Goal: Task Accomplishment & Management: Manage account settings

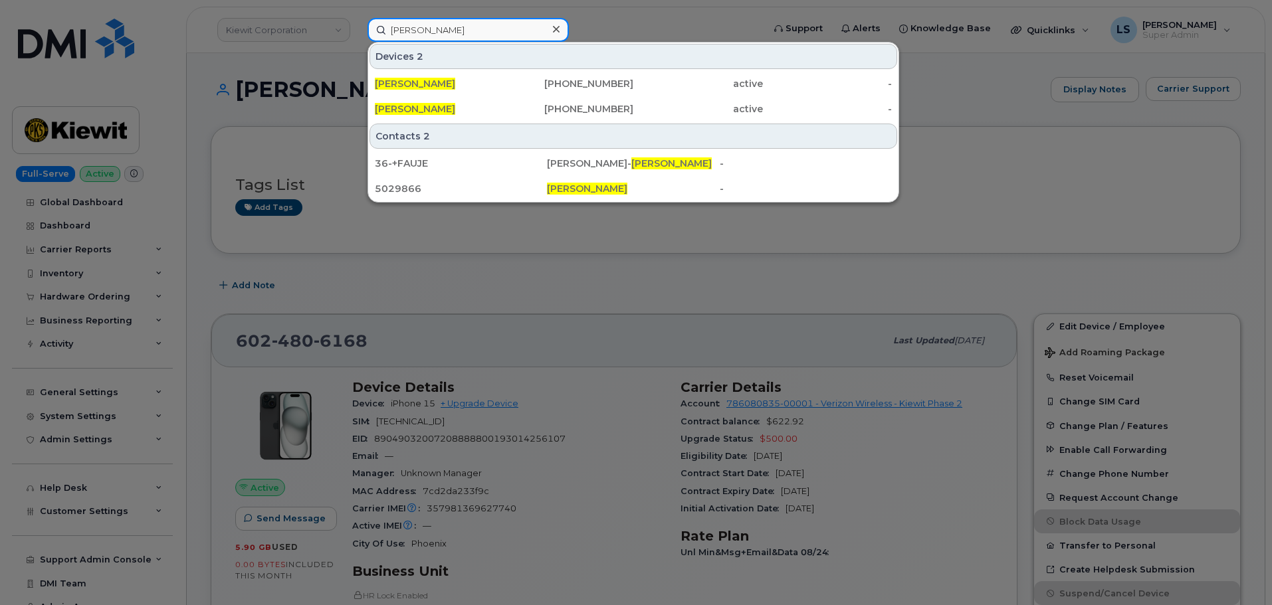
scroll to position [332, 0]
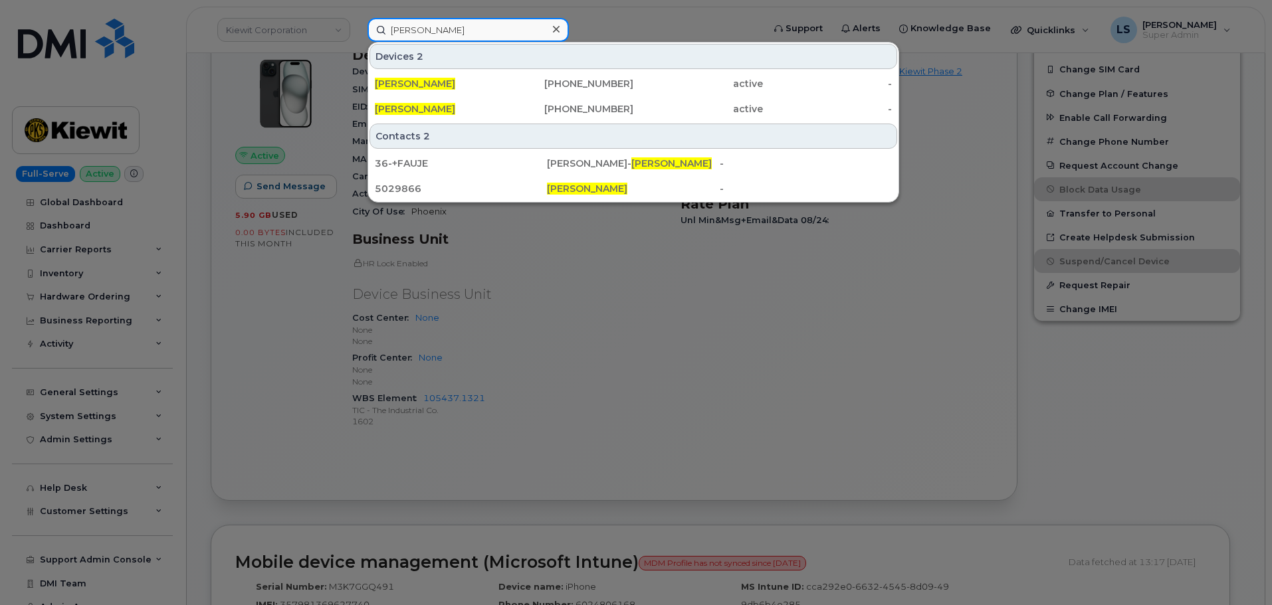
drag, startPoint x: 0, startPoint y: 0, endPoint x: 512, endPoint y: 34, distance: 512.8
click at [512, 34] on input "MARIE FAUCHER" at bounding box center [467, 30] width 201 height 24
click at [512, 35] on input "MARIE FAUCHER" at bounding box center [467, 30] width 201 height 24
paste input "ABEL.MARTINEZ@KIEWIT.COM"
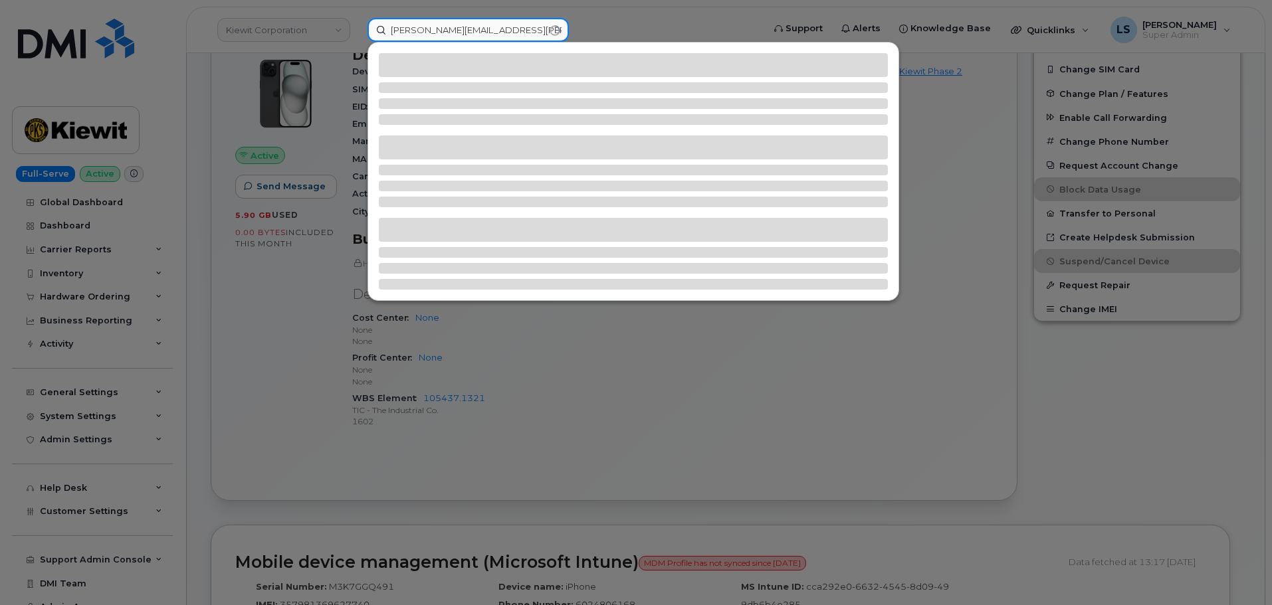
type input "ABEL.MARTINEZ@KIEWIT.COM"
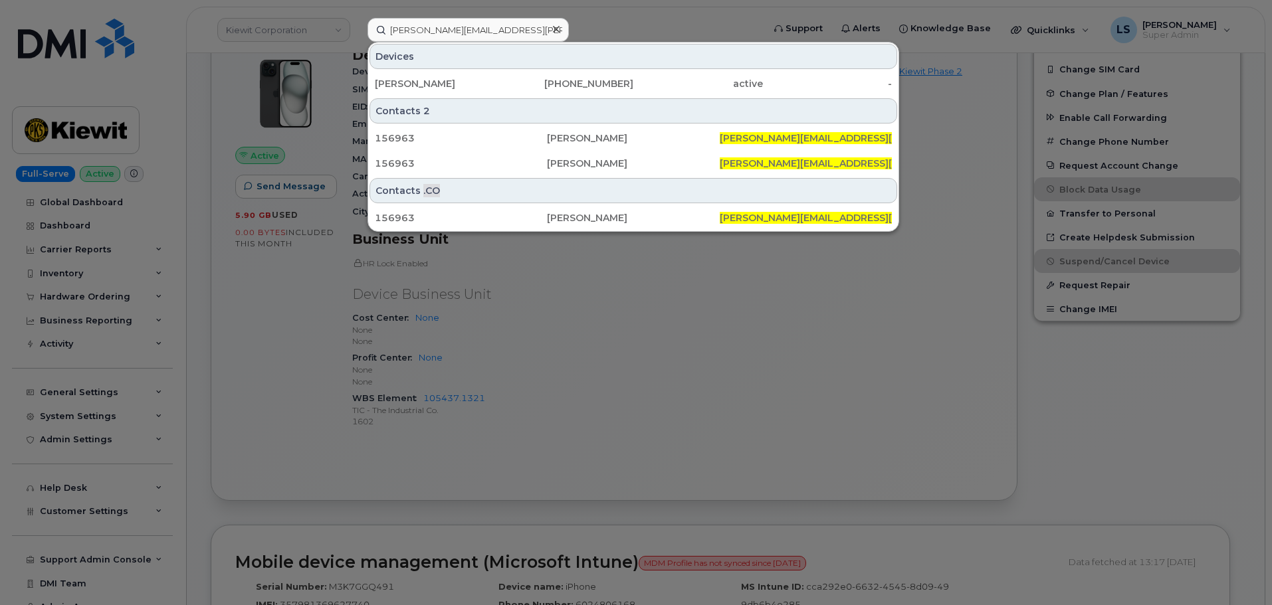
drag, startPoint x: 480, startPoint y: 88, endPoint x: 47, endPoint y: 197, distance: 446.1
click at [480, 88] on div "ABEL MARTINEZ" at bounding box center [440, 83] width 130 height 13
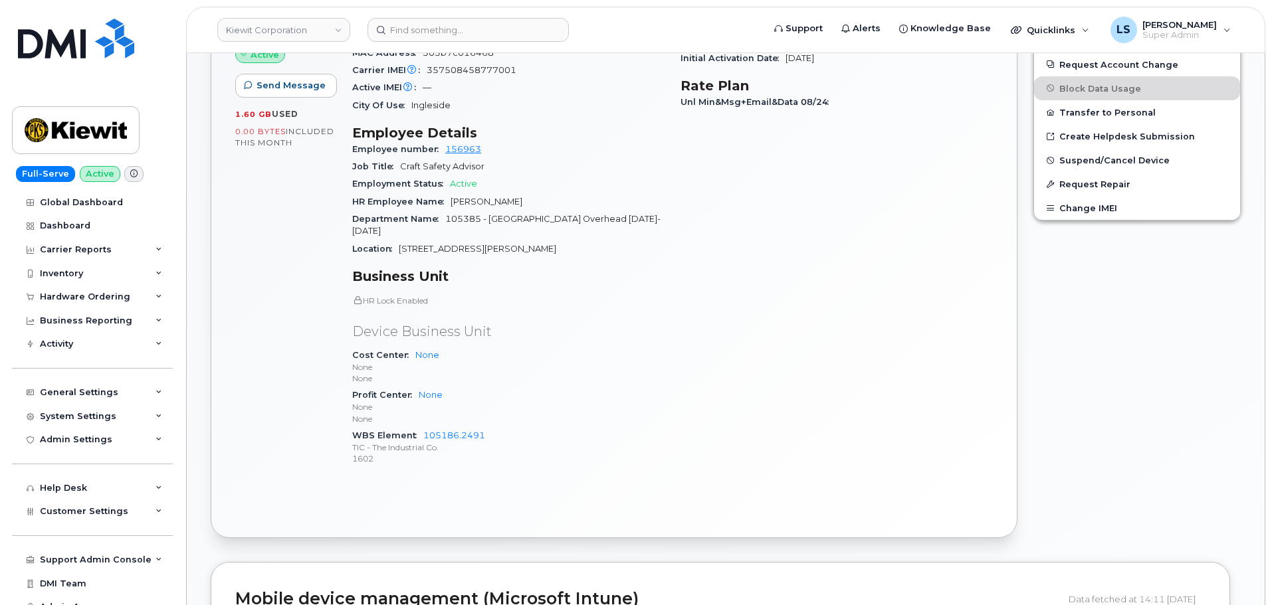
scroll to position [532, 0]
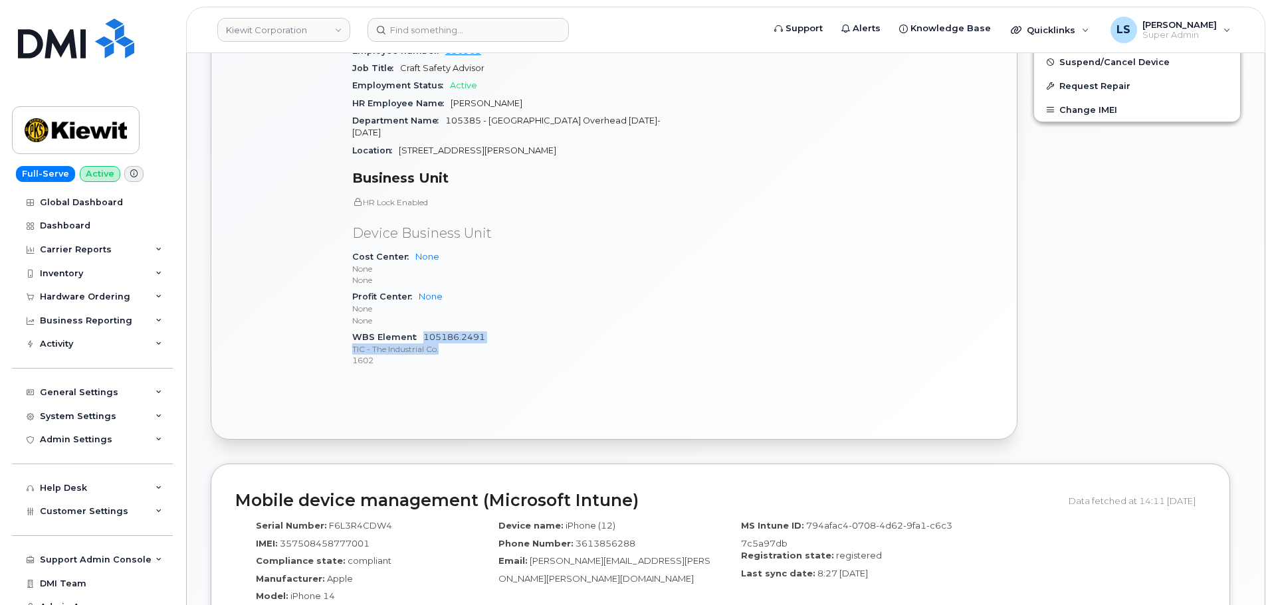
drag, startPoint x: 523, startPoint y: 321, endPoint x: 425, endPoint y: 312, distance: 98.7
click at [425, 332] on span "105186.2491 TIC - The Industrial Co. 1602" at bounding box center [508, 349] width 312 height 35
click at [664, 261] on div "Device Details Device iPhone 14 + Upgrade Device SIM 89148000011055373896 Email…" at bounding box center [508, 114] width 328 height 548
click at [452, 30] on input at bounding box center [467, 30] width 201 height 24
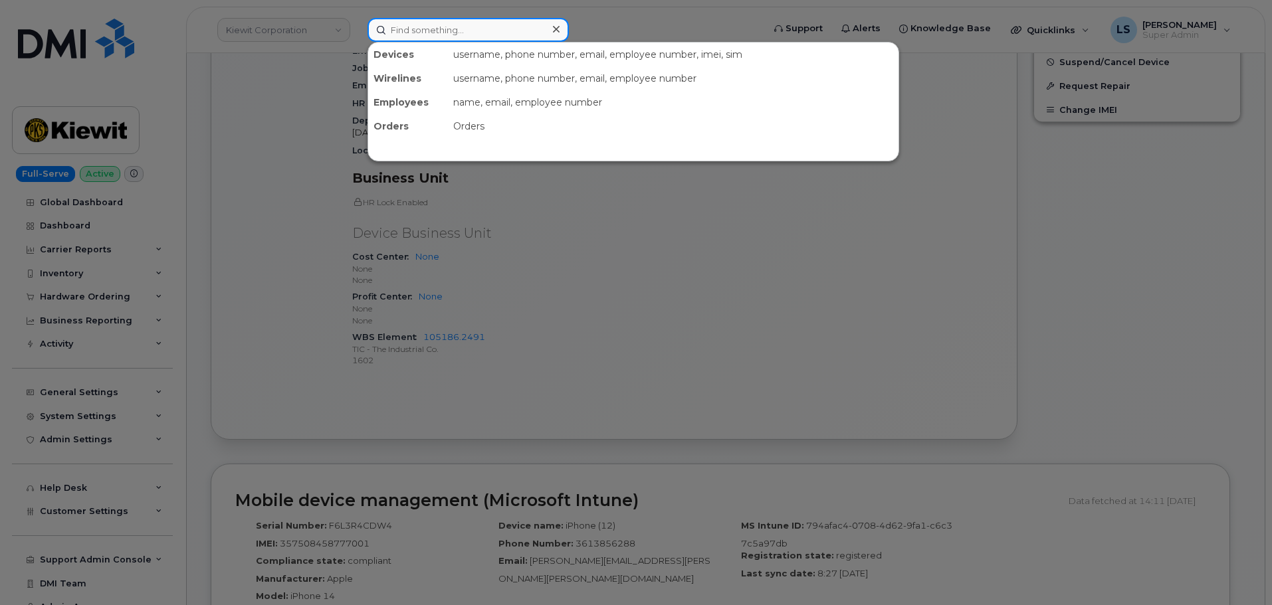
paste input "913-302-7175"
type input "913-302-7175"
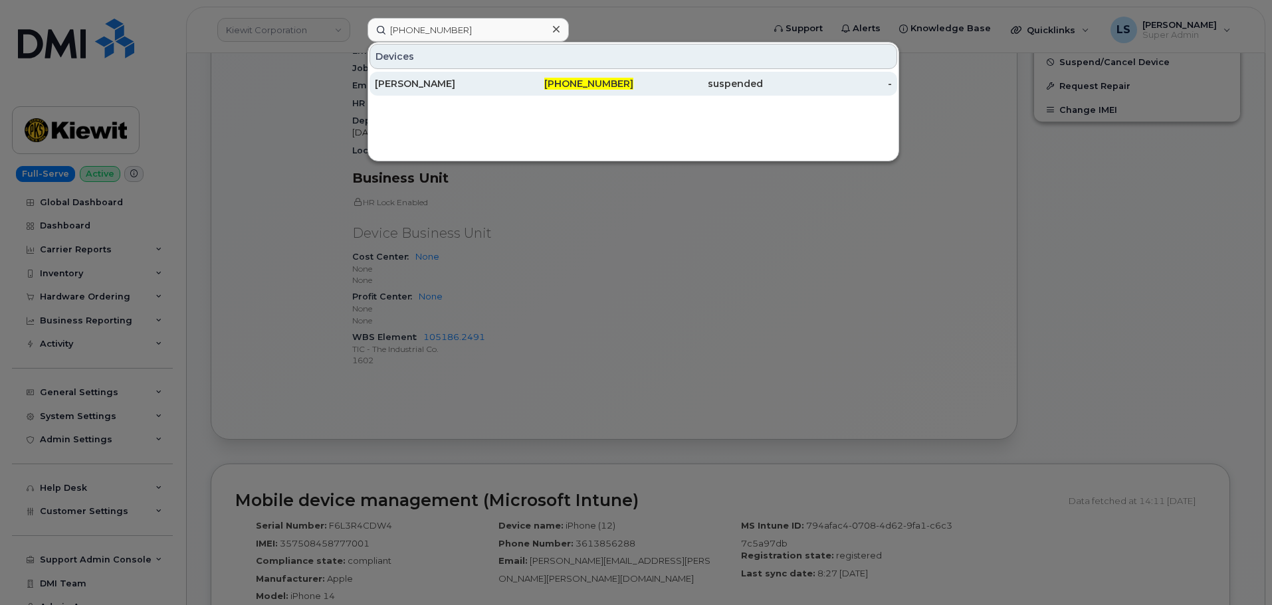
click at [476, 83] on div "RYAN FLANIGAN" at bounding box center [440, 83] width 130 height 13
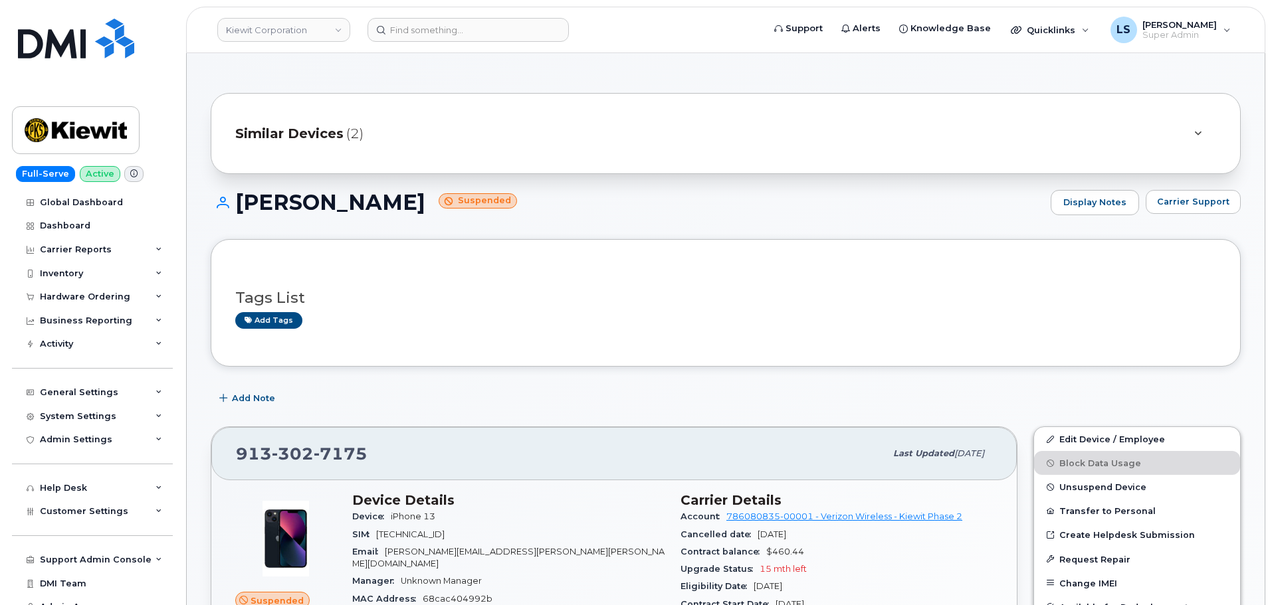
scroll to position [266, 0]
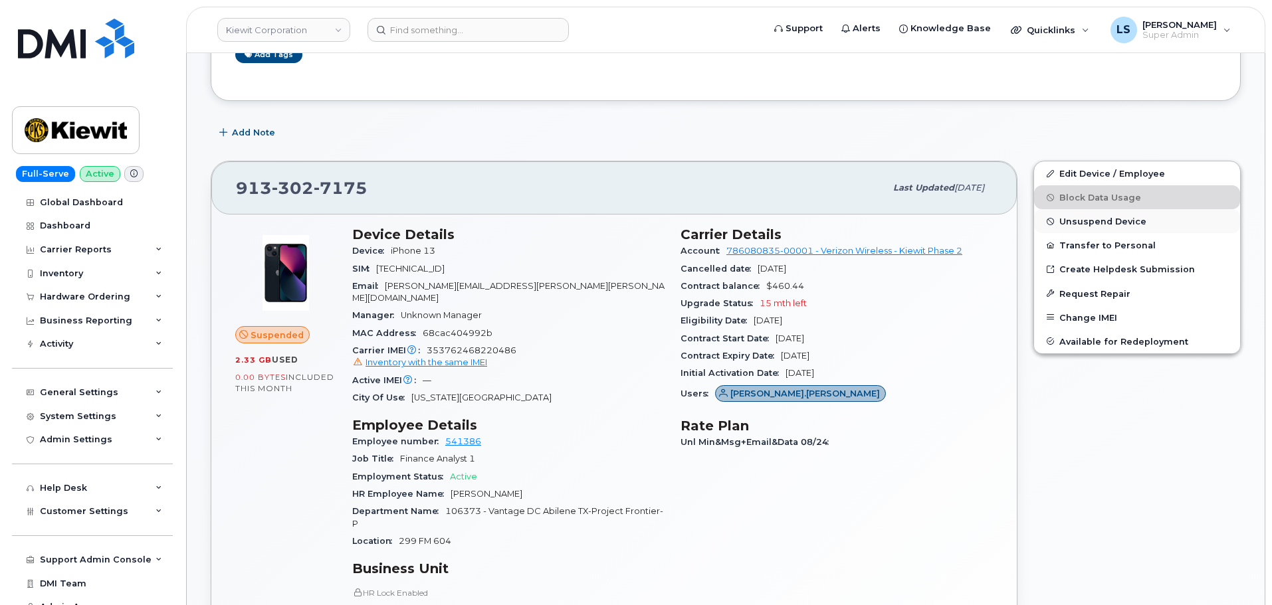
click at [1122, 223] on span "Unsuspend Device" at bounding box center [1102, 222] width 87 height 10
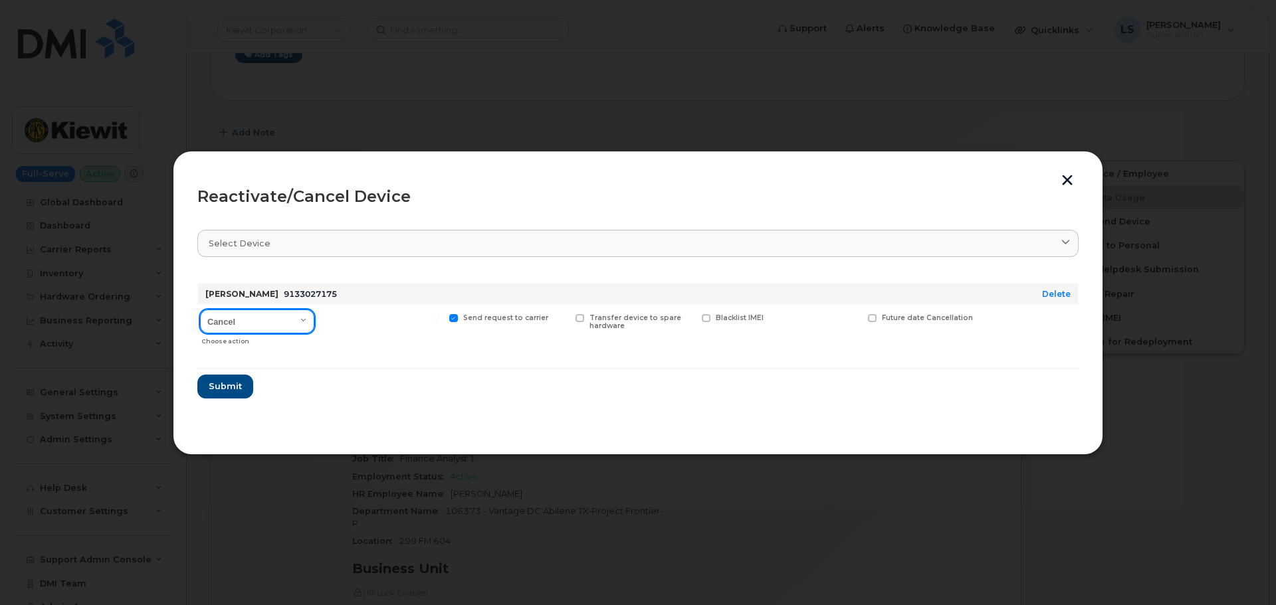
click at [274, 322] on select "Cancel Reactivate" at bounding box center [257, 322] width 114 height 24
select select "[object Object]"
click at [200, 310] on select "Cancel Reactivate" at bounding box center [257, 322] width 114 height 24
click at [232, 391] on span "Submit" at bounding box center [224, 386] width 33 height 13
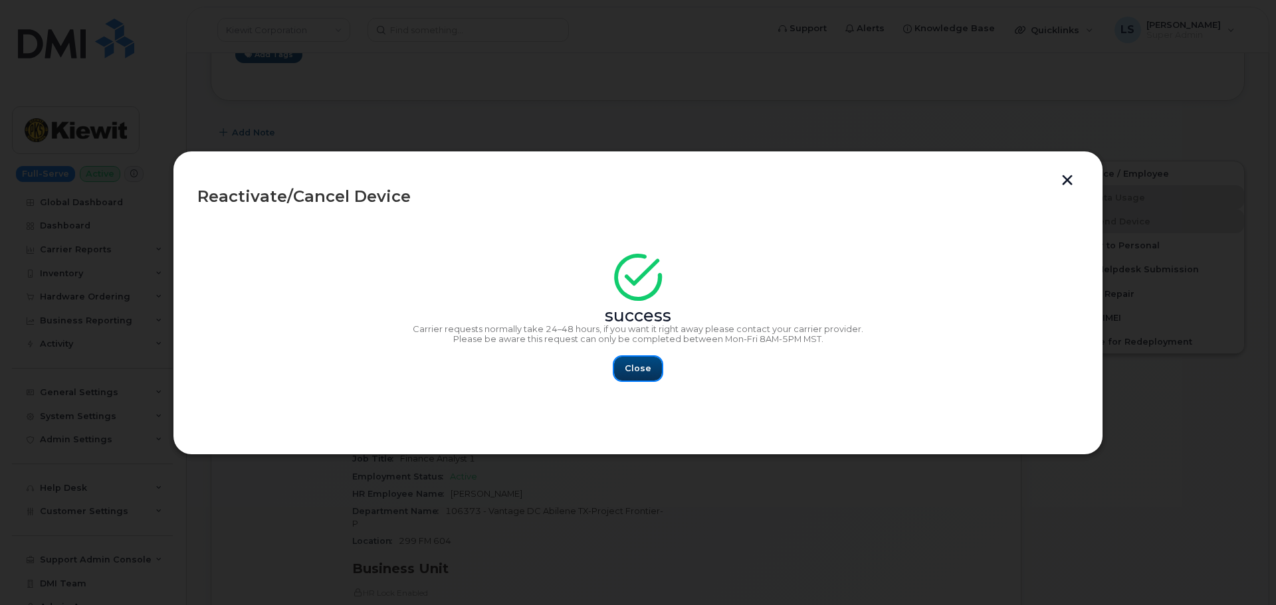
click at [660, 374] on button "Close" at bounding box center [638, 369] width 48 height 24
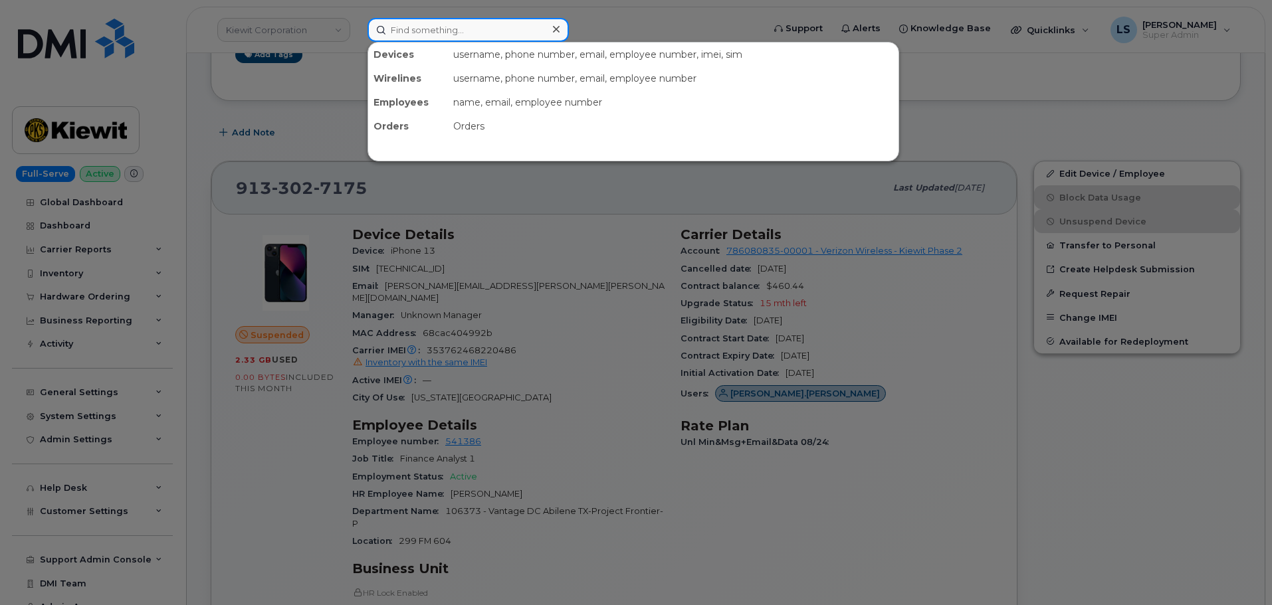
click at [431, 37] on input at bounding box center [467, 30] width 201 height 24
click at [436, 26] on input at bounding box center [467, 30] width 201 height 24
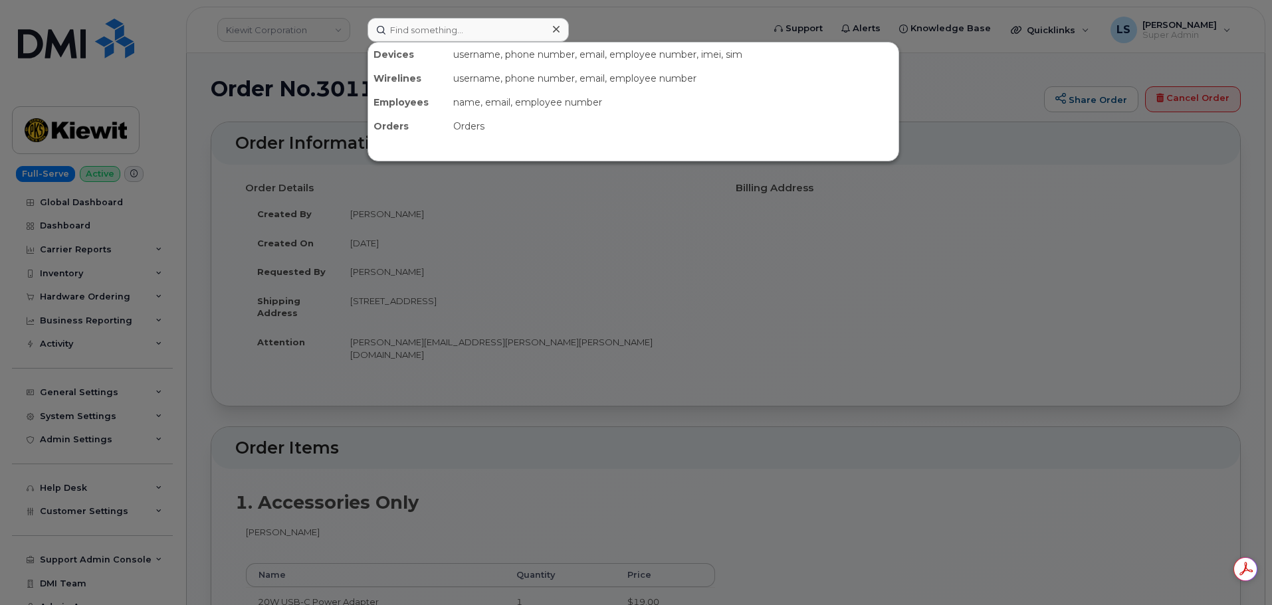
click at [427, 23] on input at bounding box center [467, 30] width 201 height 24
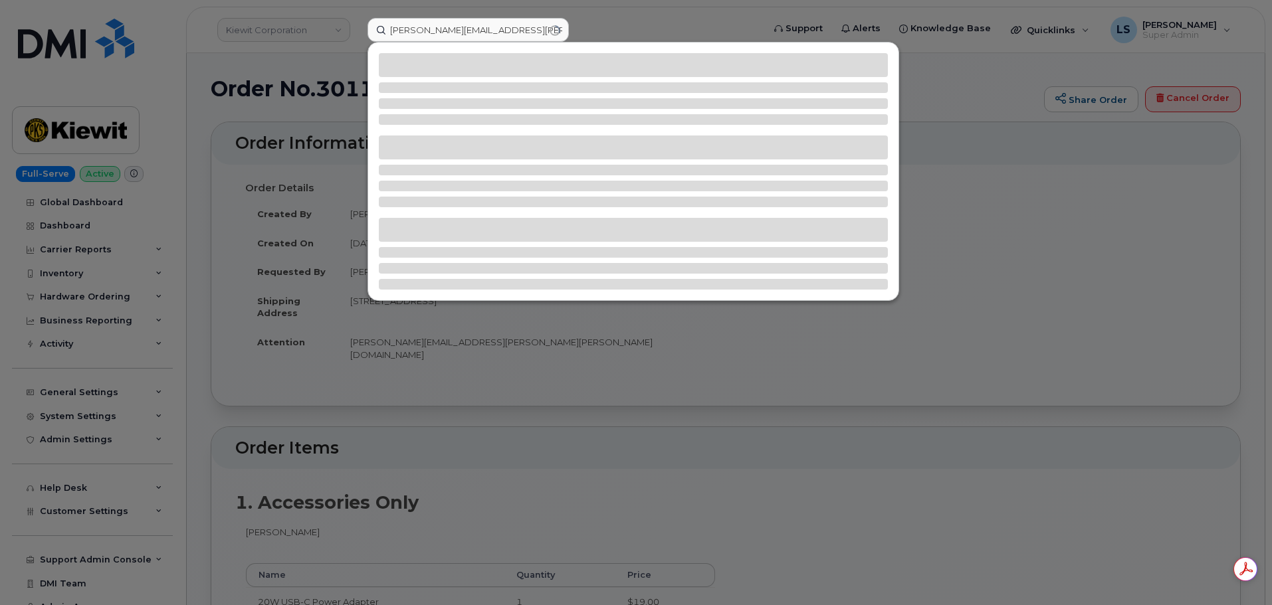
type input "[PERSON_NAME][EMAIL_ADDRESS][PERSON_NAME][PERSON_NAME][DOMAIN_NAME]"
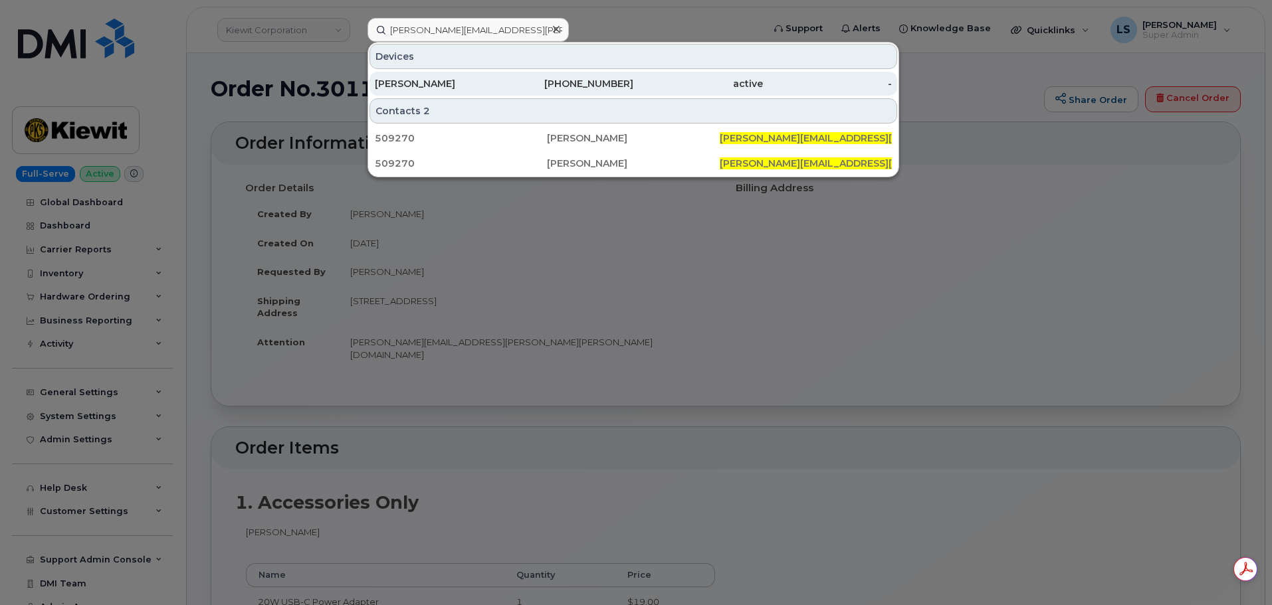
click at [450, 90] on div "[PERSON_NAME]" at bounding box center [440, 83] width 130 height 13
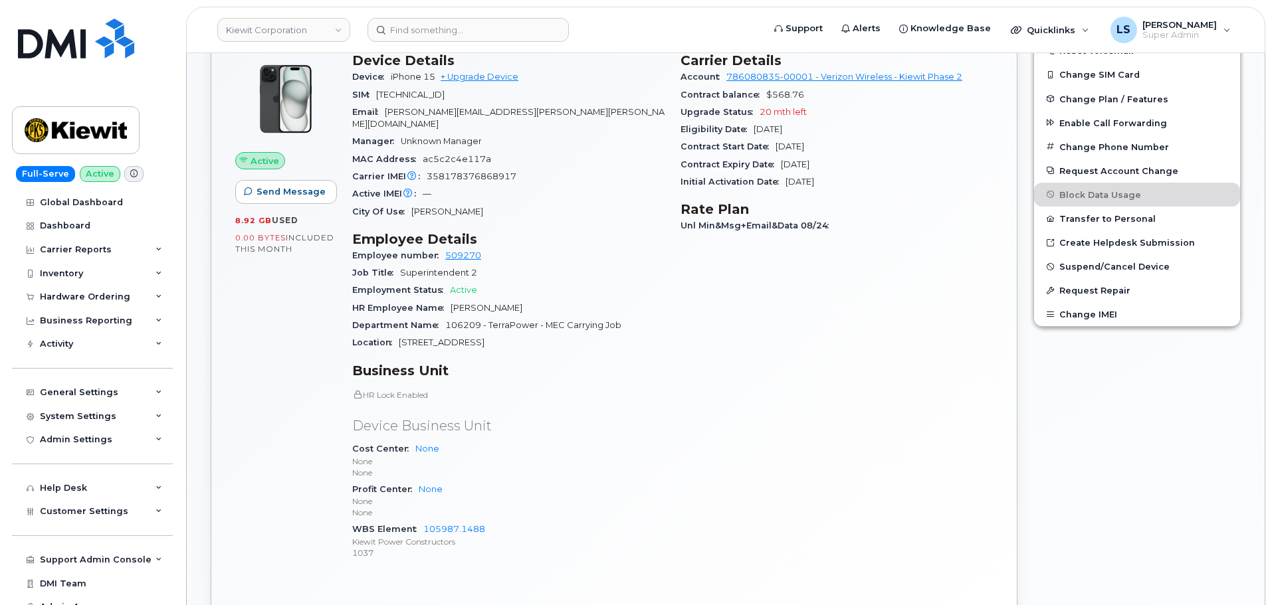
scroll to position [66, 0]
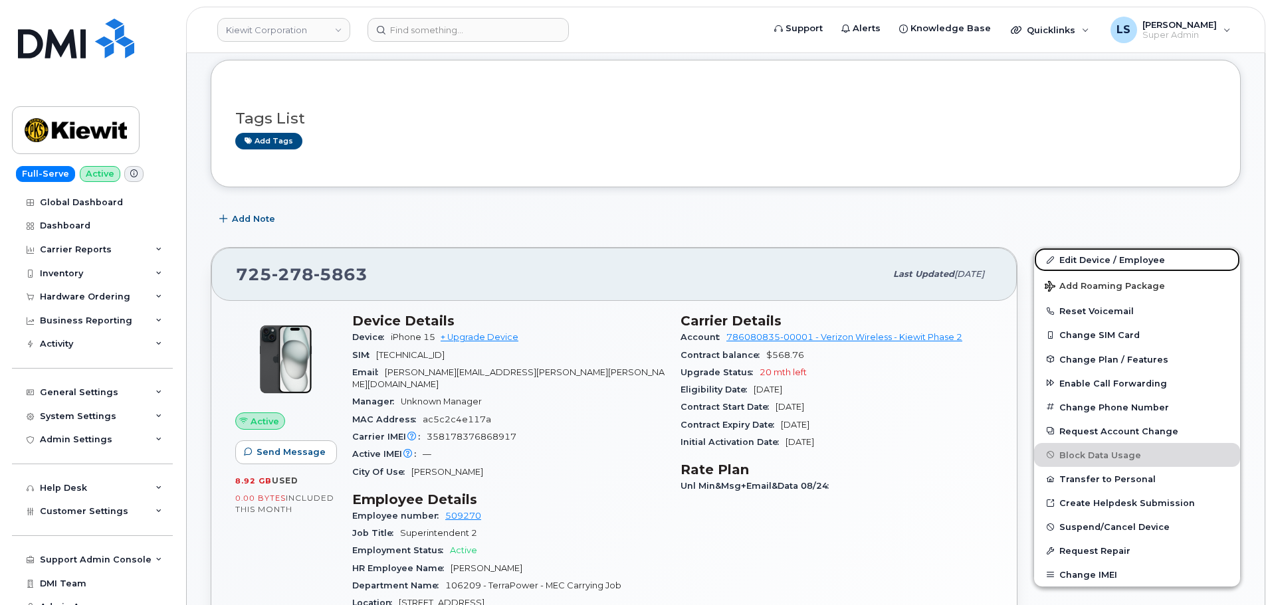
click at [1181, 258] on link "Edit Device / Employee" at bounding box center [1137, 260] width 206 height 24
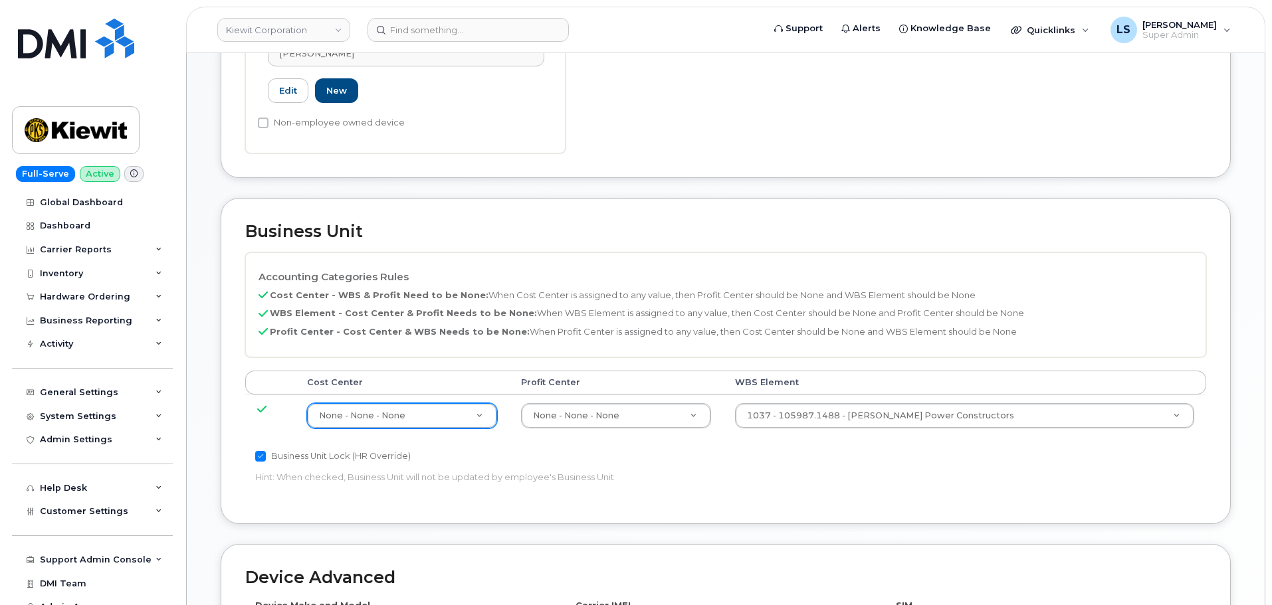
scroll to position [532, 0]
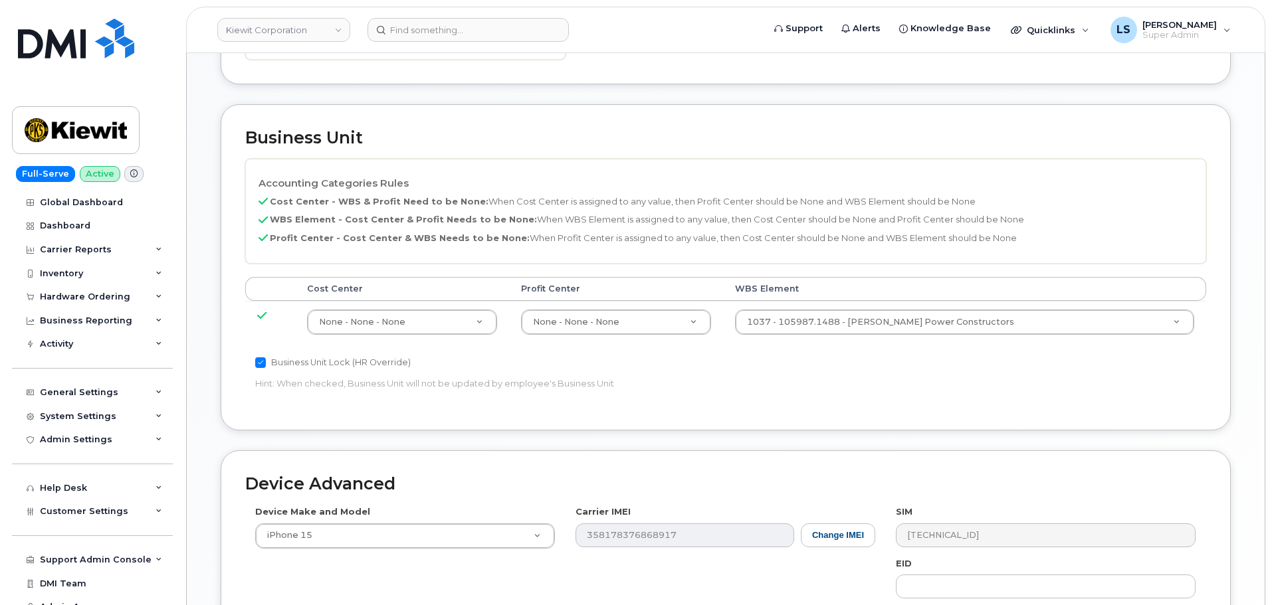
click at [816, 328] on td "1037 - 105987.1488 - Kiewit Power Constructors 29889414" at bounding box center [965, 322] width 484 height 42
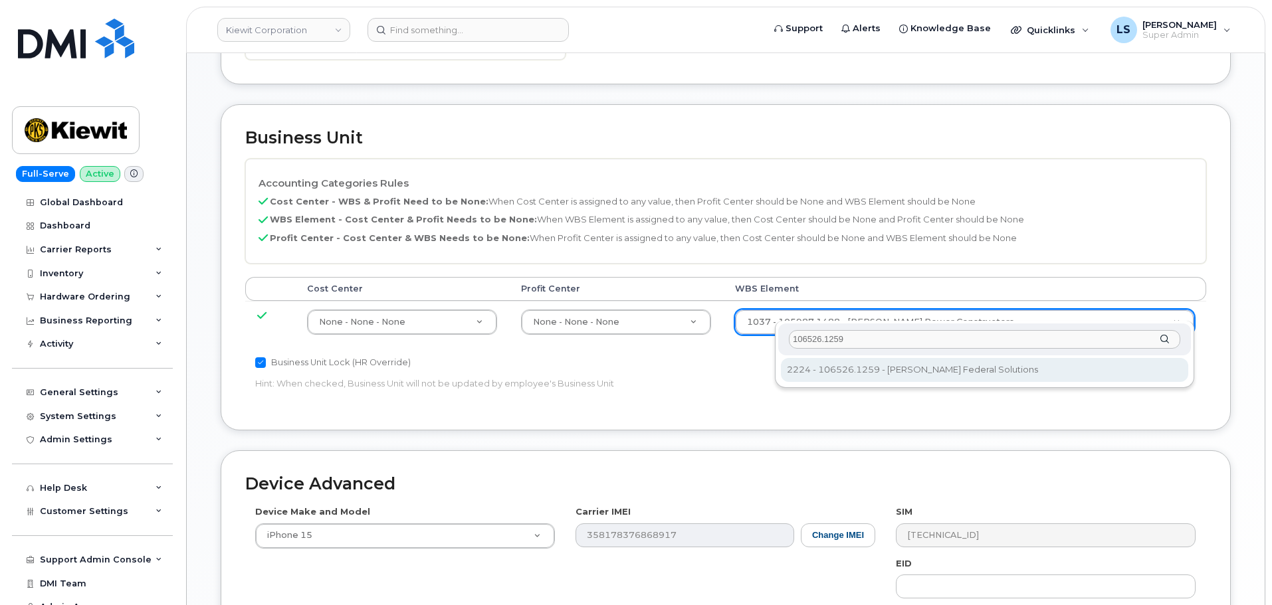
type input "106526.1259"
type input "36093472"
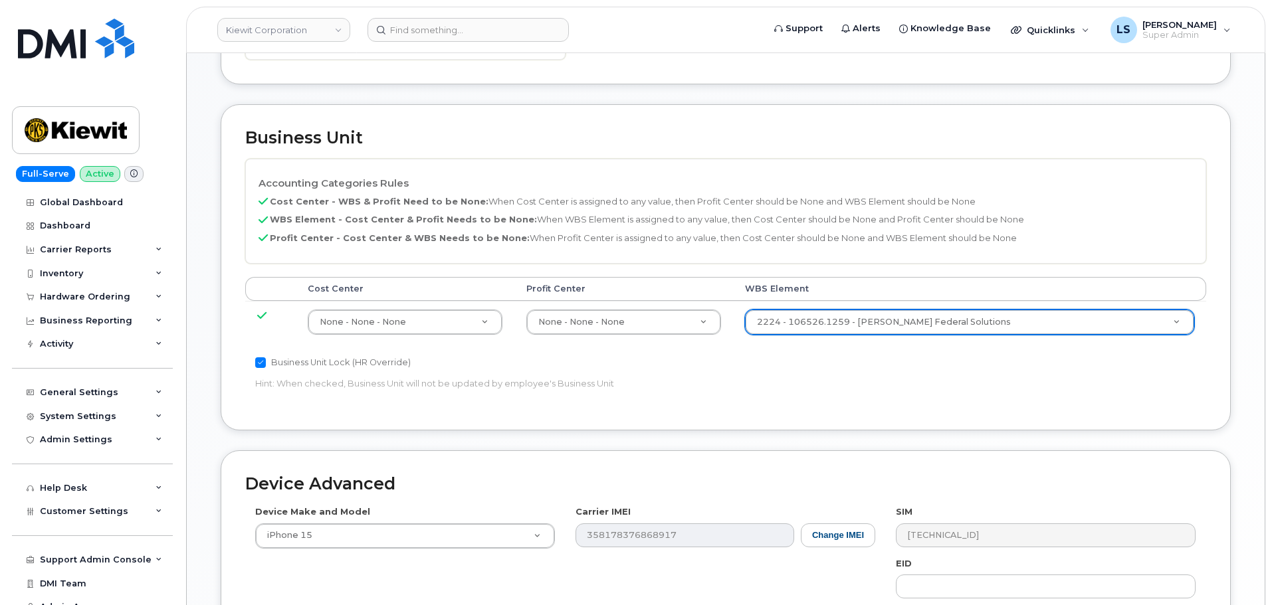
scroll to position [760, 0]
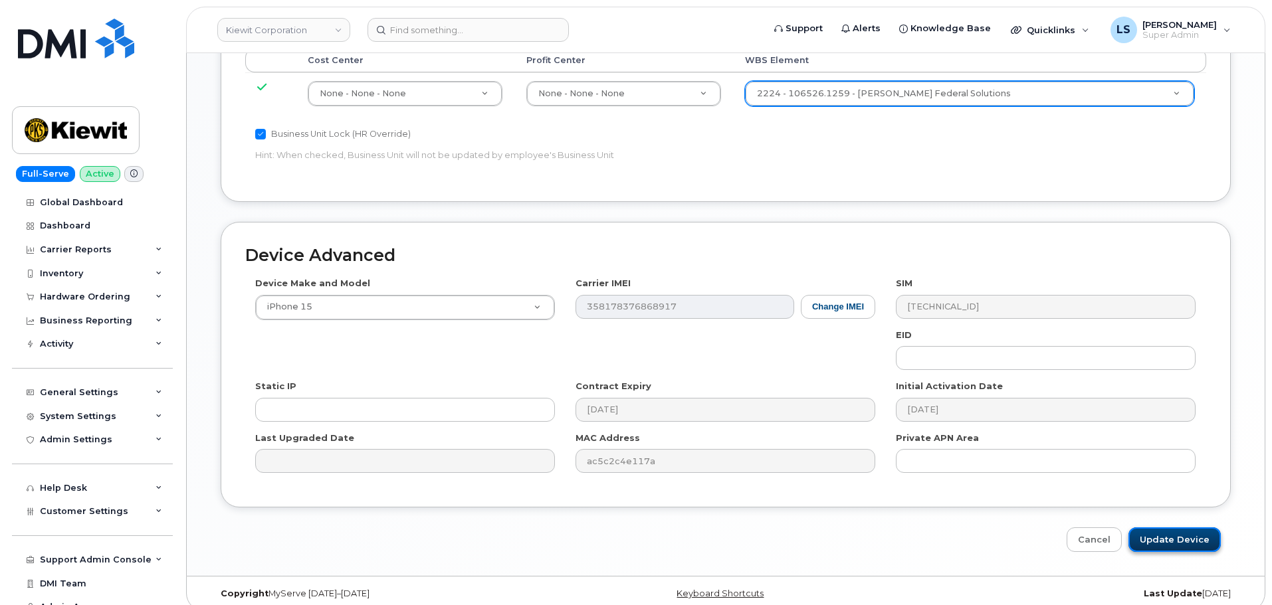
click at [1160, 534] on input "Update Device" at bounding box center [1174, 540] width 92 height 25
type input "Saving..."
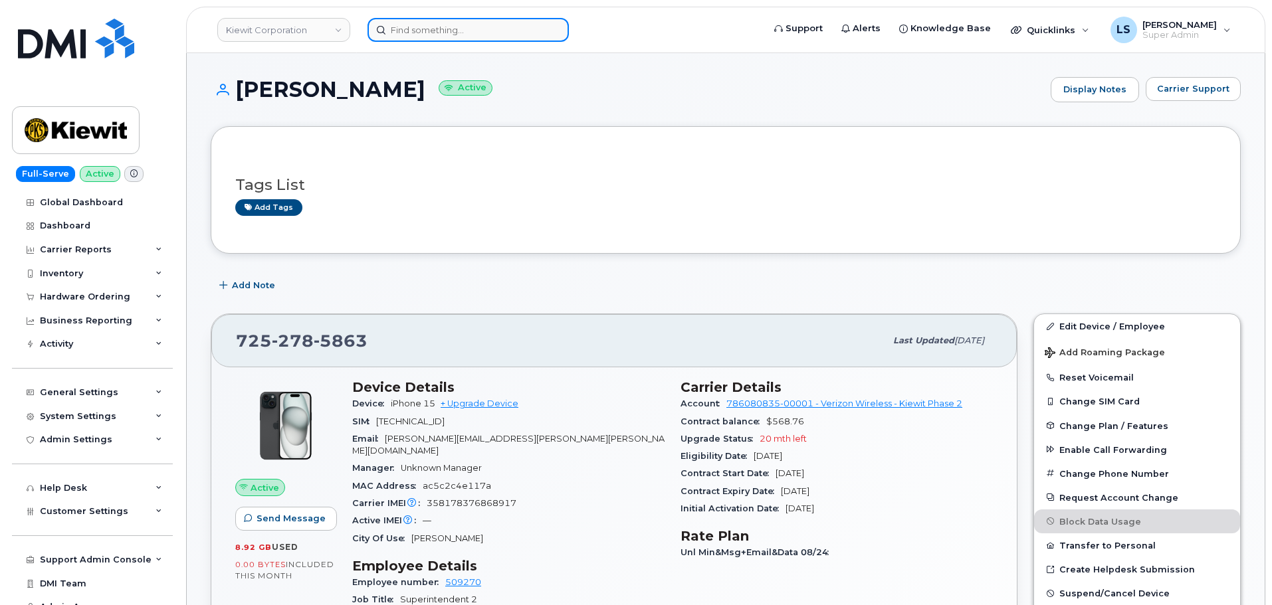
click at [473, 31] on input at bounding box center [467, 30] width 201 height 24
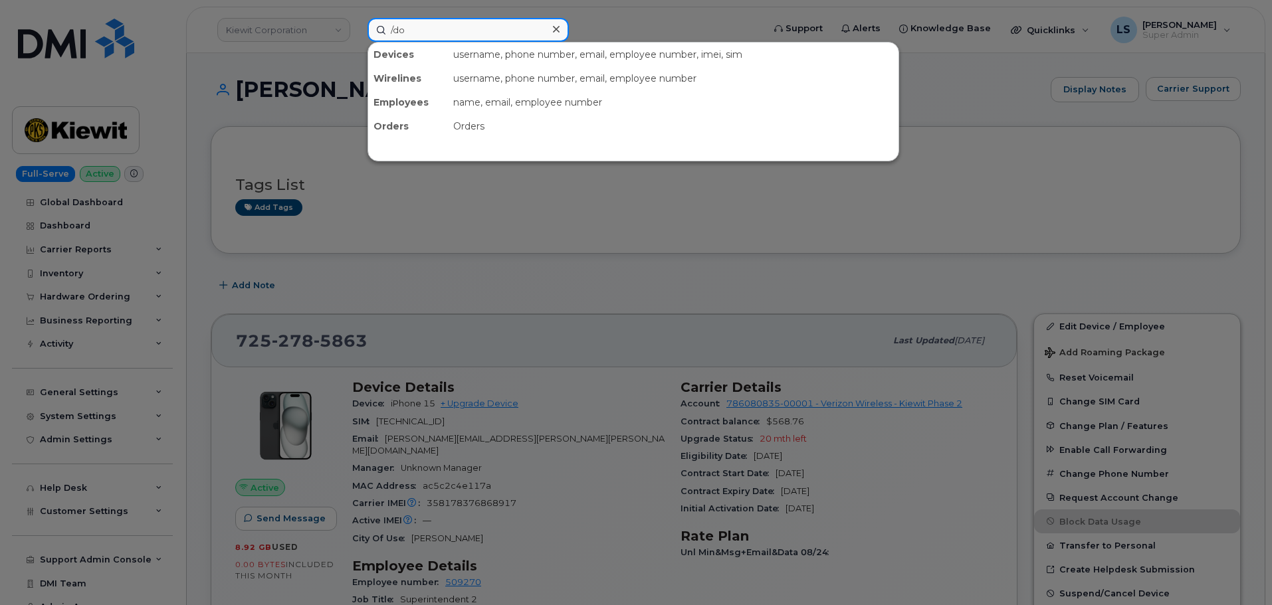
type input "WBS updated in MS"
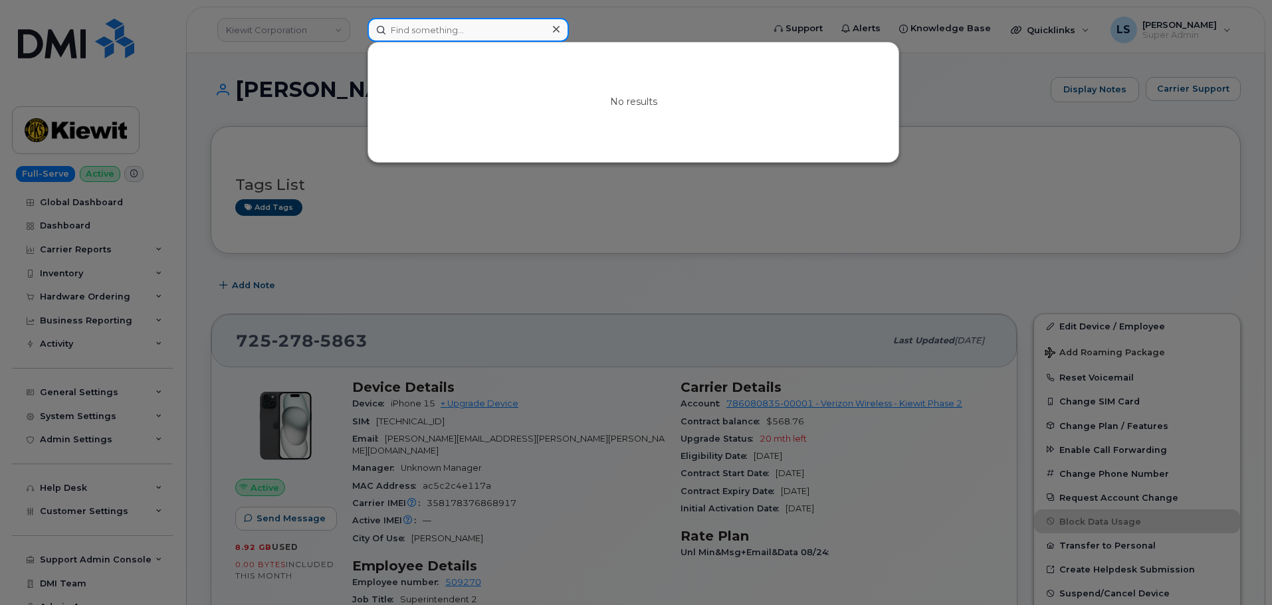
click at [468, 32] on input at bounding box center [467, 30] width 201 height 24
paste input "(234) 350-5763"
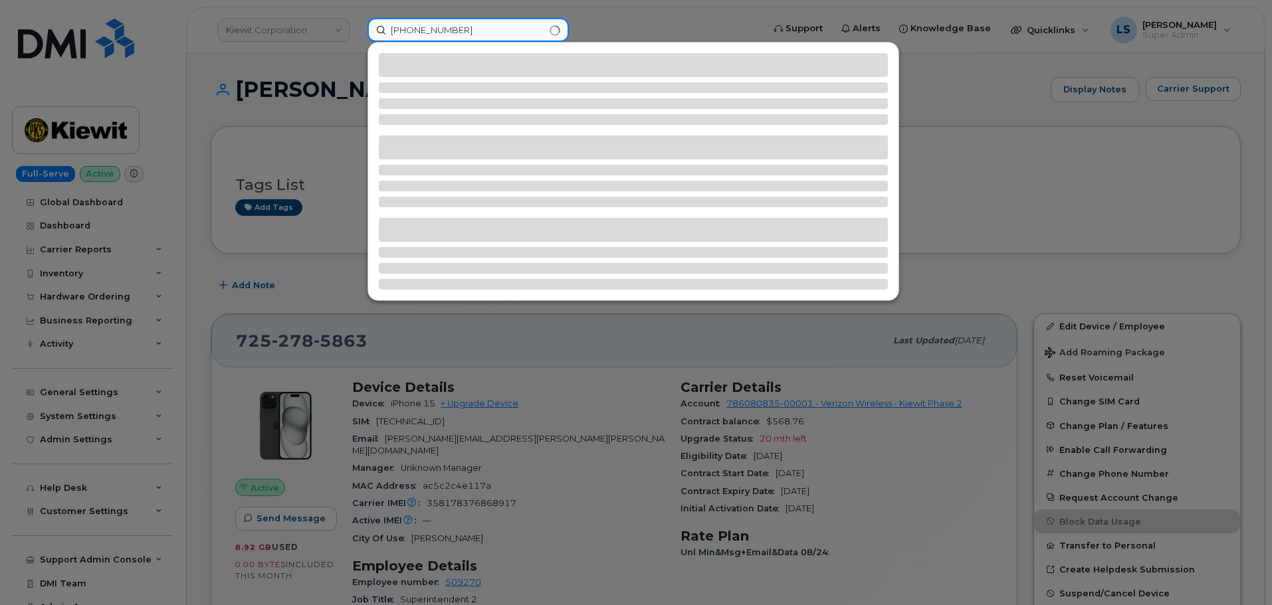
type input "(234) 350-5763"
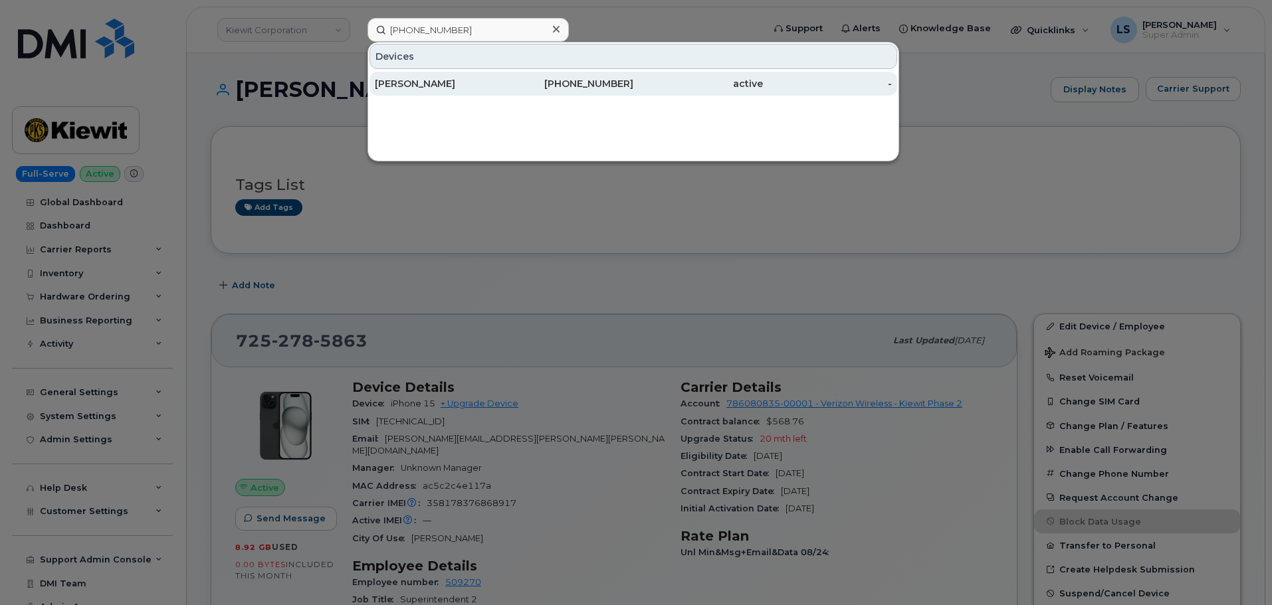
click at [447, 90] on div "Jason D McCormick" at bounding box center [440, 84] width 130 height 24
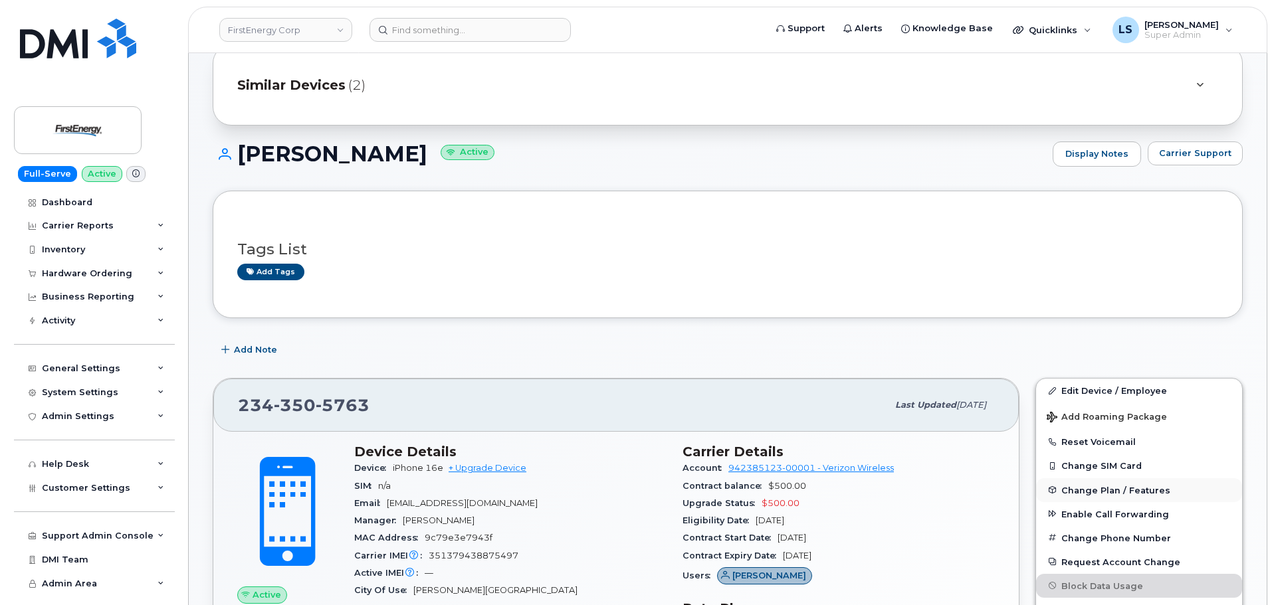
scroll to position [133, 0]
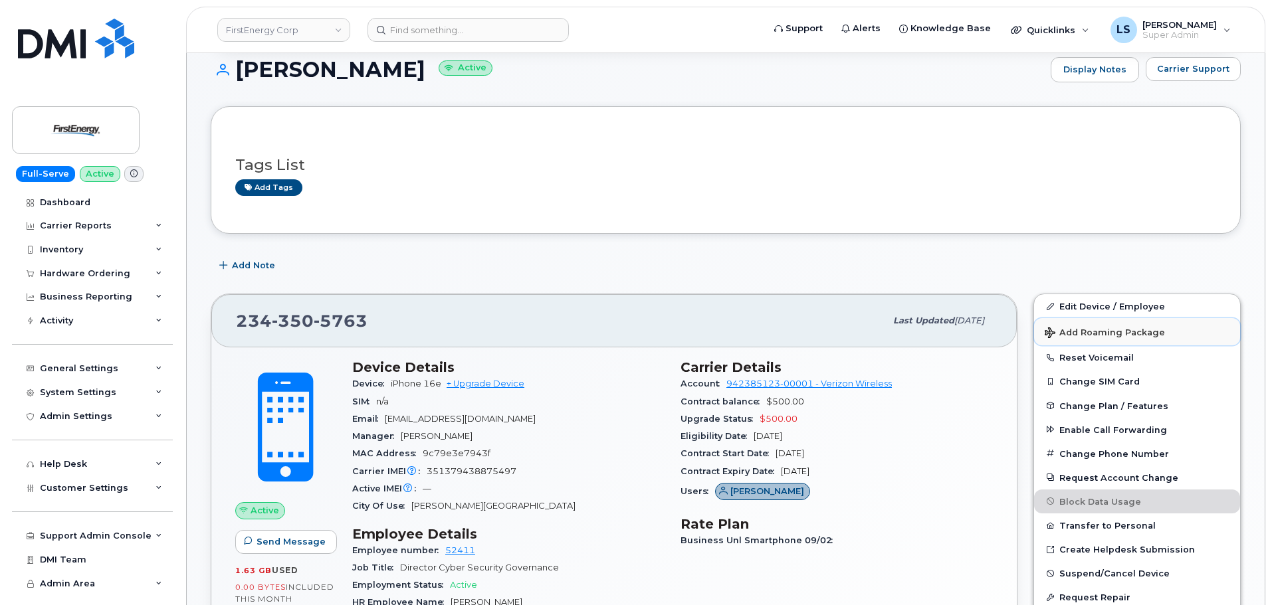
click at [1116, 334] on span "Add Roaming Package" at bounding box center [1105, 334] width 120 height 13
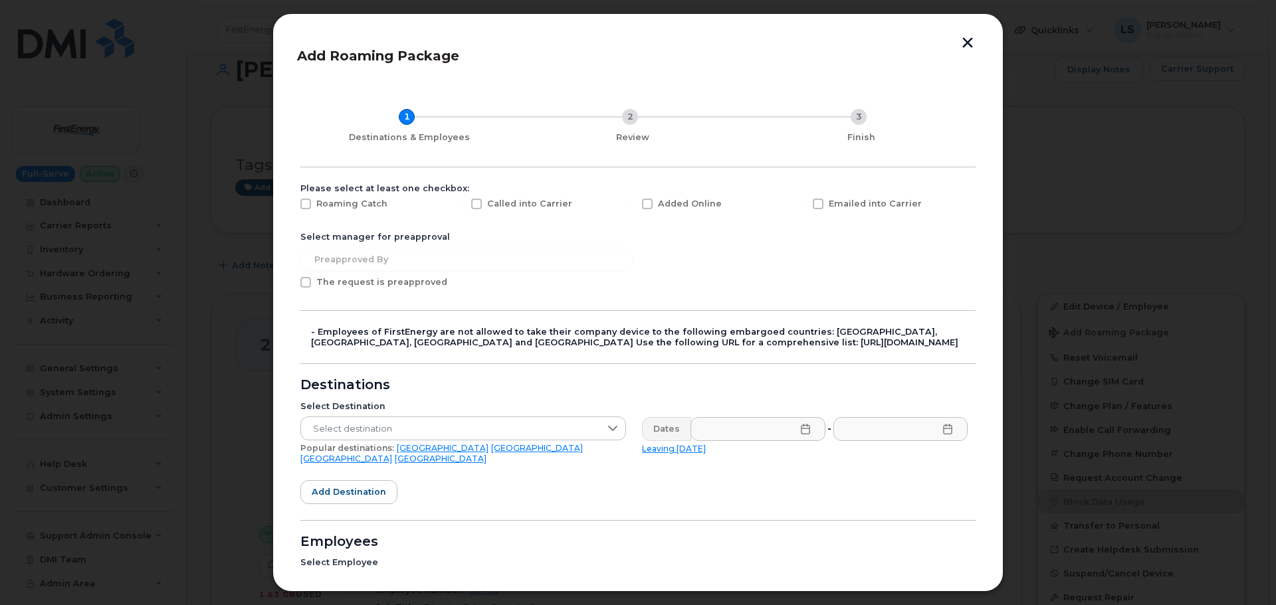
click at [674, 211] on div "Added Online" at bounding box center [719, 207] width 171 height 33
click at [679, 206] on span "Added Online" at bounding box center [690, 204] width 64 height 10
click at [633, 205] on input "Added Online" at bounding box center [629, 202] width 7 height 7
checkbox input "true"
click at [379, 435] on span "Select destination" at bounding box center [450, 429] width 299 height 24
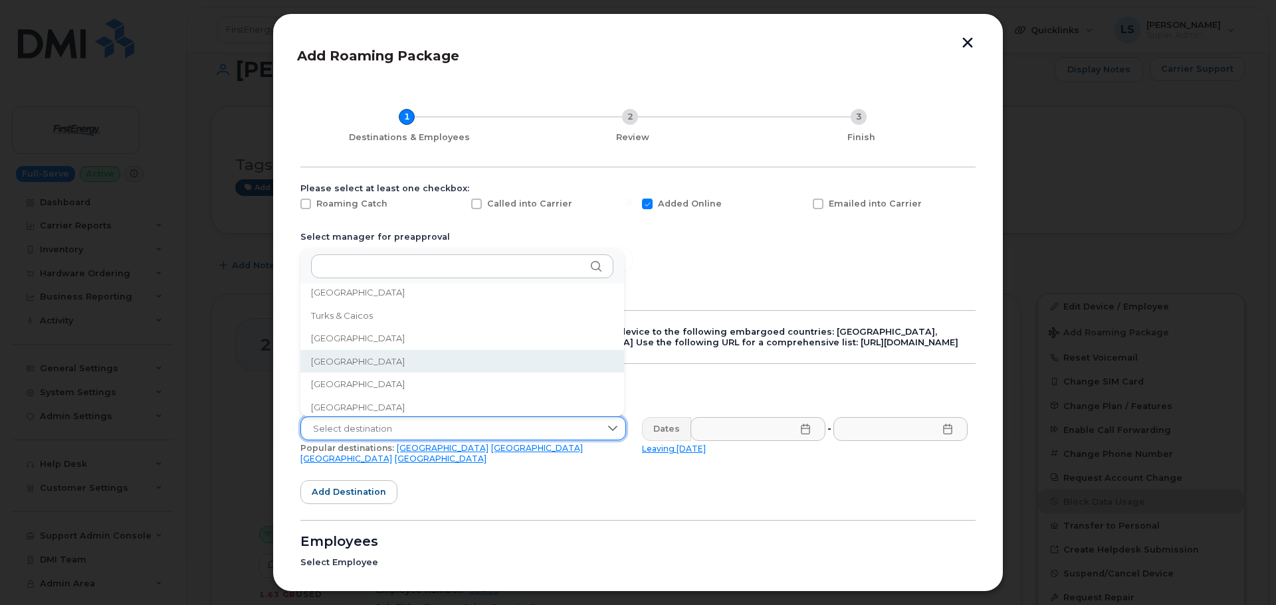
scroll to position [4438, 0]
click at [436, 362] on span "United States of America (USA)" at bounding box center [408, 364] width 195 height 13
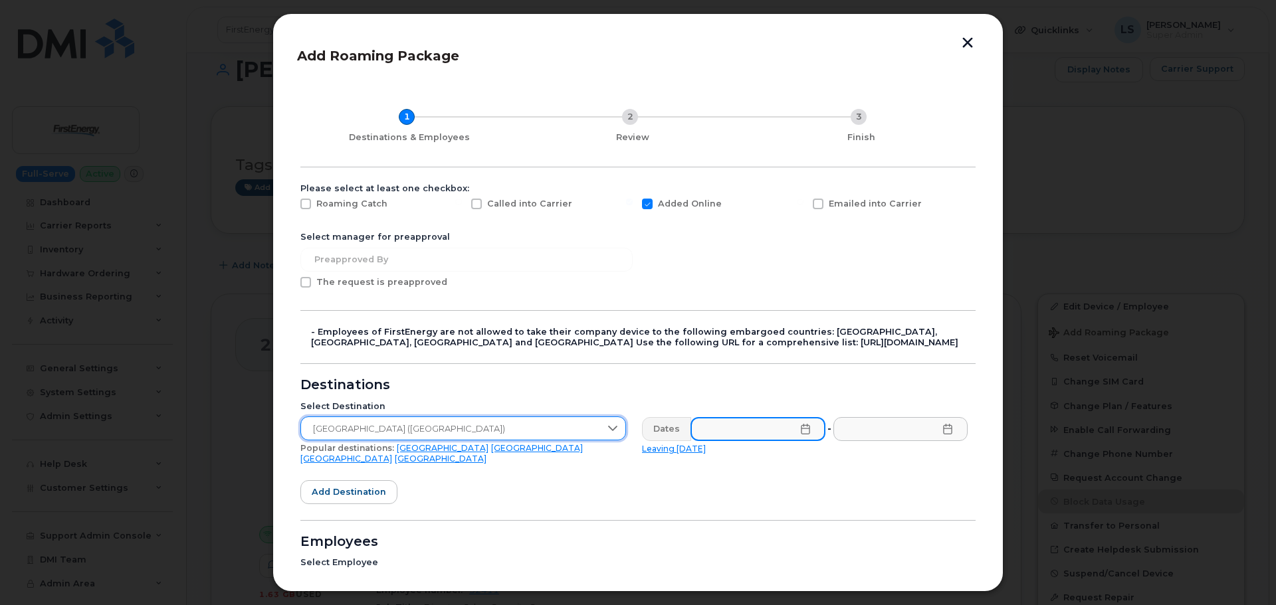
click at [722, 425] on input "text" at bounding box center [757, 429] width 135 height 24
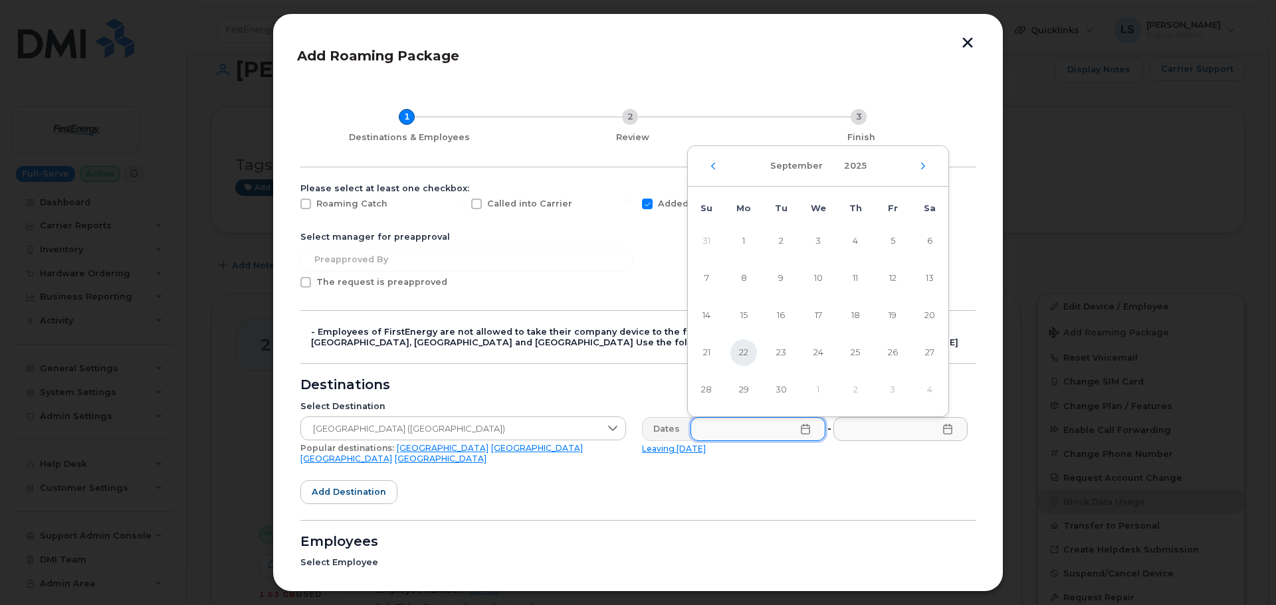
click at [749, 356] on span "22" at bounding box center [743, 353] width 27 height 27
type input "09/22/2025"
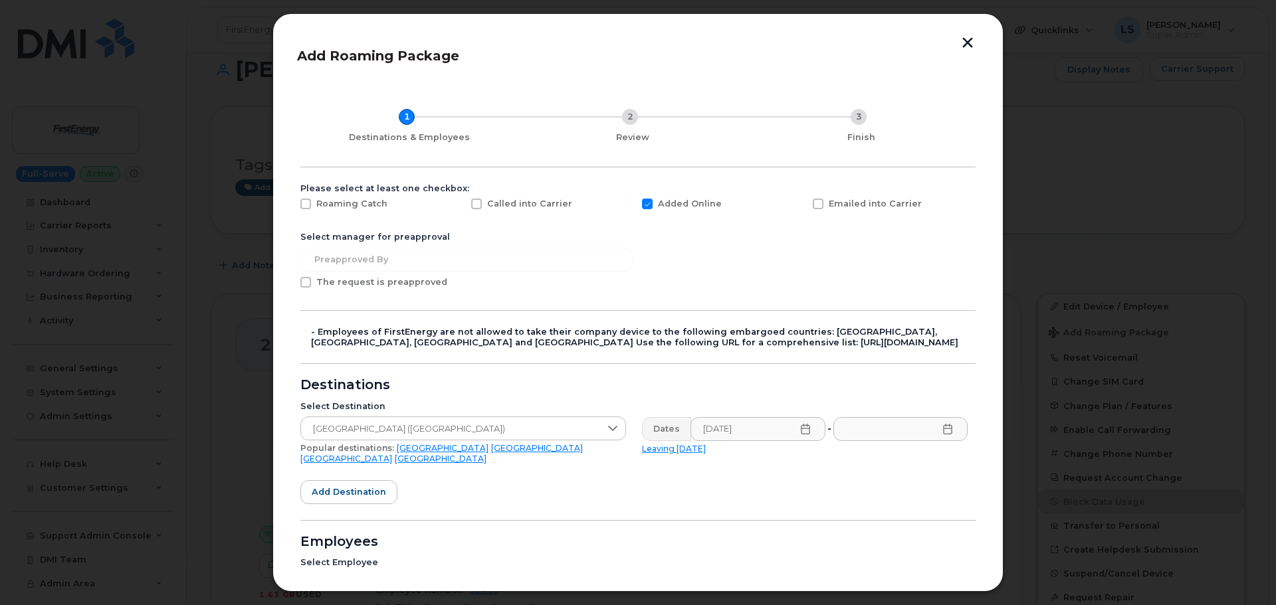
click at [948, 429] on icon at bounding box center [947, 429] width 9 height 11
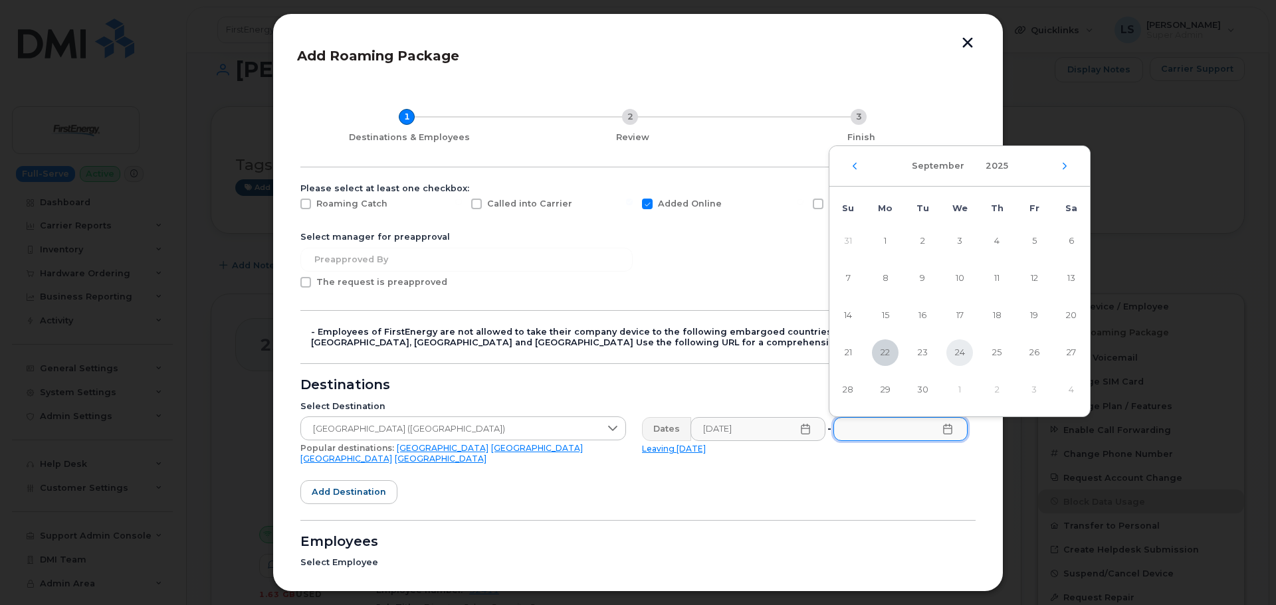
click at [961, 357] on span "24" at bounding box center [959, 353] width 27 height 27
type input "09/24/2025"
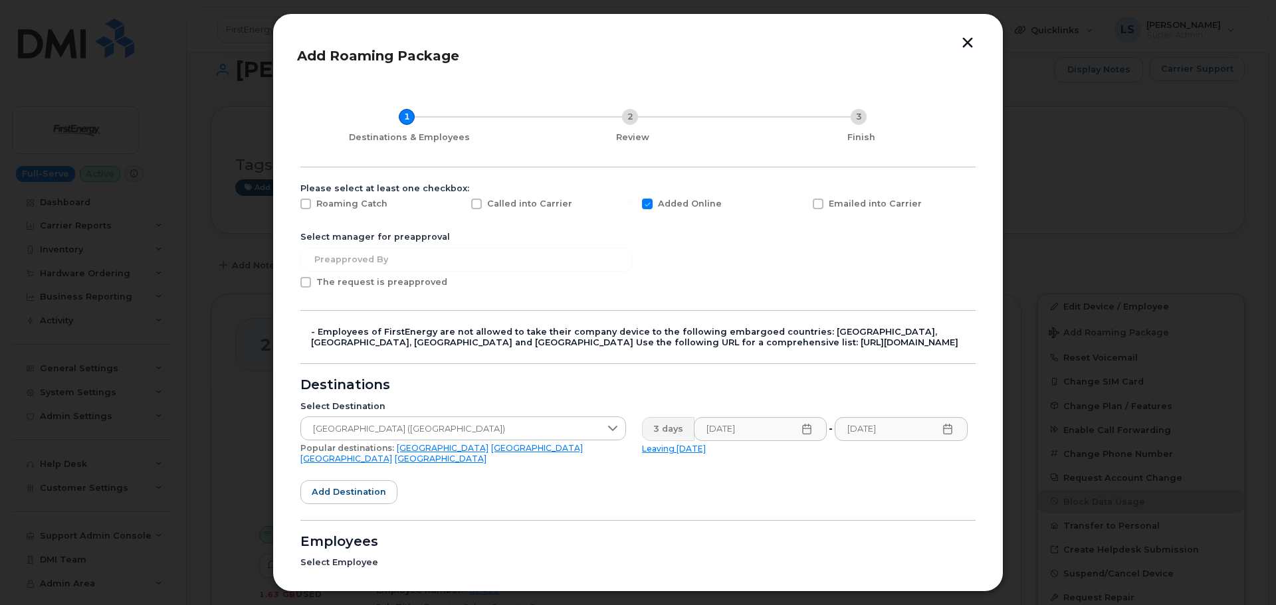
click at [849, 516] on form "Please select at least one checkbox: Roaming Catch Called into Carrier Added On…" at bounding box center [637, 472] width 675 height 579
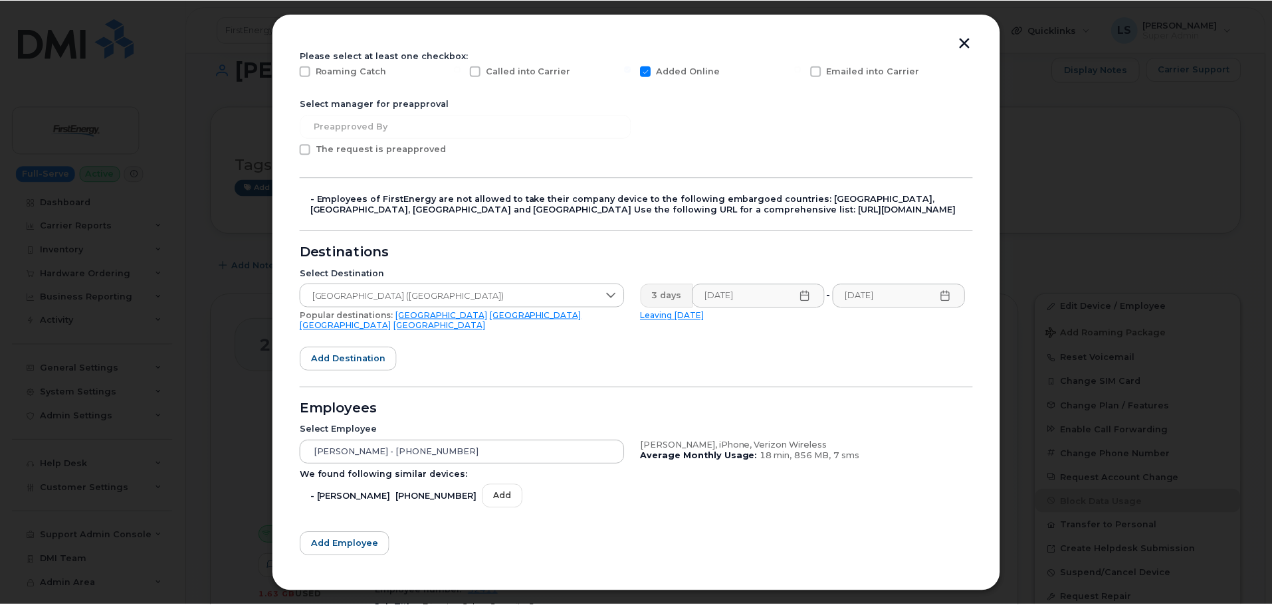
scroll to position [188, 0]
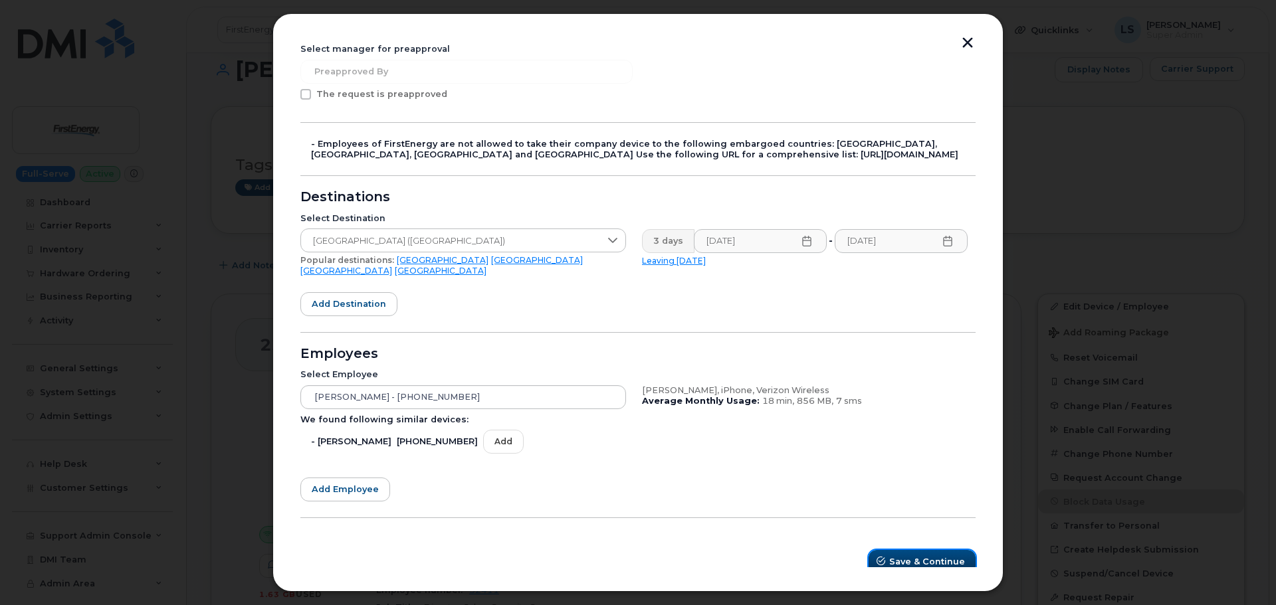
click at [920, 556] on span "Save & Continue" at bounding box center [927, 562] width 76 height 13
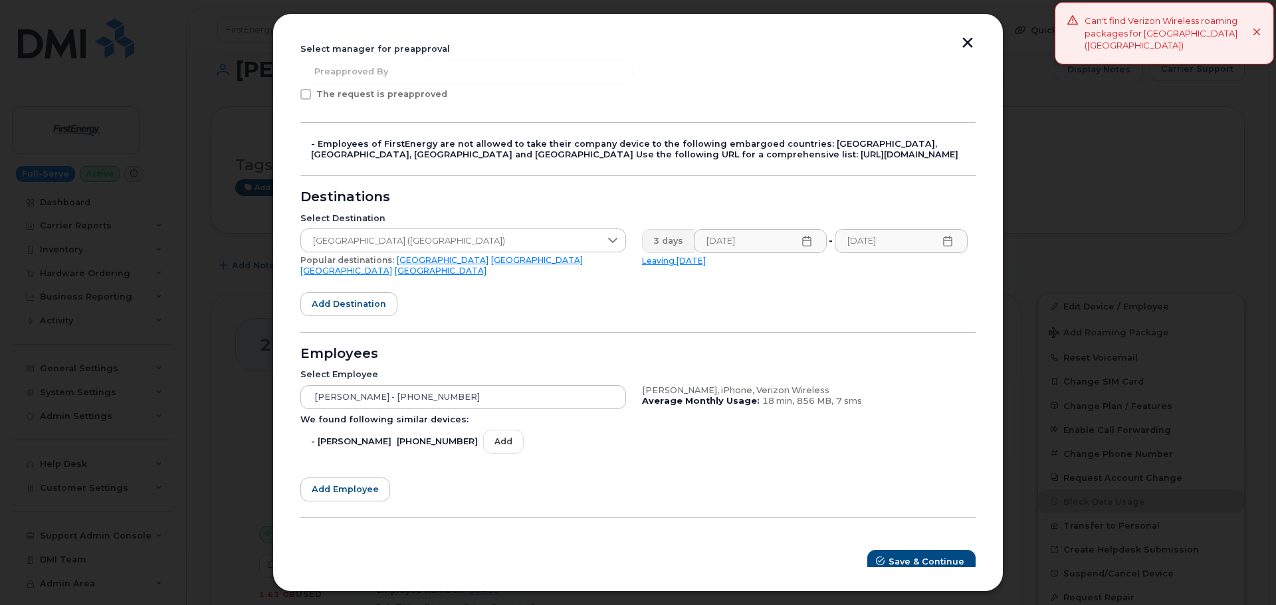
click at [973, 42] on button "button" at bounding box center [968, 44] width 20 height 14
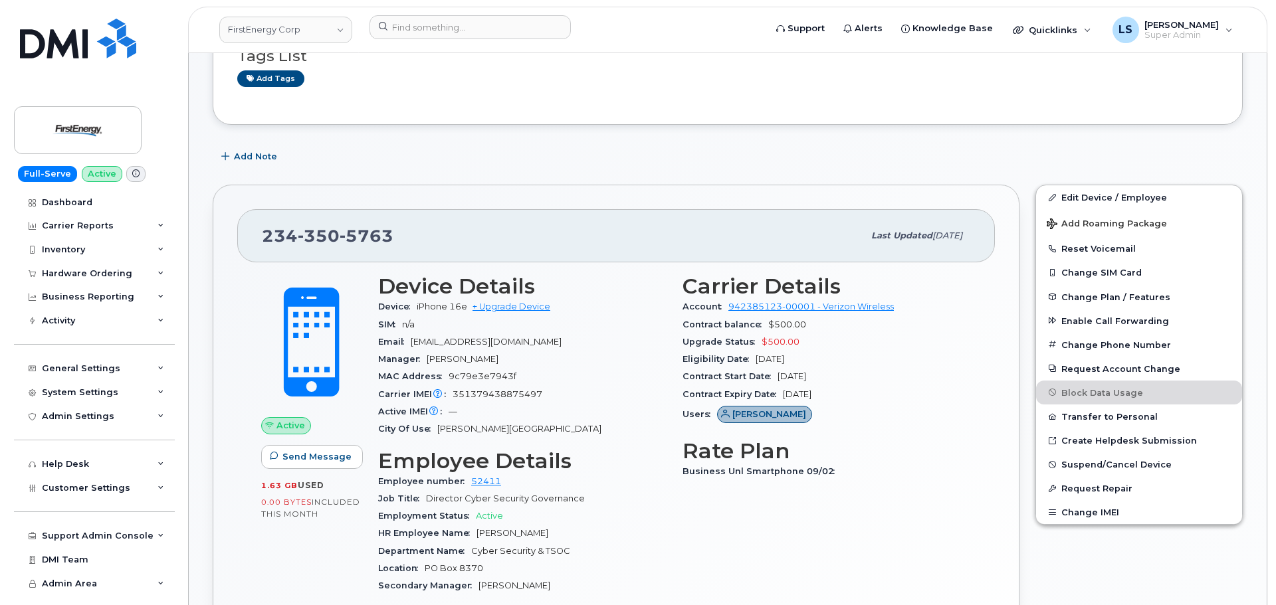
scroll to position [266, 0]
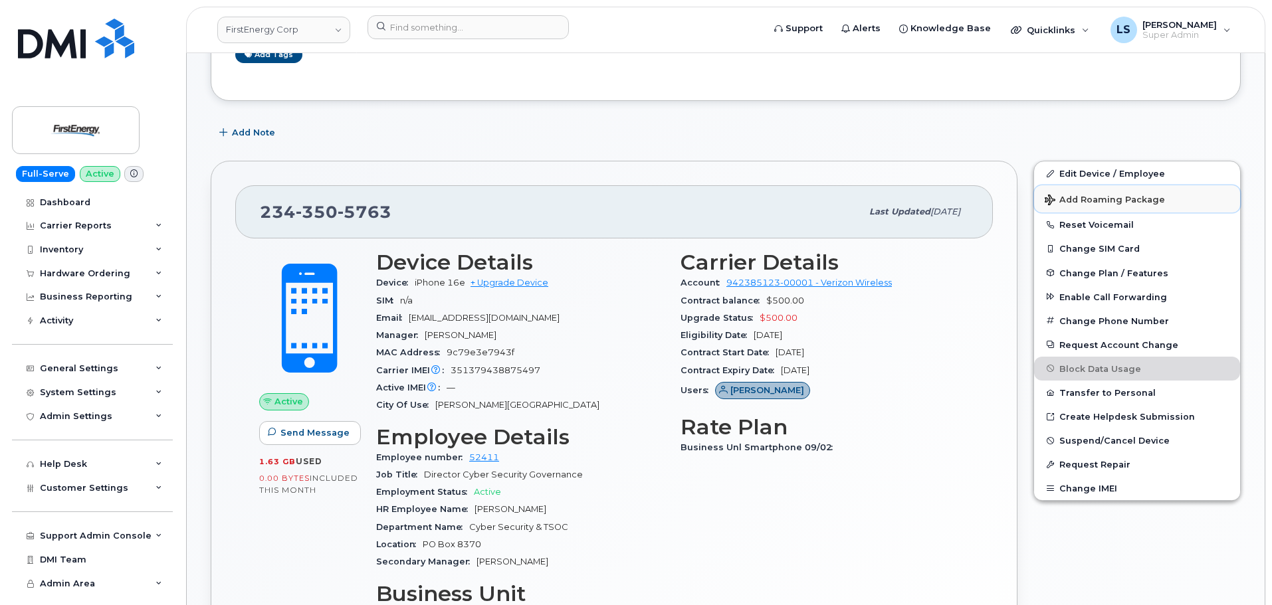
click at [1119, 195] on span "Add Roaming Package" at bounding box center [1105, 201] width 120 height 13
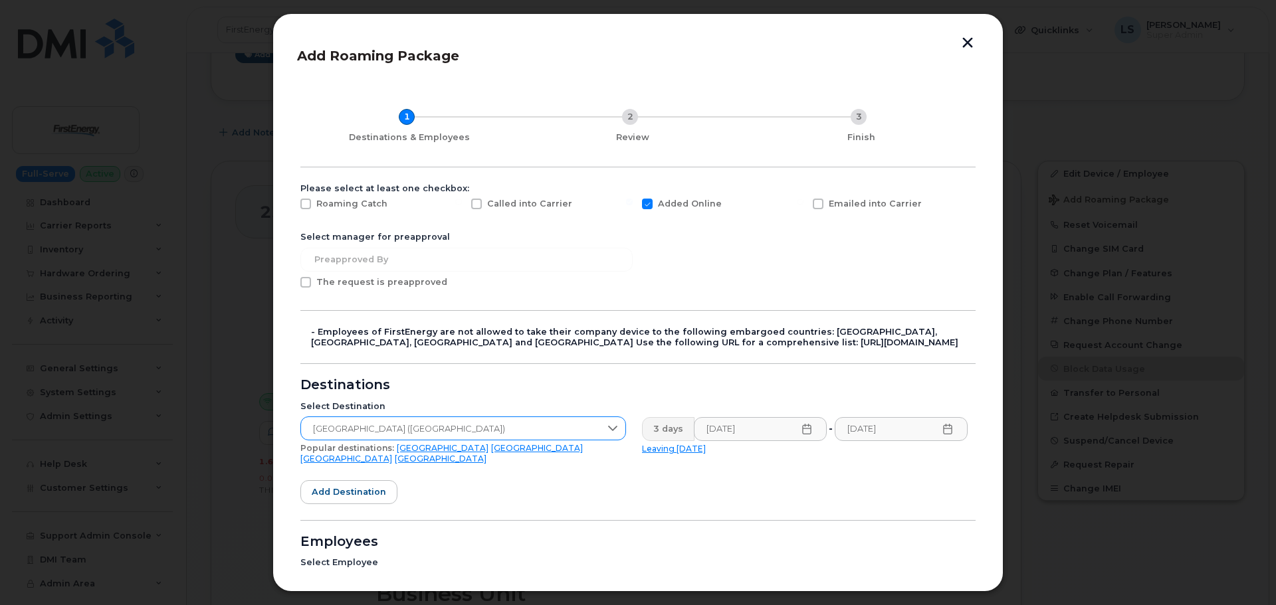
click at [401, 421] on span "United States of America (USA)" at bounding box center [450, 429] width 299 height 24
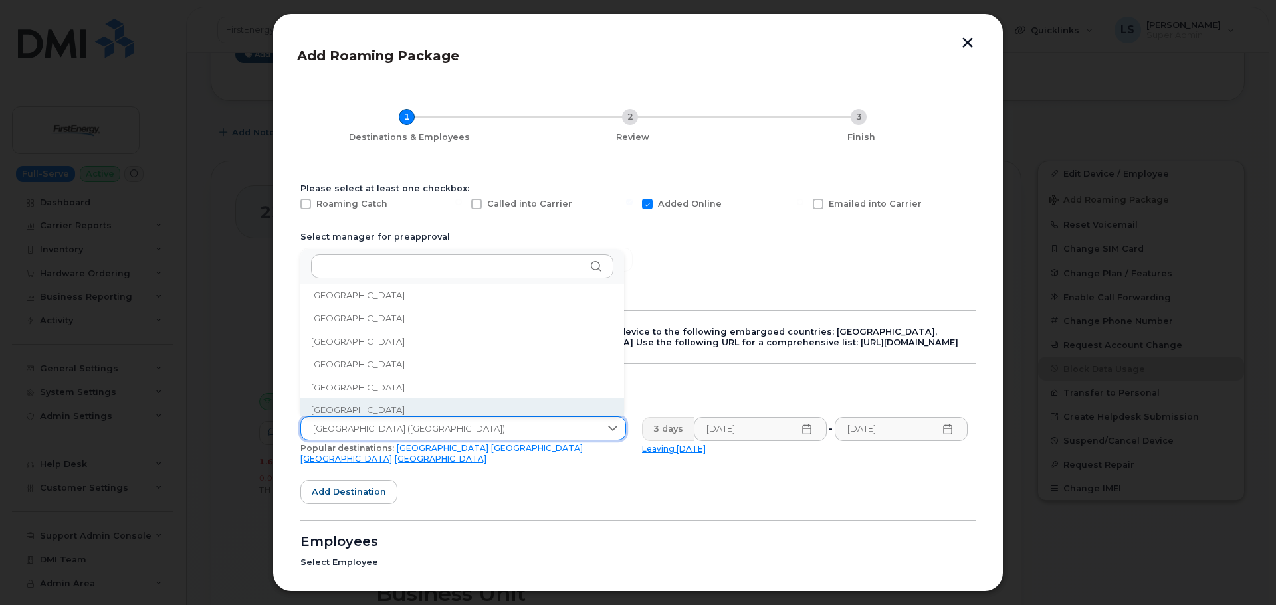
scroll to position [791, 0]
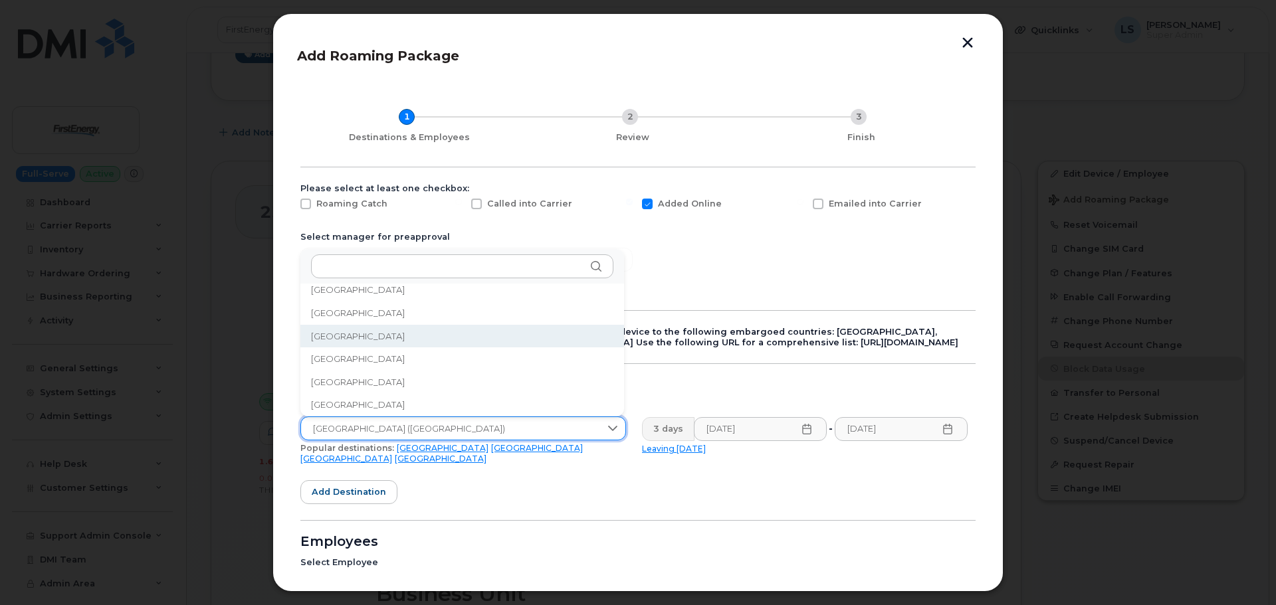
click at [363, 337] on li "Canada" at bounding box center [462, 336] width 324 height 23
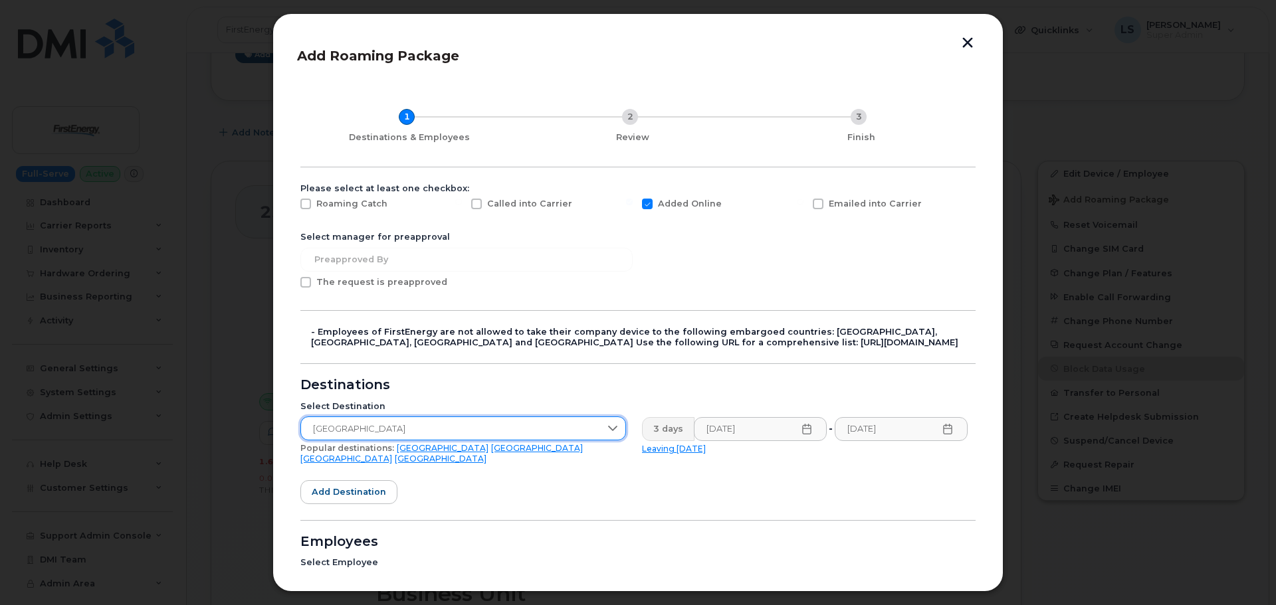
click at [509, 477] on form "Please select at least one checkbox: Roaming Catch Called into Carrier Added On…" at bounding box center [637, 472] width 675 height 579
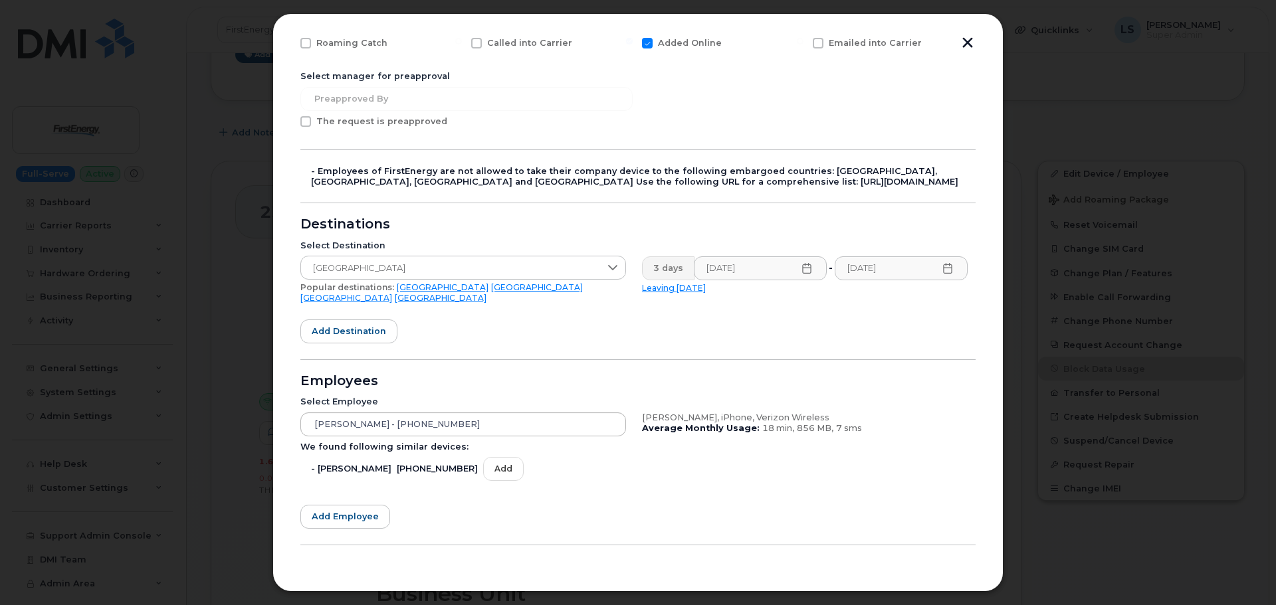
scroll to position [188, 0]
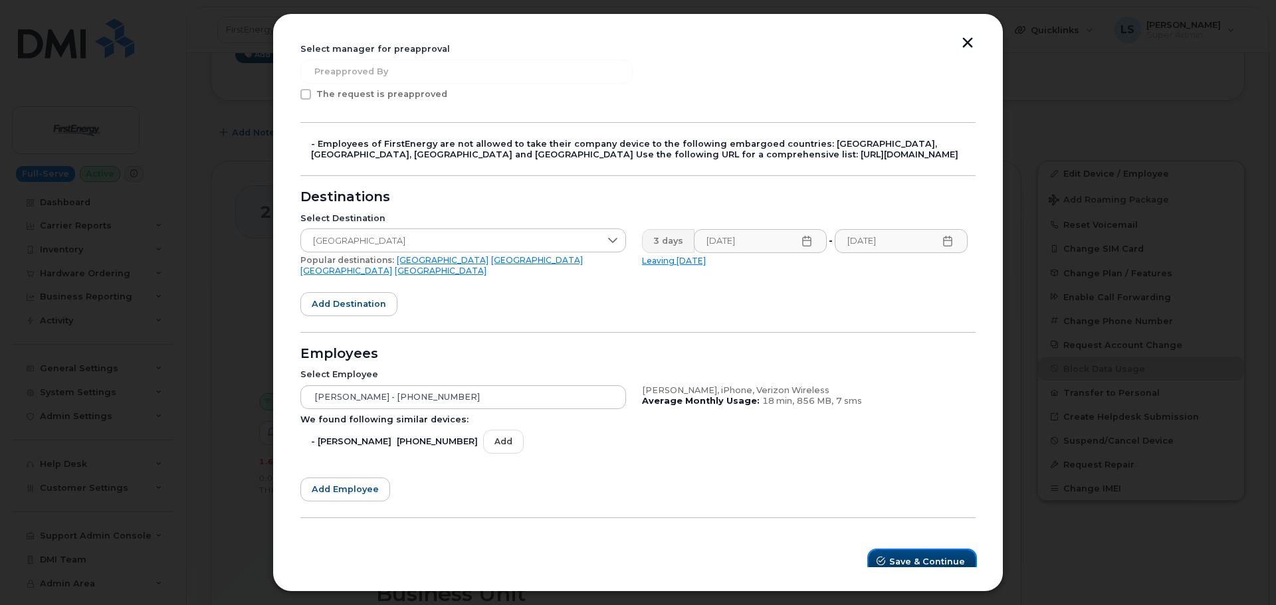
click at [904, 550] on button "Save & Continue" at bounding box center [922, 562] width 107 height 24
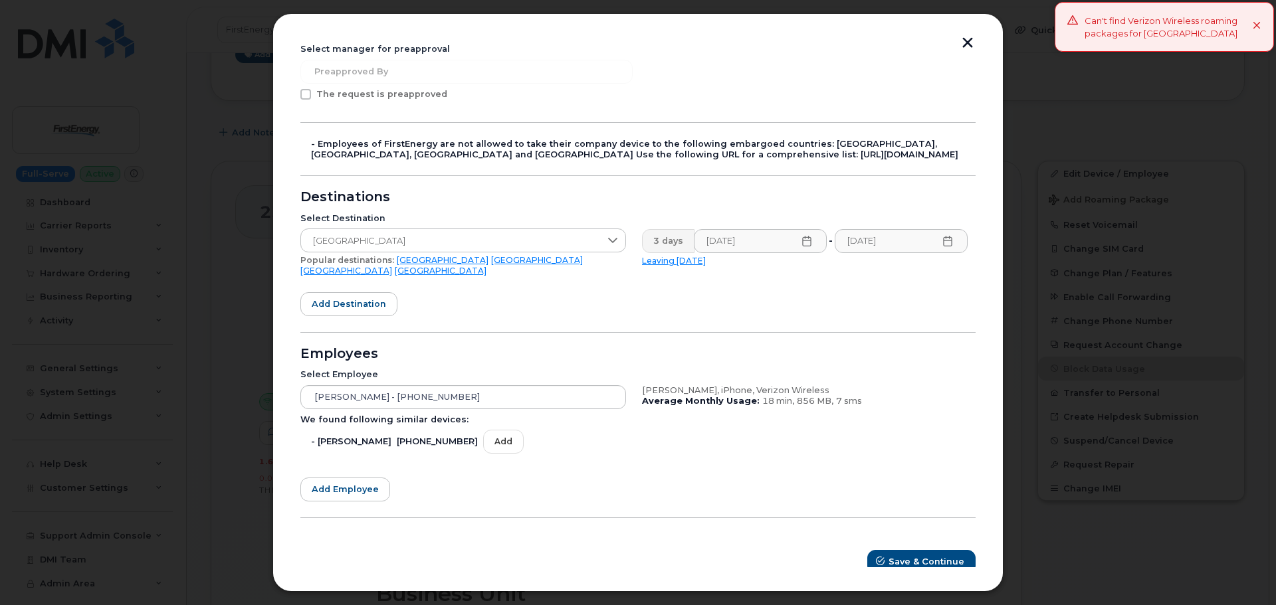
click at [486, 266] on link "Canada" at bounding box center [441, 271] width 92 height 10
click at [680, 349] on div "Employees" at bounding box center [637, 354] width 675 height 11
click at [882, 558] on icon "submit" at bounding box center [880, 562] width 9 height 9
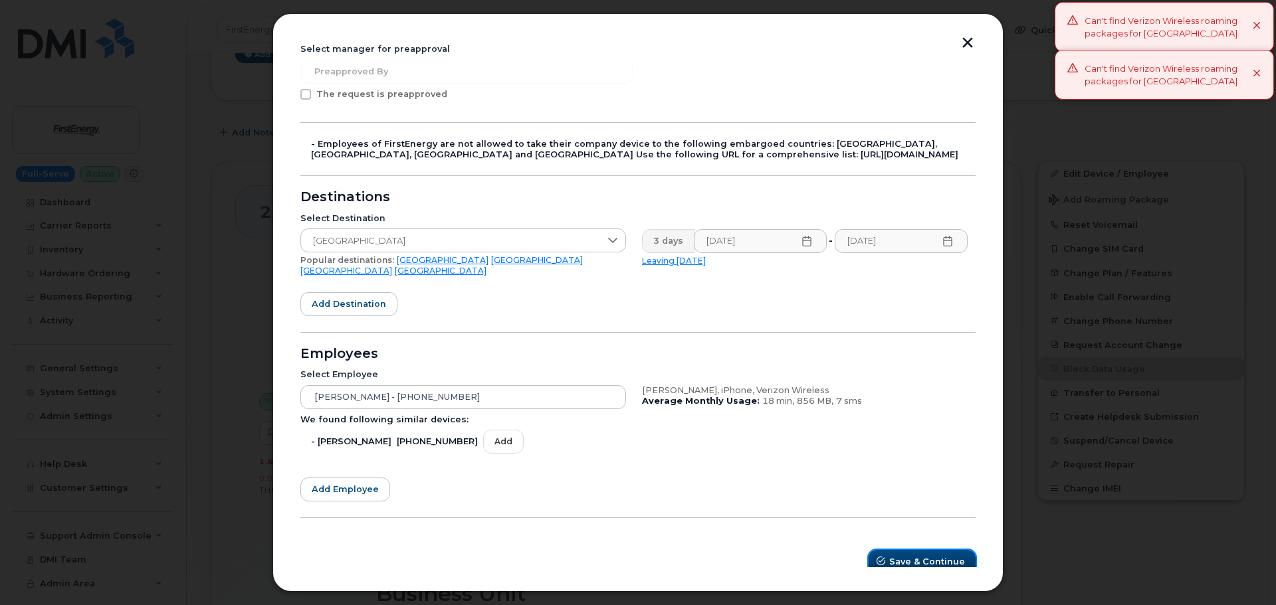
click at [882, 558] on icon "submit" at bounding box center [880, 562] width 9 height 9
click at [880, 558] on icon "submit" at bounding box center [880, 562] width 9 height 9
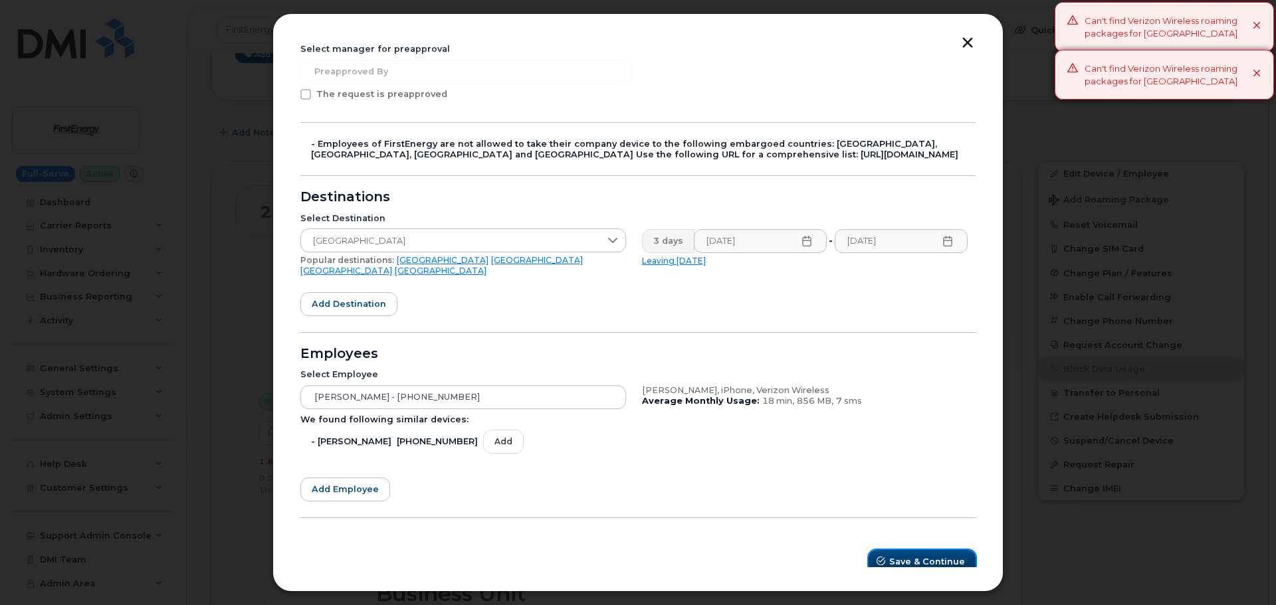
click at [878, 558] on icon "submit" at bounding box center [880, 562] width 9 height 9
click at [878, 556] on span "submit" at bounding box center [880, 562] width 13 height 13
click at [877, 550] on button "Save & Continue" at bounding box center [922, 562] width 107 height 24
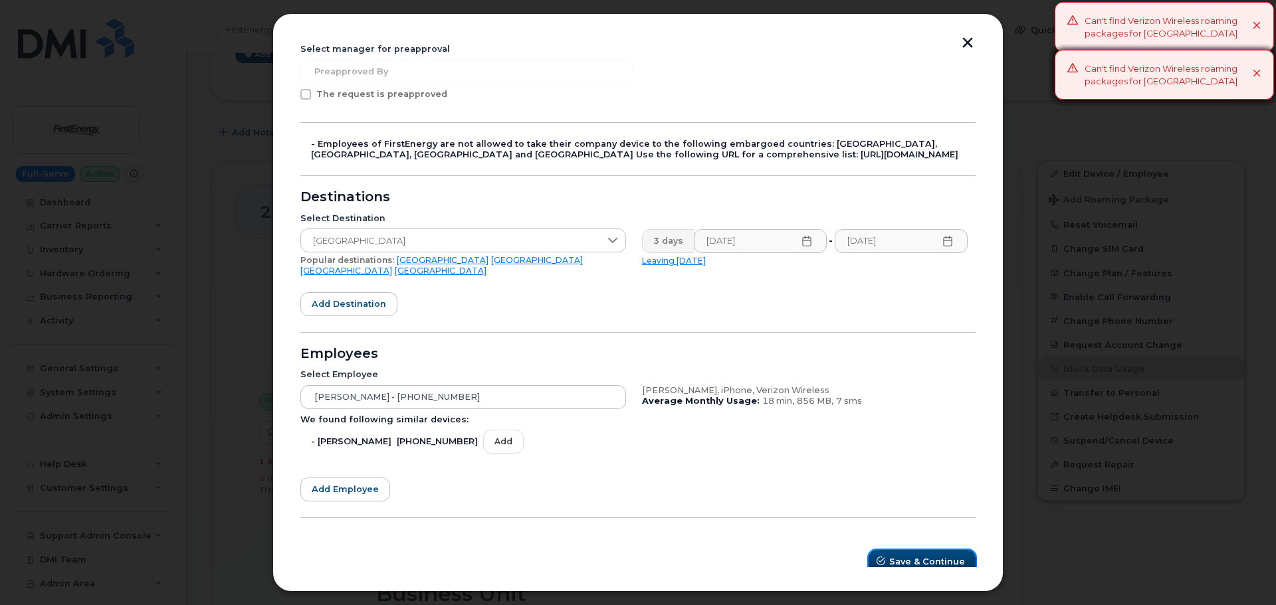
click at [877, 550] on button "Save & Continue" at bounding box center [922, 562] width 107 height 24
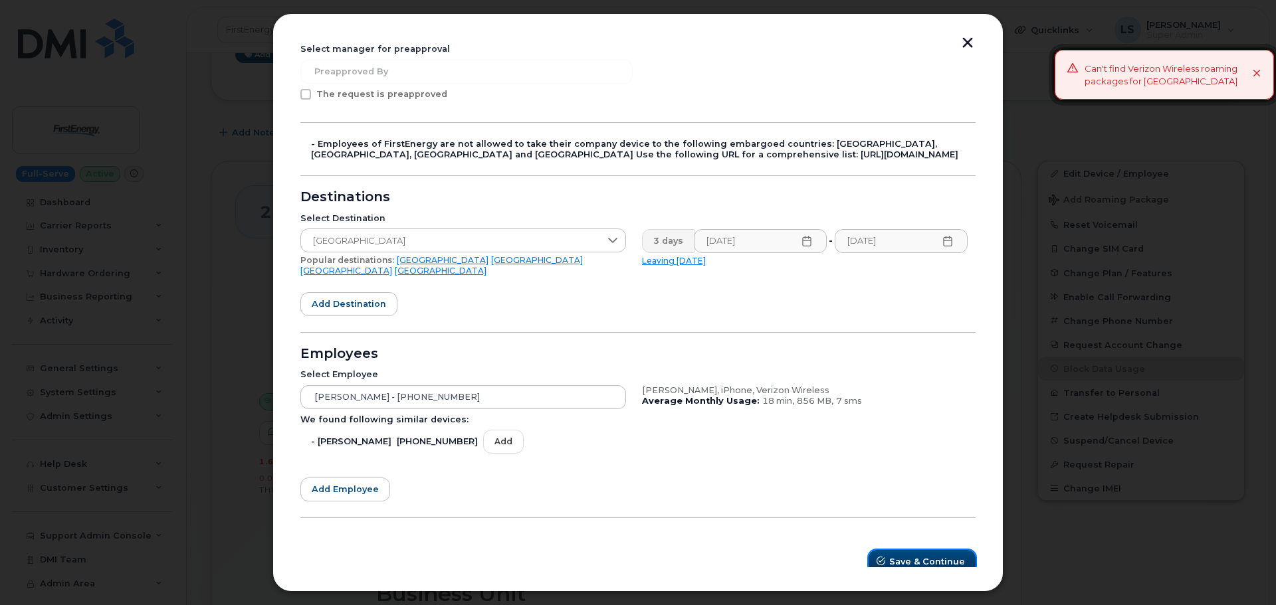
click at [877, 550] on button "Save & Continue" at bounding box center [922, 562] width 107 height 24
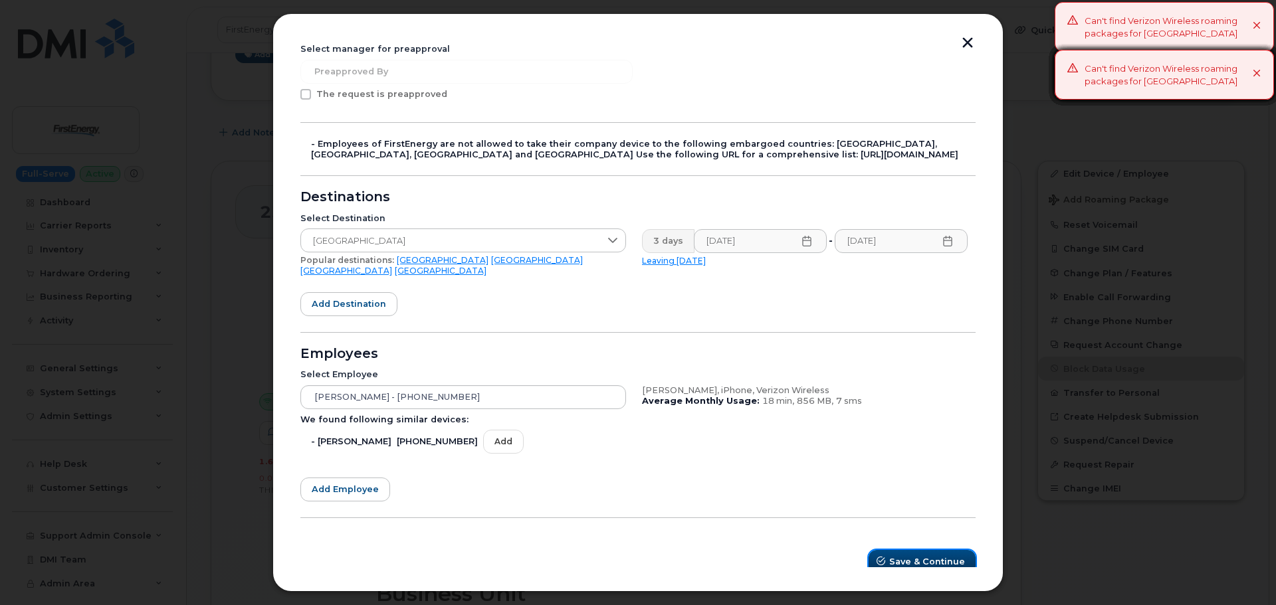
click at [877, 550] on button "Save & Continue" at bounding box center [922, 562] width 107 height 24
click at [876, 550] on button "Save & Continue" at bounding box center [922, 562] width 107 height 24
click at [710, 441] on div "Jason D McCormick, iPhone, Verizon Wireless Average Monthly Usage: 18 min, 856 …" at bounding box center [805, 423] width 342 height 92
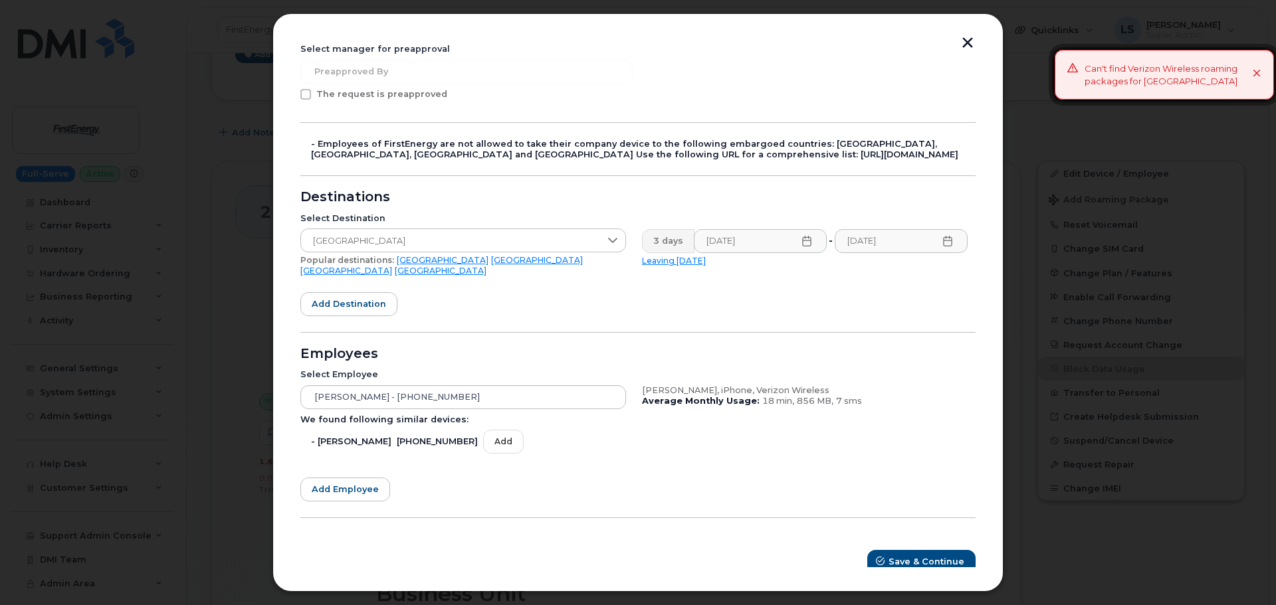
click at [856, 565] on div "1 Destinations & Employees 2 Review 3 Finish Please select at least one checkbo…" at bounding box center [638, 236] width 682 height 684
click at [898, 556] on span "Save & Continue" at bounding box center [927, 562] width 76 height 13
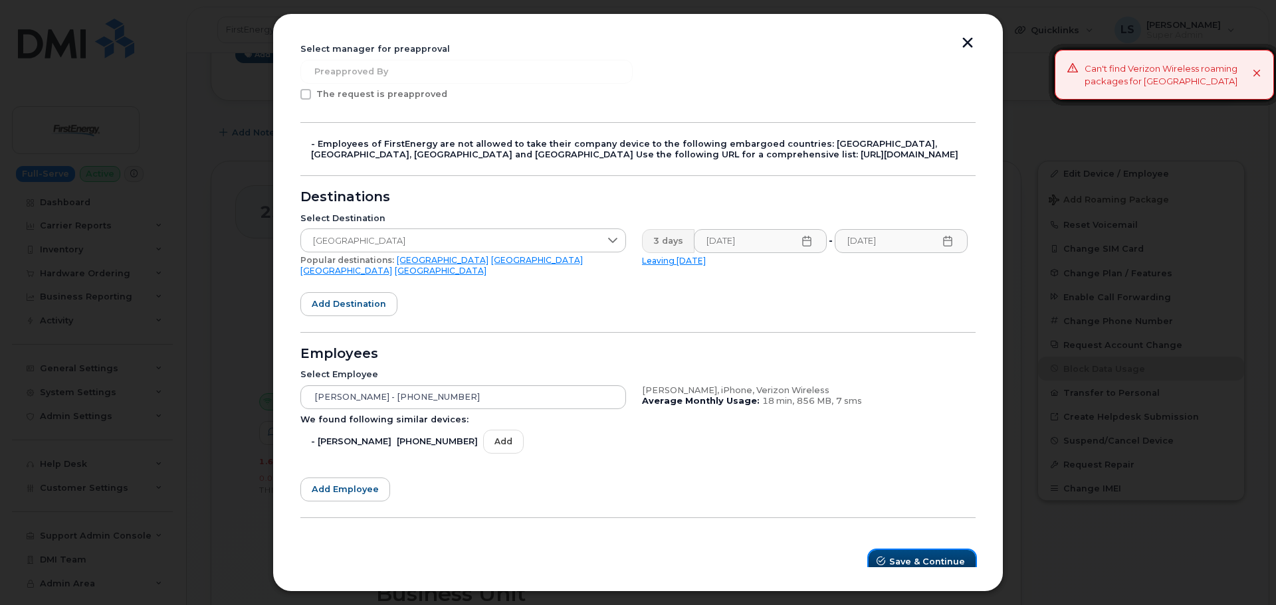
click at [898, 556] on span "Save & Continue" at bounding box center [927, 562] width 76 height 13
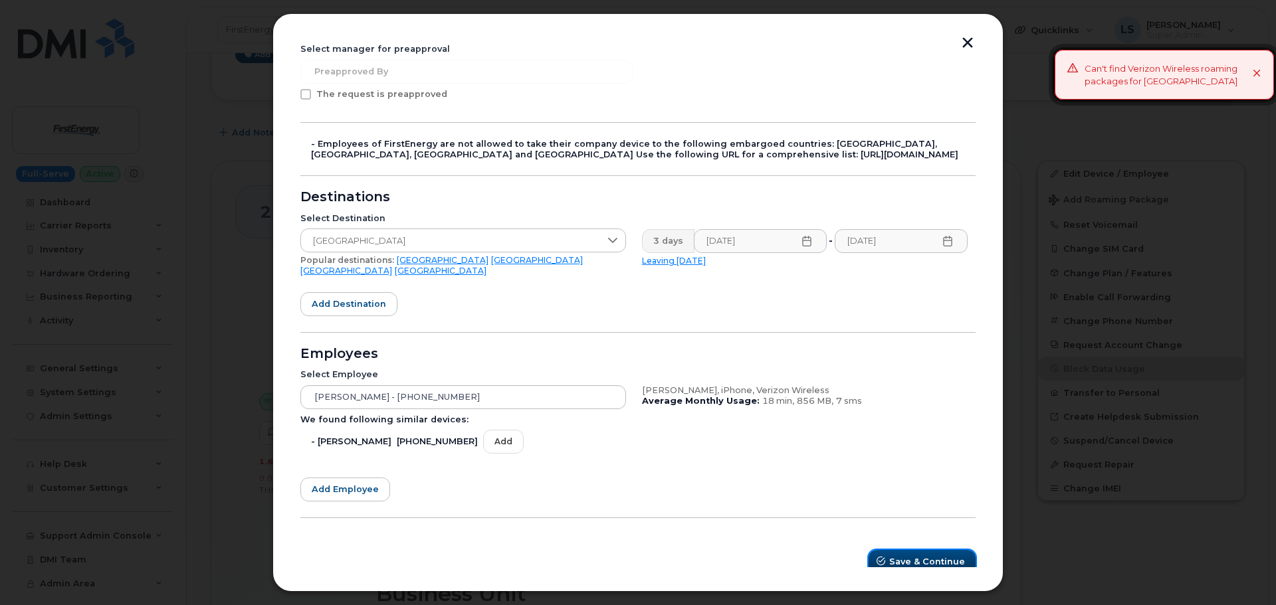
click at [898, 556] on span "Save & Continue" at bounding box center [927, 562] width 76 height 13
click at [898, 550] on button "Save & Continue" at bounding box center [922, 562] width 107 height 24
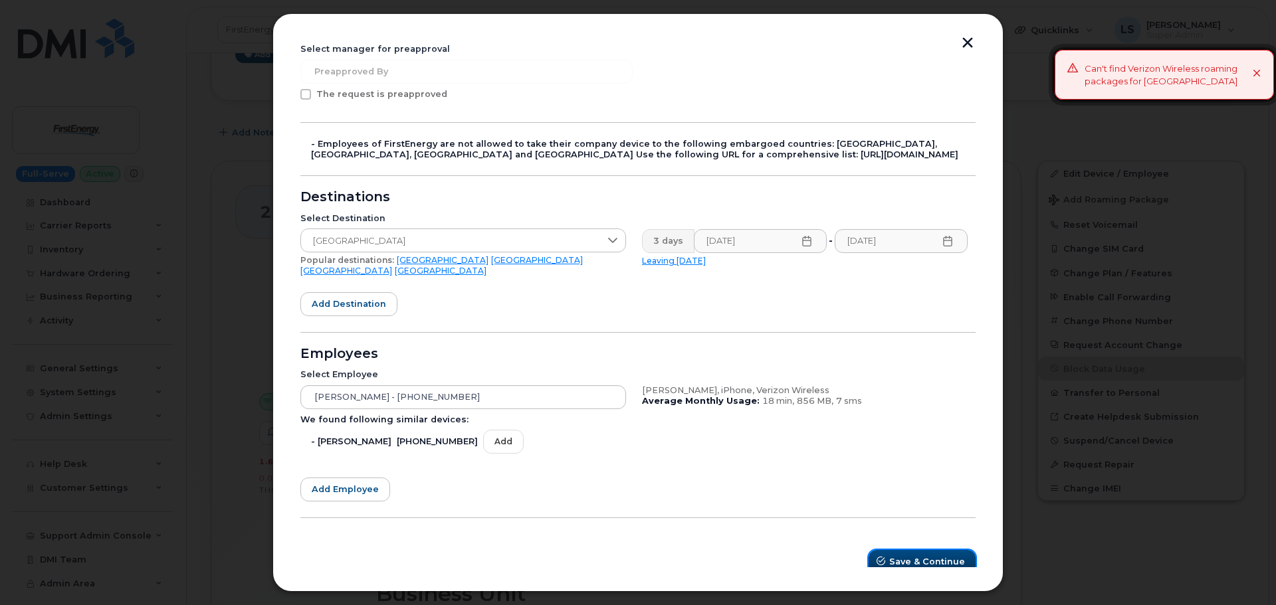
click at [898, 550] on button "Save & Continue" at bounding box center [922, 562] width 107 height 24
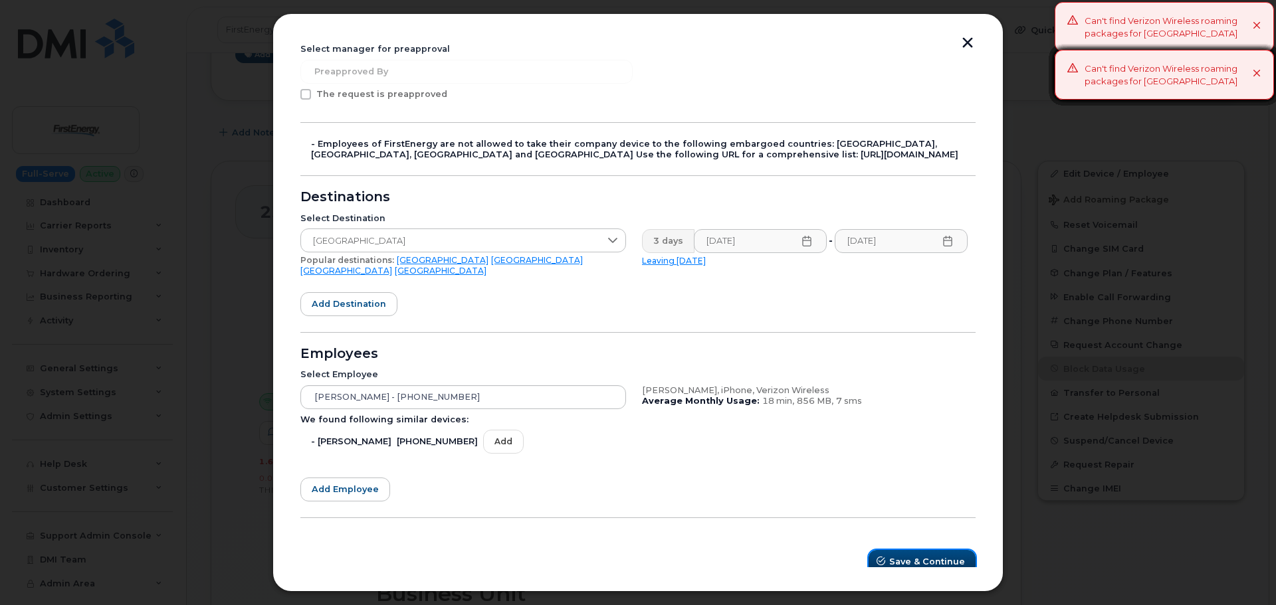
click at [898, 550] on button "Save & Continue" at bounding box center [922, 562] width 107 height 24
click at [899, 550] on button "Save & Continue" at bounding box center [922, 562] width 107 height 24
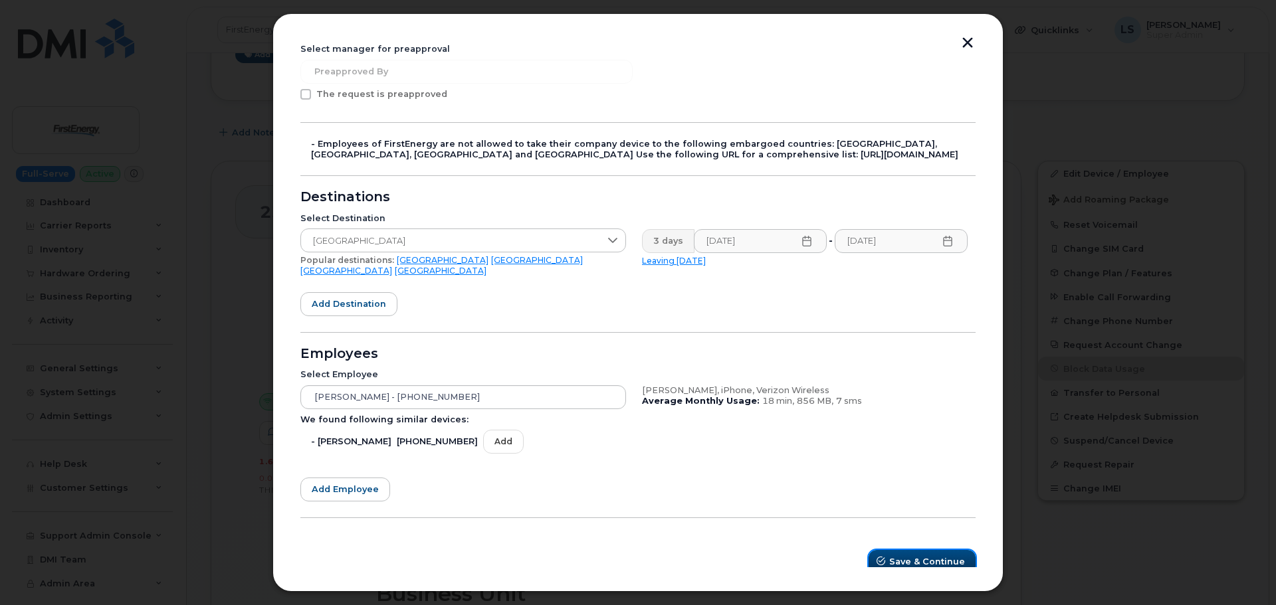
click at [932, 550] on button "Save & Continue" at bounding box center [922, 562] width 107 height 24
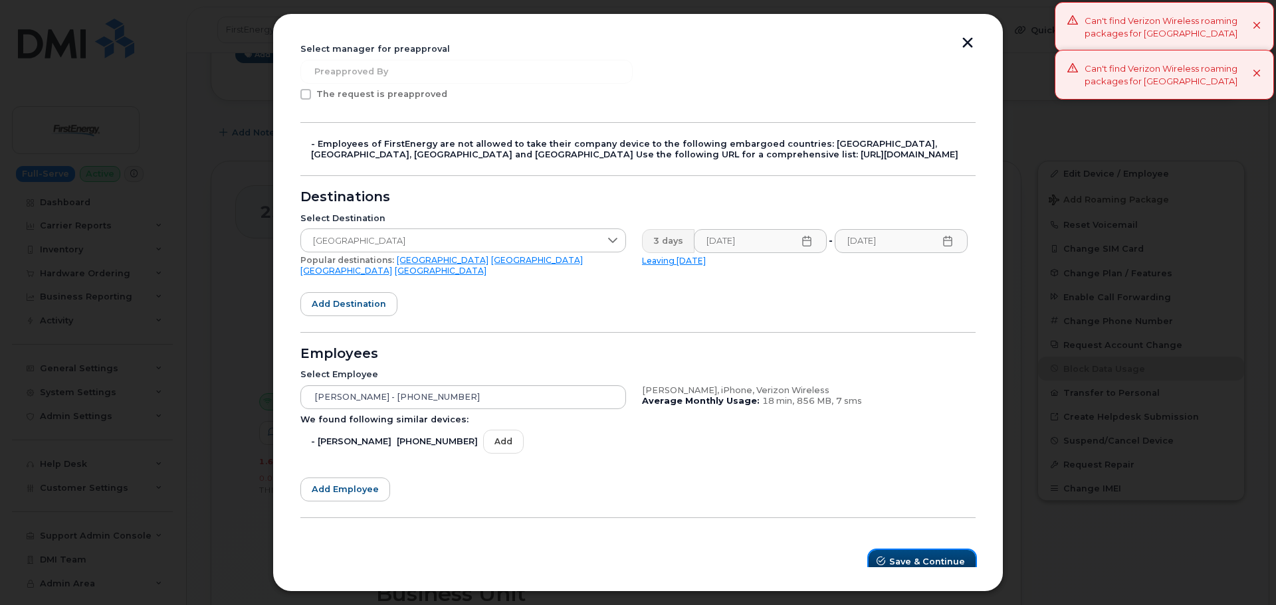
click at [931, 550] on button "Save & Continue" at bounding box center [922, 562] width 107 height 24
click at [969, 43] on button "button" at bounding box center [968, 44] width 20 height 14
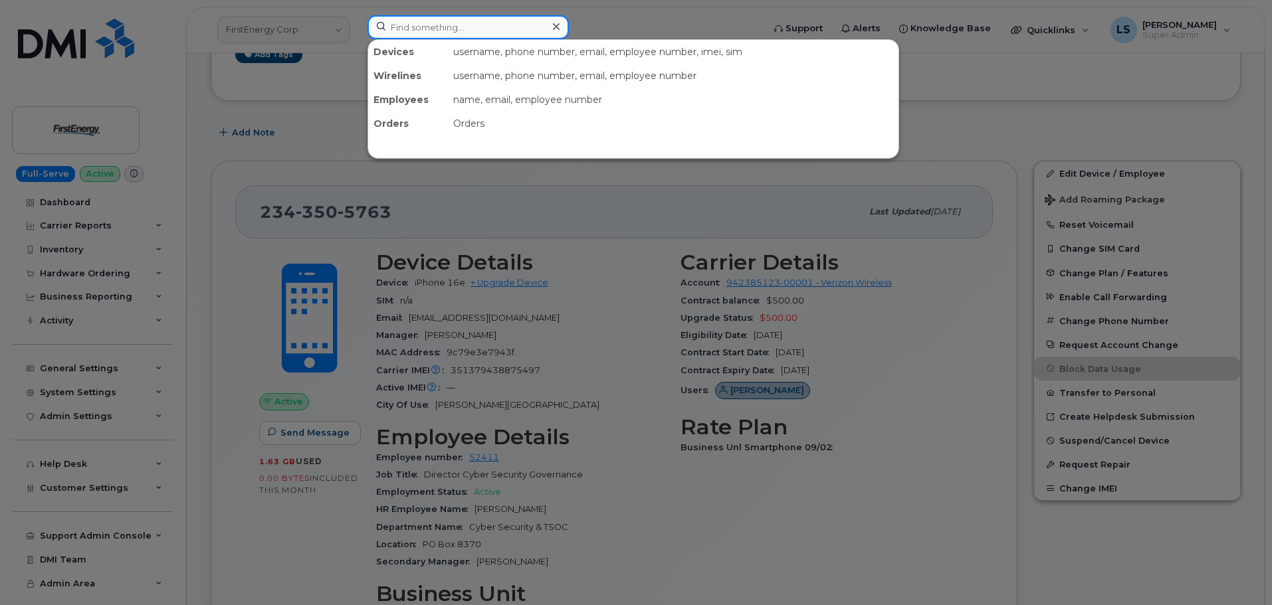
click at [413, 20] on input at bounding box center [467, 27] width 201 height 24
paste input "402/953-6808"
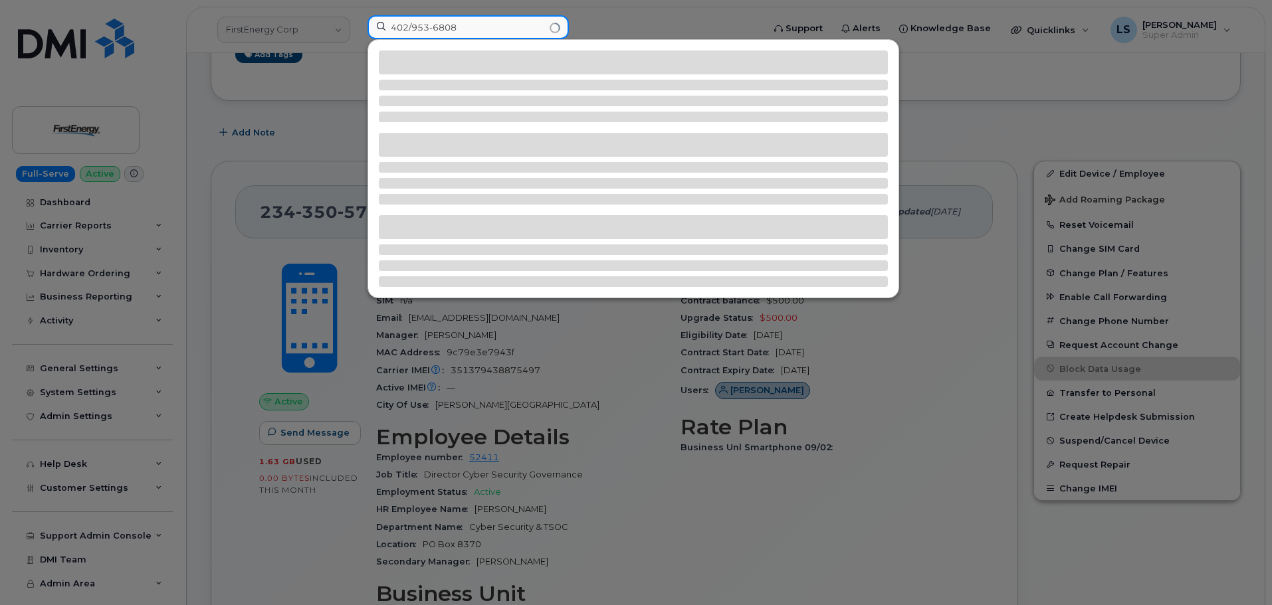
drag, startPoint x: 414, startPoint y: 28, endPoint x: 423, endPoint y: 23, distance: 10.4
click at [413, 28] on input "402/953-6808" at bounding box center [467, 27] width 201 height 24
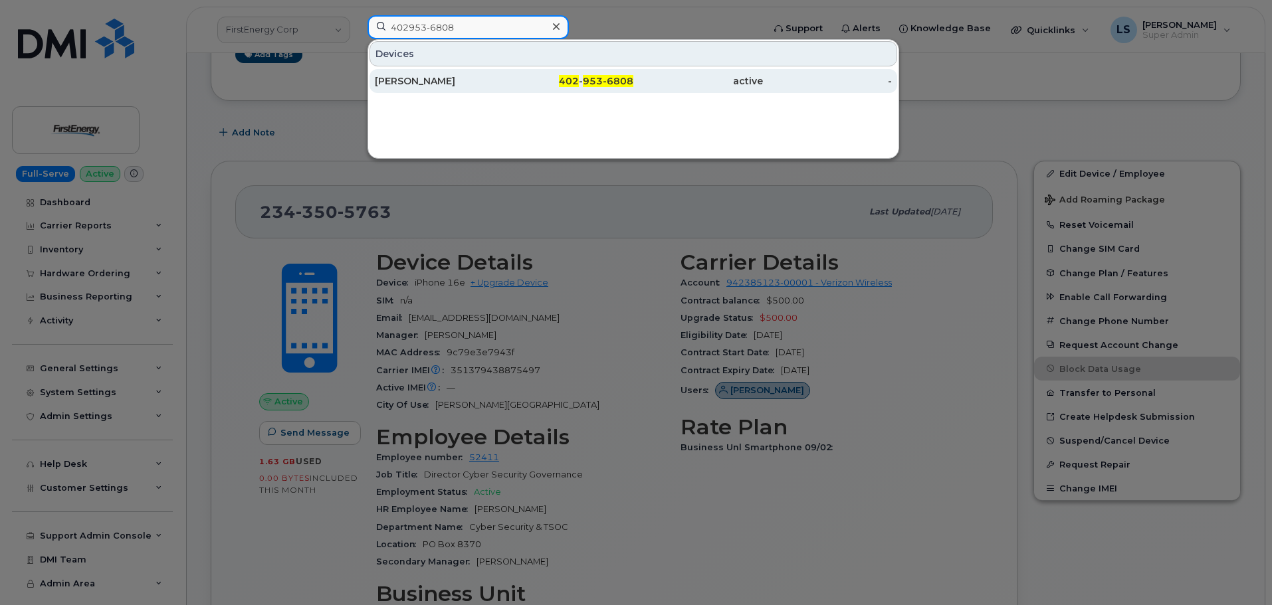
type input "402953-6808"
click at [531, 88] on div "402 - 953-6808" at bounding box center [569, 81] width 130 height 24
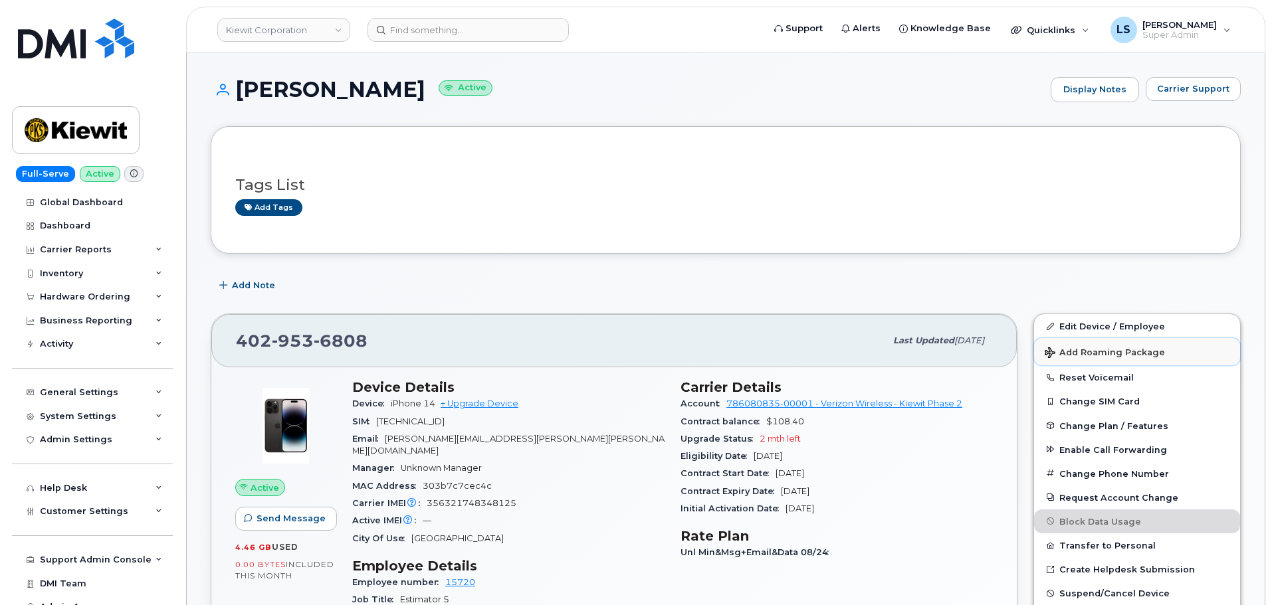
click at [1088, 352] on span "Add Roaming Package" at bounding box center [1105, 354] width 120 height 13
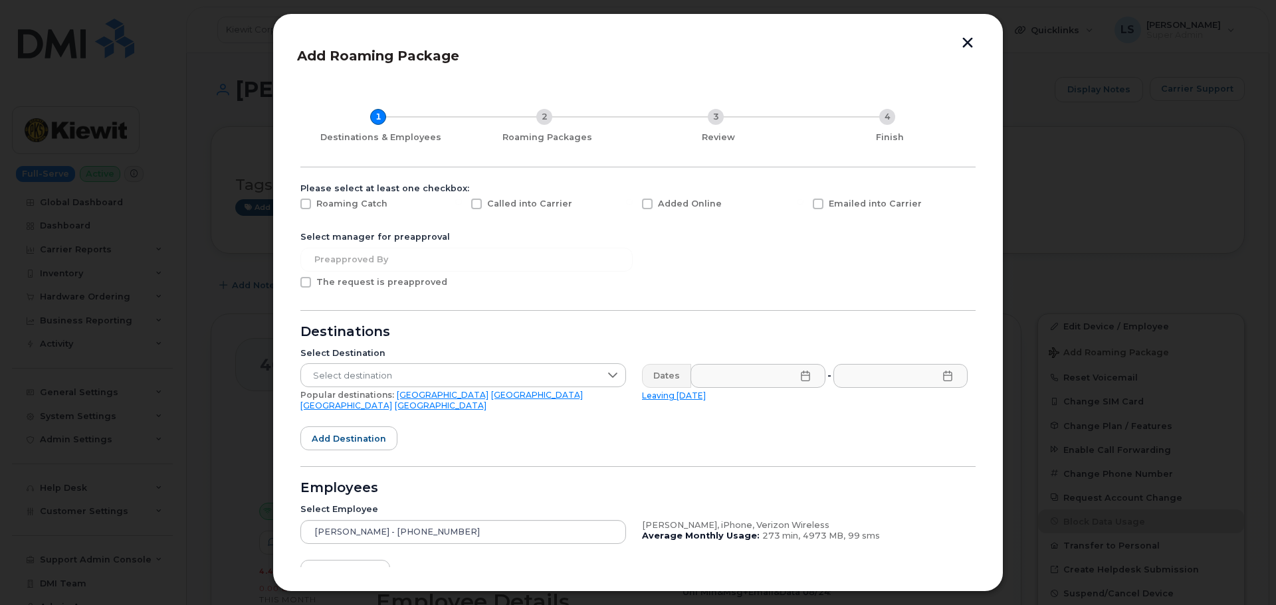
click at [650, 202] on span at bounding box center [647, 204] width 11 height 11
click at [633, 202] on input "Added Online" at bounding box center [629, 202] width 7 height 7
checkbox input "true"
click at [486, 401] on link "[GEOGRAPHIC_DATA]" at bounding box center [441, 406] width 92 height 10
click at [667, 381] on div "Dates" at bounding box center [666, 376] width 49 height 24
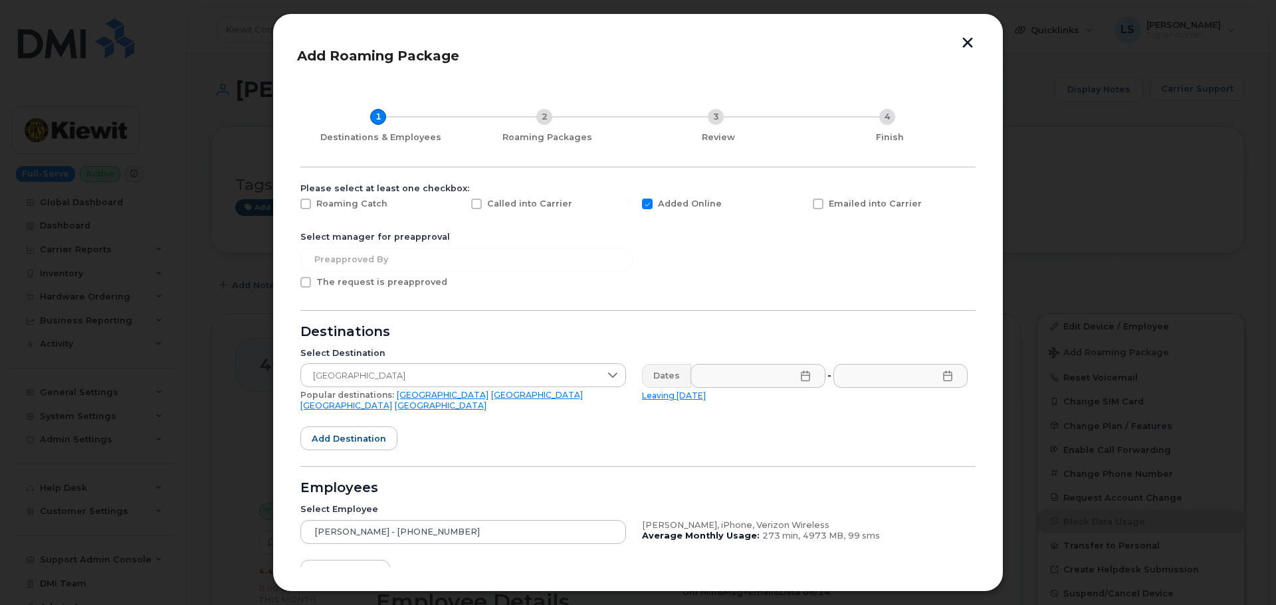
click at [801, 377] on icon at bounding box center [805, 376] width 11 height 11
click at [853, 298] on span "25" at bounding box center [855, 299] width 27 height 27
type input "09/25/2025"
click at [942, 378] on icon at bounding box center [947, 376] width 11 height 11
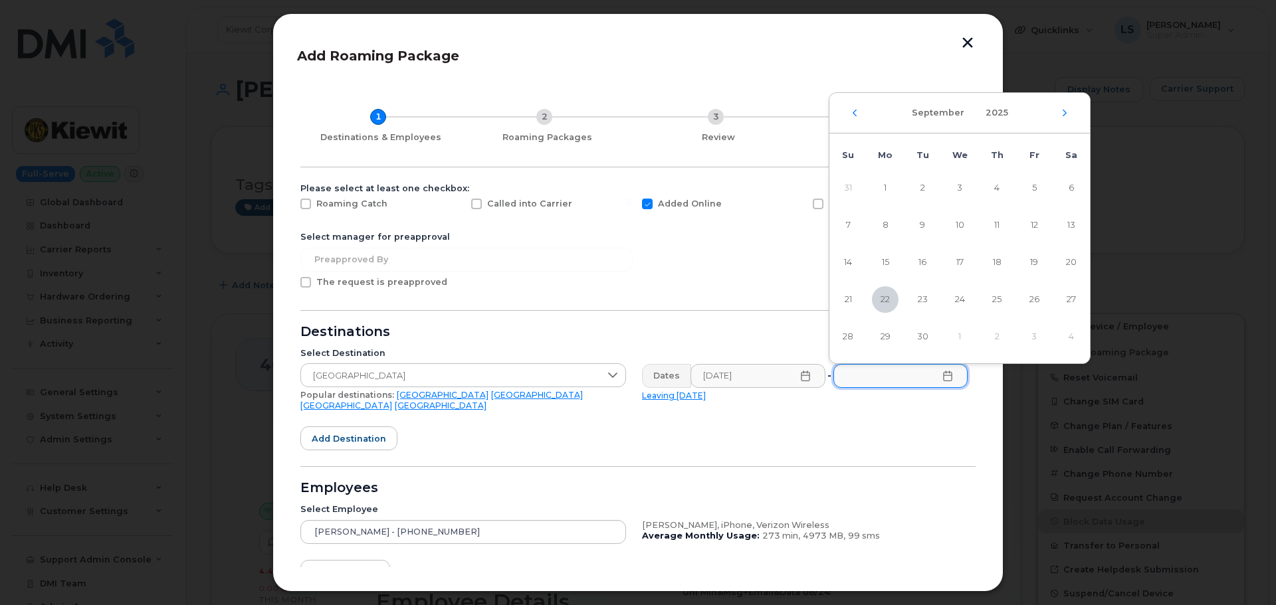
click at [1064, 117] on div "September 2025" at bounding box center [959, 113] width 260 height 41
click at [1063, 114] on icon "Next Month" at bounding box center [1065, 113] width 8 height 11
click at [854, 226] on span "5" at bounding box center [848, 225] width 27 height 27
type input "10/05/2025"
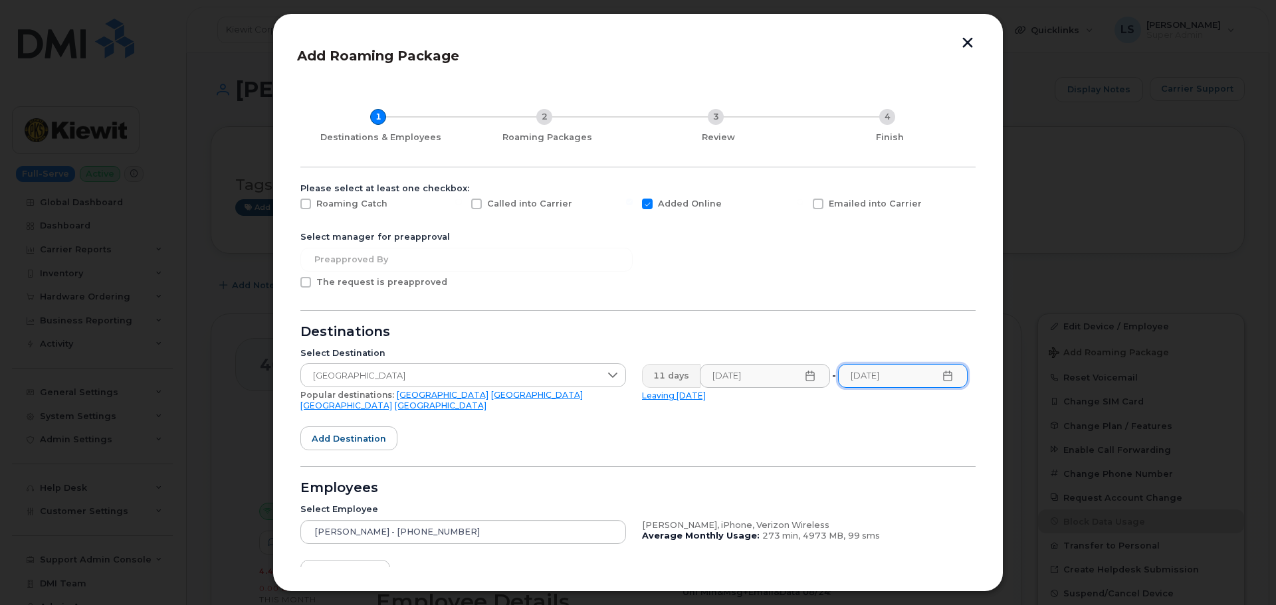
click at [573, 483] on div "Employees" at bounding box center [637, 488] width 675 height 11
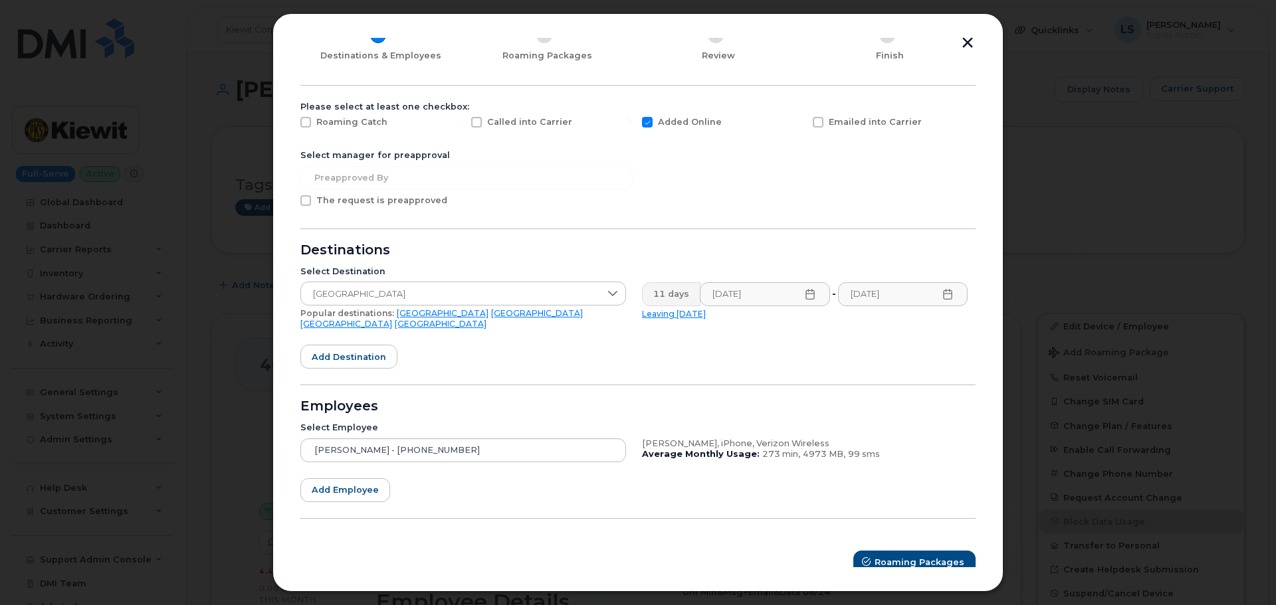
scroll to position [82, 0]
click at [869, 558] on icon "submit" at bounding box center [867, 562] width 9 height 9
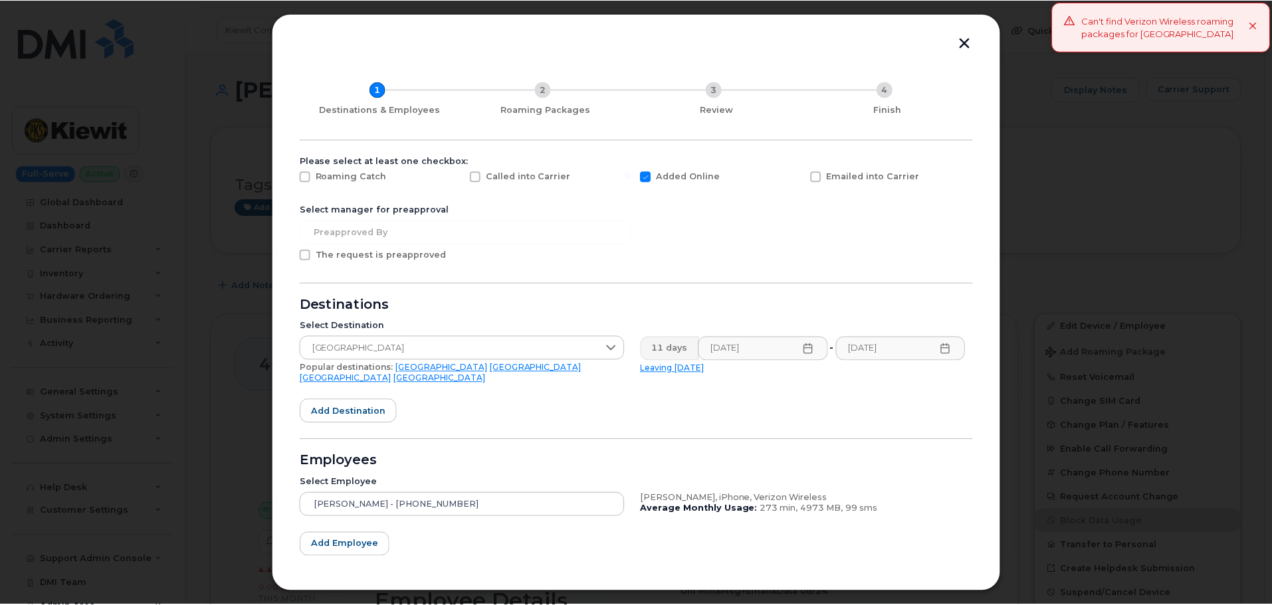
scroll to position [0, 0]
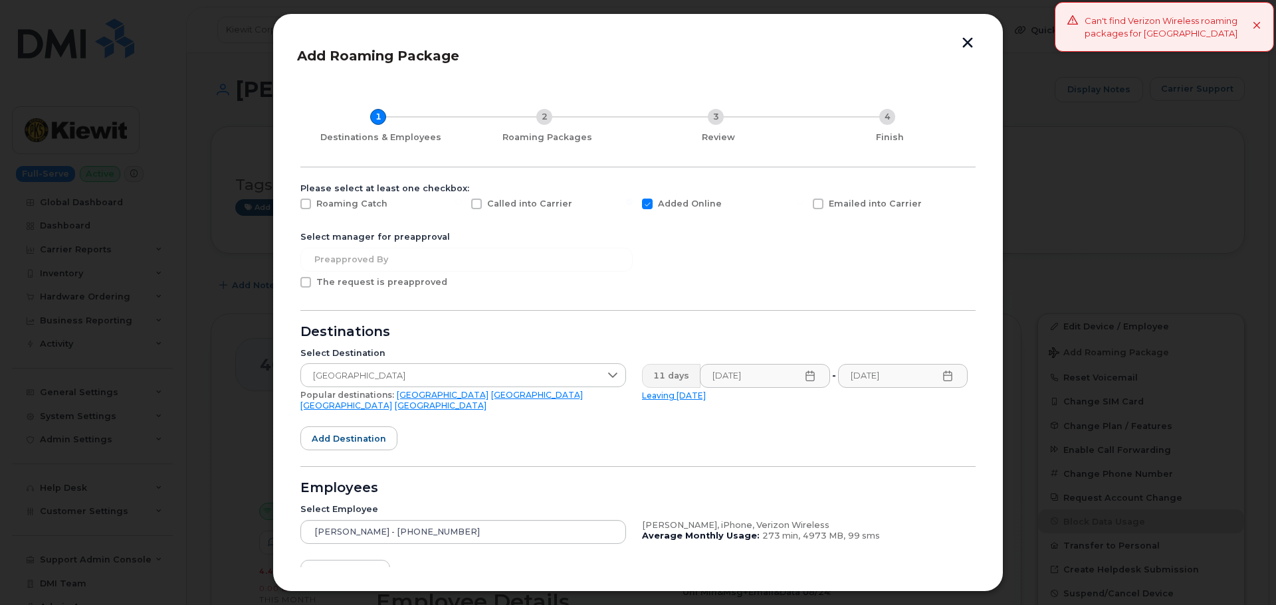
click at [970, 42] on button "button" at bounding box center [968, 44] width 20 height 14
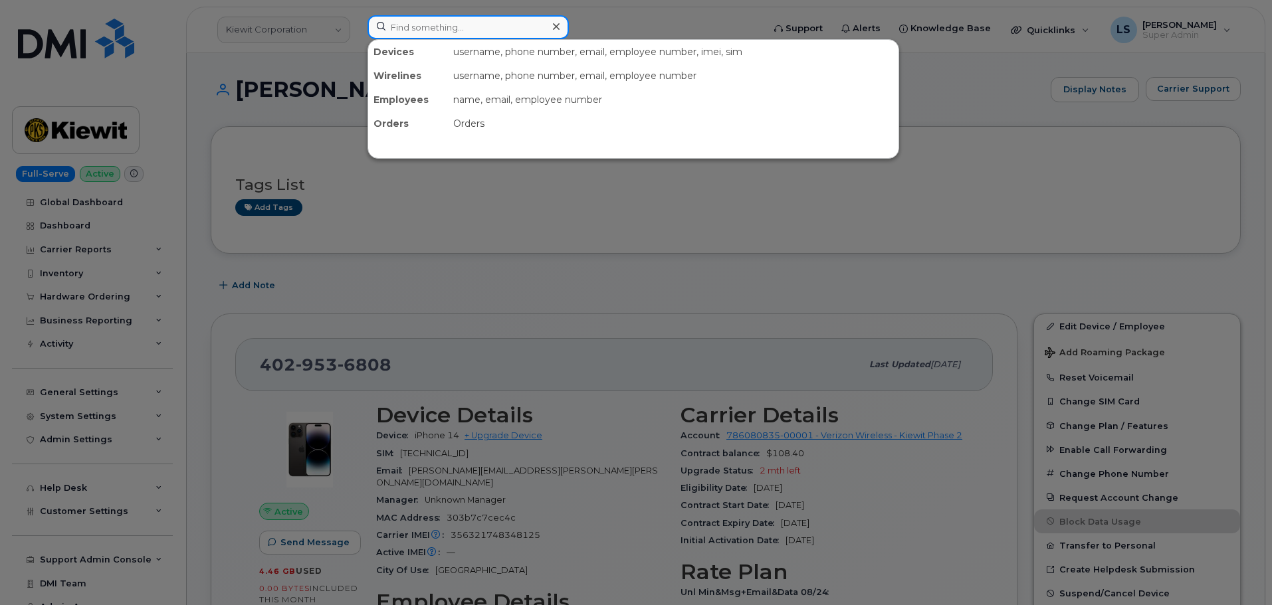
click at [484, 21] on input at bounding box center [467, 27] width 201 height 24
paste input "[PERSON_NAME][EMAIL_ADDRESS][PERSON_NAME][PERSON_NAME][DOMAIN_NAME]"
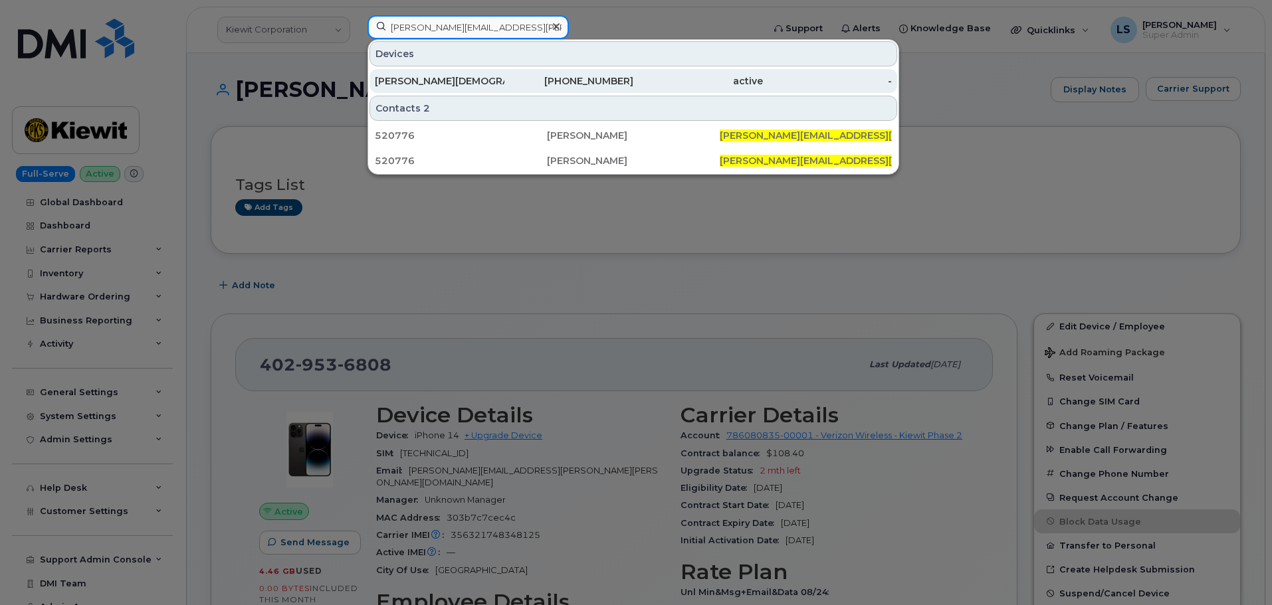
type input "[PERSON_NAME][EMAIL_ADDRESS][PERSON_NAME][PERSON_NAME][DOMAIN_NAME]"
click at [524, 74] on div "518-948-2120" at bounding box center [569, 81] width 130 height 24
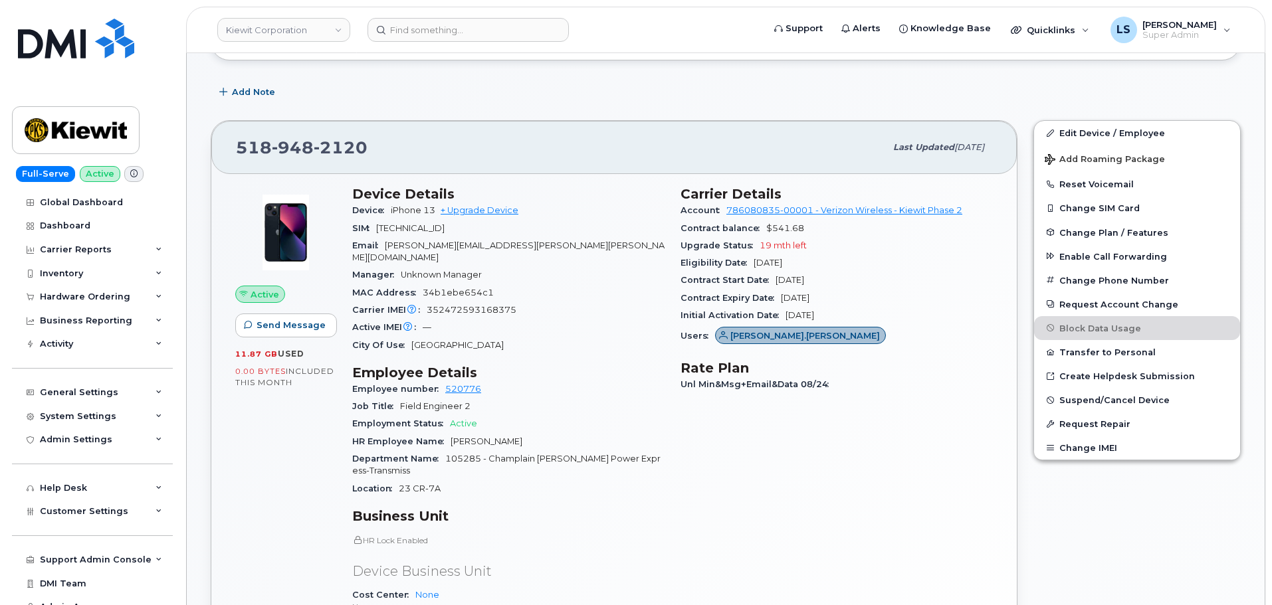
scroll to position [133, 0]
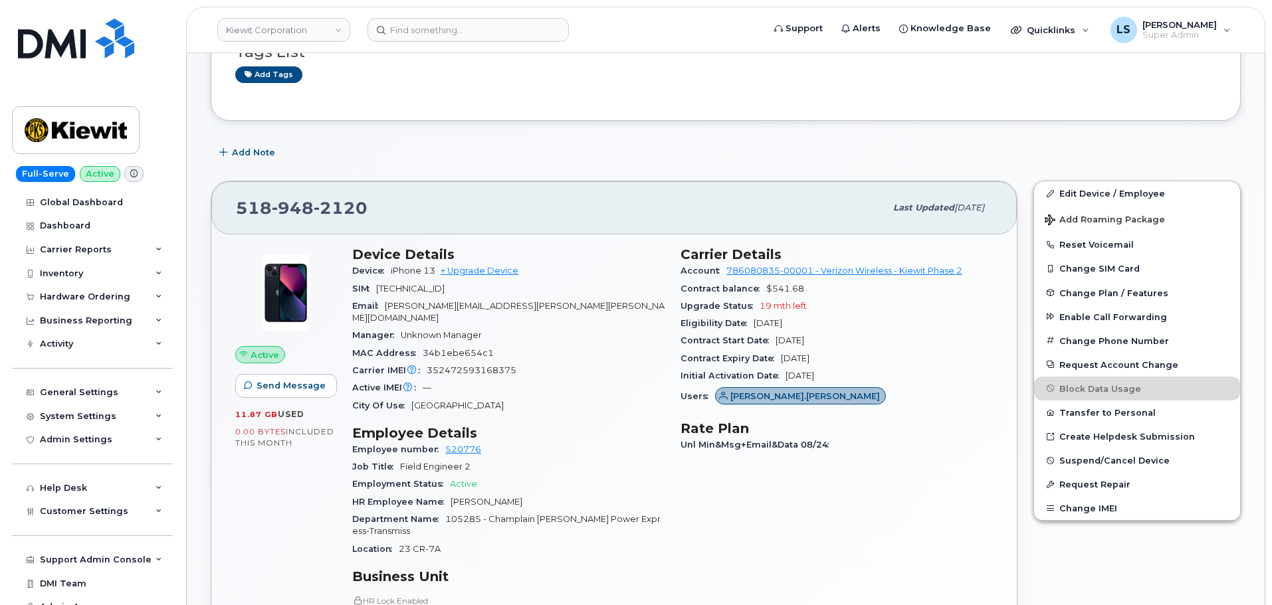
click at [1073, 180] on div "Edit Device / Employee Add Roaming Package Reset Voicemail Change SIM Card Chan…" at bounding box center [1136, 510] width 223 height 674
drag, startPoint x: 1073, startPoint y: 186, endPoint x: 512, endPoint y: 314, distance: 575.8
click at [1073, 187] on link "Edit Device / Employee" at bounding box center [1137, 193] width 206 height 24
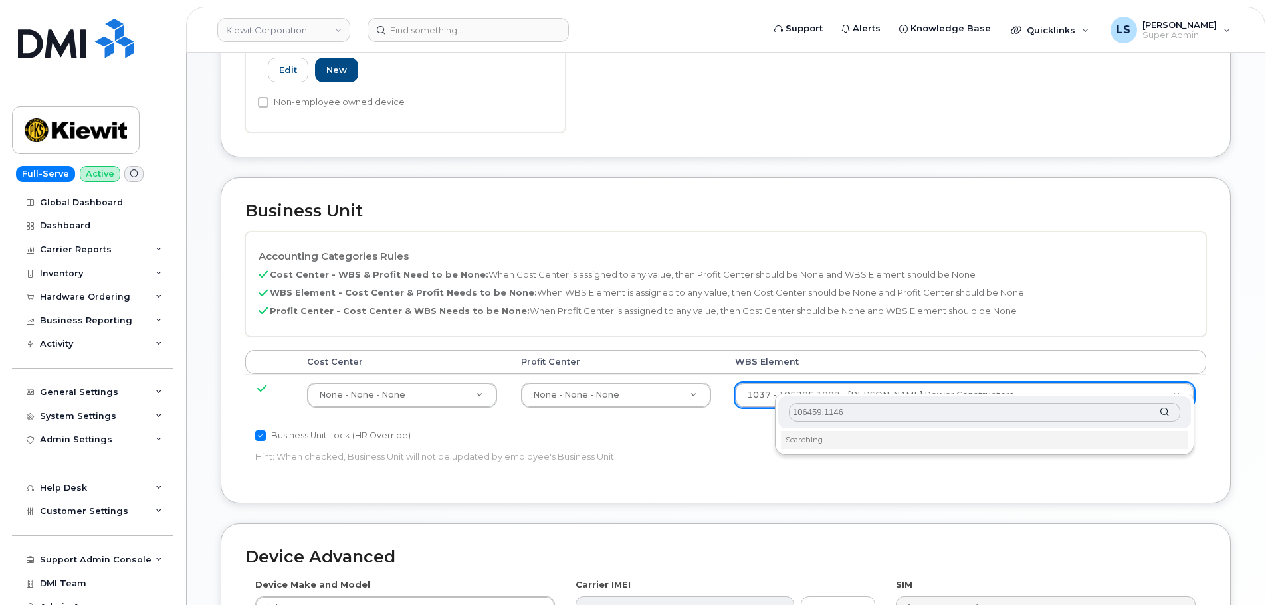
scroll to position [598, 0]
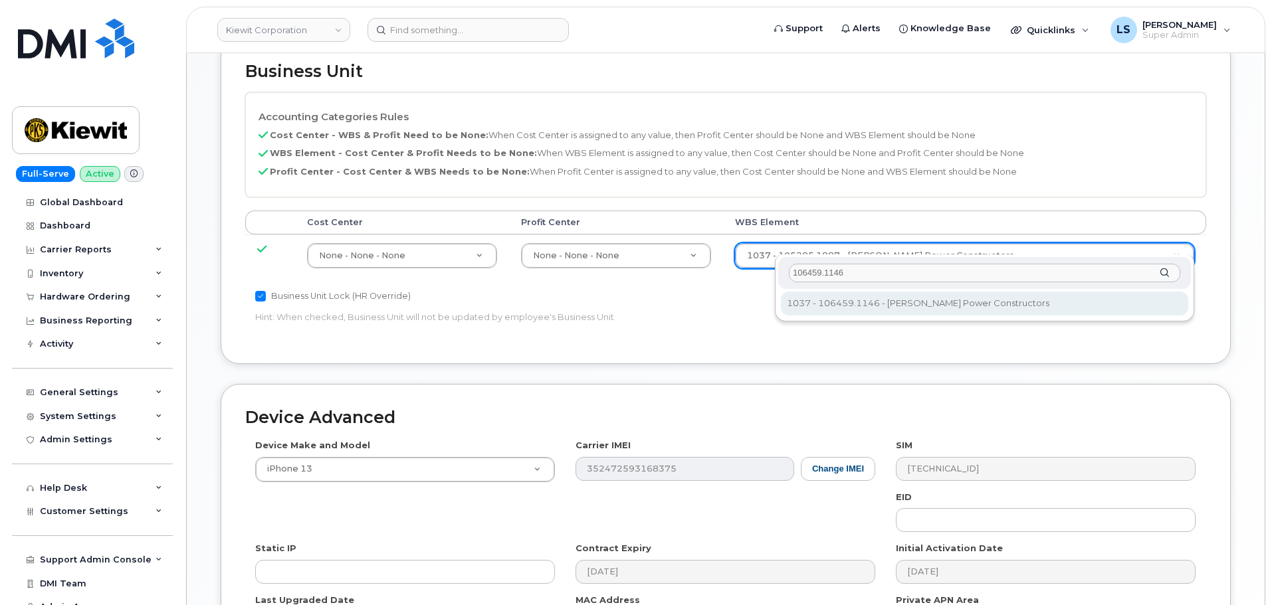
type input "106459.1146"
type input "35545309"
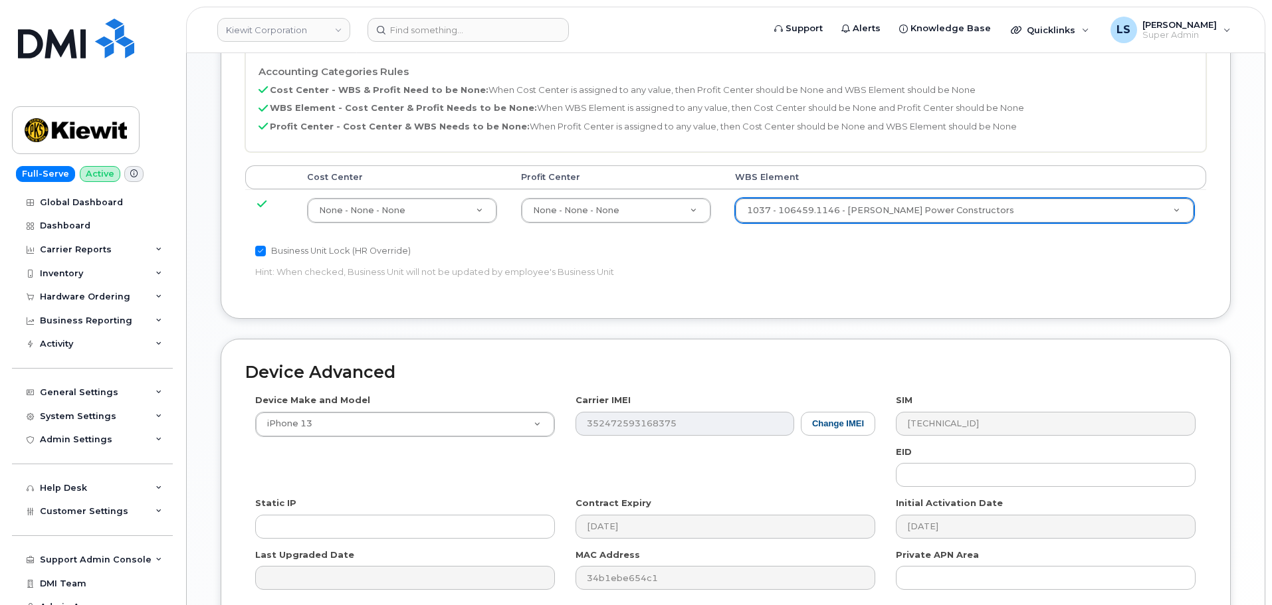
scroll to position [760, 0]
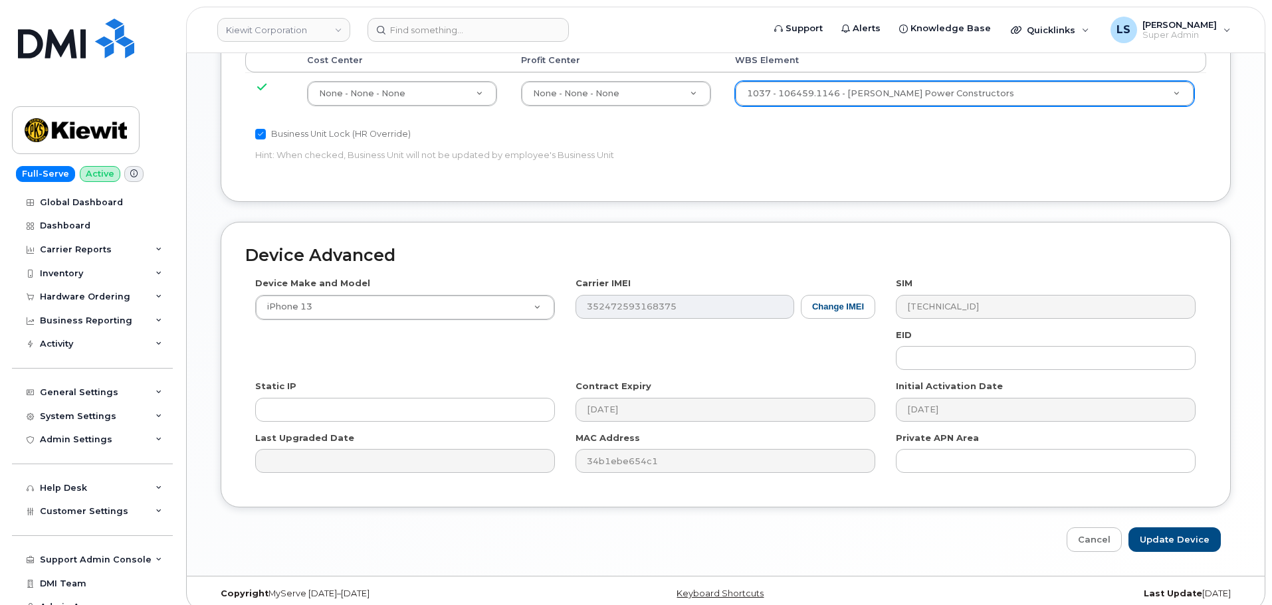
click at [1148, 514] on div "Device Advanced Device Make and Model iPhone 13 Android TCL 502 Watch Apple Wat…" at bounding box center [726, 387] width 1030 height 330
click at [1149, 528] on input "Update Device" at bounding box center [1174, 540] width 92 height 25
type input "Saving..."
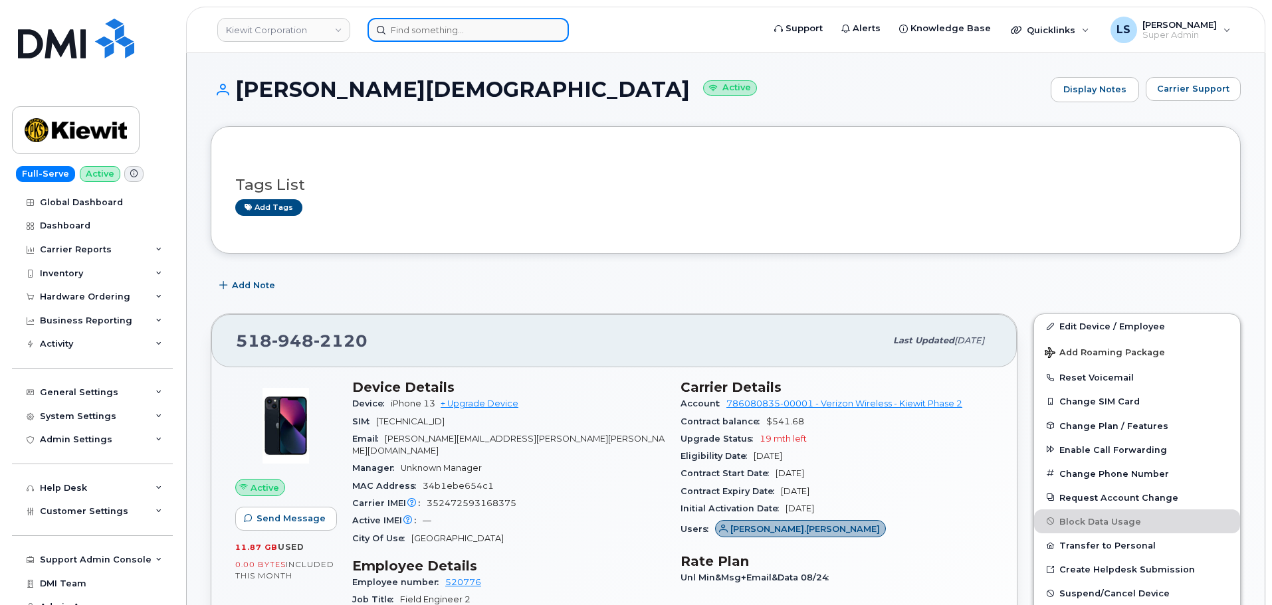
click at [498, 30] on input at bounding box center [467, 30] width 201 height 24
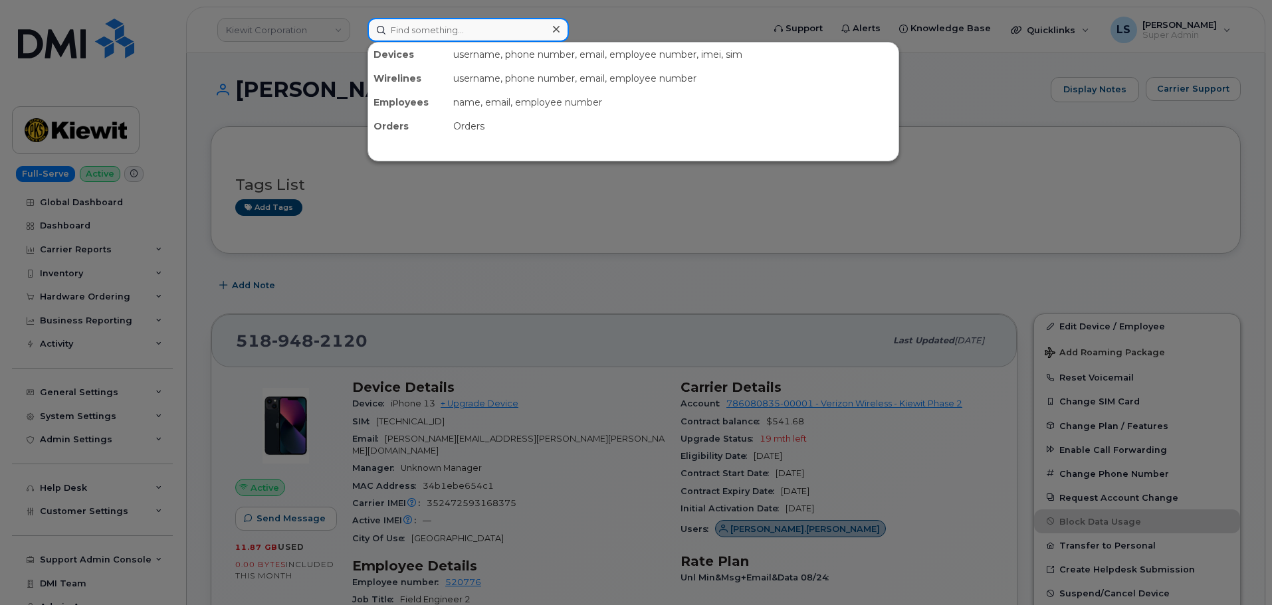
paste input "[PHONE_NUMBER]"
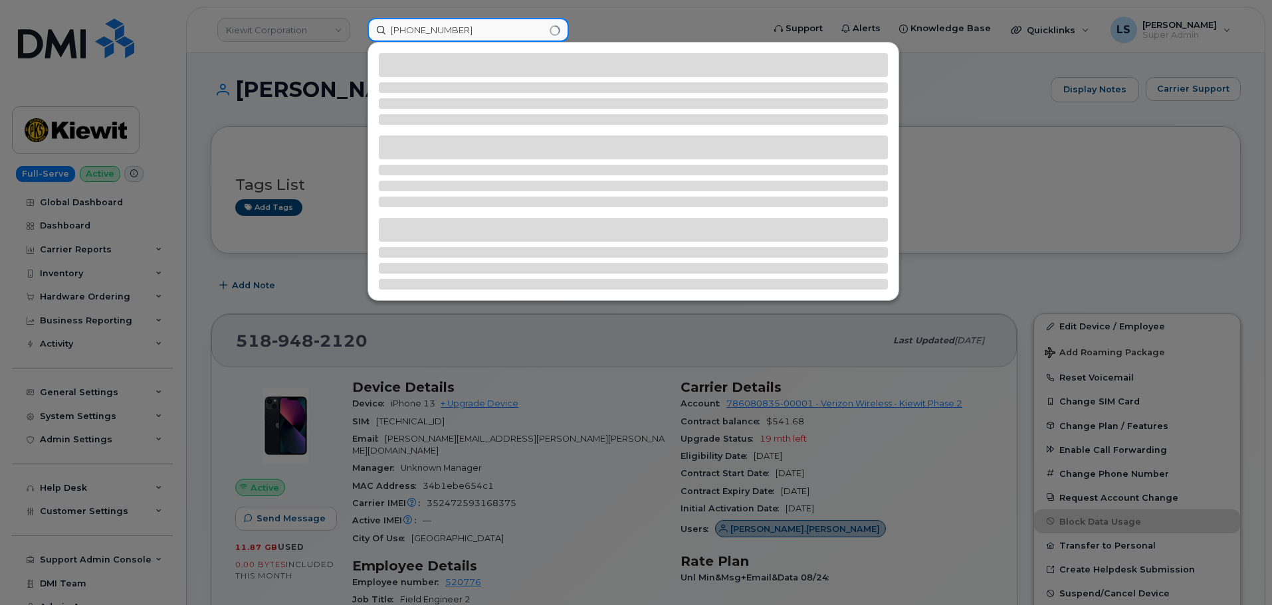
type input "[PHONE_NUMBER]"
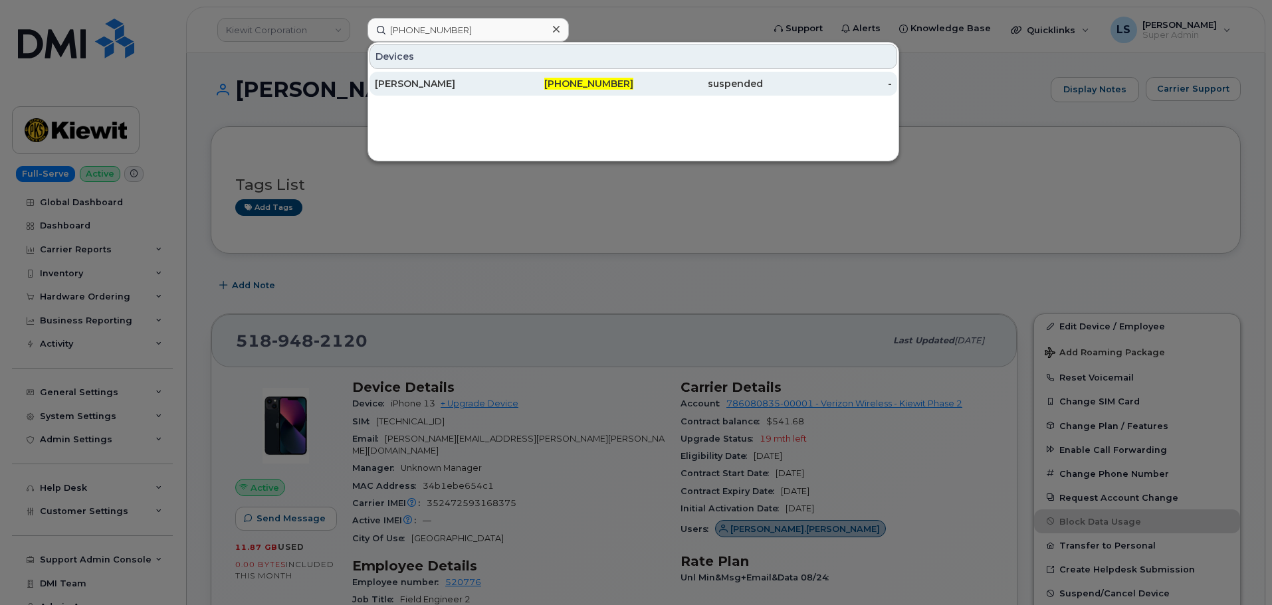
click at [513, 82] on div "506-380-0687" at bounding box center [569, 83] width 130 height 13
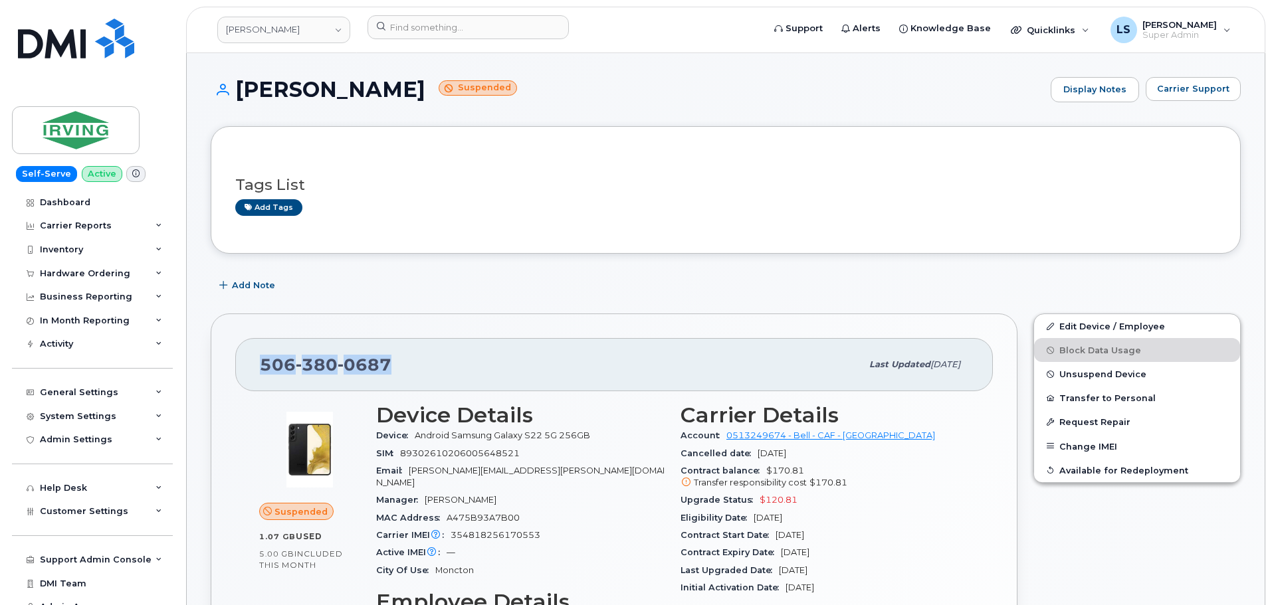
drag, startPoint x: 389, startPoint y: 370, endPoint x: 261, endPoint y: 368, distance: 127.6
click at [261, 368] on span "[PHONE_NUMBER]" at bounding box center [326, 365] width 132 height 20
copy span "[PHONE_NUMBER]"
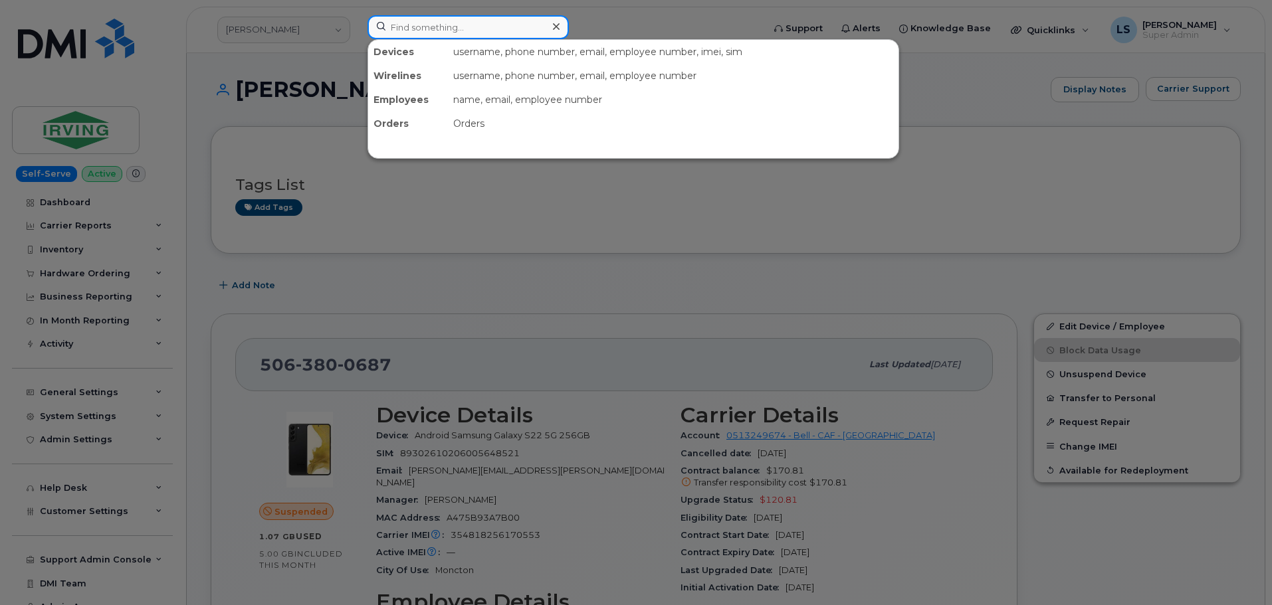
click at [516, 29] on input at bounding box center [467, 27] width 201 height 24
paste input "TAI.NGUYEN@KIEWIT.COM"
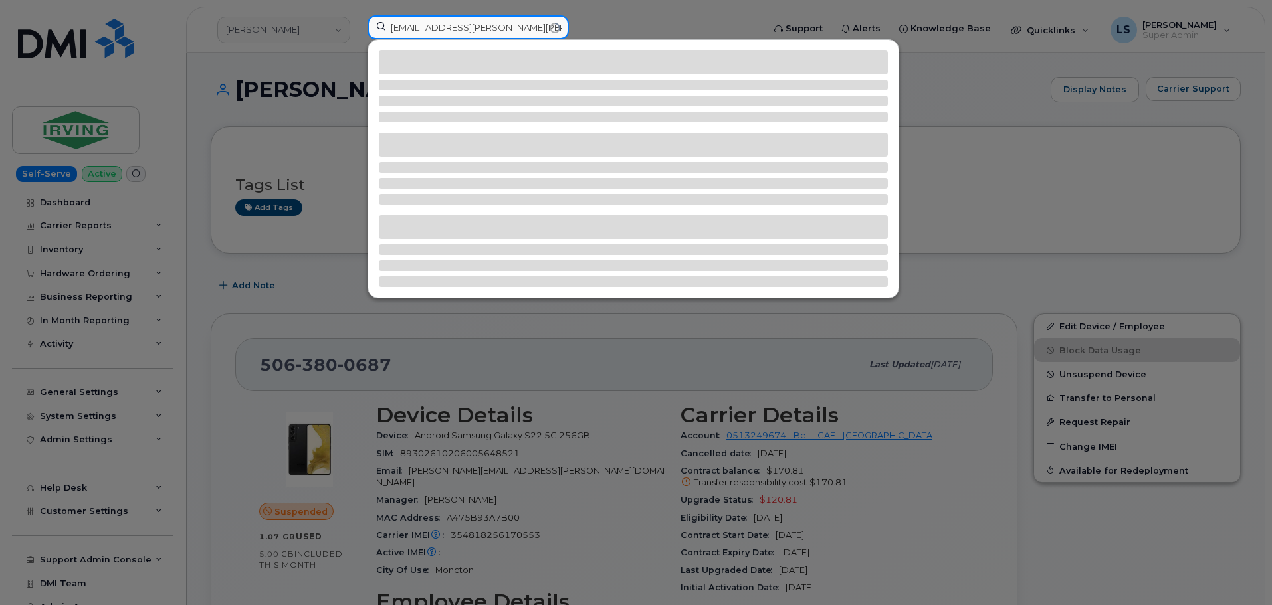
type input "TAI.NGUYEN@KIEWIT.COM"
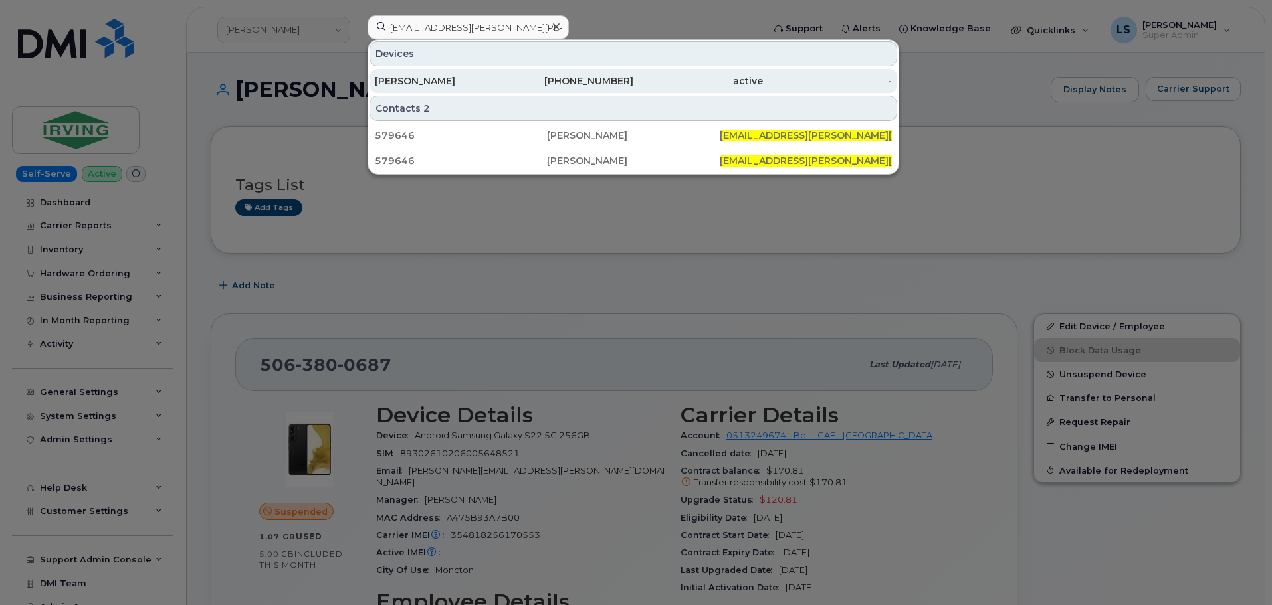
click at [512, 86] on div "945-372-6876" at bounding box center [569, 80] width 130 height 13
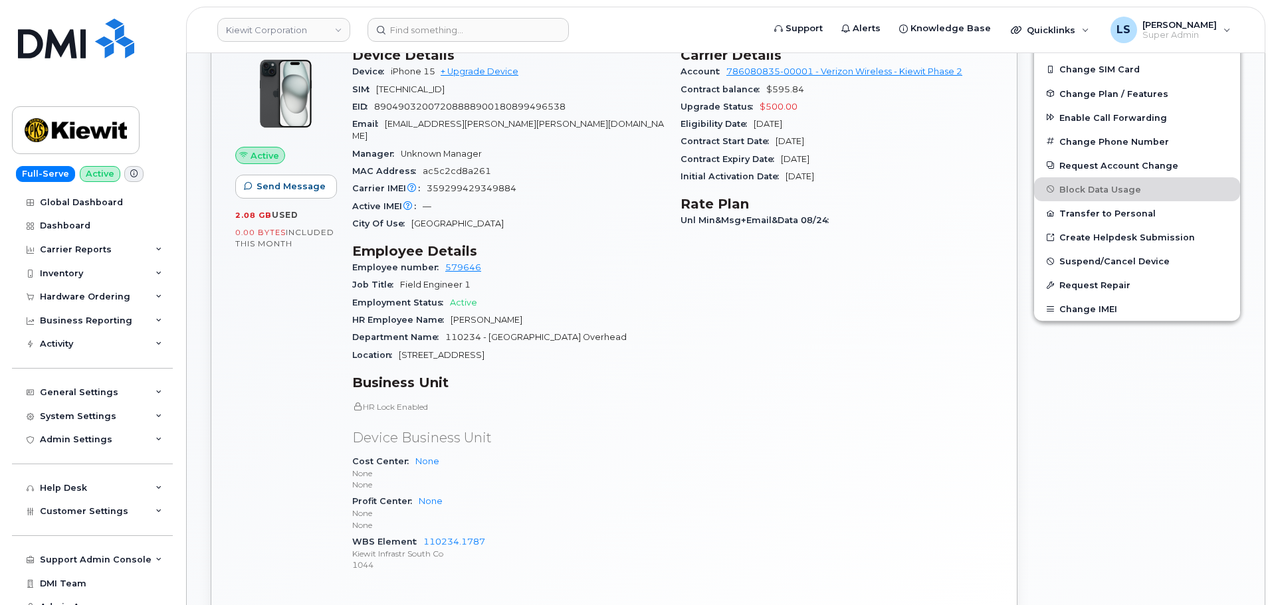
scroll to position [133, 0]
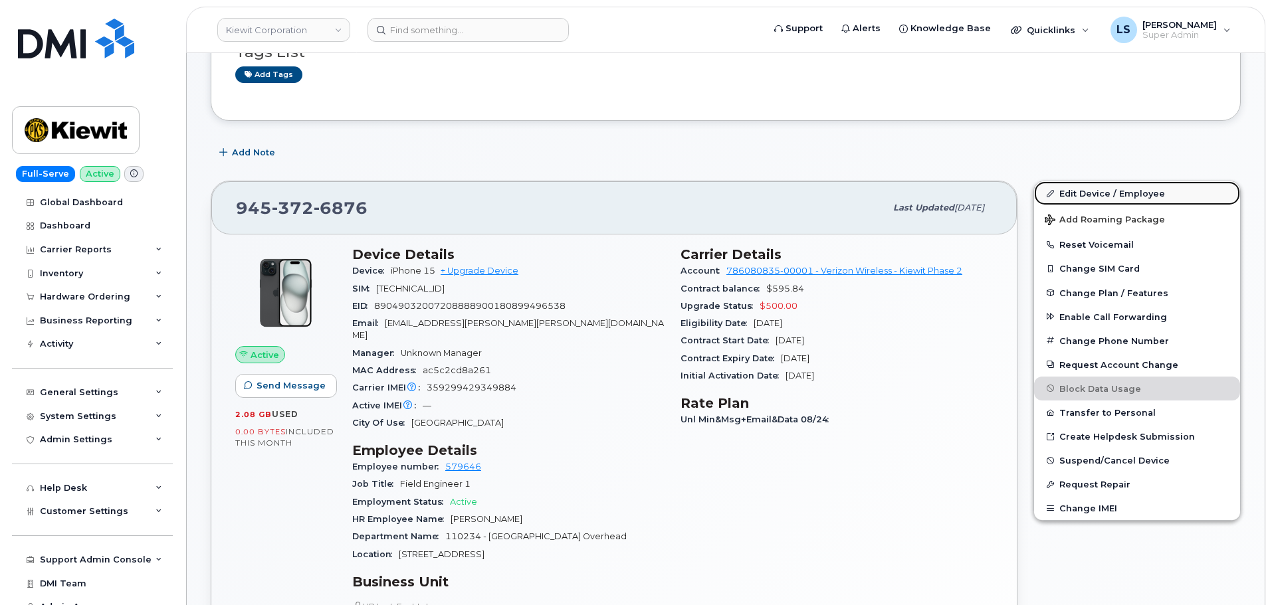
click at [1059, 201] on link "Edit Device / Employee" at bounding box center [1137, 193] width 206 height 24
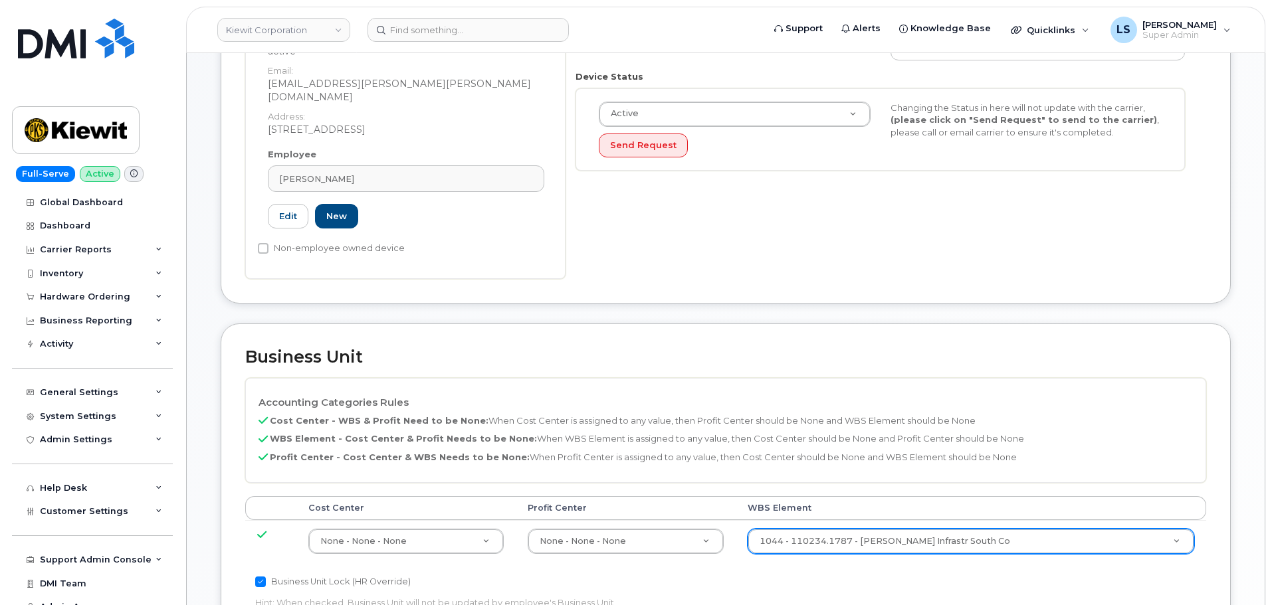
scroll to position [532, 0]
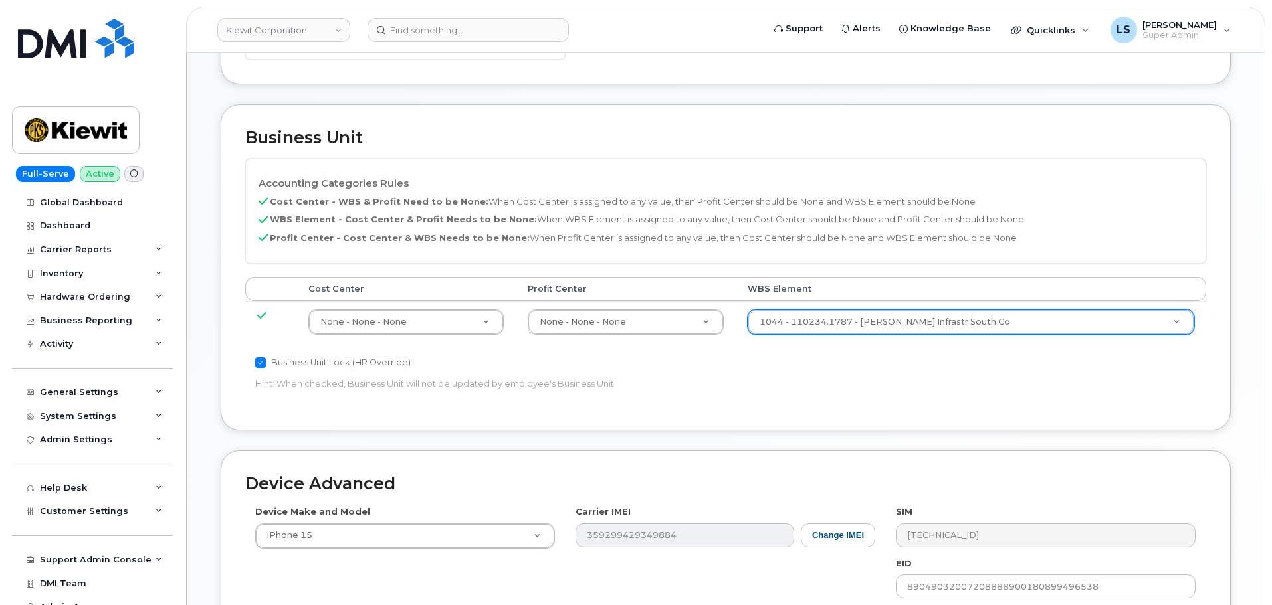
paste input "106494.1111"
type input "106494.1111"
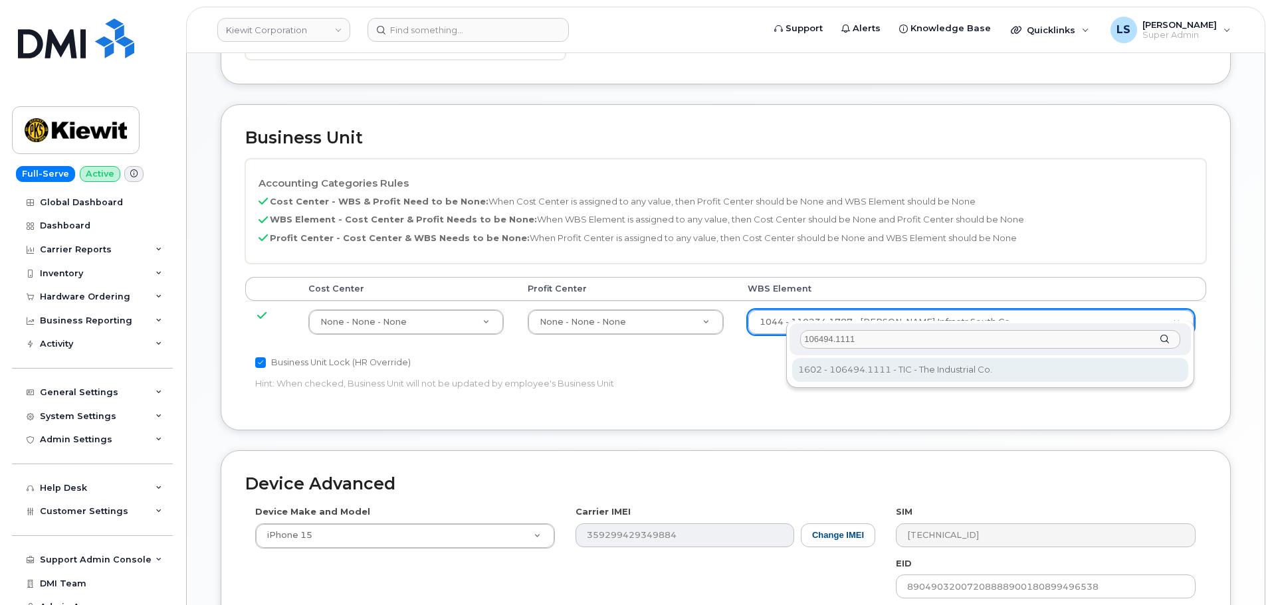
type input "106494.1111"
type input "35946483"
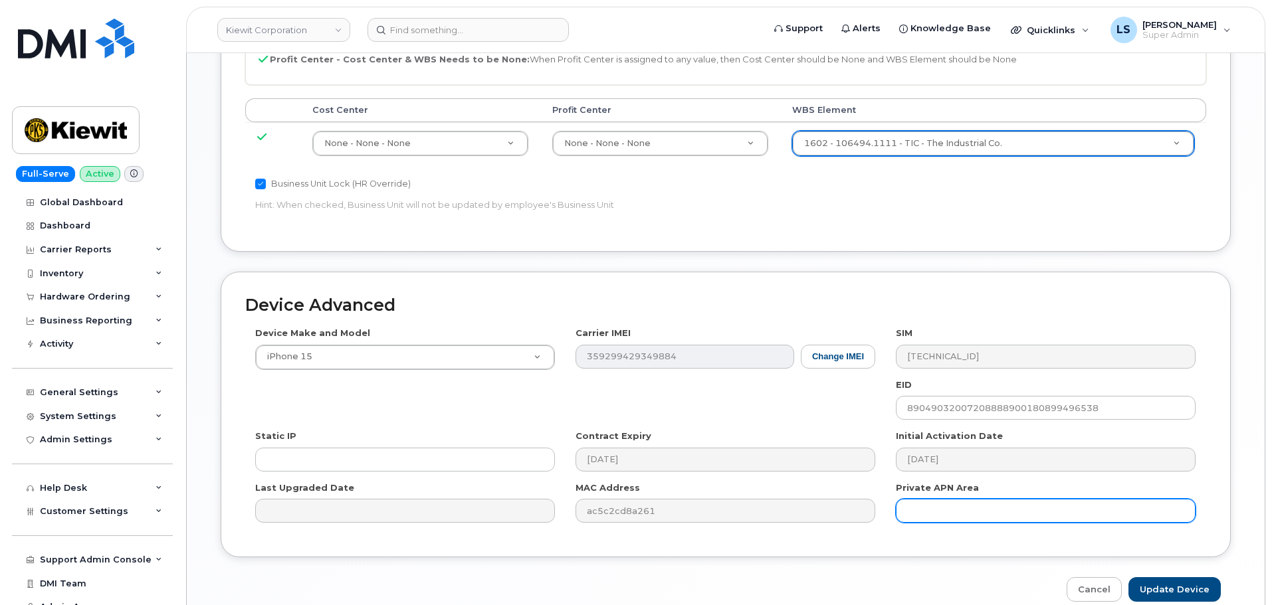
scroll to position [760, 0]
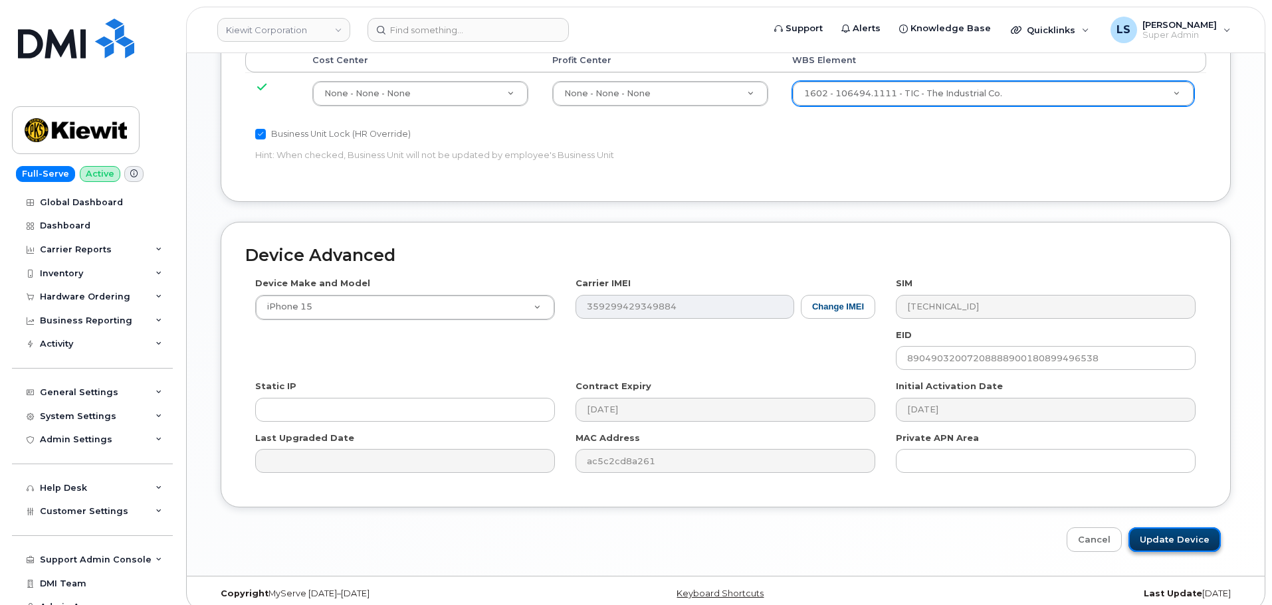
click at [1163, 528] on input "Update Device" at bounding box center [1174, 540] width 92 height 25
type input "Saving..."
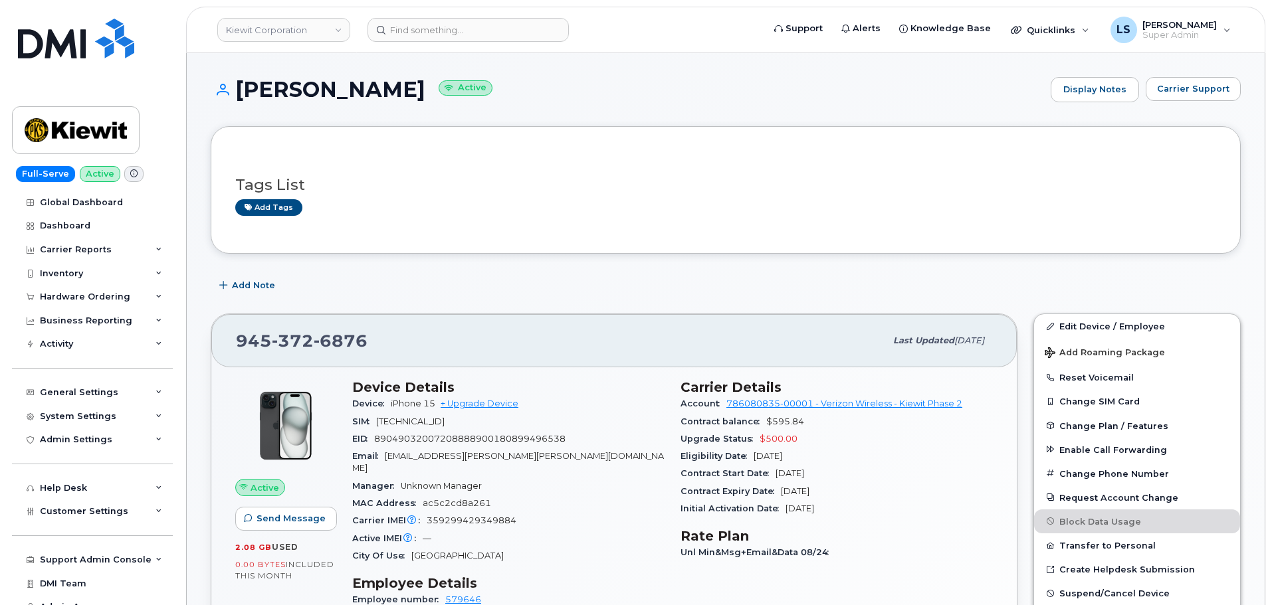
click at [433, 9] on header "[PERSON_NAME] Corporation Support Alerts Knowledge Base Quicklinks Suspend / Ca…" at bounding box center [725, 30] width 1079 height 47
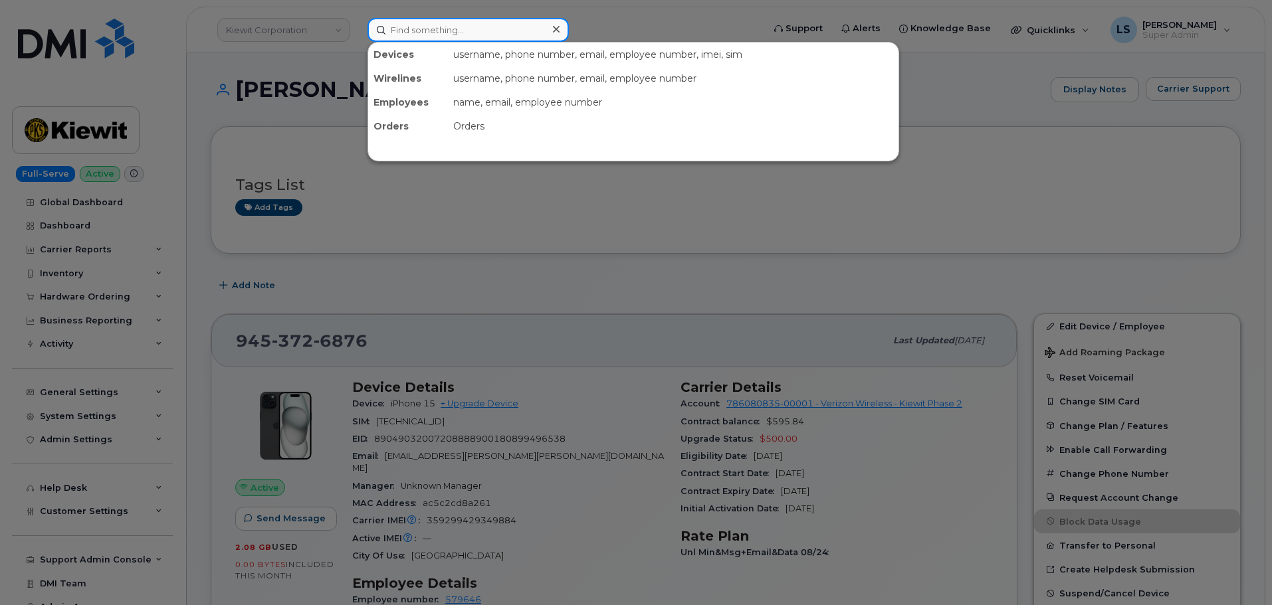
click at [427, 25] on input at bounding box center [467, 30] width 201 height 24
paste input "[PERSON_NAME][EMAIL_ADDRESS][PERSON_NAME][DOMAIN_NAME]"
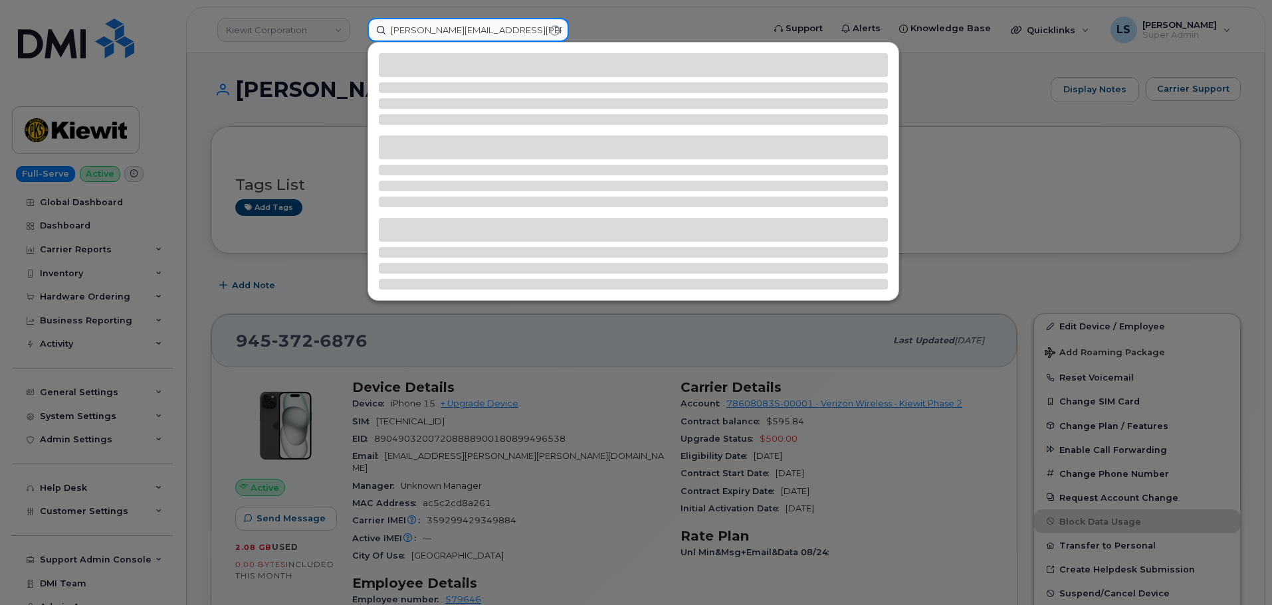
type input "[PERSON_NAME][EMAIL_ADDRESS][PERSON_NAME][DOMAIN_NAME]"
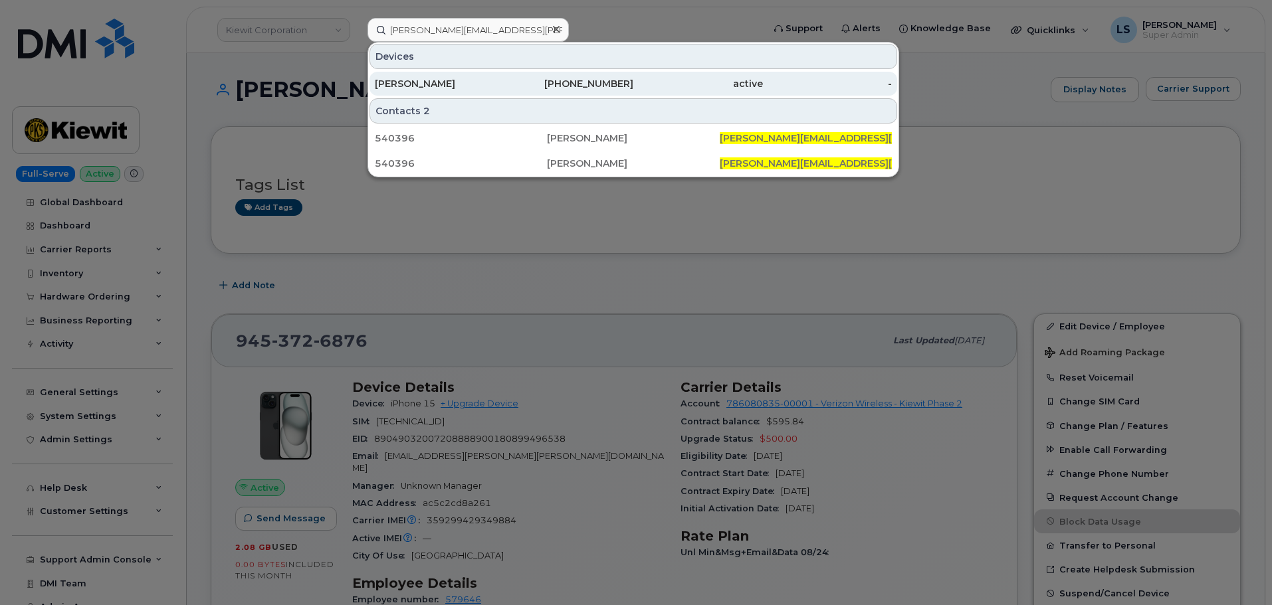
click at [387, 72] on div "[PERSON_NAME]" at bounding box center [440, 84] width 130 height 24
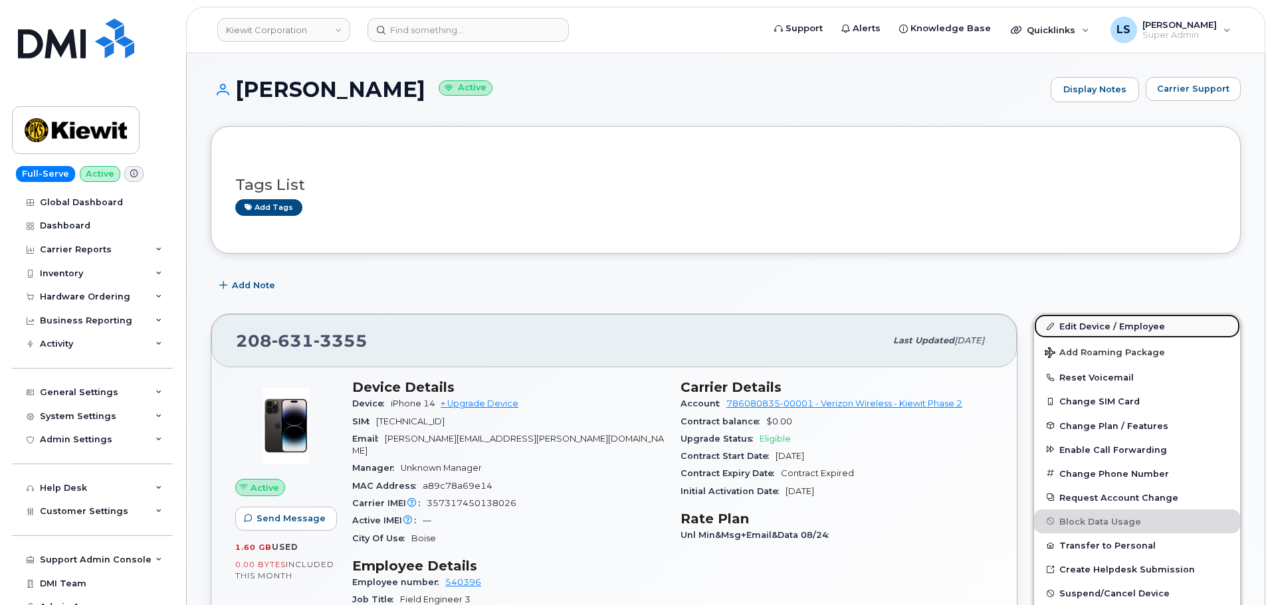
click at [1184, 321] on link "Edit Device / Employee" at bounding box center [1137, 326] width 206 height 24
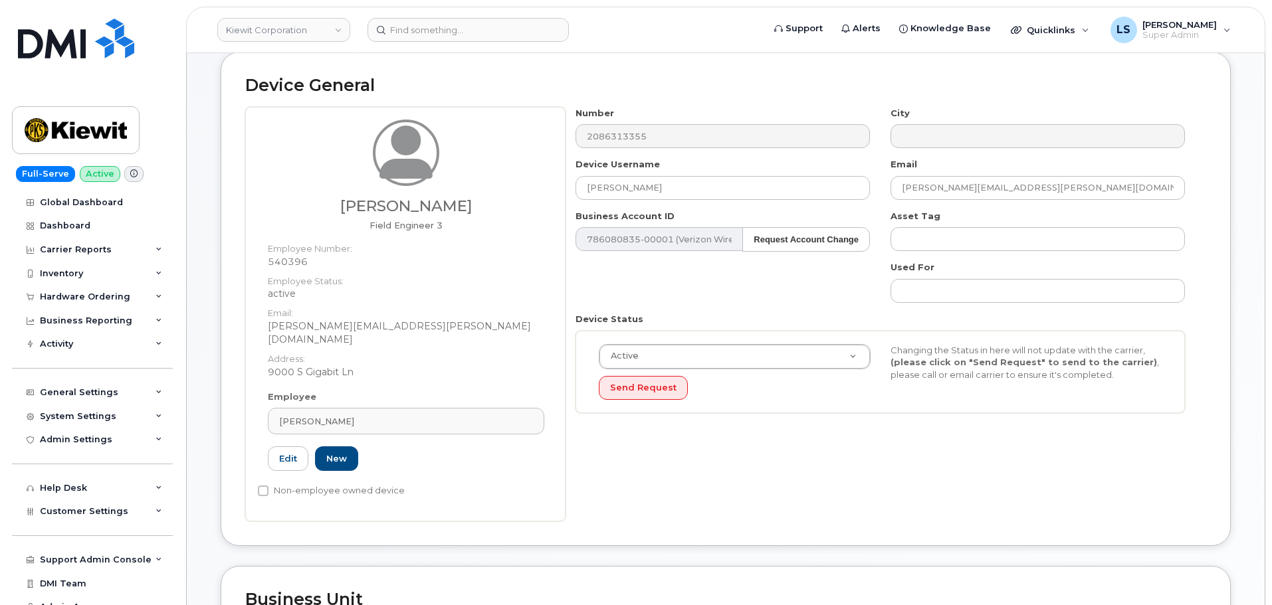
scroll to position [465, 0]
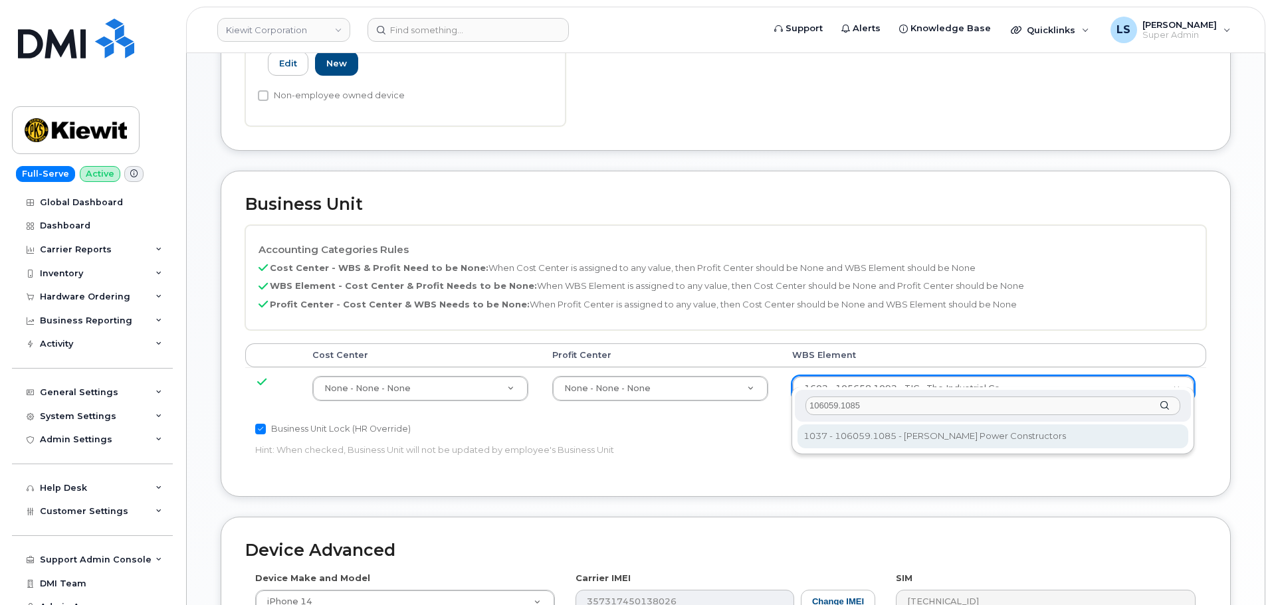
type input "106059.1085"
type input "29973553"
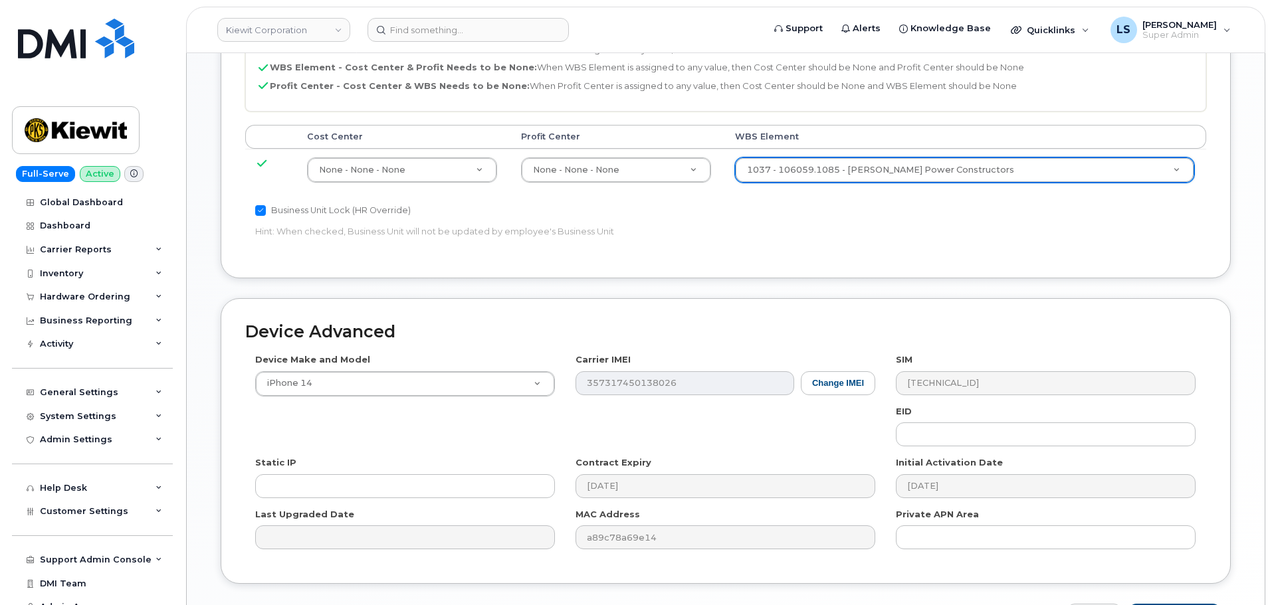
scroll to position [760, 0]
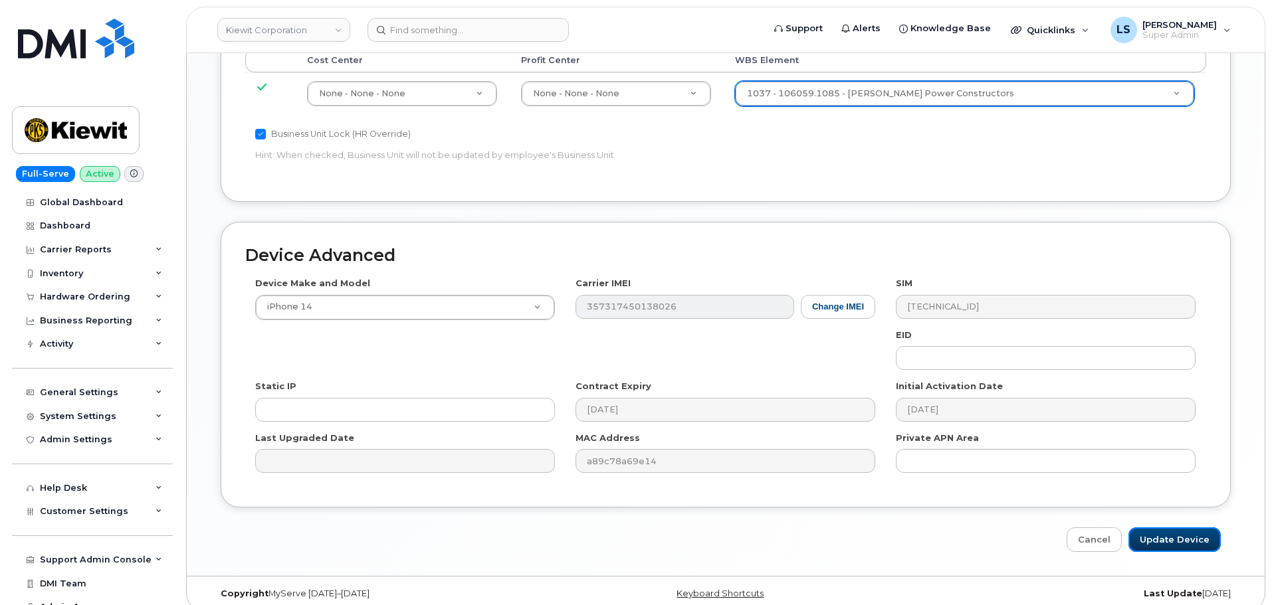
drag, startPoint x: 1138, startPoint y: 520, endPoint x: 964, endPoint y: 540, distance: 175.2
click at [1140, 528] on input "Update Device" at bounding box center [1174, 540] width 92 height 25
type input "Saving..."
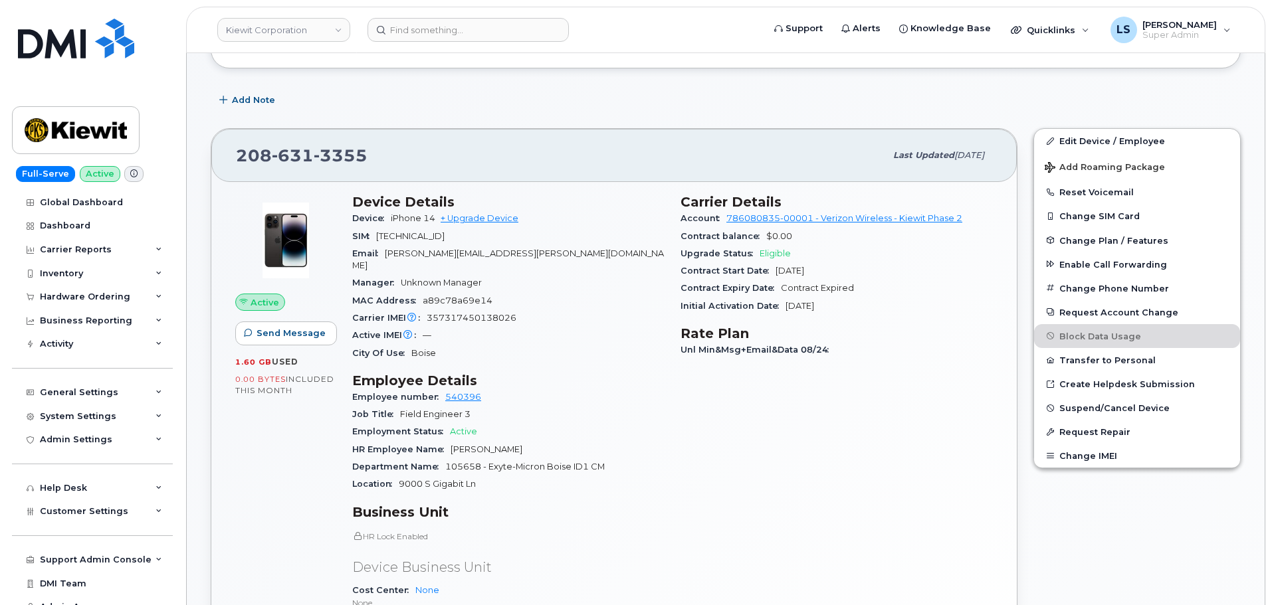
scroll to position [332, 0]
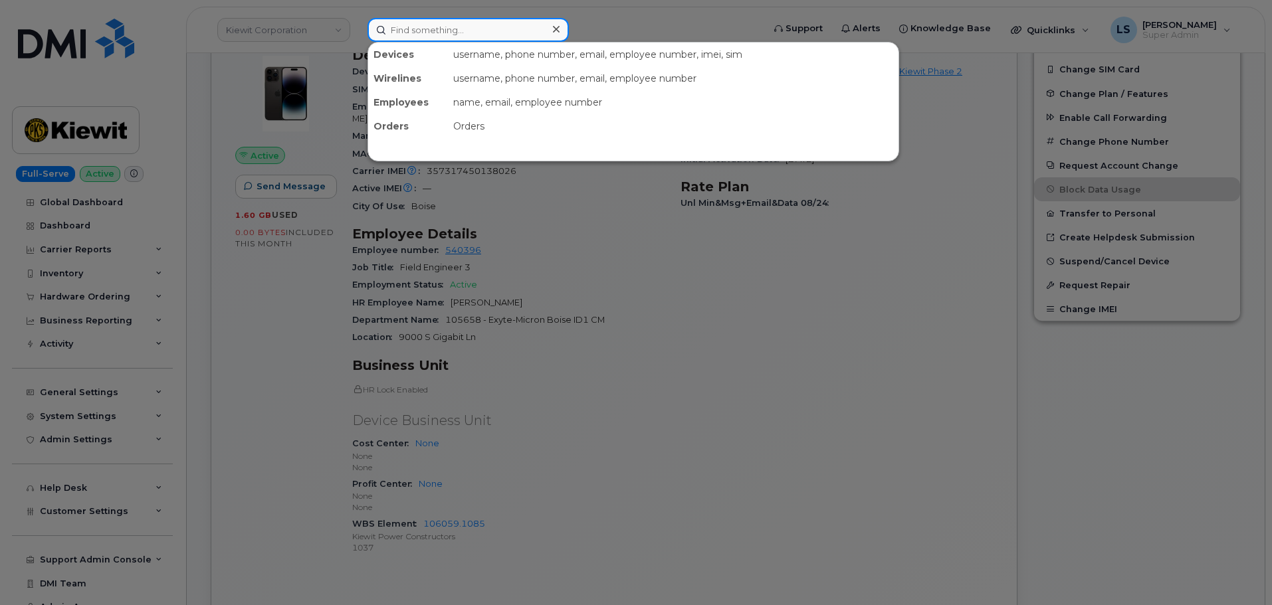
click at [406, 32] on input at bounding box center [467, 30] width 201 height 24
paste input "[PERSON_NAME][EMAIL_ADDRESS][PERSON_NAME][PERSON_NAME][DOMAIN_NAME]"
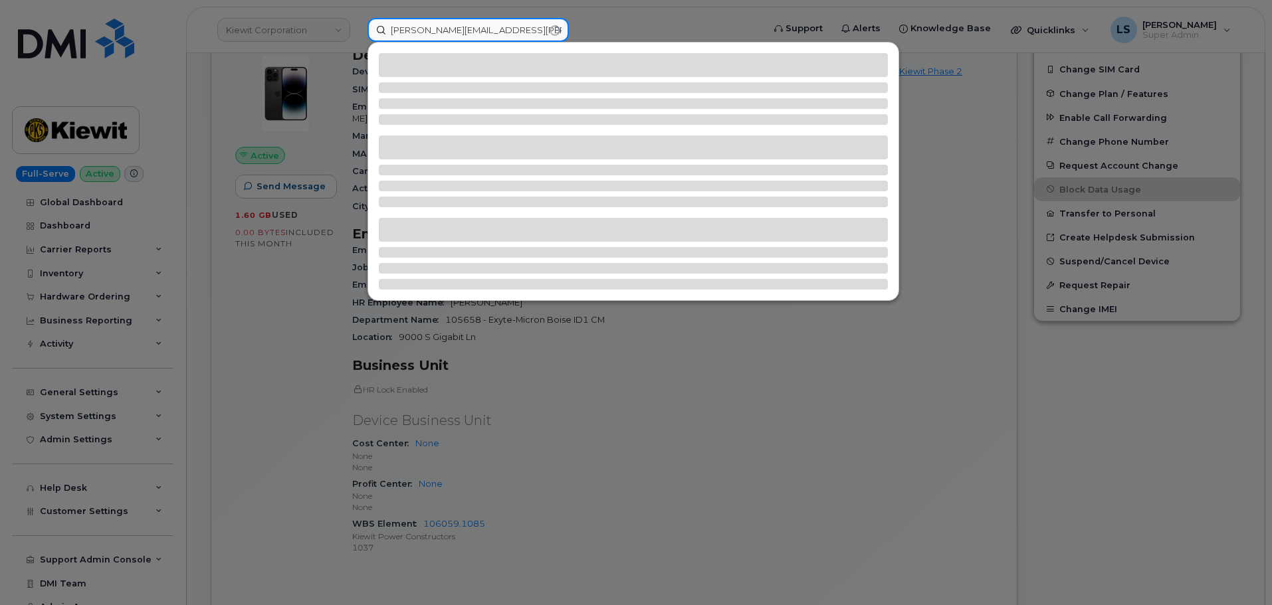
type input "[PERSON_NAME][EMAIL_ADDRESS][PERSON_NAME][PERSON_NAME][DOMAIN_NAME]"
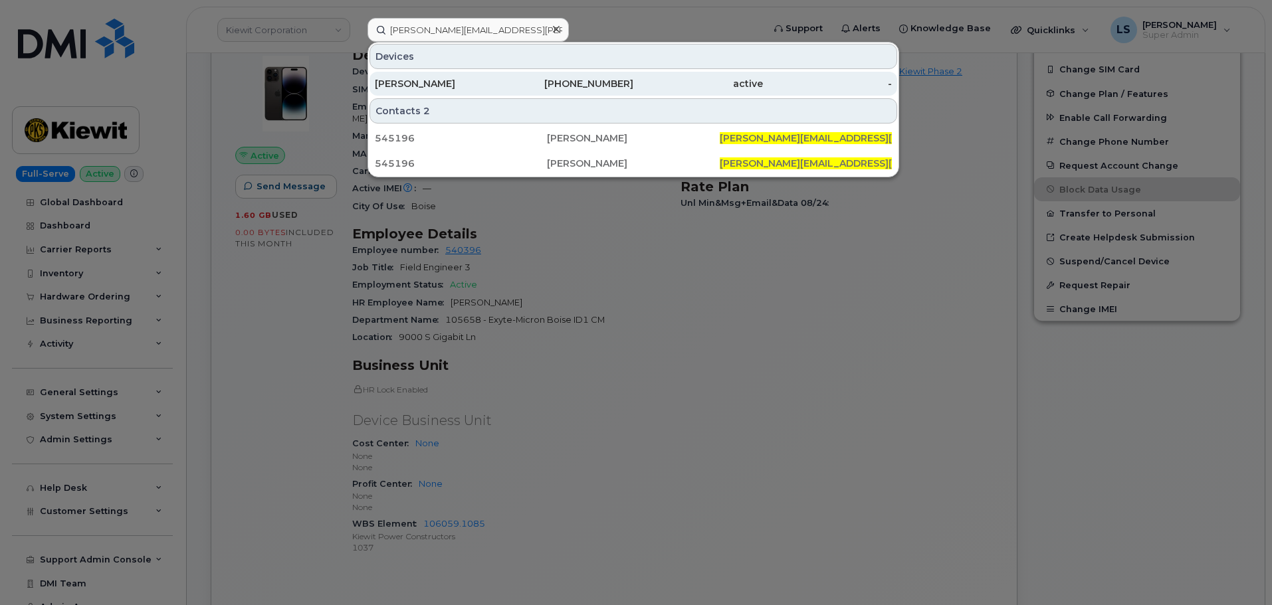
click at [409, 79] on div "[PERSON_NAME]" at bounding box center [440, 83] width 130 height 13
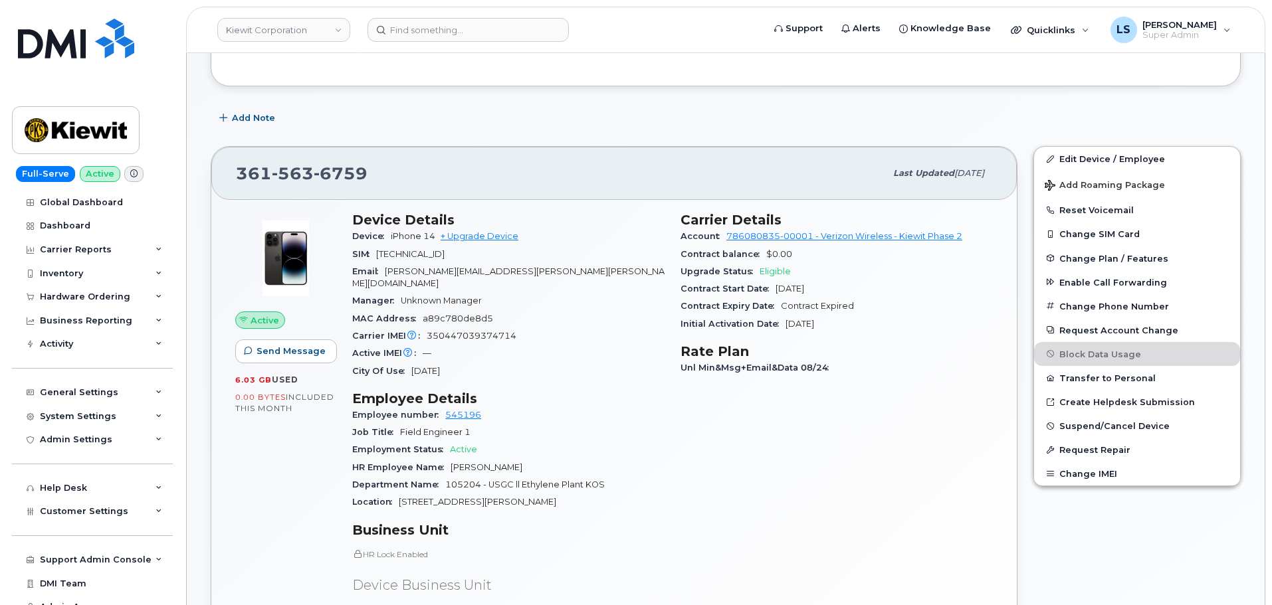
scroll to position [66, 0]
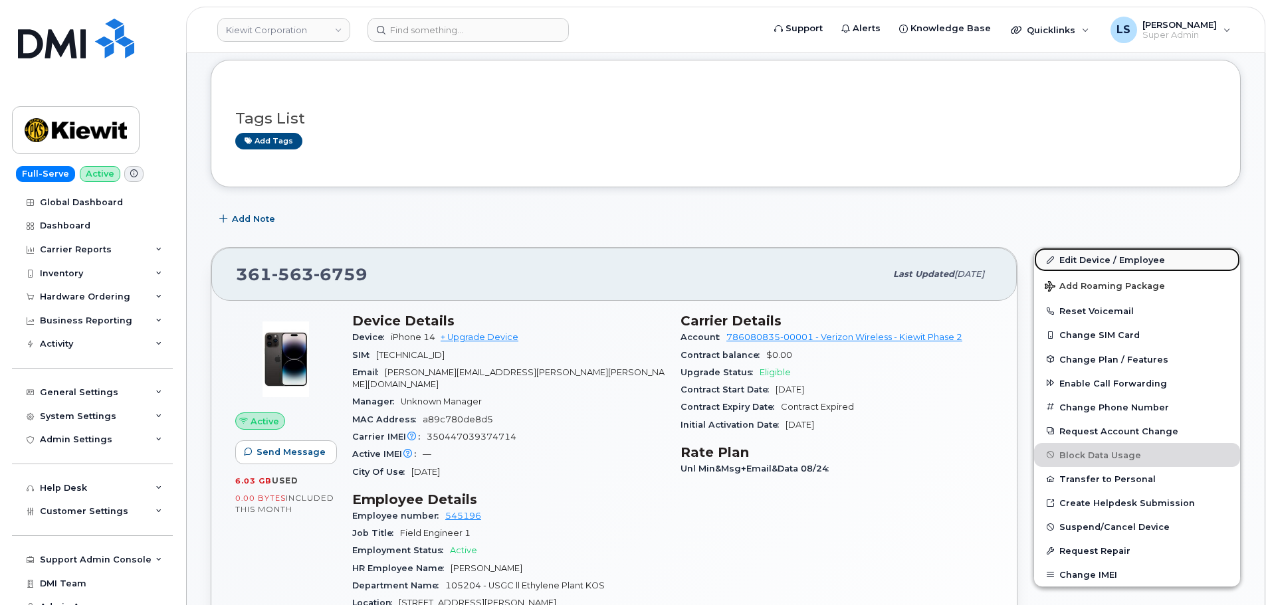
click at [1084, 259] on link "Edit Device / Employee" at bounding box center [1137, 260] width 206 height 24
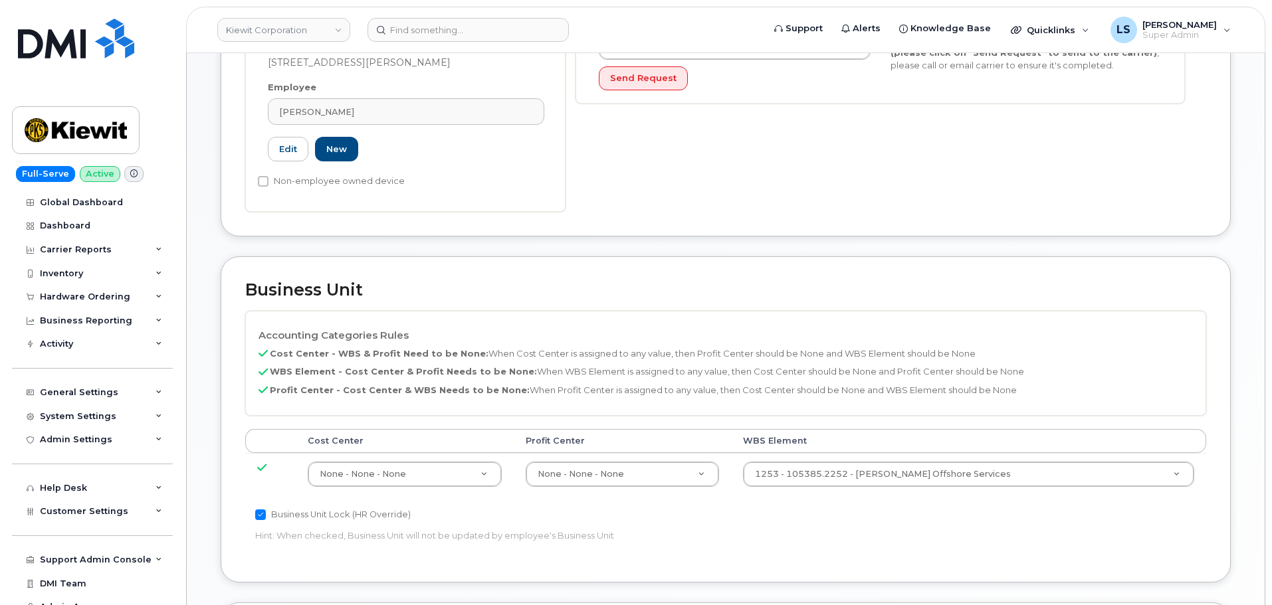
scroll to position [465, 0]
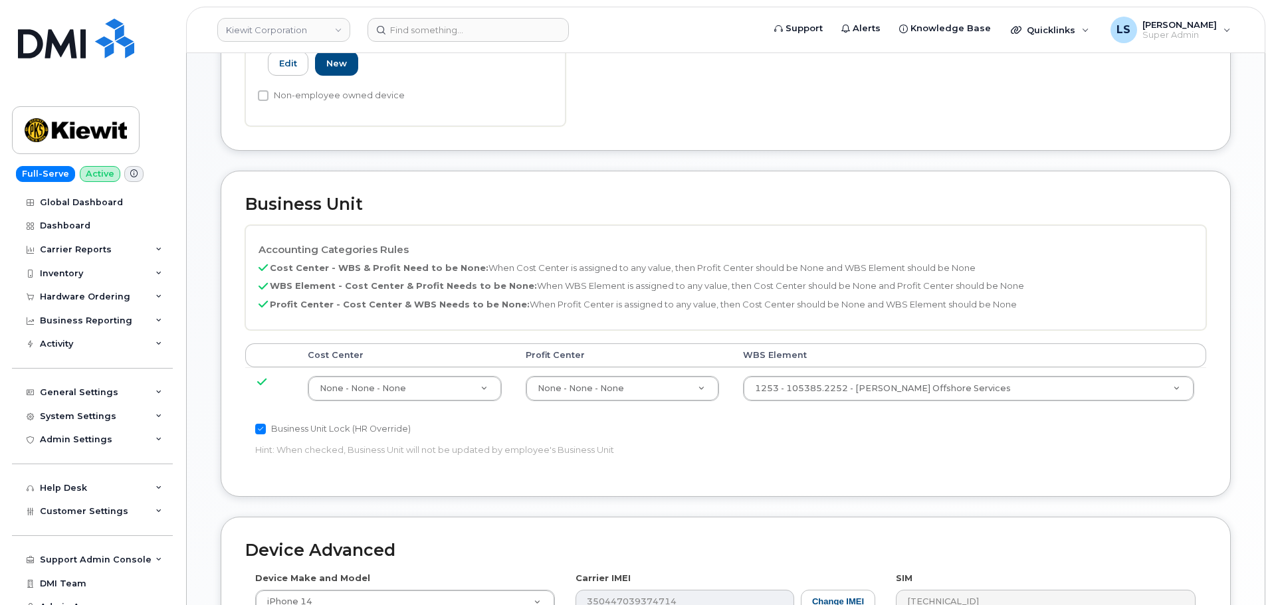
click at [870, 367] on td "1253 - 105385.2252 - Kiewit Offshore Services 33459010" at bounding box center [968, 388] width 475 height 42
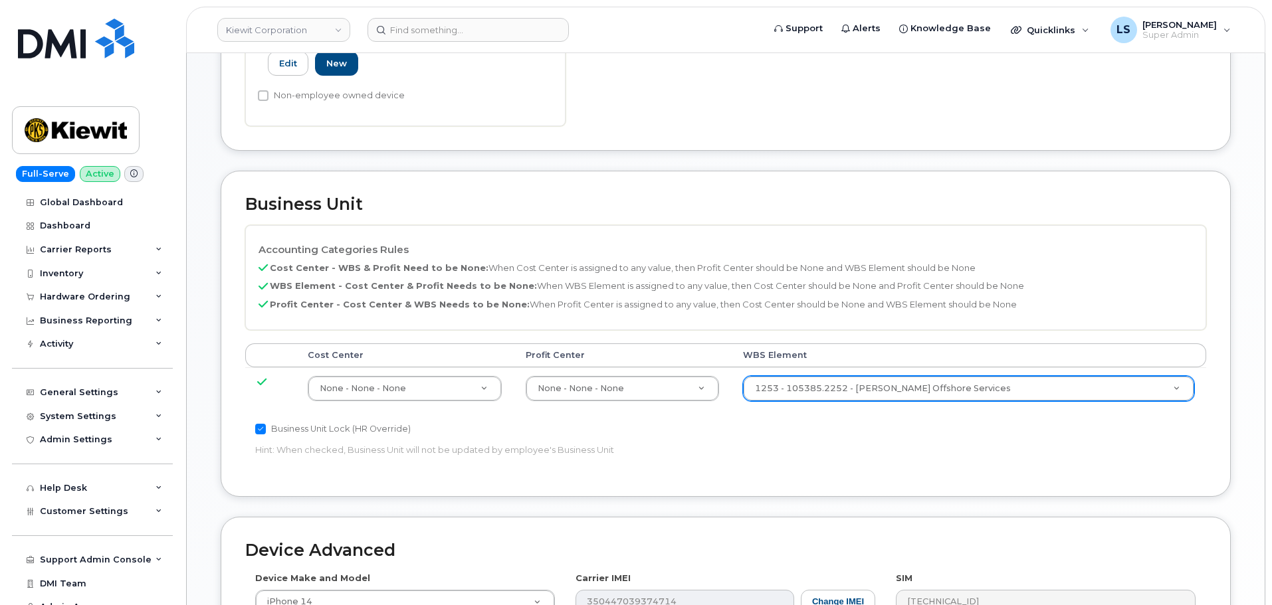
click at [865, 387] on div "1253 - 105385.2252 - Kiewit Offshore Services" at bounding box center [968, 388] width 451 height 25
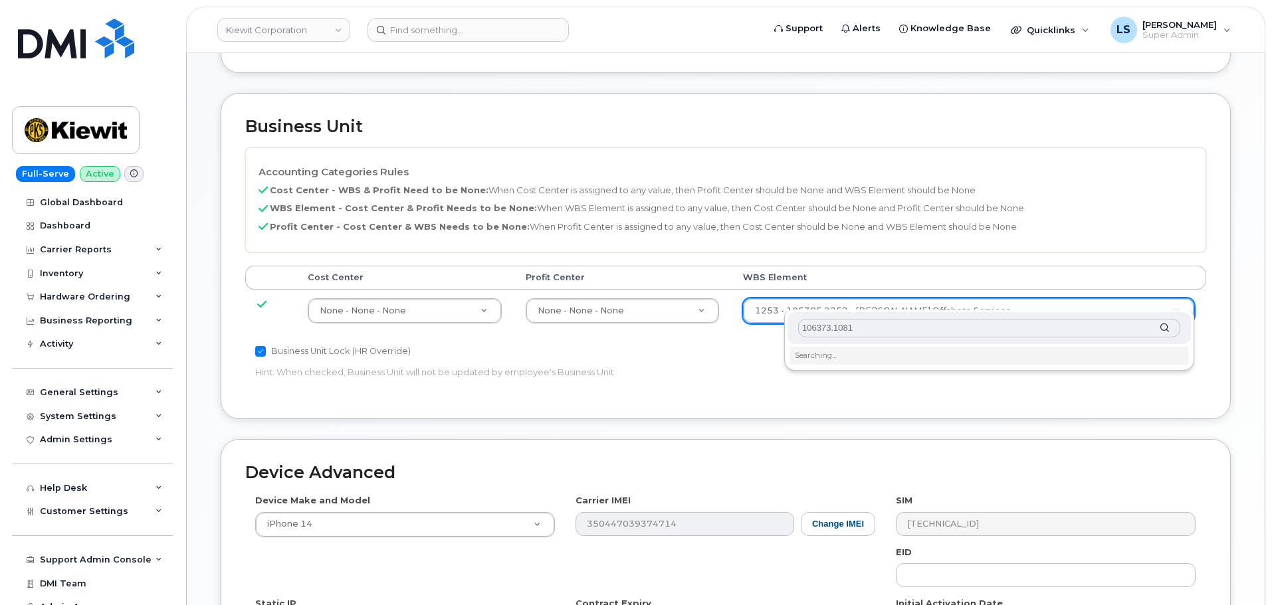
scroll to position [664, 0]
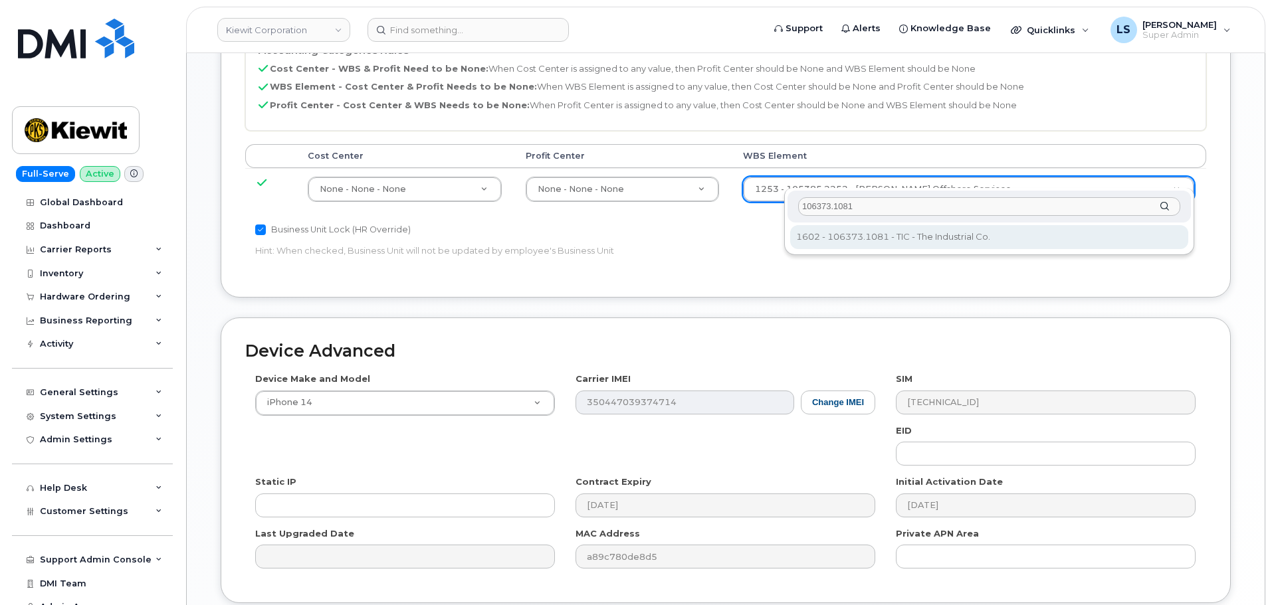
type input "106373.1081"
type input "35050978"
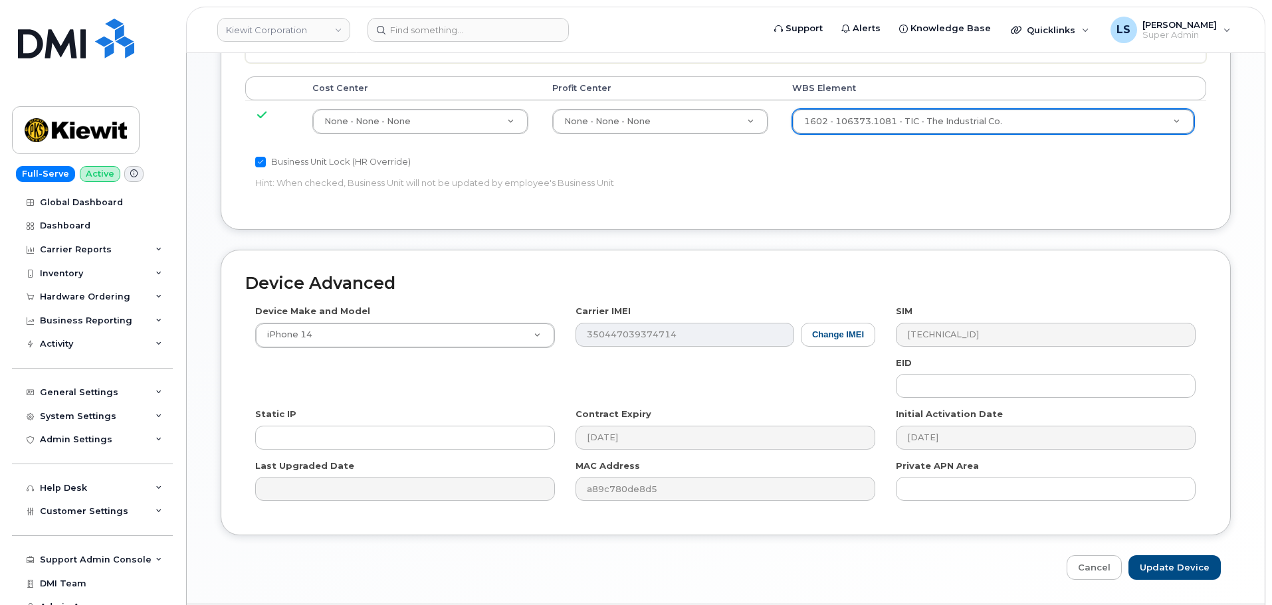
scroll to position [760, 0]
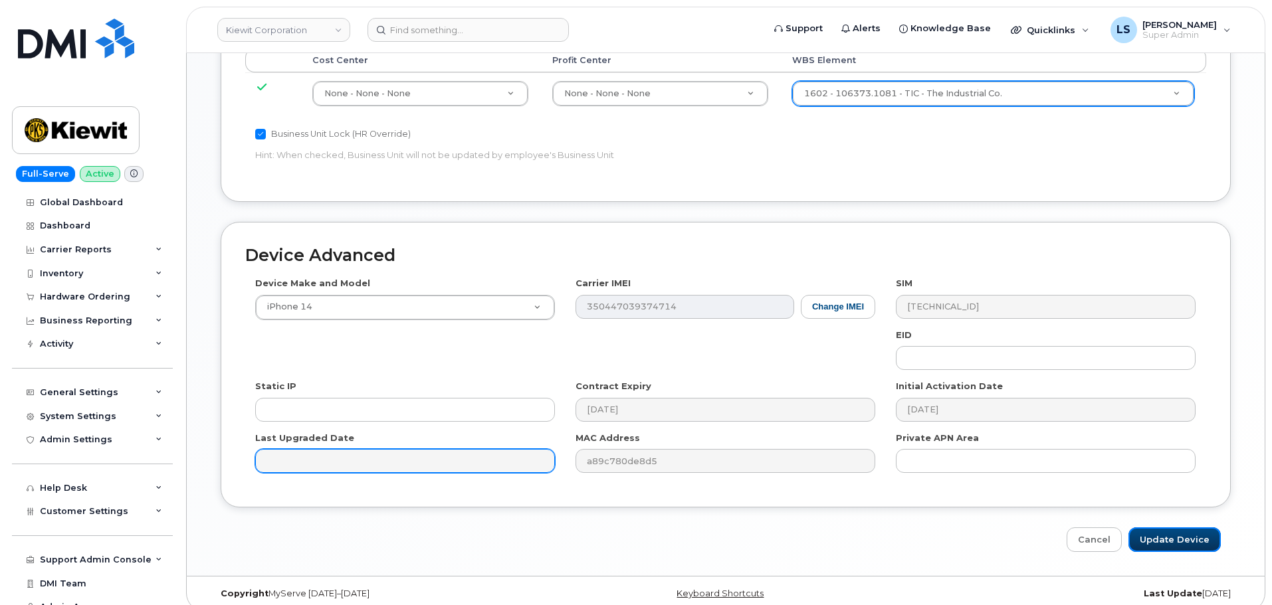
drag, startPoint x: 1160, startPoint y: 535, endPoint x: 344, endPoint y: 457, distance: 819.7
click at [1160, 534] on input "Update Device" at bounding box center [1174, 540] width 92 height 25
type input "Saving..."
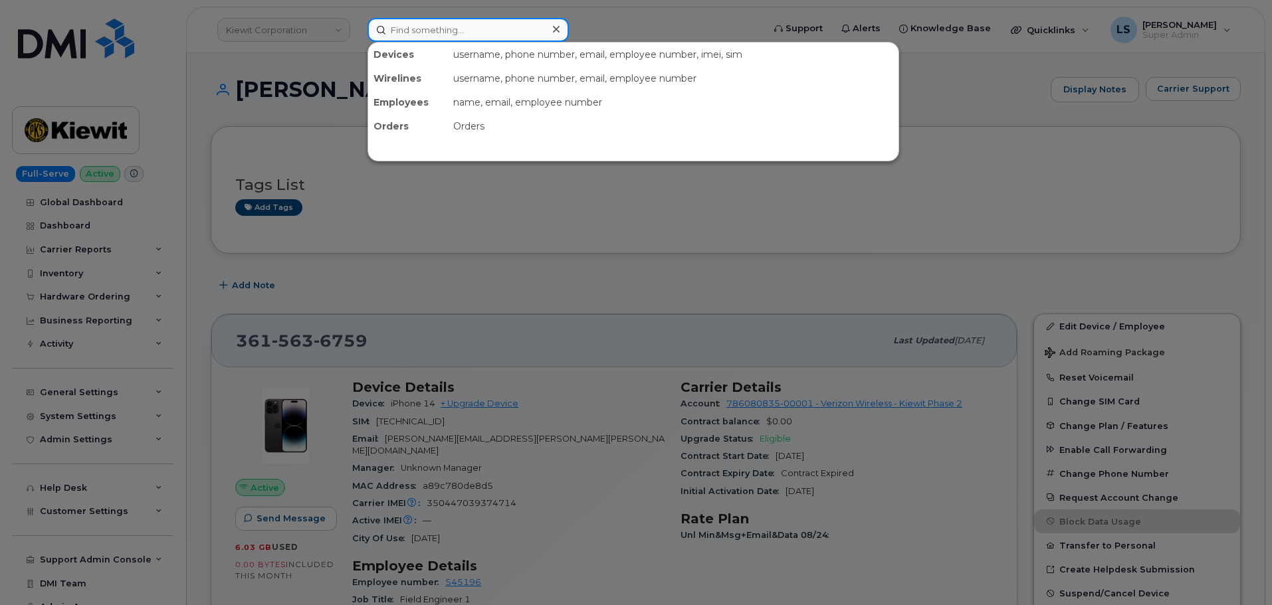
click at [421, 33] on input at bounding box center [467, 30] width 201 height 24
paste input "[PERSON_NAME][EMAIL_ADDRESS][PERSON_NAME][PERSON_NAME][DOMAIN_NAME]"
type input "[PERSON_NAME][EMAIL_ADDRESS][PERSON_NAME][PERSON_NAME][DOMAIN_NAME]"
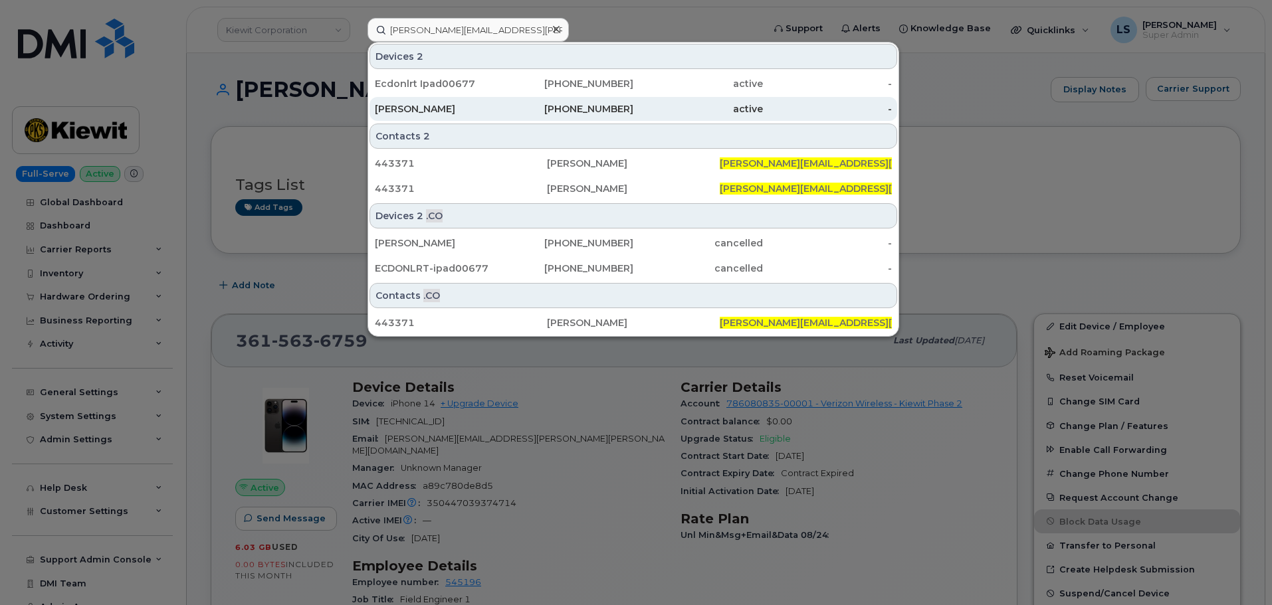
click at [390, 114] on div "[PERSON_NAME]" at bounding box center [440, 108] width 130 height 13
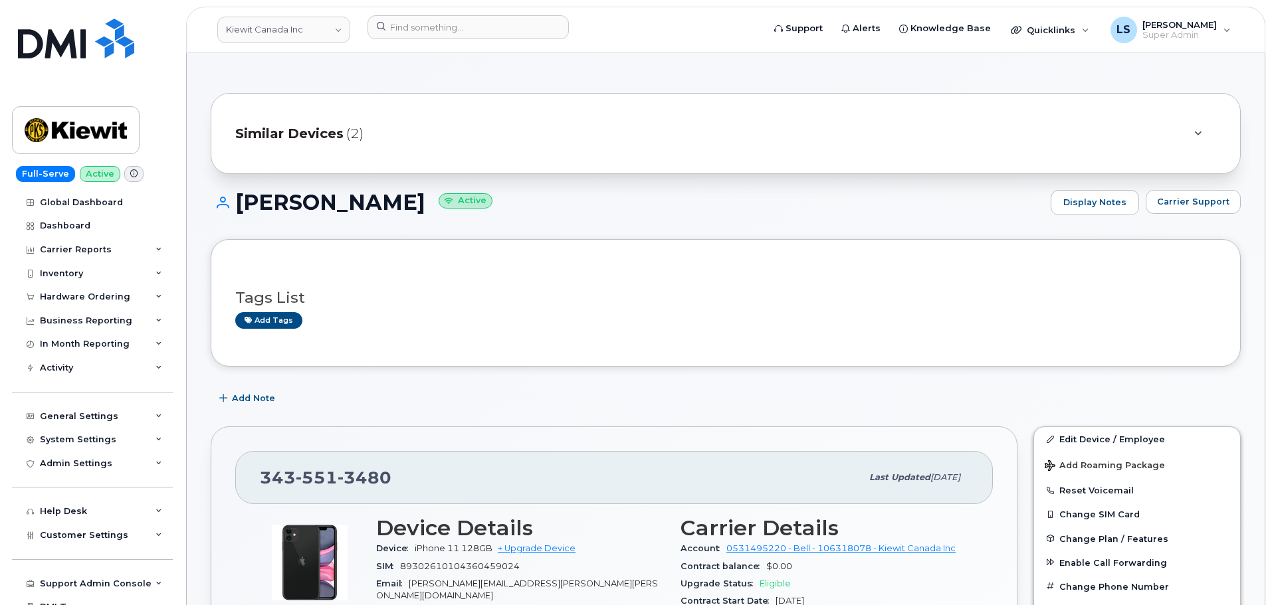
click at [1127, 427] on div "Edit Device / Employee Add Roaming Package Reset Voicemail Change SIM Card Chan…" at bounding box center [1136, 597] width 207 height 340
click at [1124, 431] on link "Edit Device / Employee" at bounding box center [1137, 439] width 206 height 24
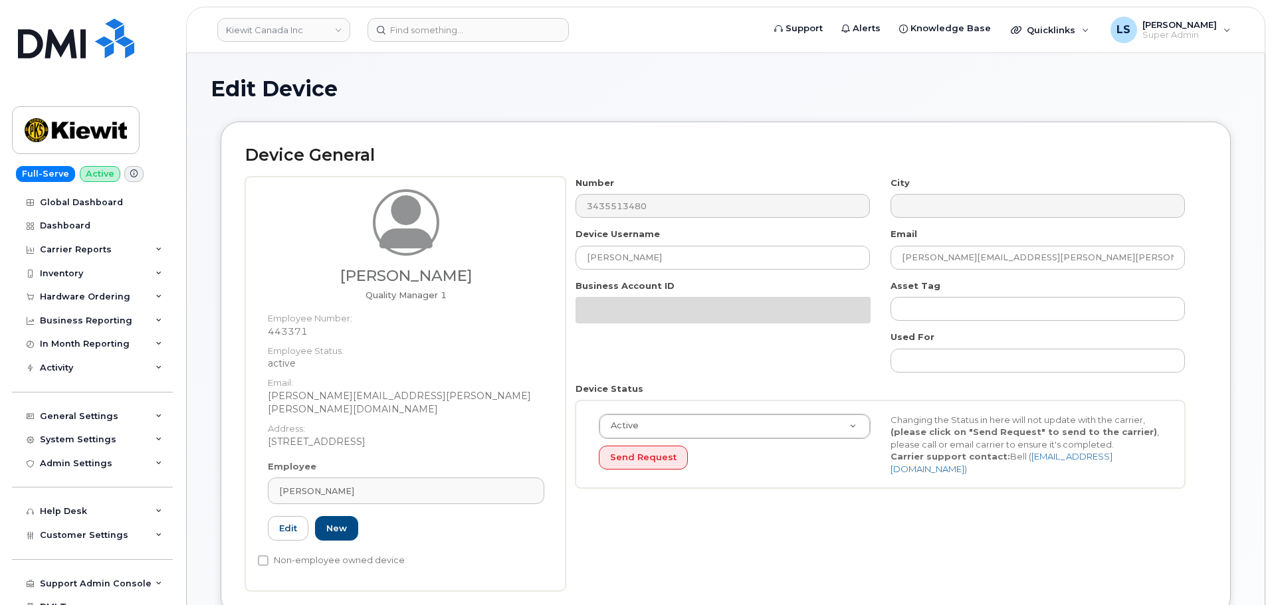
select select "14059"
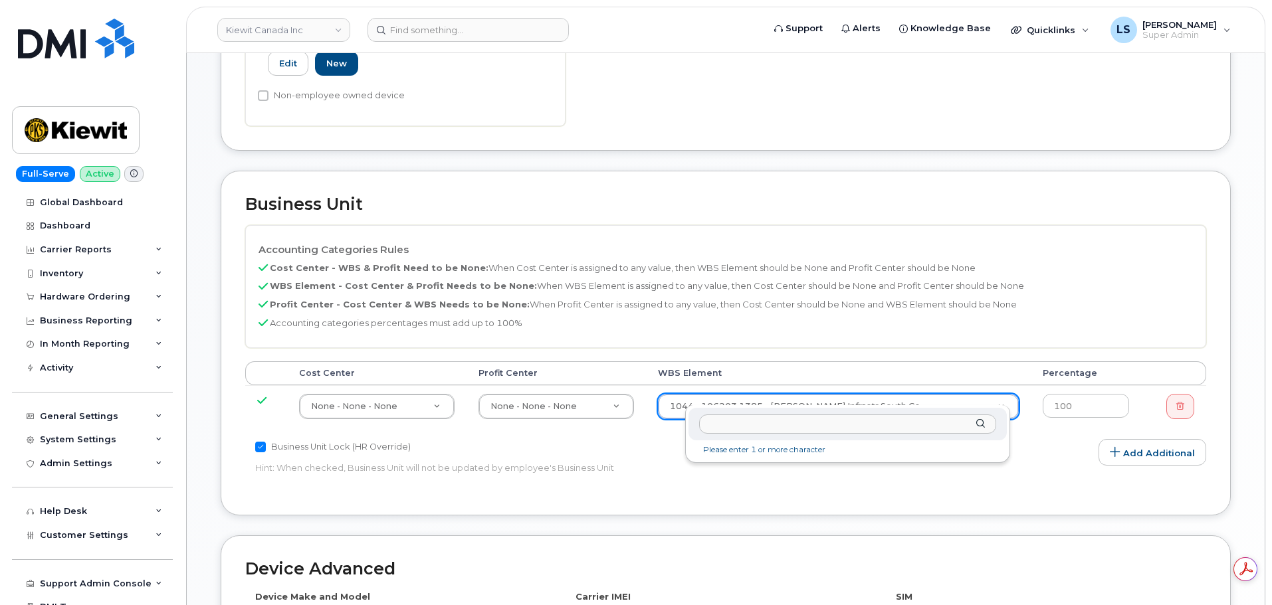
type input "104695.6612"
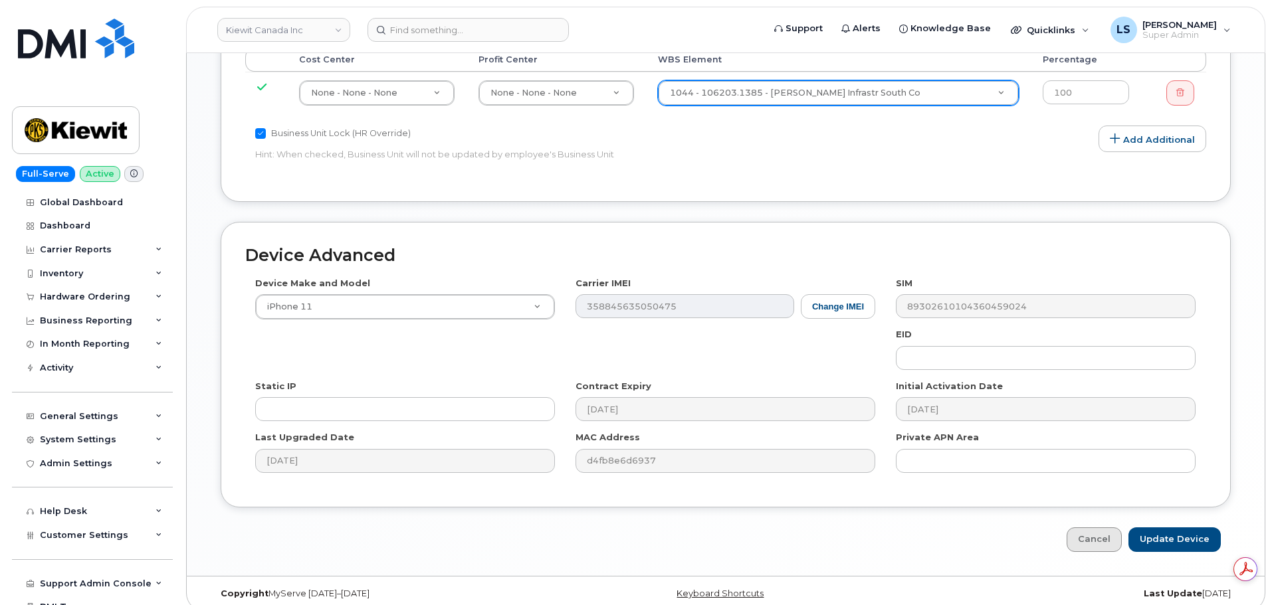
scroll to position [0, 0]
drag, startPoint x: 1080, startPoint y: 525, endPoint x: 821, endPoint y: 460, distance: 266.6
click at [1080, 528] on link "Cancel" at bounding box center [1094, 540] width 55 height 25
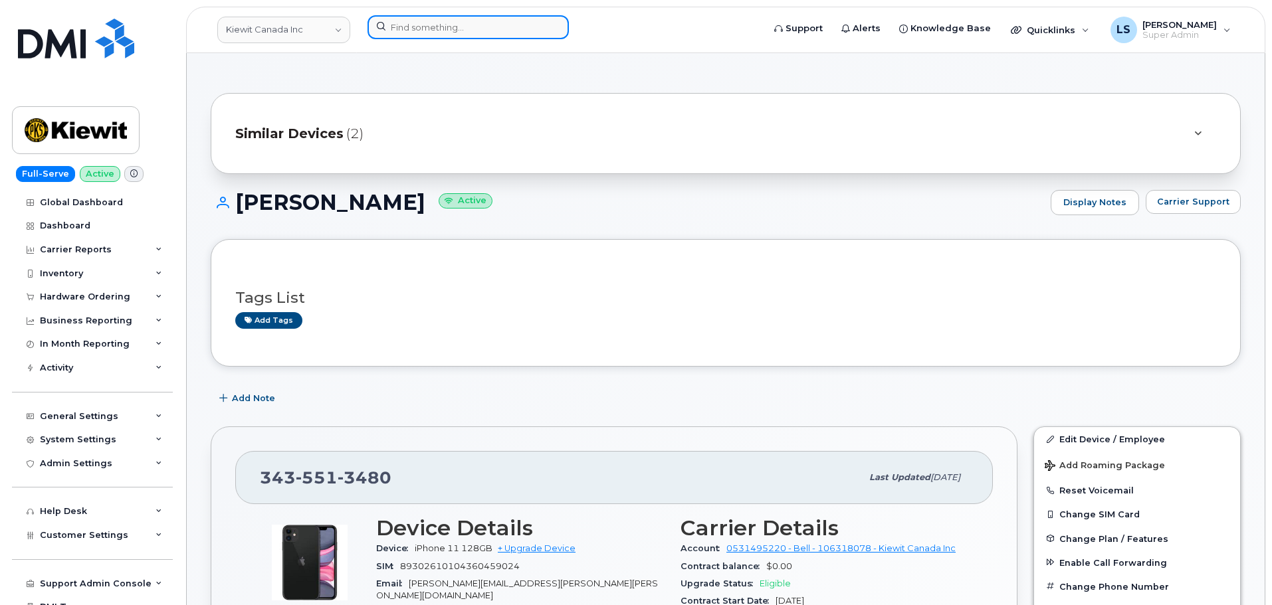
click at [534, 32] on input at bounding box center [467, 27] width 201 height 24
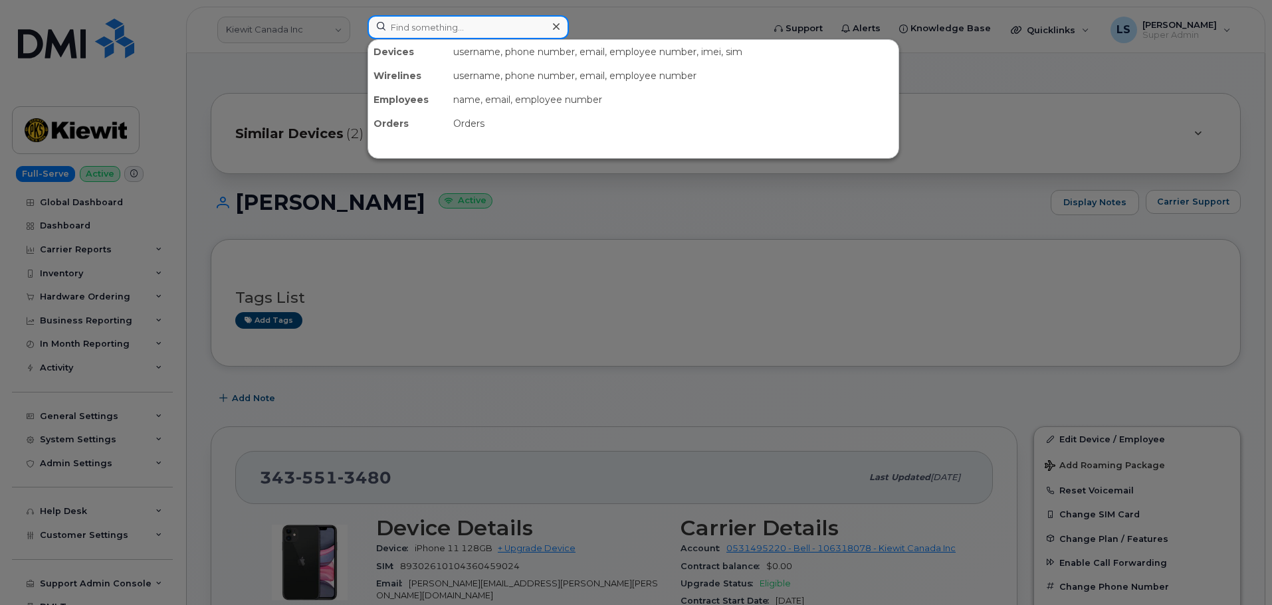
paste input "299210"
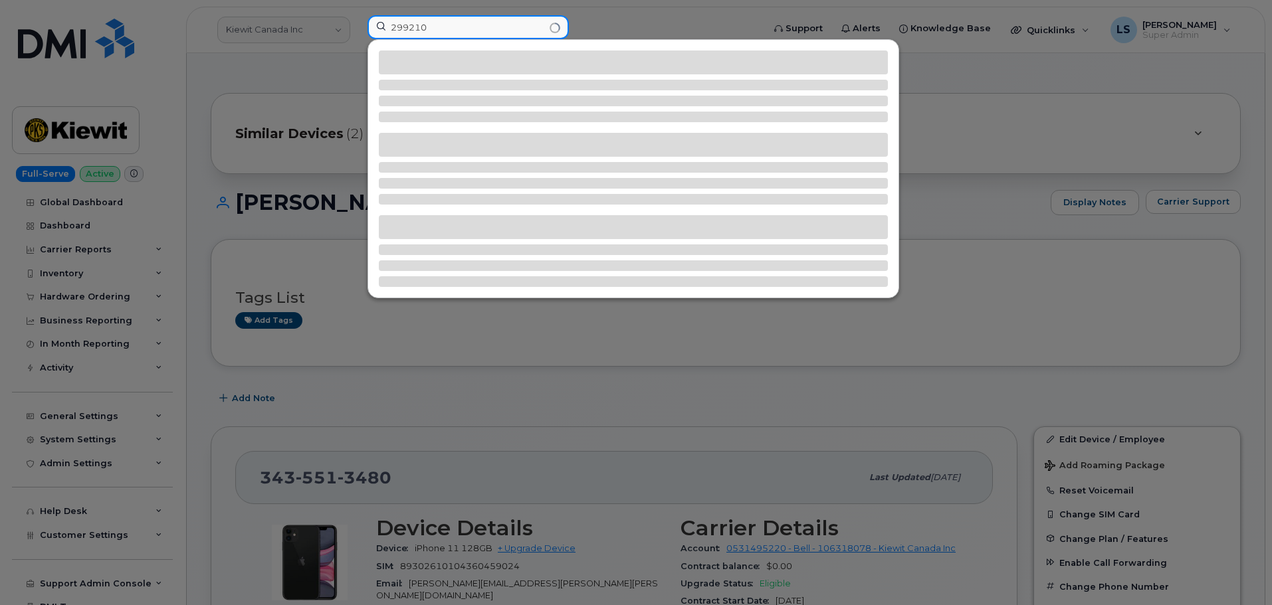
type input "299210"
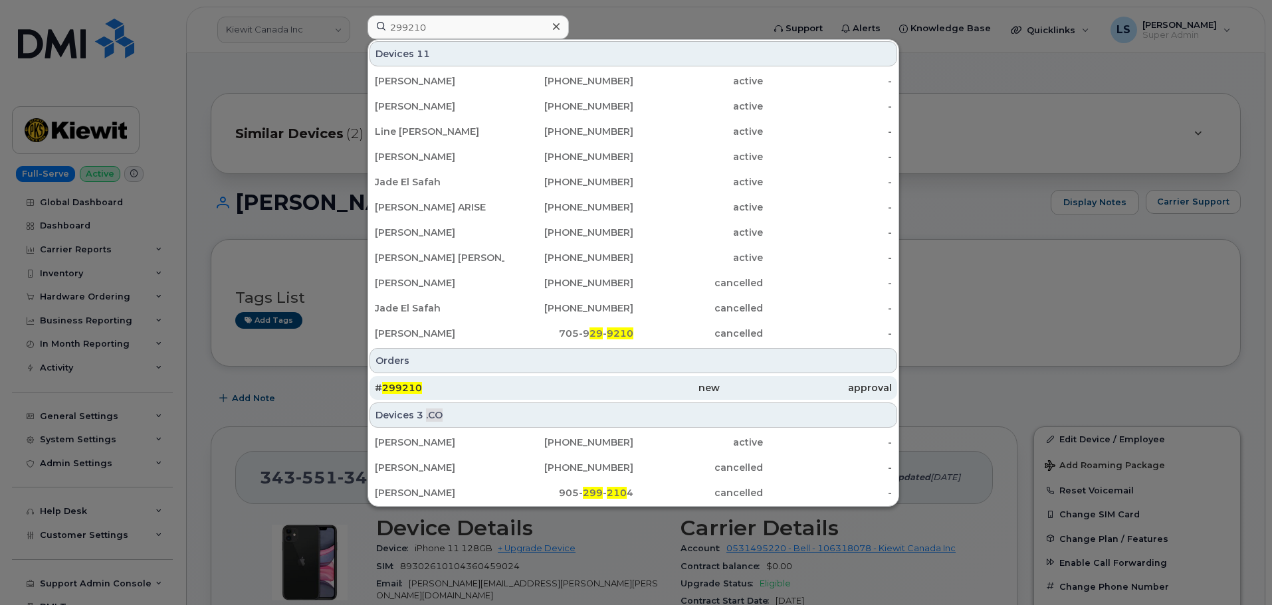
click at [466, 381] on div "# 299210" at bounding box center [461, 388] width 172 height 24
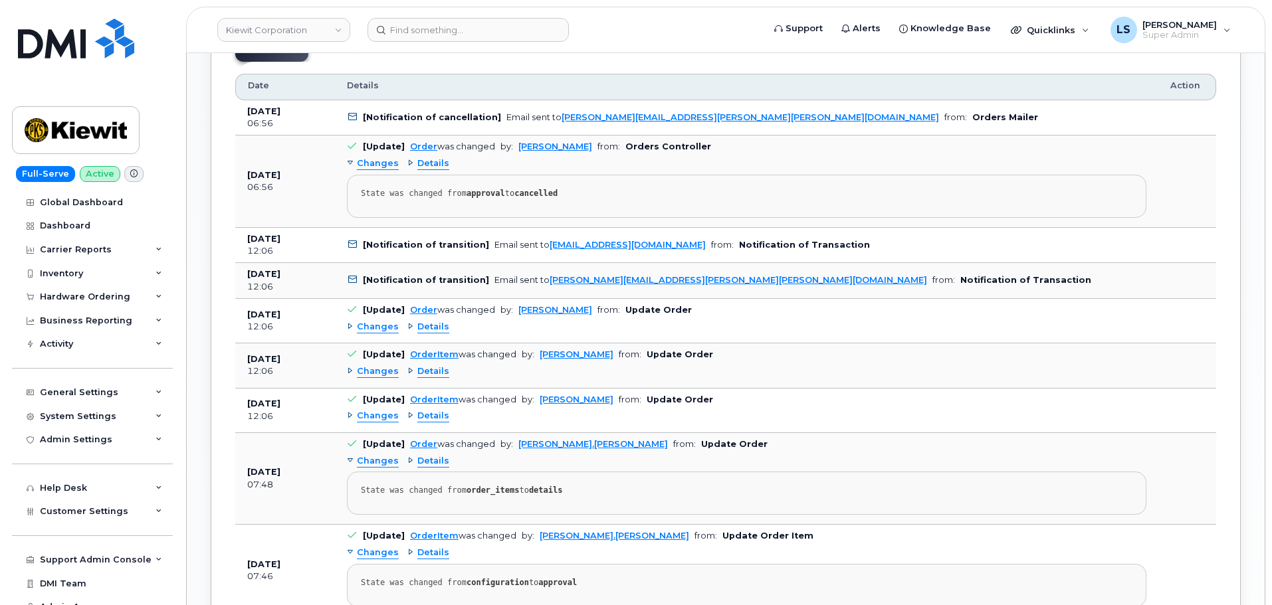
scroll to position [997, 0]
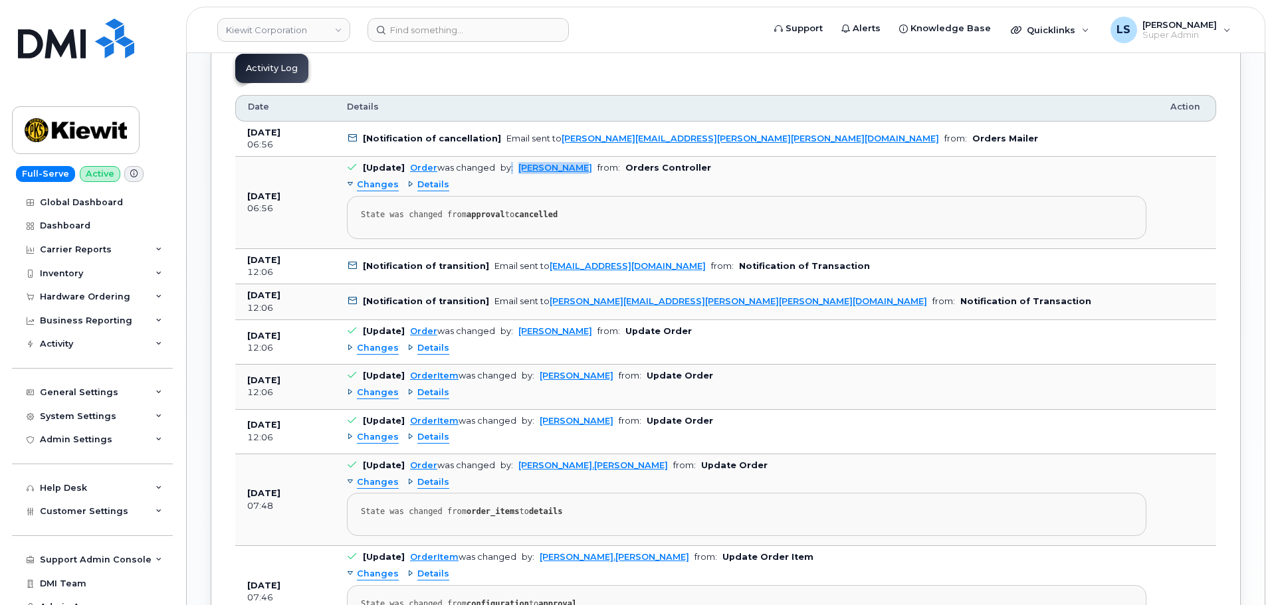
drag, startPoint x: 506, startPoint y: 170, endPoint x: 595, endPoint y: 194, distance: 91.6
click at [580, 169] on td "[Update] Order was changed by: Melissa Hoye from: Orders Controller Changes Det…" at bounding box center [746, 203] width 823 height 92
click at [599, 208] on pre "State was changed from approval to cancelled" at bounding box center [746, 217] width 799 height 43
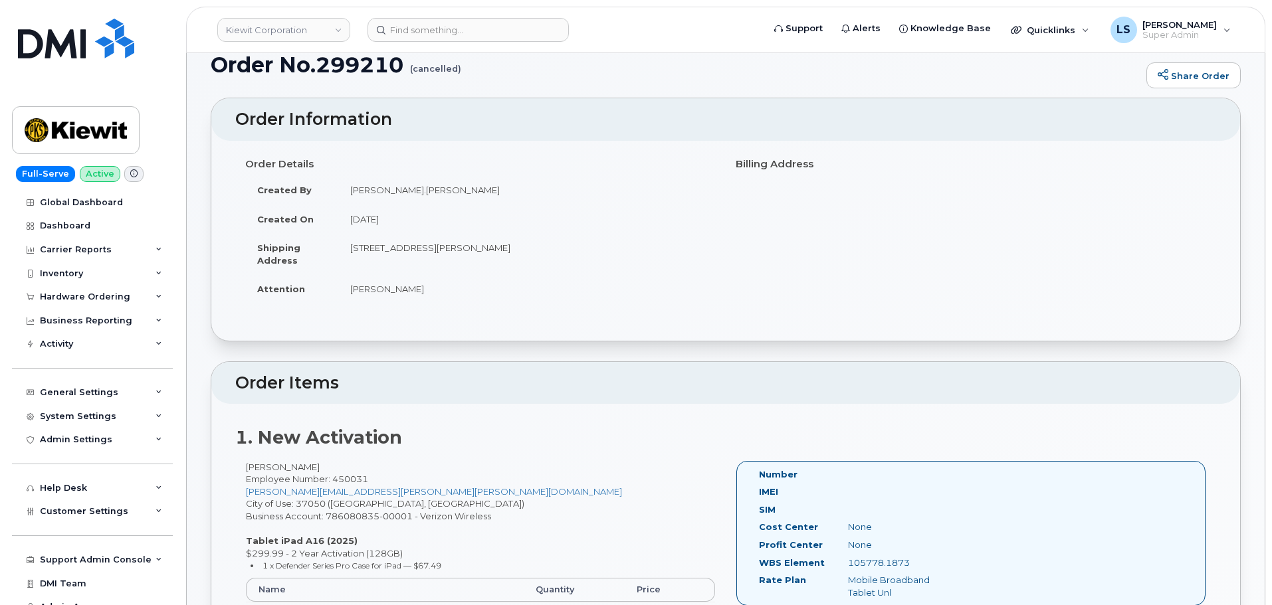
scroll to position [0, 0]
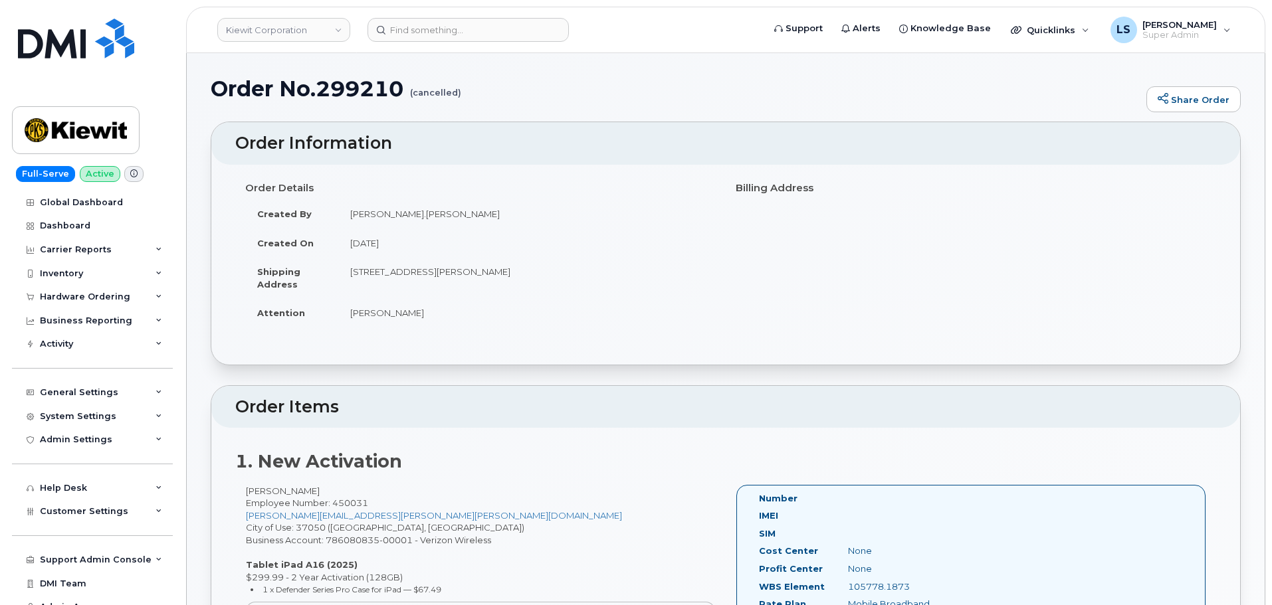
click at [354, 96] on h1 "Order No.299210 (cancelled)" at bounding box center [675, 88] width 929 height 23
copy h1 "299210"
click at [510, 27] on input at bounding box center [467, 30] width 201 height 24
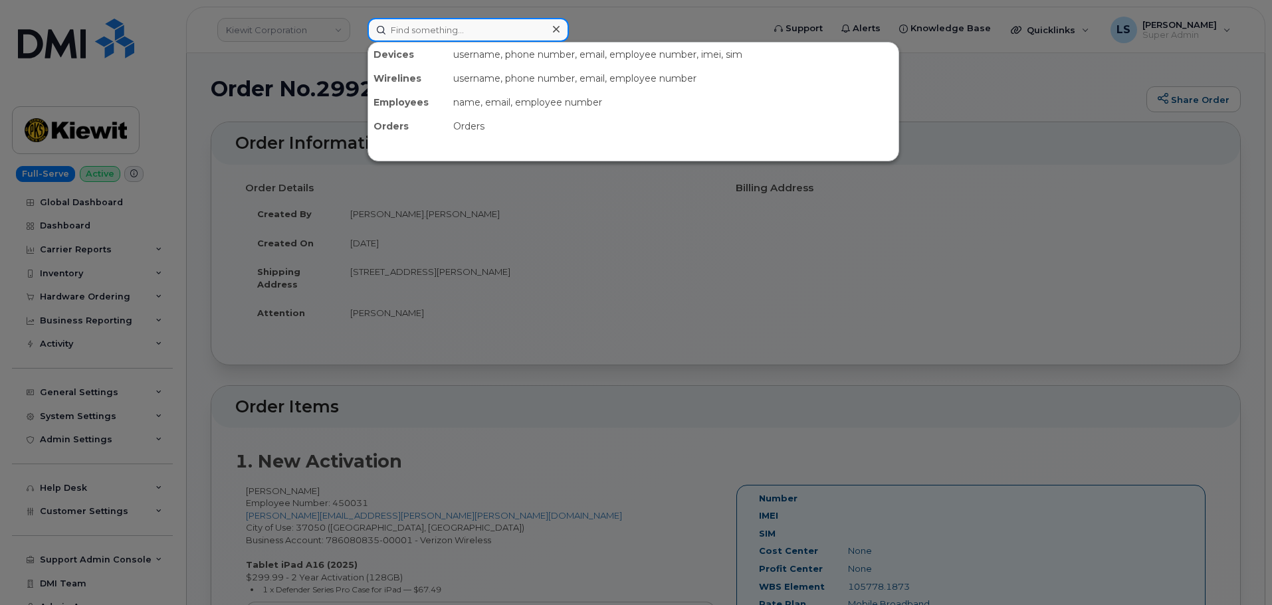
paste input "972-330-1703"
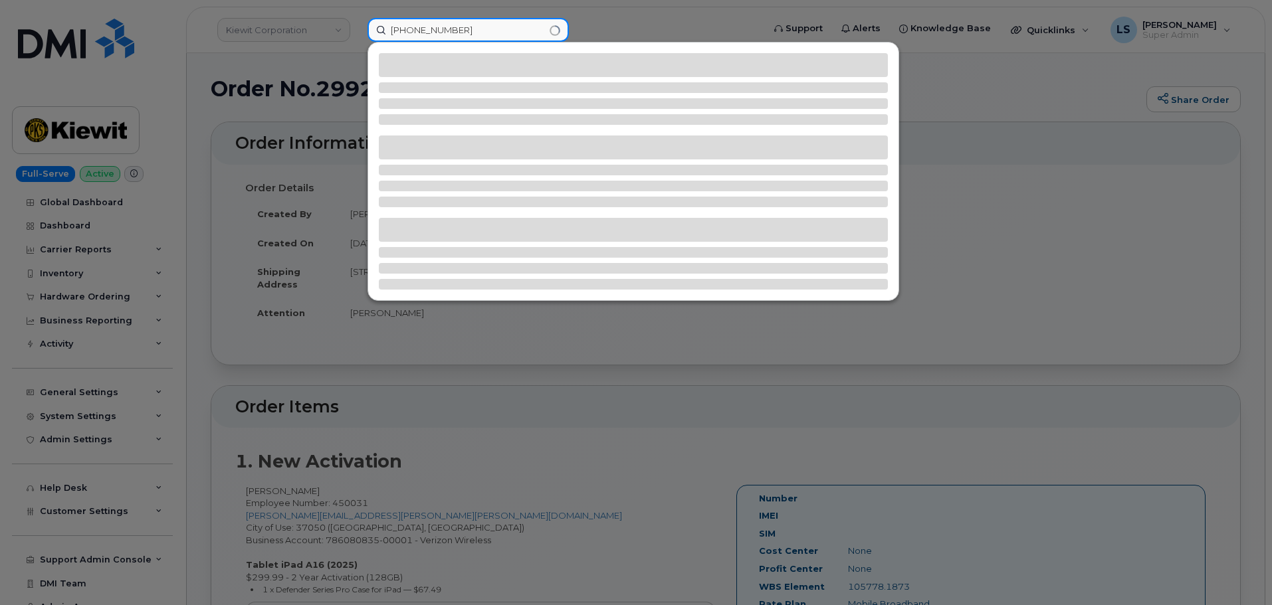
type input "972-330-1703"
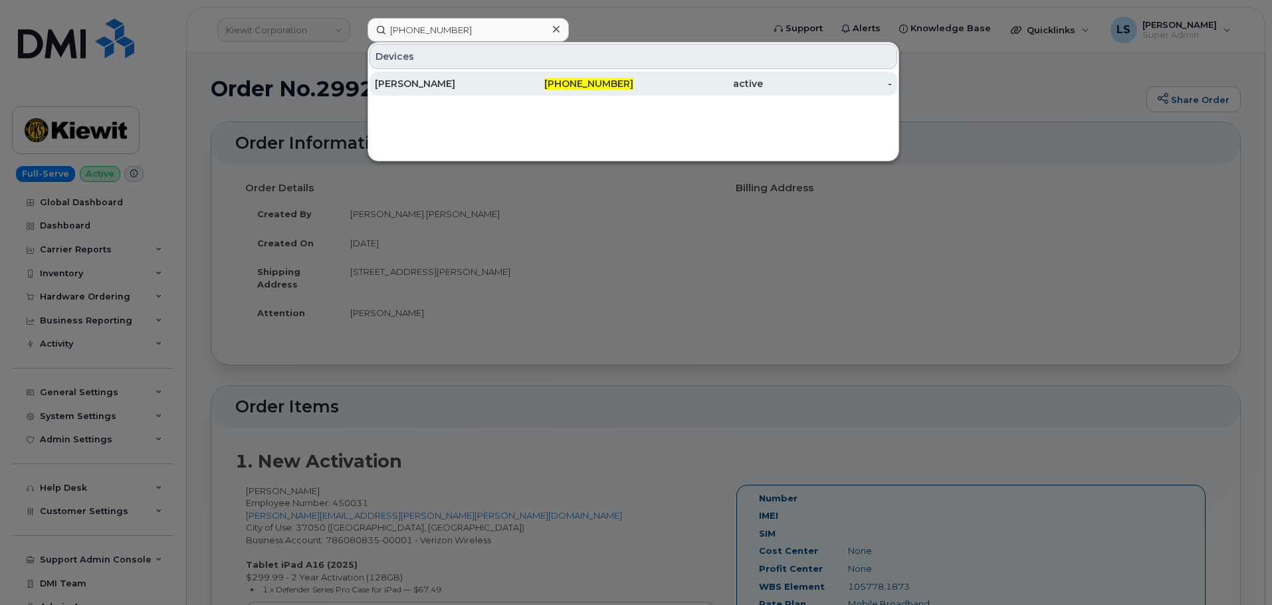
click at [498, 82] on div "DAVE LUHRING" at bounding box center [440, 83] width 130 height 13
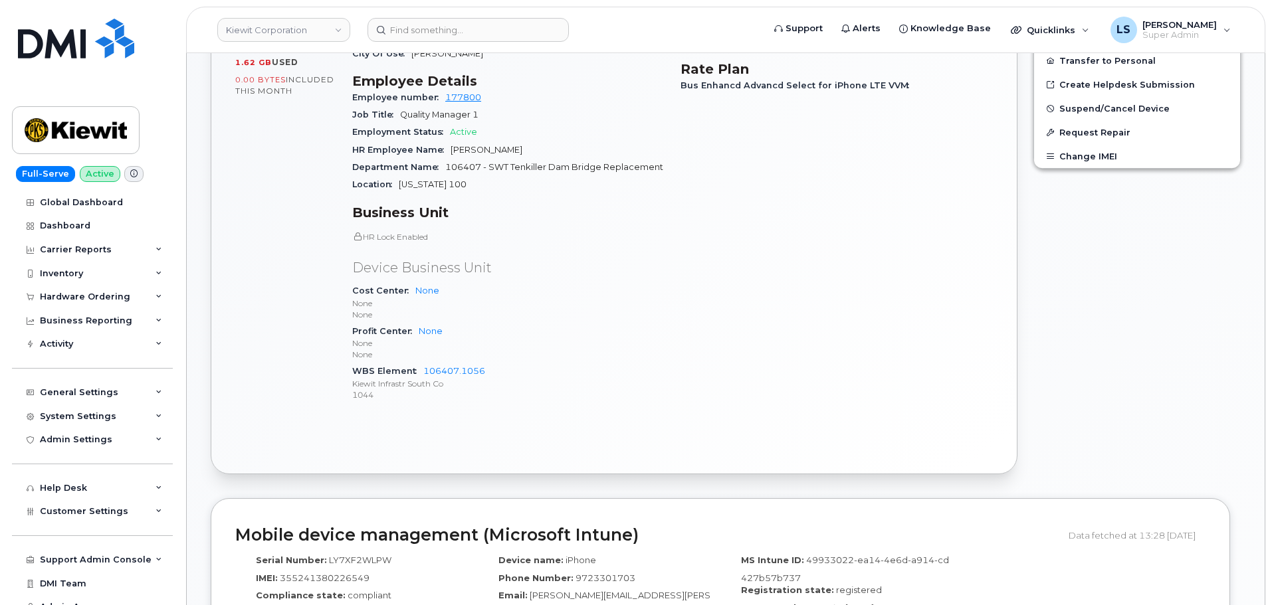
scroll to position [664, 0]
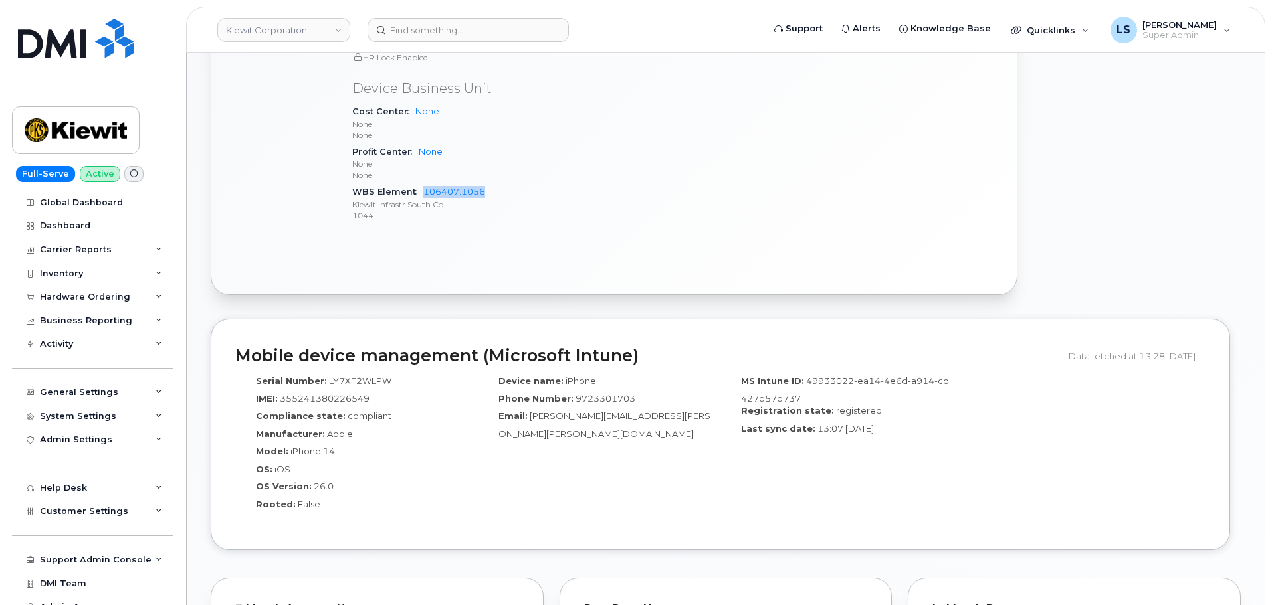
drag, startPoint x: 534, startPoint y: 171, endPoint x: 417, endPoint y: 173, distance: 116.3
click at [417, 183] on div "WBS Element 106407.1056 [PERSON_NAME] Infrastr South Co 1044" at bounding box center [508, 203] width 312 height 41
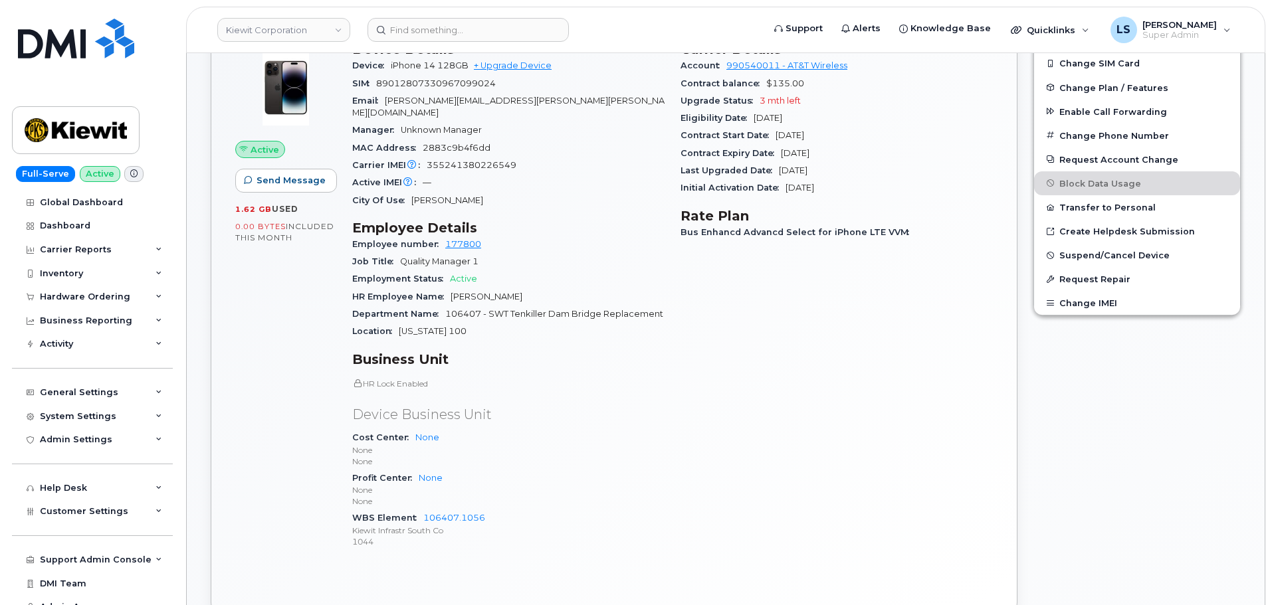
scroll to position [332, 0]
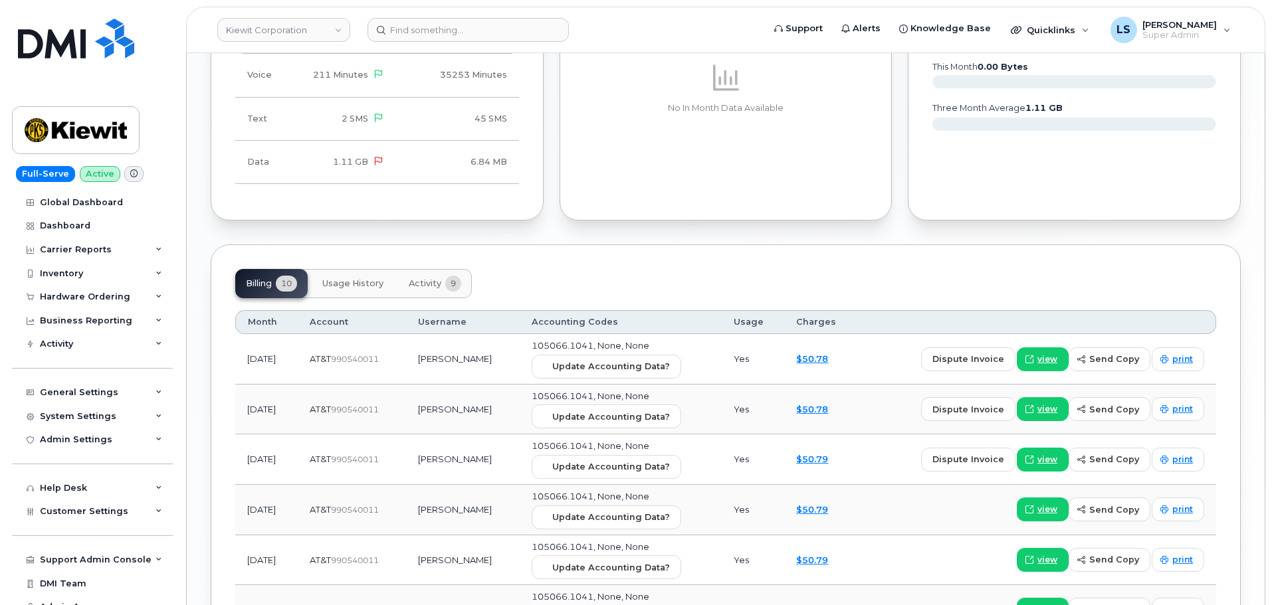
click at [441, 269] on button "Activity 9" at bounding box center [435, 283] width 74 height 29
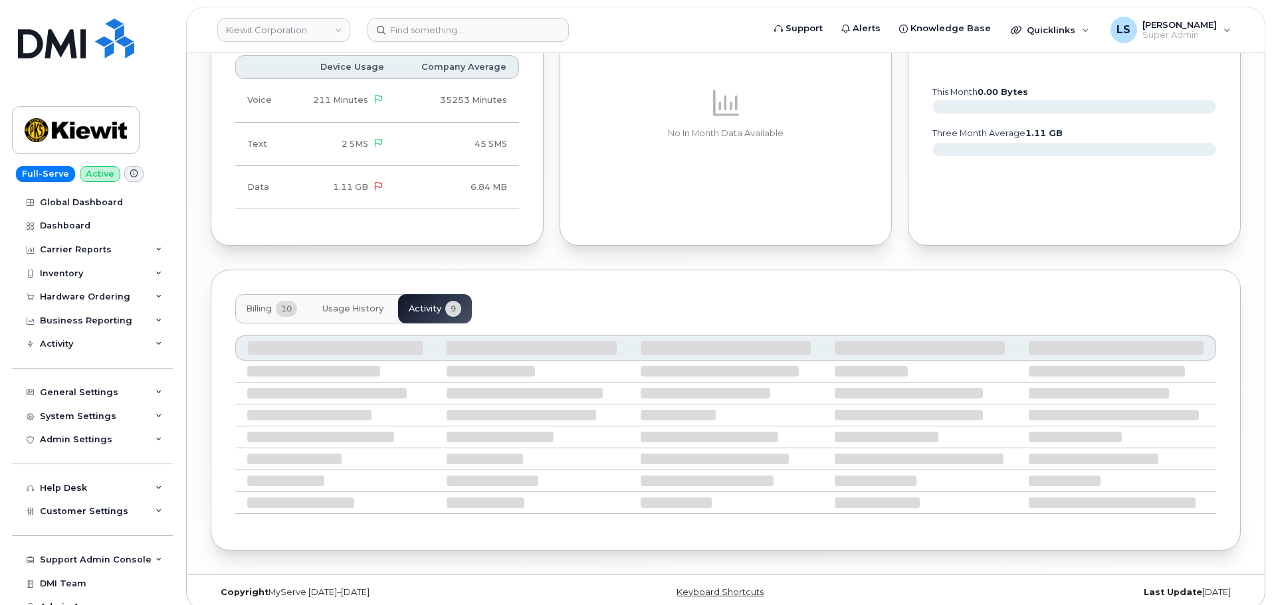
scroll to position [1263, 0]
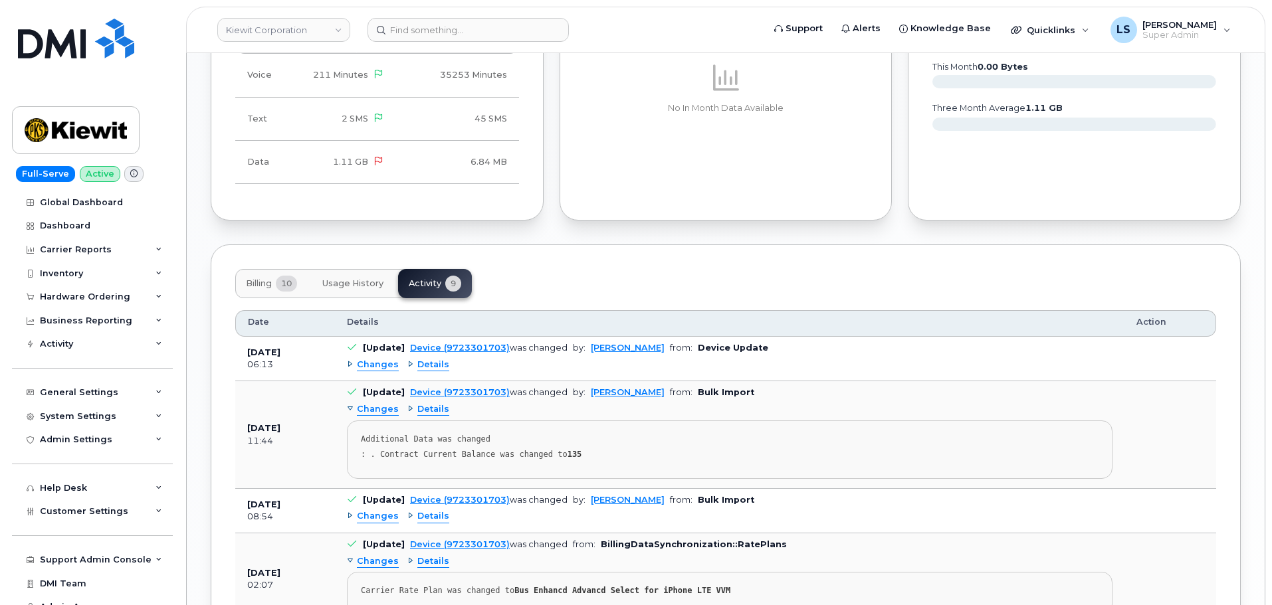
click at [378, 359] on span "Changes" at bounding box center [378, 365] width 42 height 13
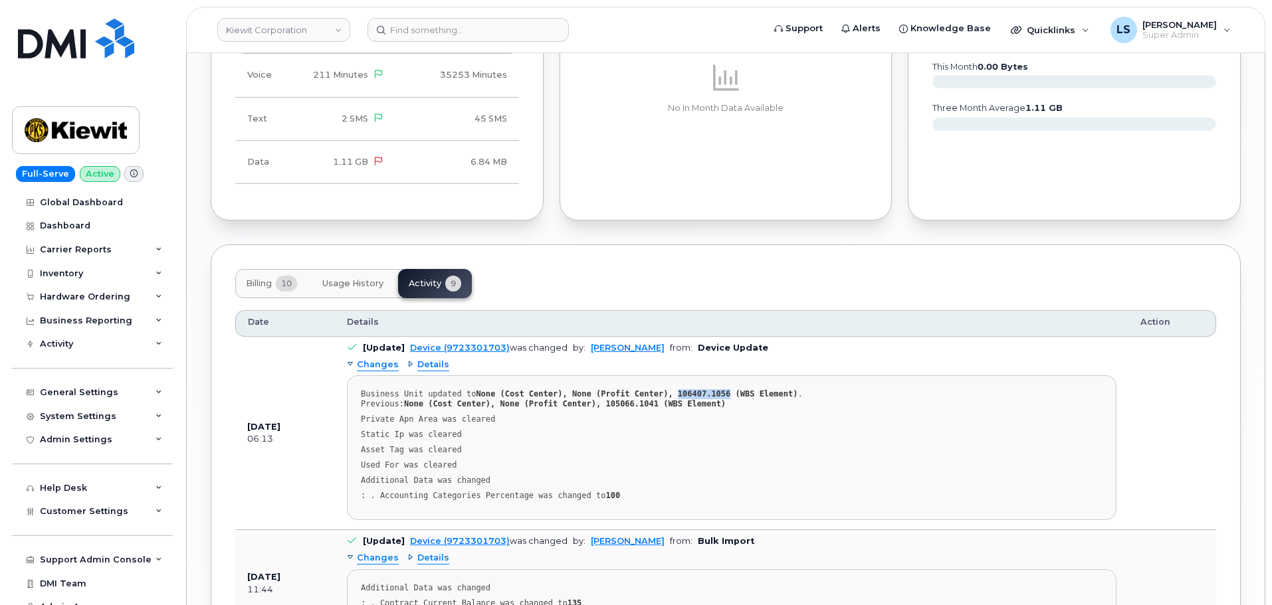
drag, startPoint x: 659, startPoint y: 380, endPoint x: 704, endPoint y: 380, distance: 45.2
click at [704, 389] on strong "None (Cost Center), None (Profit Center), 106407.1056 (WBS Element)" at bounding box center [637, 393] width 322 height 9
click at [703, 389] on strong "None (Cost Center), None (Profit Center), 106407.1056 (WBS Element)" at bounding box center [637, 393] width 322 height 9
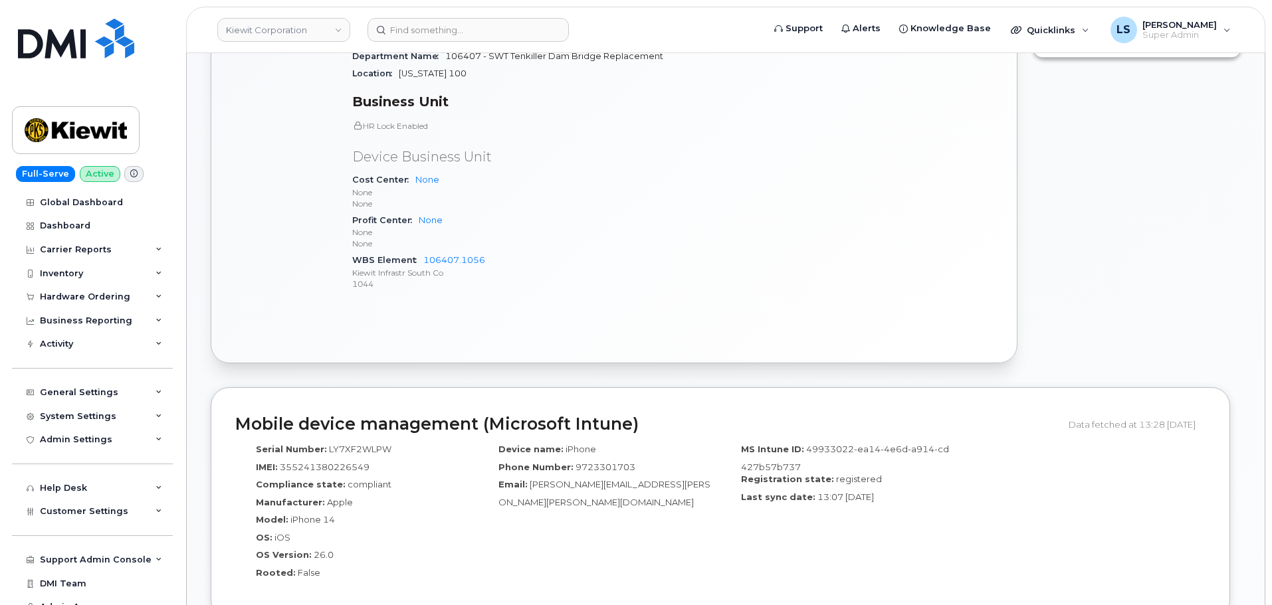
scroll to position [465, 0]
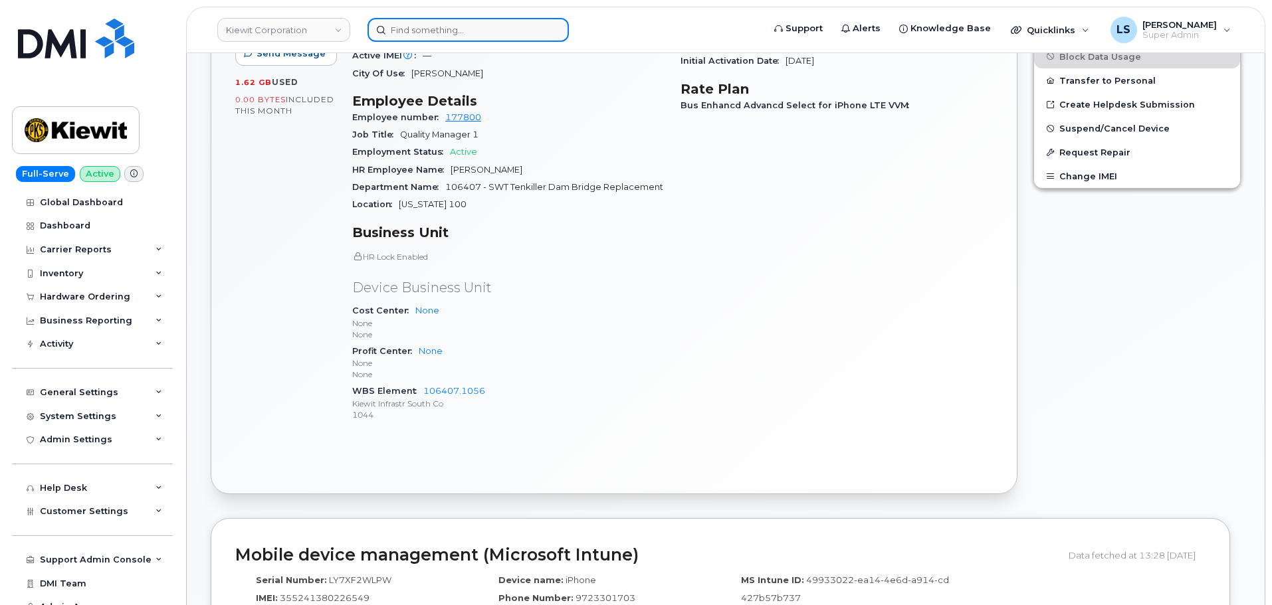
click at [476, 39] on input at bounding box center [467, 30] width 201 height 24
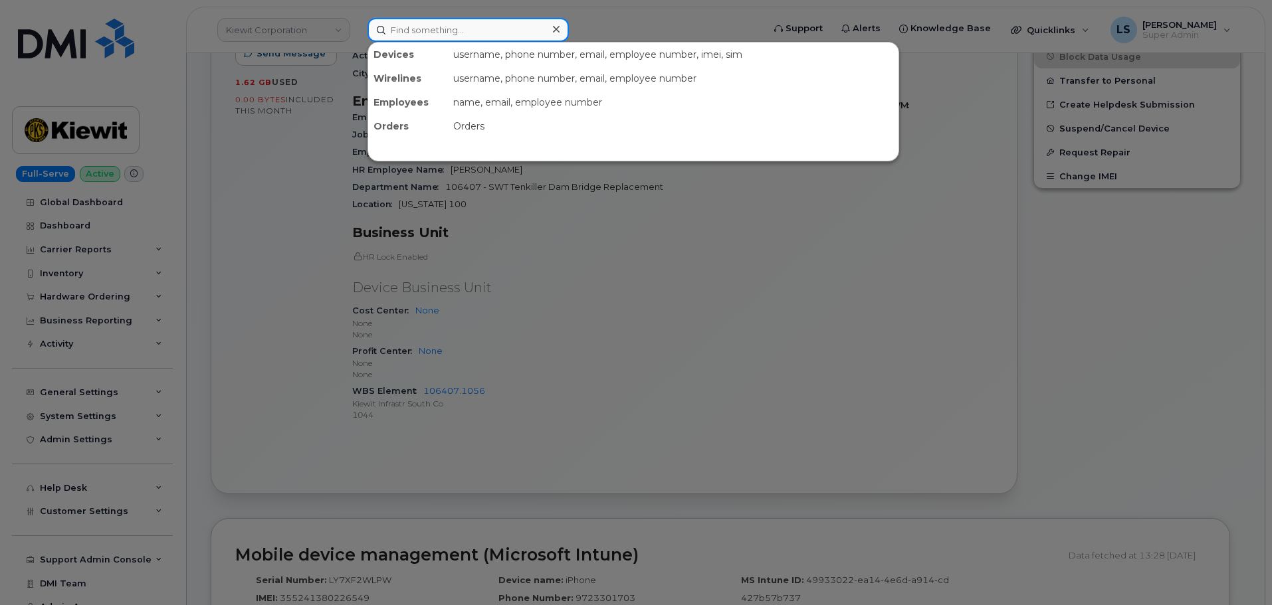
paste input "299210"
type input "299210"
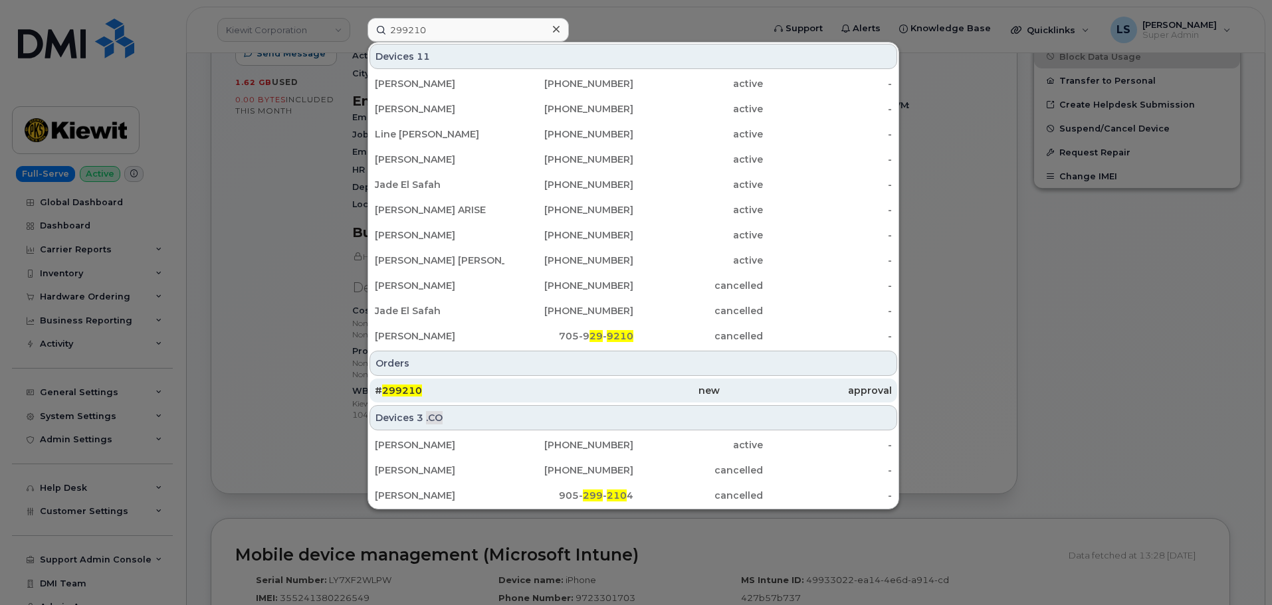
click at [408, 393] on span "299210" at bounding box center [402, 391] width 40 height 12
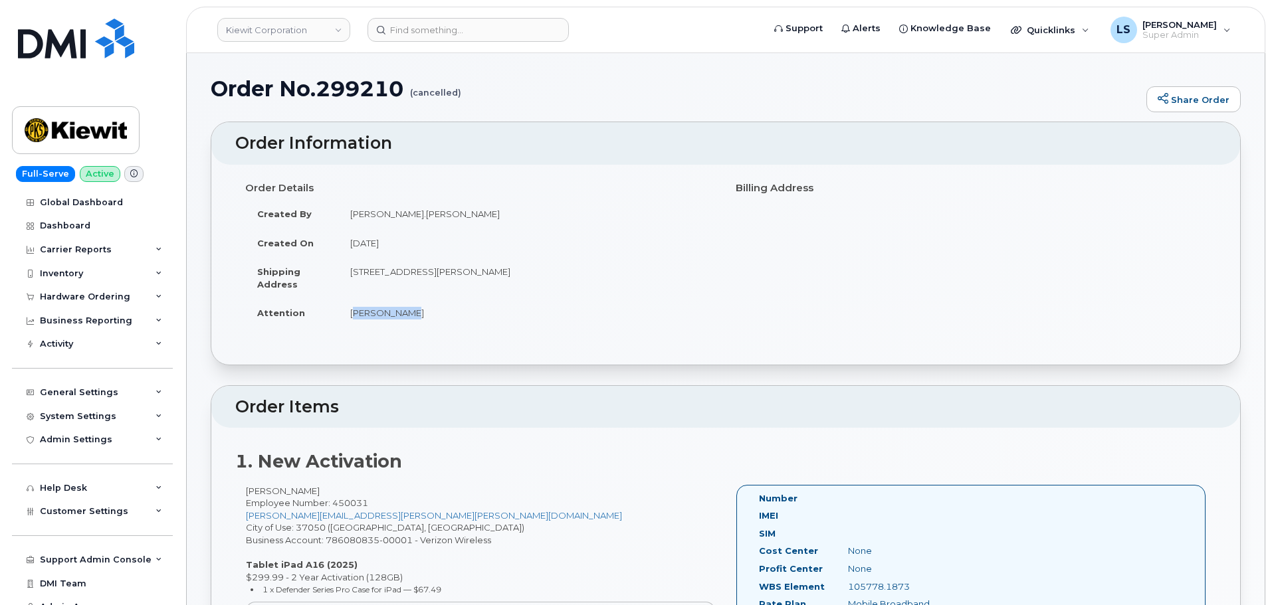
drag, startPoint x: 419, startPoint y: 311, endPoint x: 392, endPoint y: 262, distance: 55.6
click at [352, 314] on td "[PERSON_NAME]" at bounding box center [526, 312] width 377 height 29
copy td "[PERSON_NAME]"
drag, startPoint x: 340, startPoint y: 274, endPoint x: 602, endPoint y: 260, distance: 262.8
click at [602, 260] on td "[STREET_ADDRESS][PERSON_NAME]" at bounding box center [526, 277] width 377 height 41
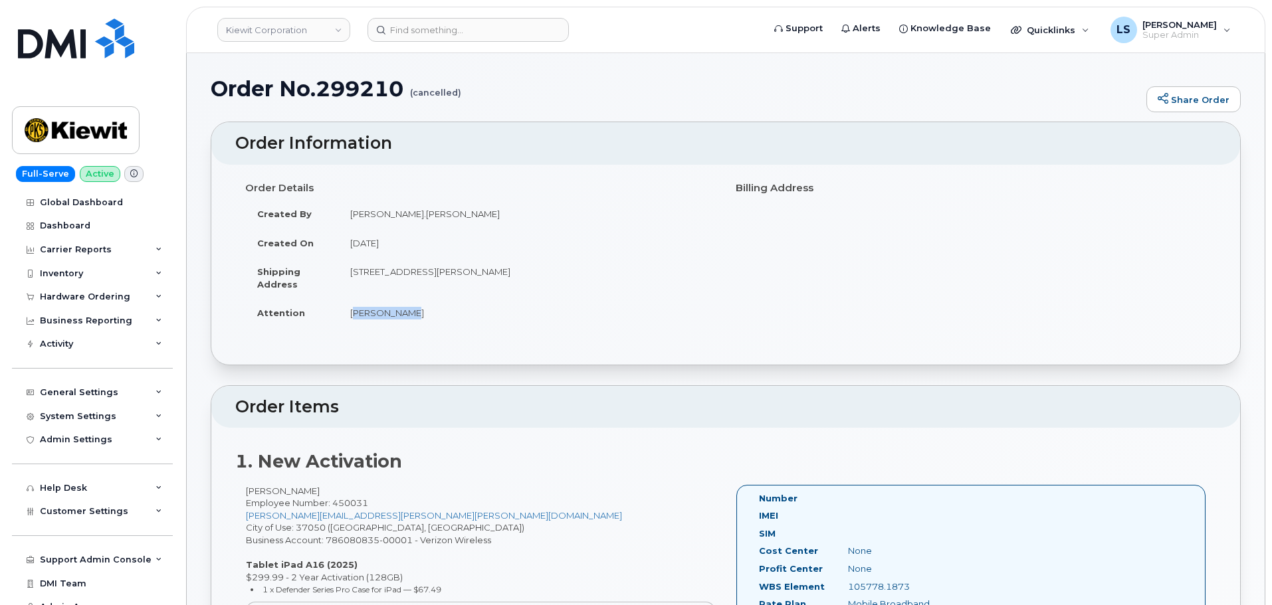
copy td "[STREET_ADDRESS][PERSON_NAME]"
drag, startPoint x: 502, startPoint y: 329, endPoint x: 456, endPoint y: 330, distance: 46.5
click at [502, 330] on div "Order Details Created By [PERSON_NAME].[PERSON_NAME] Created On [DATE] Shipping…" at bounding box center [480, 258] width 490 height 163
drag, startPoint x: 424, startPoint y: 322, endPoint x: 344, endPoint y: 320, distance: 79.8
click at [344, 320] on td "[PERSON_NAME]" at bounding box center [526, 312] width 377 height 29
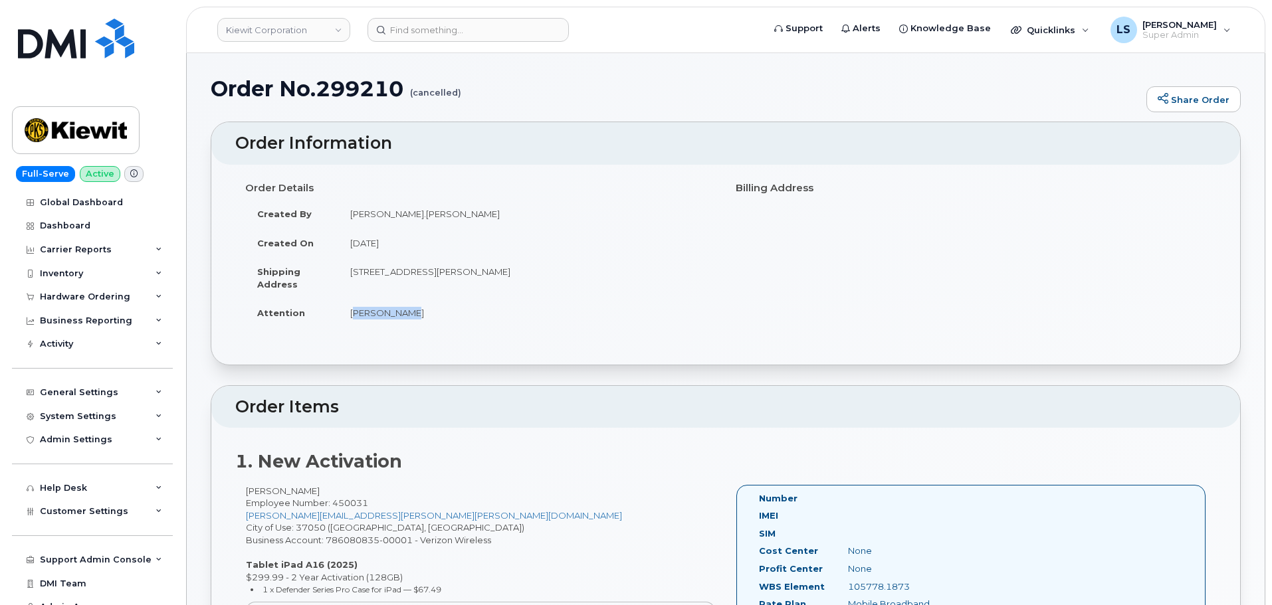
copy td "[PERSON_NAME]"
click at [479, 299] on td "[PERSON_NAME]" at bounding box center [526, 312] width 377 height 29
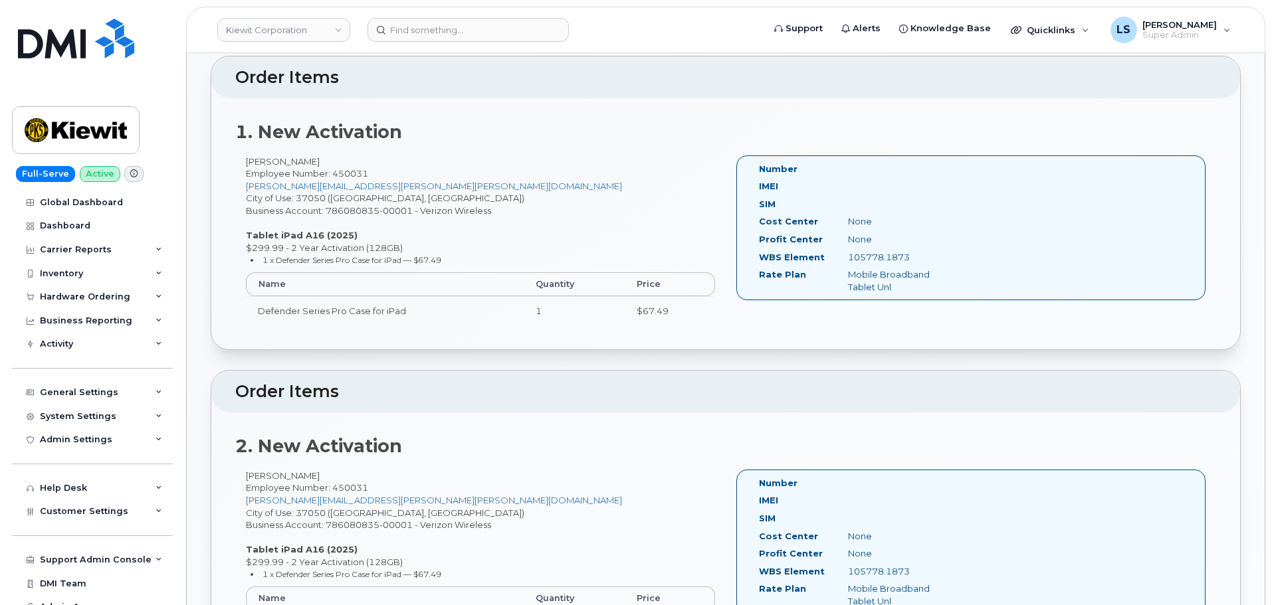
scroll to position [266, 0]
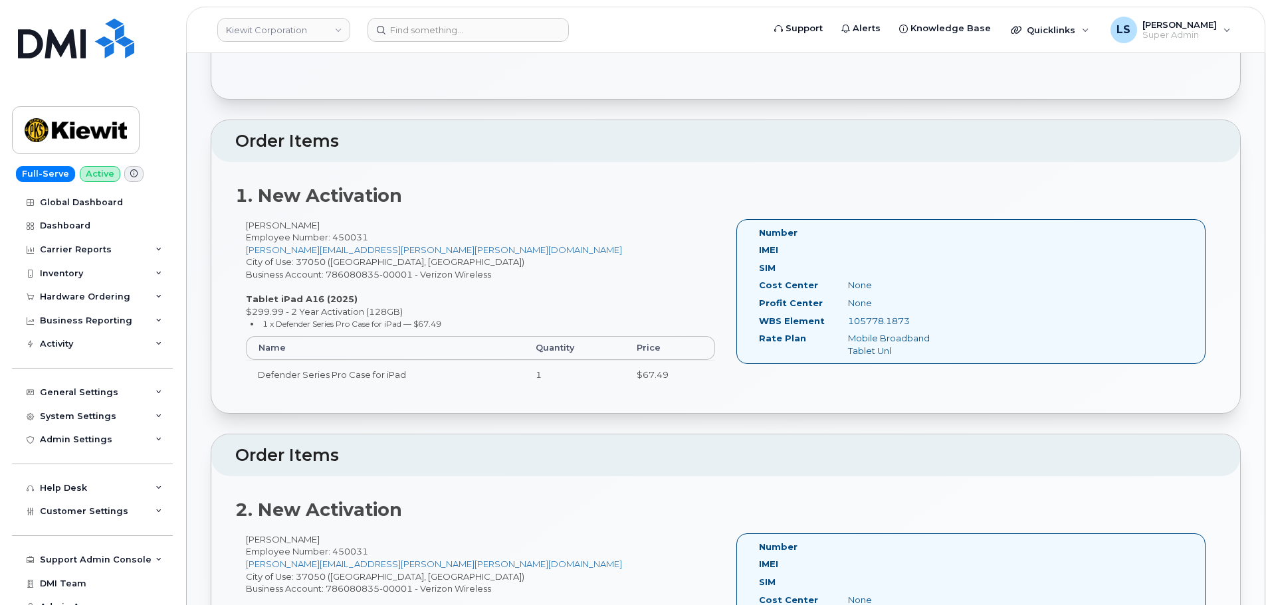
drag, startPoint x: 318, startPoint y: 219, endPoint x: 244, endPoint y: 222, distance: 73.8
click at [244, 222] on div "[PERSON_NAME] Employee Number: 450031 [PERSON_NAME][EMAIL_ADDRESS][PERSON_NAME]…" at bounding box center [480, 310] width 490 height 182
copy div "[PERSON_NAME]"
click at [541, 246] on div "[PERSON_NAME] Employee Number: 450031 [PERSON_NAME][EMAIL_ADDRESS][PERSON_NAME]…" at bounding box center [480, 310] width 490 height 182
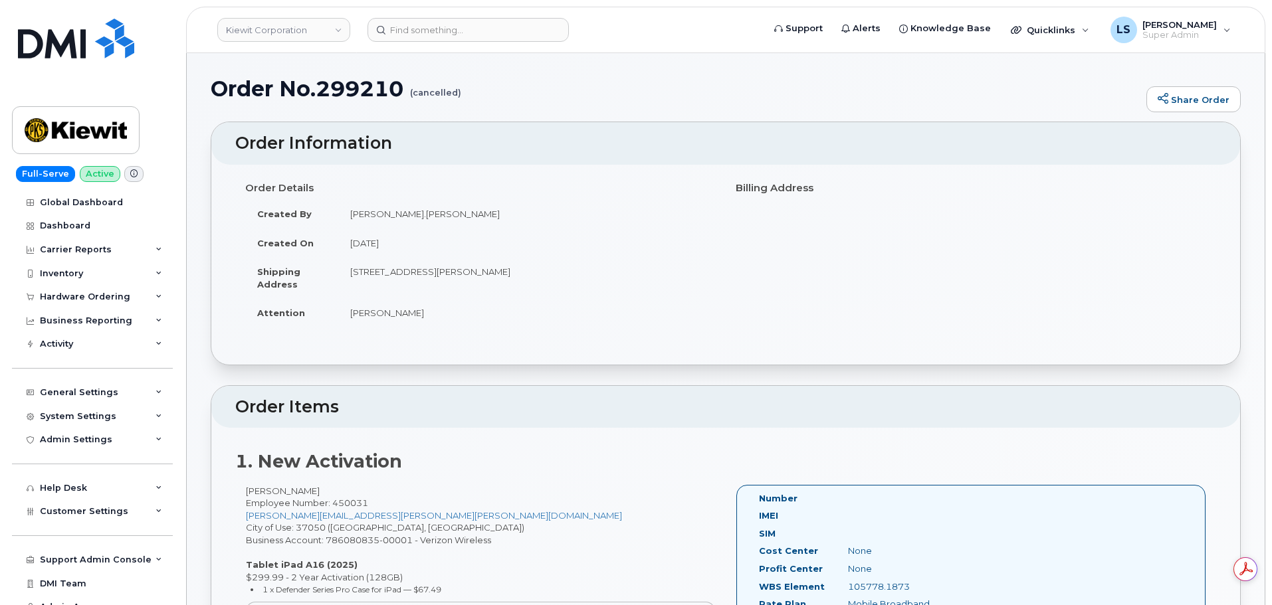
click at [365, 92] on h1 "Order No.299210 (cancelled)" at bounding box center [675, 88] width 929 height 23
copy h1 "299210"
click at [468, 318] on td "[PERSON_NAME]" at bounding box center [526, 312] width 377 height 29
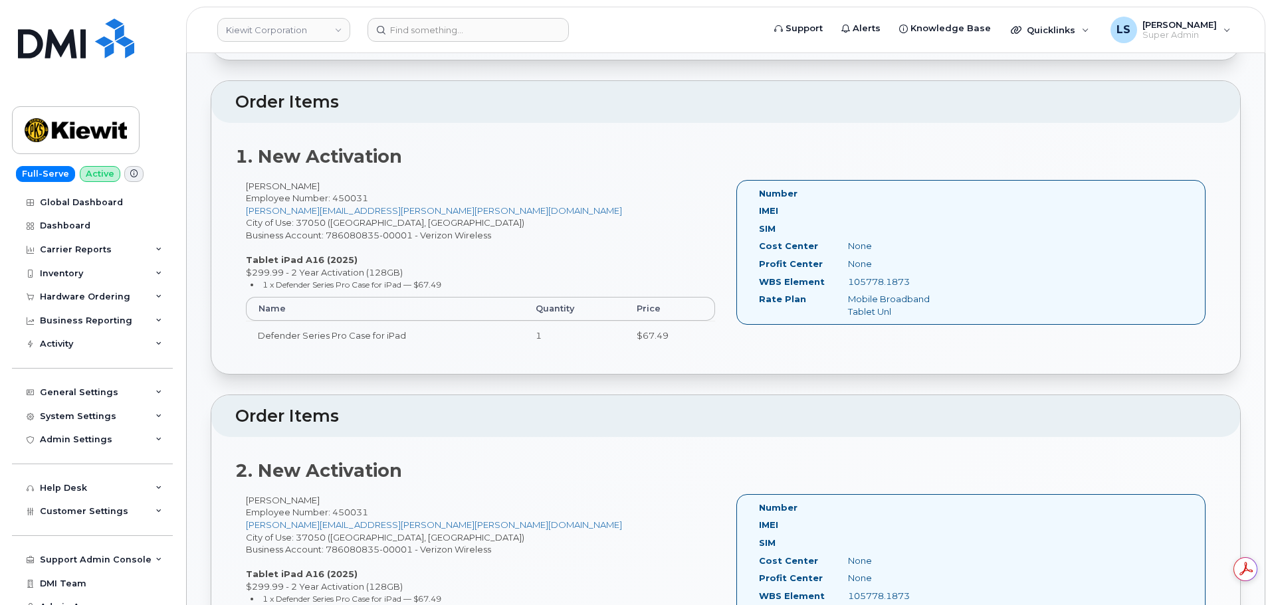
scroll to position [332, 0]
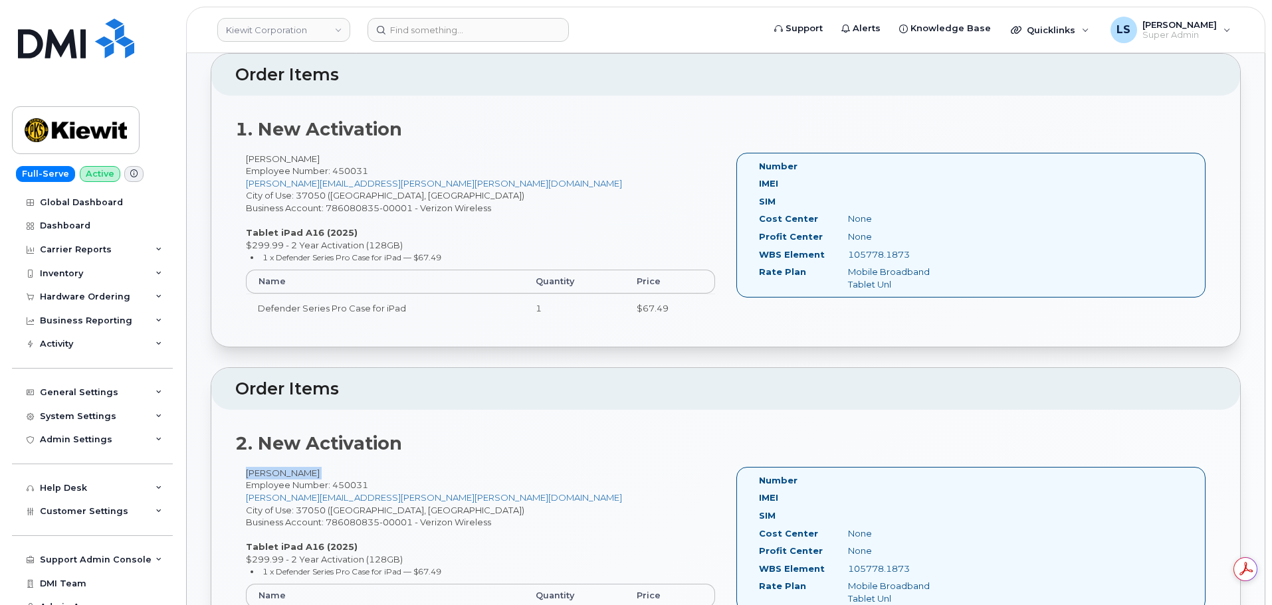
drag, startPoint x: 334, startPoint y: 468, endPoint x: 245, endPoint y: 477, distance: 88.9
click at [243, 480] on div "[PERSON_NAME] Employee Number: 450031 [PERSON_NAME][EMAIL_ADDRESS][PERSON_NAME]…" at bounding box center [480, 558] width 490 height 182
drag, startPoint x: 244, startPoint y: 475, endPoint x: 355, endPoint y: 466, distance: 111.4
click at [355, 466] on div "2. New Activation [PERSON_NAME] Employee Number: 450031 [PERSON_NAME][EMAIL_ADD…" at bounding box center [725, 535] width 1029 height 251
copy div "[PERSON_NAME]"
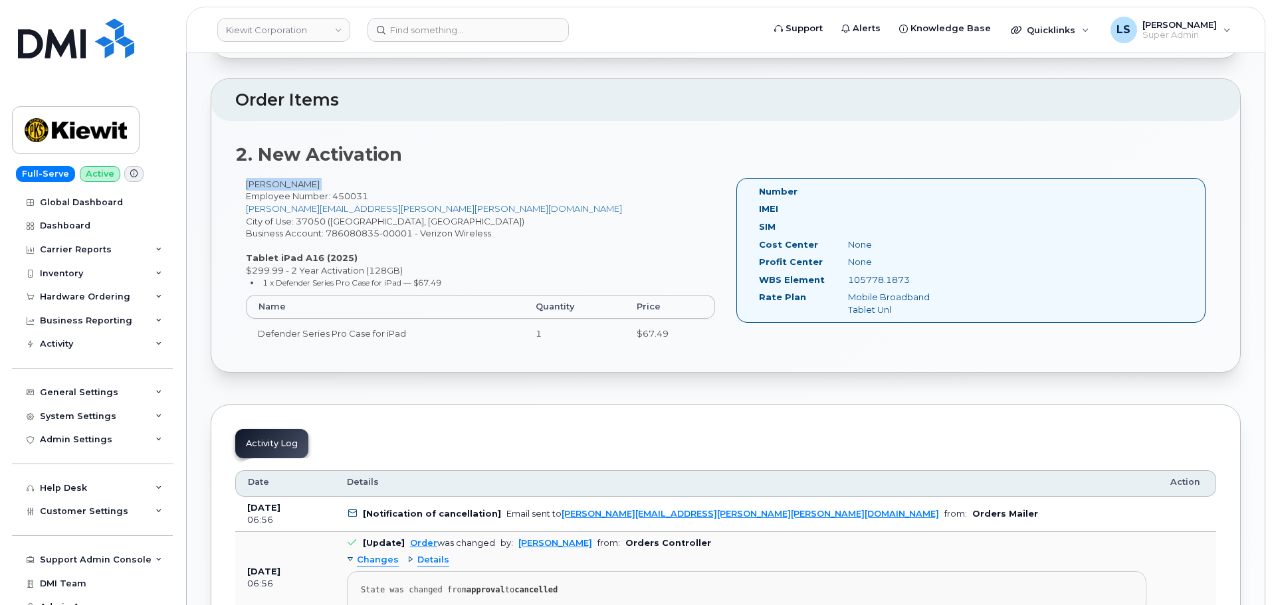
scroll to position [598, 0]
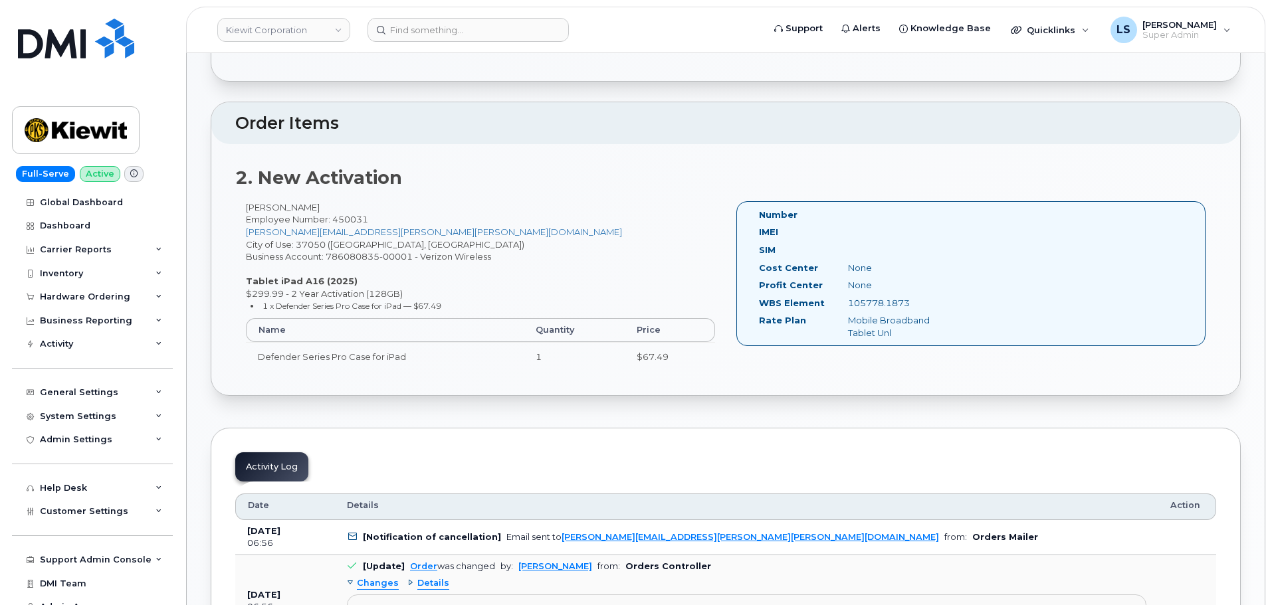
click at [546, 282] on div "[PERSON_NAME] Employee Number: 450031 [PERSON_NAME][EMAIL_ADDRESS][PERSON_NAME]…" at bounding box center [480, 292] width 490 height 182
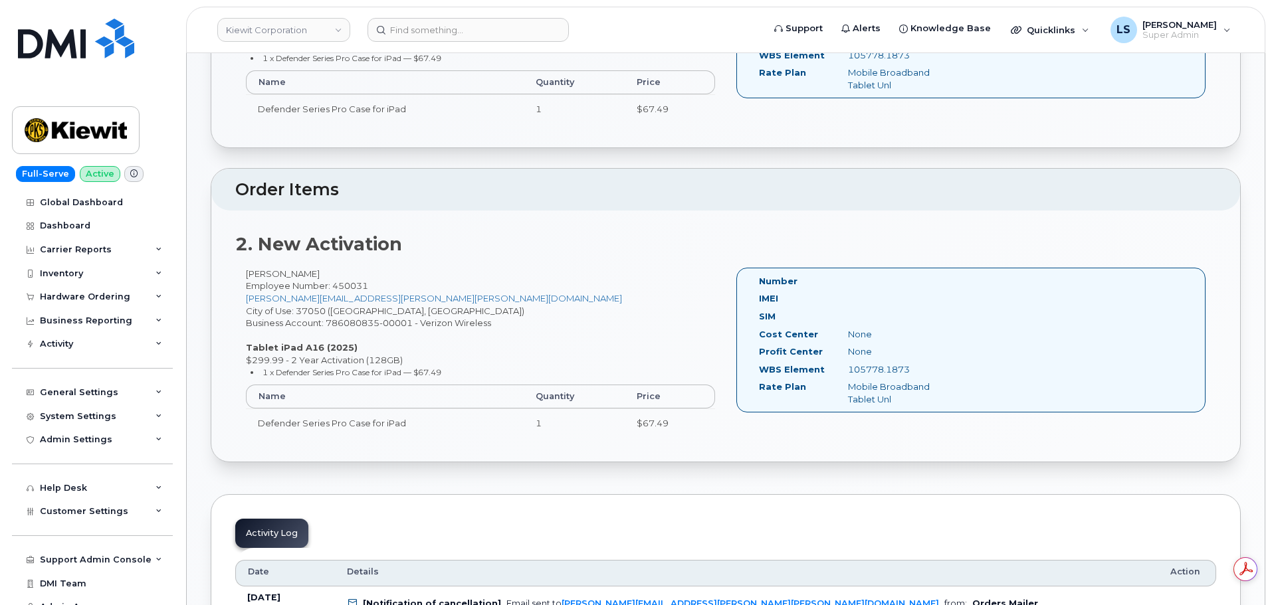
scroll to position [0, 0]
drag, startPoint x: 921, startPoint y: 364, endPoint x: 843, endPoint y: 371, distance: 78.7
click at [843, 371] on div "105778.1873" at bounding box center [900, 369] width 125 height 13
copy div "105778.1873"
click at [902, 381] on div "Mobile Broadband Tablet Unl" at bounding box center [900, 393] width 125 height 25
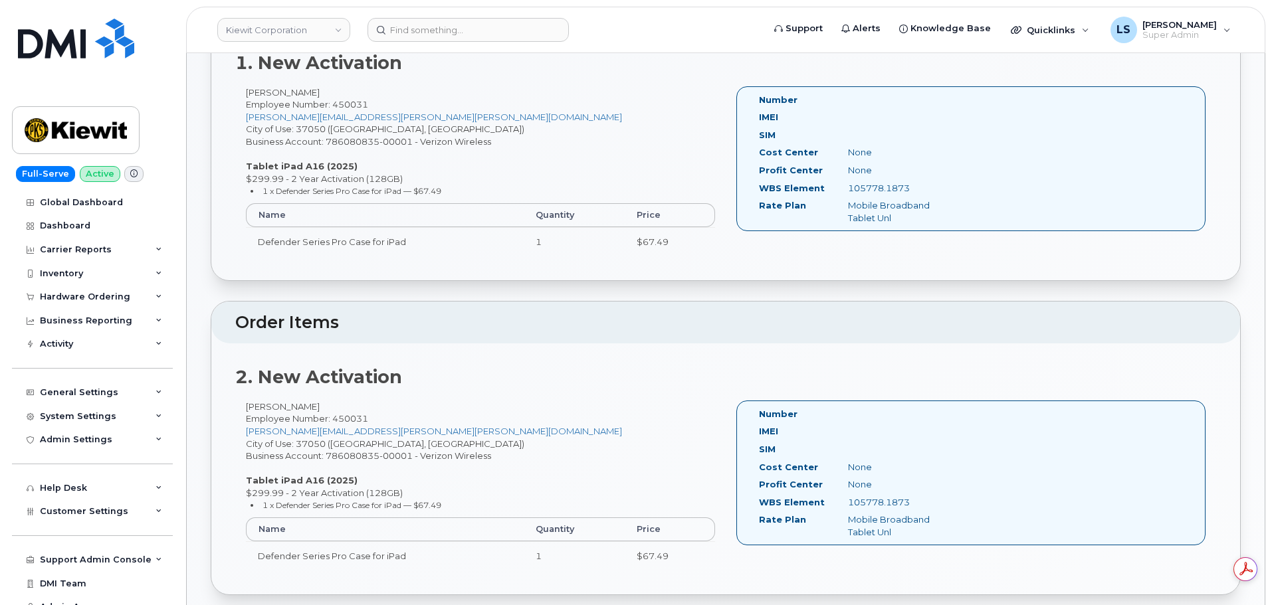
scroll to position [465, 0]
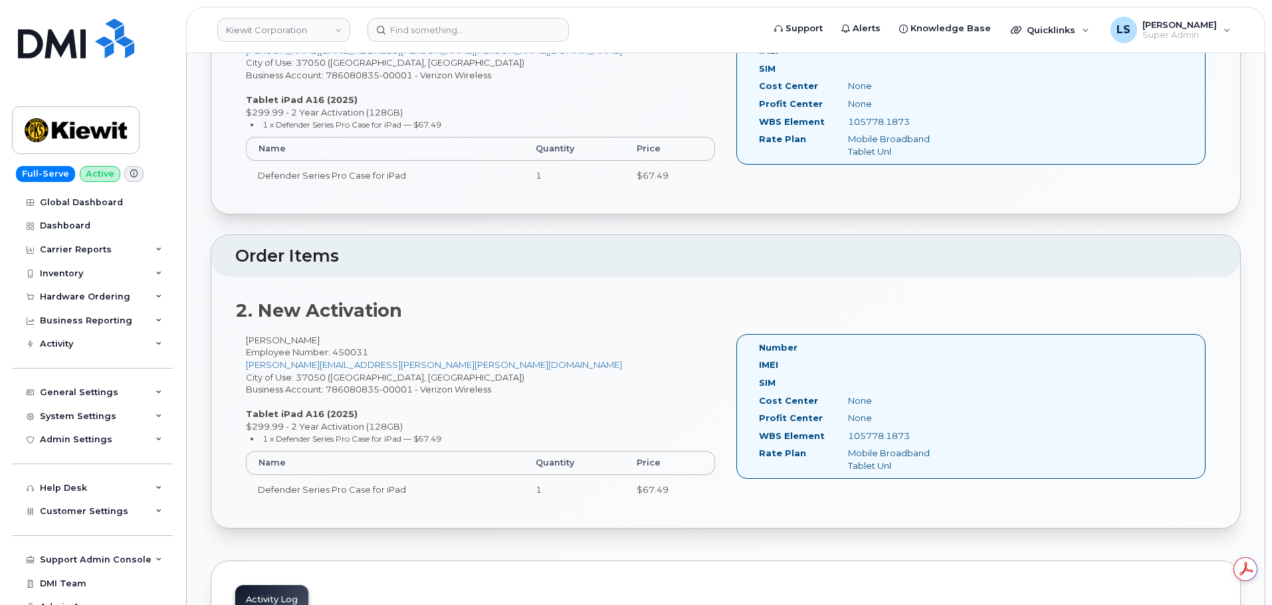
drag, startPoint x: 921, startPoint y: 438, endPoint x: 846, endPoint y: 440, distance: 75.1
click at [846, 440] on div "105778.1873" at bounding box center [900, 436] width 125 height 13
copy div "105778.1873"
click at [451, 365] on div "[PERSON_NAME] Employee Number: 450031 [PERSON_NAME][EMAIL_ADDRESS][PERSON_NAME]…" at bounding box center [480, 425] width 490 height 182
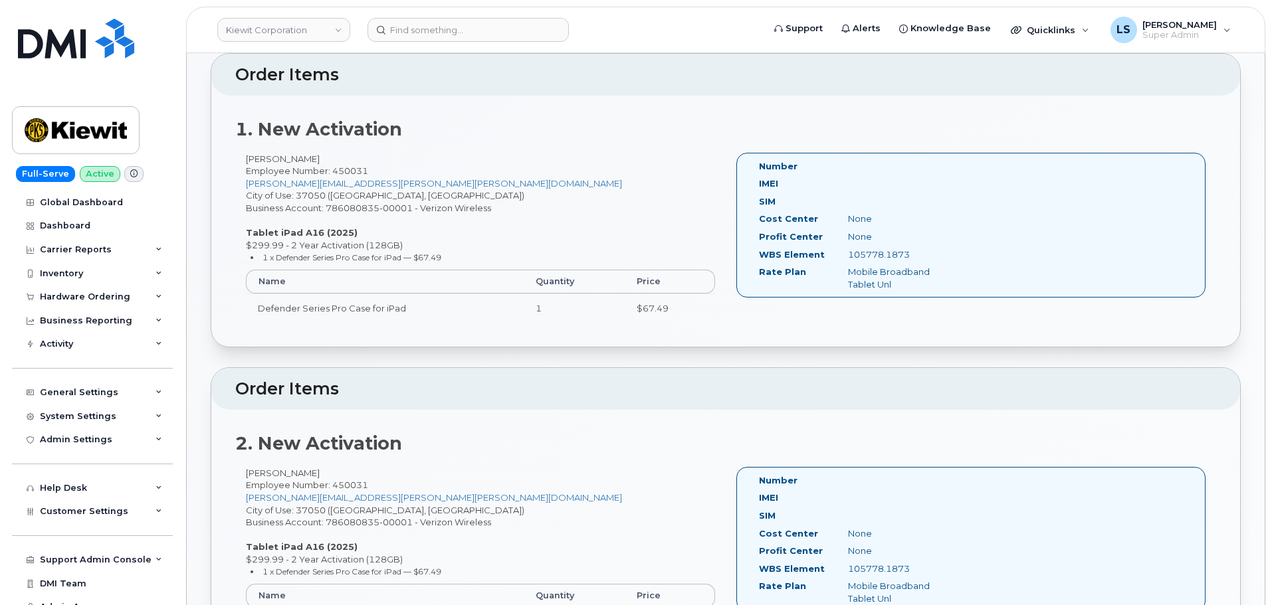
scroll to position [266, 0]
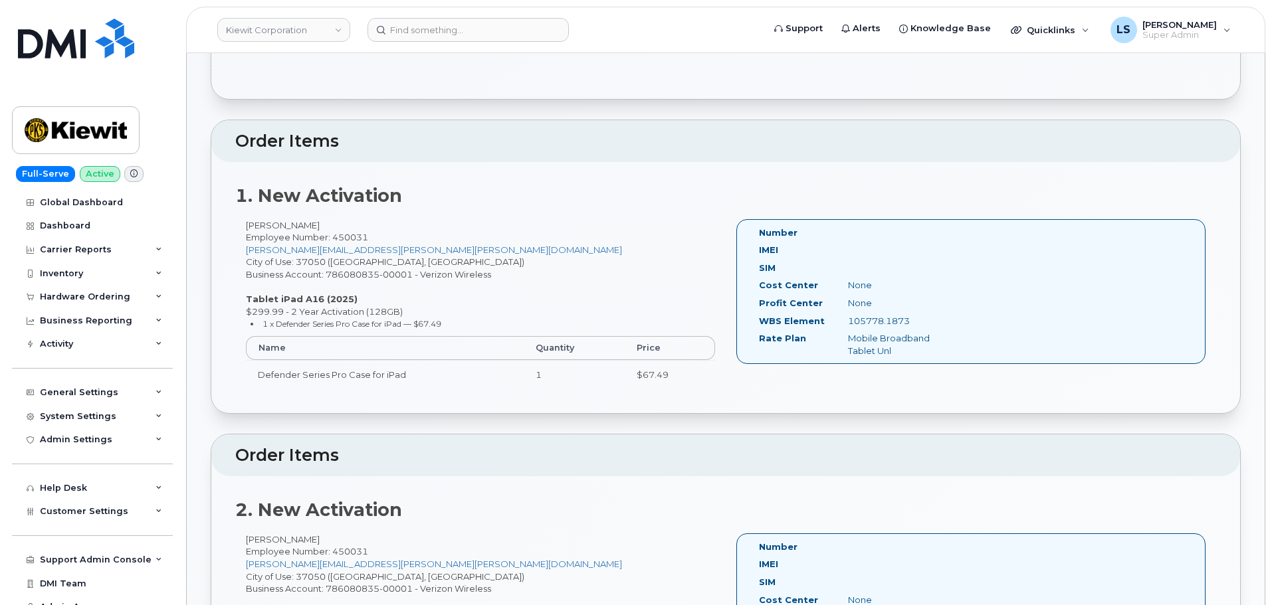
drag, startPoint x: 310, startPoint y: 225, endPoint x: 247, endPoint y: 231, distance: 63.4
click at [247, 231] on div "[PERSON_NAME] Employee Number: 450031 [PERSON_NAME][EMAIL_ADDRESS][PERSON_NAME]…" at bounding box center [480, 310] width 490 height 182
copy div "[PERSON_NAME]"
drag, startPoint x: 918, startPoint y: 323, endPoint x: 847, endPoint y: 322, distance: 71.1
click at [847, 322] on div "105778.1873" at bounding box center [900, 321] width 125 height 13
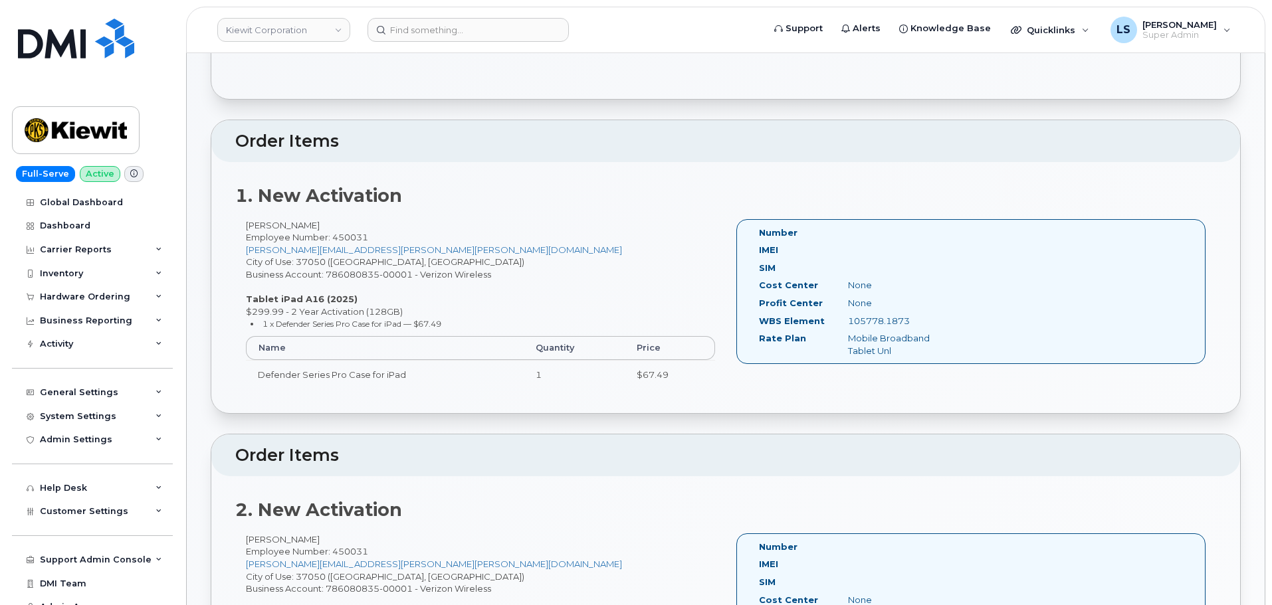
copy div "105778.1873"
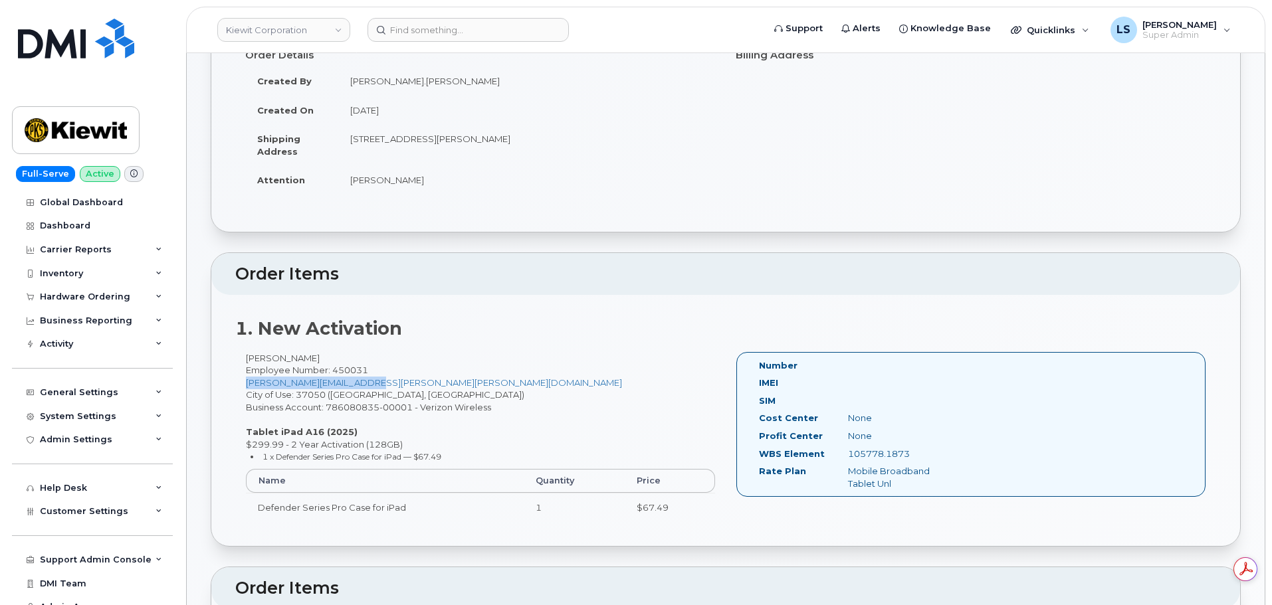
drag, startPoint x: 389, startPoint y: 380, endPoint x: 245, endPoint y: 387, distance: 145.0
click at [245, 387] on div "[PERSON_NAME] Employee Number: 450031 [PERSON_NAME][EMAIL_ADDRESS][PERSON_NAME]…" at bounding box center [480, 443] width 490 height 182
copy link "[PERSON_NAME][EMAIL_ADDRESS][PERSON_NAME][PERSON_NAME][DOMAIN_NAME]"
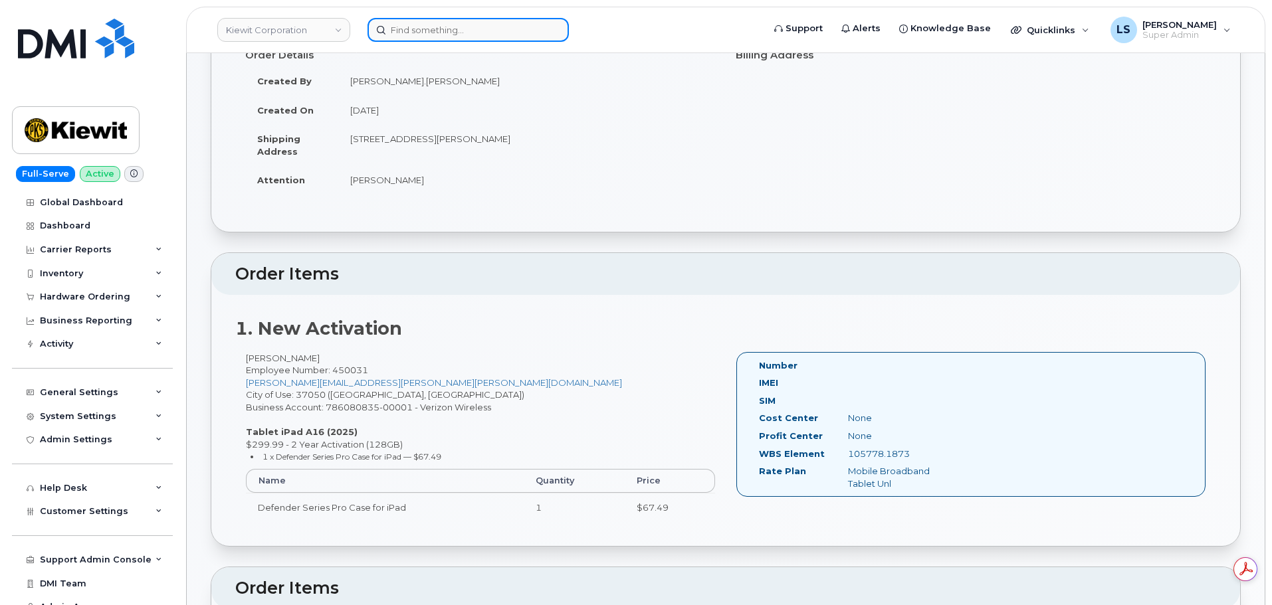
click at [445, 25] on input at bounding box center [467, 30] width 201 height 24
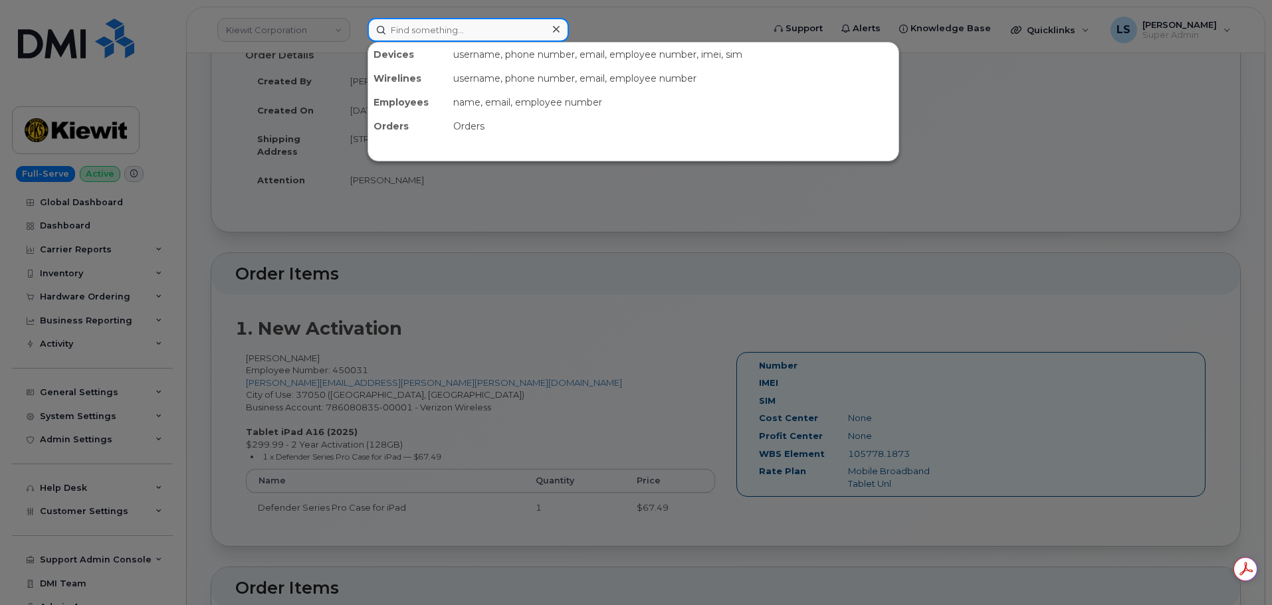
paste input "[PERSON_NAME][EMAIL_ADDRESS][PERSON_NAME][PERSON_NAME][DOMAIN_NAME]"
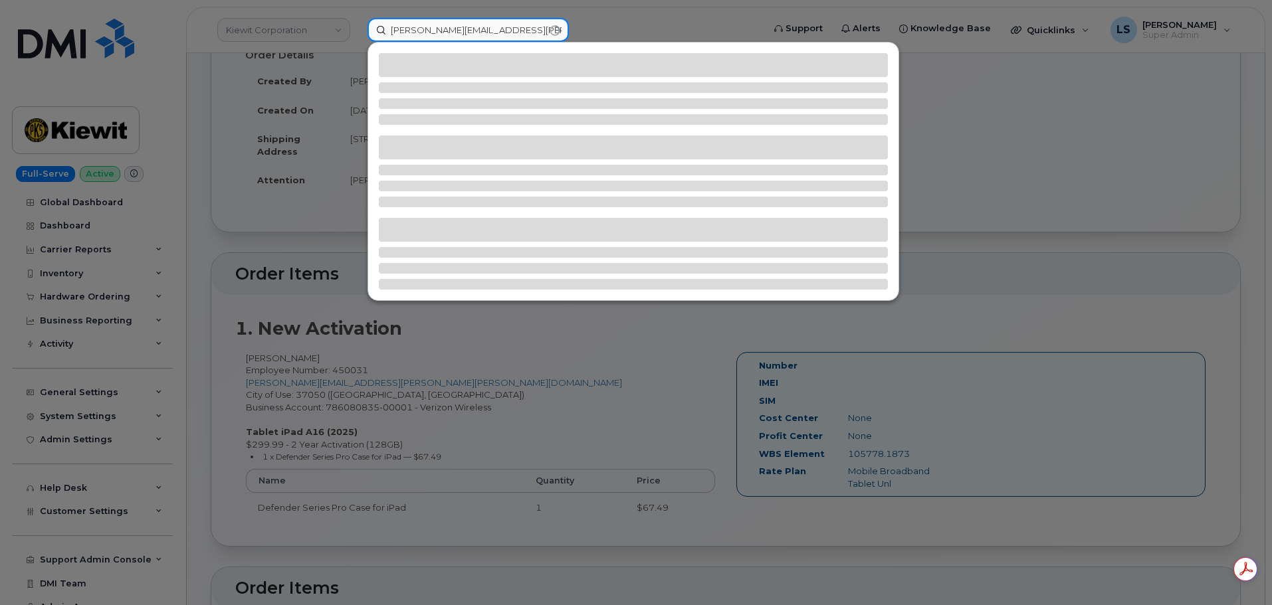
type input "[PERSON_NAME][EMAIL_ADDRESS][PERSON_NAME][PERSON_NAME][DOMAIN_NAME]"
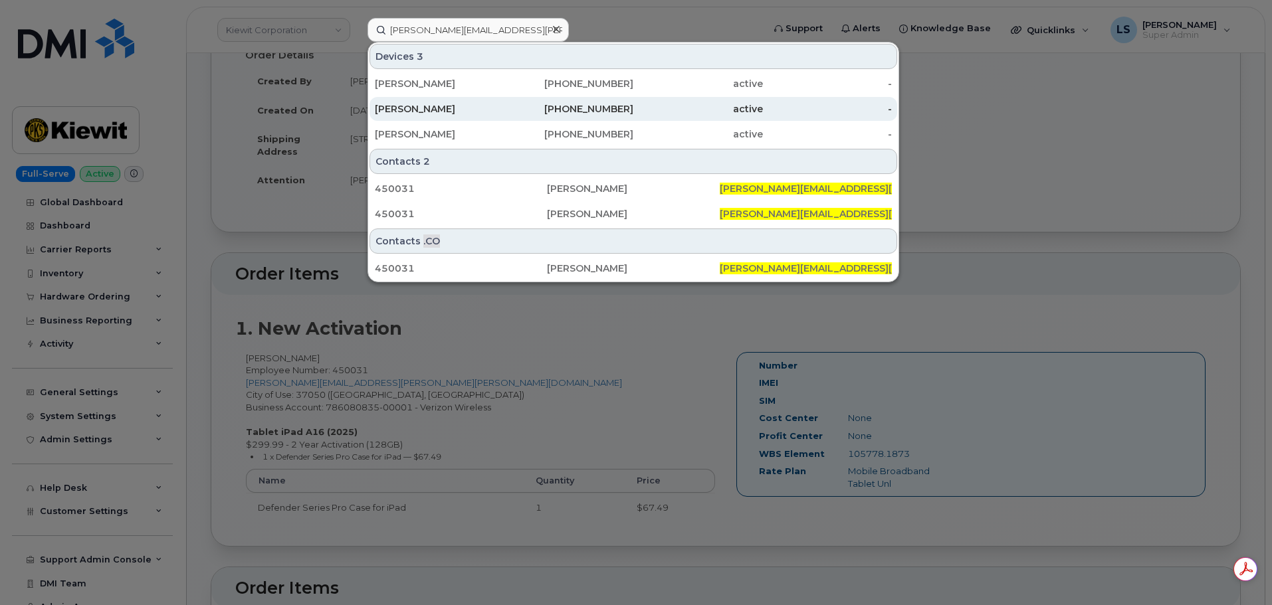
click at [470, 105] on div "[PERSON_NAME]" at bounding box center [440, 108] width 130 height 13
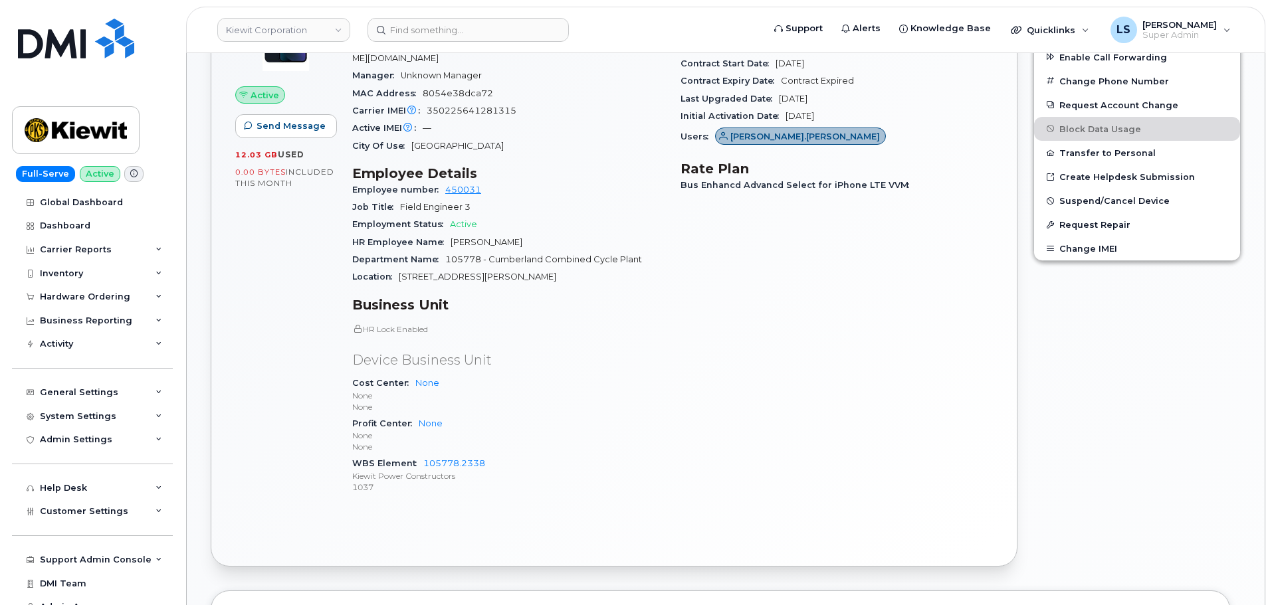
scroll to position [500, 0]
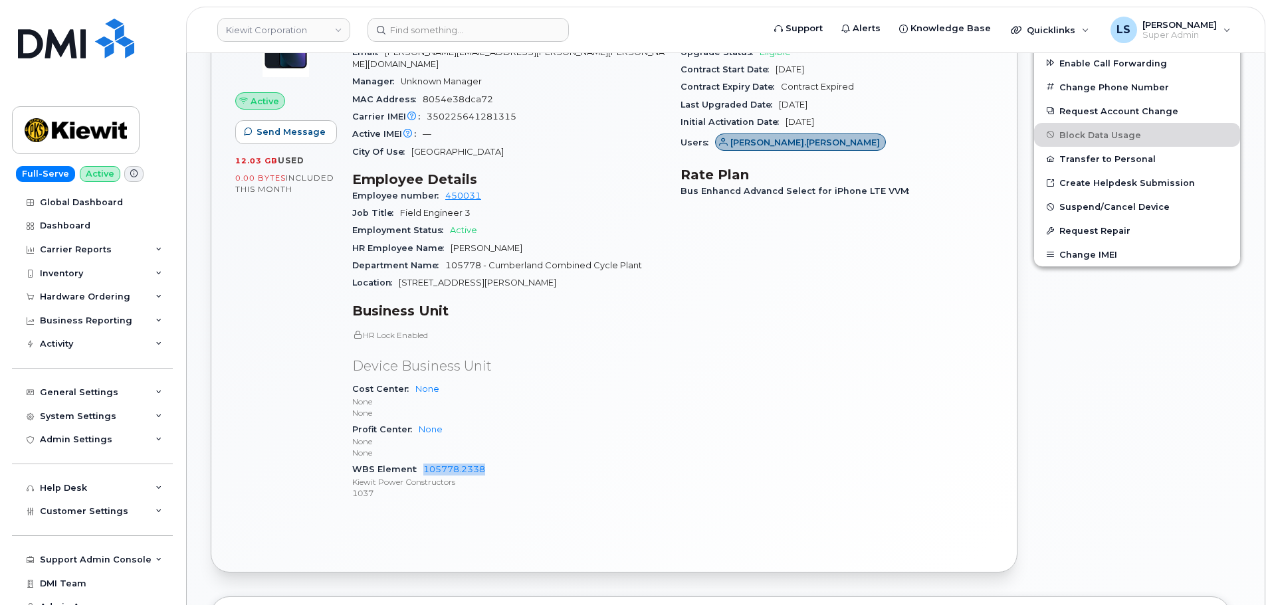
drag, startPoint x: 490, startPoint y: 455, endPoint x: 419, endPoint y: 460, distance: 71.3
click at [419, 461] on div "WBS Element 105778.2338 [PERSON_NAME] Power Constructors 1037" at bounding box center [508, 481] width 312 height 41
copy link "105778.2338"
click at [212, 450] on div "Active Send Message 12.03 GB  used 0.00 Bytes  included this month Device Detai…" at bounding box center [613, 276] width 805 height 591
click at [85, 447] on div "Admin Settings" at bounding box center [92, 440] width 161 height 24
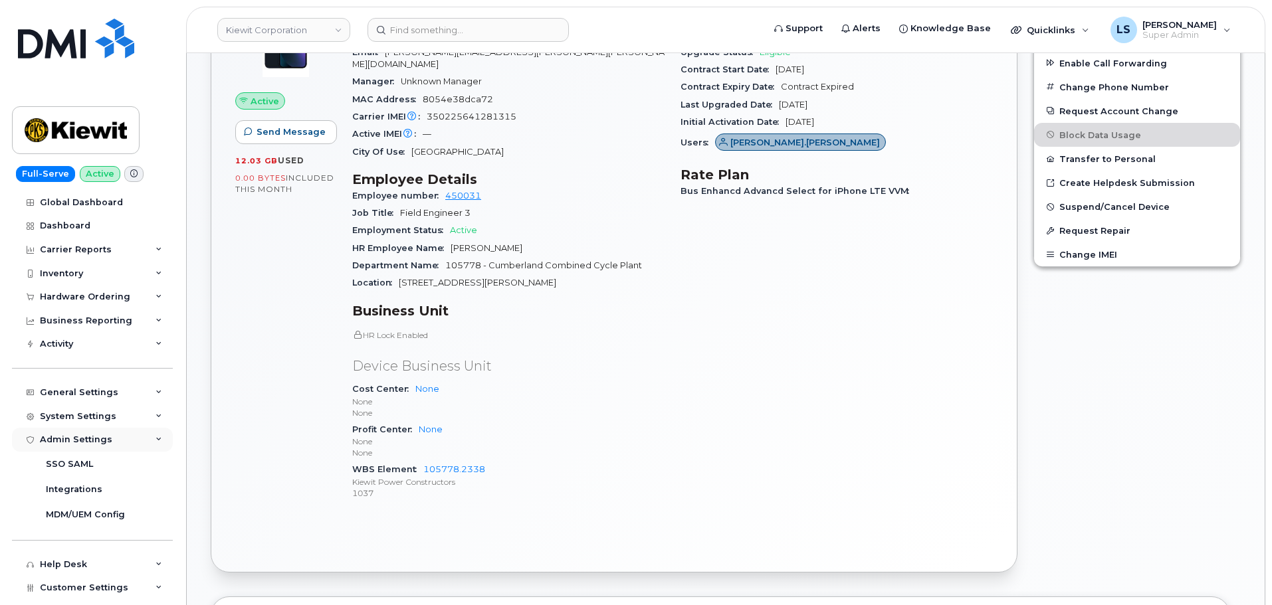
click at [98, 446] on div "Admin Settings" at bounding box center [92, 440] width 161 height 24
click at [118, 394] on div "General Settings" at bounding box center [92, 393] width 161 height 24
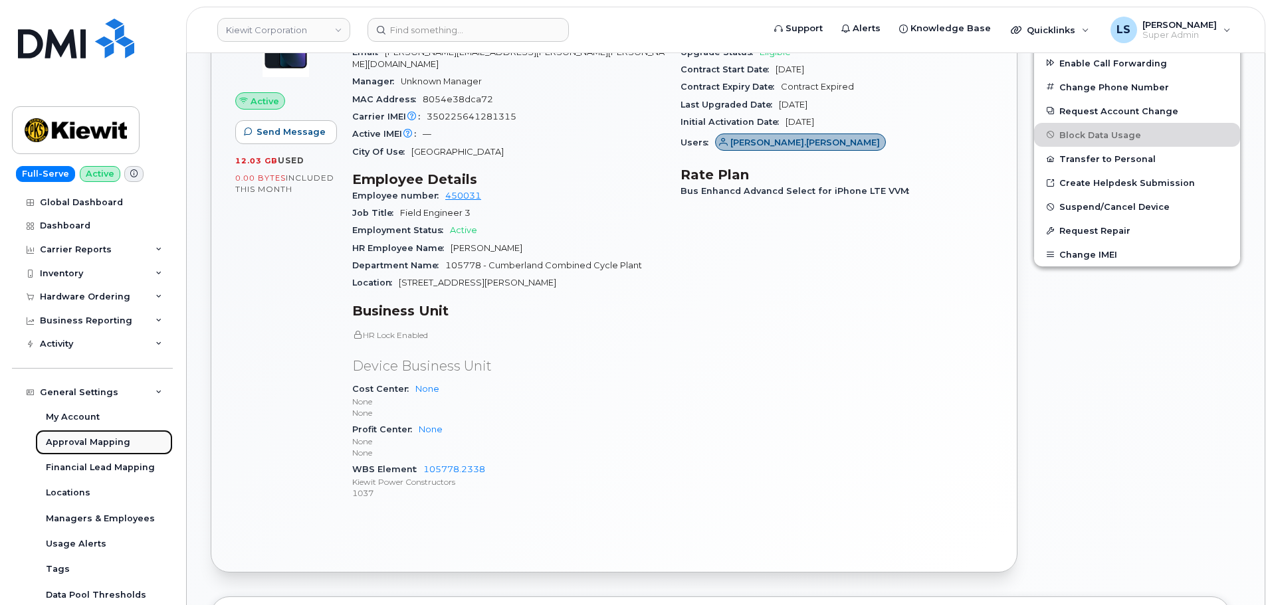
click at [101, 443] on div "Approval Mapping" at bounding box center [88, 443] width 84 height 12
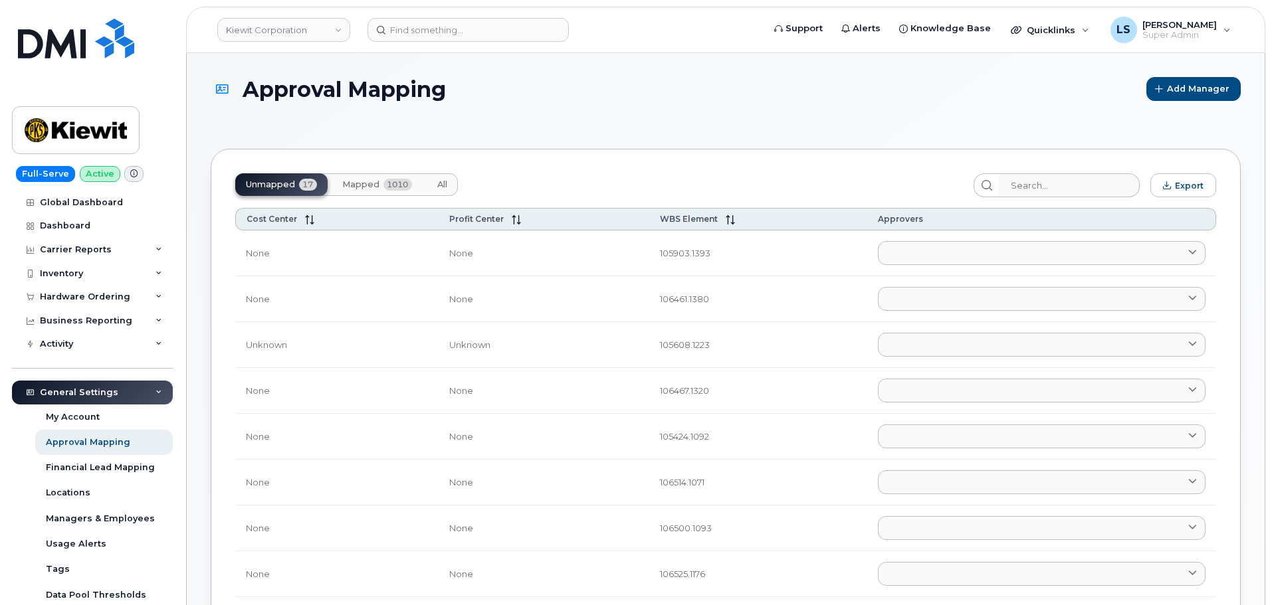
click at [366, 177] on button "Mapped 1010" at bounding box center [377, 184] width 91 height 23
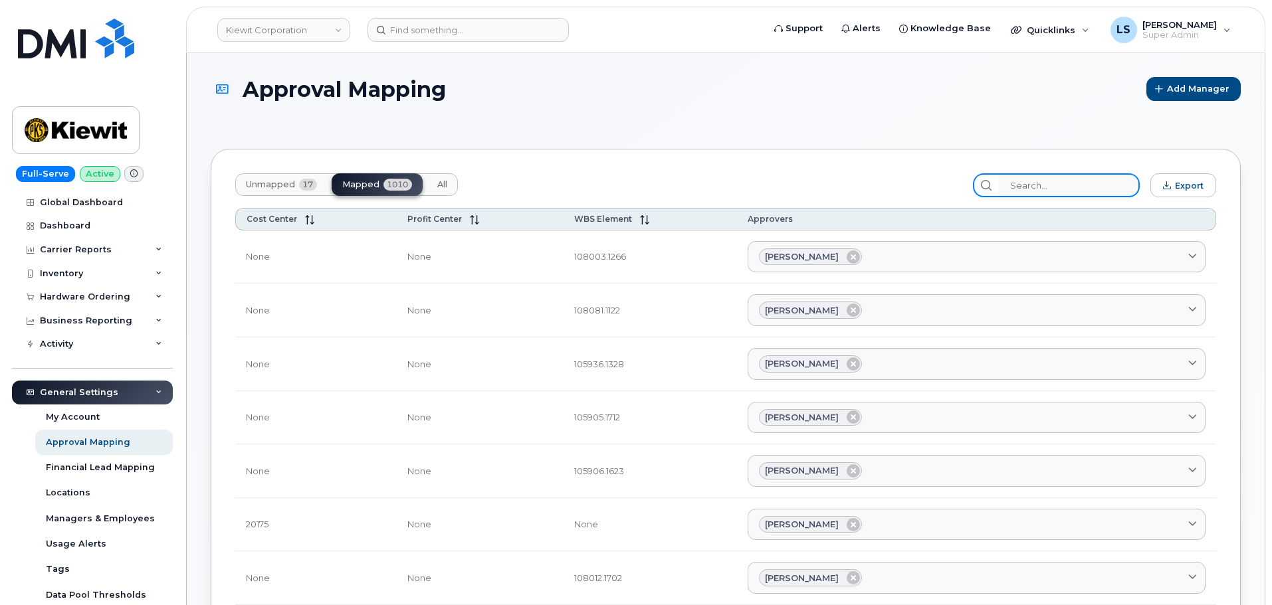
click at [1072, 182] on input "search" at bounding box center [1069, 185] width 142 height 24
paste input "105778.2338"
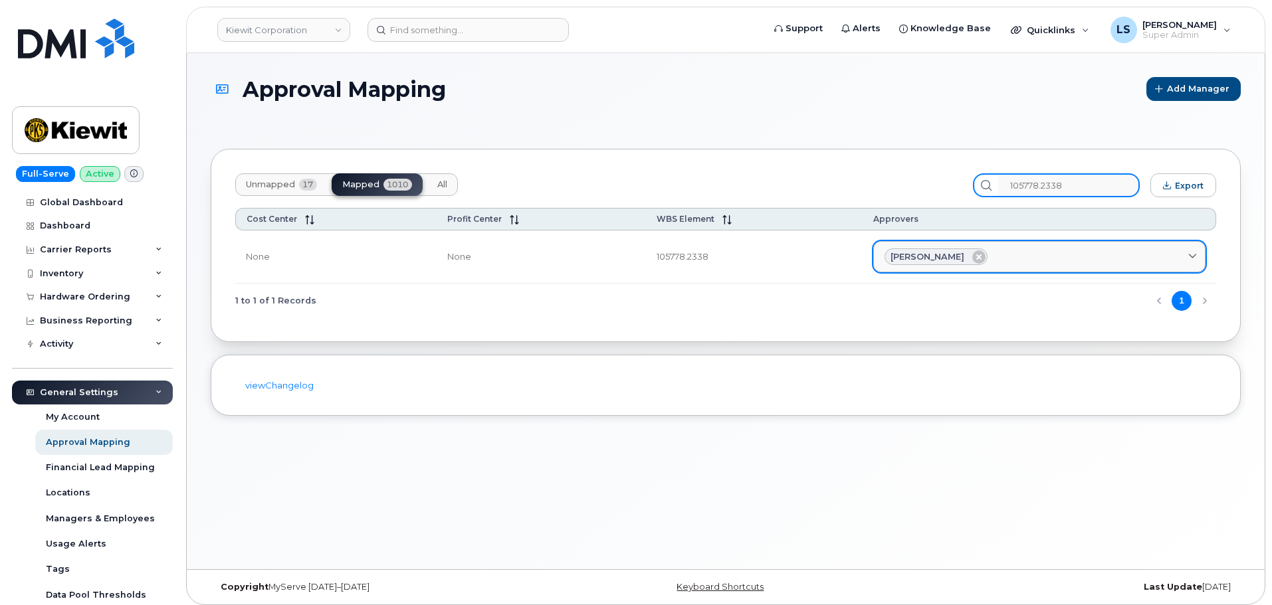
type input "105778.2338"
click at [928, 258] on span "[PERSON_NAME]" at bounding box center [927, 257] width 74 height 13
click at [1166, 250] on div "[PERSON_NAME]" at bounding box center [1039, 257] width 310 height 17
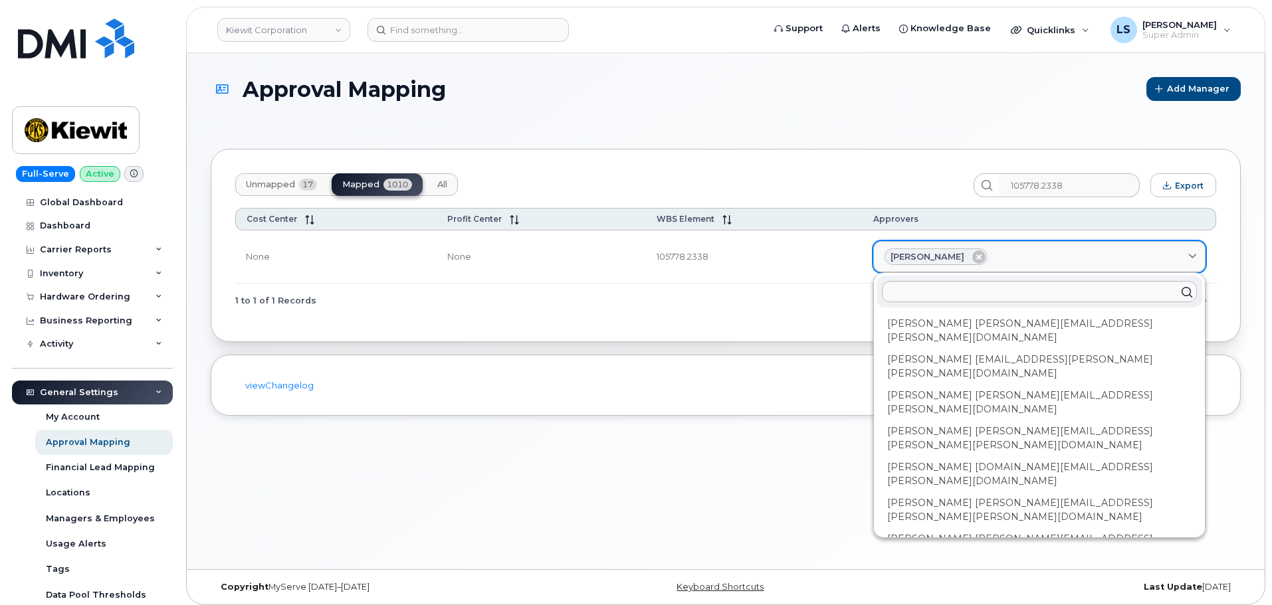
drag, startPoint x: 887, startPoint y: 256, endPoint x: 950, endPoint y: 254, distance: 62.5
click at [938, 256] on div "[PERSON_NAME]" at bounding box center [935, 257] width 103 height 17
drag, startPoint x: 959, startPoint y: 253, endPoint x: 923, endPoint y: 258, distance: 36.3
click at [923, 258] on span "[PERSON_NAME]" at bounding box center [927, 257] width 74 height 13
click at [914, 302] on input "text" at bounding box center [1039, 291] width 315 height 21
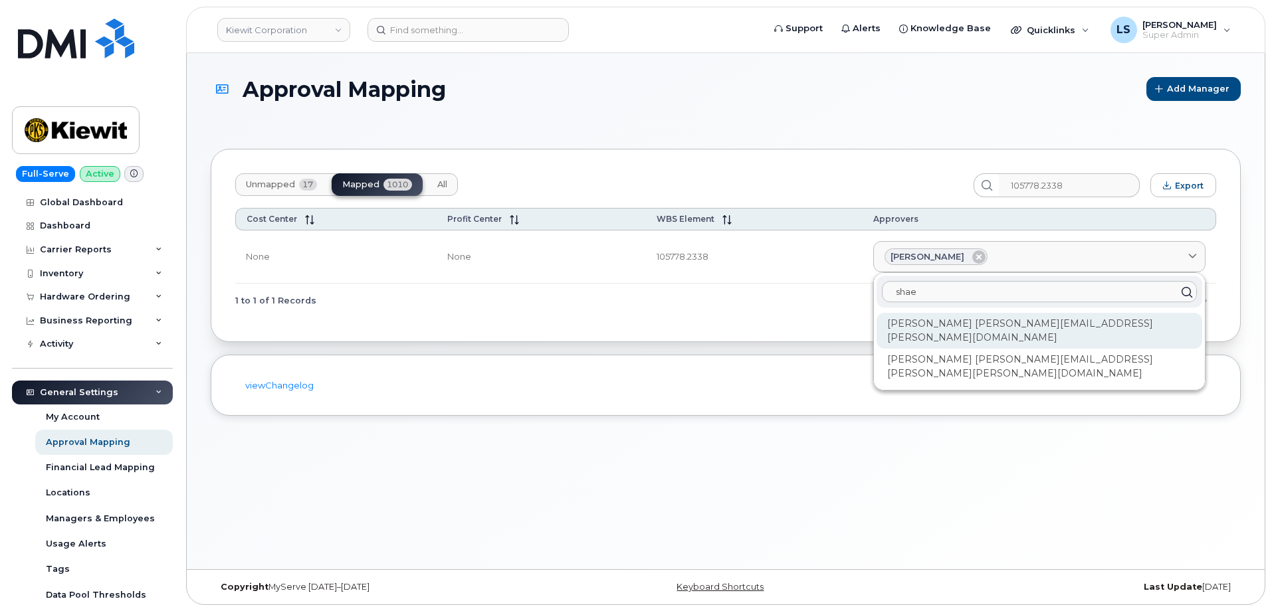
type input "shae"
drag, startPoint x: 1119, startPoint y: 324, endPoint x: 965, endPoint y: 330, distance: 154.3
click at [965, 330] on div "[PERSON_NAME] [PERSON_NAME][EMAIL_ADDRESS][PERSON_NAME][DOMAIN_NAME]" at bounding box center [1039, 331] width 326 height 36
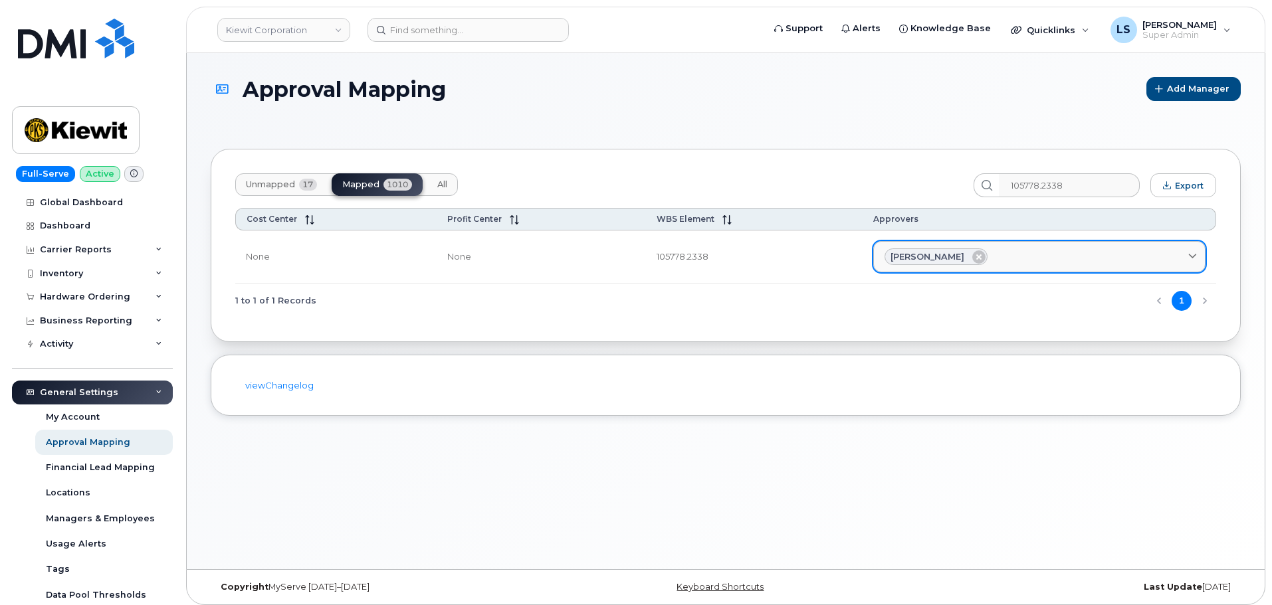
click at [1049, 254] on div "[PERSON_NAME]" at bounding box center [1039, 257] width 310 height 17
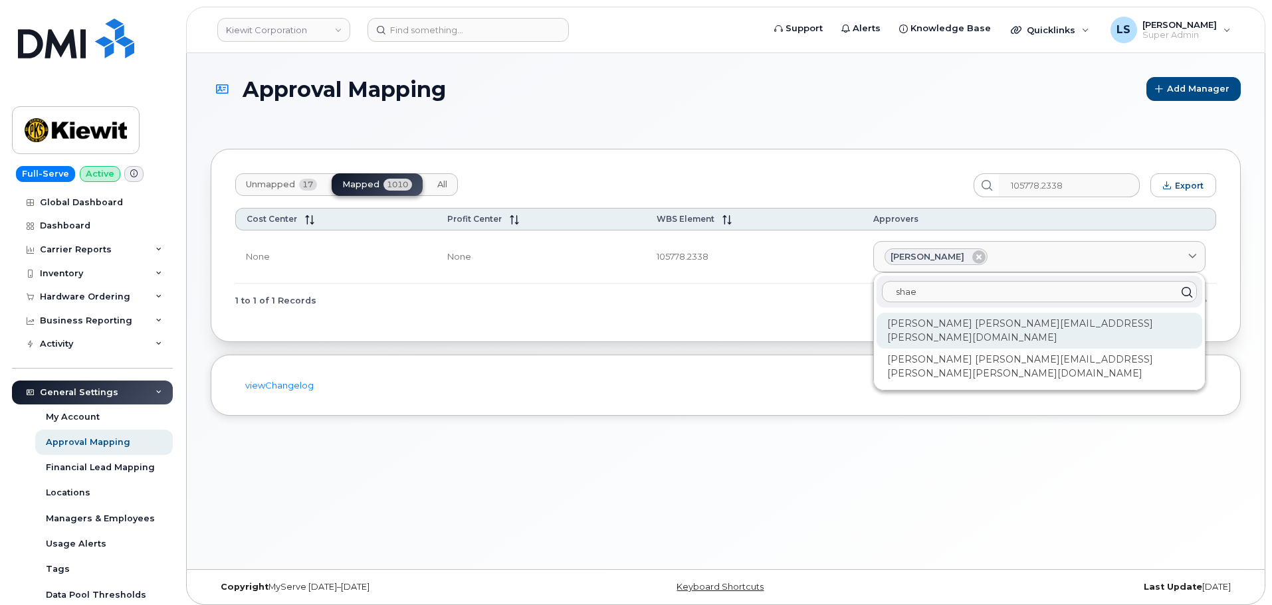
type input "shae"
copy div "[PERSON_NAME][EMAIL_ADDRESS][PERSON_NAME][DOMAIN_NAME]"
drag, startPoint x: 1108, startPoint y: 323, endPoint x: 966, endPoint y: 331, distance: 143.1
click at [966, 331] on div "[PERSON_NAME] [PERSON_NAME][EMAIL_ADDRESS][PERSON_NAME][DOMAIN_NAME]" at bounding box center [1039, 331] width 326 height 36
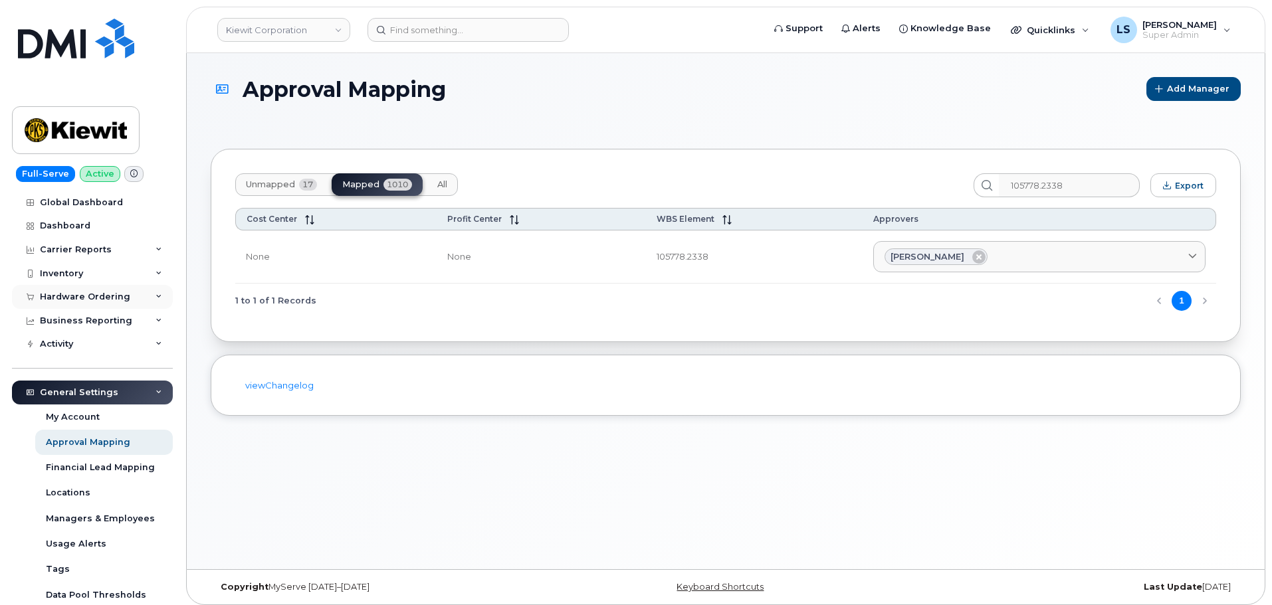
click at [105, 295] on div "Hardware Ordering" at bounding box center [85, 297] width 90 height 11
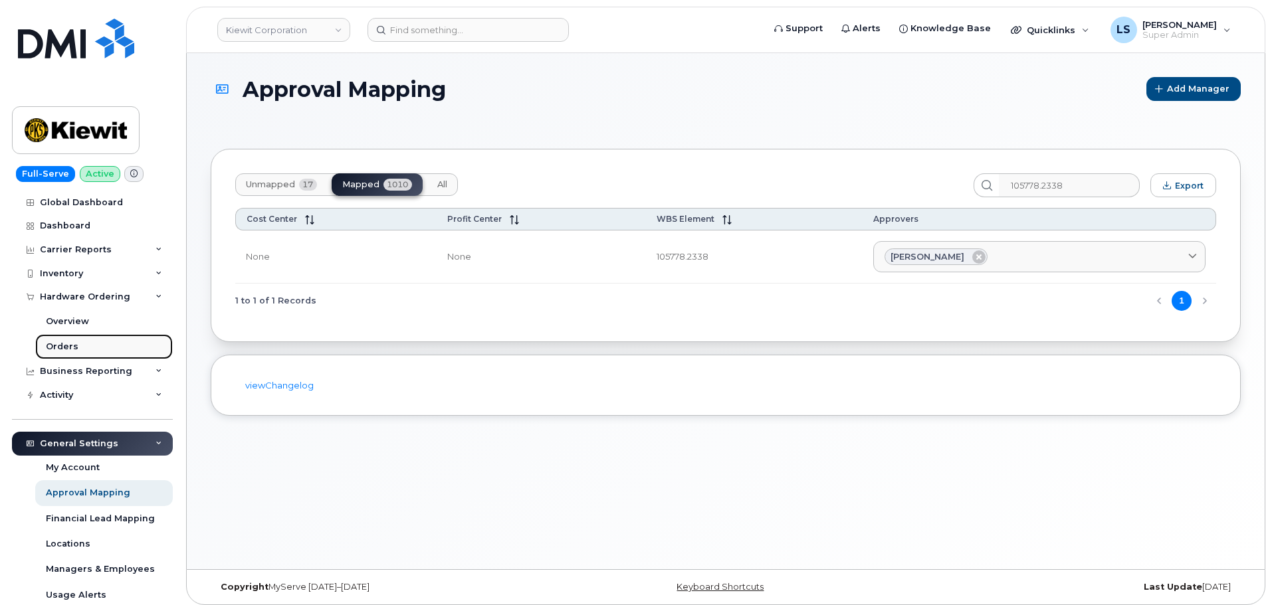
click at [85, 344] on link "Orders" at bounding box center [104, 346] width 138 height 25
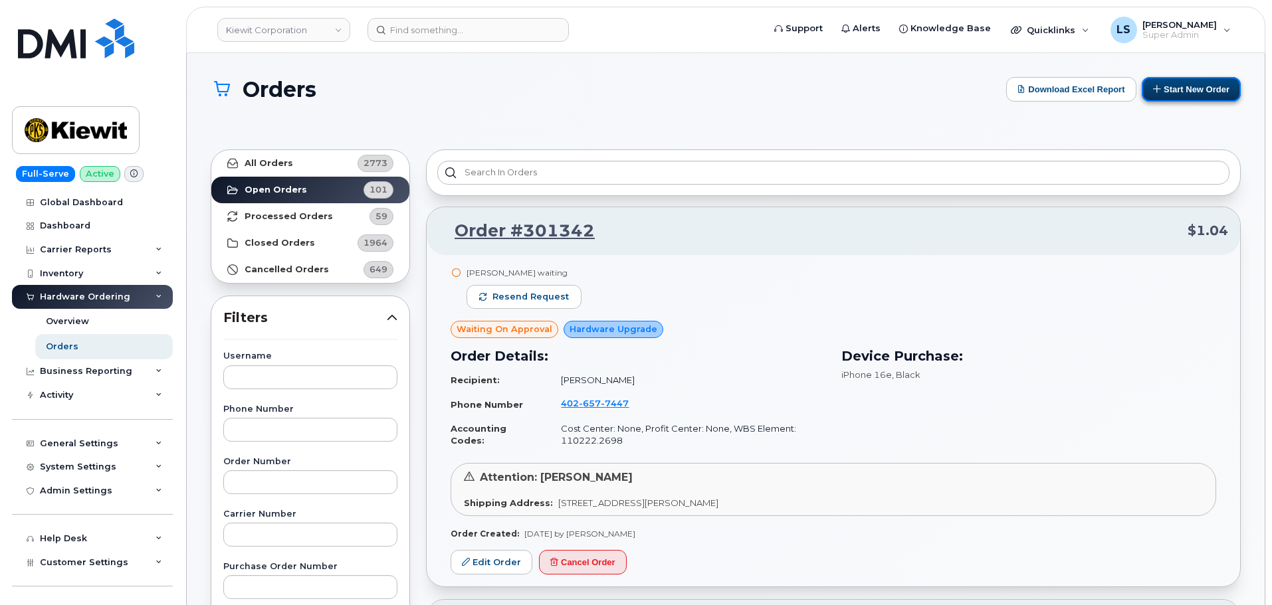
click at [1165, 92] on button "Start New Order" at bounding box center [1191, 89] width 99 height 25
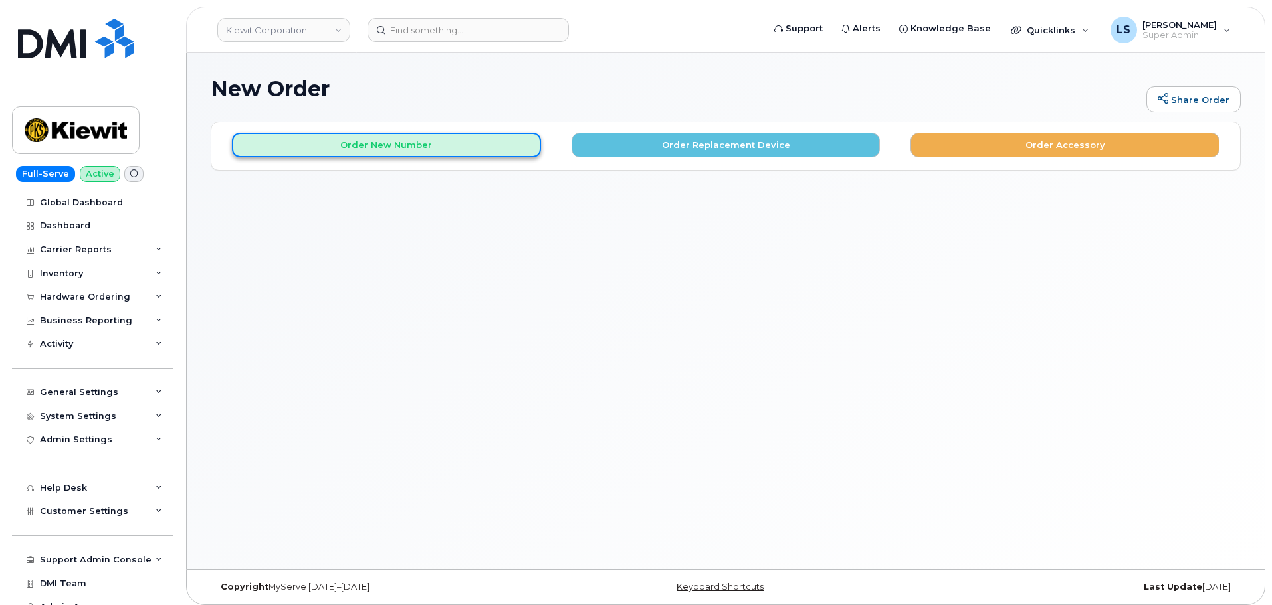
click at [479, 153] on button "Order New Number" at bounding box center [386, 145] width 309 height 25
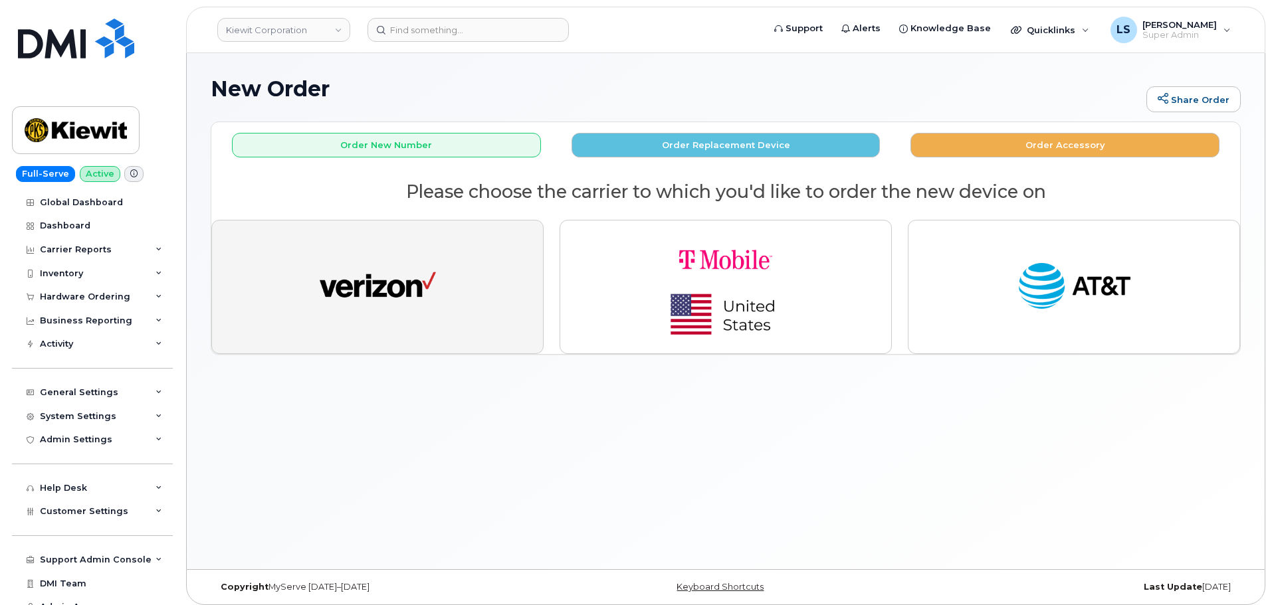
click at [404, 313] on img "button" at bounding box center [378, 287] width 116 height 60
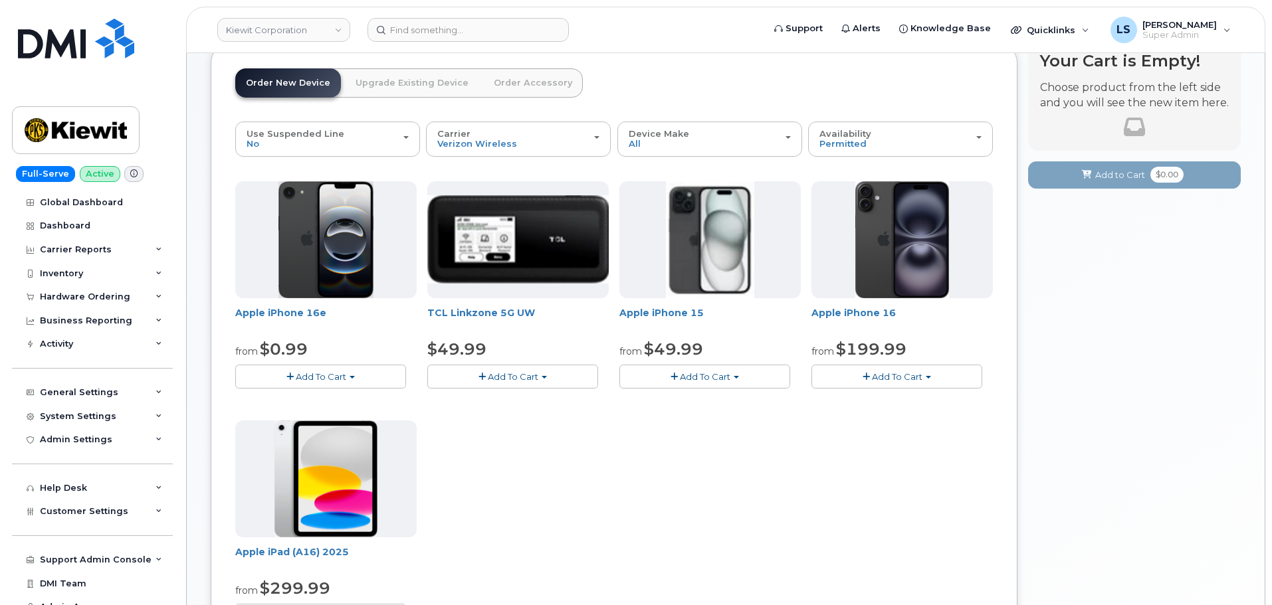
scroll to position [199, 0]
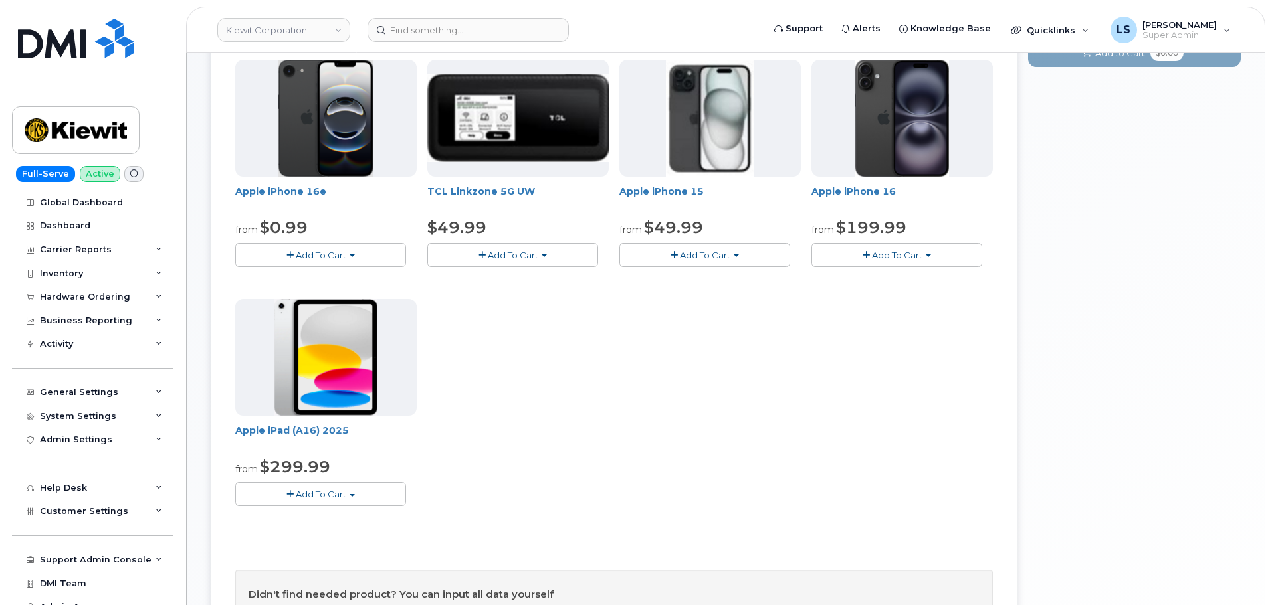
click at [338, 502] on button "Add To Cart" at bounding box center [320, 493] width 171 height 23
click at [342, 519] on link "$299.99 - 2 Year Activation (128GB)" at bounding box center [330, 519] width 183 height 17
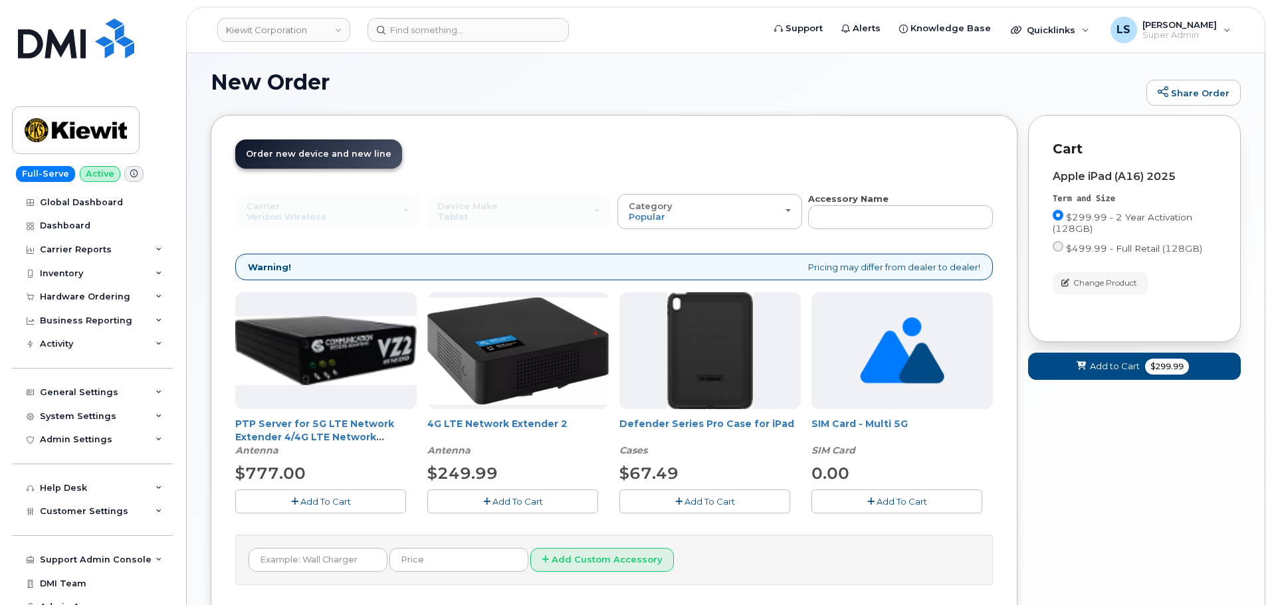
scroll to position [111, 0]
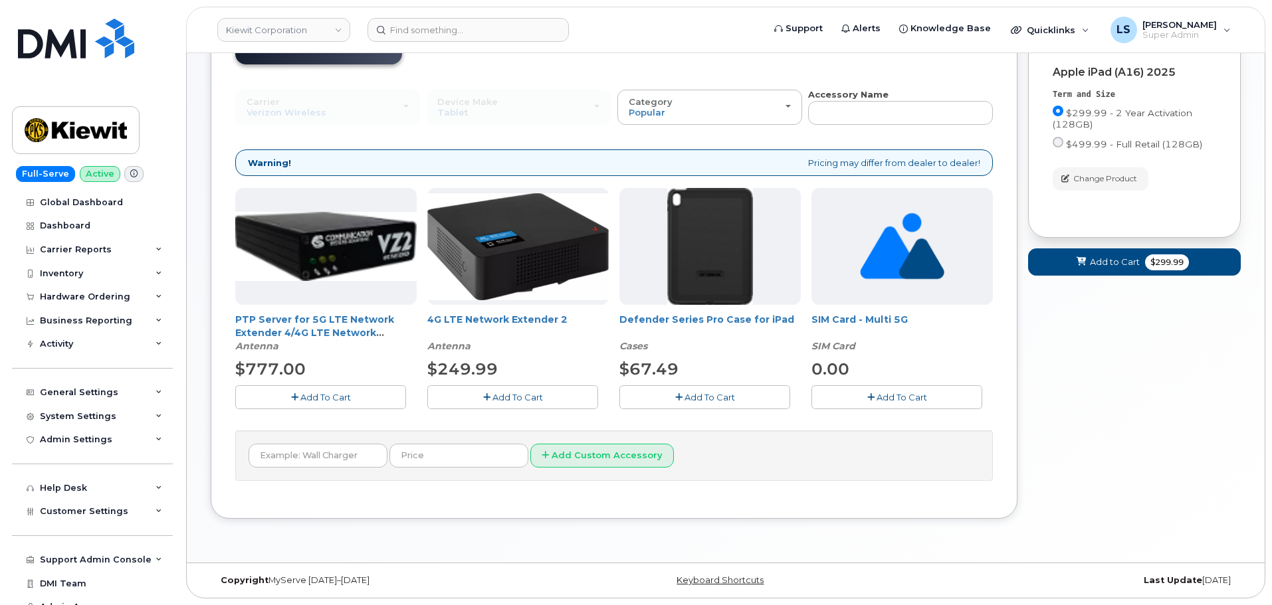
drag, startPoint x: 691, startPoint y: 391, endPoint x: 723, endPoint y: 397, distance: 32.5
click at [692, 392] on span "Add To Cart" at bounding box center [709, 397] width 51 height 11
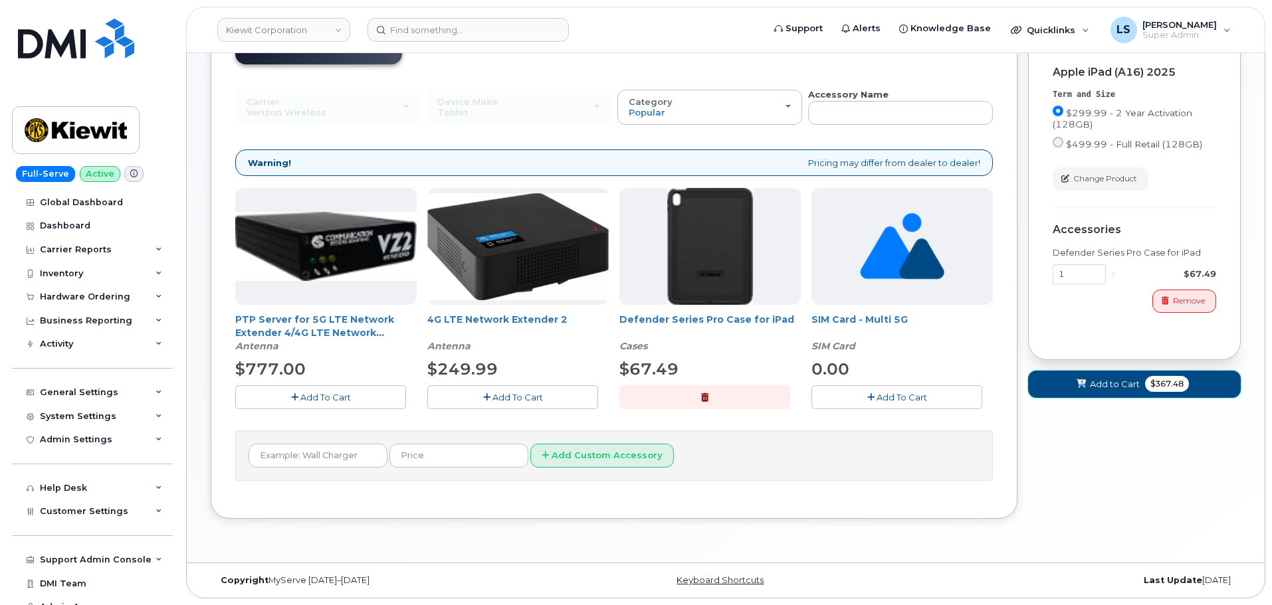
click at [1107, 378] on span "Add to Cart" at bounding box center [1115, 384] width 50 height 13
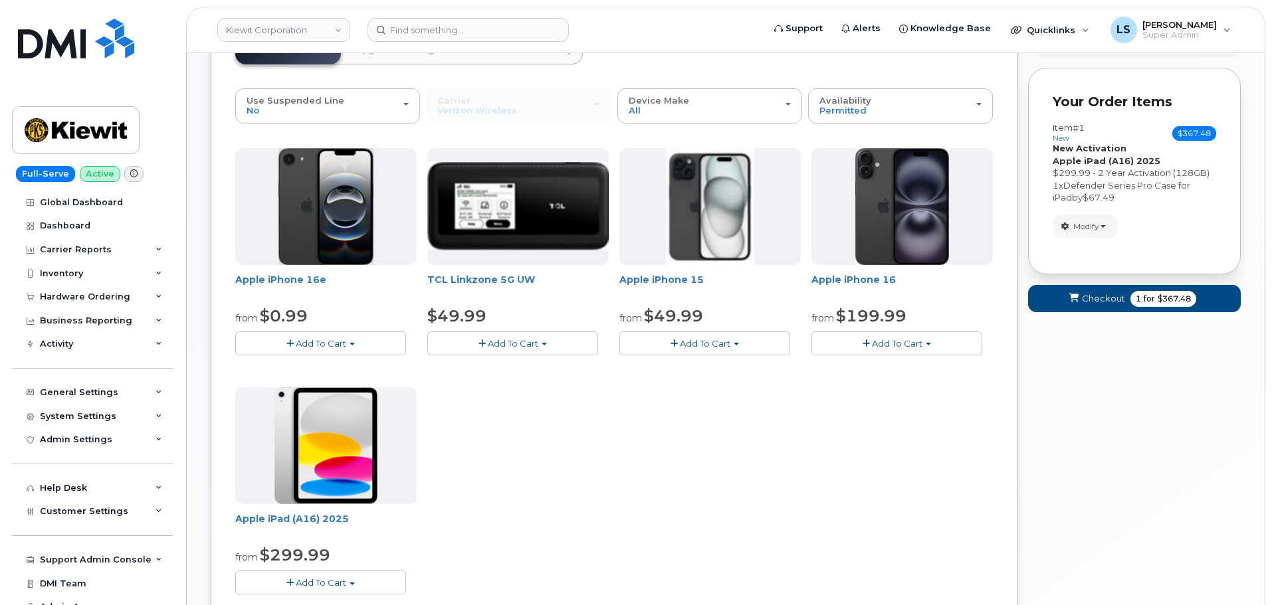
click at [301, 585] on span "Add To Cart" at bounding box center [321, 582] width 51 height 11
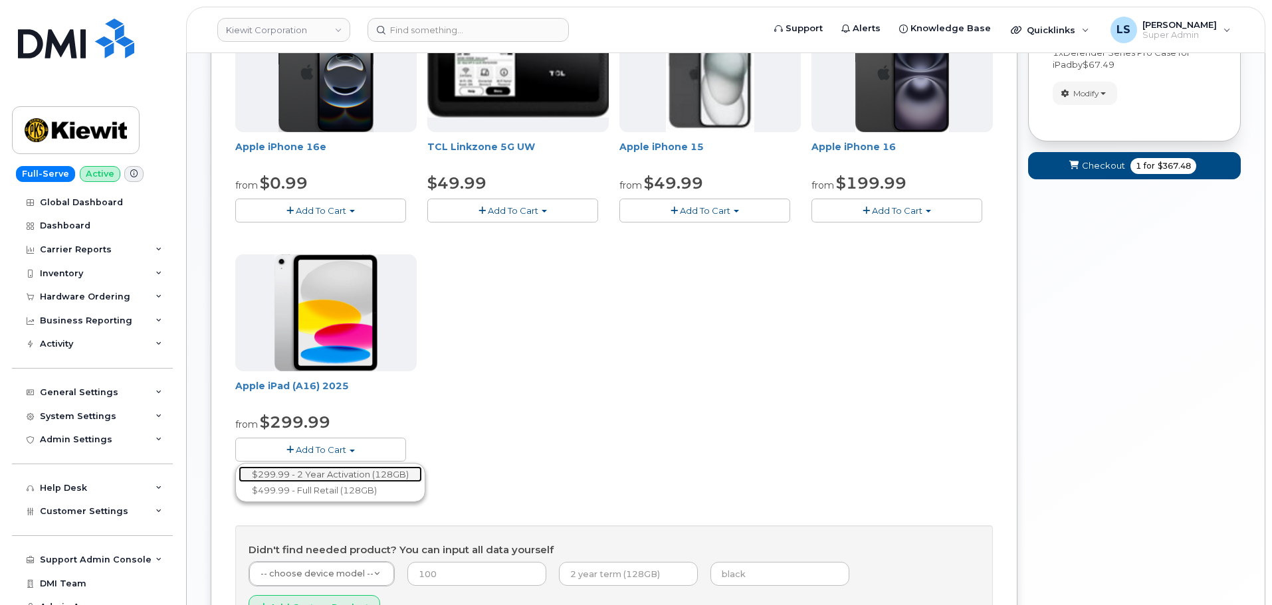
click at [367, 474] on link "$299.99 - 2 Year Activation (128GB)" at bounding box center [330, 474] width 183 height 17
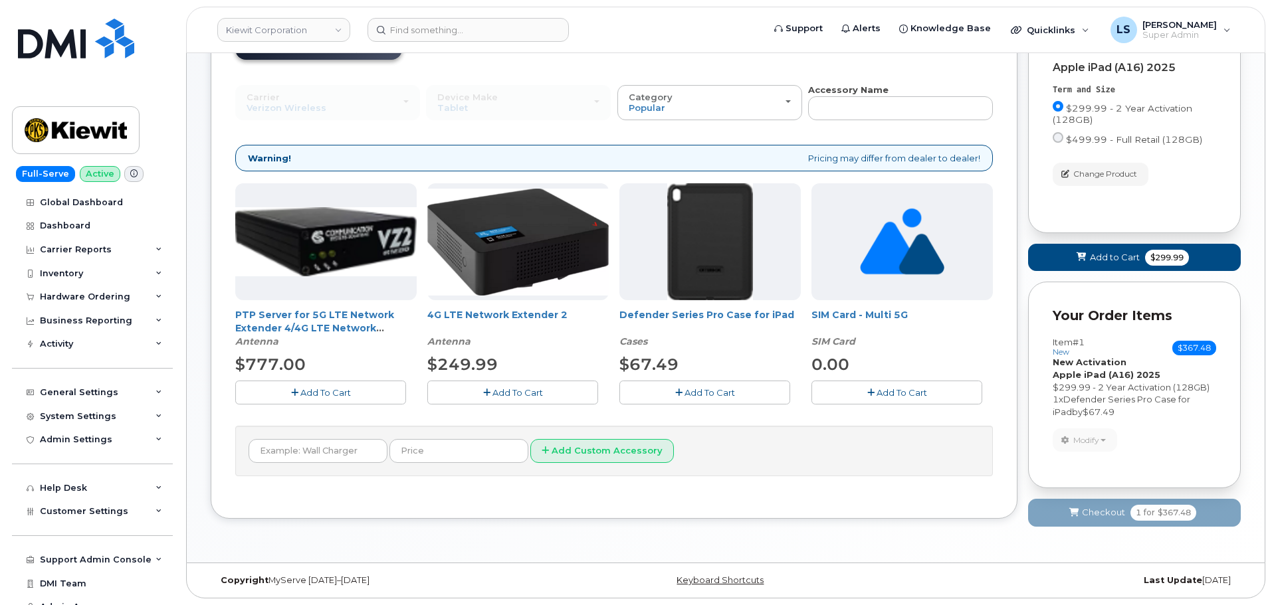
click at [727, 405] on div "PTP Server for 5G LTE Network Extender 4/4G LTE Network Extender 3 [GEOGRAPHIC_…" at bounding box center [614, 304] width 758 height 242
click at [737, 393] on button "Add To Cart" at bounding box center [704, 392] width 171 height 23
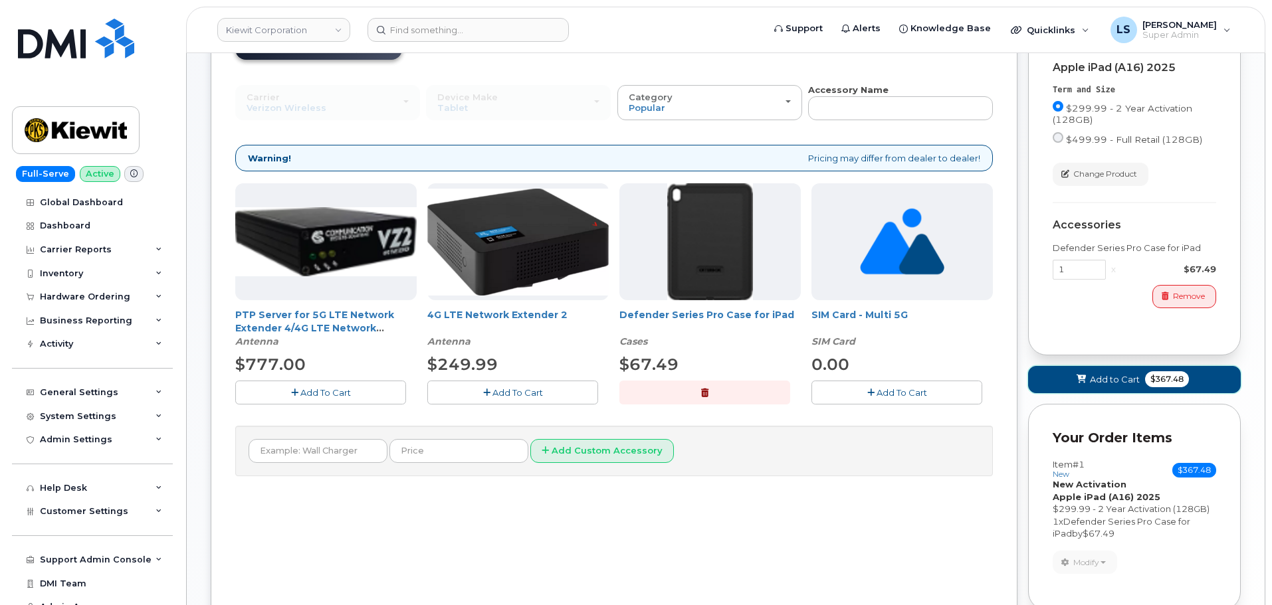
click at [1128, 383] on span "Add to Cart" at bounding box center [1115, 379] width 50 height 13
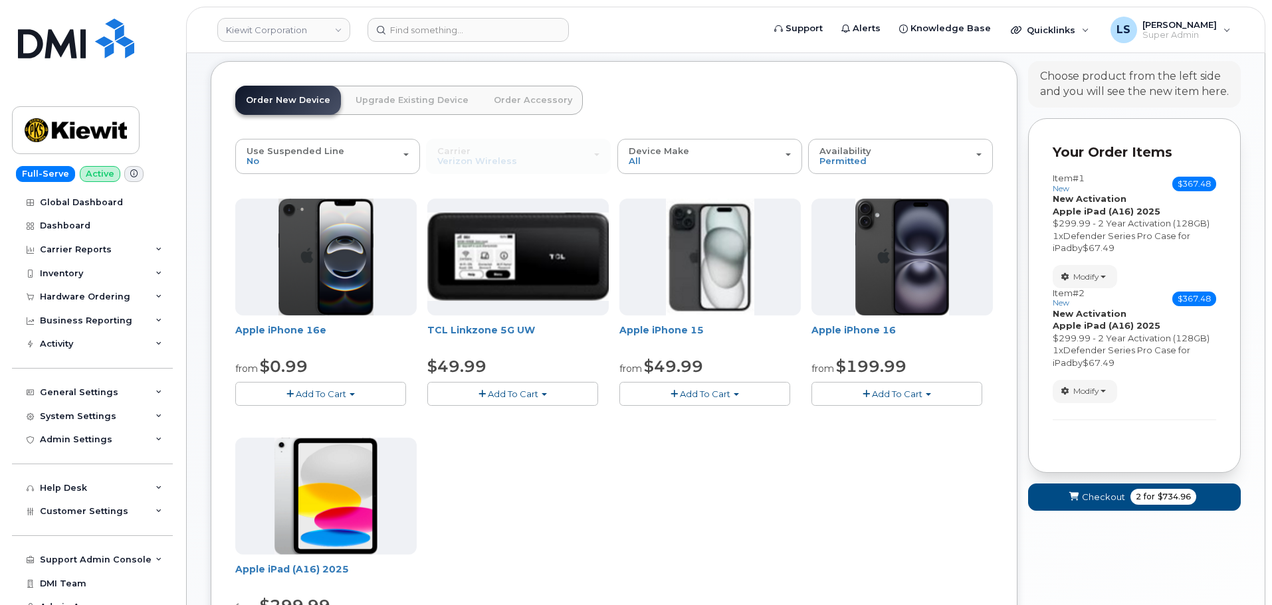
scroll to position [39, 0]
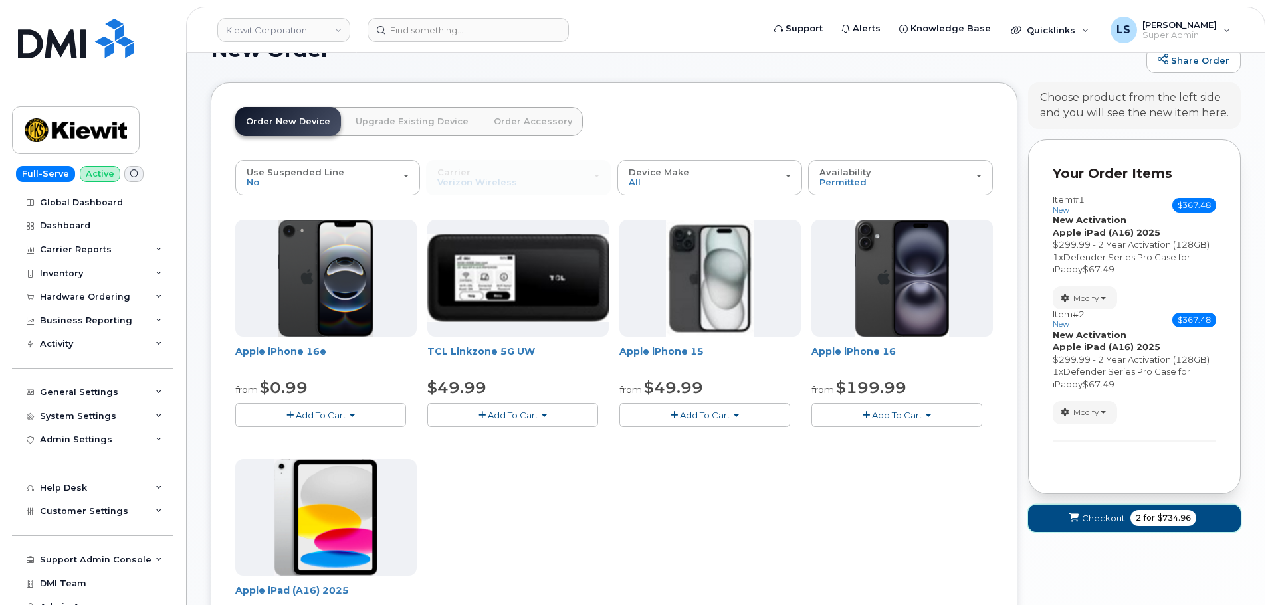
click at [1128, 520] on button "Checkout 2 for $734.96" at bounding box center [1134, 518] width 213 height 27
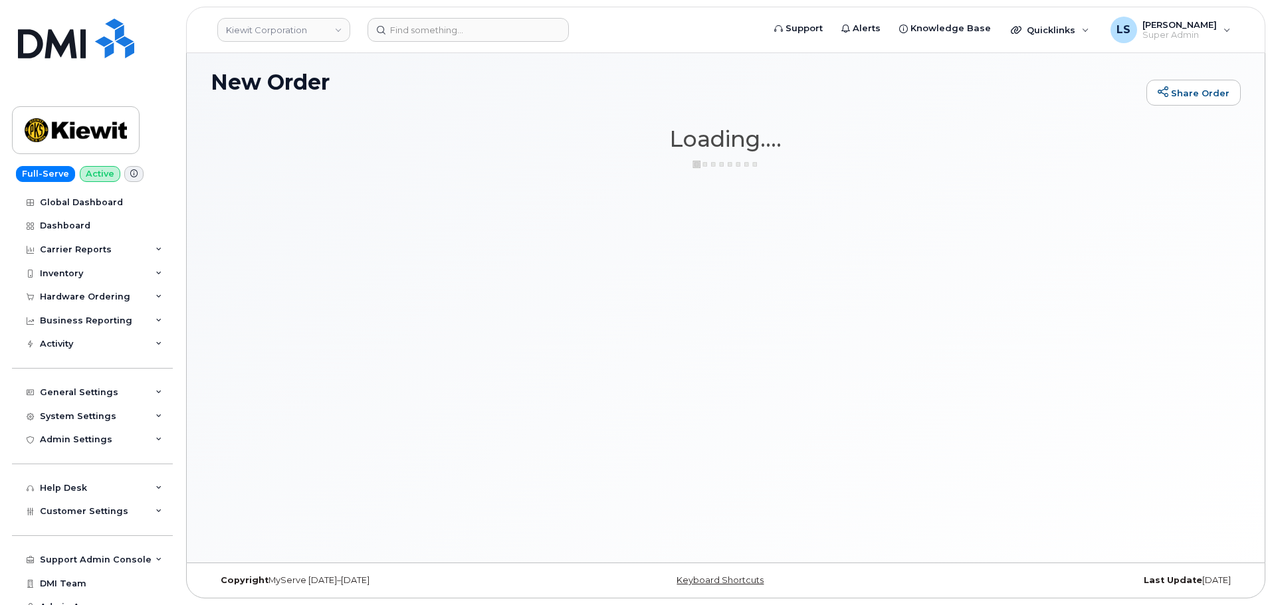
scroll to position [7, 0]
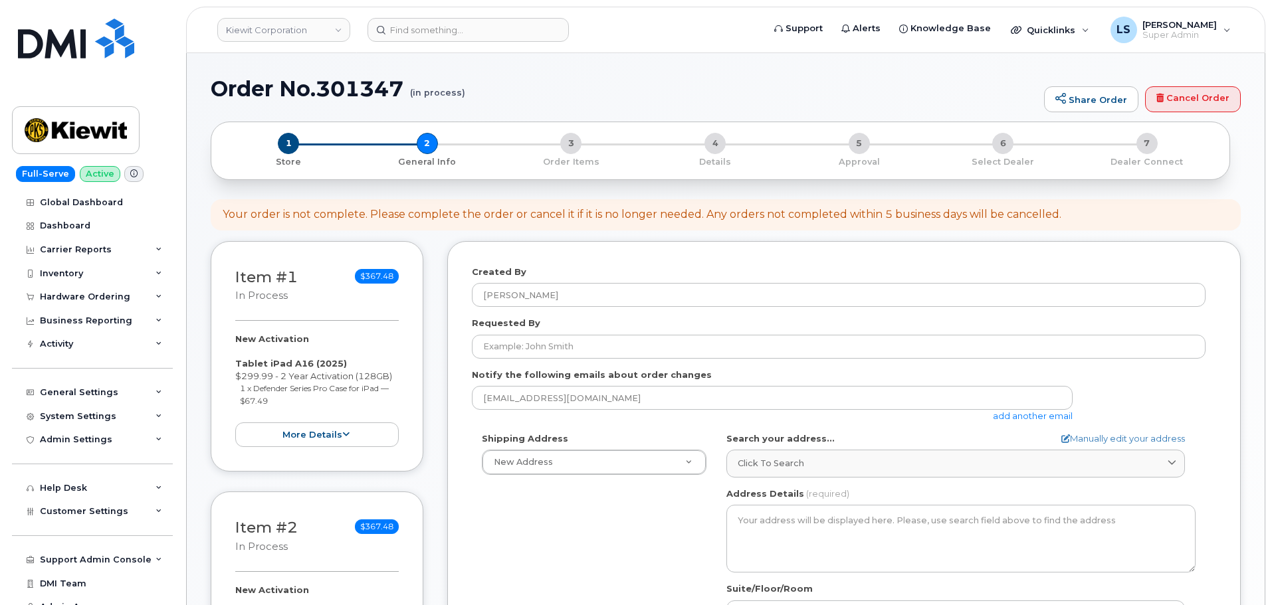
select select
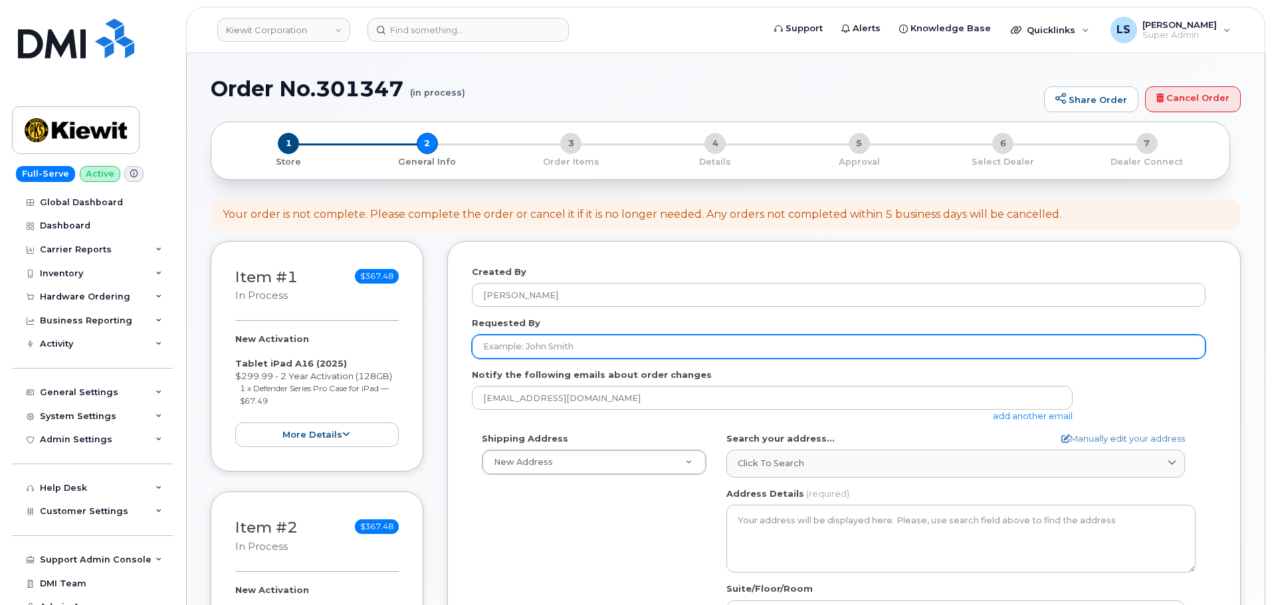
click at [530, 355] on input "Requested By" at bounding box center [839, 347] width 734 height 24
paste input "Zach Musial"
type input "Zach Musial"
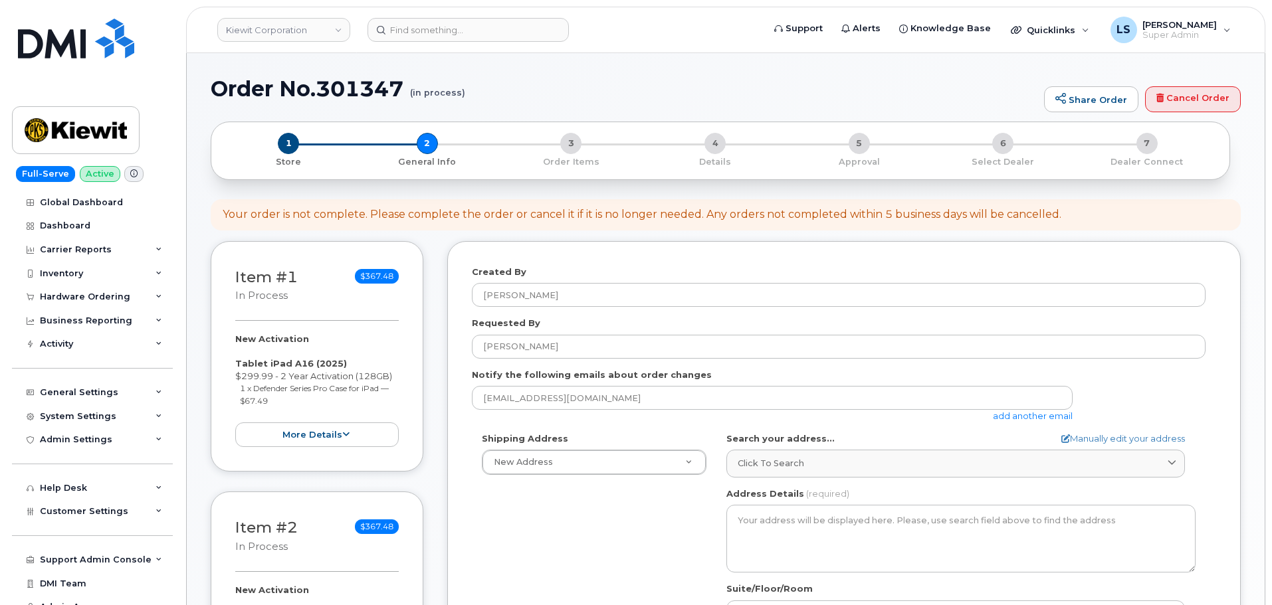
click at [461, 433] on div "Created By Luke Shomaker Requested By Zach Musial Notify the following emails a…" at bounding box center [843, 519] width 793 height 556
click at [1005, 419] on link "add another email" at bounding box center [1033, 416] width 80 height 11
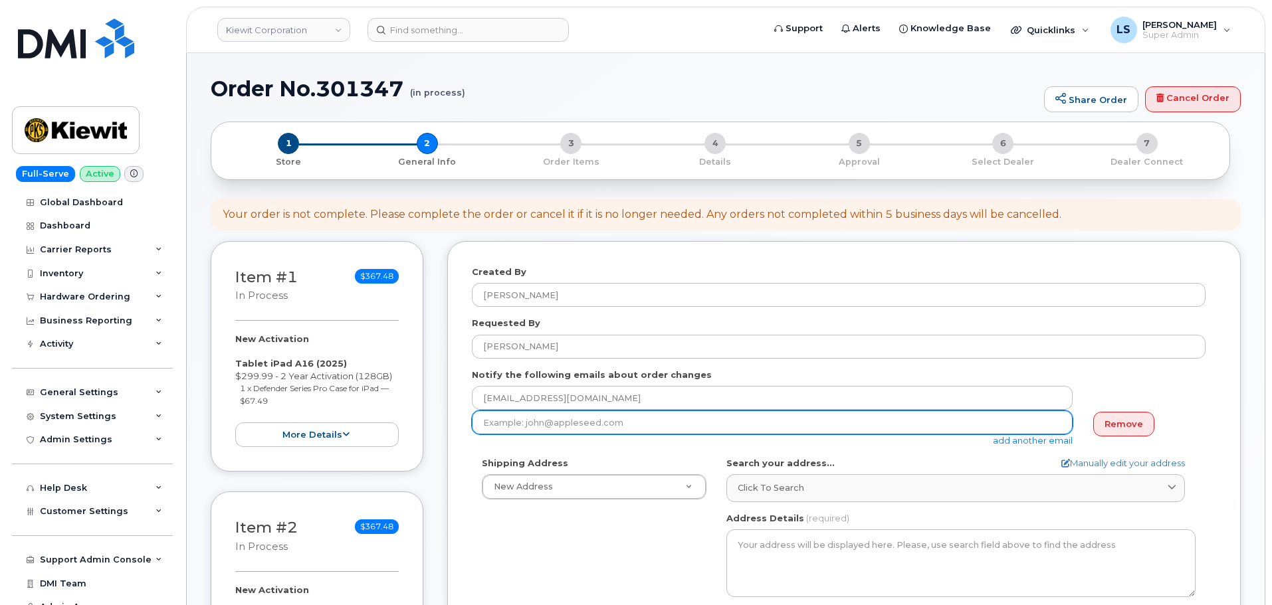
click at [615, 428] on input "email" at bounding box center [772, 423] width 601 height 24
paste input "ZACHARY.MUSIAL@KIEWIT.COM"
type input "ZACHARY.MUSIAL@KIEWIT.COM"
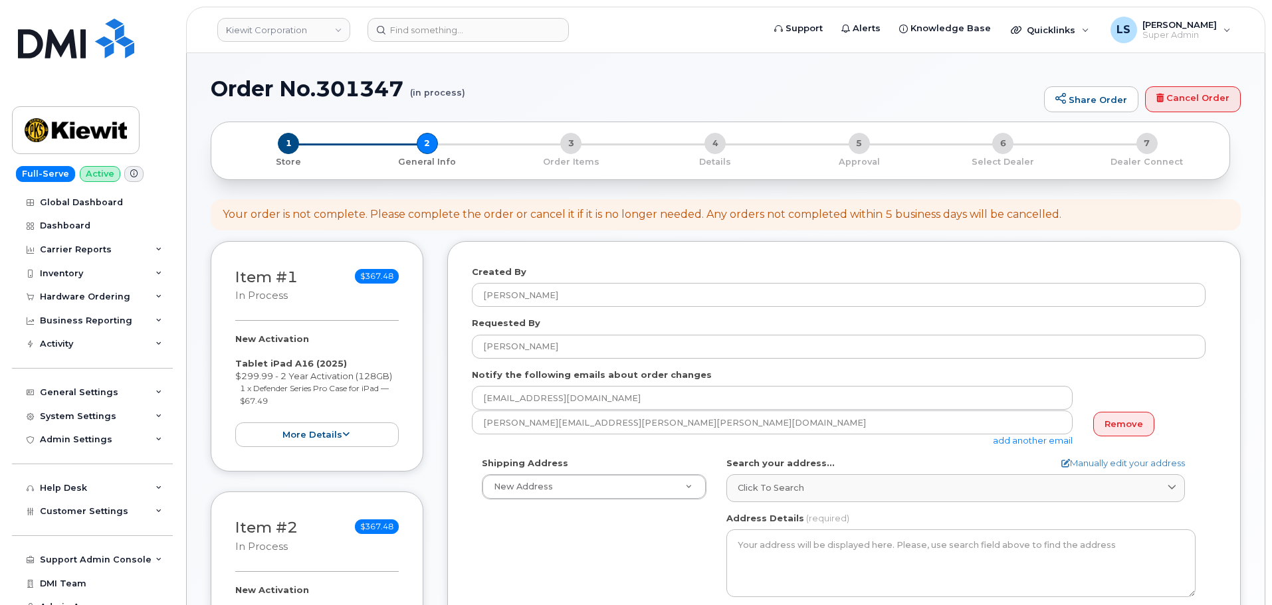
click at [520, 558] on div "Shipping Address New Address New Address 8900 Renner Blvd 8900 Renner Blvd. 155…" at bounding box center [839, 609] width 734 height 305
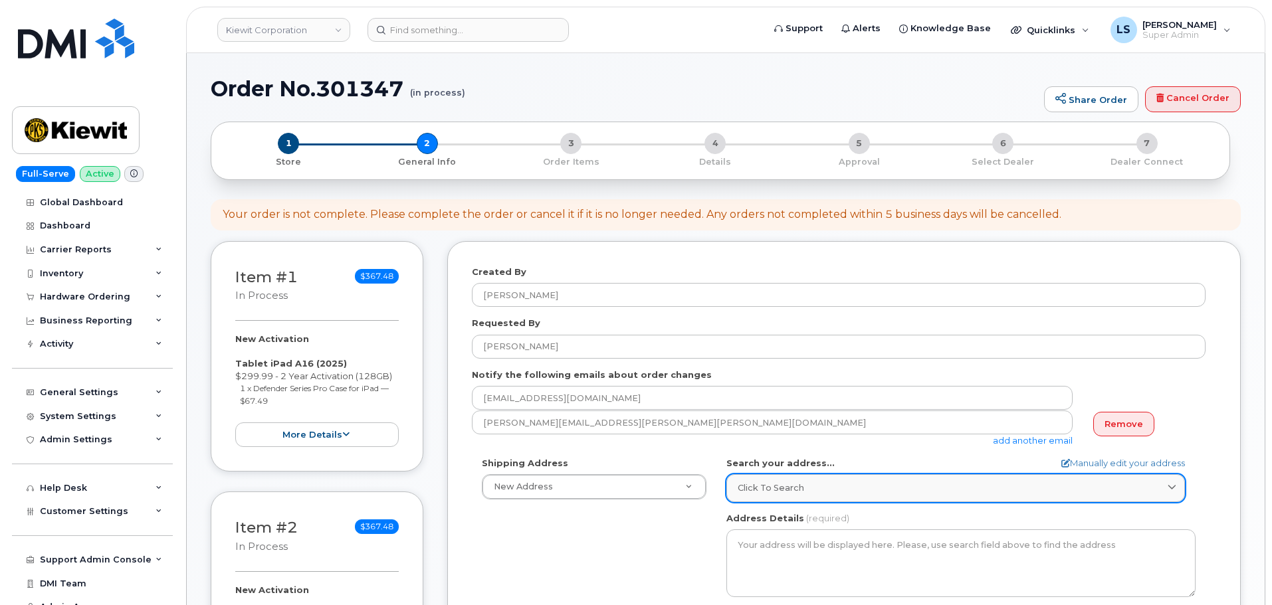
click at [827, 493] on div "Click to search" at bounding box center [956, 488] width 436 height 13
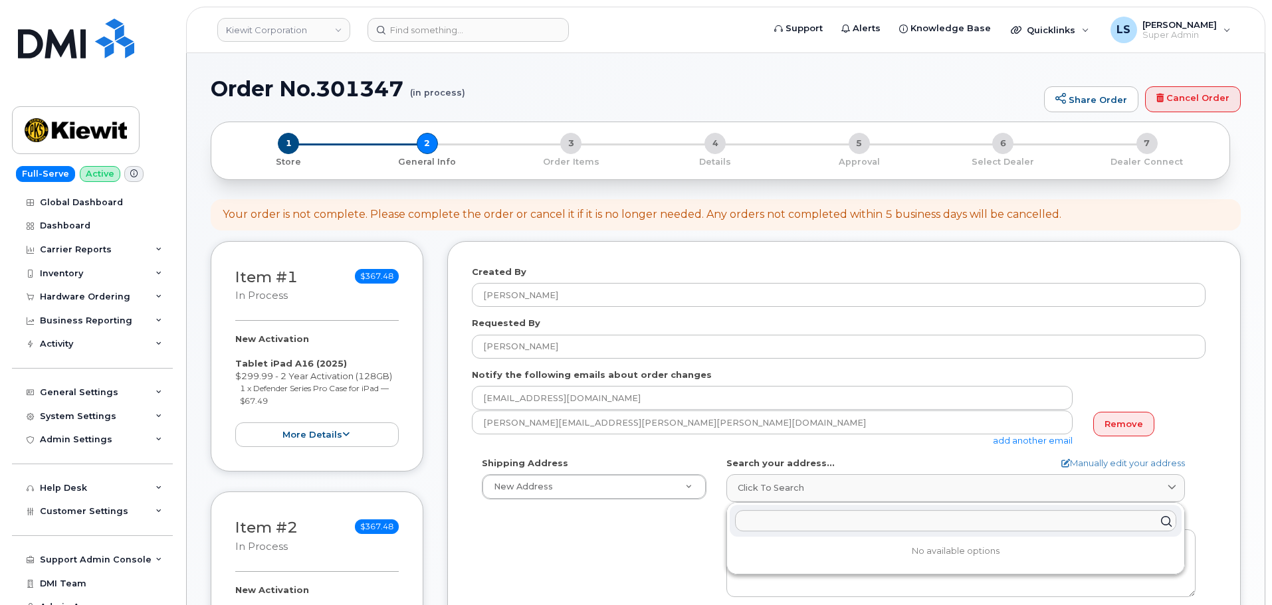
paste input "455 Old Scott Rd., Cumberland City, TN, 37050, USA"
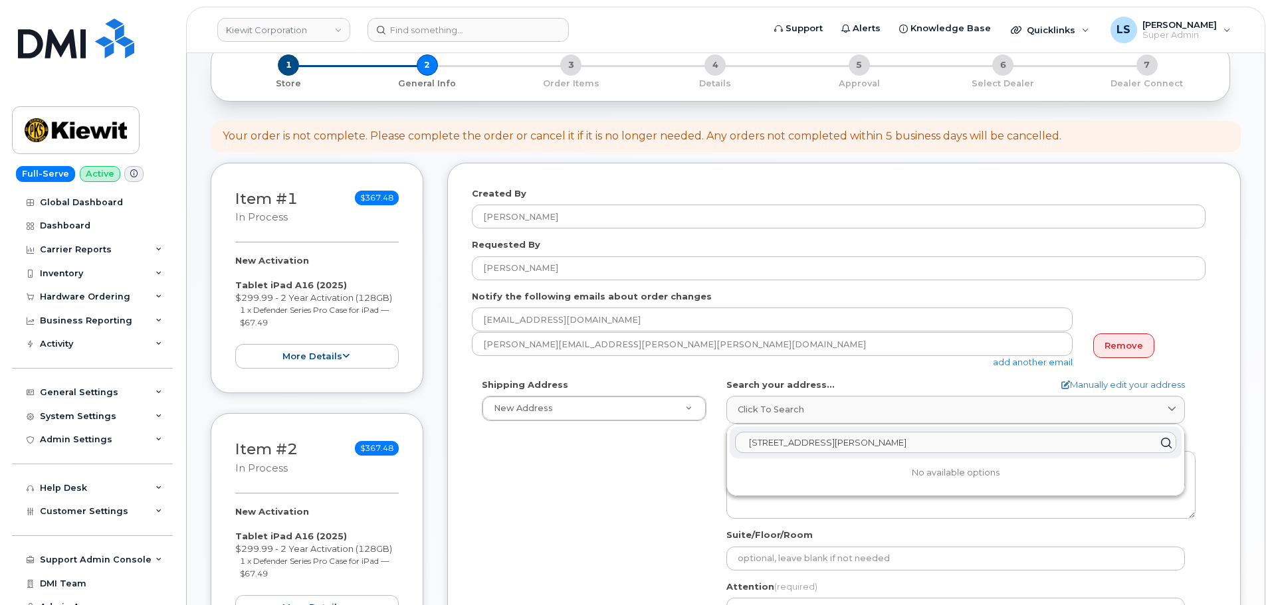
scroll to position [199, 0]
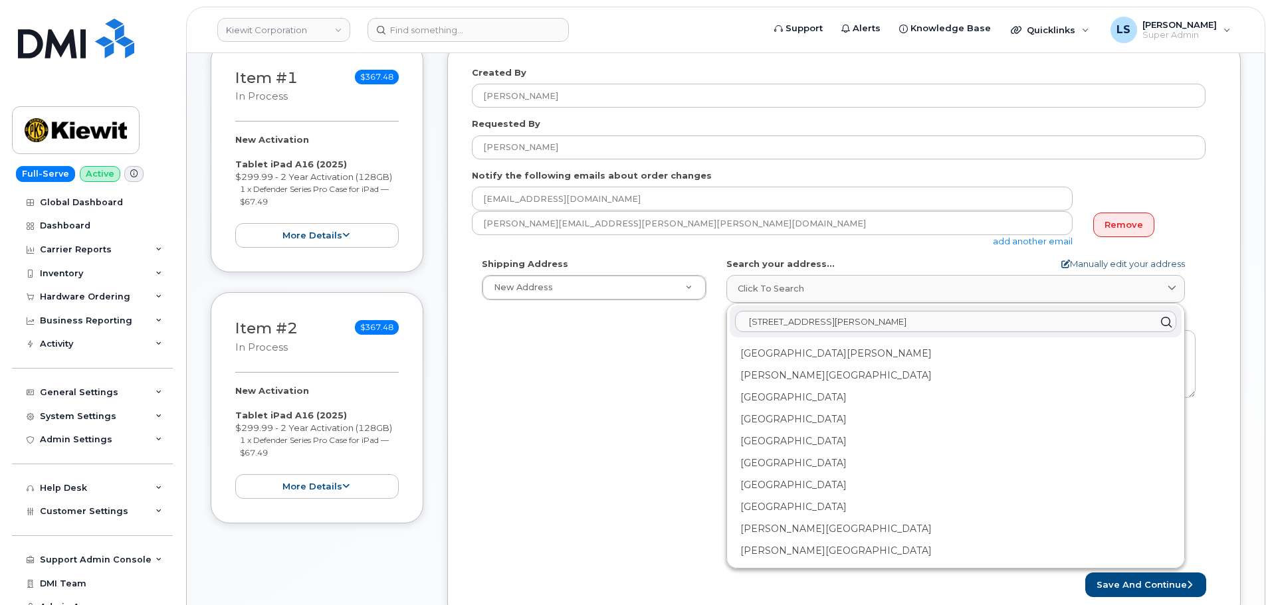
type input "455 Old Scott Rd., Cumberland City, TN, 37050, USA"
click at [1171, 264] on link "Manually edit your address" at bounding box center [1123, 264] width 124 height 13
select select
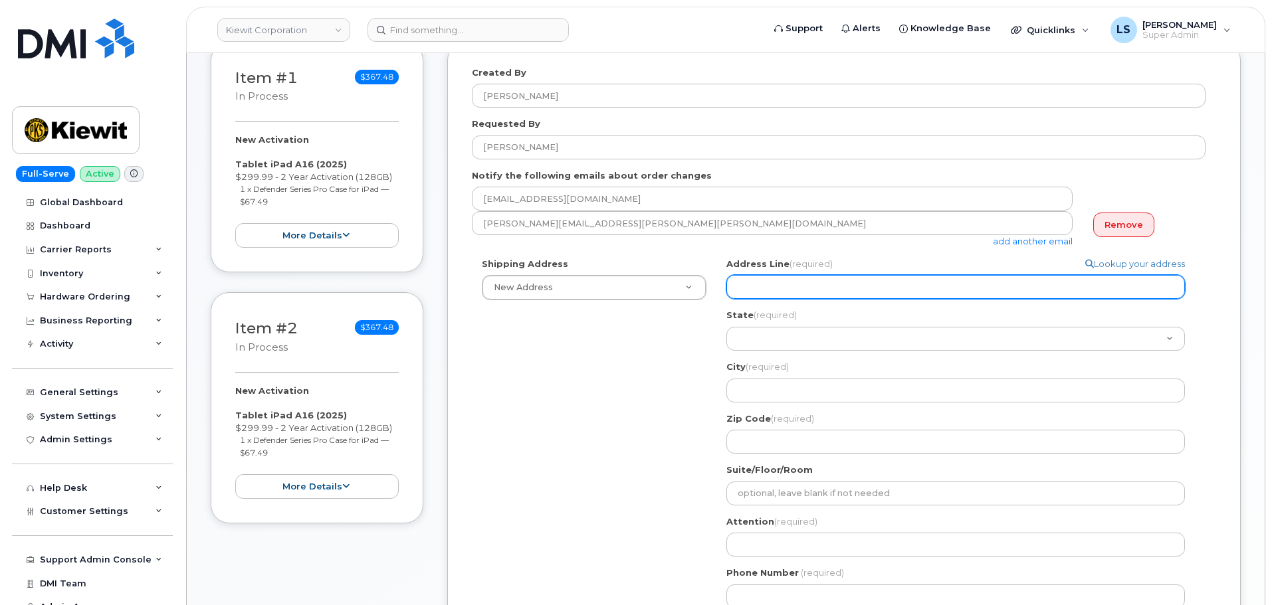
click at [785, 295] on input "Address Line (required)" at bounding box center [955, 287] width 459 height 24
paste input "455 Old Scott Rd., Cumberland City, TN, 37050, USA"
select select
click at [948, 288] on input "455 Old Scott Rd., Cumberland City, TN, 37050, USA" at bounding box center [955, 287] width 459 height 24
click at [932, 288] on input "455 Old Scott Rd., Cumberland City, TN, 37050, USA" at bounding box center [955, 287] width 459 height 24
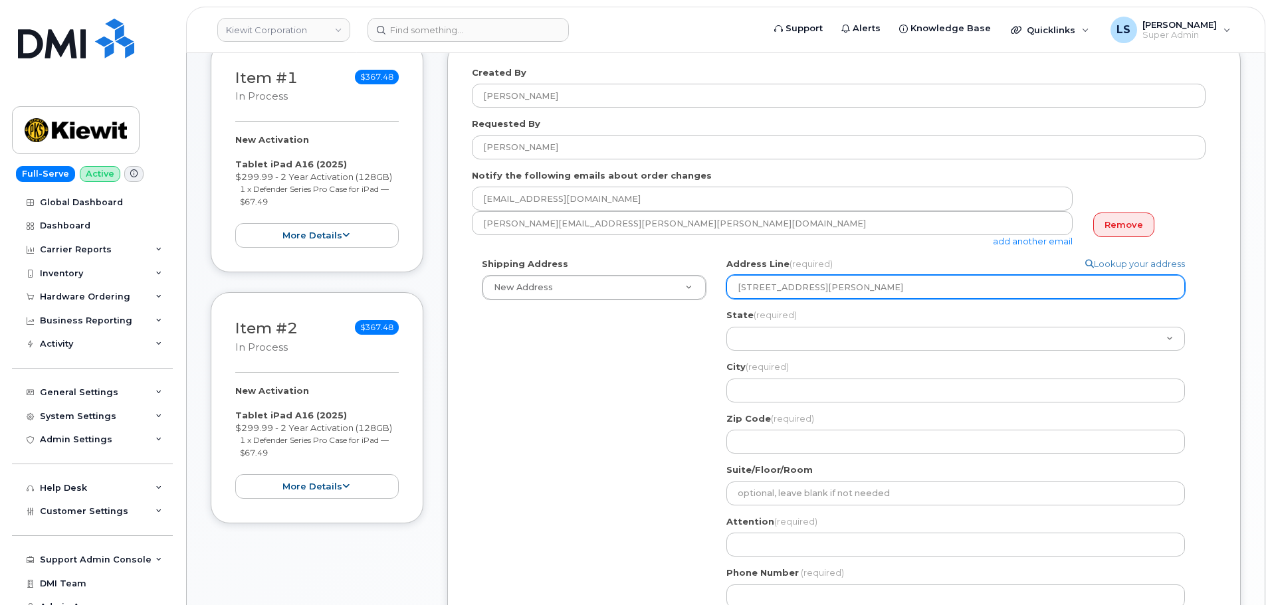
click at [932, 288] on input "455 Old Scott Rd., Cumberland City, TN, 37050, USA" at bounding box center [955, 287] width 459 height 24
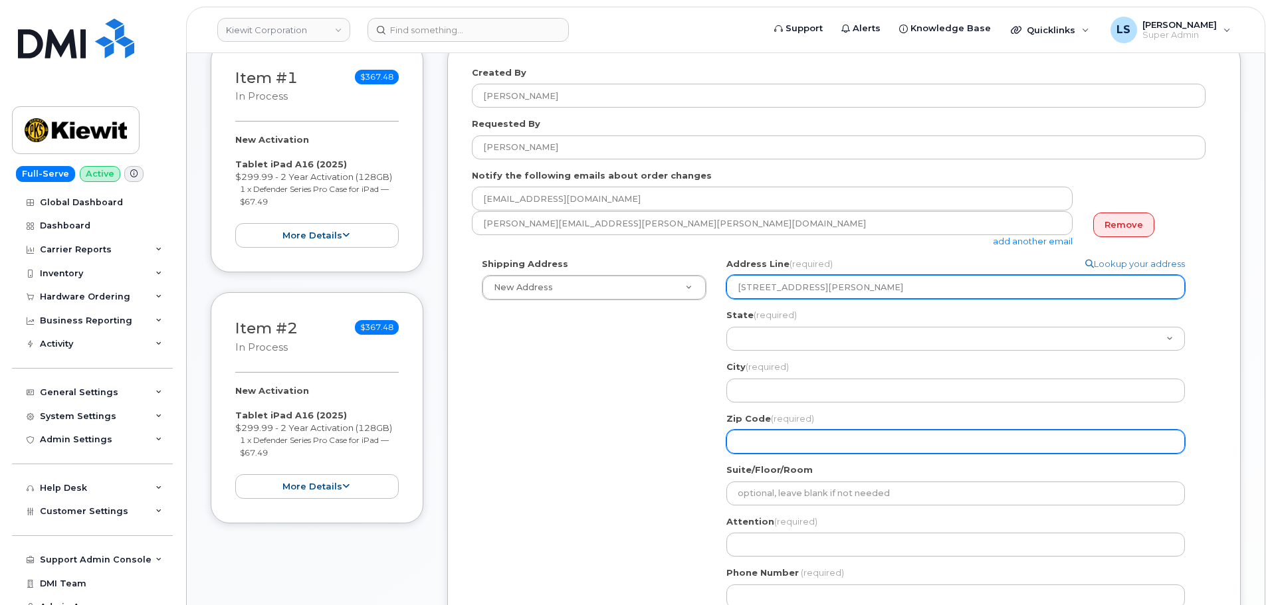
type input "455 Old Scott Rd., Cumberland City, TN, 37050, USA"
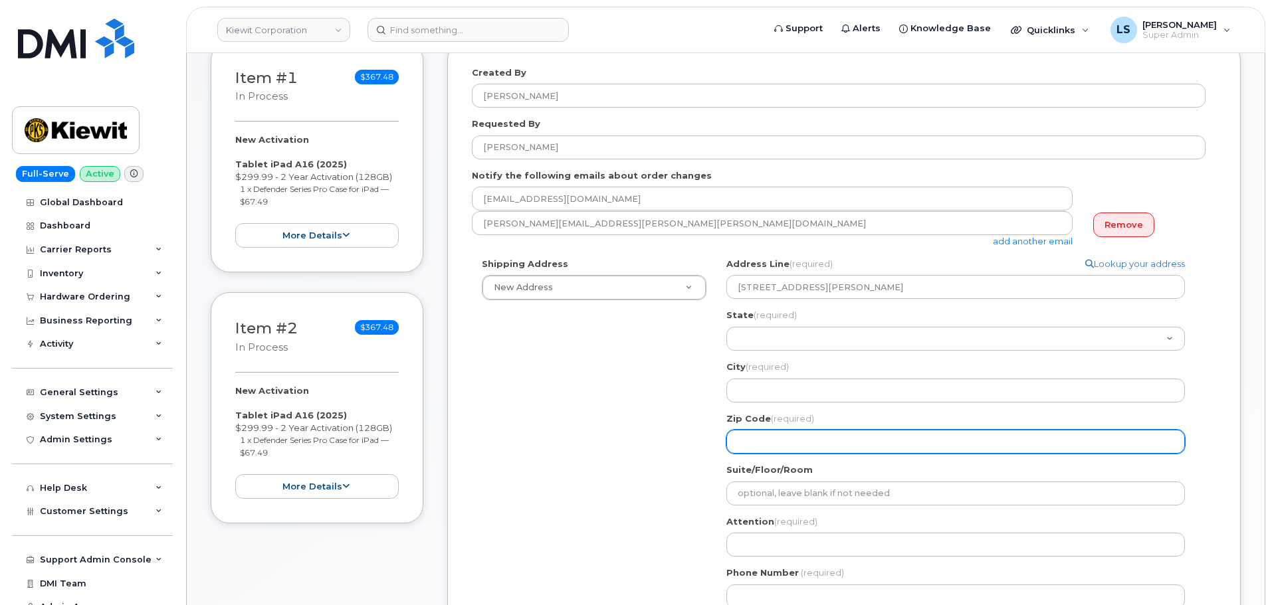
click at [762, 451] on input "Zip Code (required)" at bounding box center [955, 442] width 459 height 24
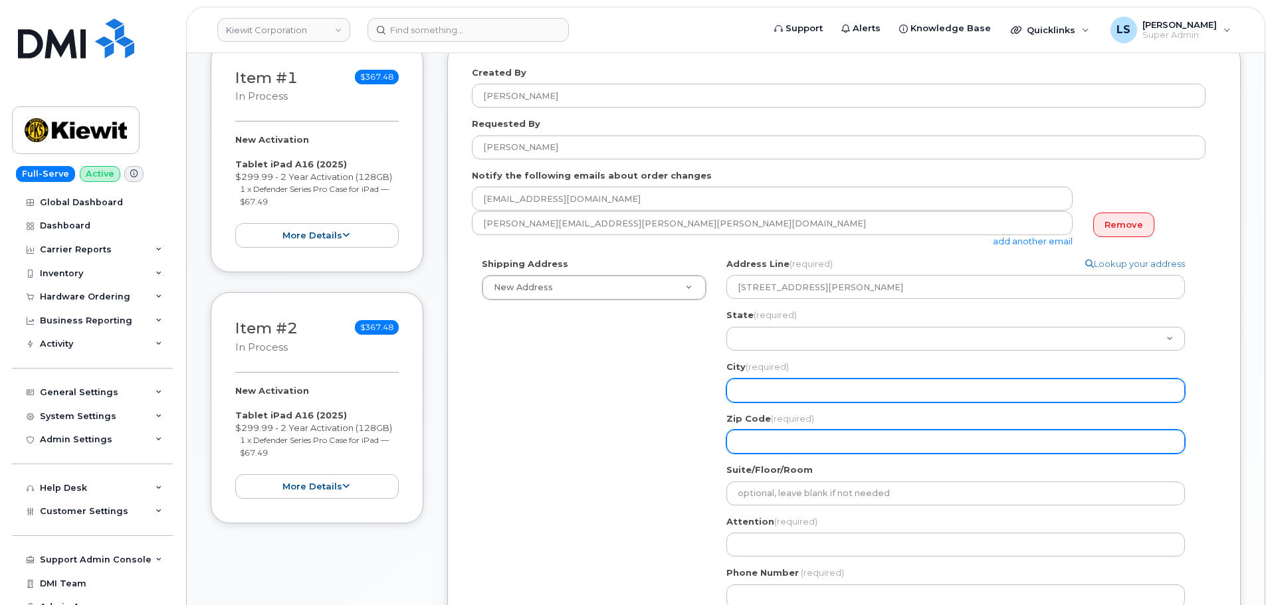
paste input "37050"
select select
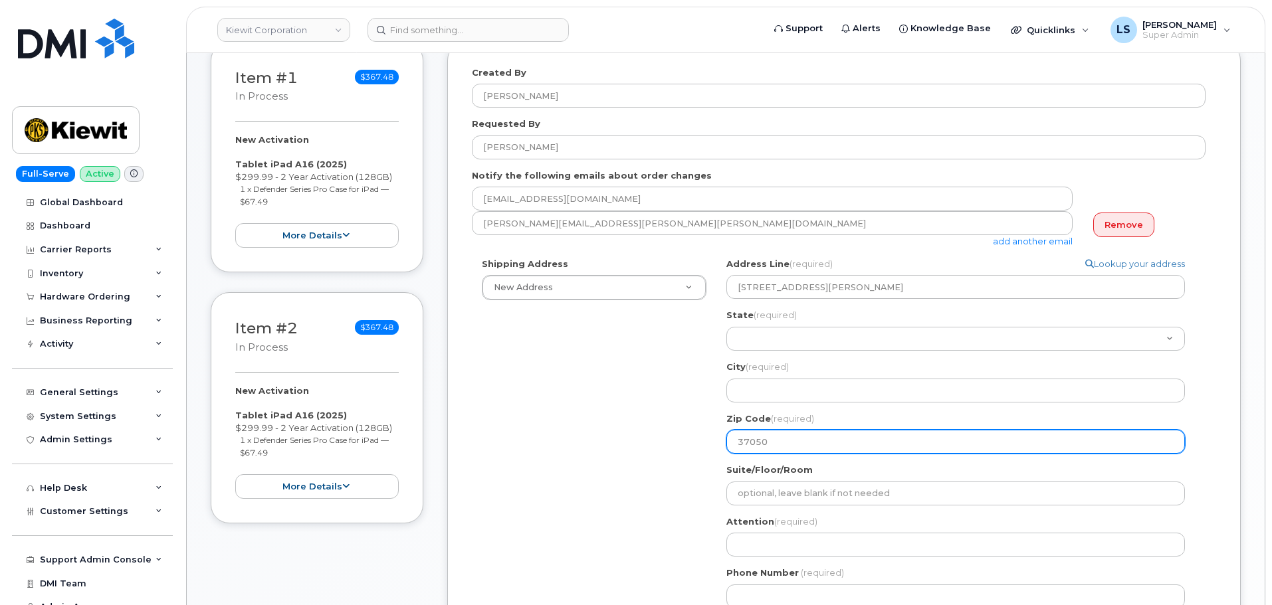
type input "37050"
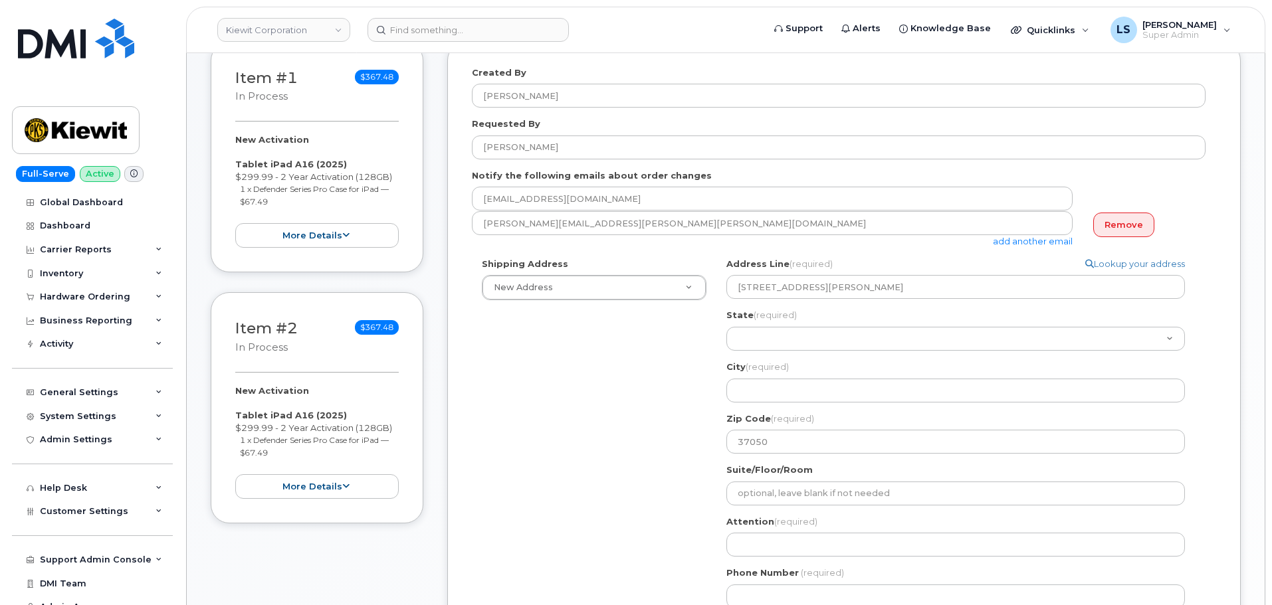
drag, startPoint x: 653, startPoint y: 344, endPoint x: 676, endPoint y: 345, distance: 22.6
click at [653, 344] on div "Shipping Address New Address New Address 8900 Renner Blvd 8900 Renner Blvd. 155…" at bounding box center [839, 438] width 734 height 361
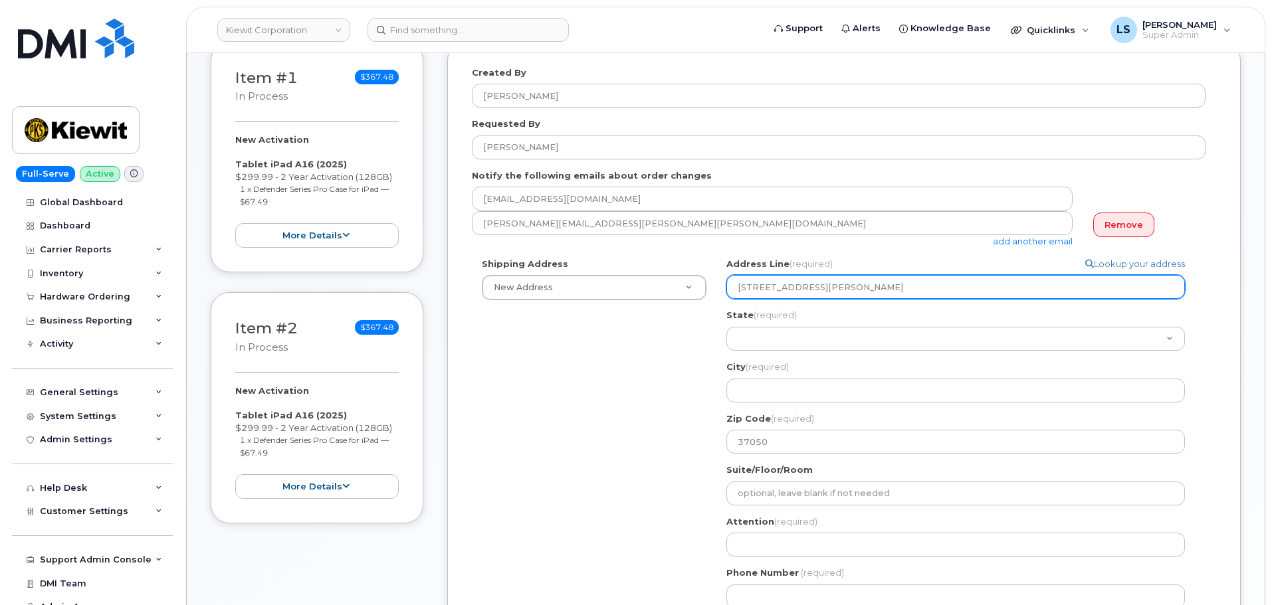
drag, startPoint x: 818, startPoint y: 286, endPoint x: 890, endPoint y: 290, distance: 71.8
click at [890, 290] on input "455 Old Scott Rd., Cumberland City, TN, 37050, USA" at bounding box center [955, 287] width 459 height 24
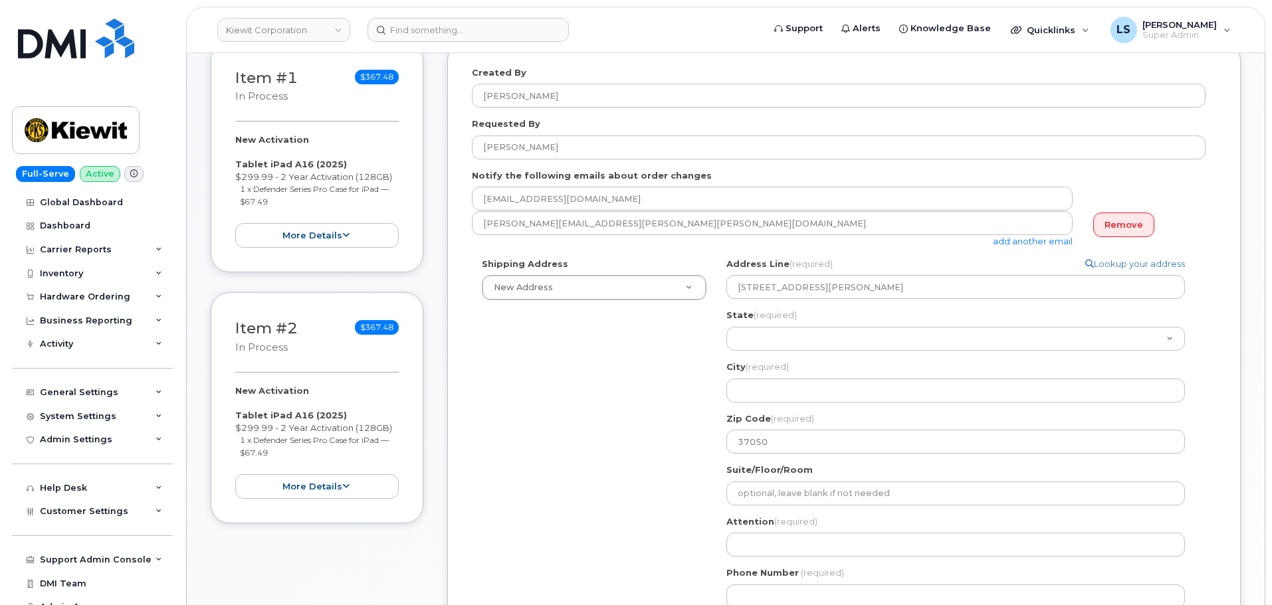
click at [772, 411] on div "Address Line (required) Lookup your address 455 Old Scott Rd., Cumberland City,…" at bounding box center [960, 356] width 469 height 196
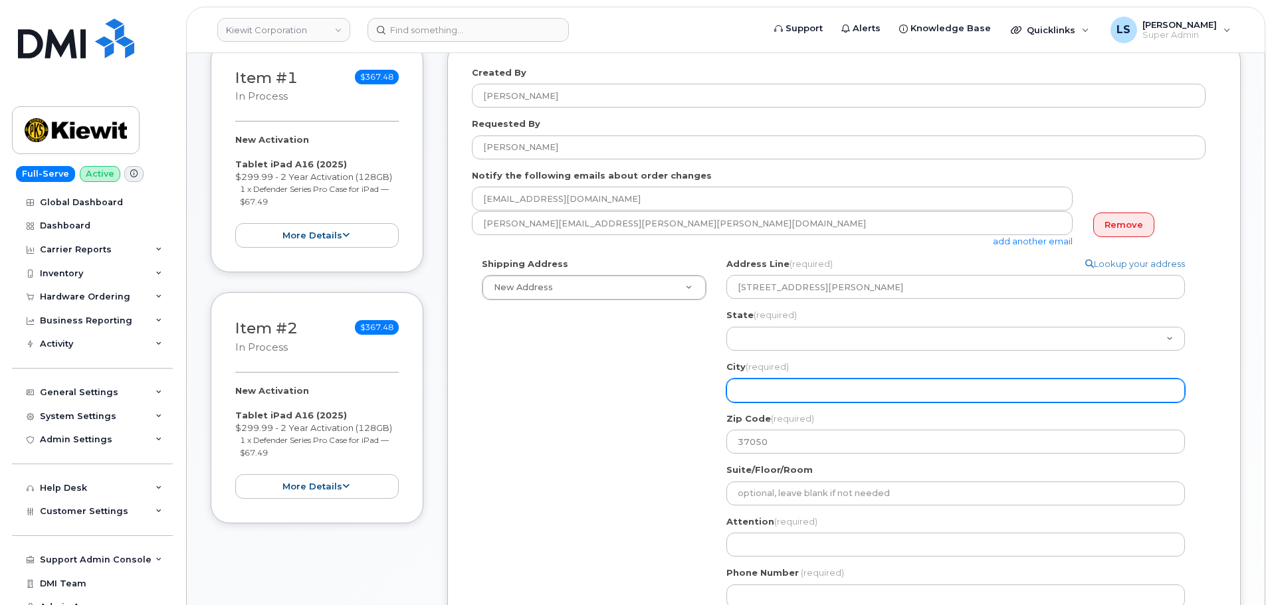
click at [777, 397] on input "City (required)" at bounding box center [955, 391] width 459 height 24
paste input "Cumberland City"
select select
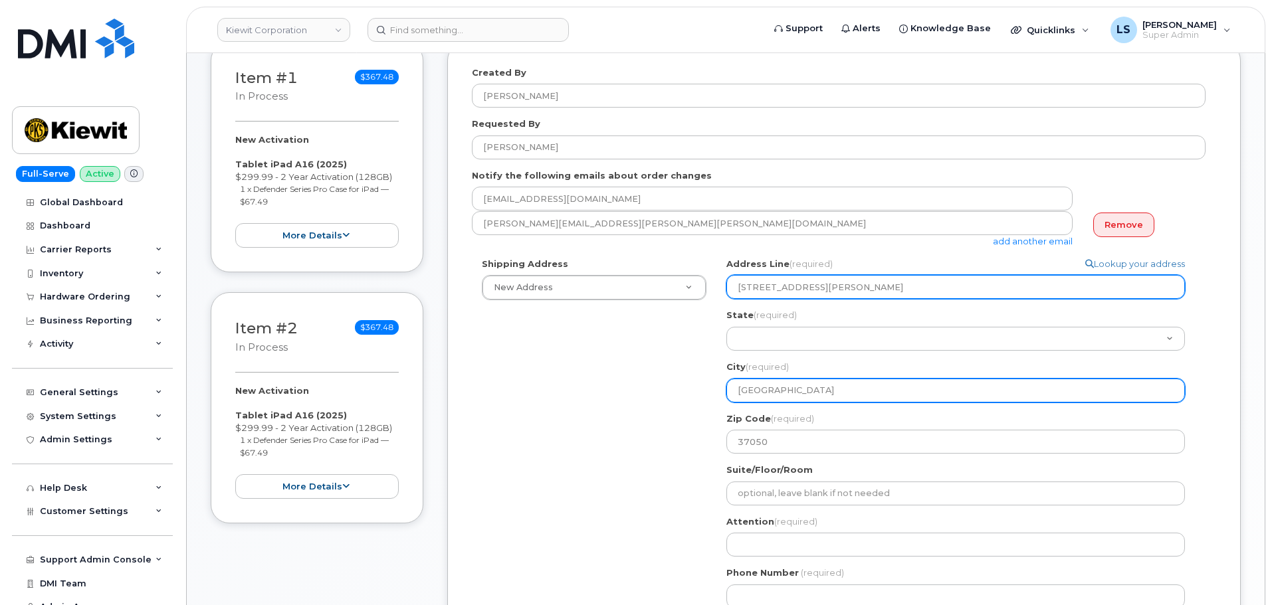
type input "Cumberland City"
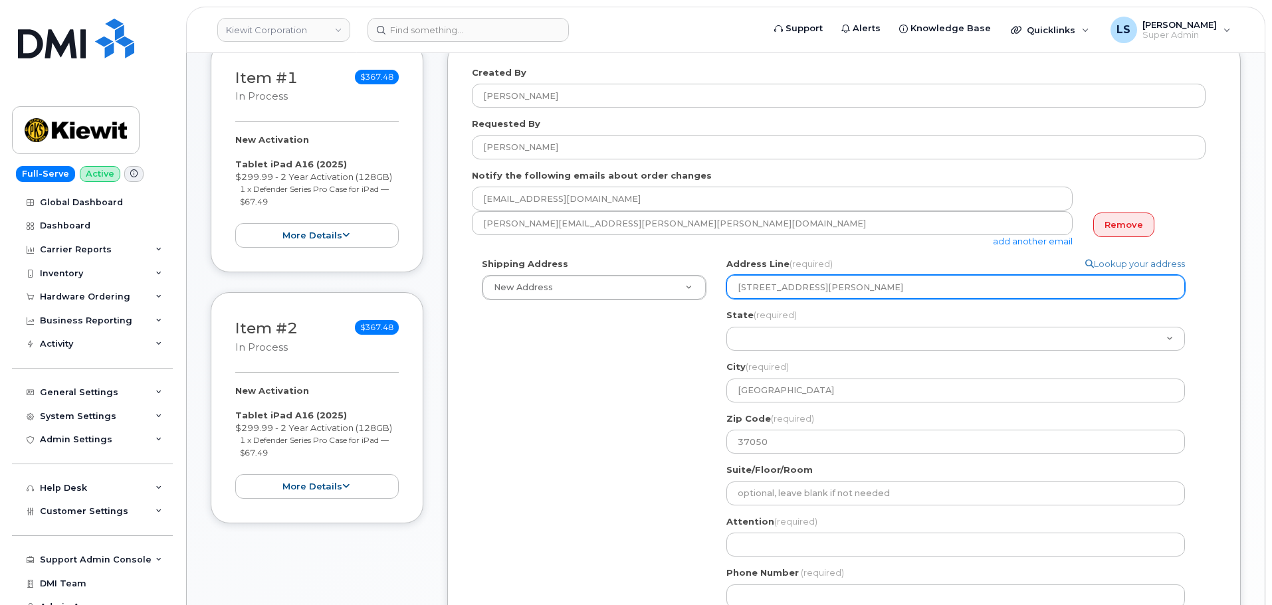
drag, startPoint x: 965, startPoint y: 286, endPoint x: 812, endPoint y: 299, distance: 153.4
click at [812, 299] on input "455 Old Scott Rd., Cumberland City, TN, 37050, USA" at bounding box center [955, 287] width 459 height 24
select select
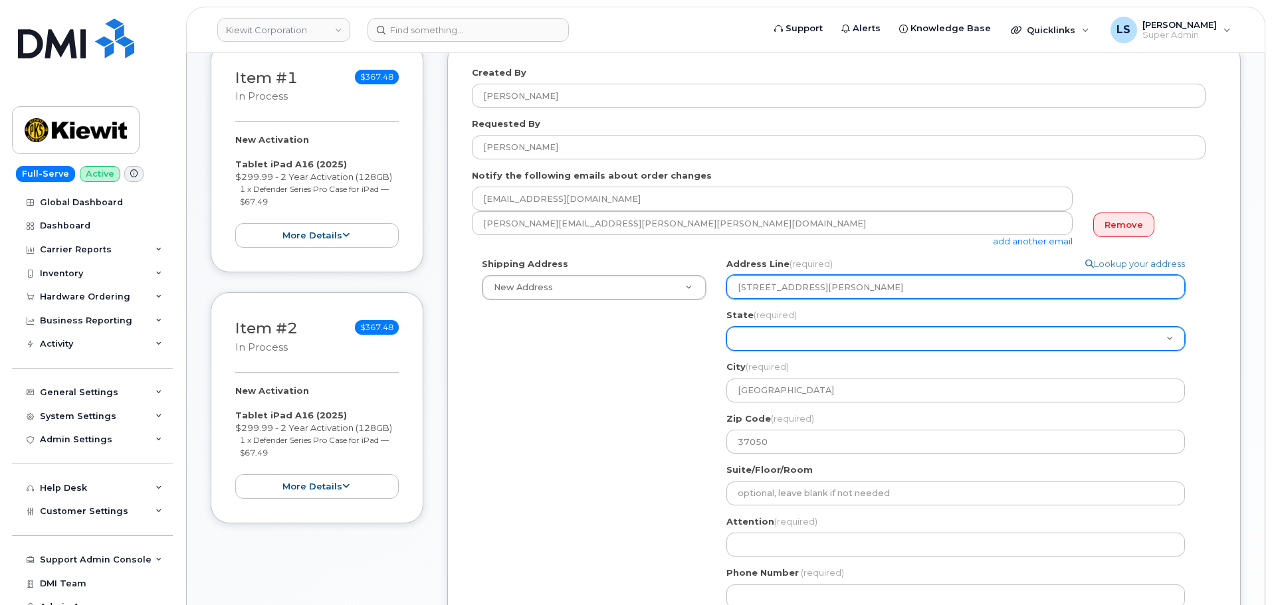
type input "455 Old Scott Rd"
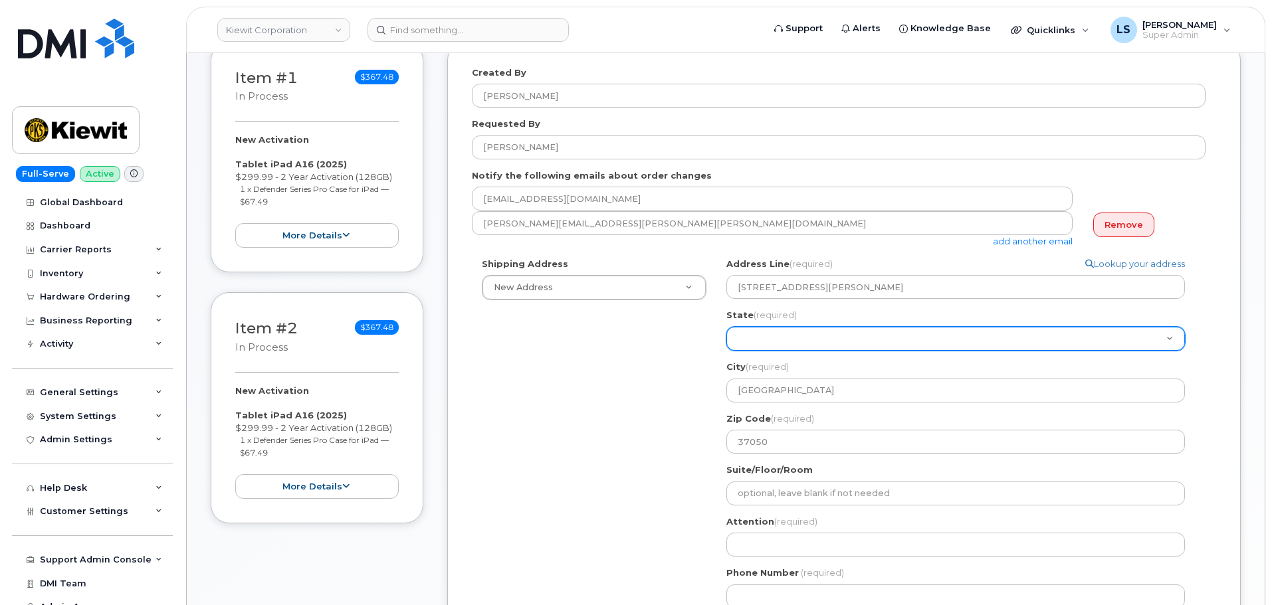
click at [785, 347] on select "Alabama Alaska American Samoa Arizona Arkansas California Colorado Connecticut …" at bounding box center [955, 339] width 459 height 24
select select "TN"
click at [726, 327] on select "Alabama Alaska American Samoa Arizona Arkansas California Colorado Connecticut …" at bounding box center [955, 339] width 459 height 24
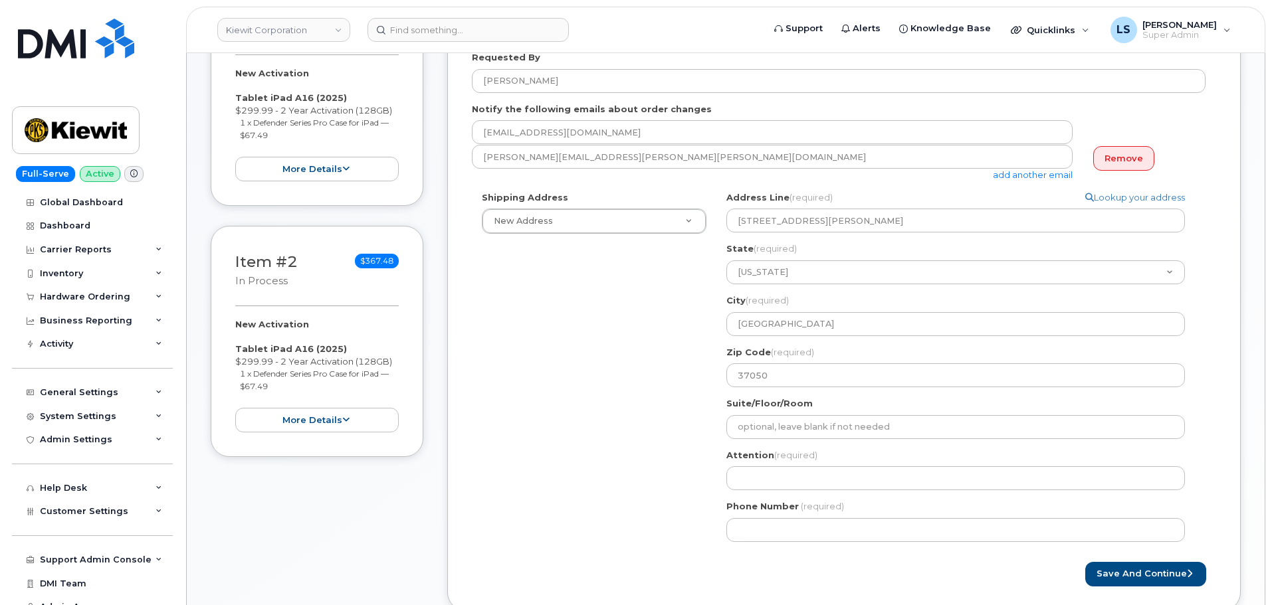
click at [649, 389] on div "Shipping Address New Address New Address 8900 Renner Blvd 8900 Renner Blvd. 155…" at bounding box center [839, 371] width 734 height 361
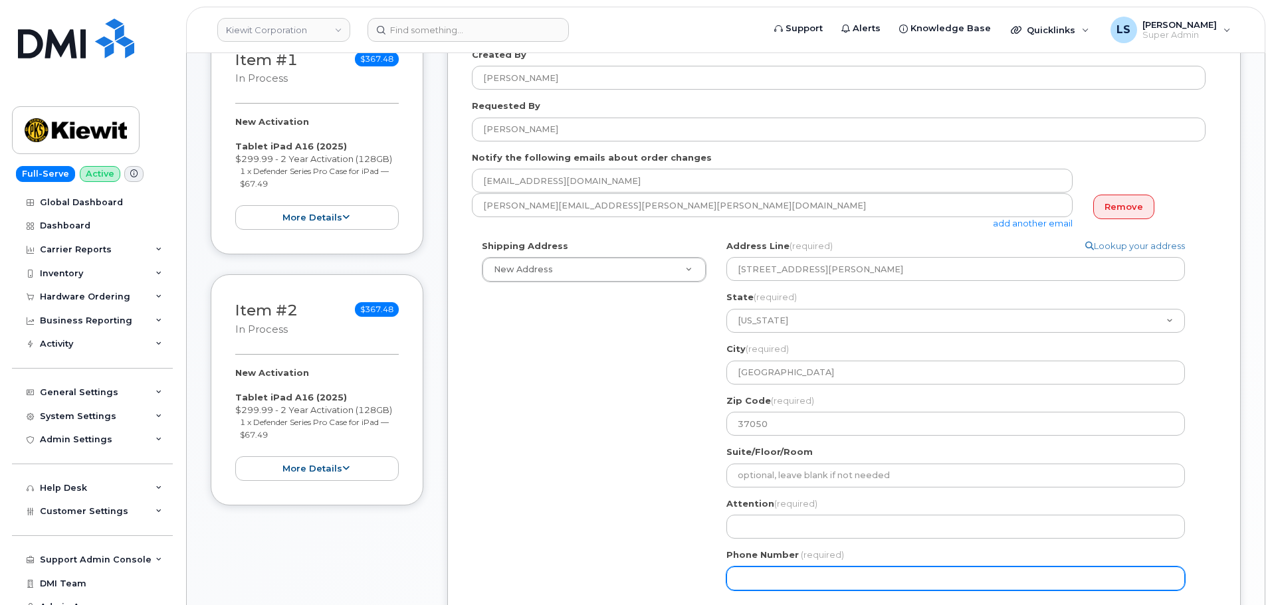
scroll to position [332, 0]
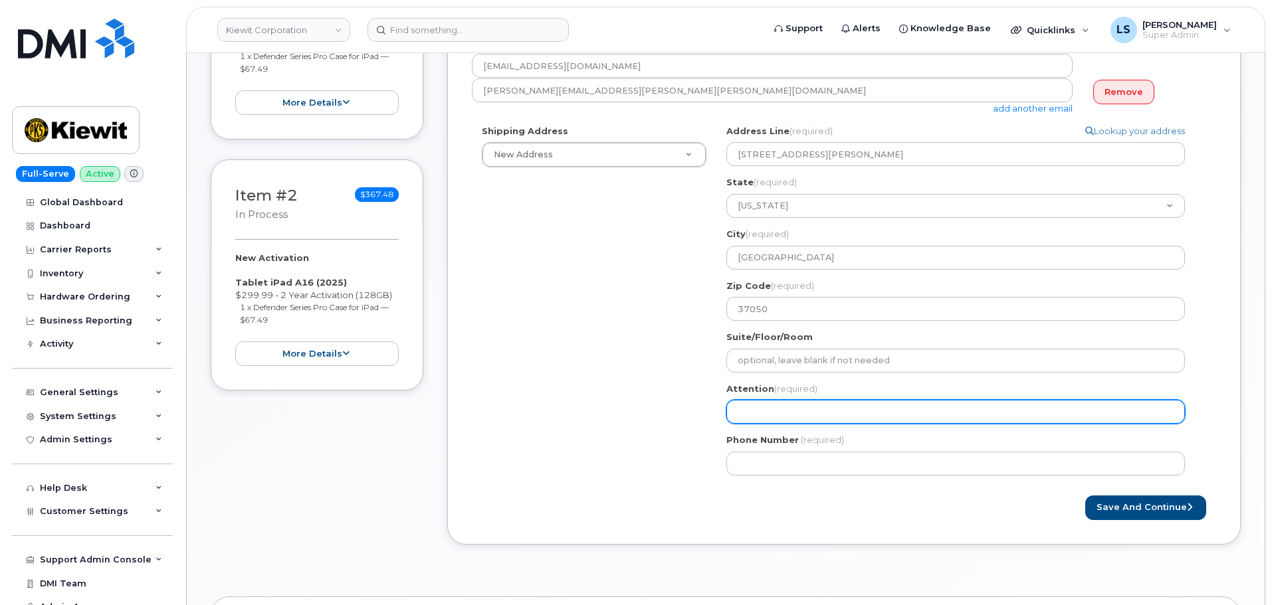
click at [775, 413] on input "Attention (required)" at bounding box center [955, 412] width 459 height 24
paste input "Zach Musial"
select select
type input "[PERSON_NAME]"
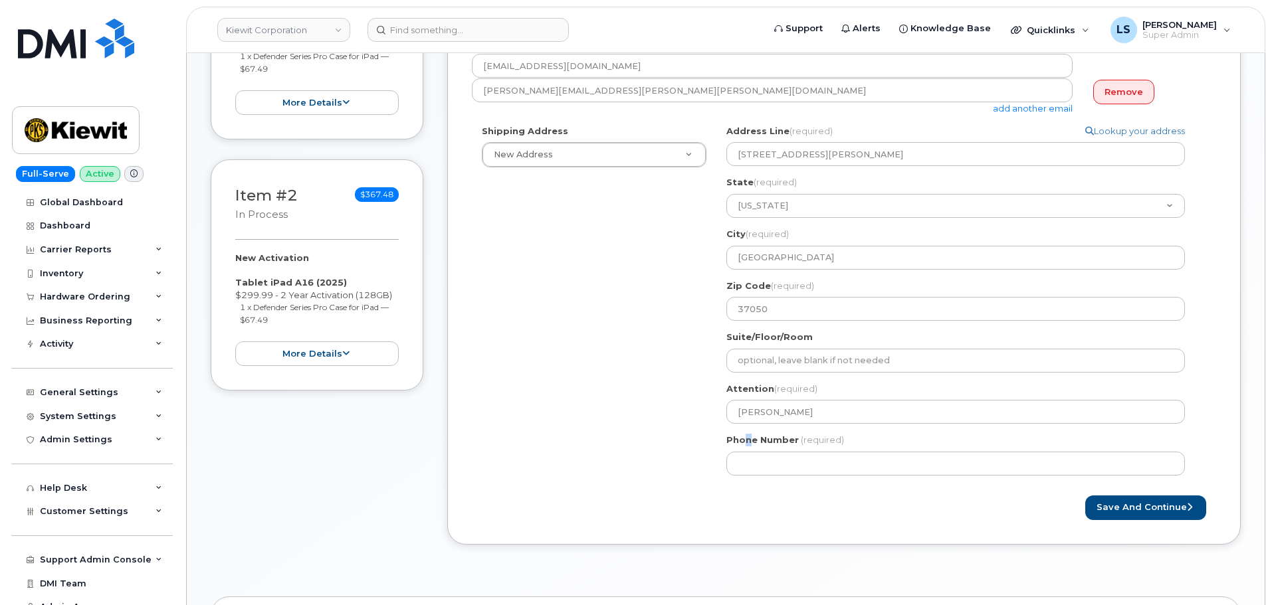
click at [748, 438] on label "Phone Number" at bounding box center [762, 440] width 72 height 13
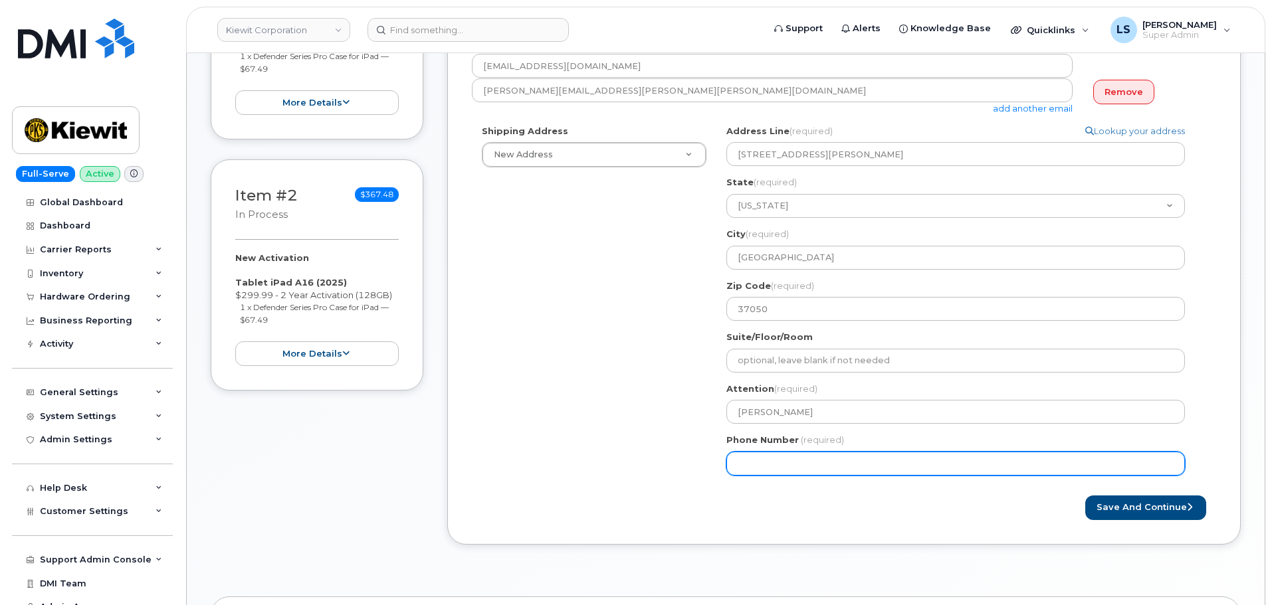
click at [749, 454] on input "Phone Number" at bounding box center [955, 464] width 459 height 24
paste input "7242316820"
click at [740, 470] on input "Phone Number" at bounding box center [955, 464] width 459 height 24
click at [779, 461] on input "Phone Number" at bounding box center [955, 464] width 459 height 24
click at [758, 470] on input "Phone Number" at bounding box center [955, 464] width 459 height 24
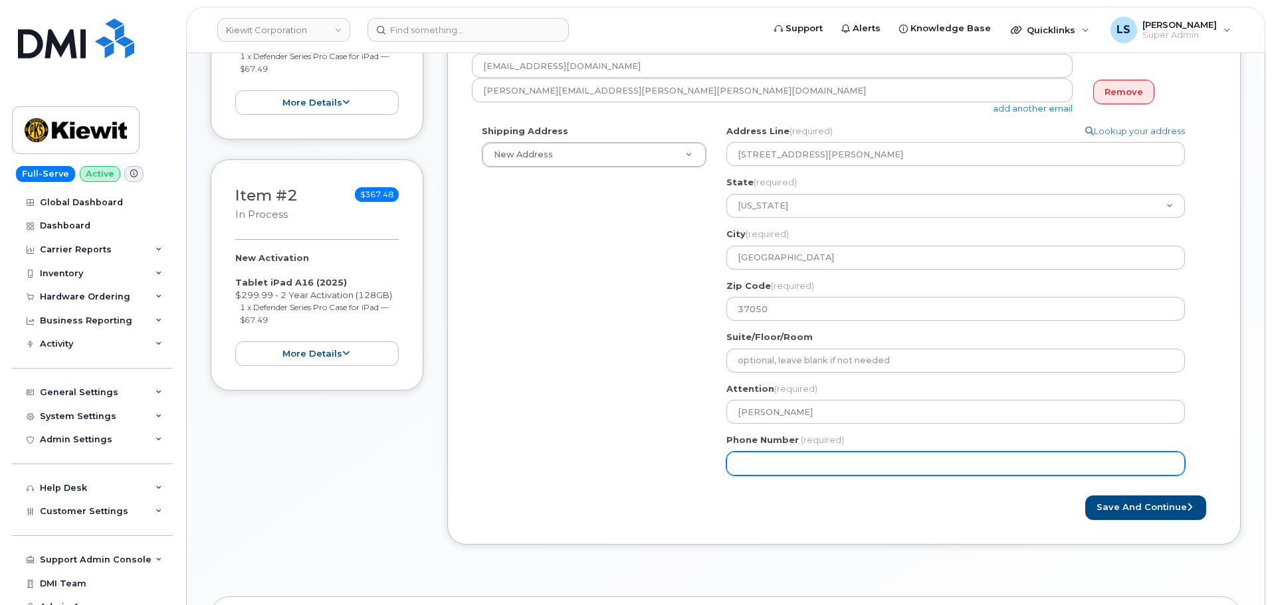
select select
type input "7242316820"
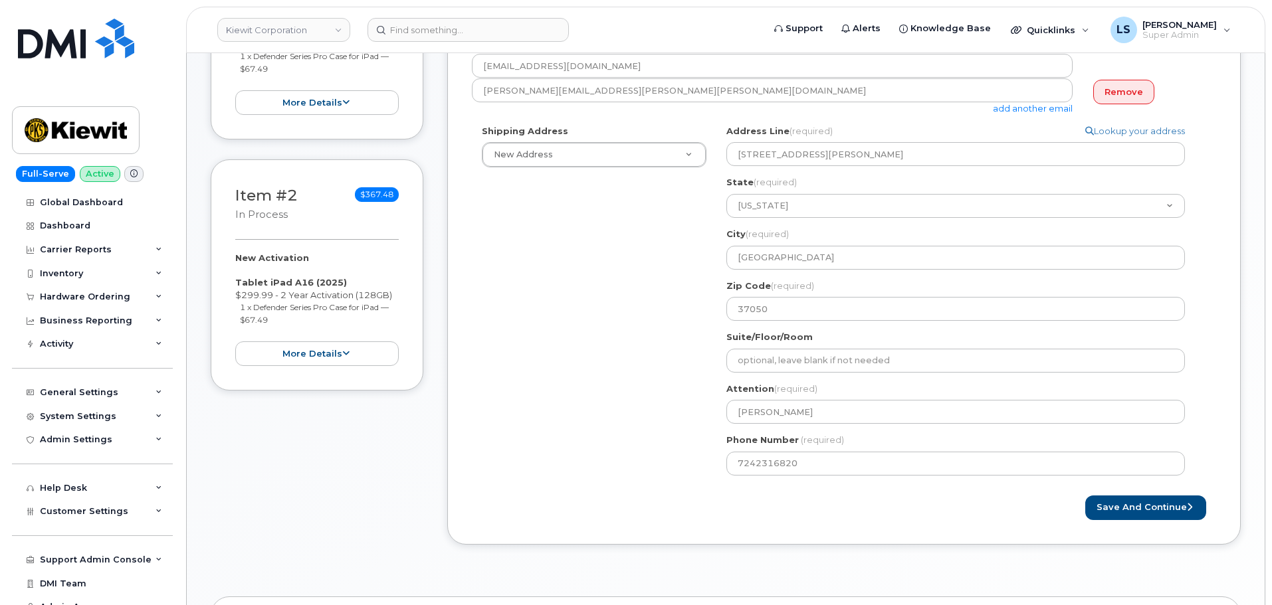
click at [697, 474] on div "Shipping Address New Address New Address 8900 Renner Blvd 8900 Renner Blvd. 155…" at bounding box center [839, 305] width 734 height 361
click at [1120, 506] on button "Save and Continue" at bounding box center [1145, 508] width 121 height 25
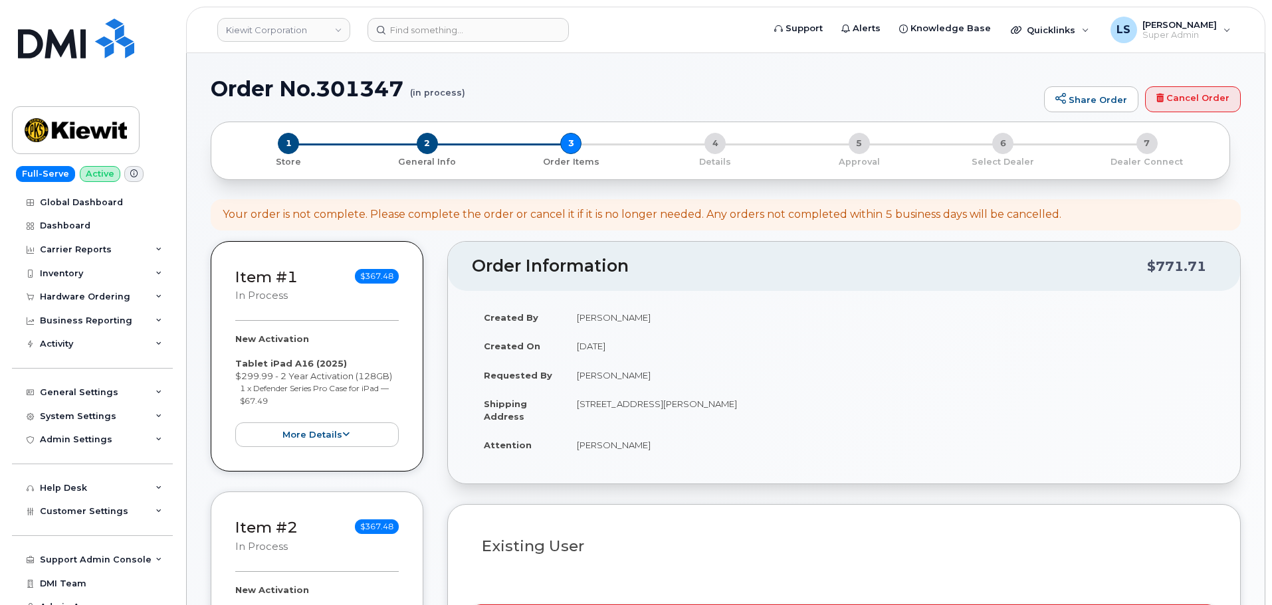
select select
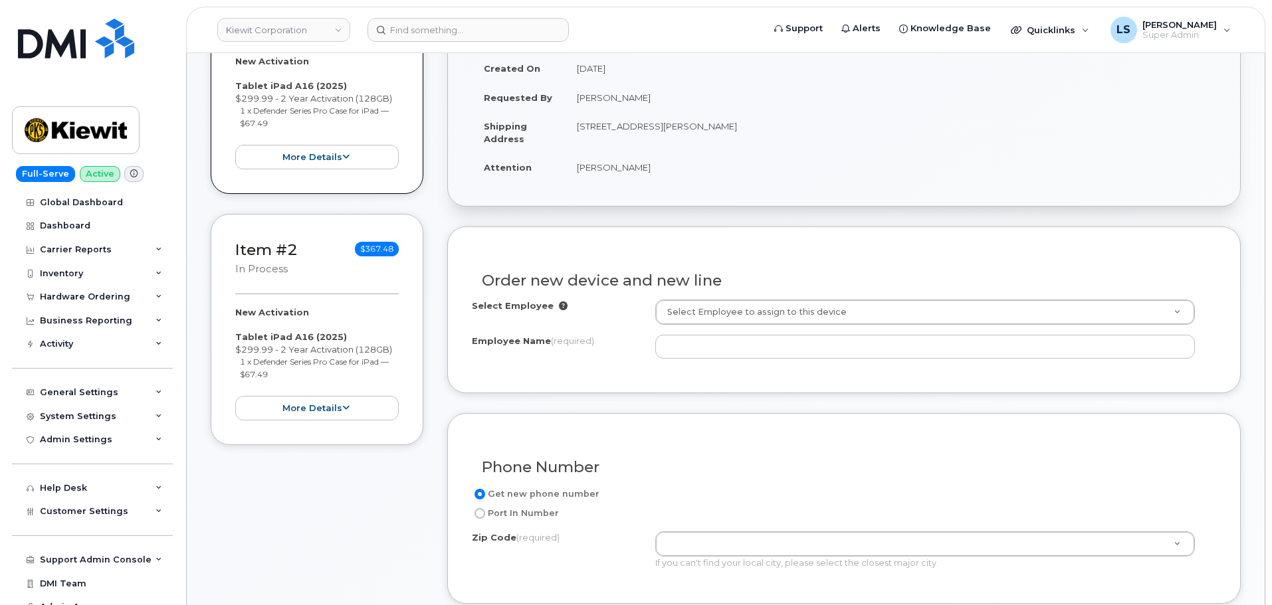
scroll to position [282, 0]
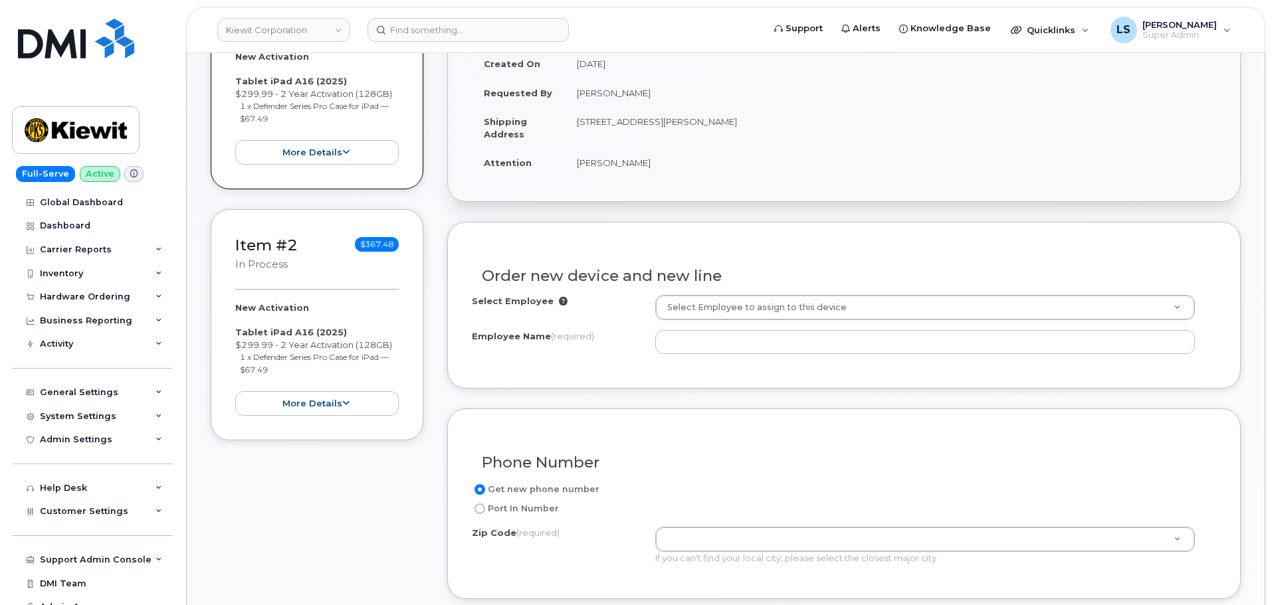
click at [699, 322] on div "Select Employee Select Employee to assign to this device Employee Name (require…" at bounding box center [844, 324] width 744 height 59
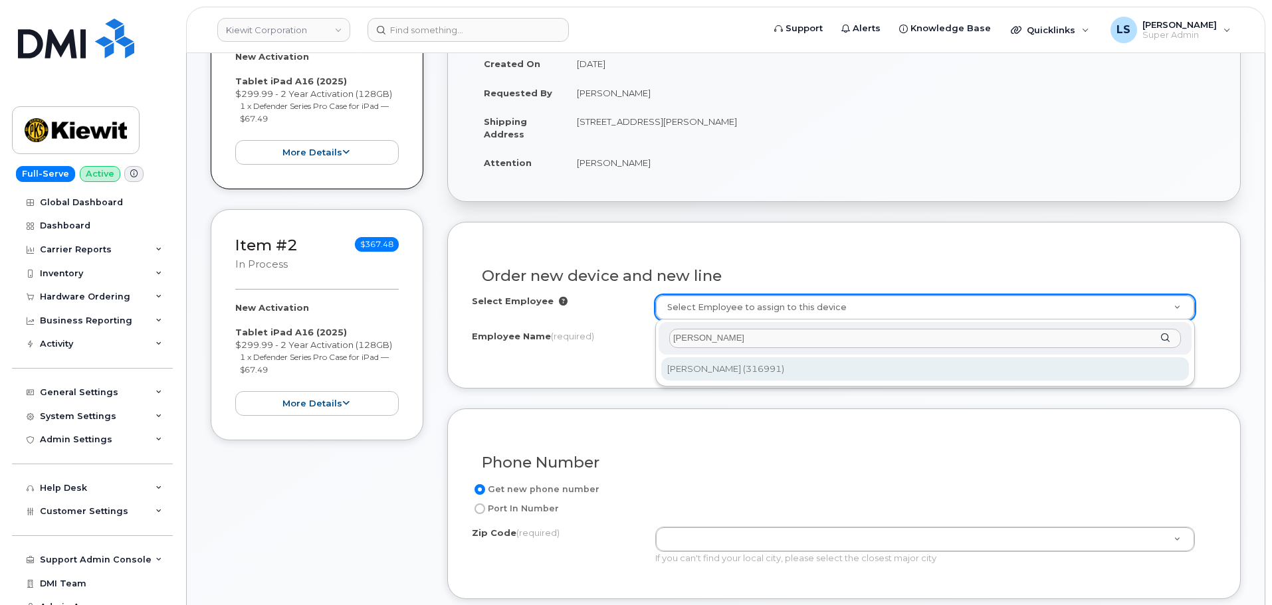
type input "[PERSON_NAME]"
type input "2151481"
type input "[PERSON_NAME]"
type input "455 Old Scott Road"
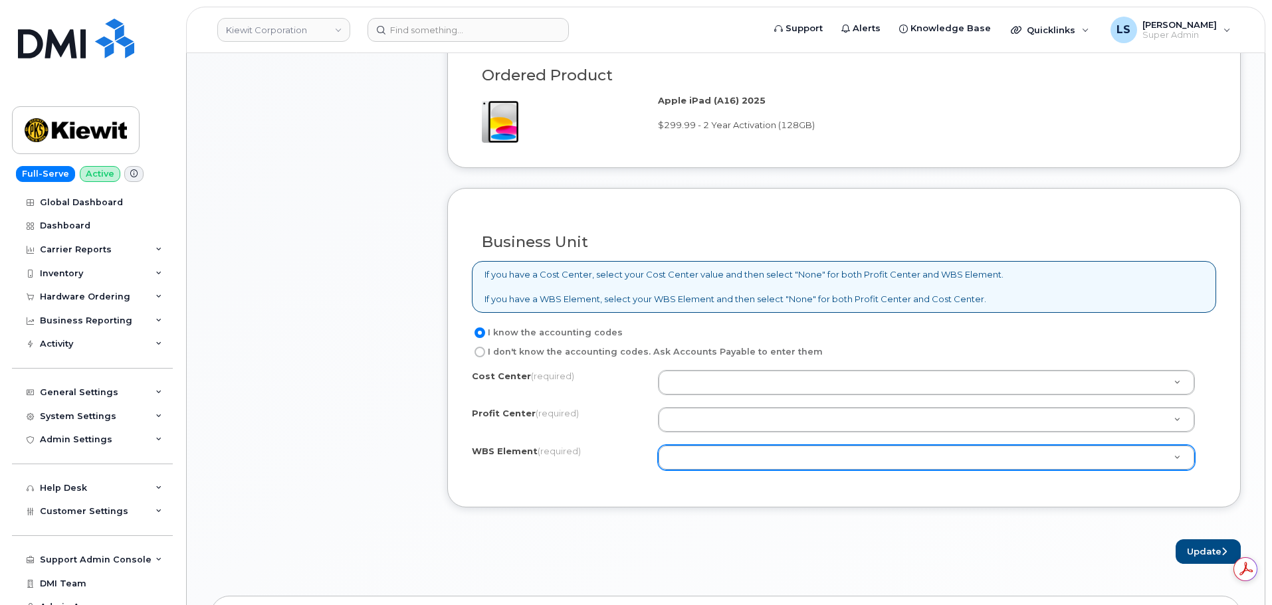
scroll to position [0, 0]
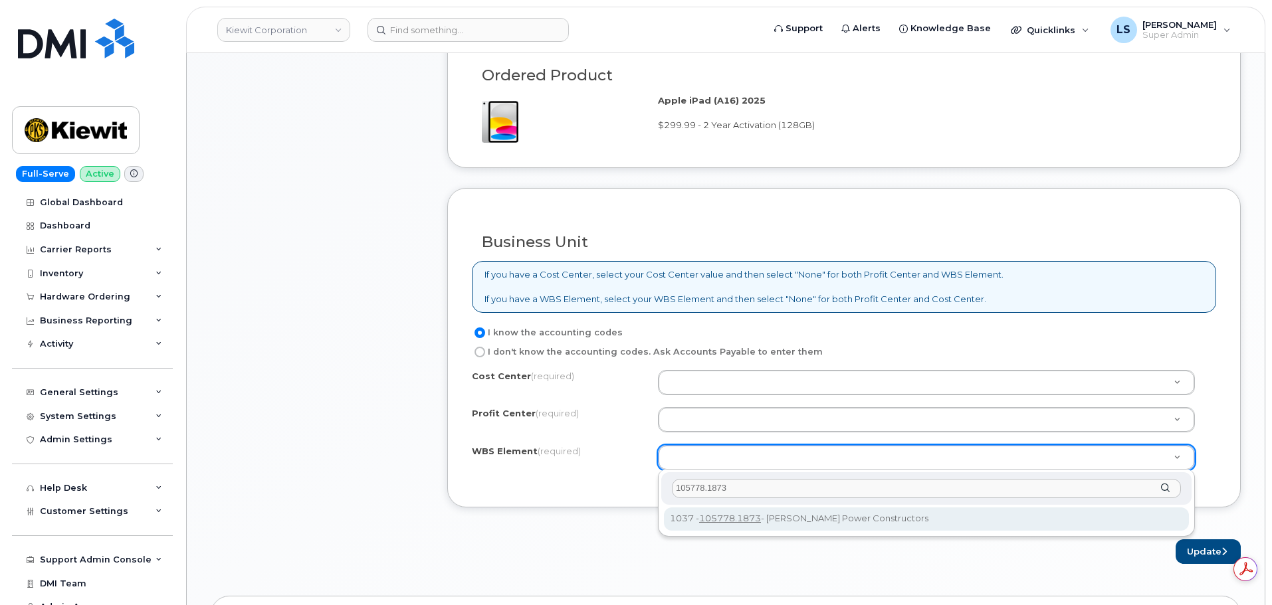
type input "105778.1873"
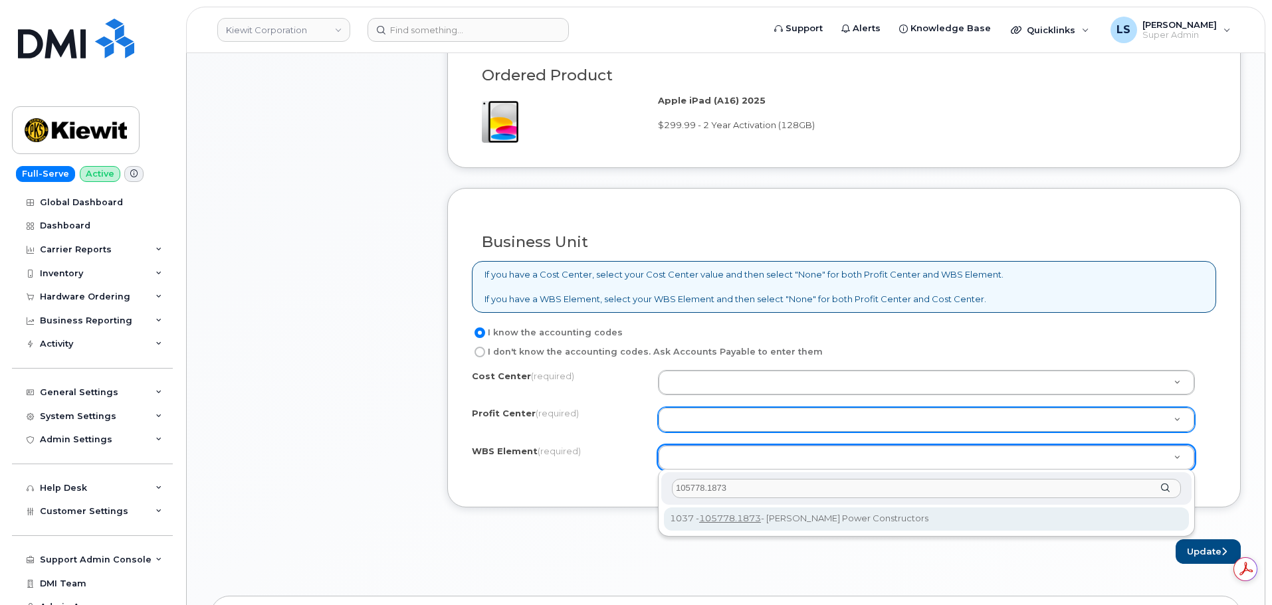
type input "105778.1873"
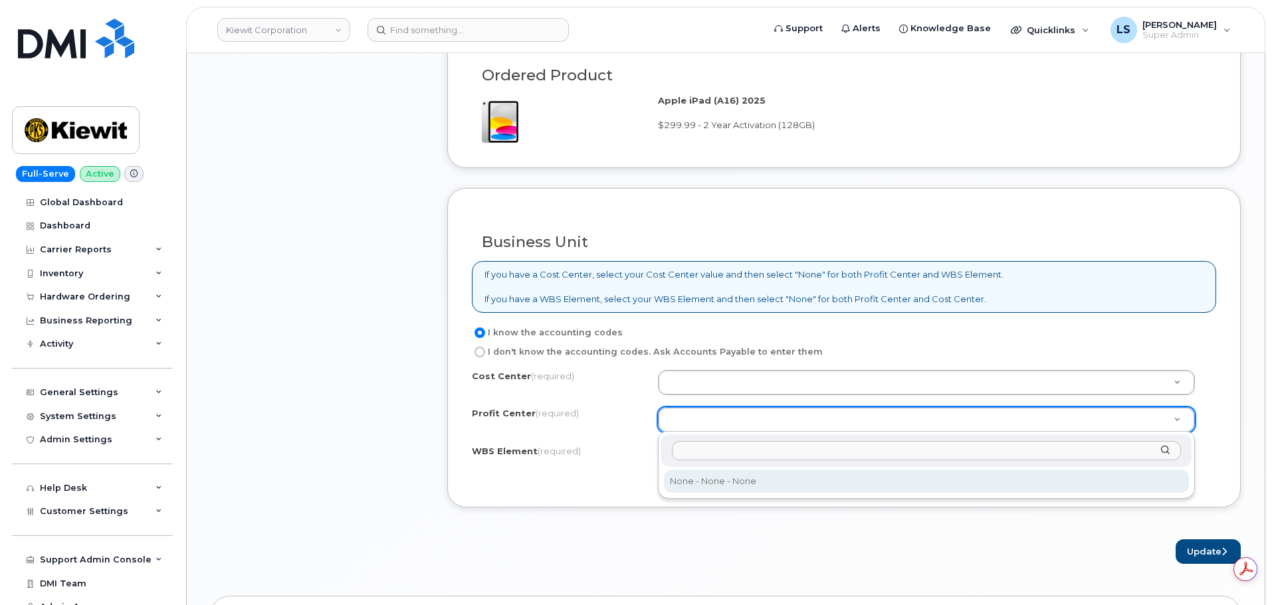
click at [703, 494] on div "None - None - None" at bounding box center [926, 465] width 537 height 67
select select "None"
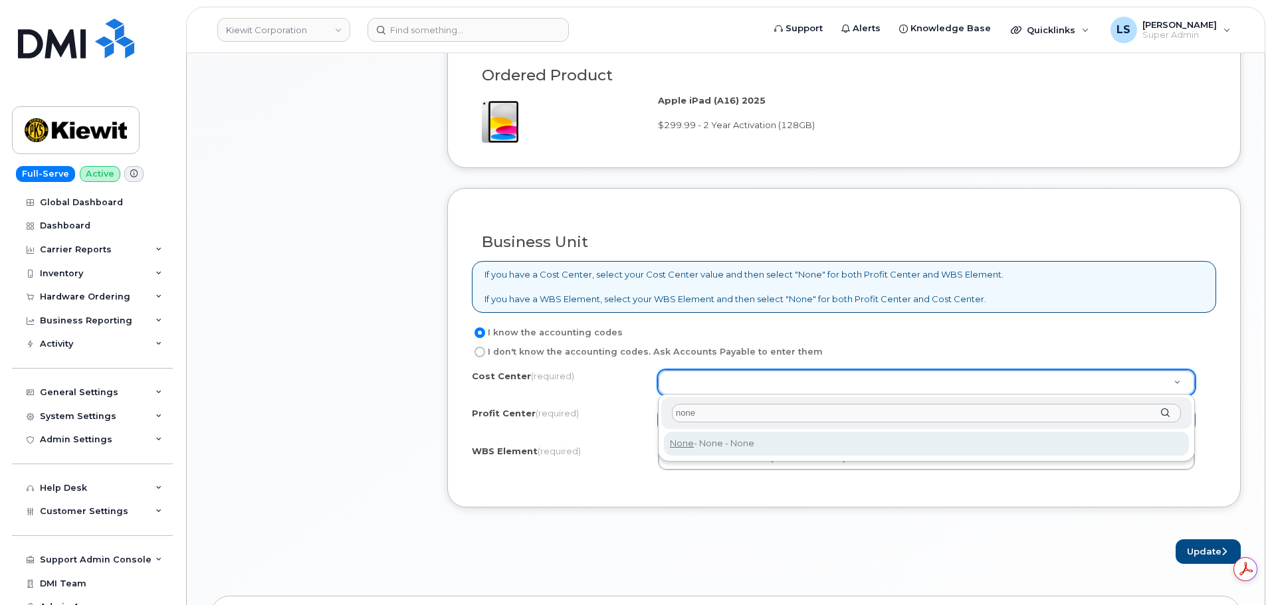
type input "none"
type input "None"
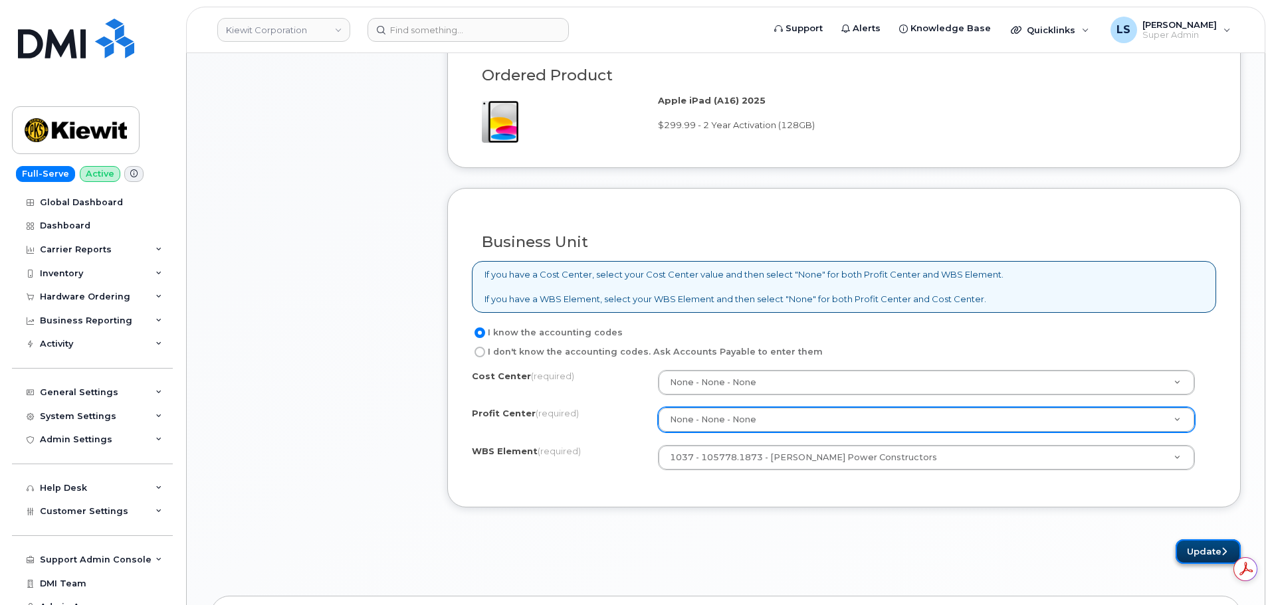
click at [1186, 545] on button "Update" at bounding box center [1207, 552] width 65 height 25
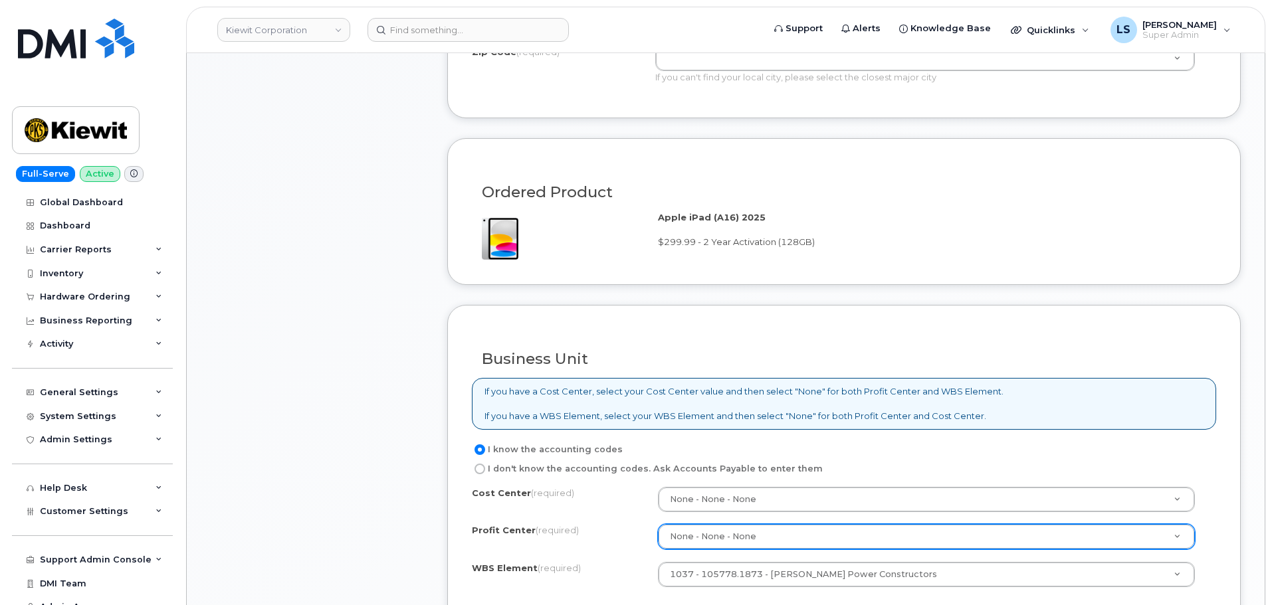
scroll to position [947, 0]
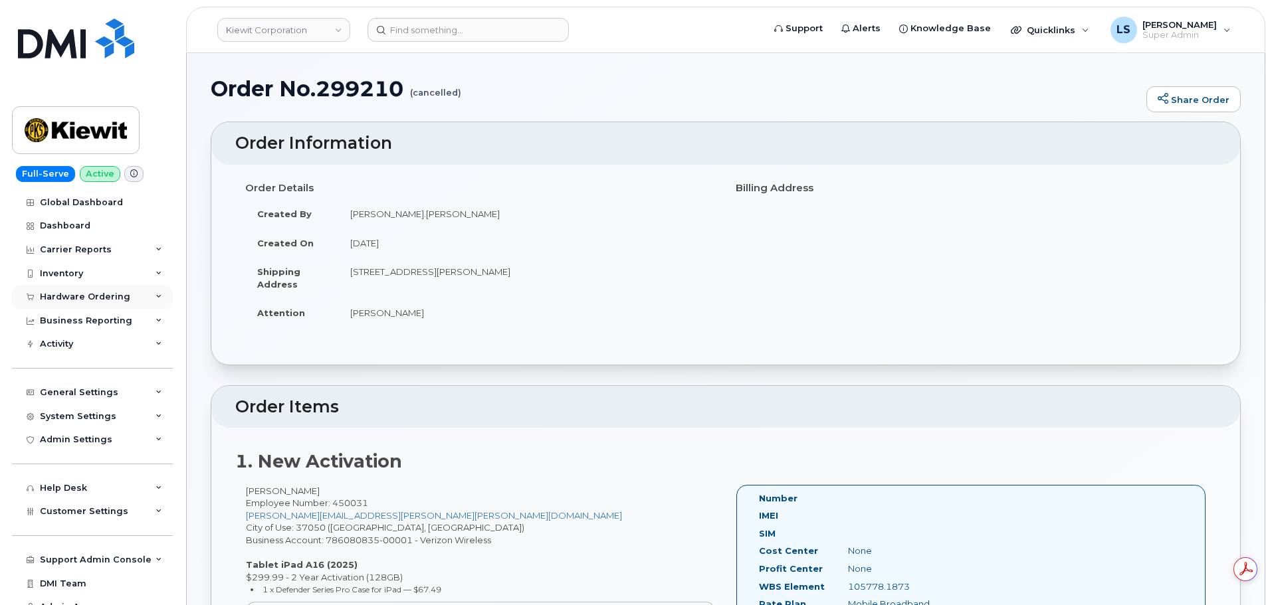
click at [106, 299] on div "Hardware Ordering" at bounding box center [85, 297] width 90 height 11
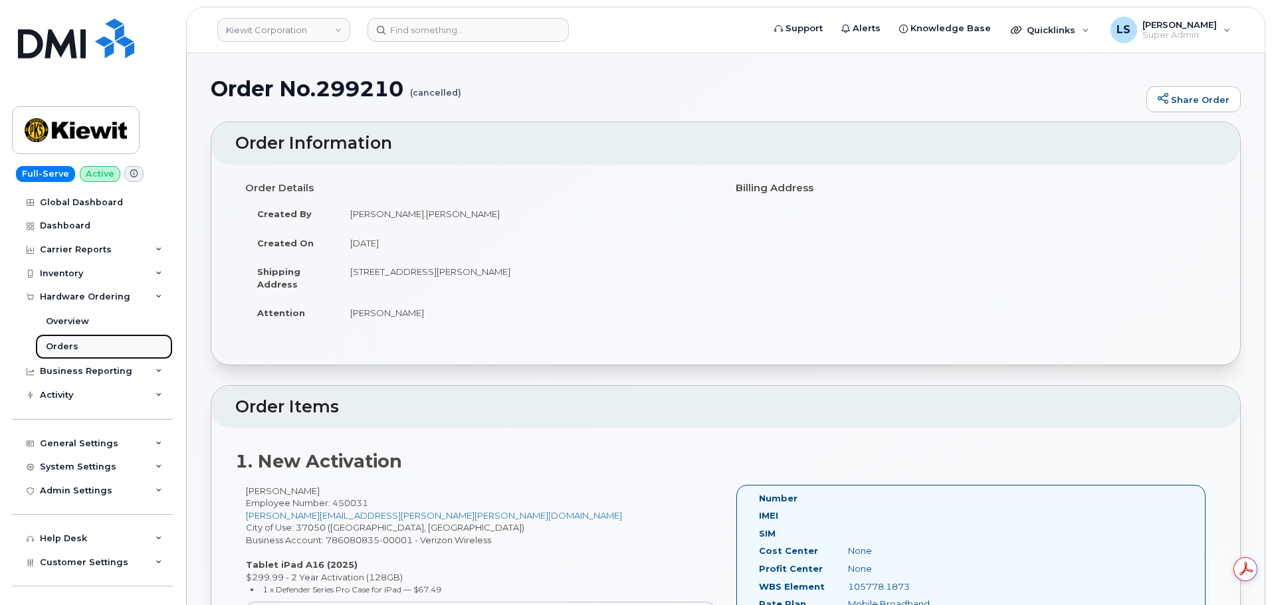
click at [58, 346] on div "Orders" at bounding box center [62, 347] width 33 height 12
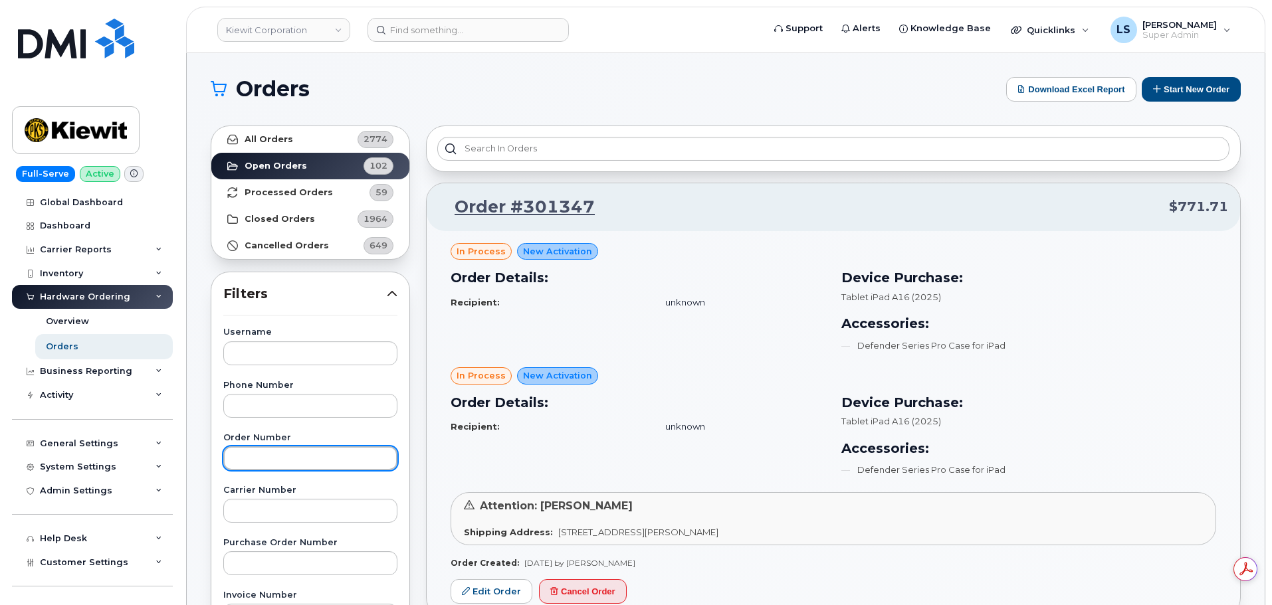
click at [284, 458] on input "text" at bounding box center [310, 459] width 174 height 24
paste input "299210"
type input "299210"
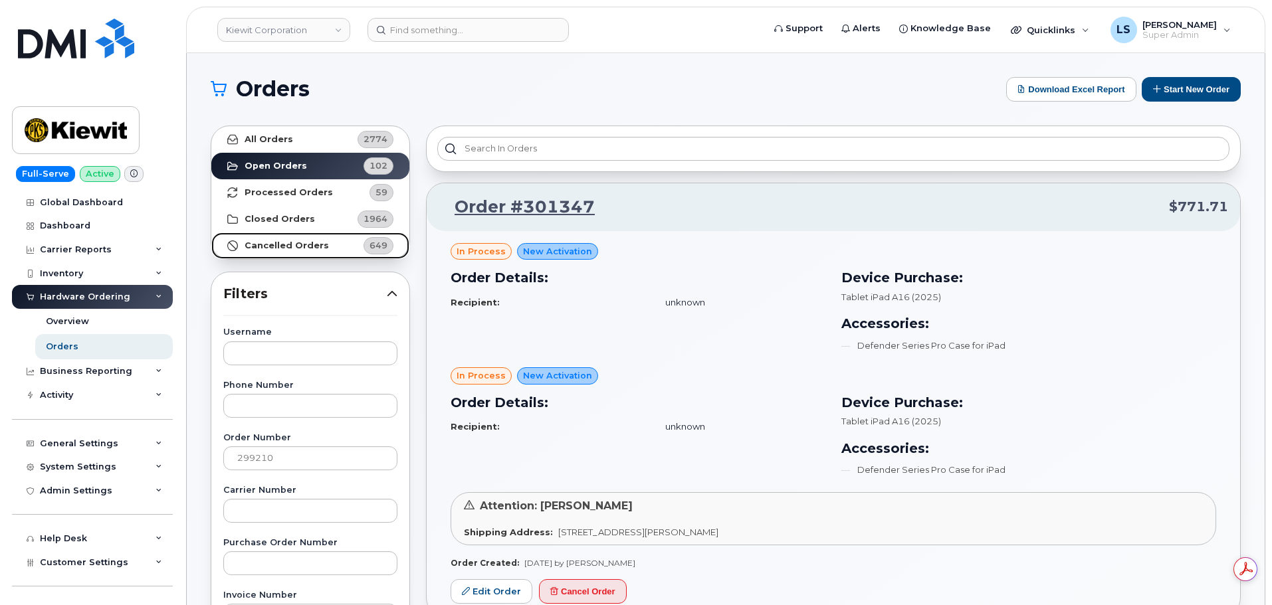
click at [269, 246] on strong "Cancelled Orders" at bounding box center [287, 246] width 84 height 11
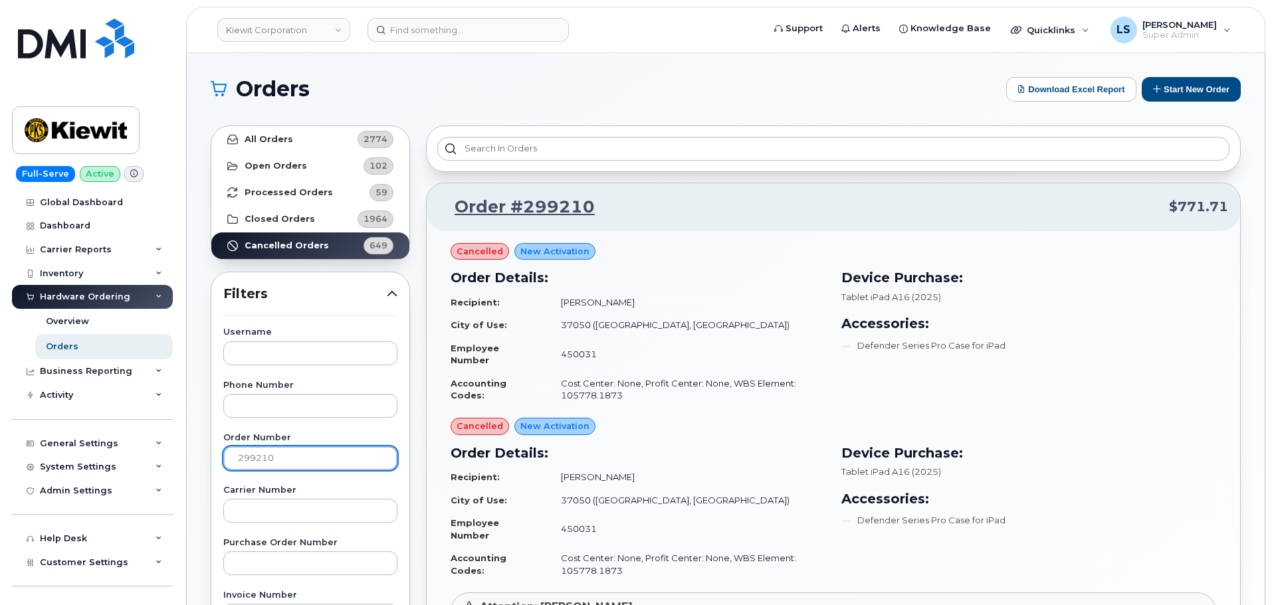
click at [306, 467] on input "299210" at bounding box center [310, 459] width 174 height 24
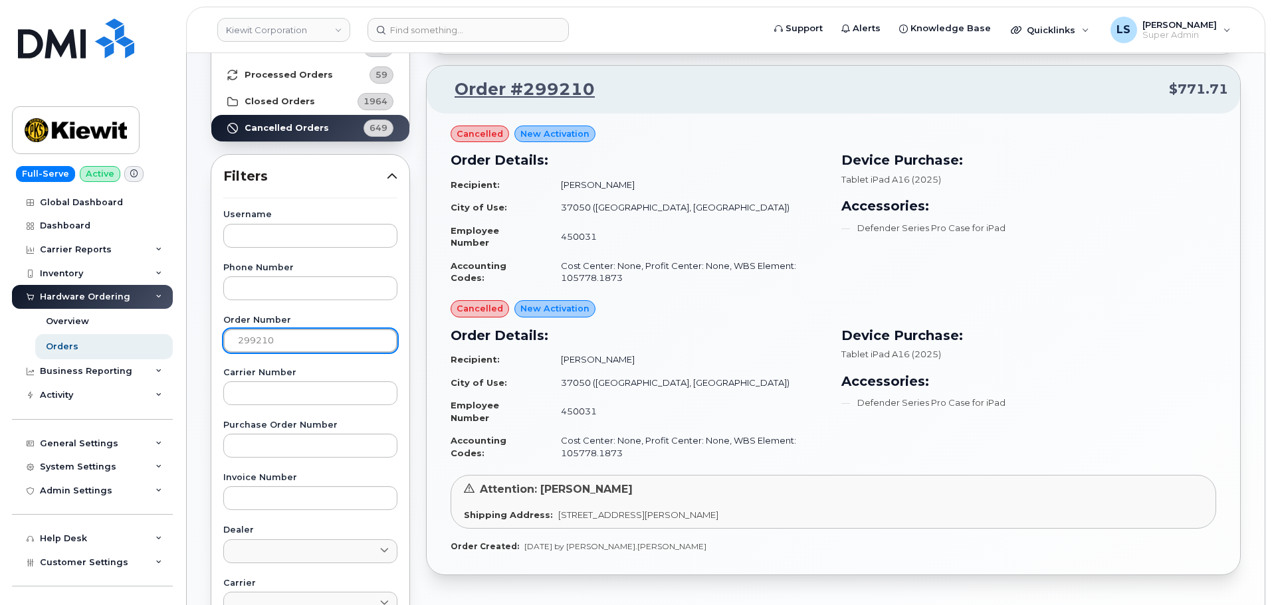
scroll to position [133, 0]
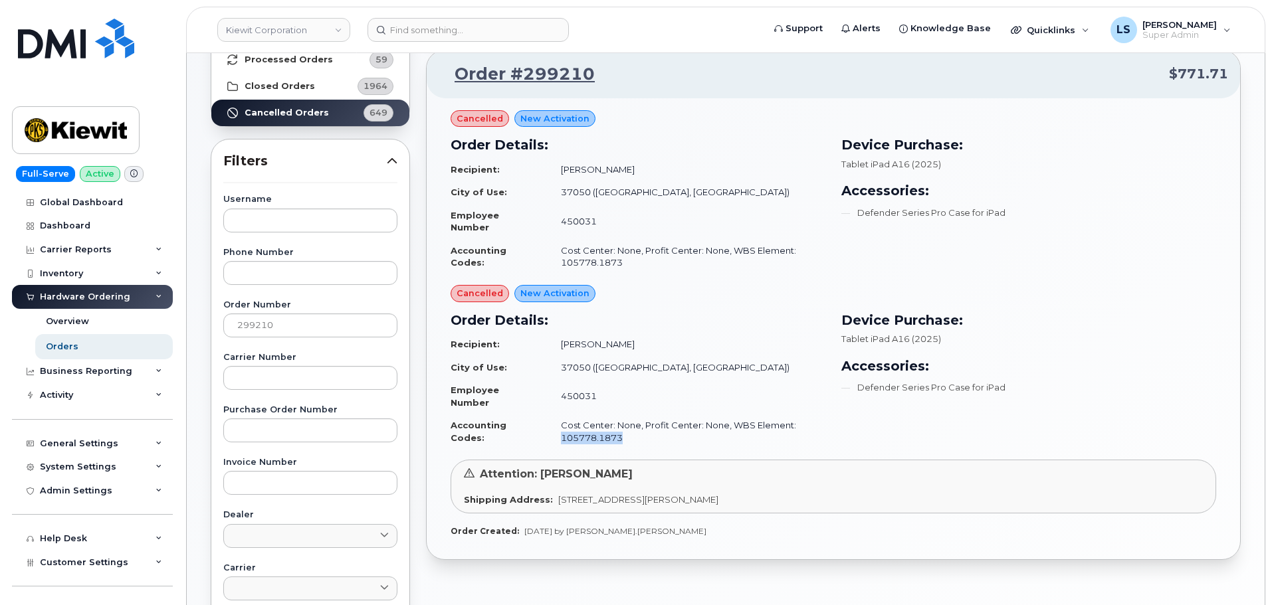
drag, startPoint x: 622, startPoint y: 439, endPoint x: 557, endPoint y: 446, distance: 65.5
click at [557, 446] on td "Cost Center: None, Profit Center: None, WBS Element: 105778.1873" at bounding box center [687, 431] width 276 height 35
copy td "105778.1873"
click at [630, 435] on td "Cost Center: None, Profit Center: None, WBS Element: 105778.1873" at bounding box center [687, 431] width 276 height 35
drag, startPoint x: 585, startPoint y: 444, endPoint x: 562, endPoint y: 439, distance: 23.1
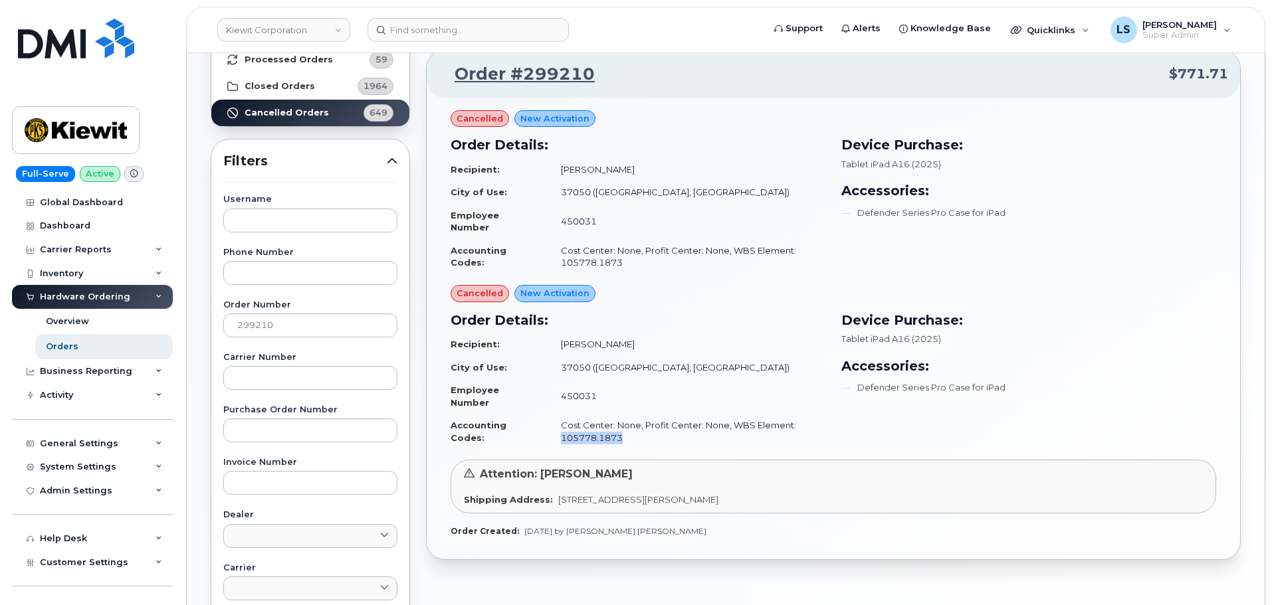
click at [556, 443] on td "Cost Center: None, Profit Center: None, WBS Element: 105778.1873" at bounding box center [687, 431] width 276 height 35
click at [678, 403] on td "450031" at bounding box center [687, 396] width 276 height 35
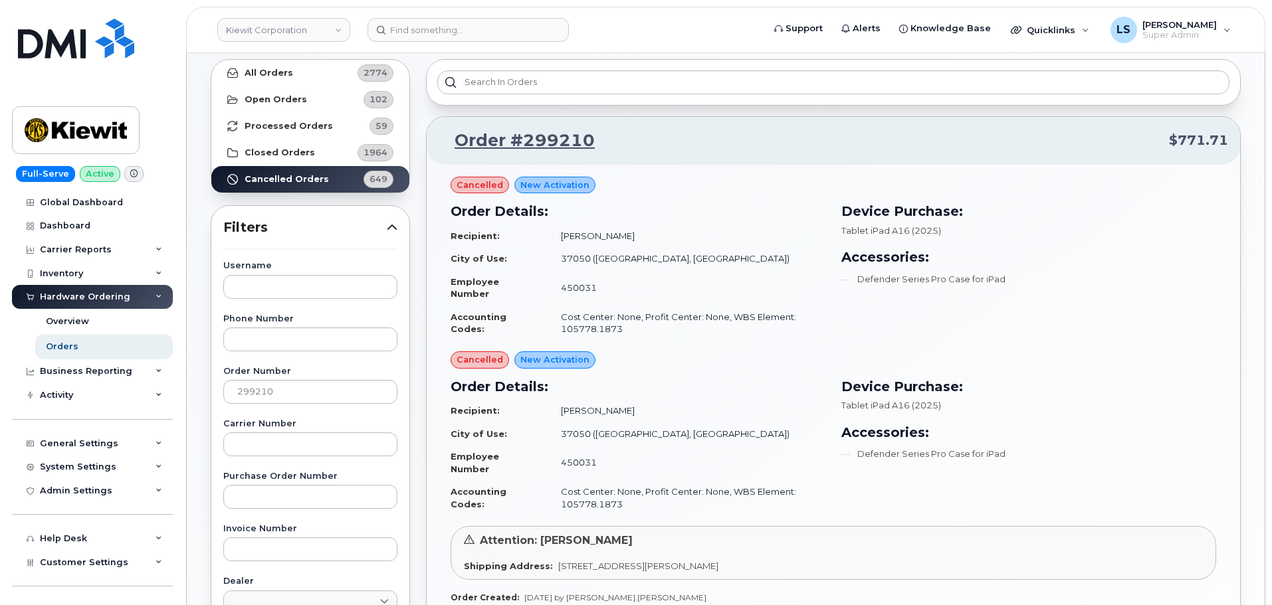
scroll to position [0, 0]
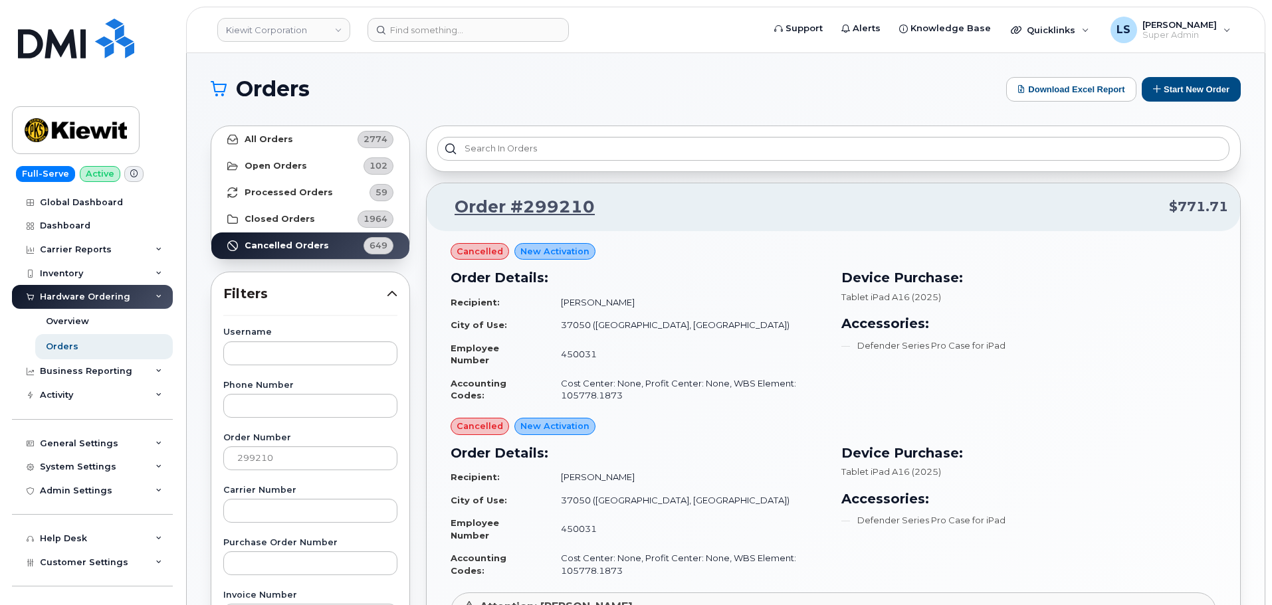
click at [635, 439] on div "Order Details: Recipient: Alma Anel Peleato City of Use: 37050 (Cumberland City…" at bounding box center [638, 512] width 391 height 155
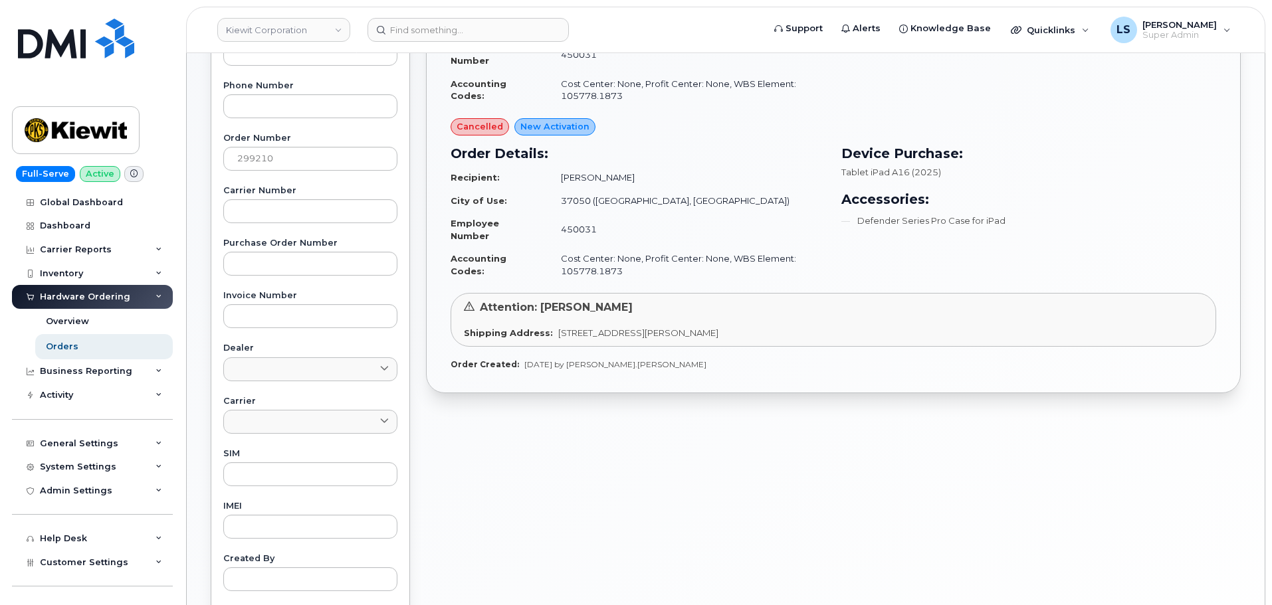
scroll to position [172, 0]
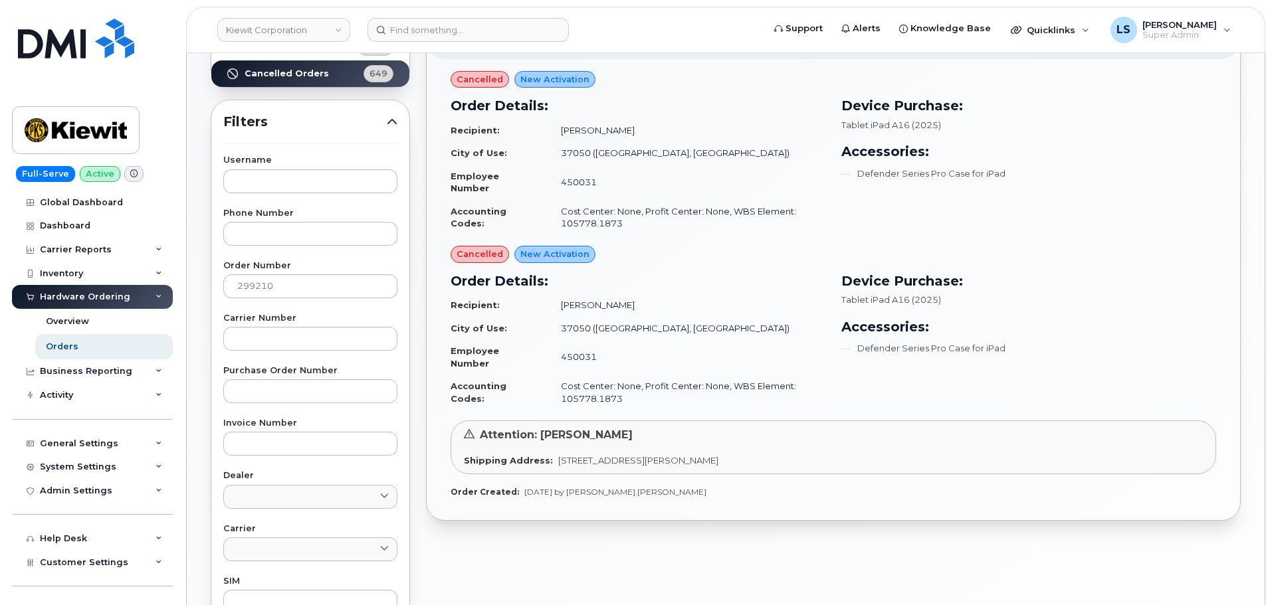
click at [659, 391] on td "Cost Center: None, Profit Center: None, WBS Element: 105778.1873" at bounding box center [687, 392] width 276 height 35
click at [112, 443] on div "General Settings" at bounding box center [79, 444] width 78 height 11
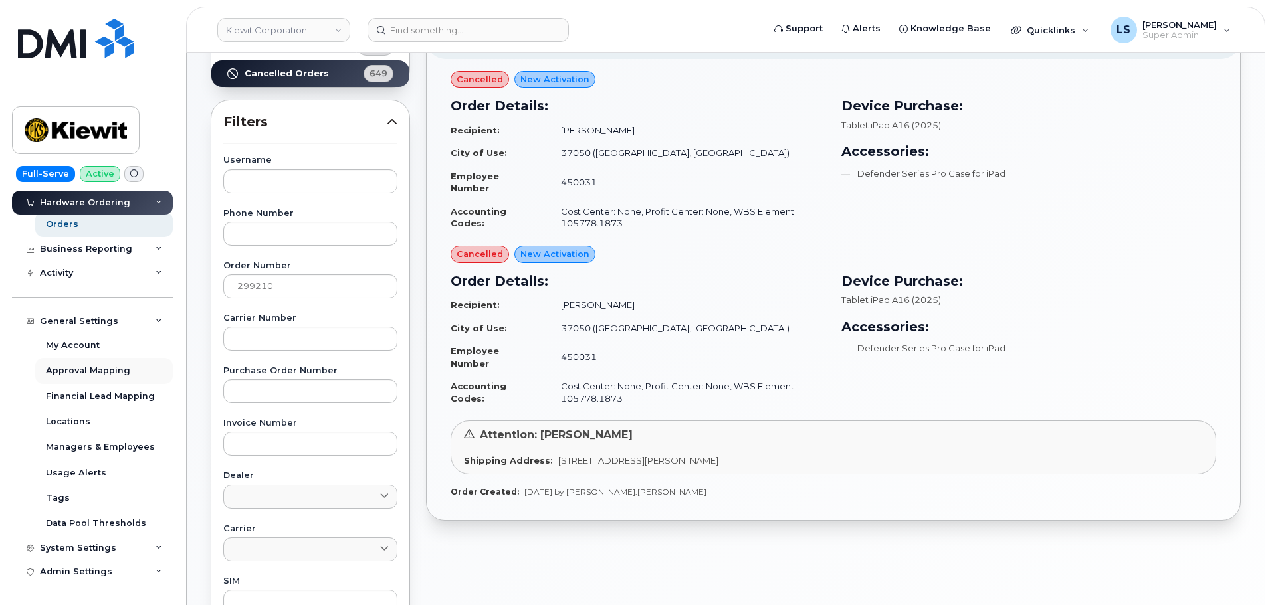
scroll to position [133, 0]
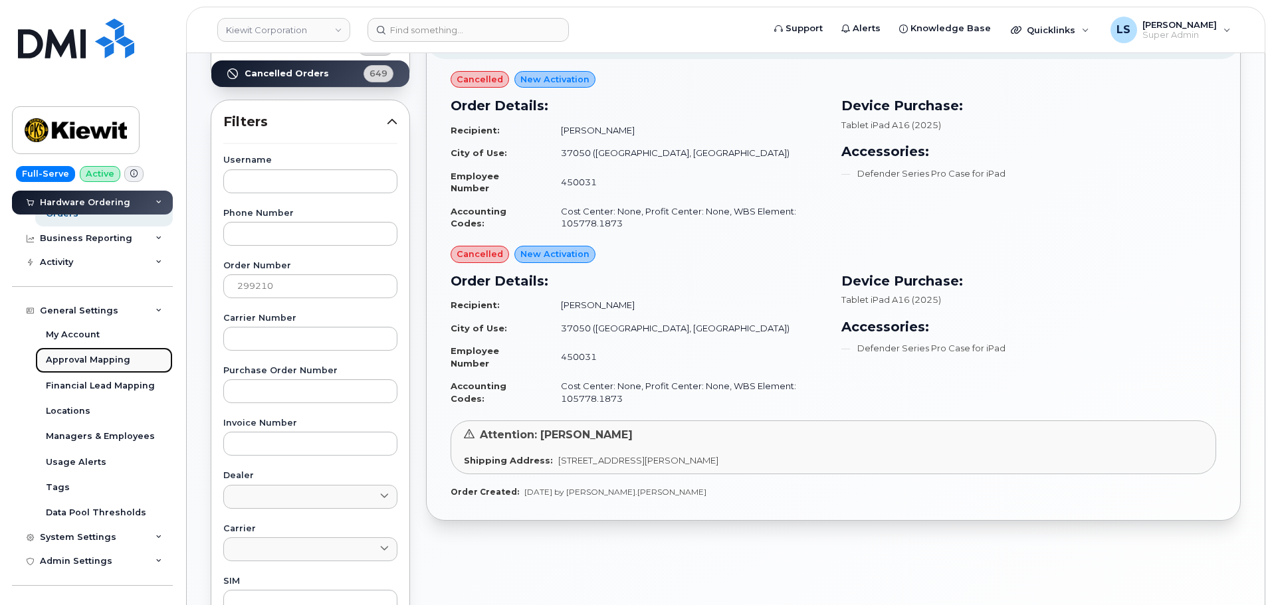
click at [106, 365] on div "Approval Mapping" at bounding box center [88, 360] width 84 height 12
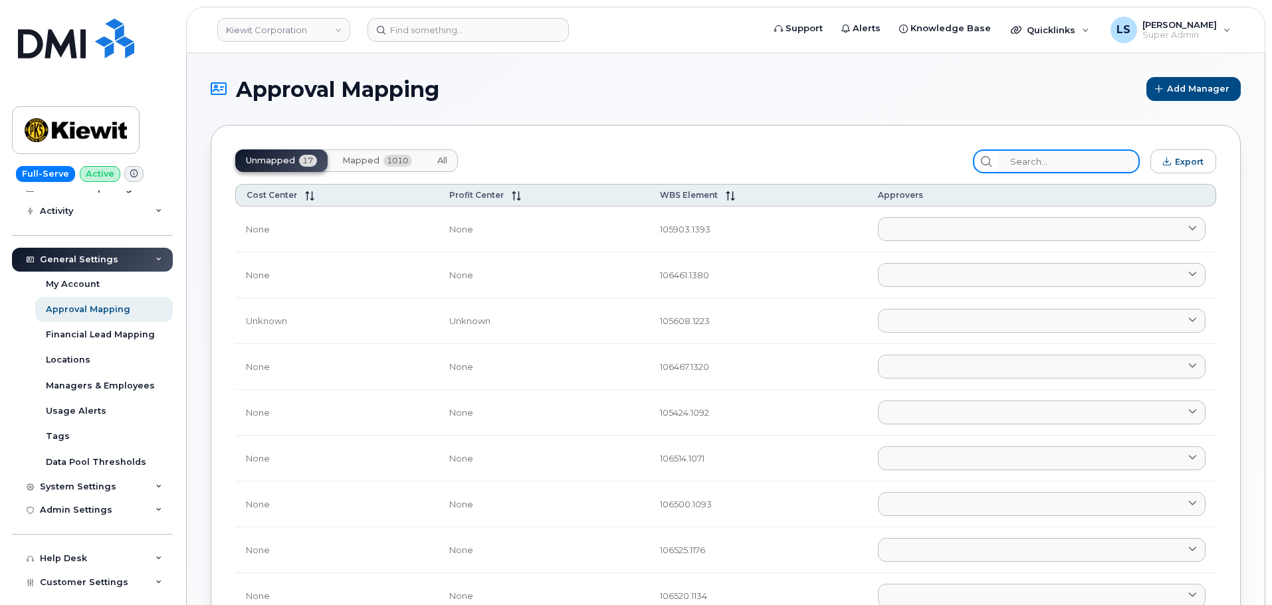
click at [1045, 161] on input "search" at bounding box center [1069, 162] width 142 height 24
paste input "105778.1873"
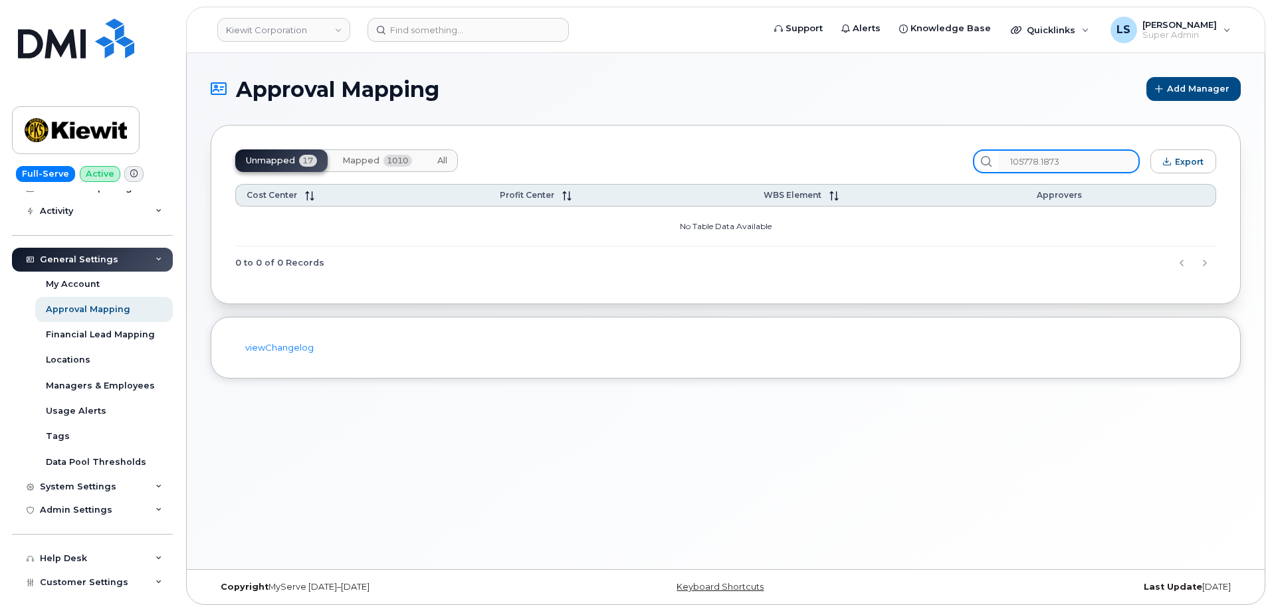
type input "105778.1873"
click at [372, 153] on button "Mapped 1010" at bounding box center [377, 161] width 91 height 23
click at [1106, 159] on input "105778.1873" at bounding box center [1069, 162] width 142 height 24
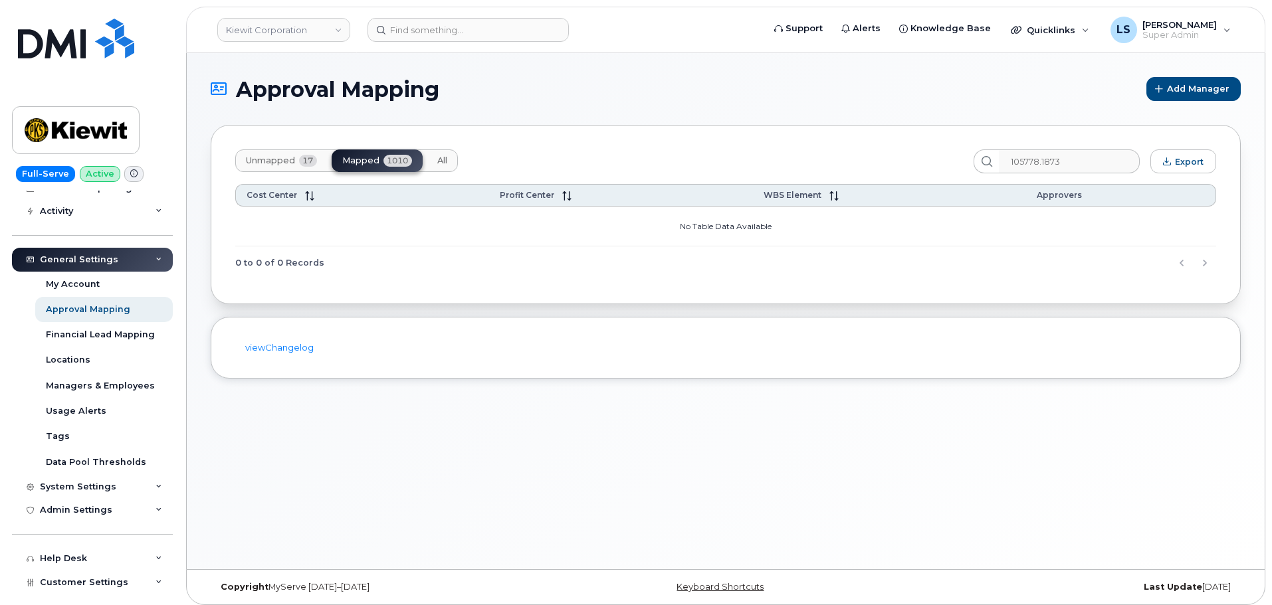
click at [280, 158] on span "Unmapped" at bounding box center [270, 160] width 49 height 11
click at [340, 152] on button "Mapped 1010" at bounding box center [377, 161] width 91 height 23
click at [1073, 152] on input "105778.1873" at bounding box center [1069, 162] width 142 height 24
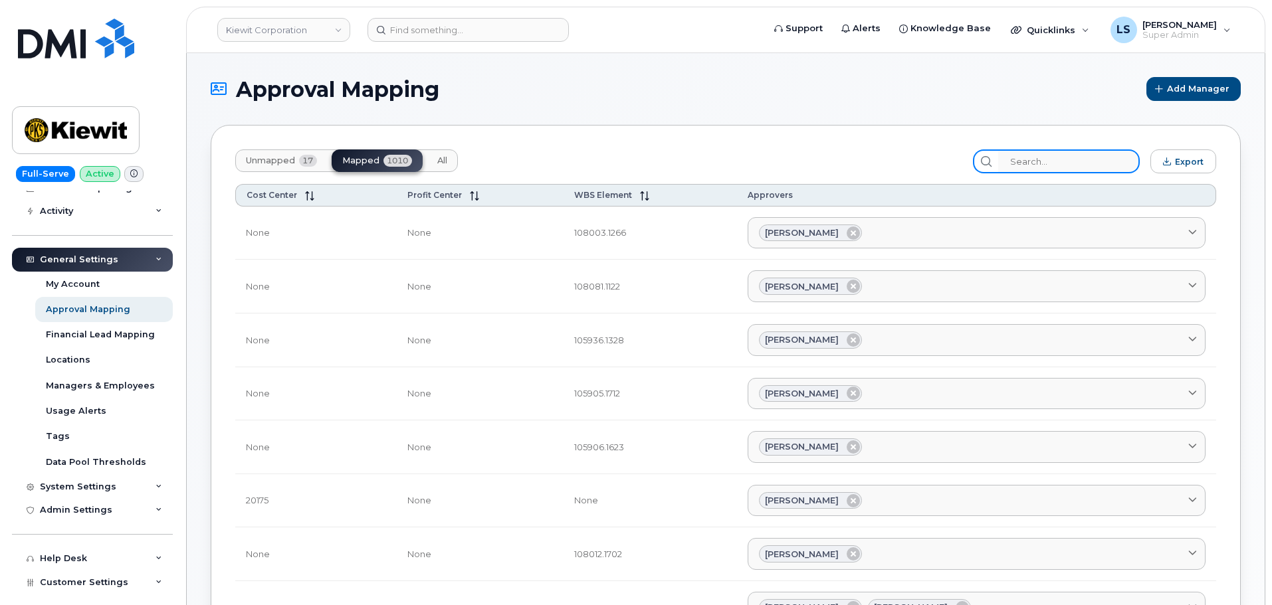
paste input "105778.1873"
type input "105778.1873"
click at [1047, 151] on input "search" at bounding box center [1069, 162] width 142 height 24
paste input "105778.1873"
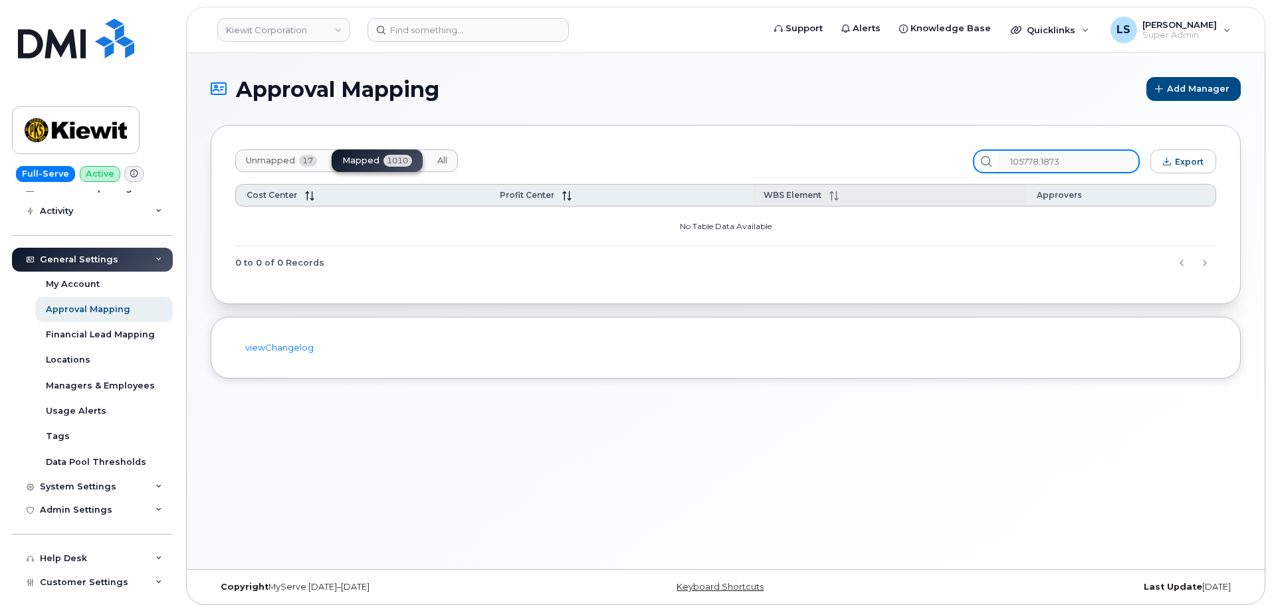
drag, startPoint x: 1084, startPoint y: 153, endPoint x: 836, endPoint y: 184, distance: 250.4
click at [836, 184] on div "Unmapped 17 Mapped 1010 All 105778.1873 Export Cost Center Profit Center WBS El…" at bounding box center [726, 214] width 1030 height 179
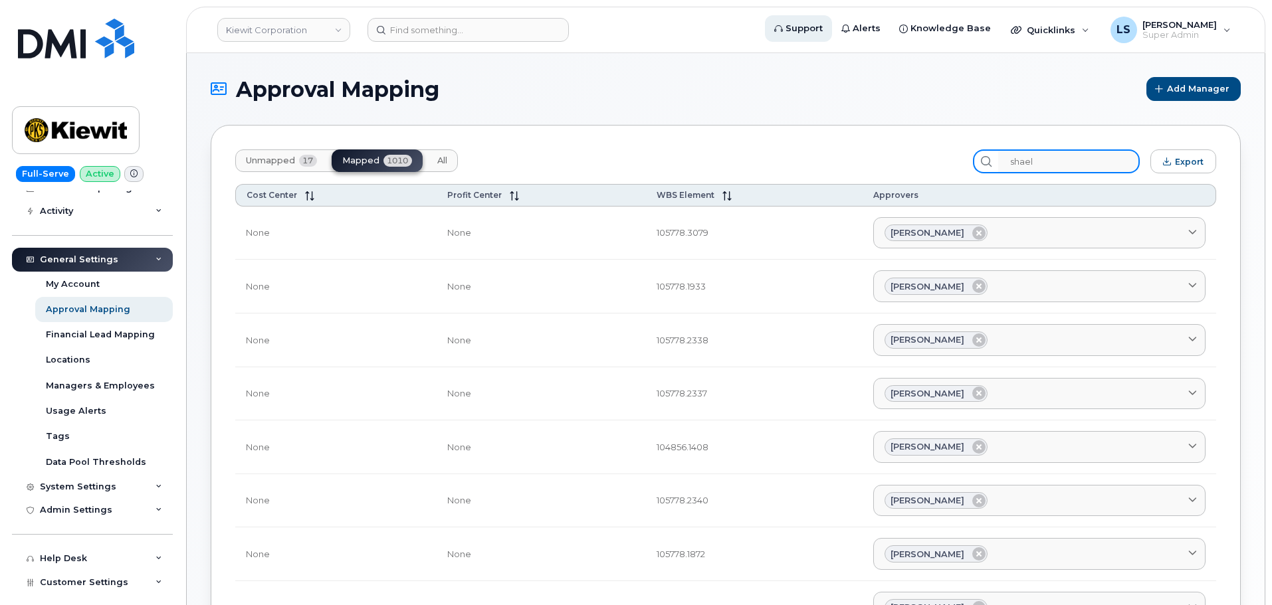
type input "shael"
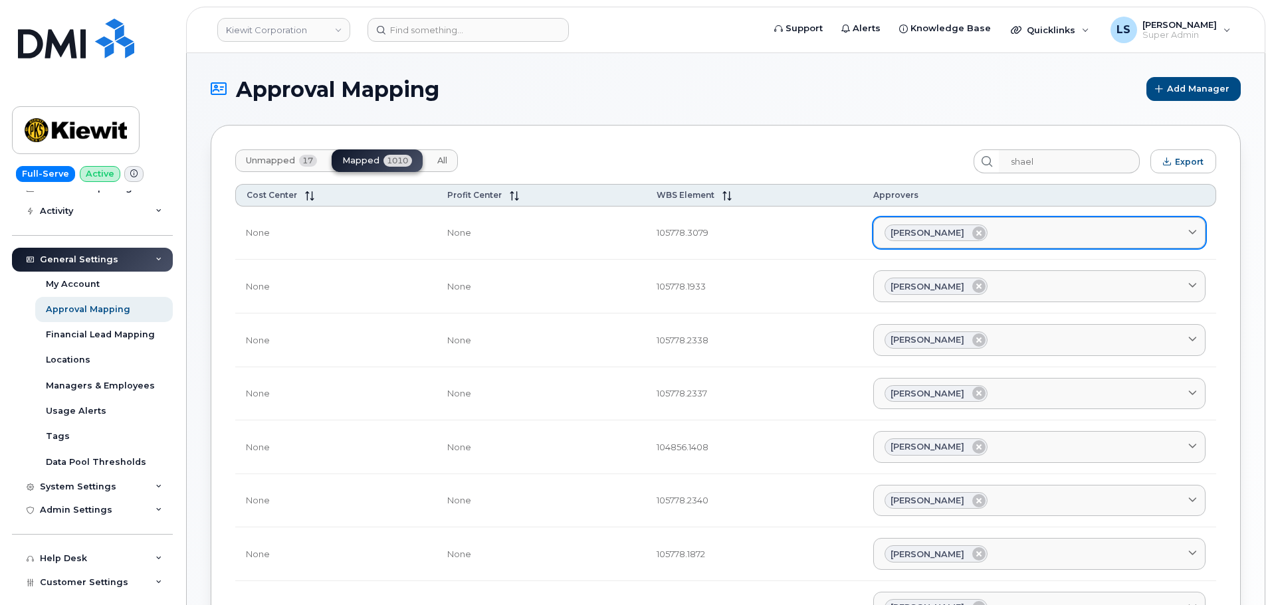
click at [918, 241] on div "Shaelyn Vaught" at bounding box center [935, 233] width 103 height 17
click at [1039, 227] on div "Shaelyn Vaught" at bounding box center [1039, 233] width 310 height 17
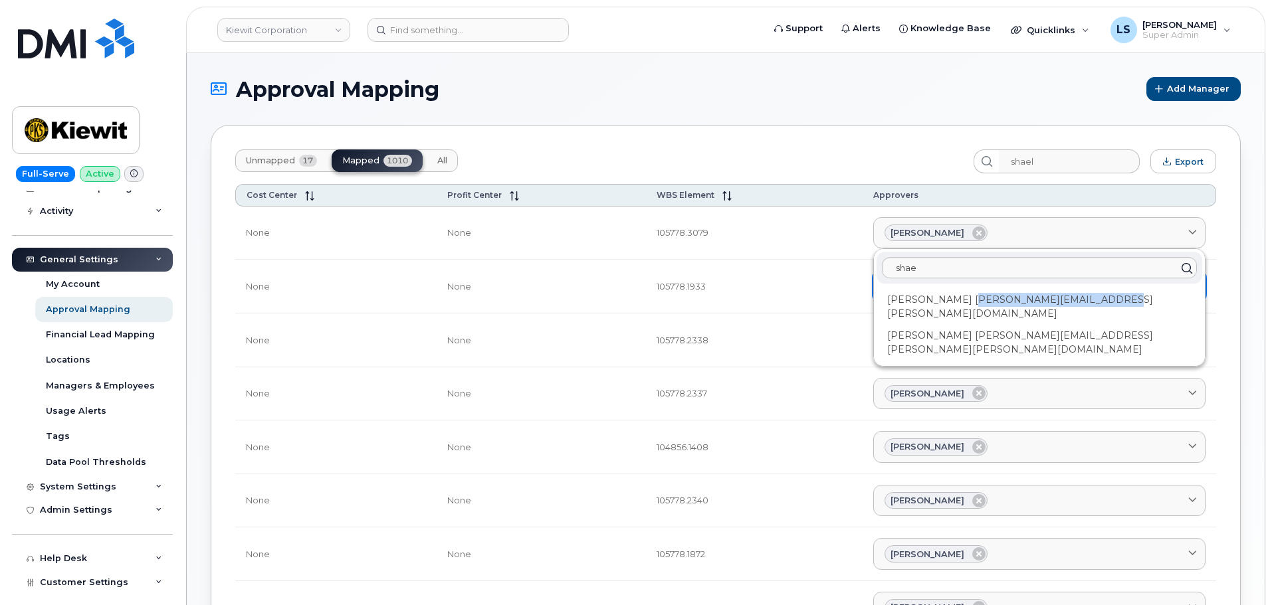
drag, startPoint x: 1131, startPoint y: 300, endPoint x: 965, endPoint y: 301, distance: 166.1
click at [968, 304] on div "Shaelyn Vaught SHAELYN.VAUGHT@KIEWIT.COM" at bounding box center [1039, 307] width 326 height 36
copy div "SHAELYN.VAUGHT@KIEWIT.COM"
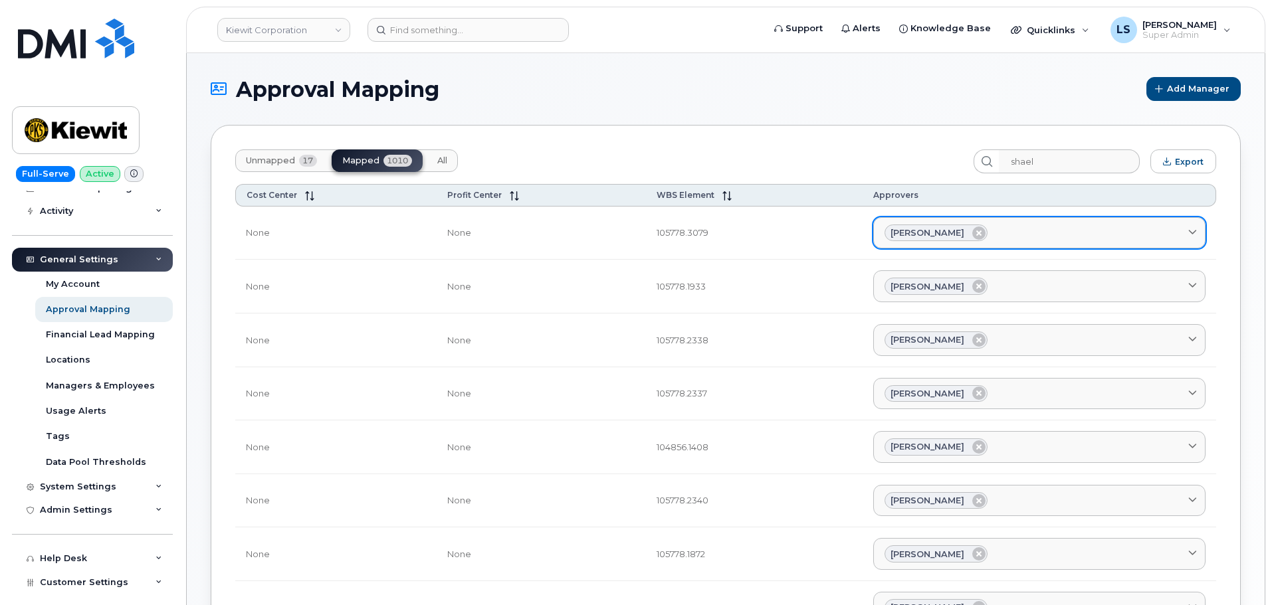
click at [1102, 225] on div "Shaelyn Vaught" at bounding box center [1039, 233] width 310 height 17
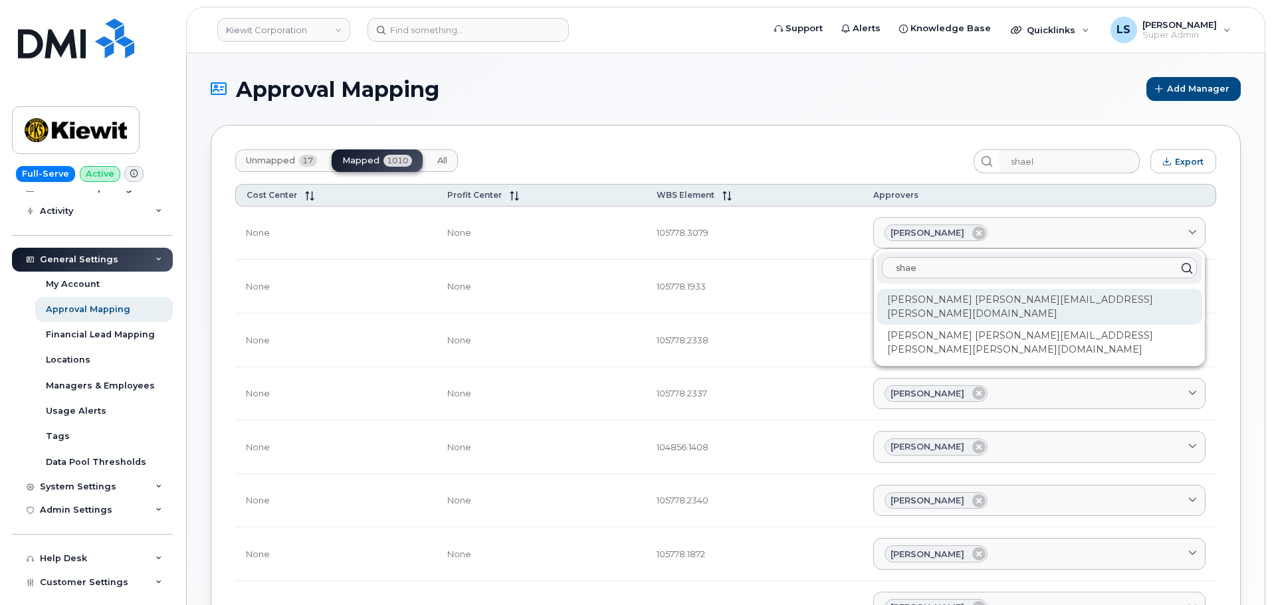
type input "shae"
copy div "SHAELYN.VAUGHT@KIEWIT.COM"
drag, startPoint x: 1137, startPoint y: 299, endPoint x: 965, endPoint y: 308, distance: 172.3
click at [965, 308] on div "Shaelyn Vaught SHAELYN.VAUGHT@KIEWIT.COM" at bounding box center [1039, 307] width 326 height 36
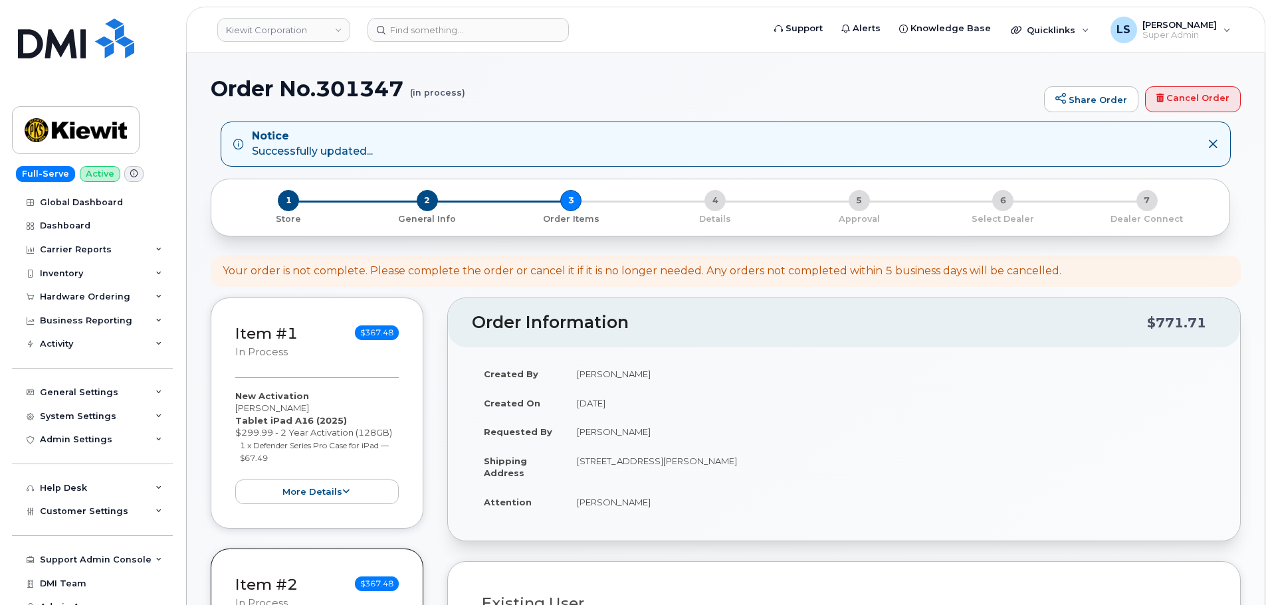
select select
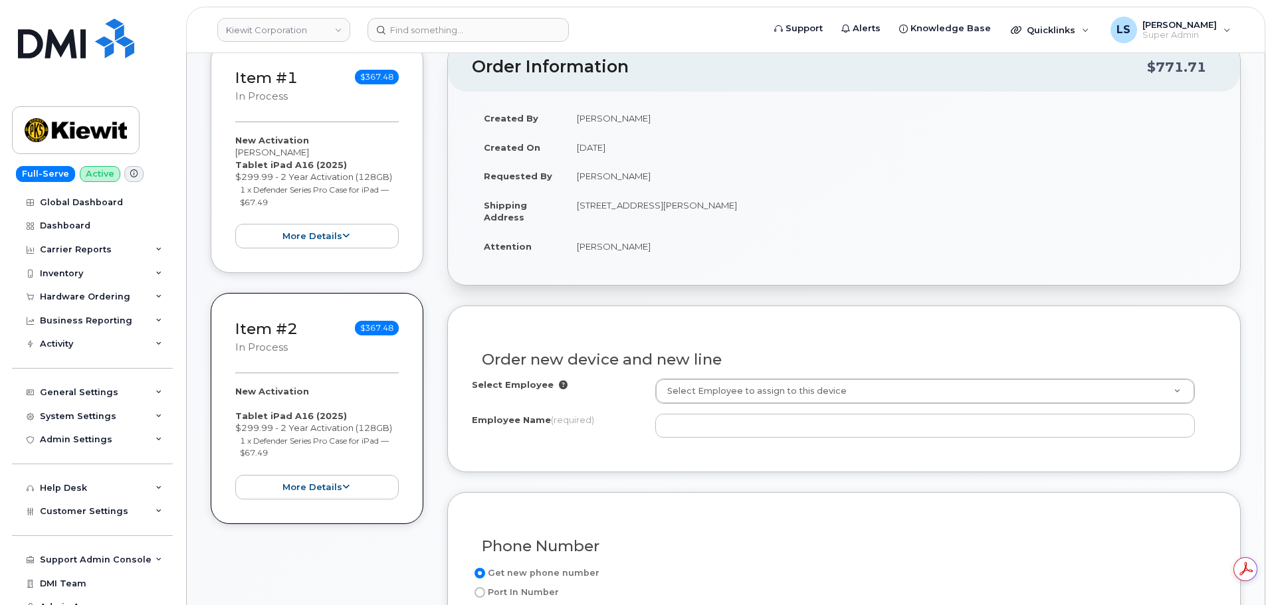
scroll to position [332, 0]
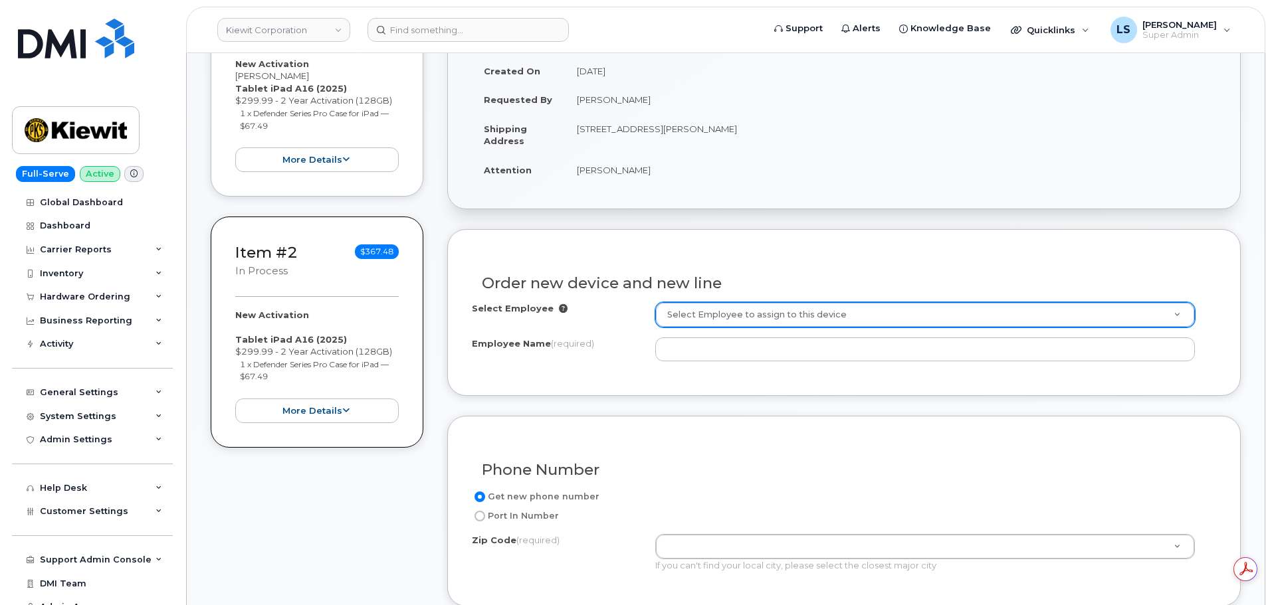
paste input "[PERSON_NAME]"
type input "[PERSON_NAME]"
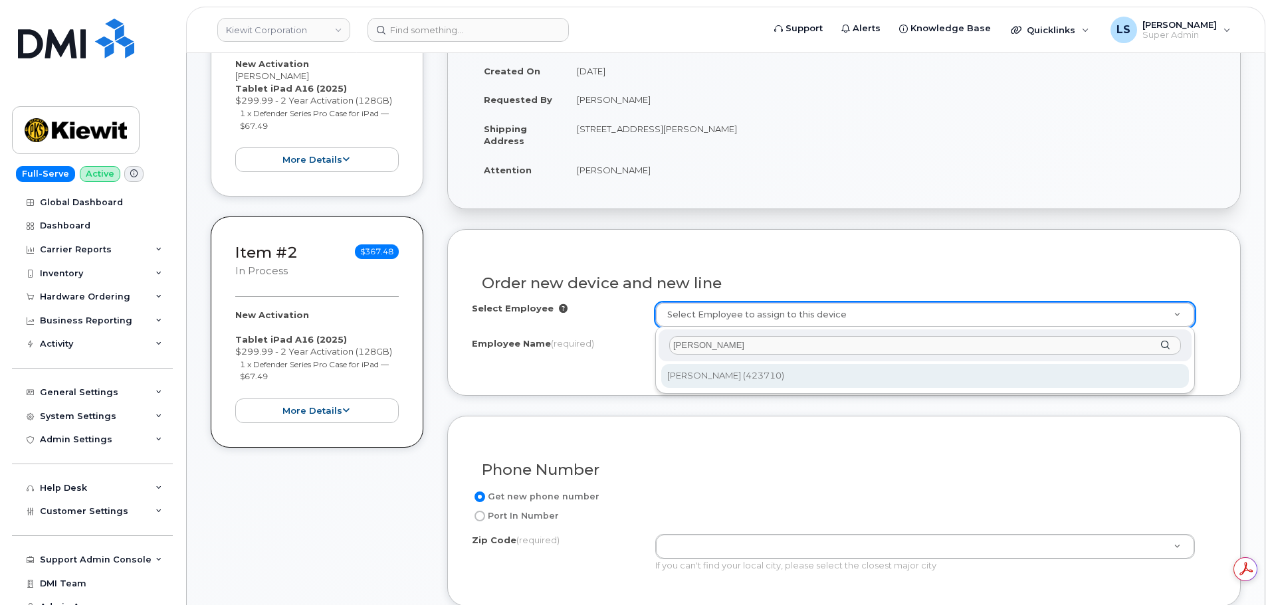
type input "[PERSON_NAME]"
type input "2155072"
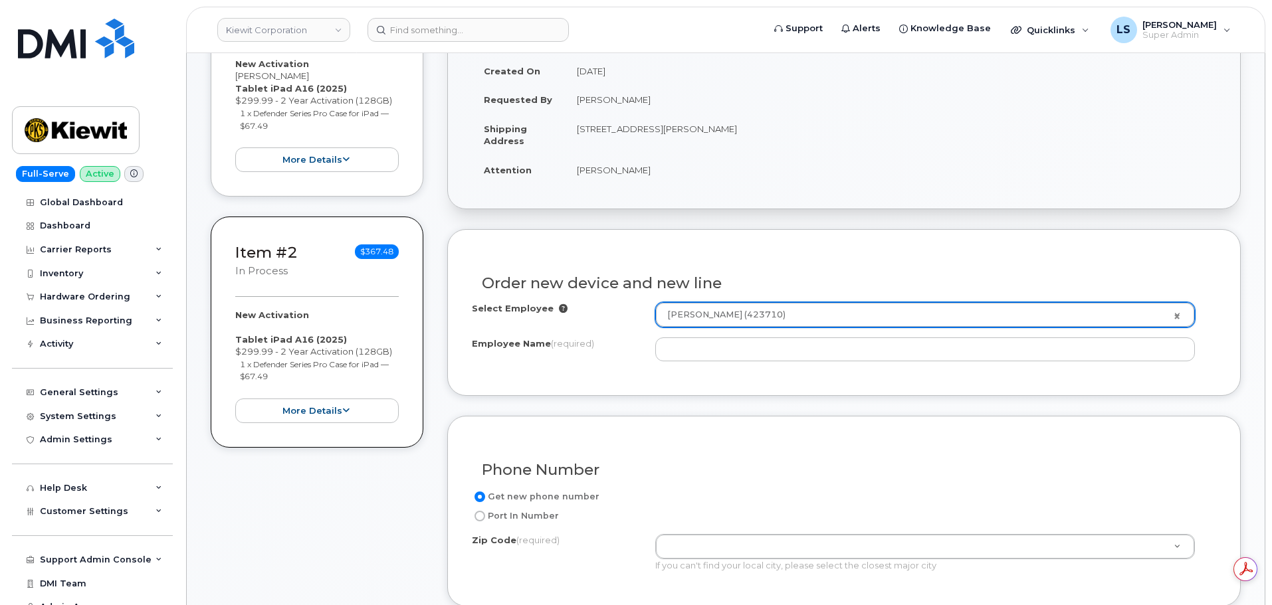
type input "[PERSON_NAME]"
type input "Av. de la Salvación #712"
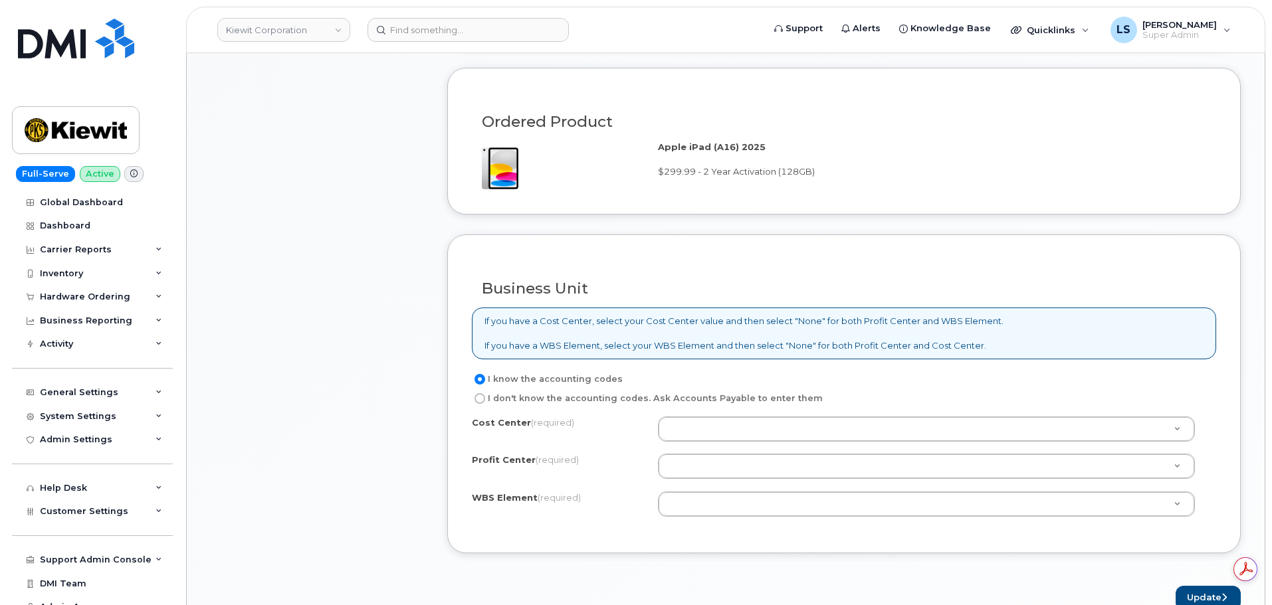
scroll to position [997, 0]
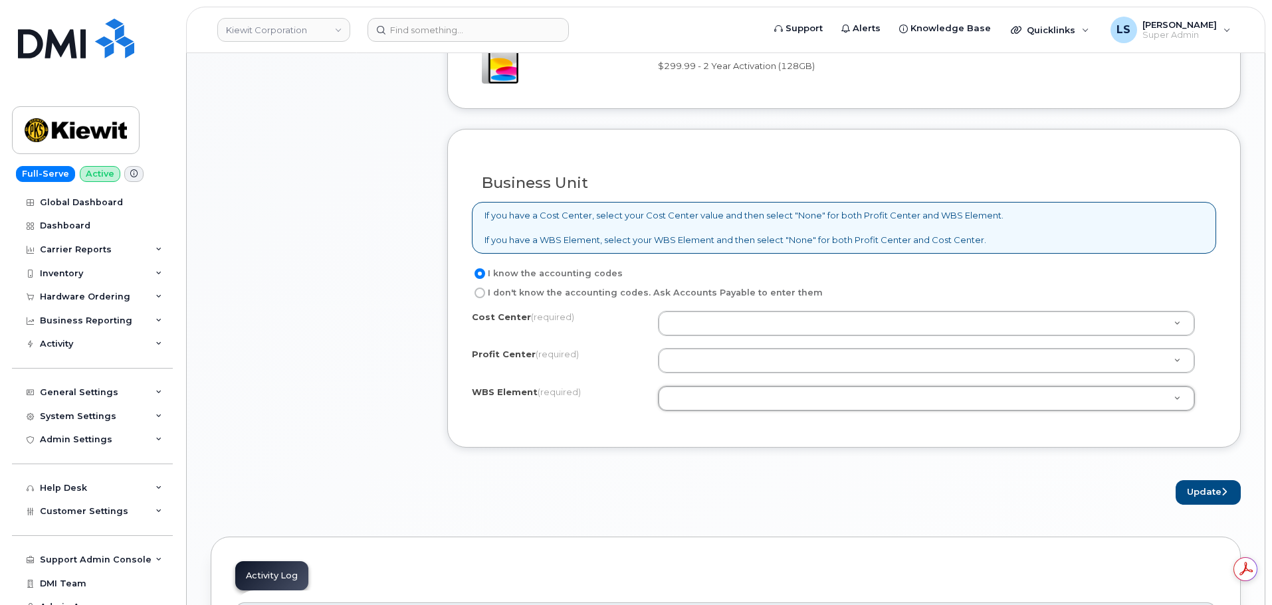
drag, startPoint x: 716, startPoint y: 394, endPoint x: 668, endPoint y: 390, distance: 48.7
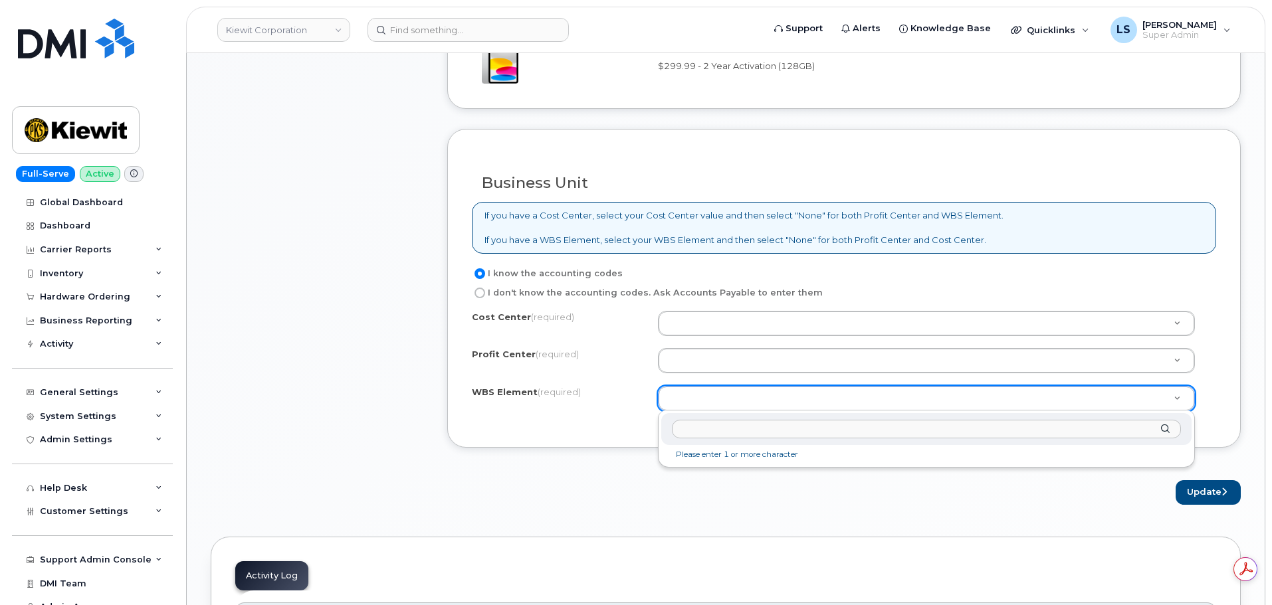
paste input "105778.1873"
type input "105778.1873"
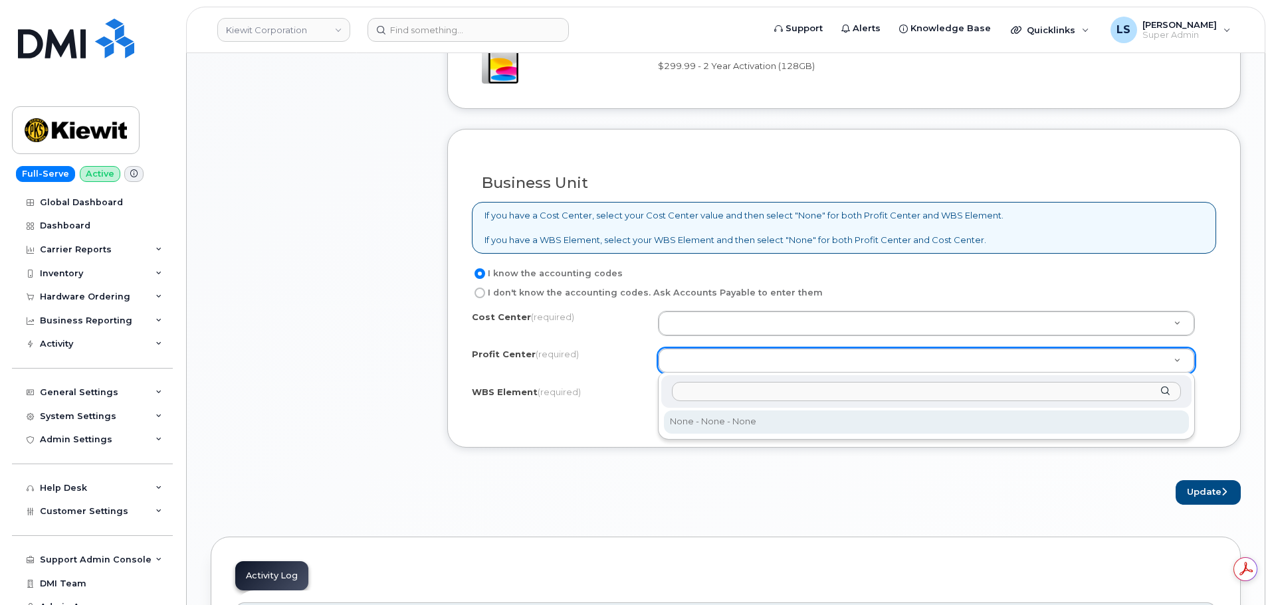
select select "None"
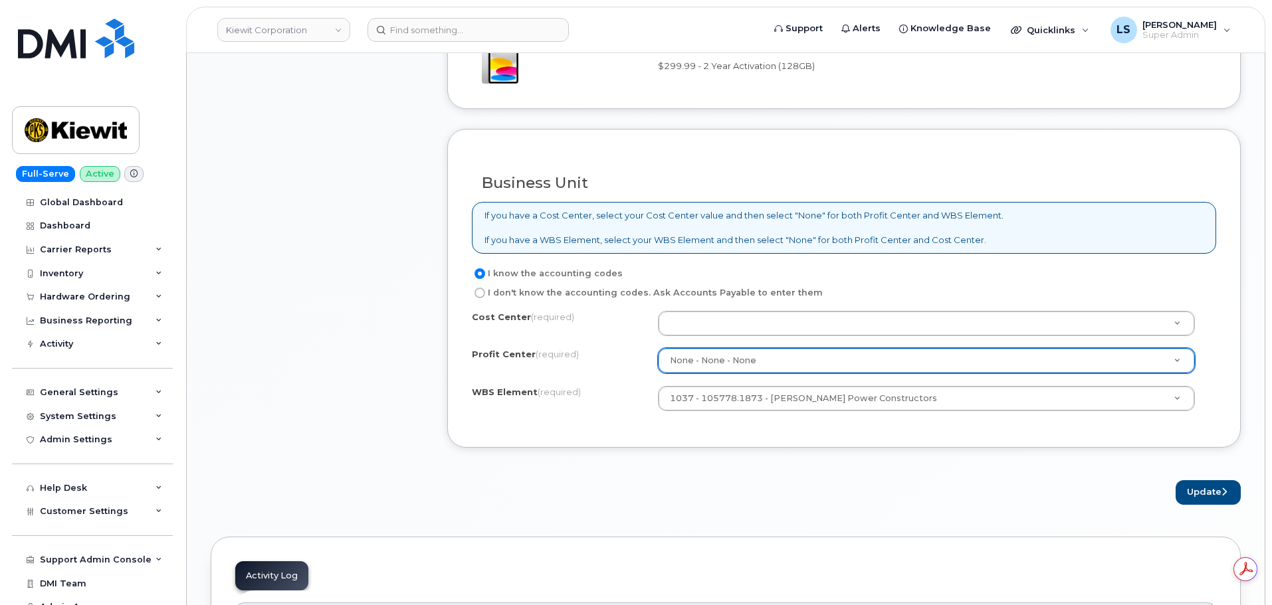
click at [726, 306] on div "I know the accounting codes I don't know the accounting codes. Ask Accounts Pay…" at bounding box center [844, 345] width 744 height 158
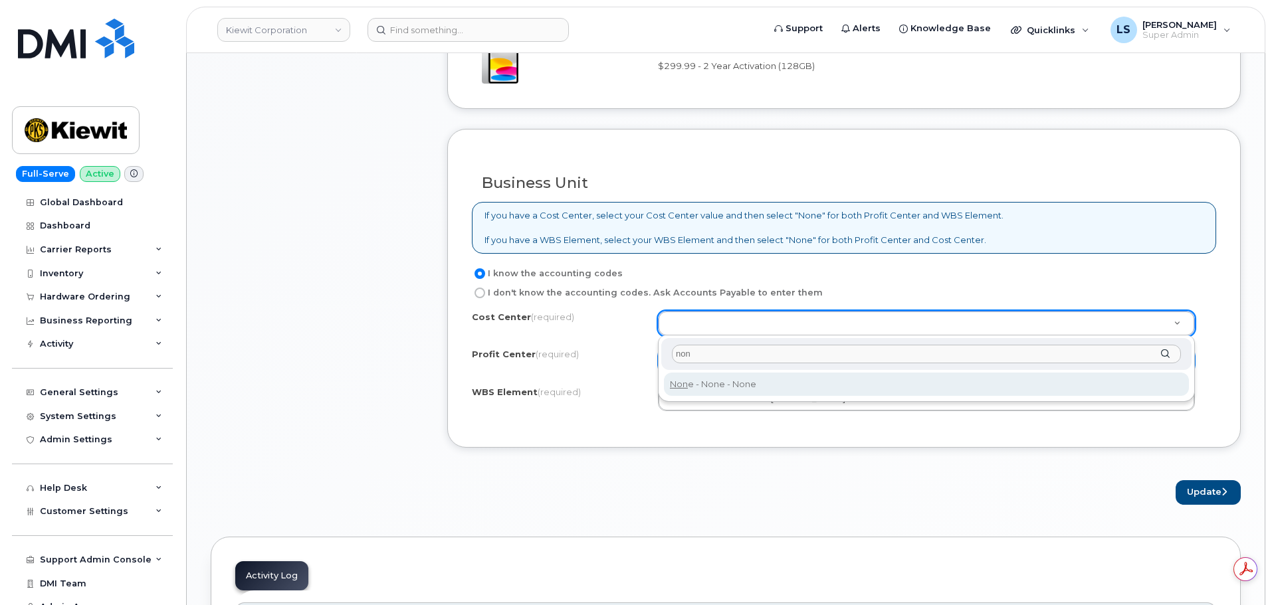
type input "non"
type input "None"
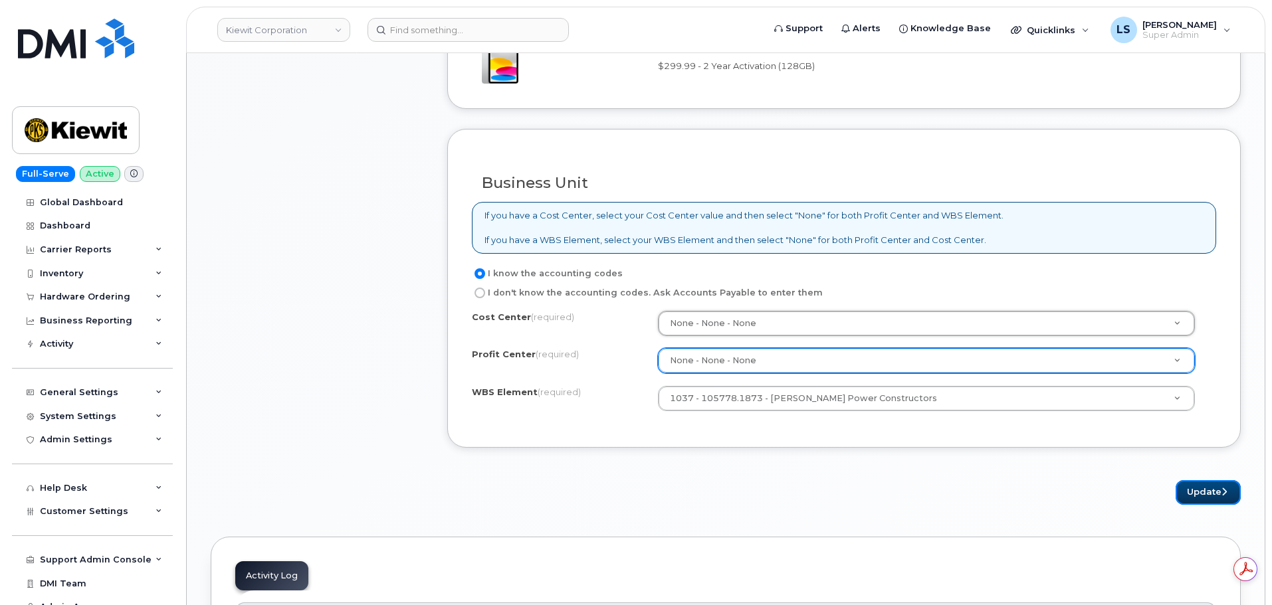
click at [1203, 492] on button "Update" at bounding box center [1207, 492] width 65 height 25
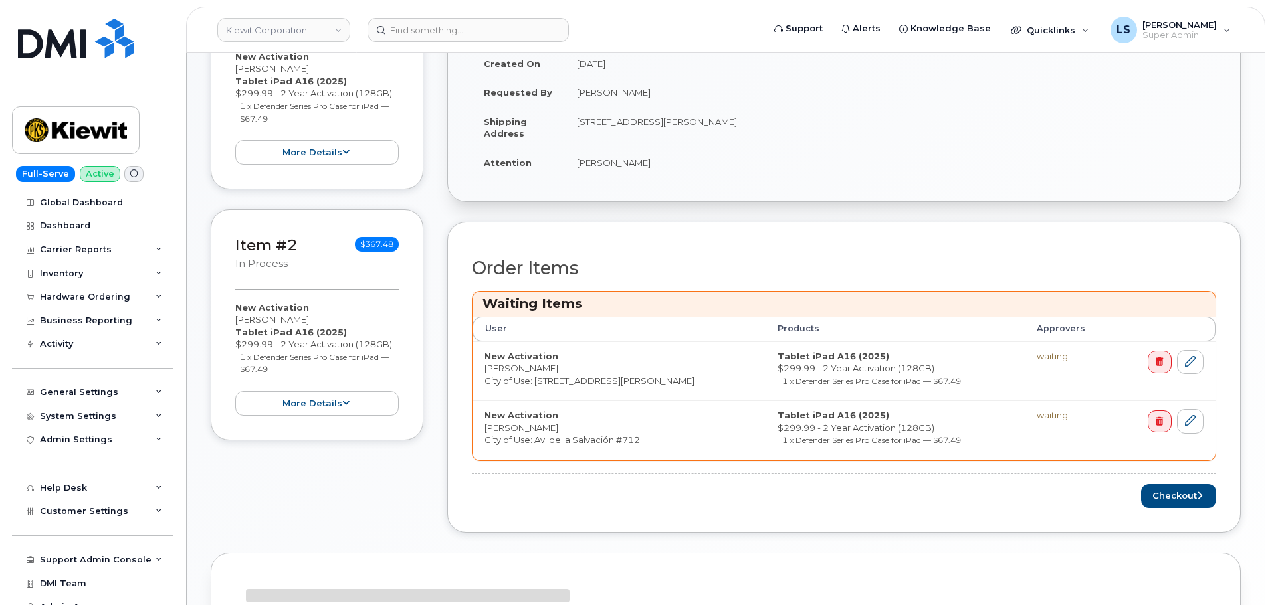
scroll to position [465, 0]
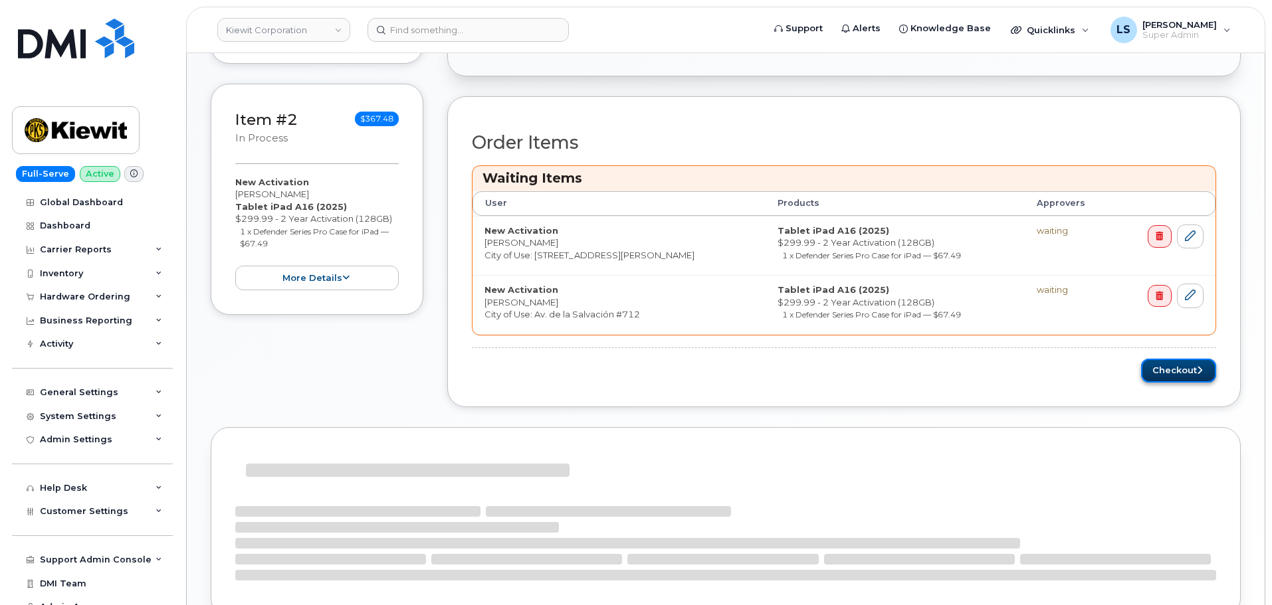
click at [1174, 372] on button "Checkout" at bounding box center [1178, 371] width 75 height 25
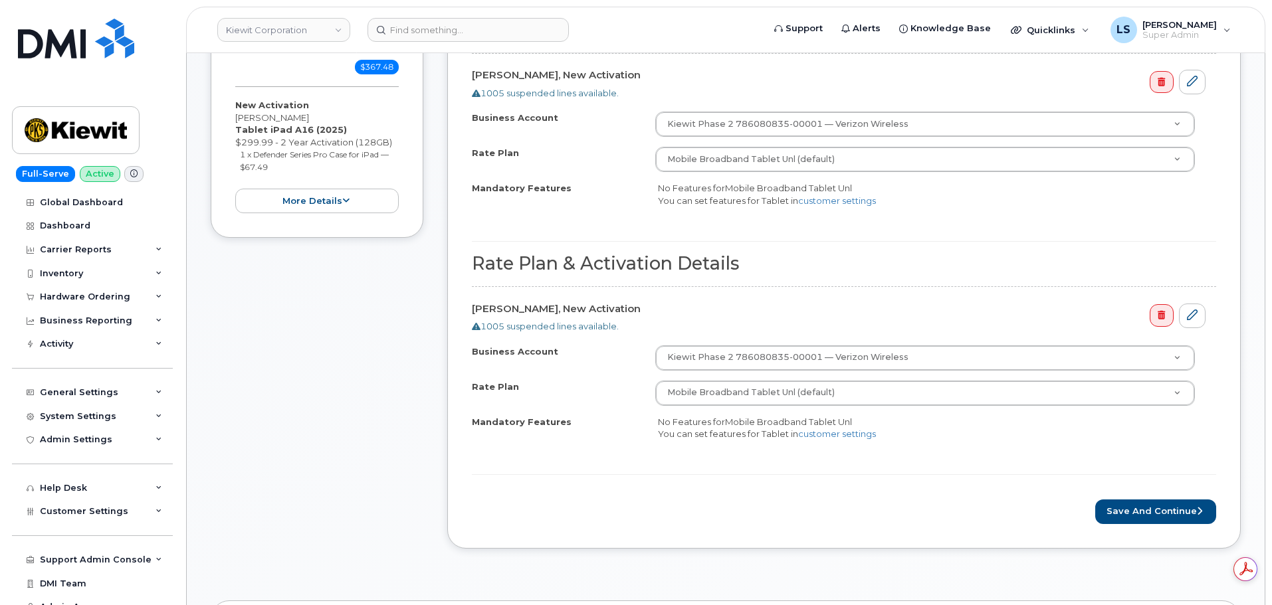
scroll to position [598, 0]
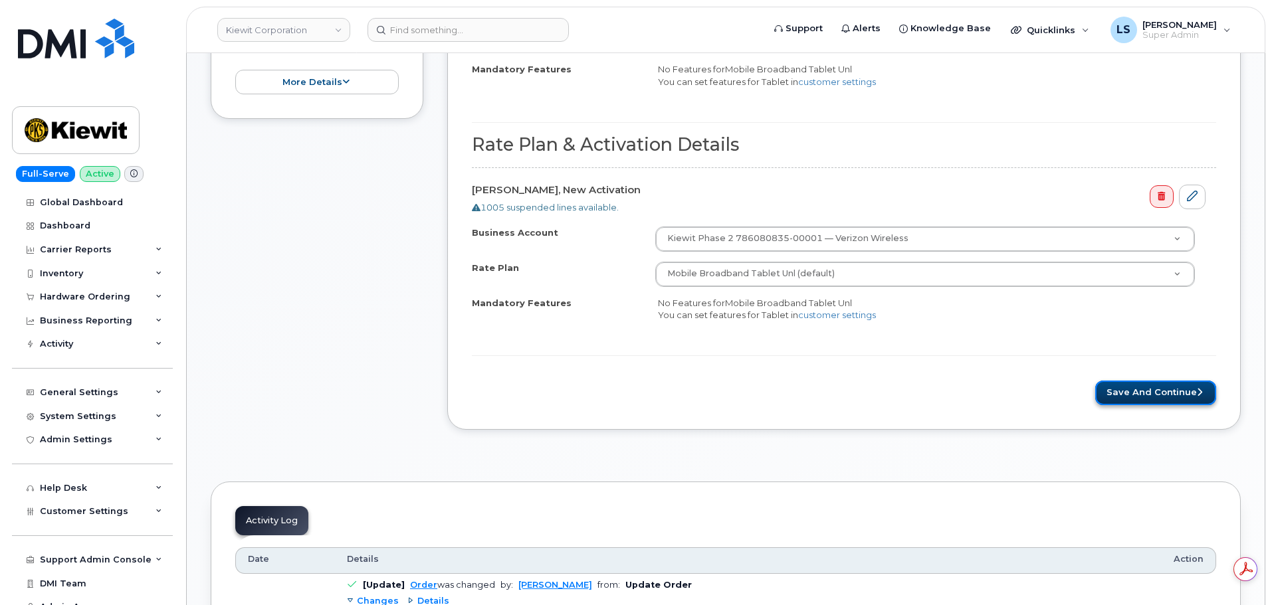
click at [1140, 383] on button "Save and Continue" at bounding box center [1155, 393] width 121 height 25
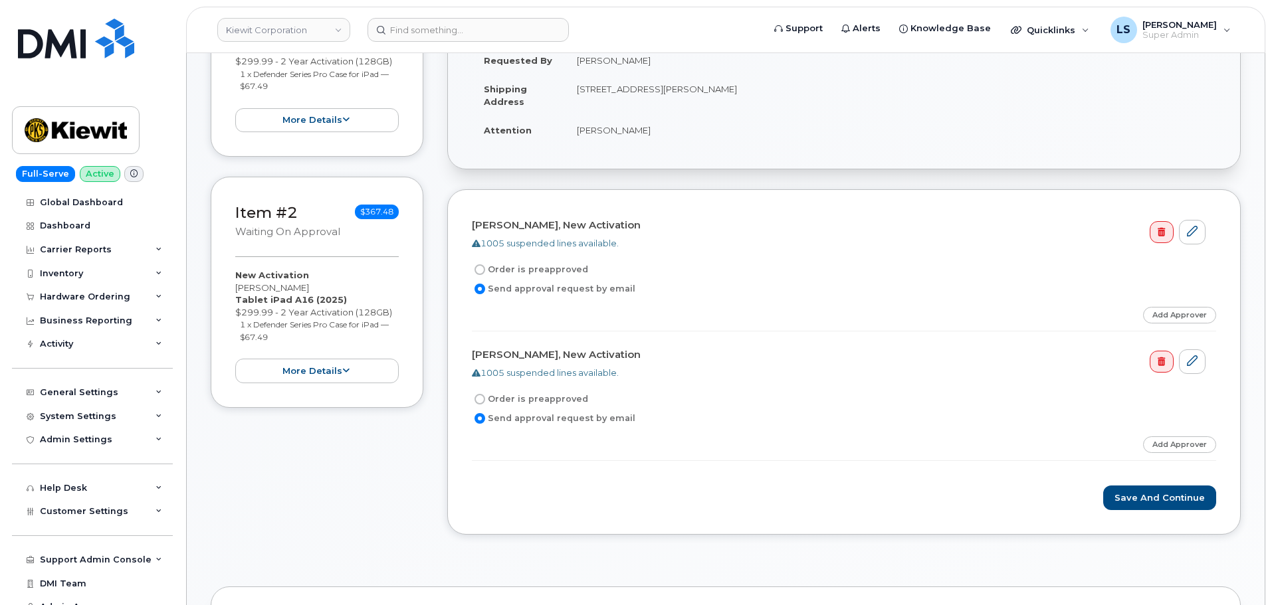
scroll to position [332, 0]
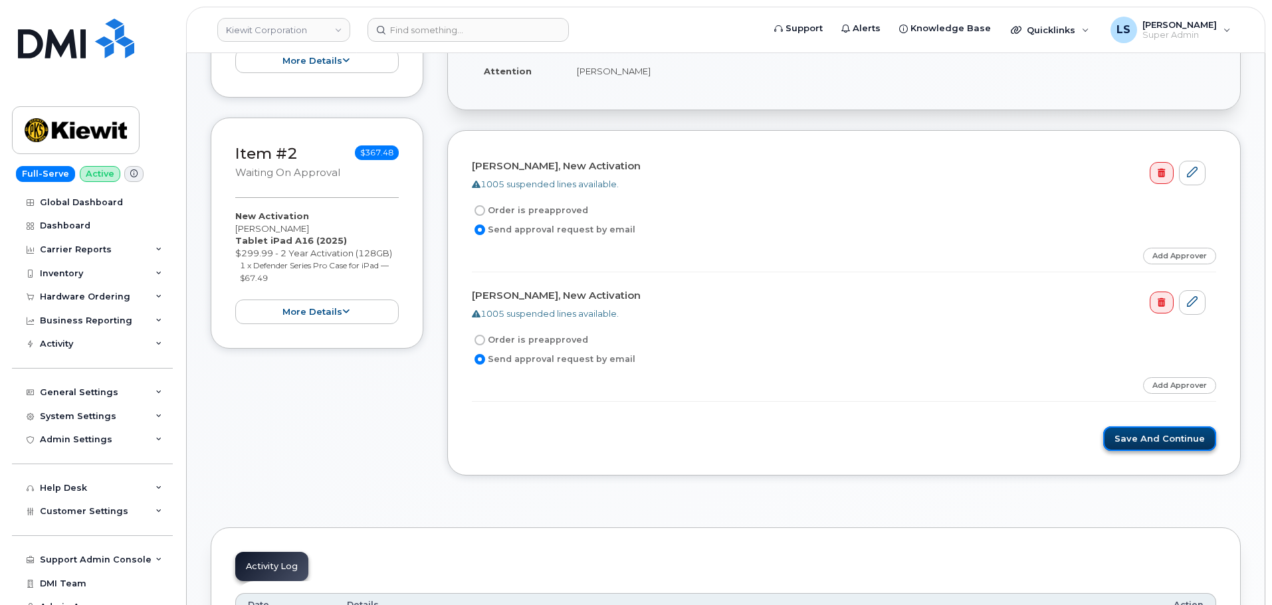
click at [1135, 447] on button "Save and Continue" at bounding box center [1159, 439] width 113 height 25
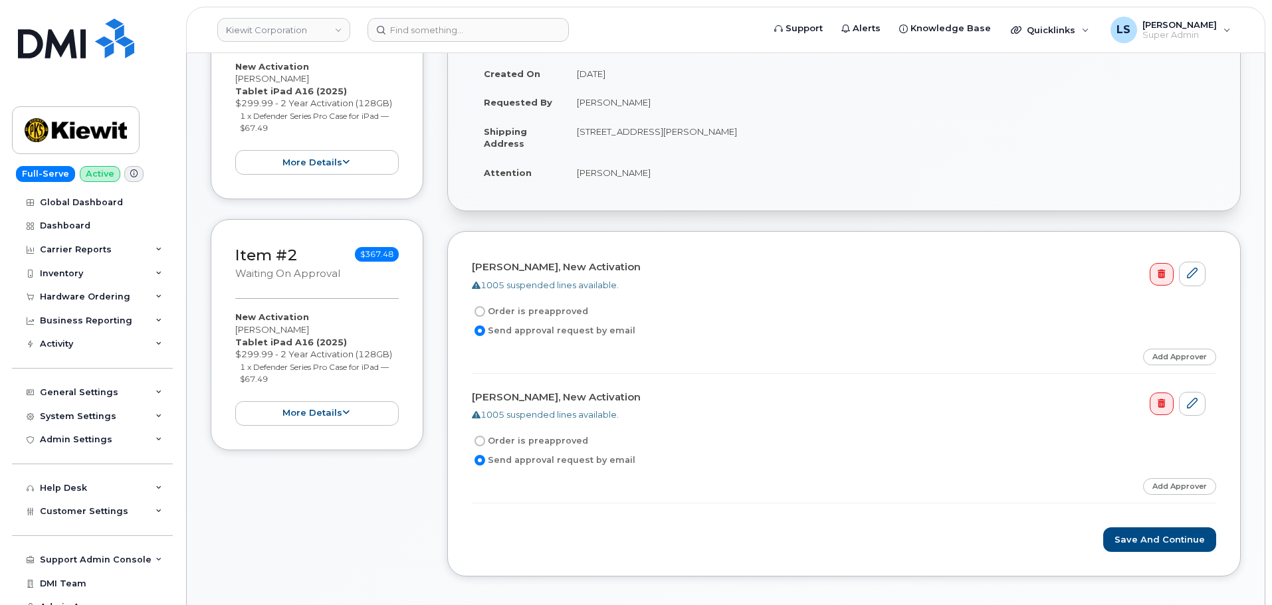
scroll to position [399, 0]
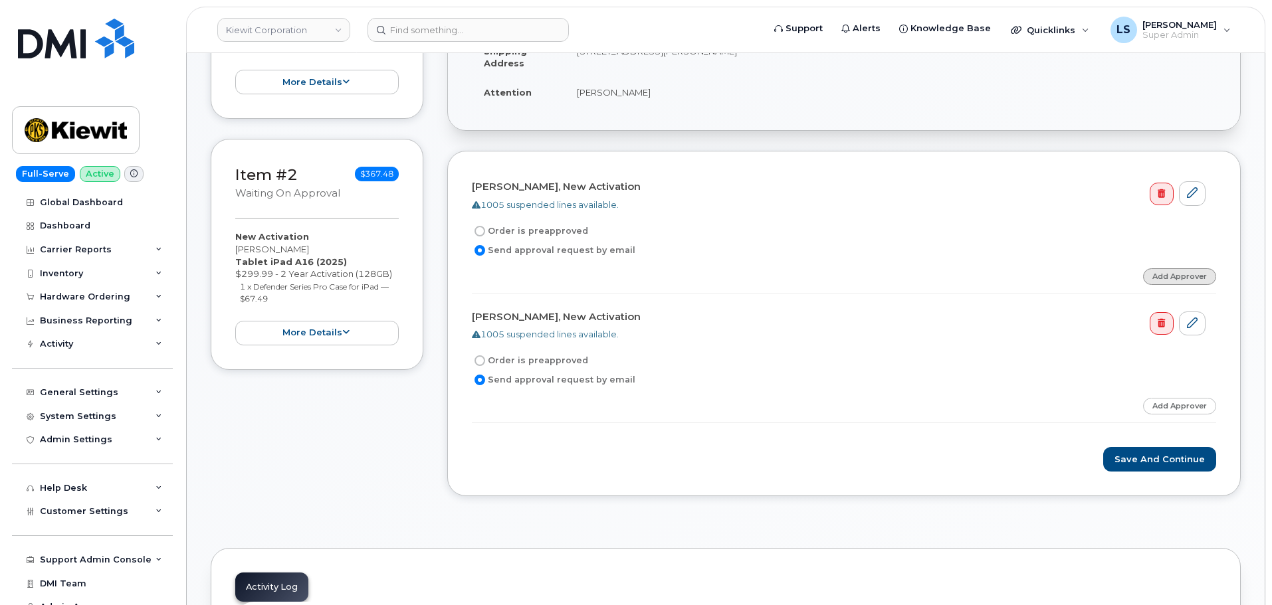
click at [1172, 280] on link "Add Approver" at bounding box center [1179, 276] width 73 height 17
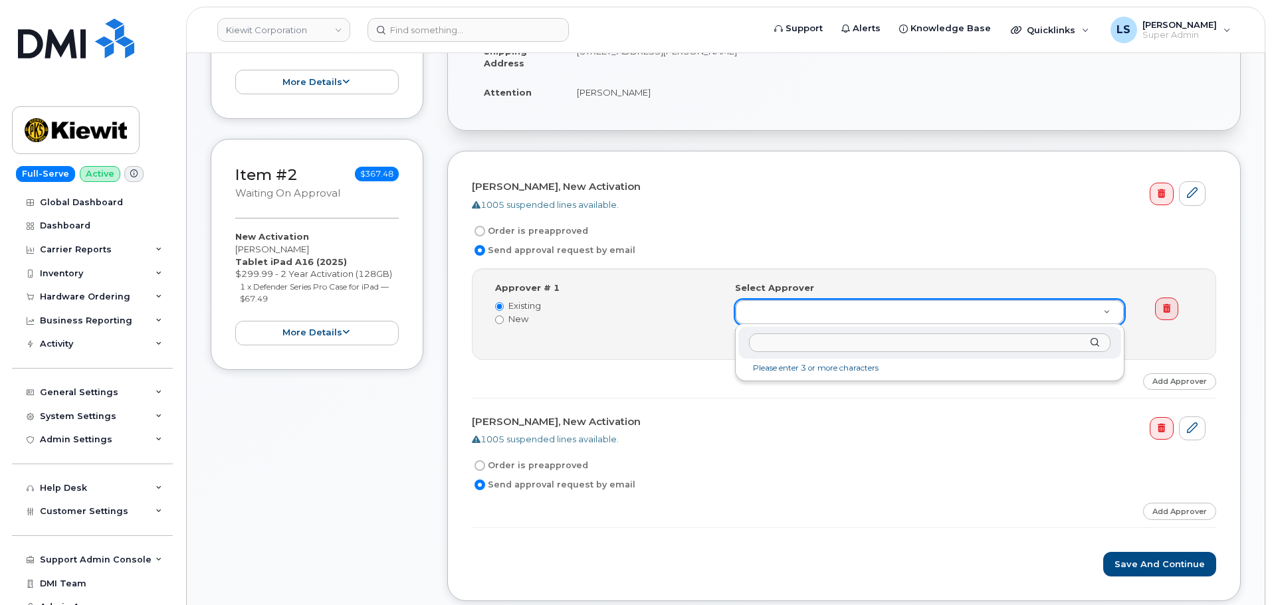
type input "105778.1873"
drag, startPoint x: 811, startPoint y: 338, endPoint x: 719, endPoint y: 333, distance: 91.9
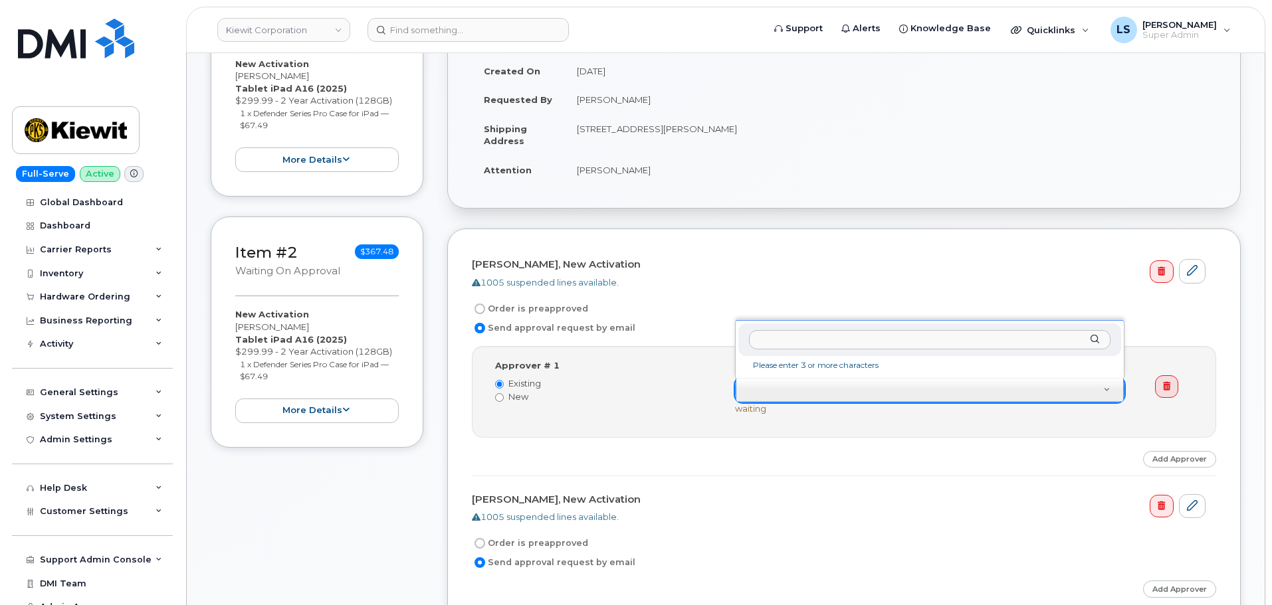
scroll to position [332, 0]
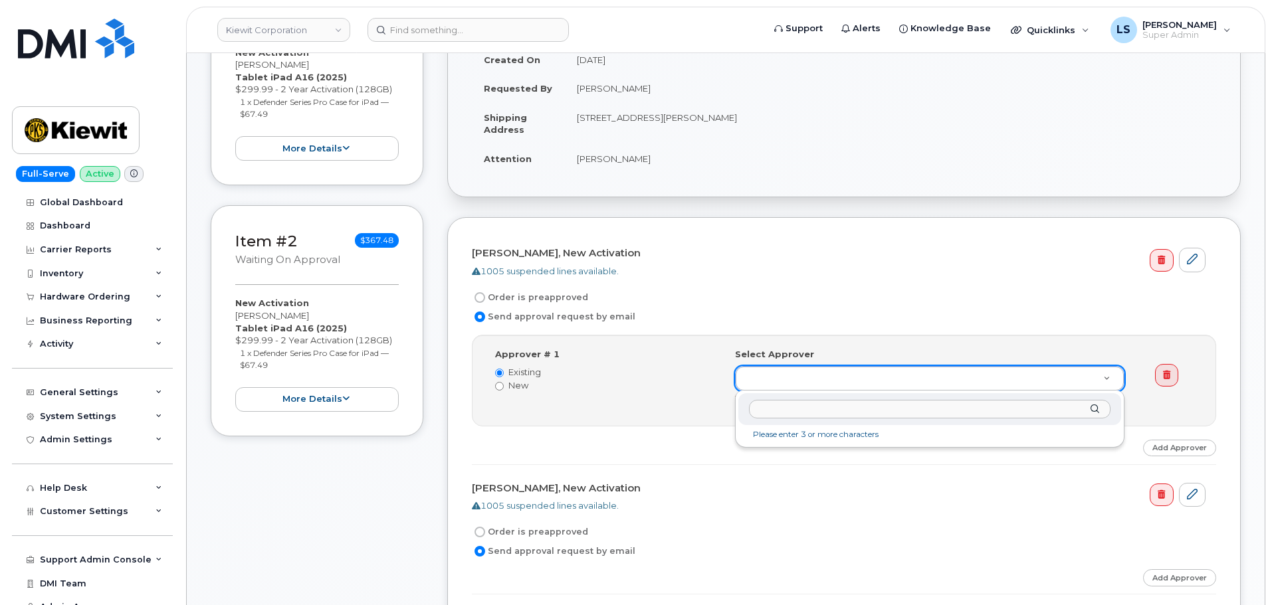
paste input "105778.1873"
type input "105778.1873"
paste input "SHAELYN.VAUGHT@KIEWIT.COM"
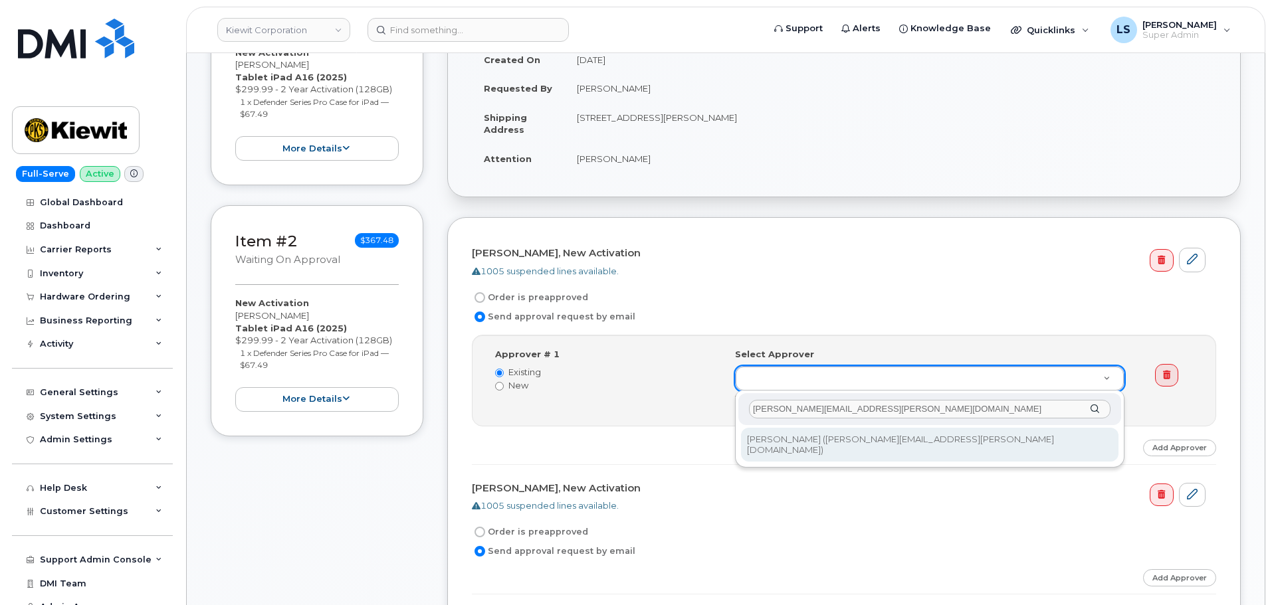
type input "SHAELYN.VAUGHT@KIEWIT.COM"
drag, startPoint x: 784, startPoint y: 435, endPoint x: 735, endPoint y: 478, distance: 65.0
type input "2153692"
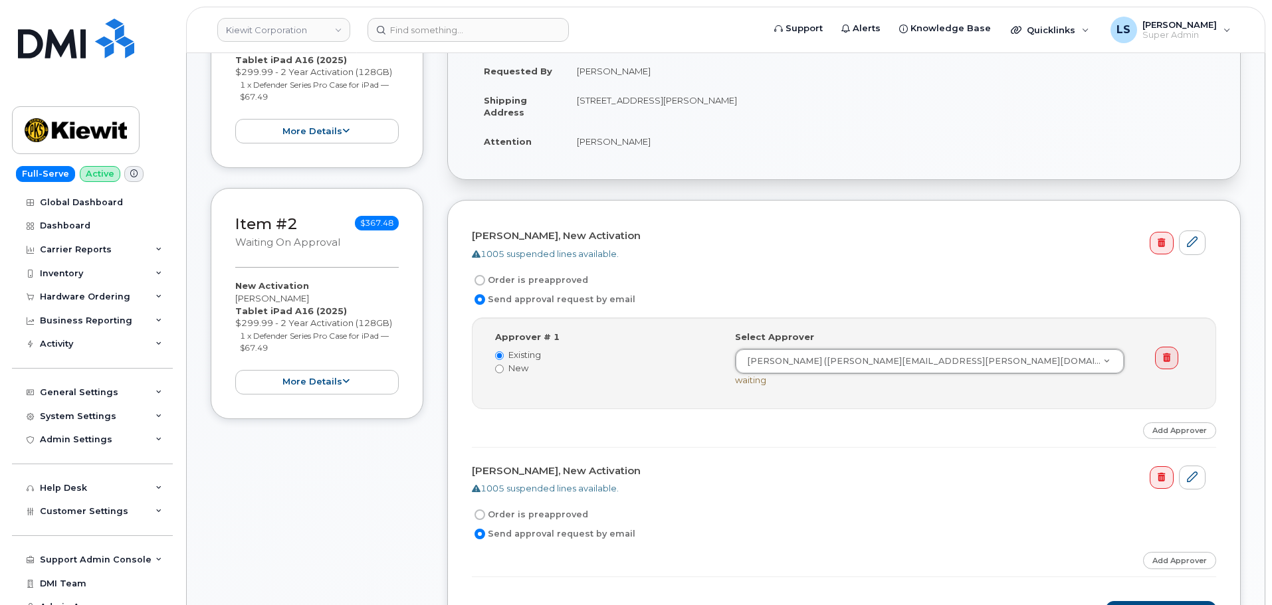
scroll to position [399, 0]
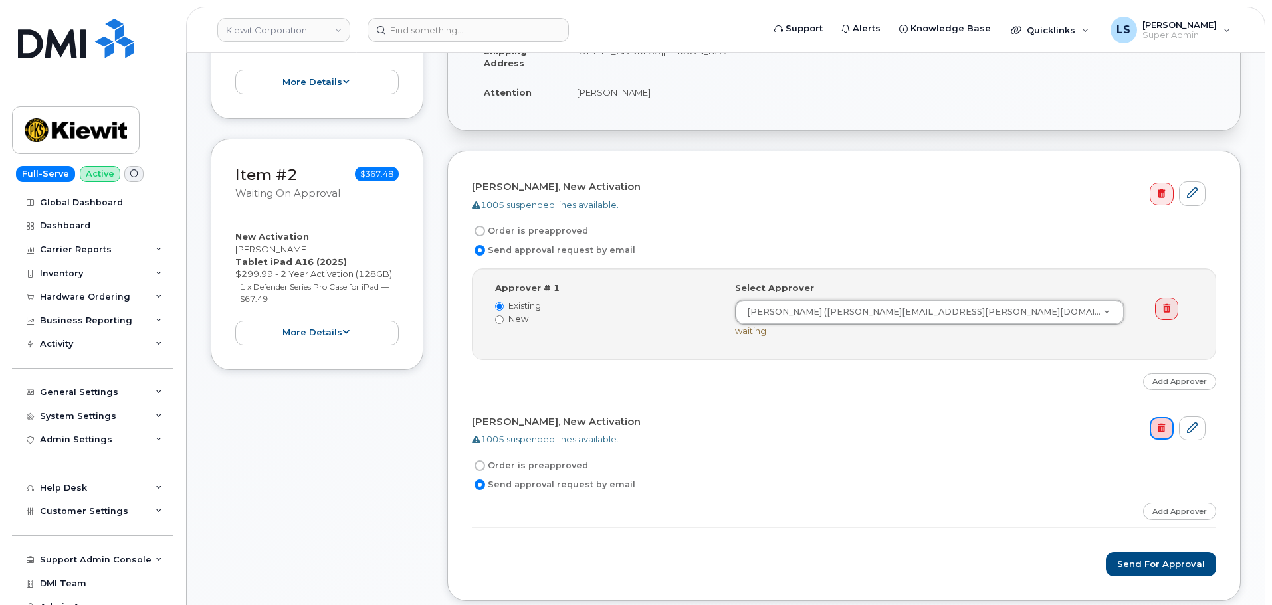
drag, startPoint x: 1157, startPoint y: 420, endPoint x: 684, endPoint y: 58, distance: 595.4
click at [1156, 420] on link at bounding box center [1161, 428] width 23 height 23
click at [892, 433] on div "1005 suspended lines available." at bounding box center [839, 439] width 734 height 13
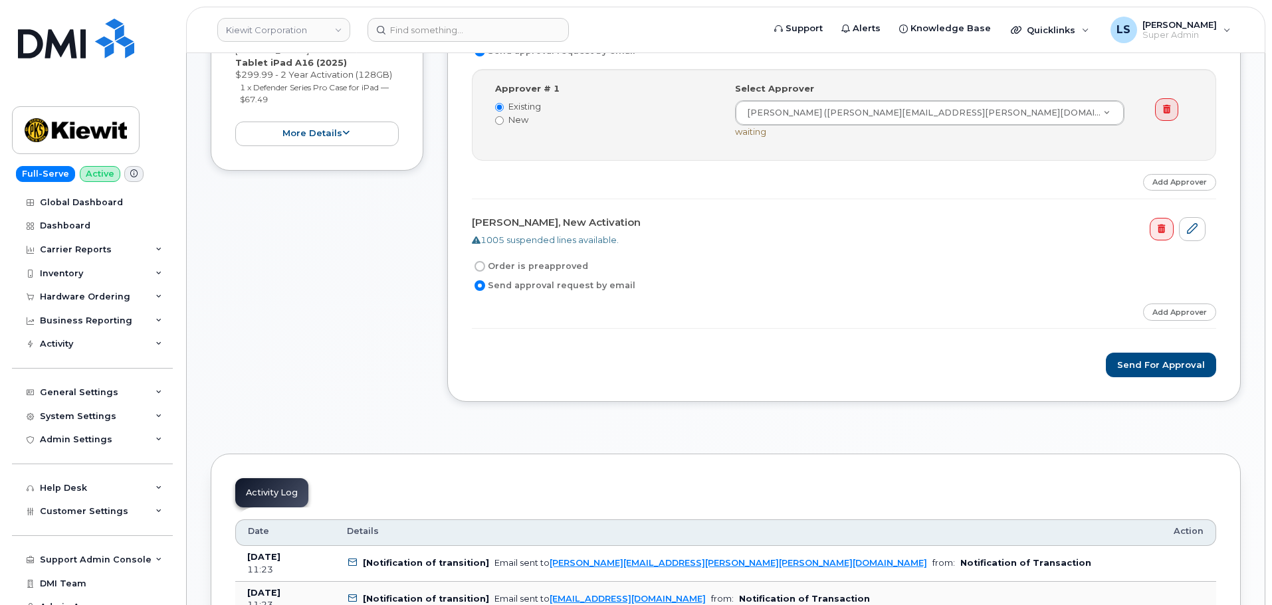
scroll to position [532, 0]
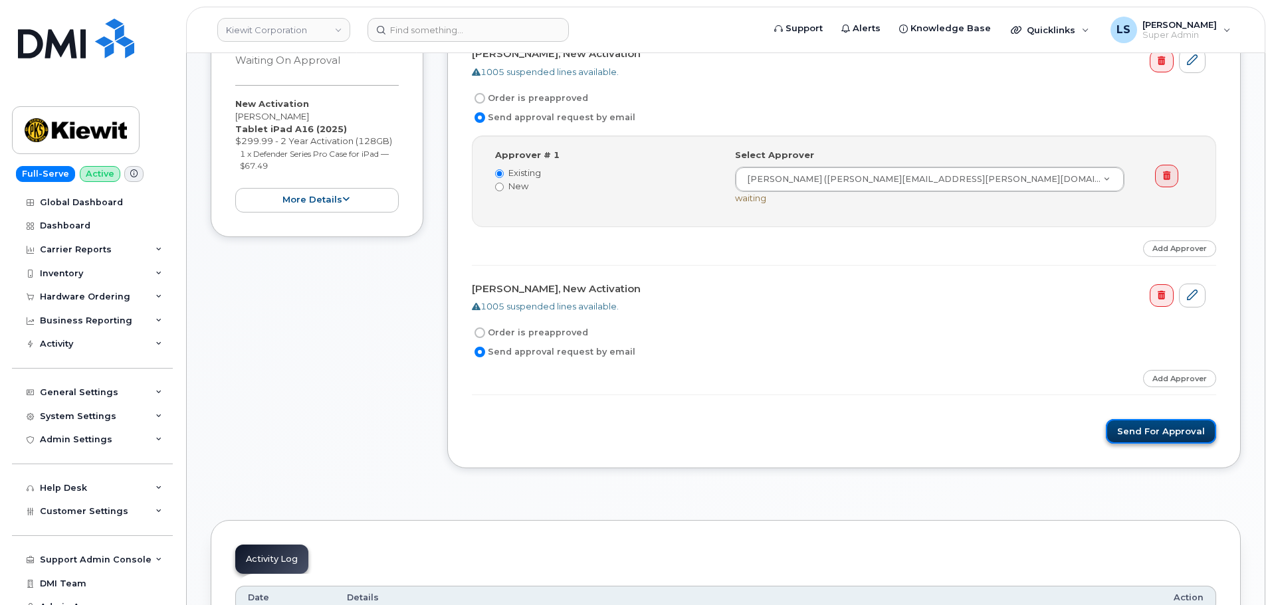
click at [1145, 435] on button "Send for Approval" at bounding box center [1161, 431] width 110 height 25
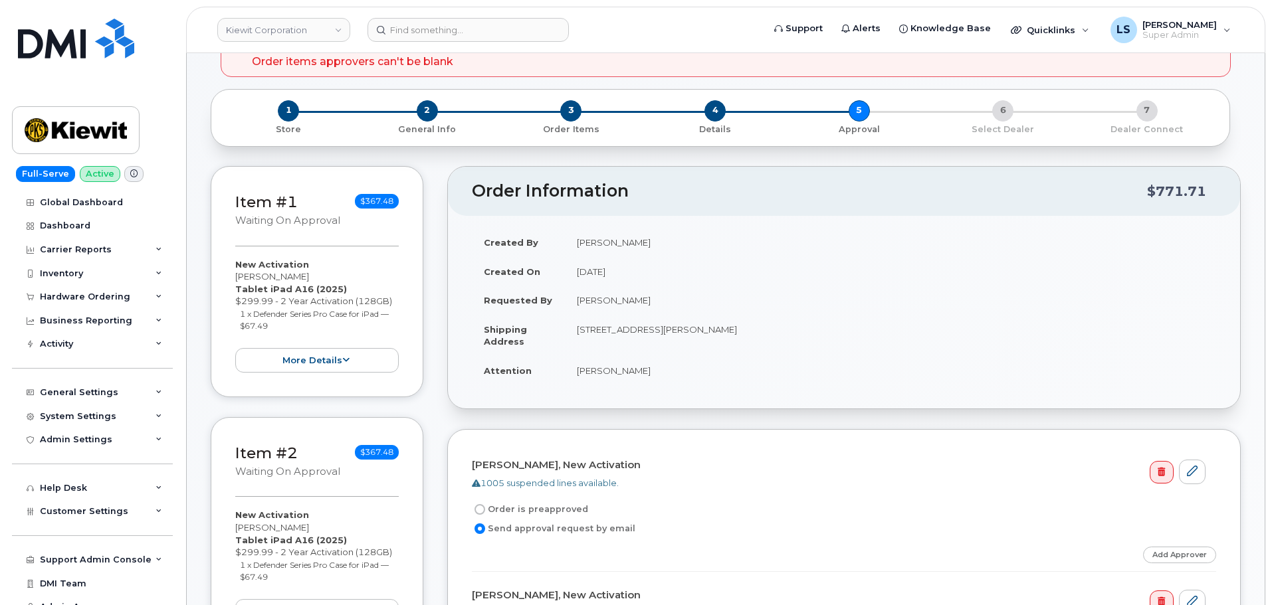
scroll to position [465, 0]
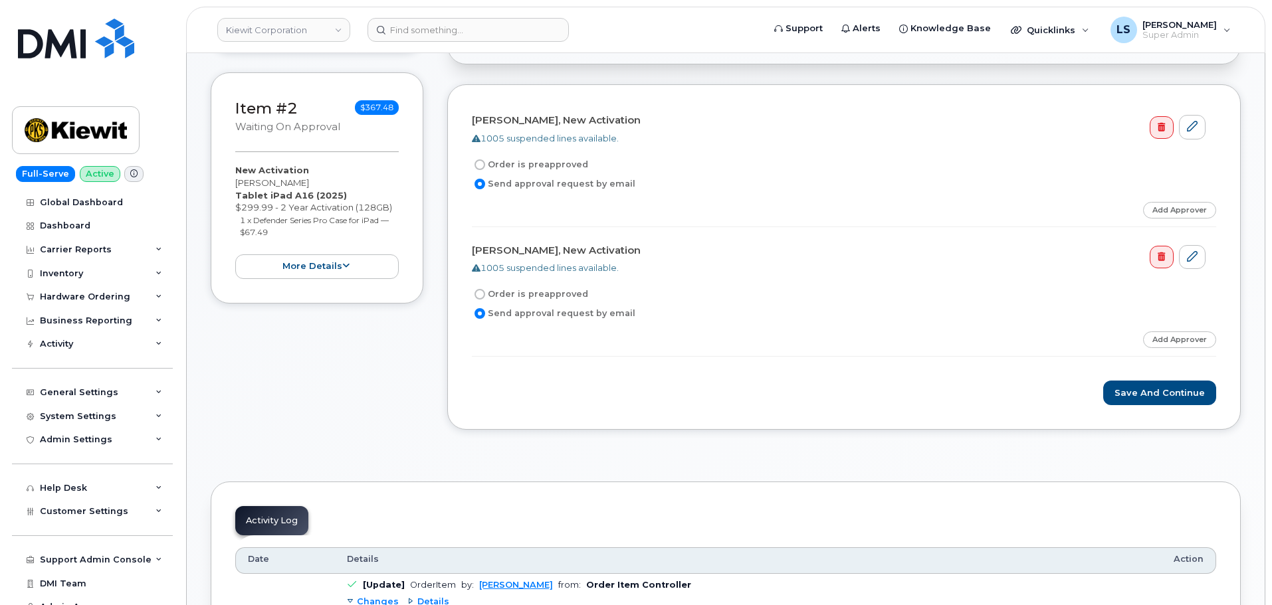
click at [729, 300] on div "Order is preapproved" at bounding box center [839, 294] width 734 height 16
click at [1193, 128] on icon at bounding box center [1192, 126] width 11 height 11
click at [1042, 193] on form "[PERSON_NAME], New Activation 1005 suspended lines available. Order is preappro…" at bounding box center [844, 257] width 744 height 296
click at [1165, 207] on link "Add Approver" at bounding box center [1179, 210] width 73 height 17
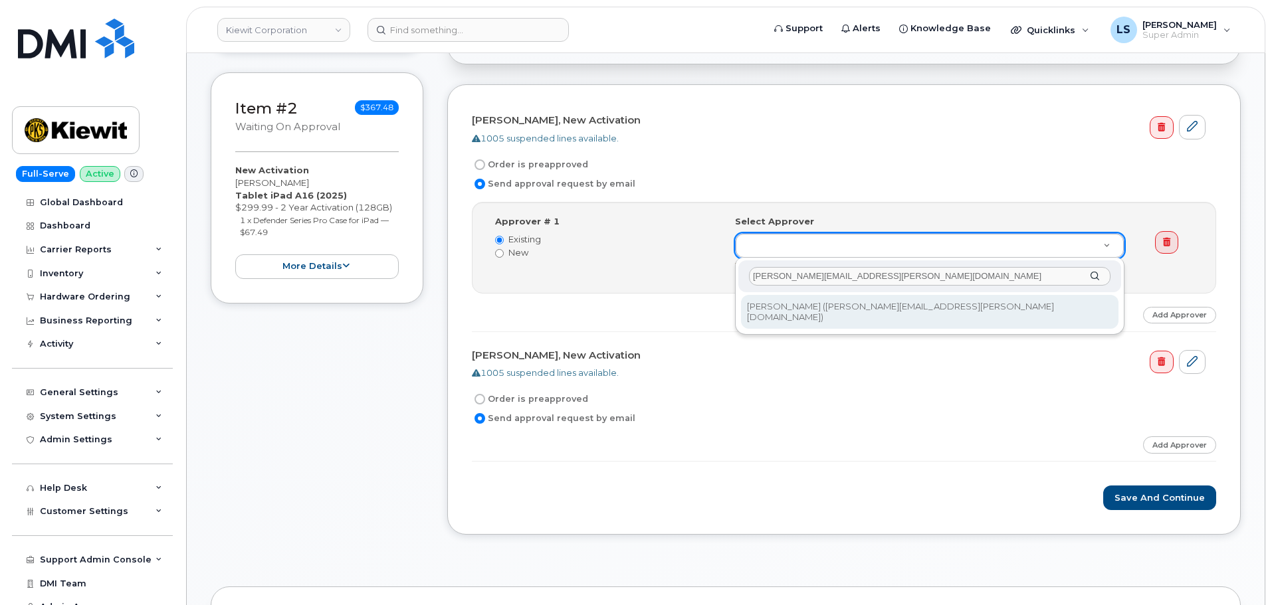
type input "[PERSON_NAME][EMAIL_ADDRESS][PERSON_NAME][DOMAIN_NAME]"
type input "2153692"
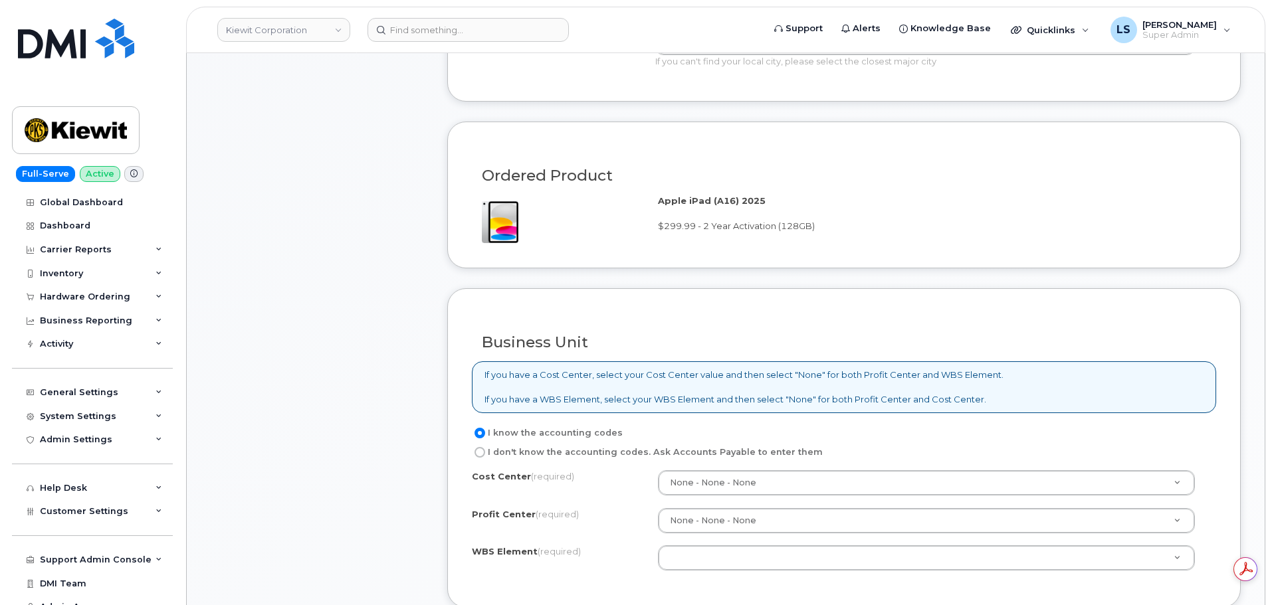
scroll to position [930, 0]
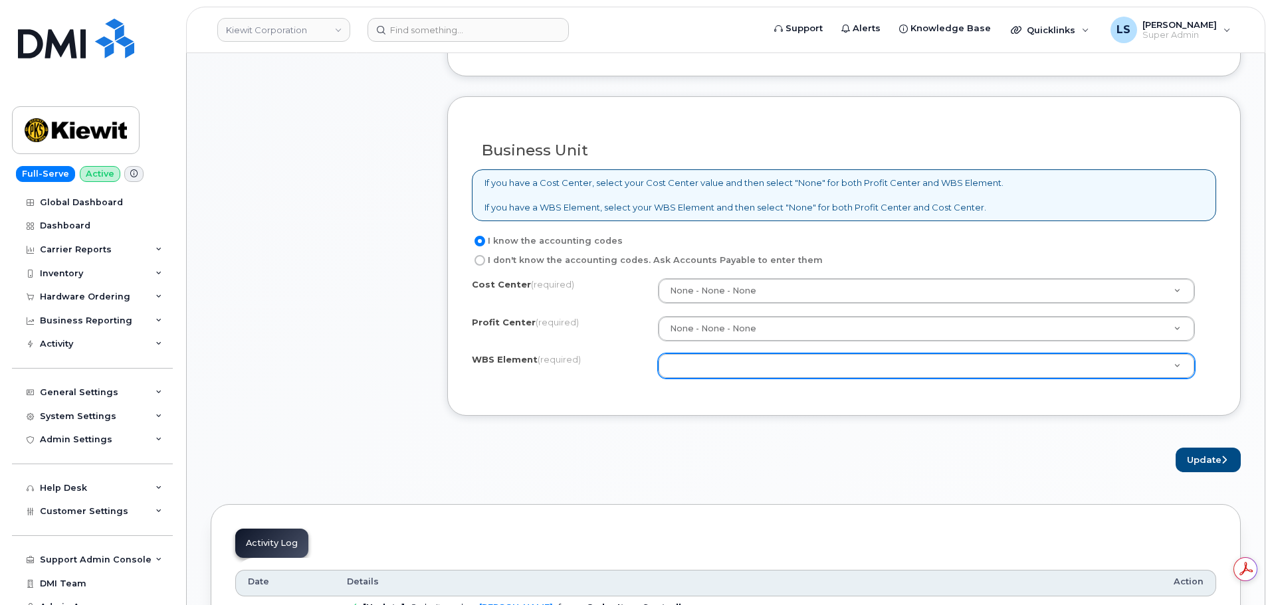
paste input "105778.1873"
type input "105778.1873"
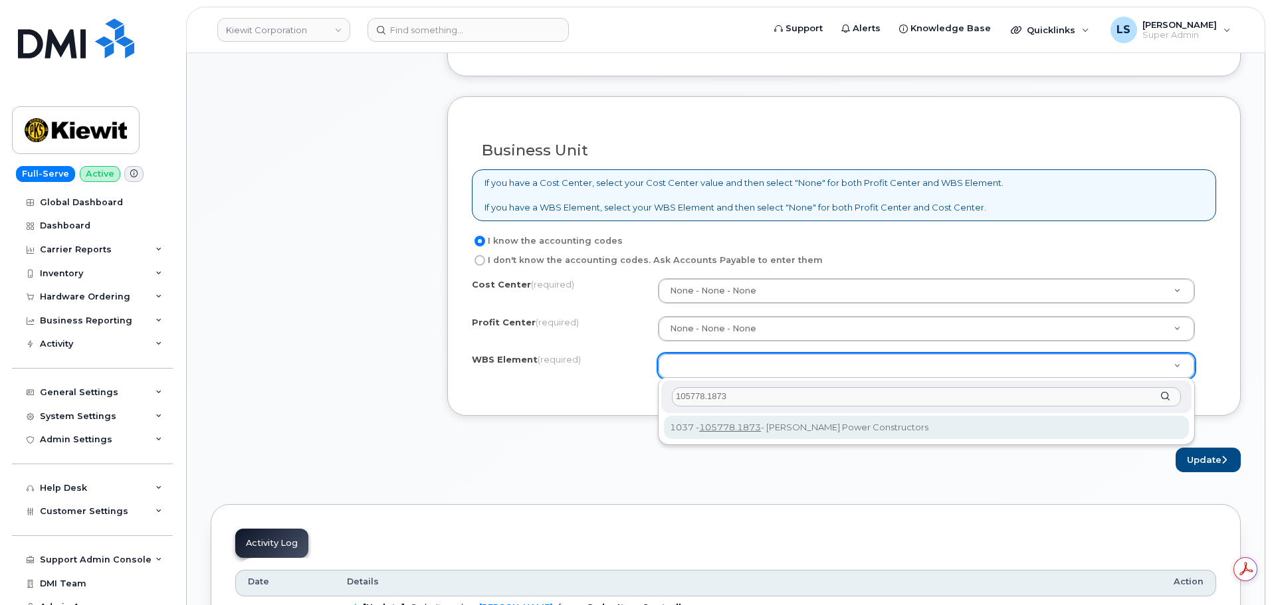
type input "105778.1873"
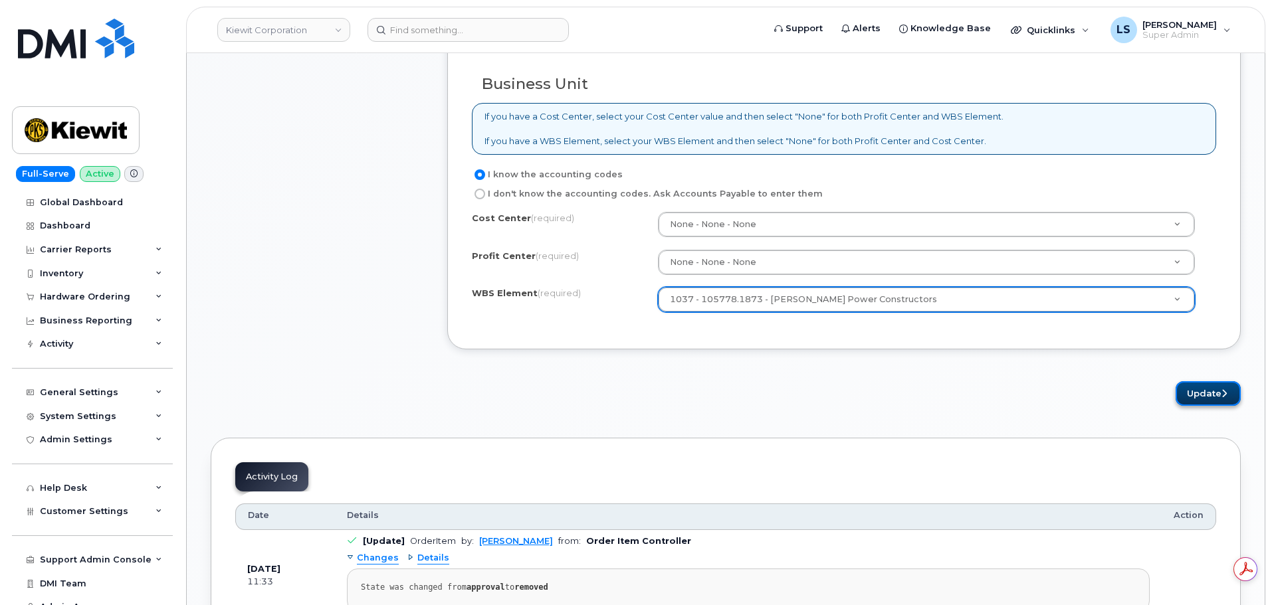
click at [1207, 387] on button "Update" at bounding box center [1207, 393] width 65 height 25
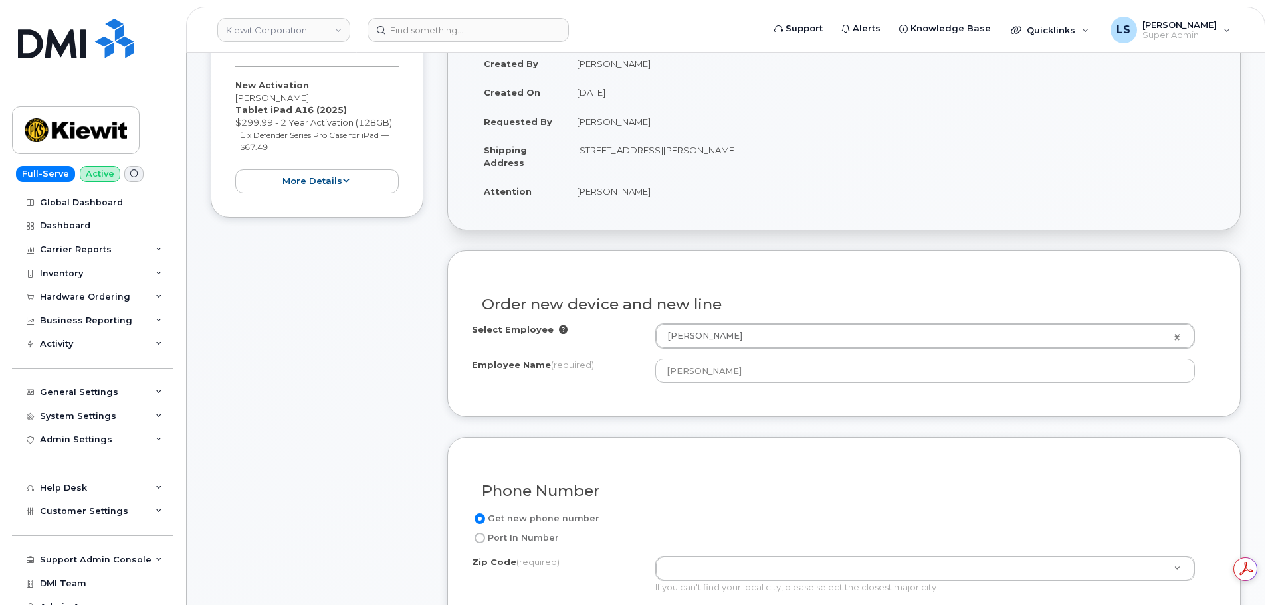
scroll to position [133, 0]
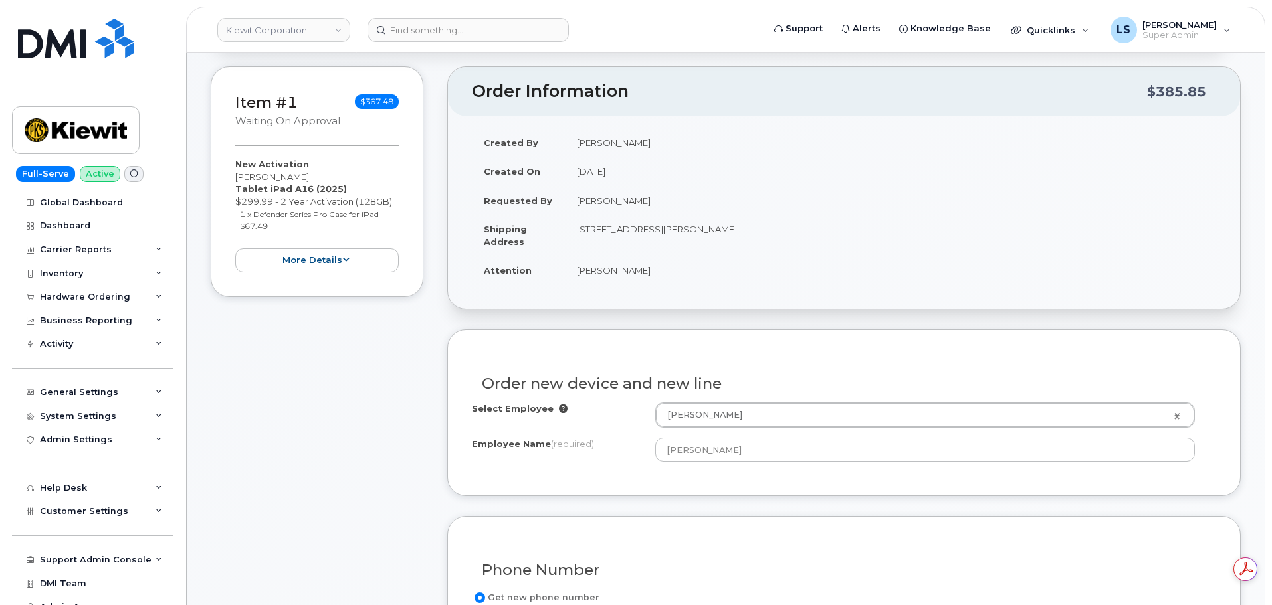
drag, startPoint x: 236, startPoint y: 169, endPoint x: 305, endPoint y: 231, distance: 92.3
click at [305, 231] on div "New Activation [PERSON_NAME] Tablet iPad A16 (2025) $299.99 - 2 Year Activation…" at bounding box center [316, 215] width 163 height 114
click at [304, 230] on li "1 x Defender Series Pro Case for iPad — $67.49" at bounding box center [319, 220] width 159 height 25
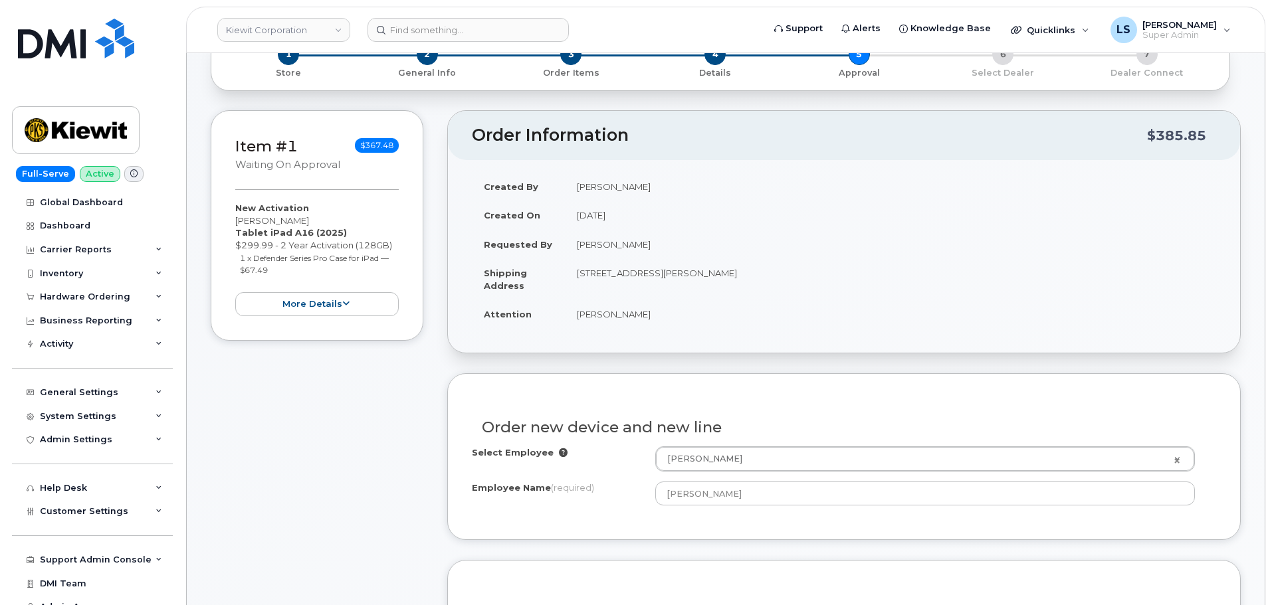
scroll to position [0, 0]
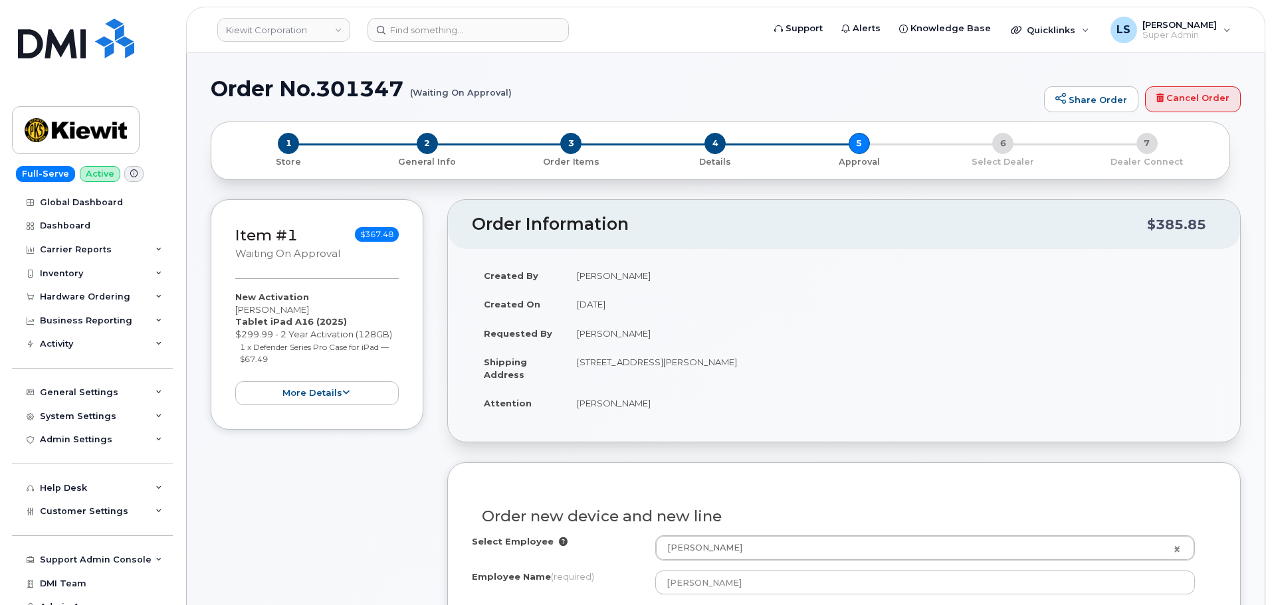
click at [310, 297] on div "New Activation [PERSON_NAME] Tablet iPad A16 (2025) $299.99 - 2 Year Activation…" at bounding box center [316, 348] width 163 height 114
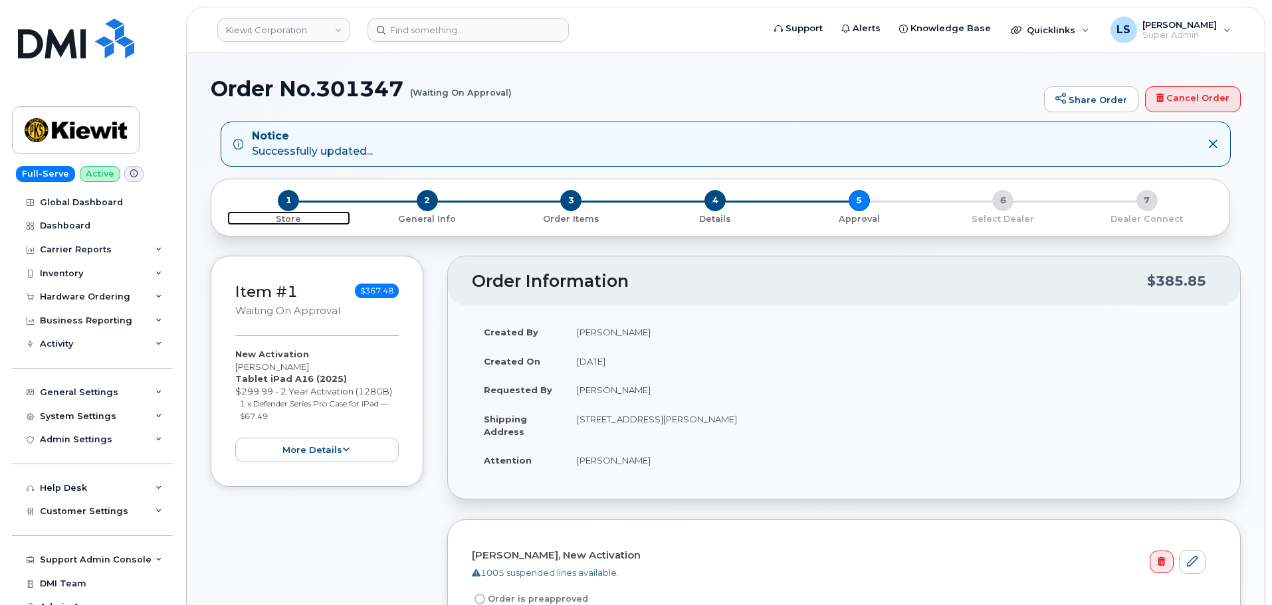
click at [282, 204] on span "1" at bounding box center [288, 200] width 21 height 21
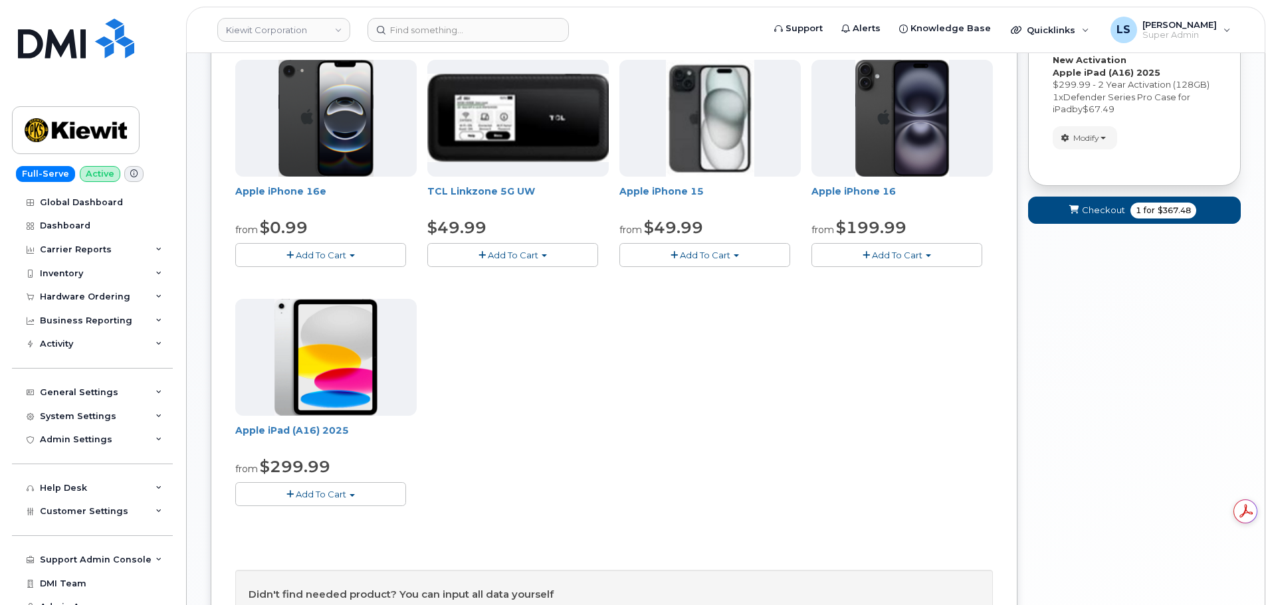
click at [358, 496] on button "Add To Cart" at bounding box center [320, 493] width 171 height 23
click at [350, 516] on link "$299.99 - 2 Year Activation (128GB)" at bounding box center [330, 519] width 183 height 17
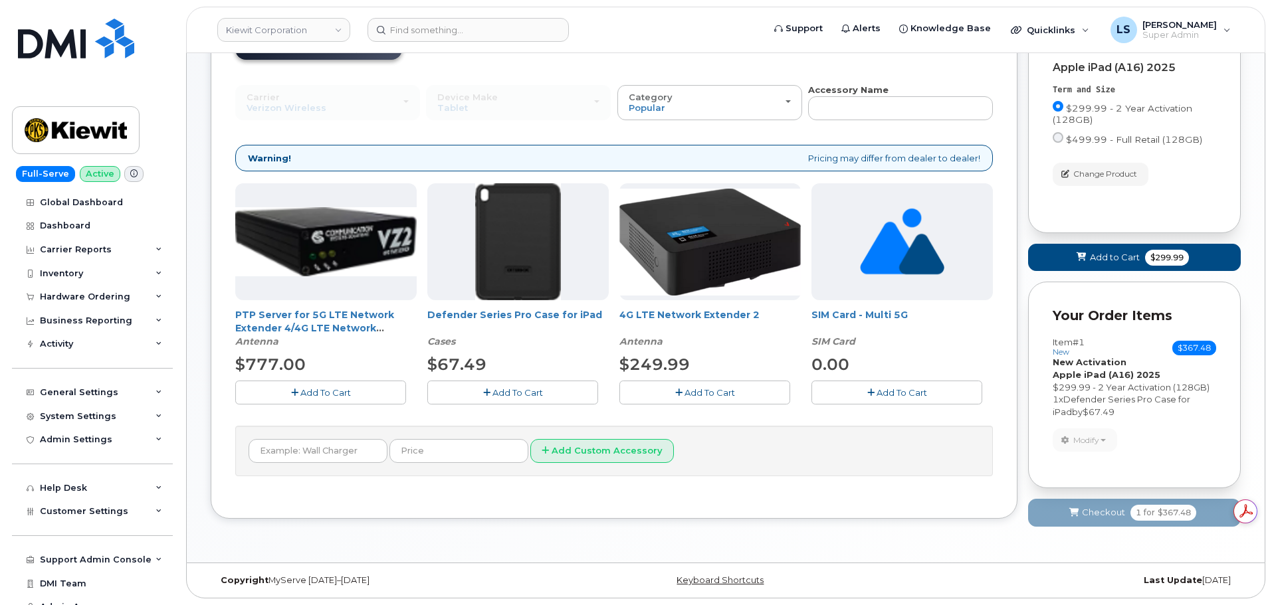
click at [583, 397] on button "Add To Cart" at bounding box center [512, 392] width 171 height 23
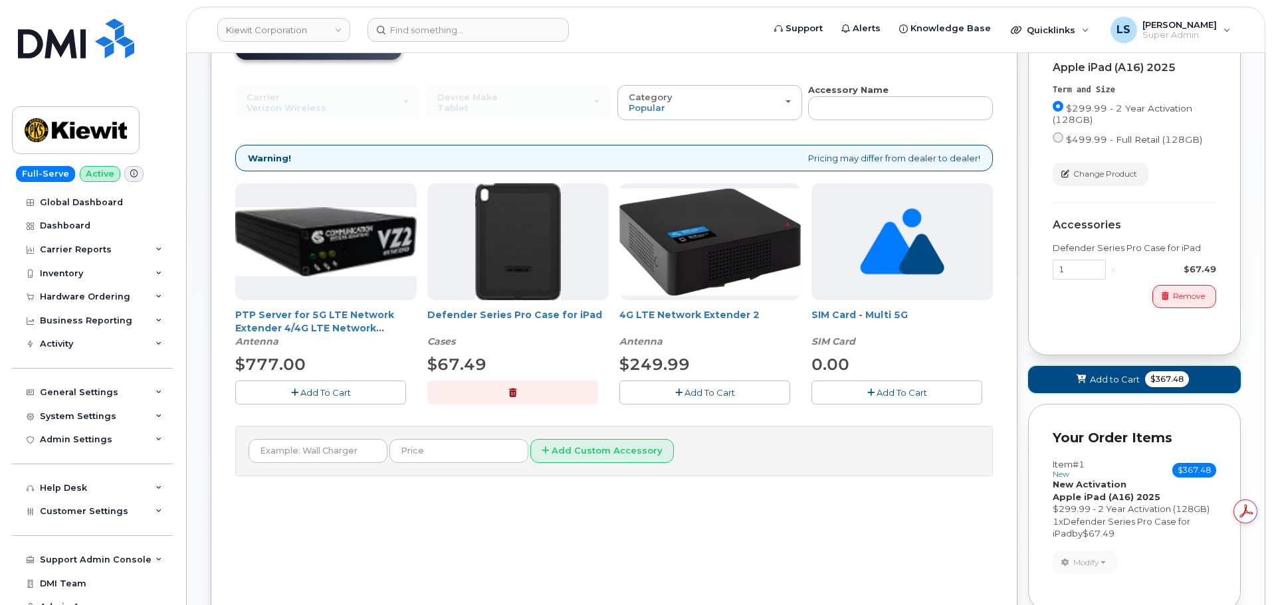
click at [1153, 381] on span "$367.48" at bounding box center [1167, 379] width 44 height 16
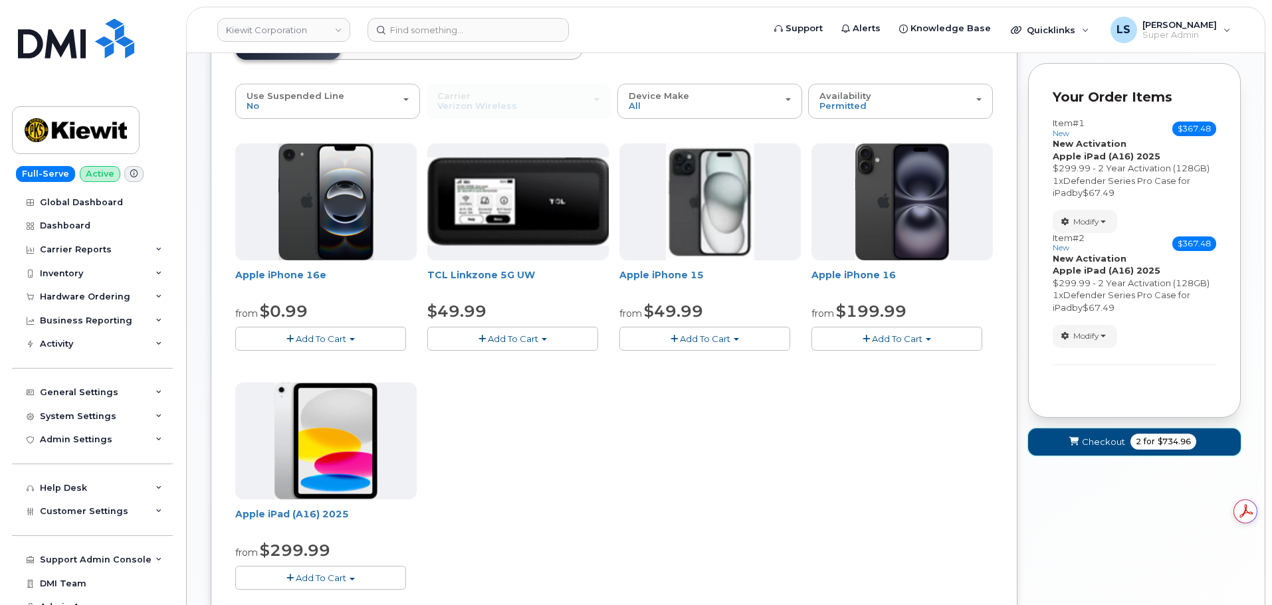
click at [1132, 440] on span "2 for $734.96" at bounding box center [1163, 442] width 66 height 16
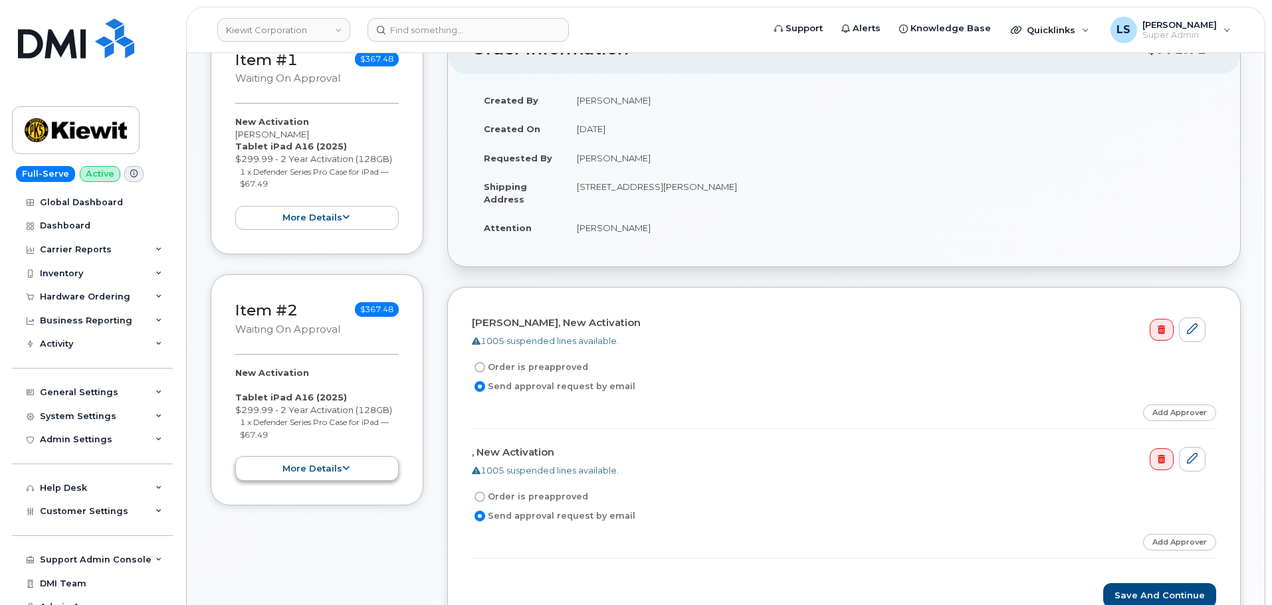
scroll to position [199, 0]
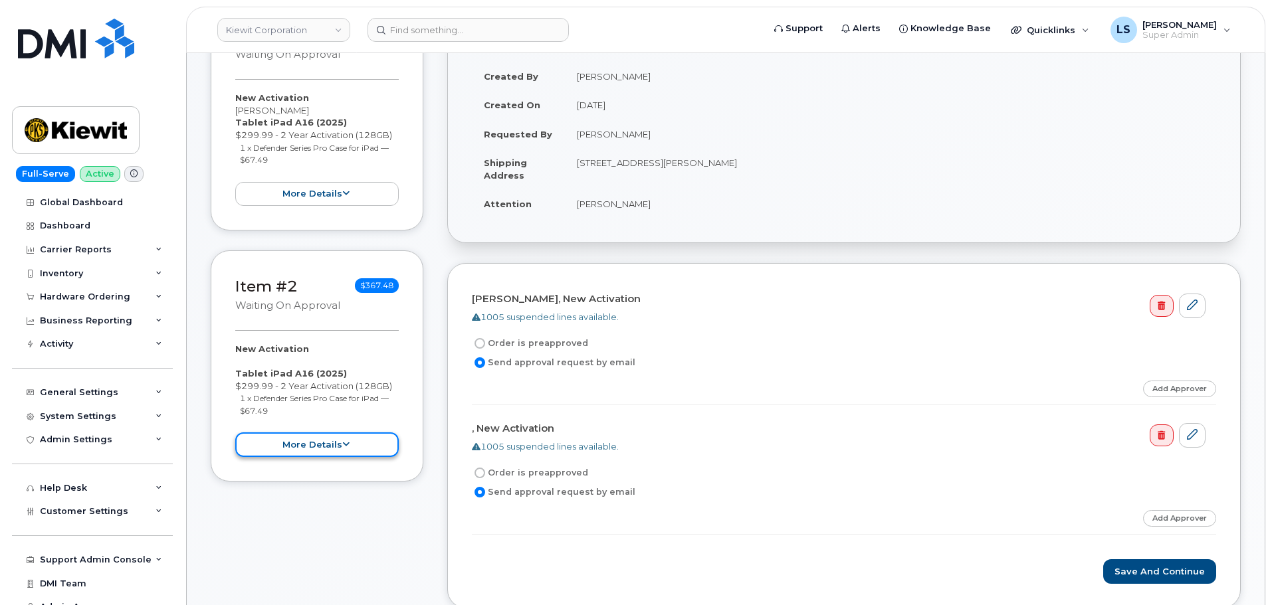
click at [316, 451] on button "more details" at bounding box center [316, 445] width 163 height 25
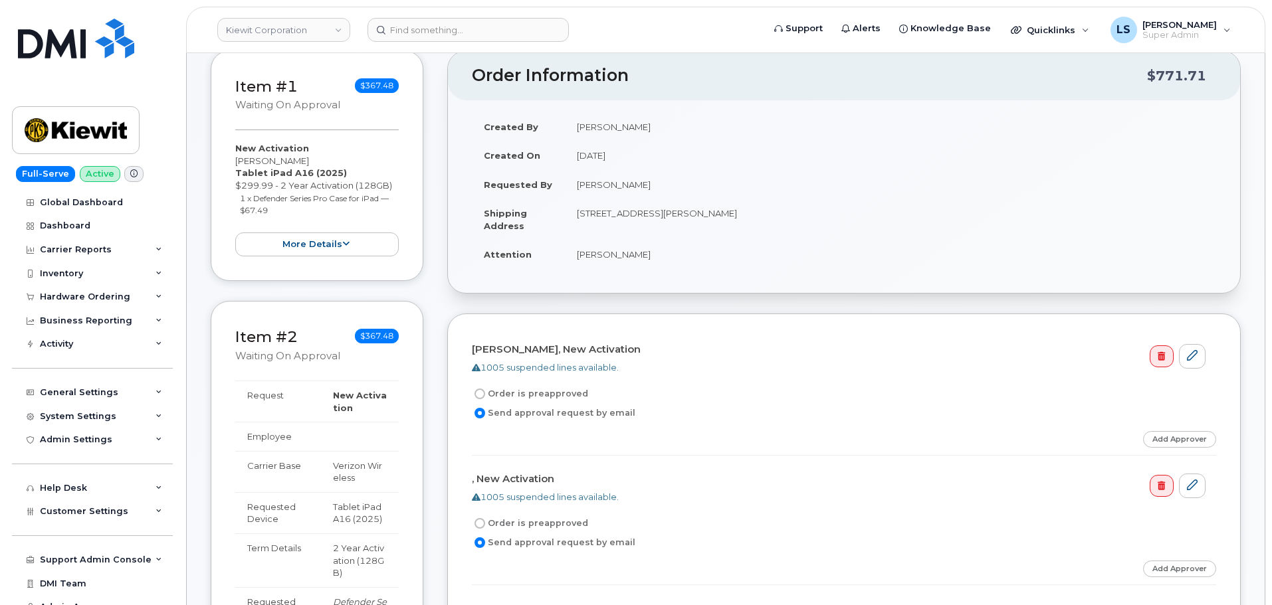
scroll to position [0, 0]
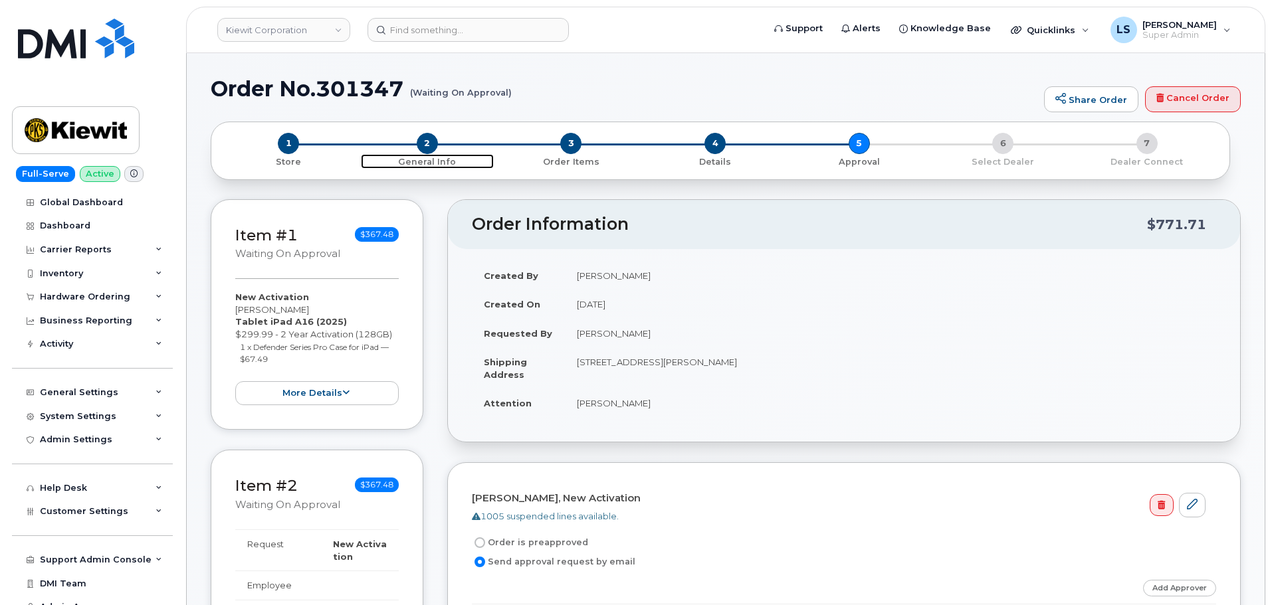
click at [429, 146] on span "2" at bounding box center [427, 143] width 21 height 21
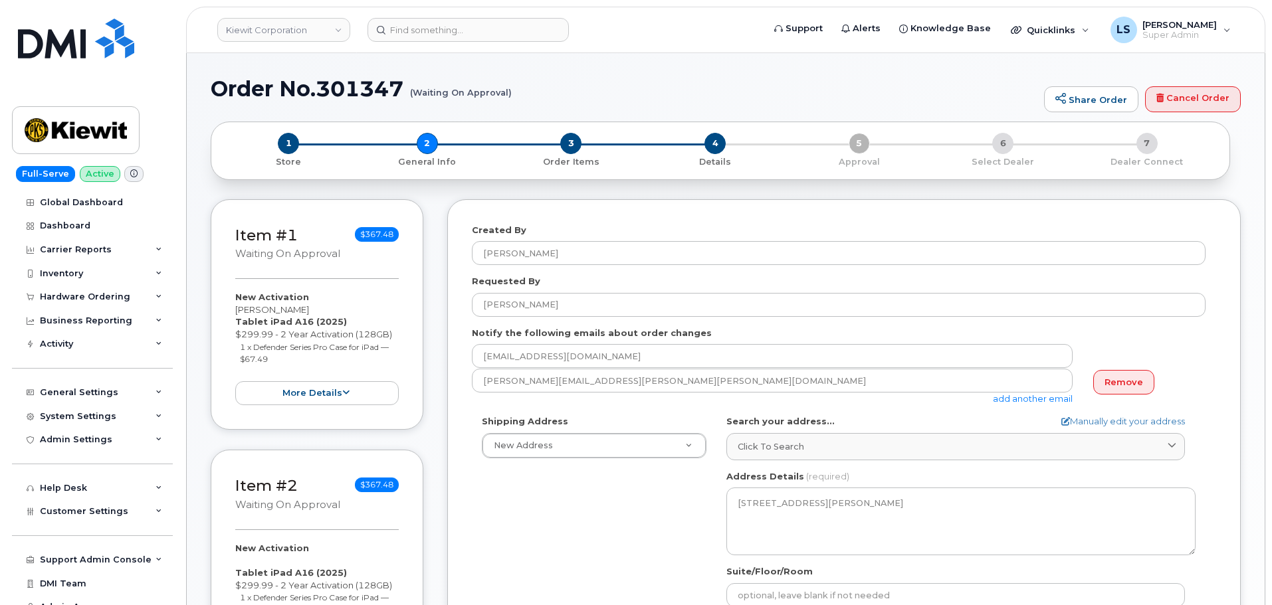
select select
click at [713, 143] on span "4" at bounding box center [714, 143] width 21 height 21
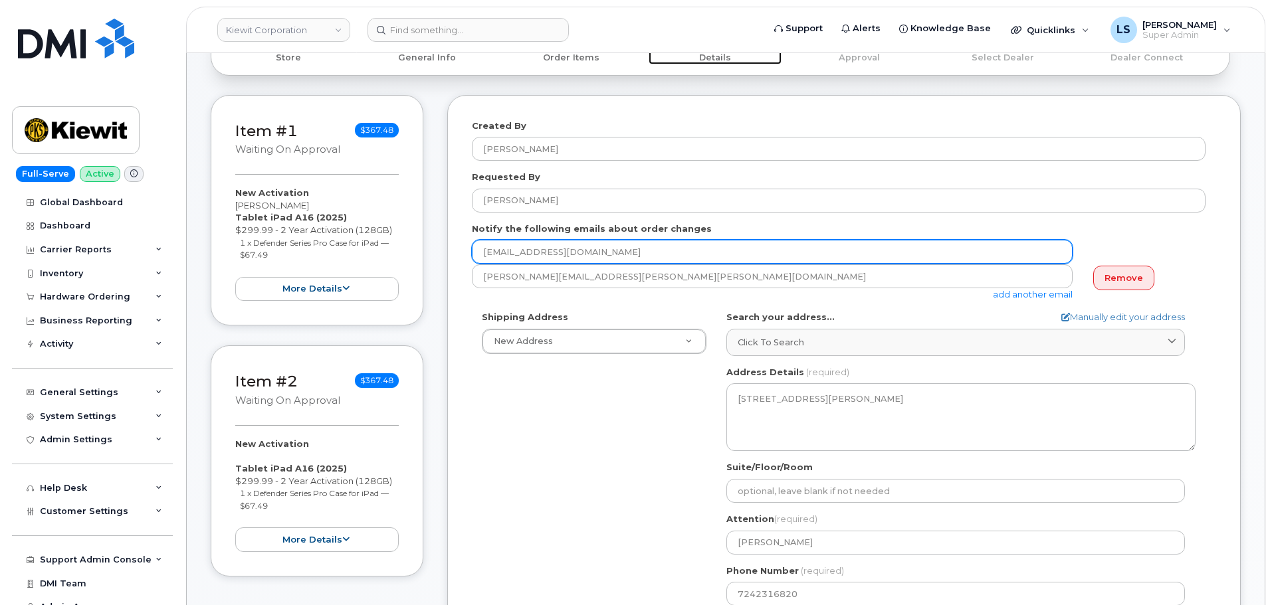
scroll to position [133, 0]
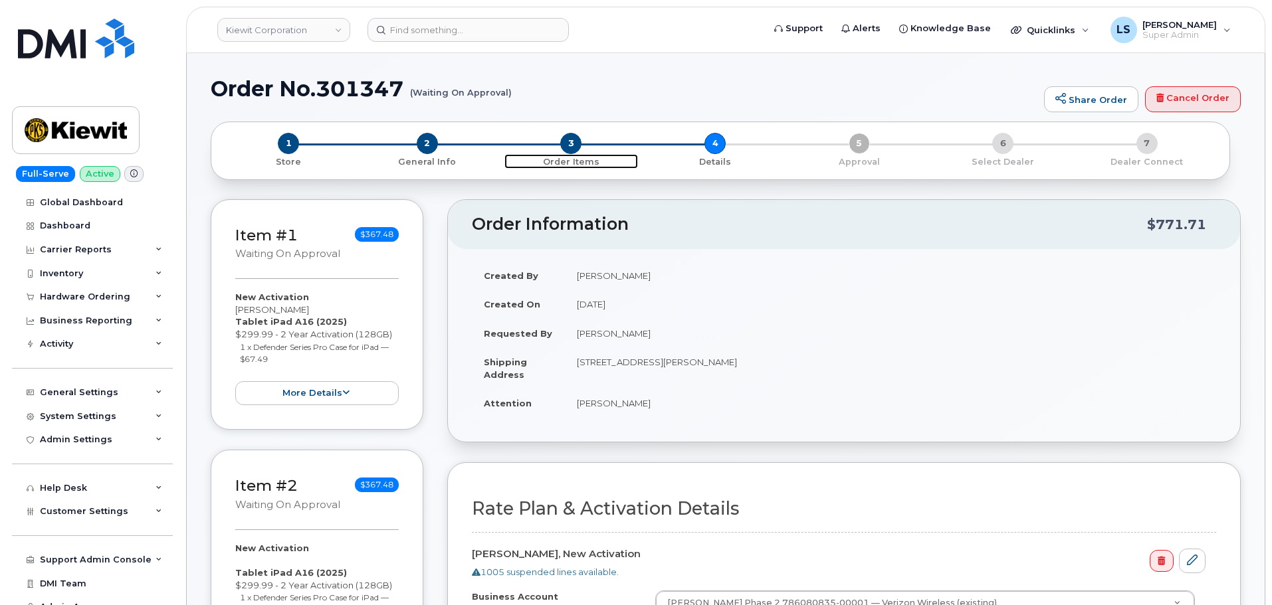
drag, startPoint x: 571, startPoint y: 148, endPoint x: 589, endPoint y: 334, distance: 187.5
click at [572, 148] on span "3" at bounding box center [570, 143] width 21 height 21
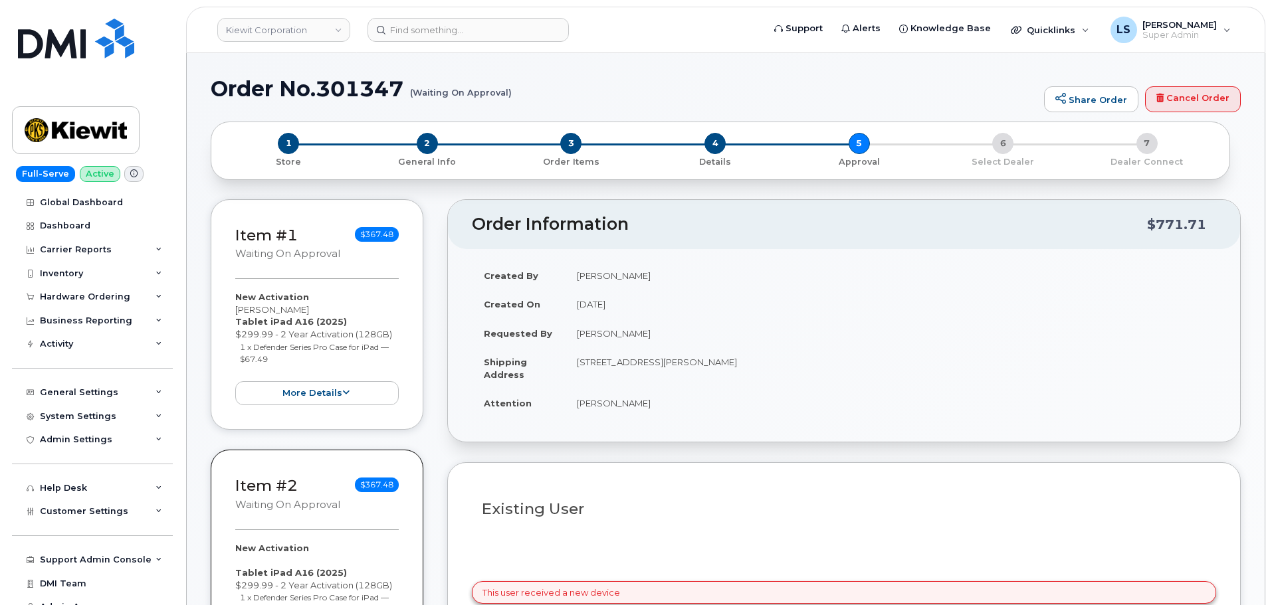
select select
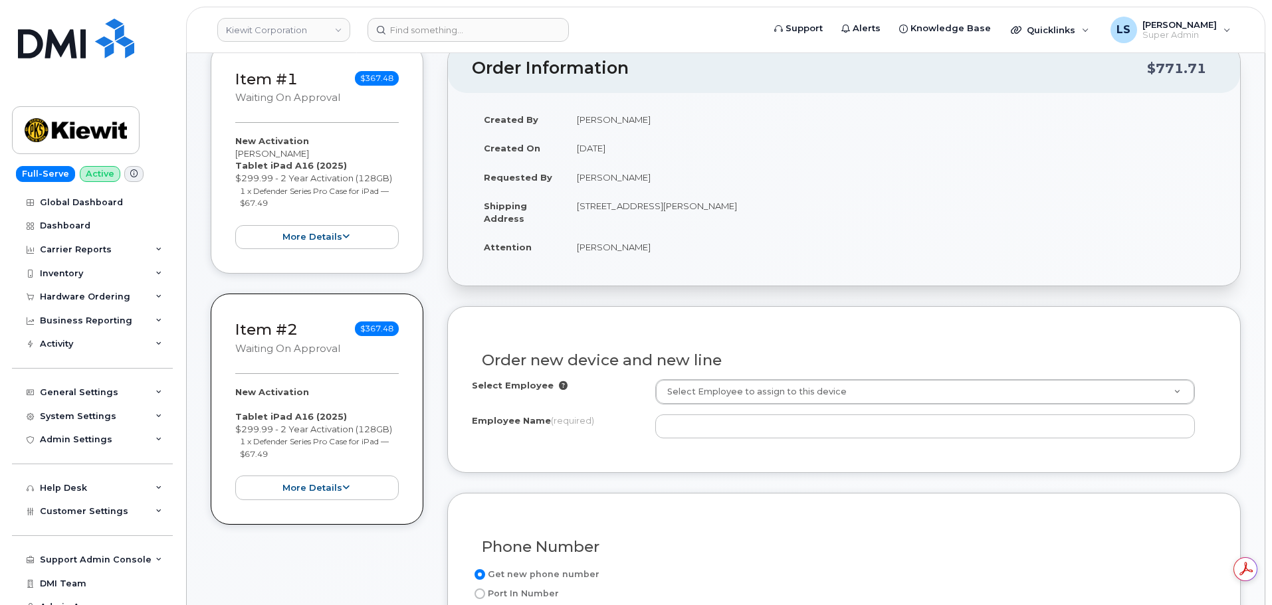
scroll to position [133, 0]
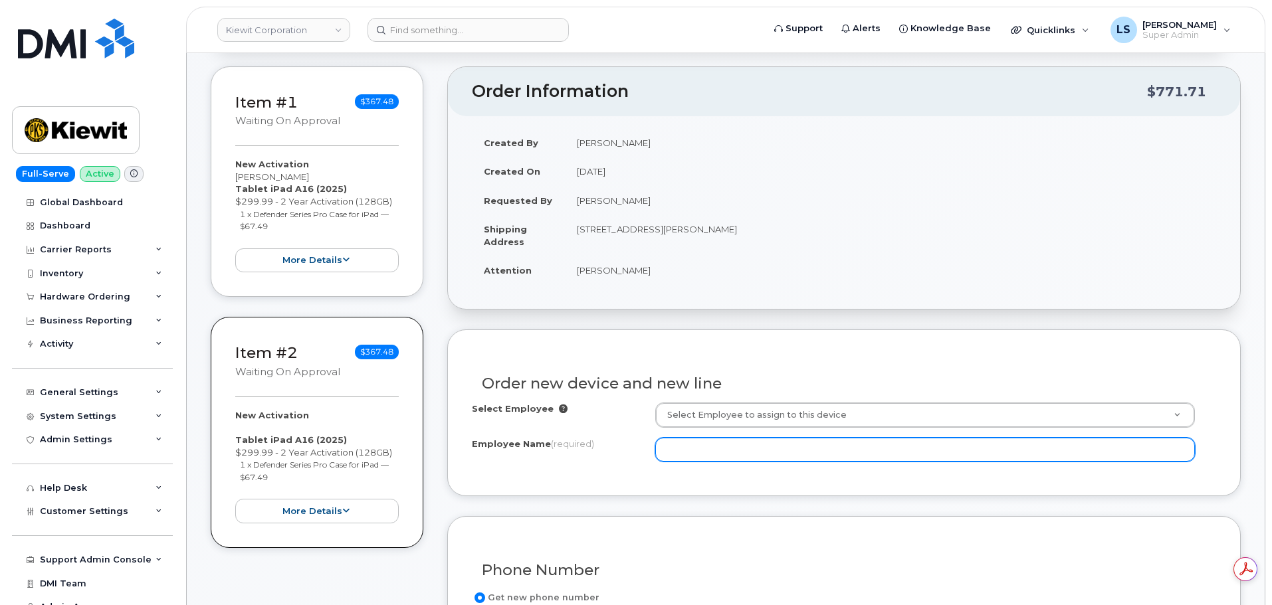
click at [687, 446] on input "Employee Name (required)" at bounding box center [925, 450] width 540 height 24
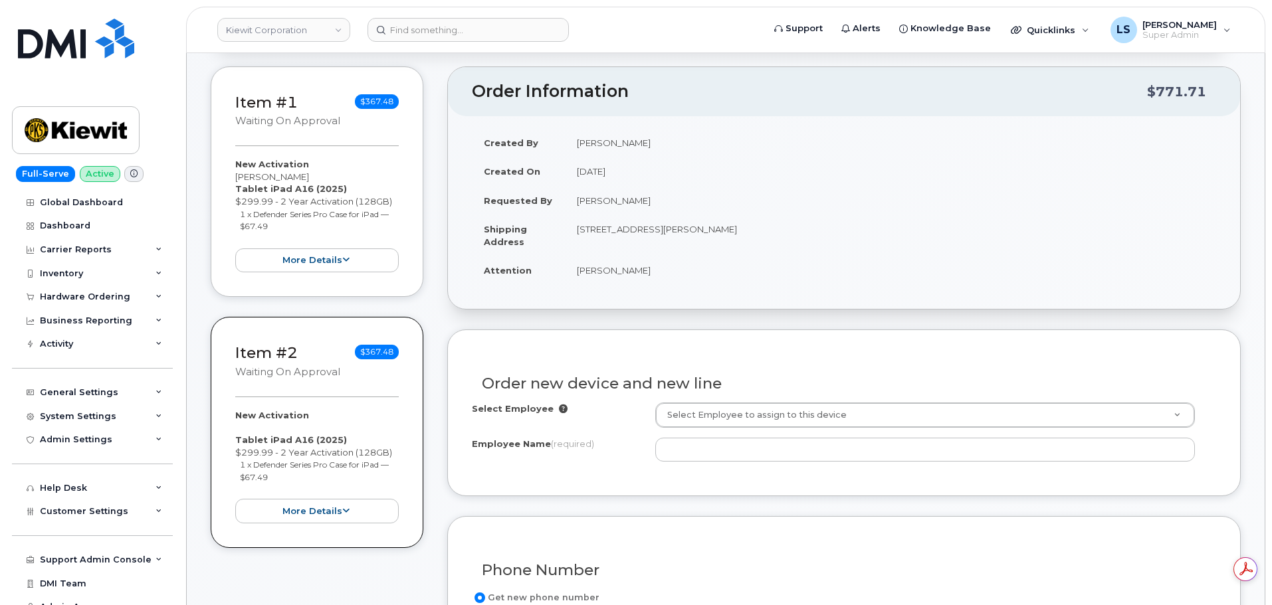
click at [694, 431] on div "Select Employee Select Employee to assign to this device Employee Name (require…" at bounding box center [844, 432] width 744 height 59
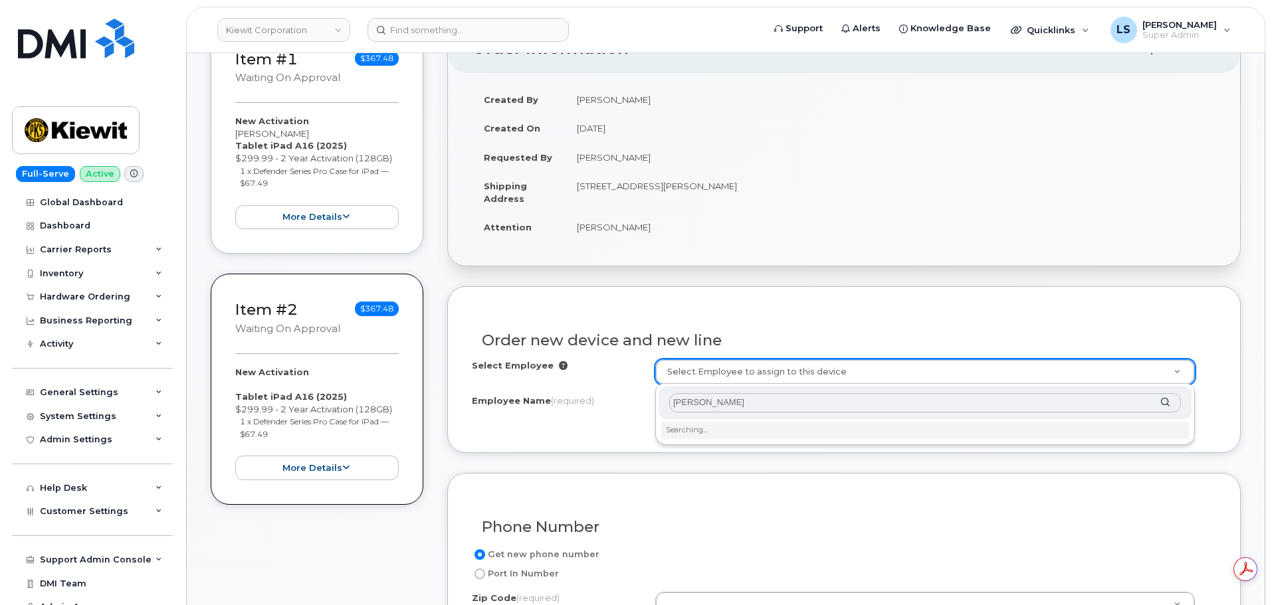
scroll to position [199, 0]
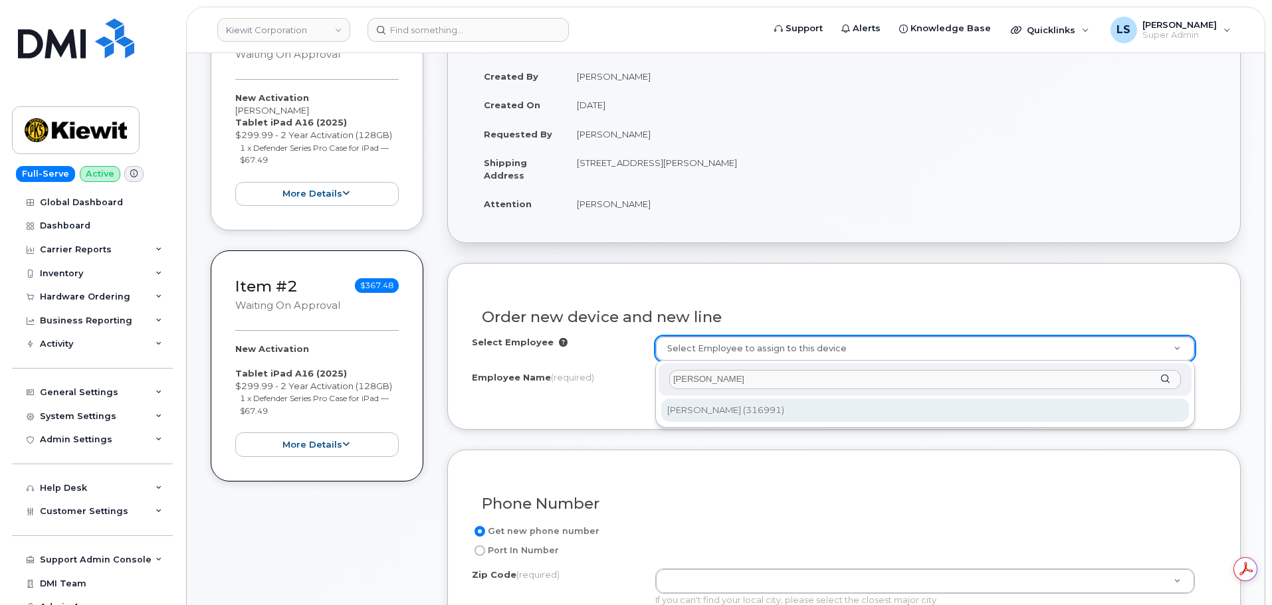
type input "Daniel Figgins"
type input "2151481"
type input "Daniel Figgins"
type input "455 Old Scott Road"
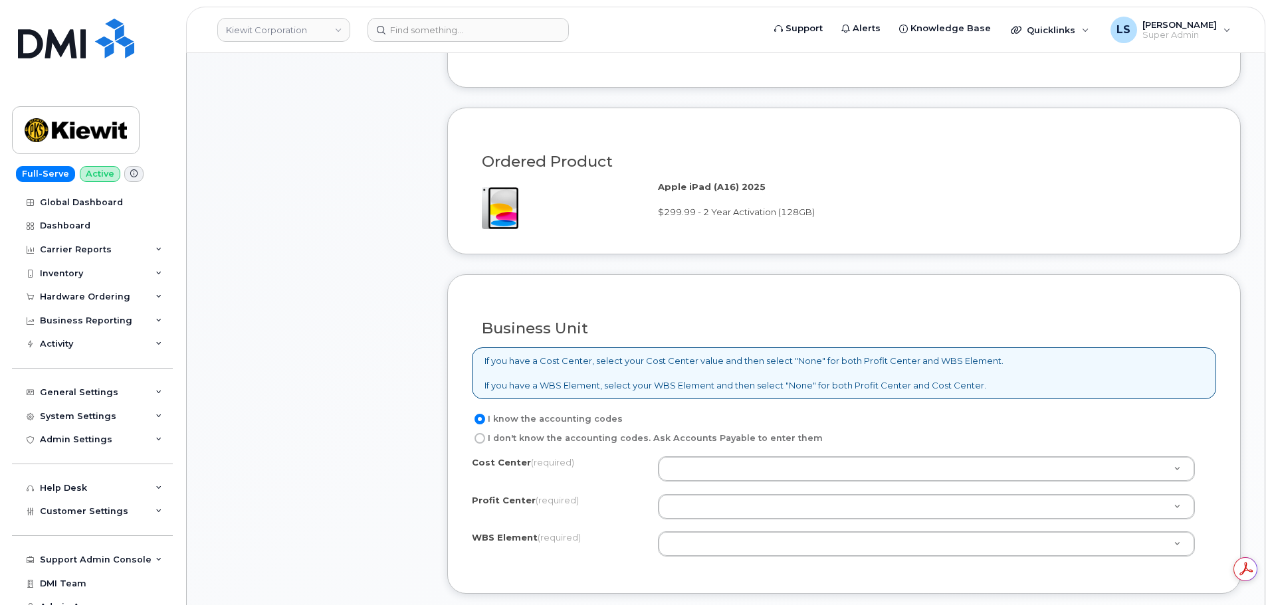
scroll to position [864, 0]
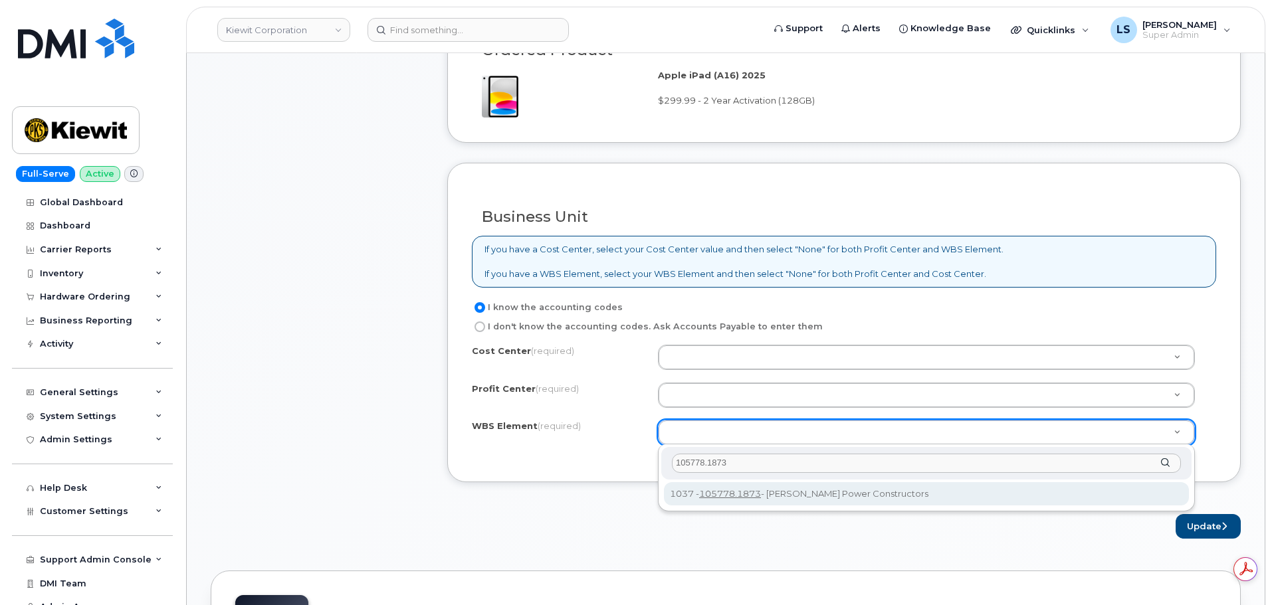
type input "105778.1873"
drag, startPoint x: 718, startPoint y: 496, endPoint x: 725, endPoint y: 459, distance: 37.9
type input "105778.1873"
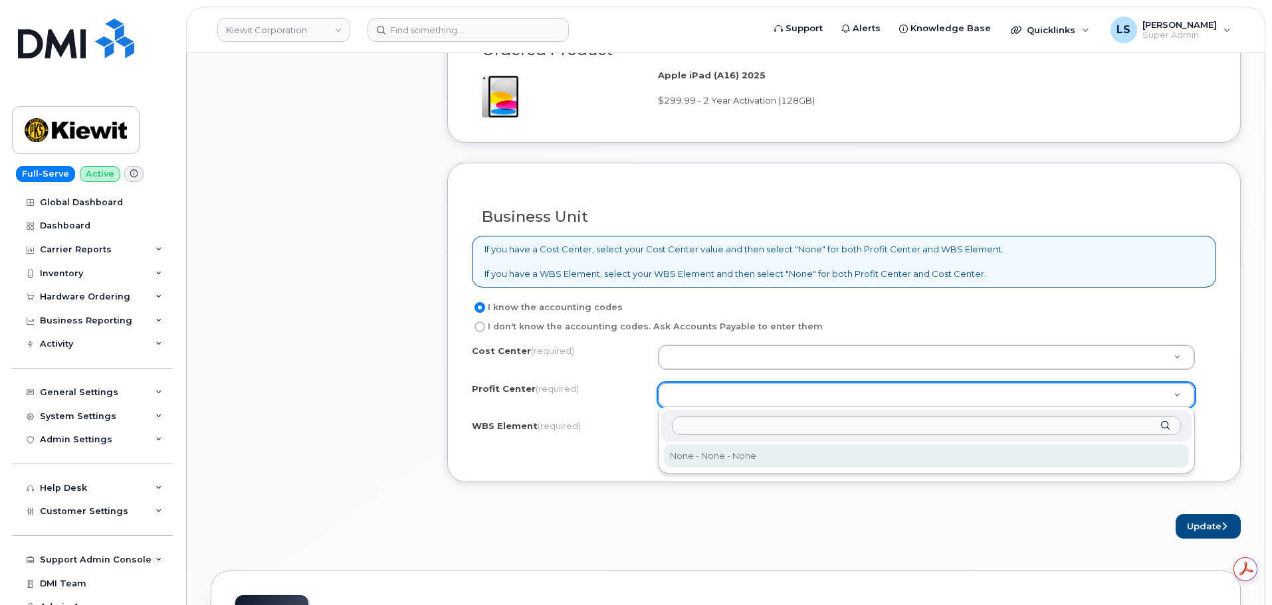
select select "None"
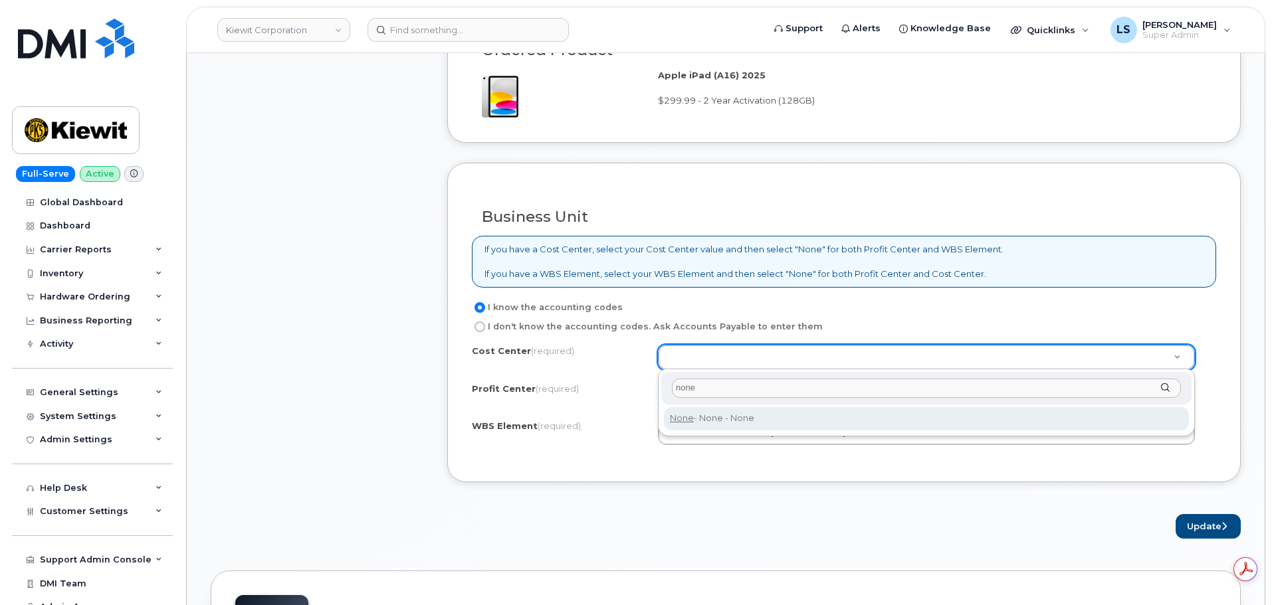
type input "none"
type input "None"
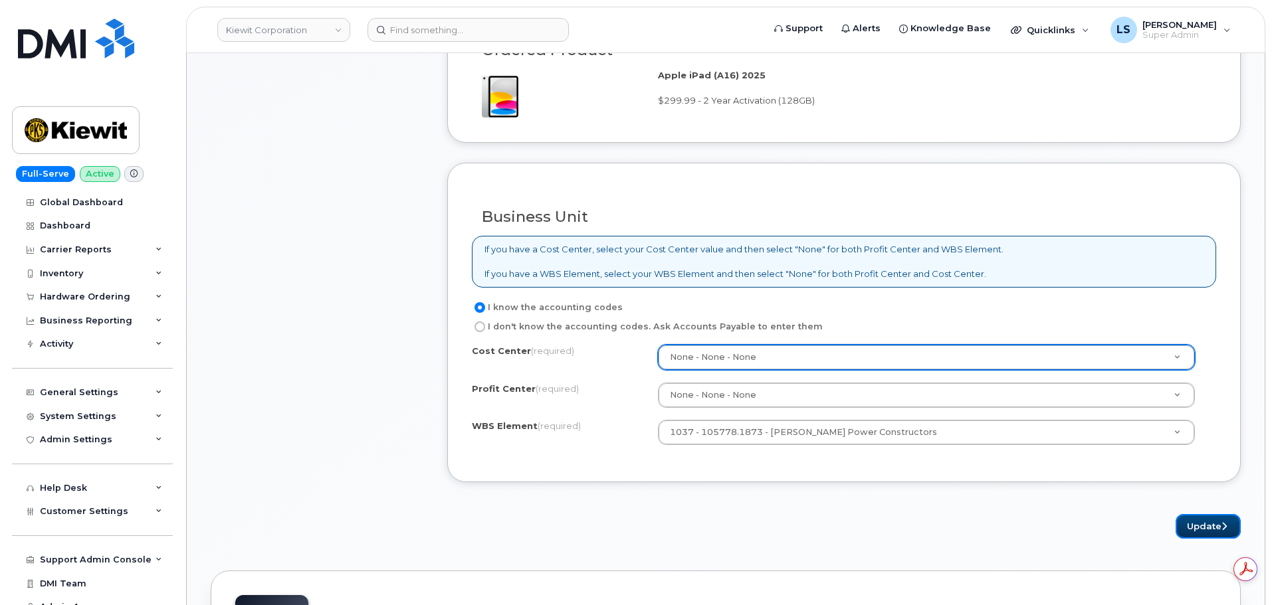
click at [1229, 522] on button "Update" at bounding box center [1207, 526] width 65 height 25
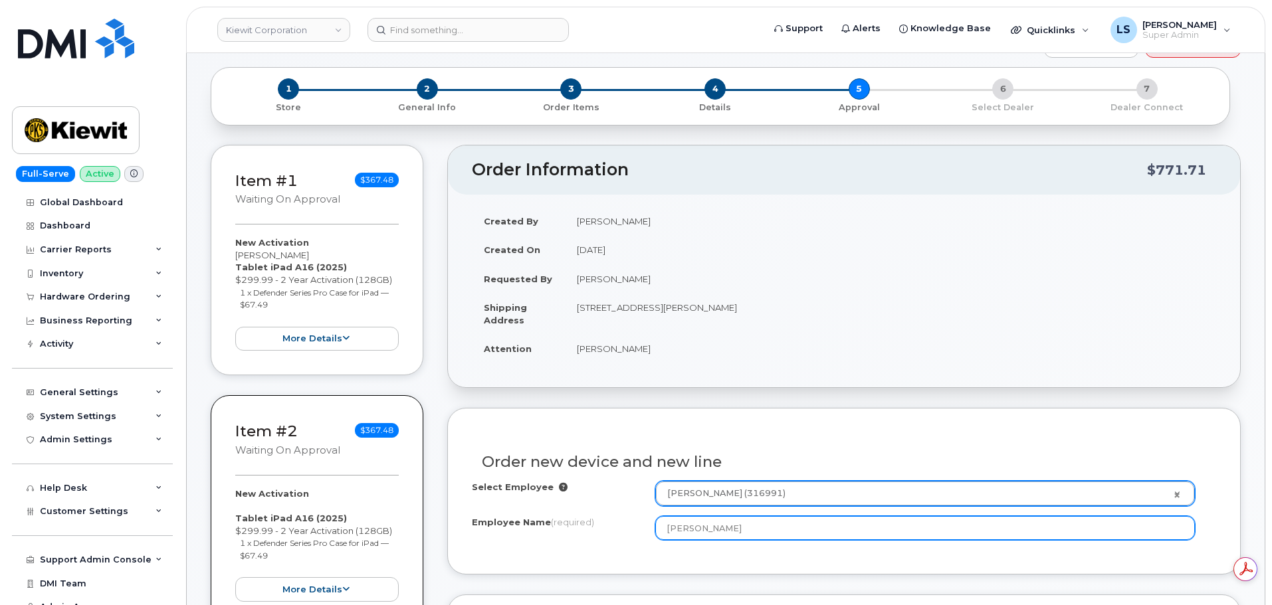
scroll to position [0, 0]
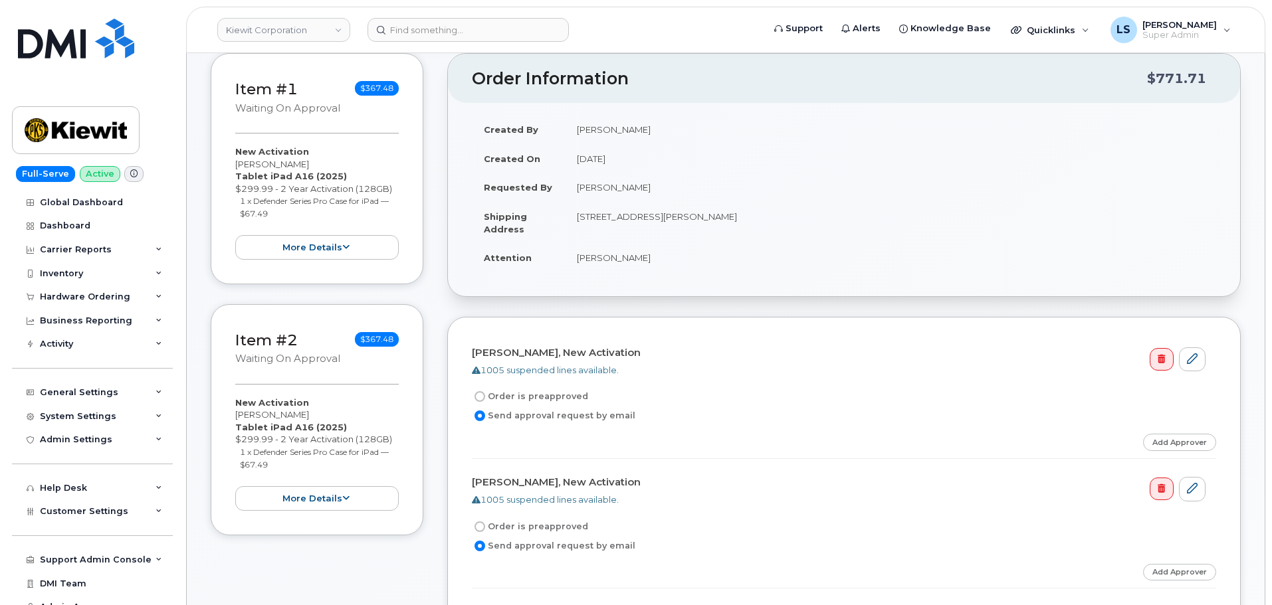
scroll to position [332, 0]
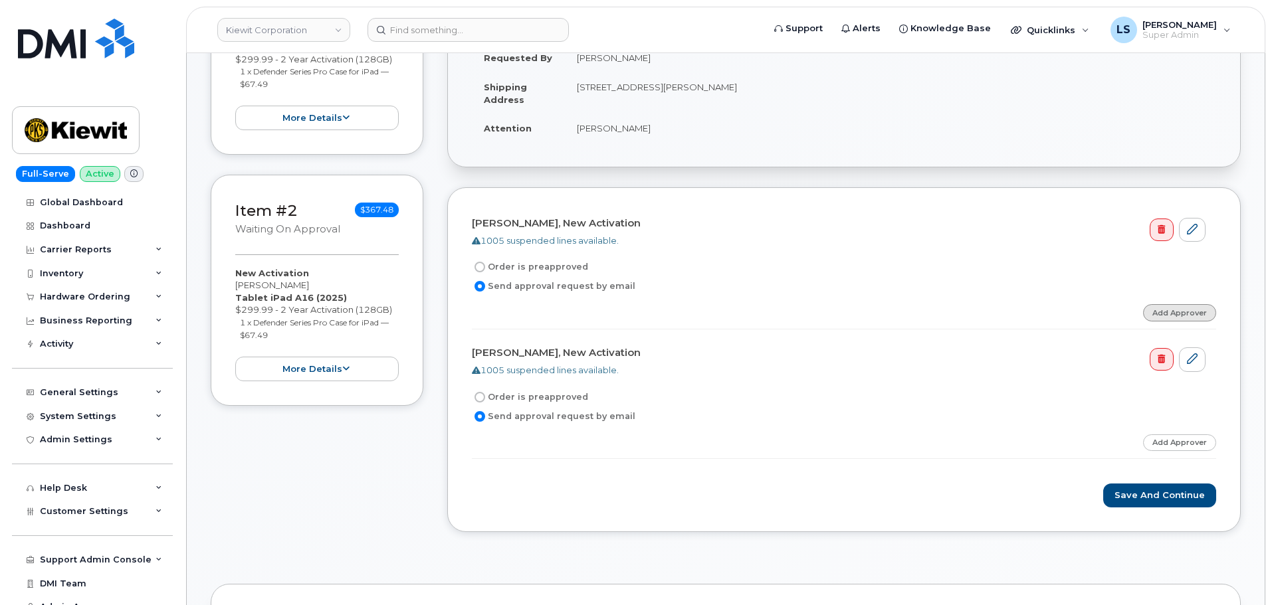
click at [1169, 312] on link "Add Approver" at bounding box center [1179, 312] width 73 height 17
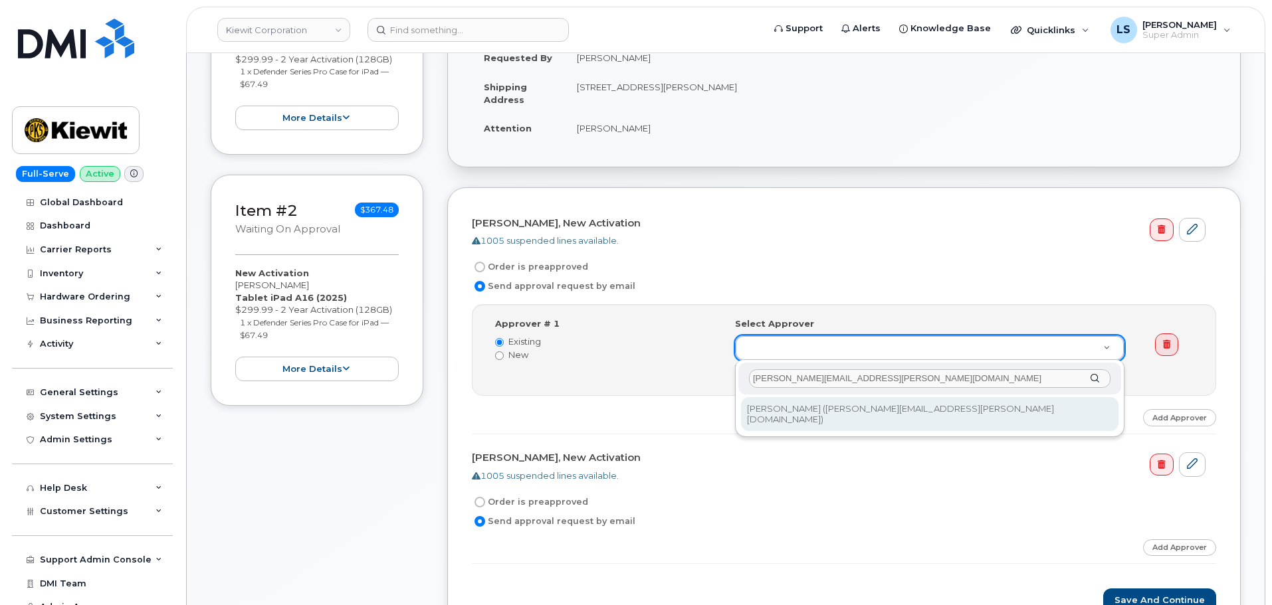
type input "SHAELYN.VAUGHT@KIEWIT.COM"
drag, startPoint x: 777, startPoint y: 415, endPoint x: 811, endPoint y: 405, distance: 35.3
type input "2153692"
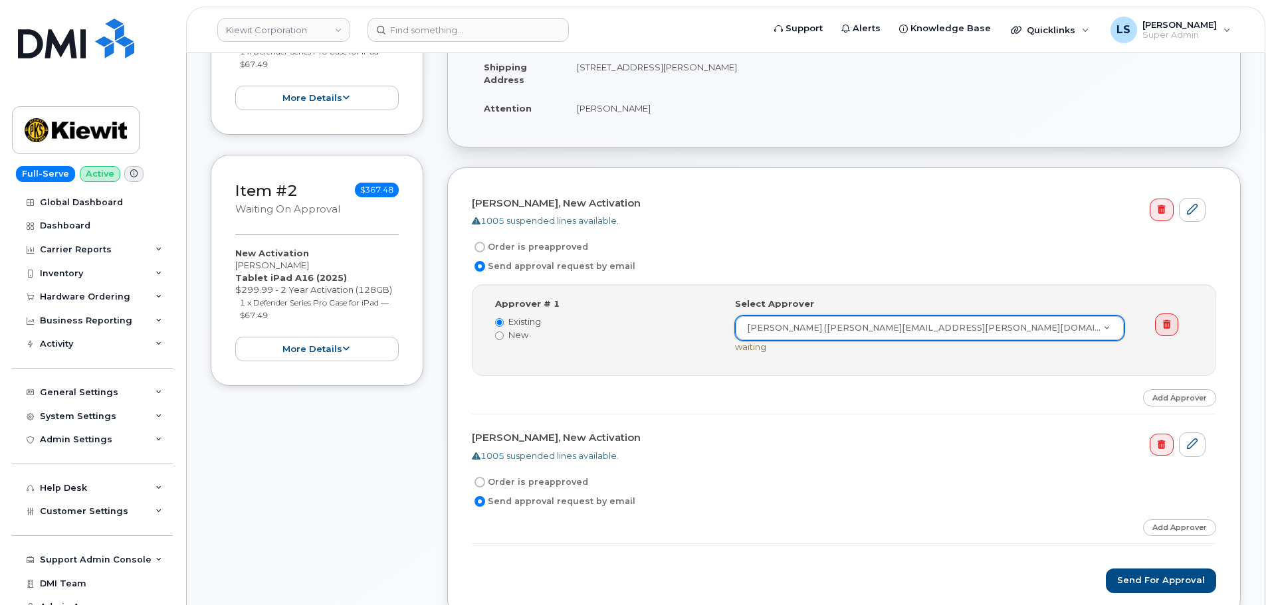
scroll to position [532, 0]
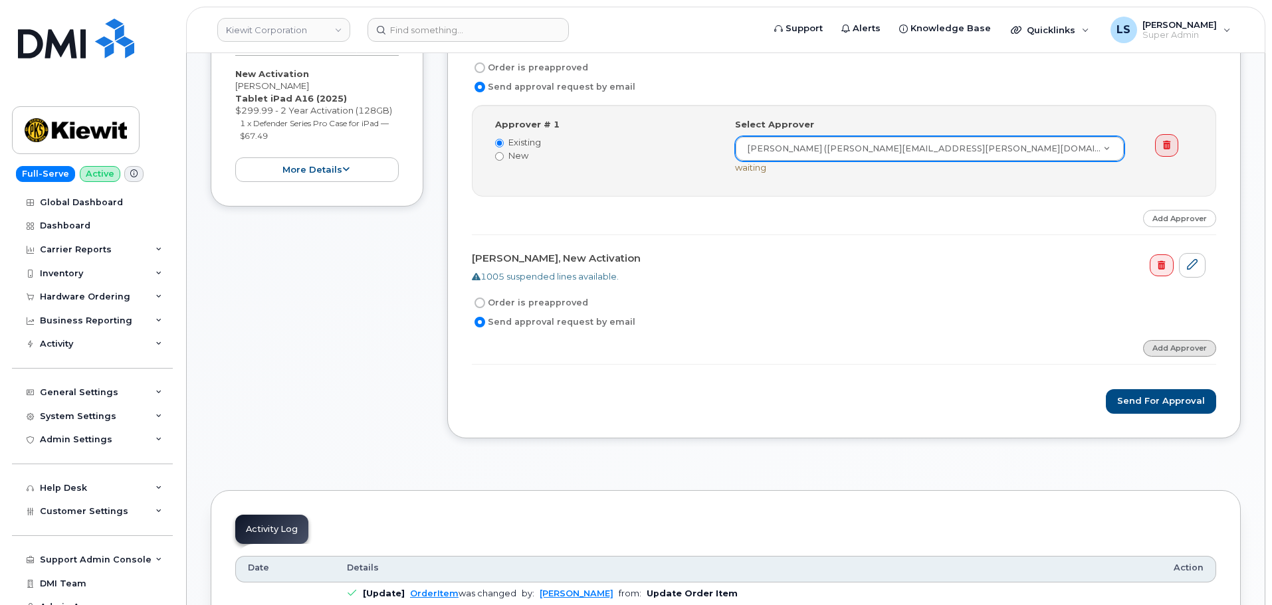
click at [1187, 348] on link "Add Approver" at bounding box center [1179, 348] width 73 height 17
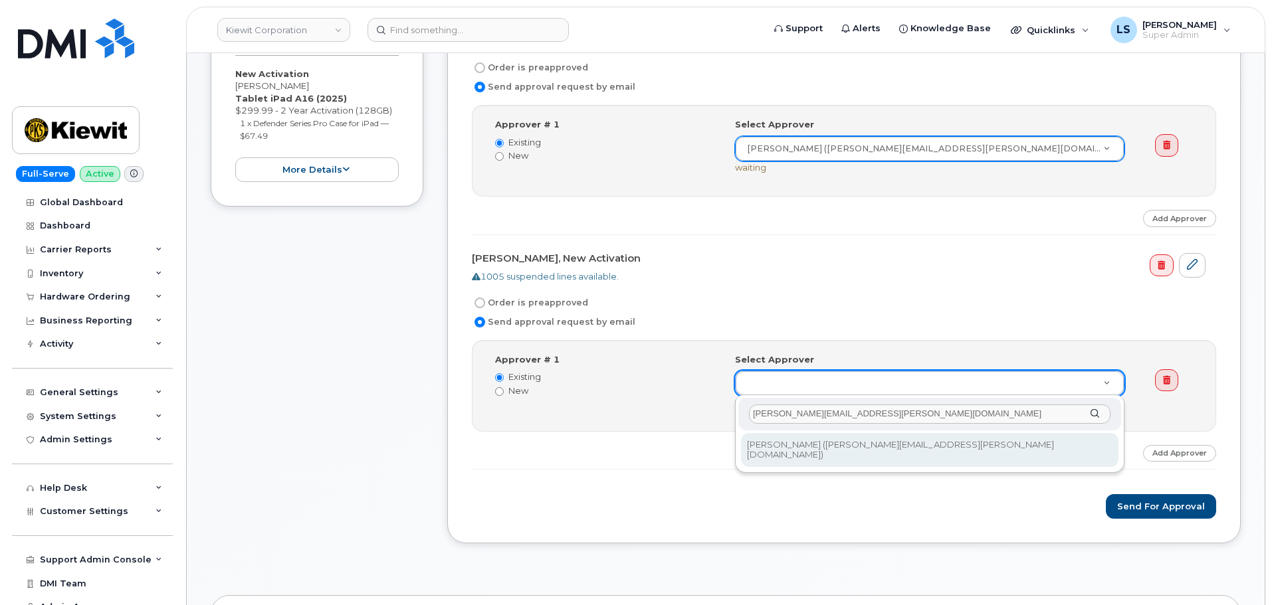
type input "SHAELYN.VAUGHT@KIEWIT.COM"
type input "2153692"
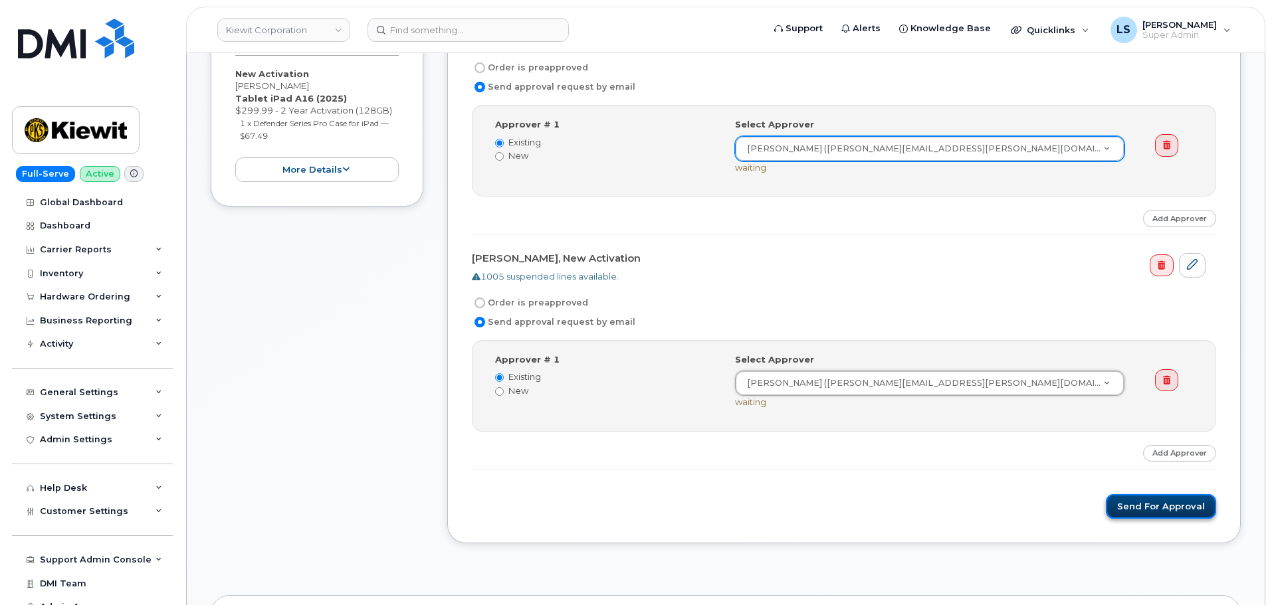
click at [1139, 512] on button "Send for Approval" at bounding box center [1161, 506] width 110 height 25
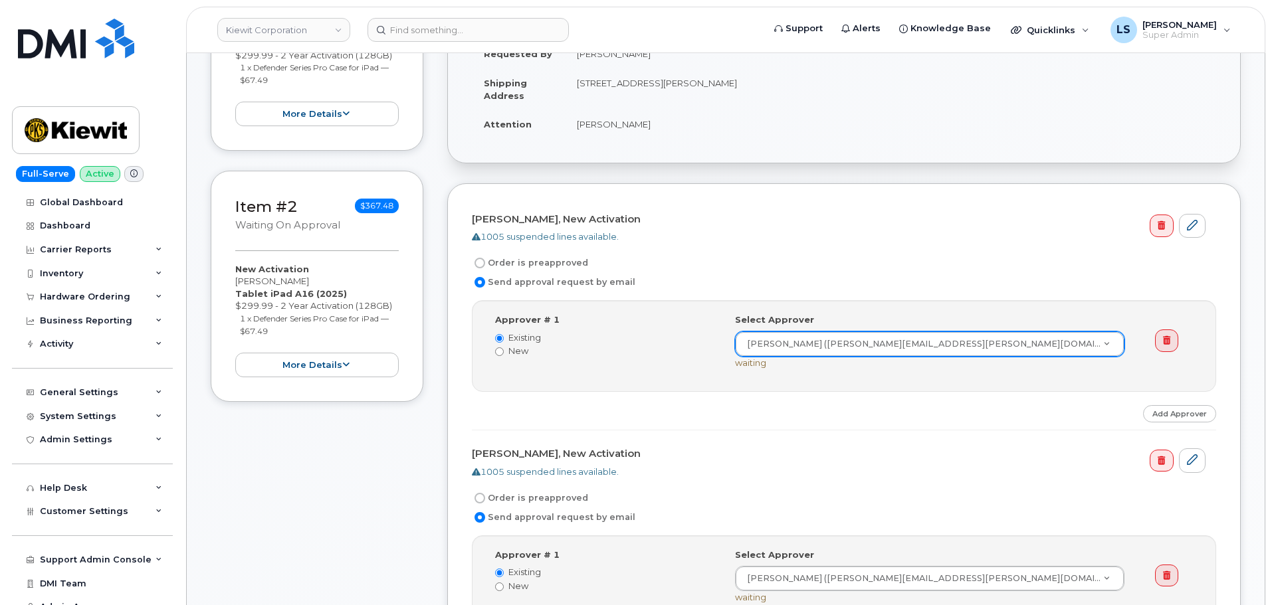
scroll to position [465, 0]
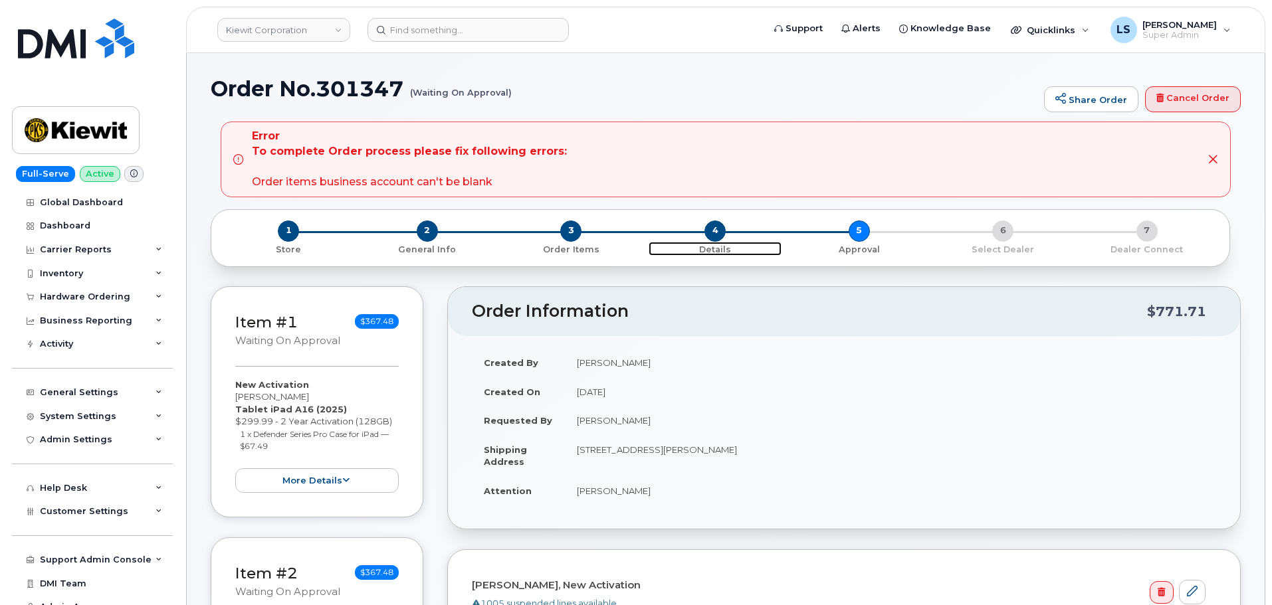
click at [714, 237] on span "4" at bounding box center [714, 231] width 21 height 21
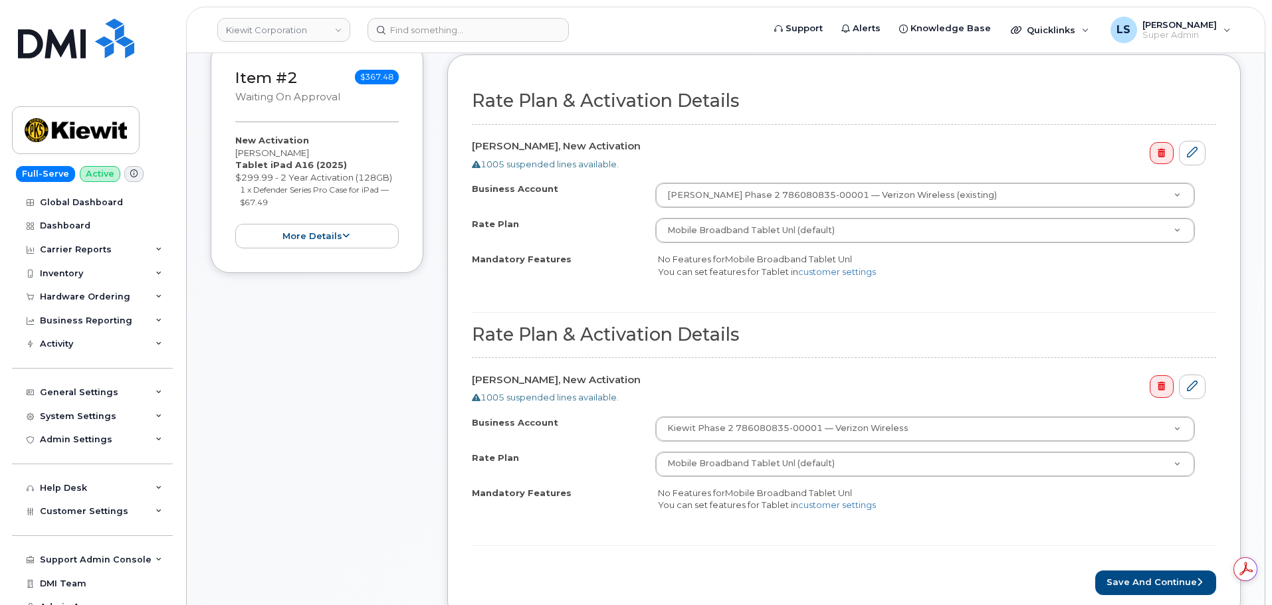
scroll to position [465, 0]
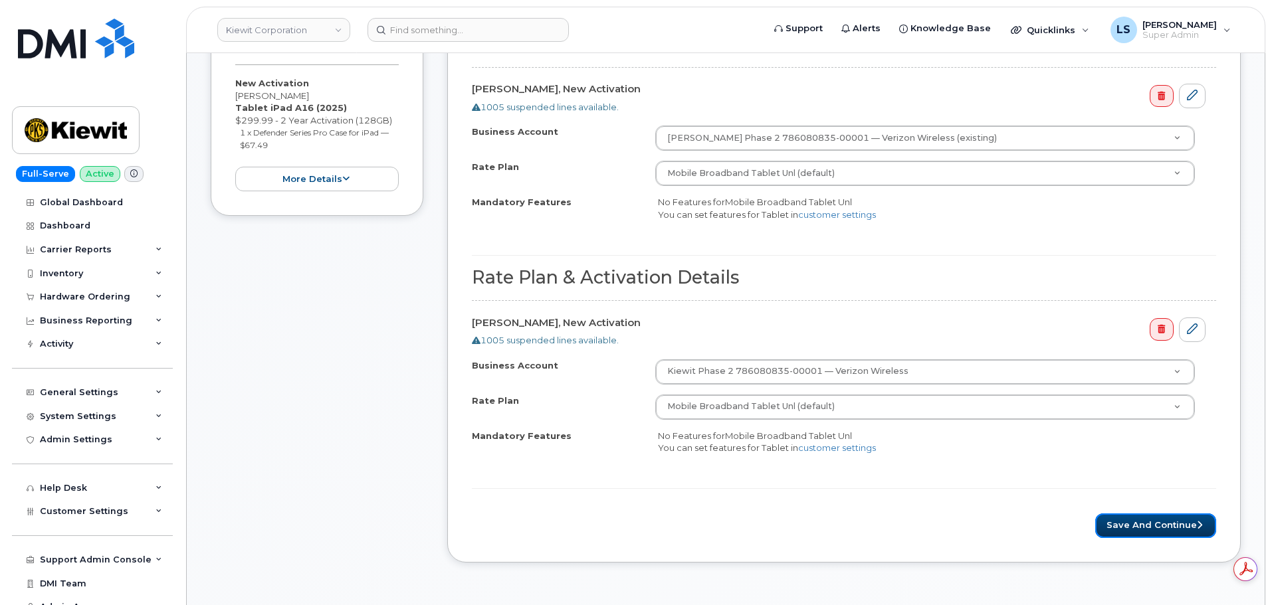
click at [1109, 524] on button "Save and Continue" at bounding box center [1155, 526] width 121 height 25
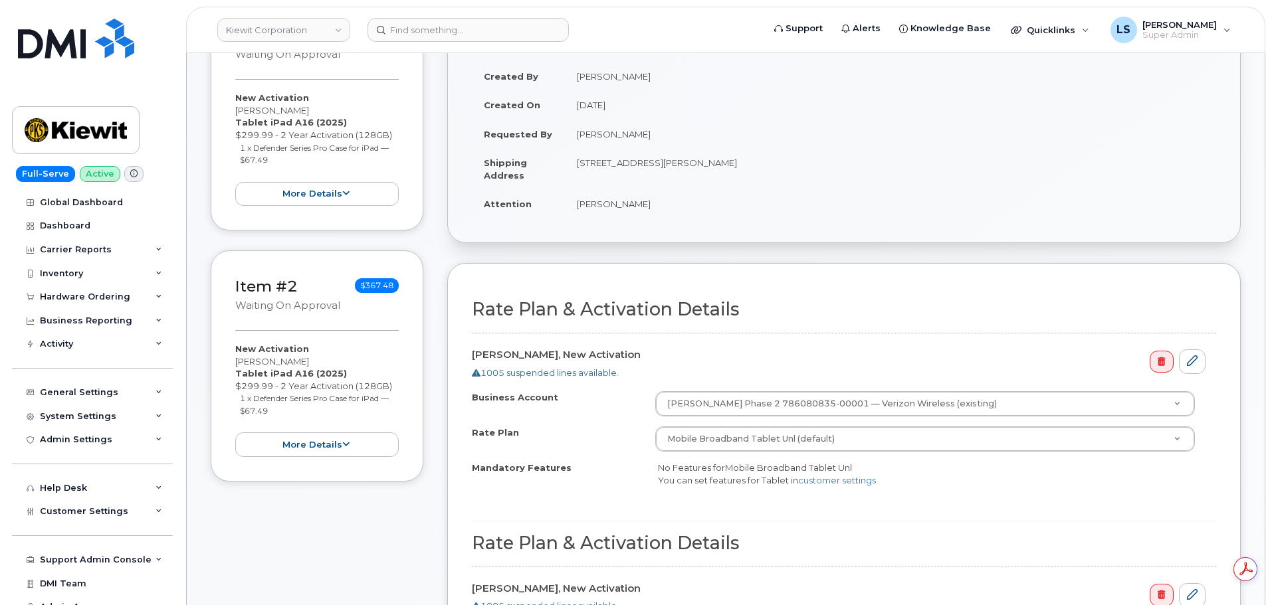
scroll to position [133, 0]
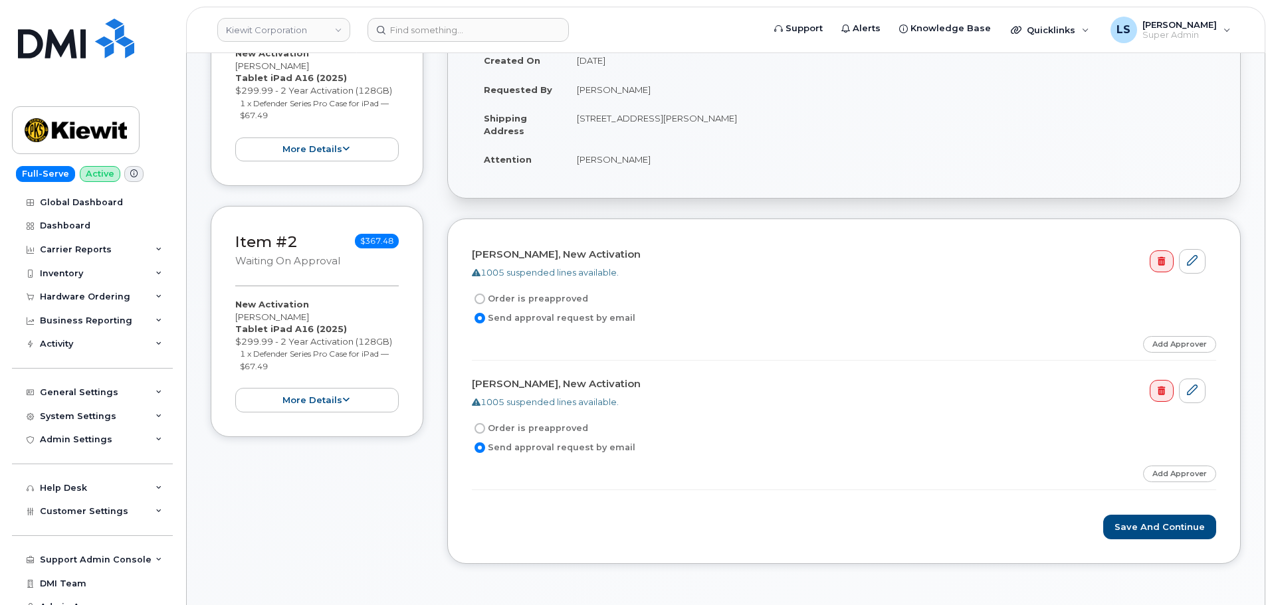
scroll to position [332, 0]
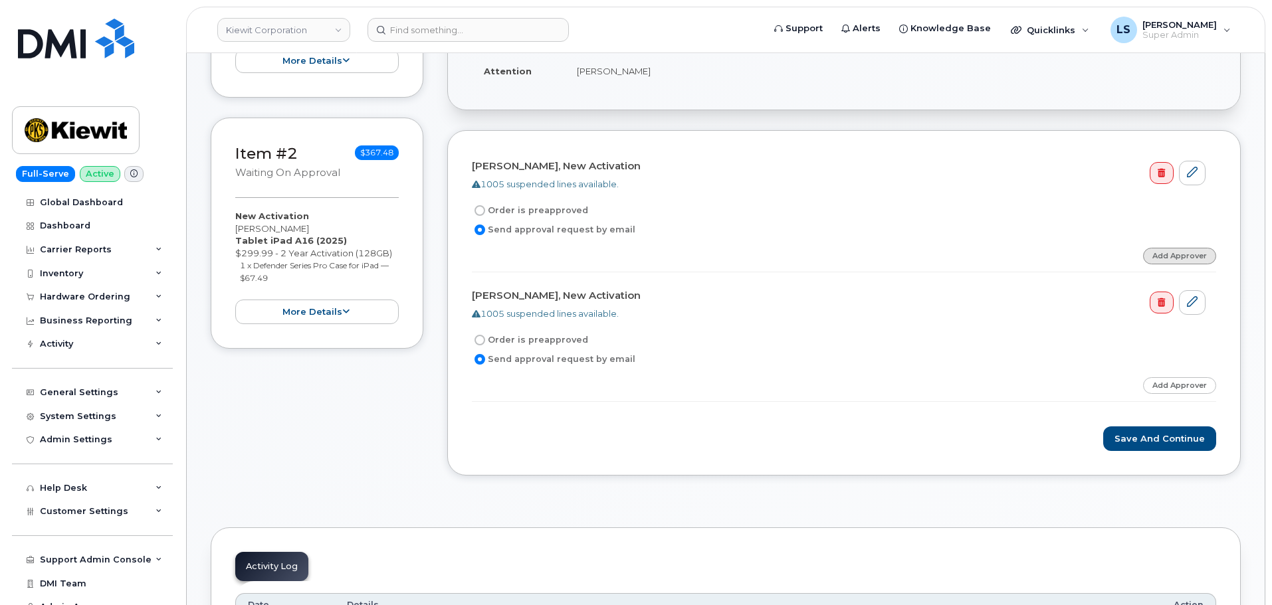
click at [1191, 250] on link "Add Approver" at bounding box center [1179, 256] width 73 height 17
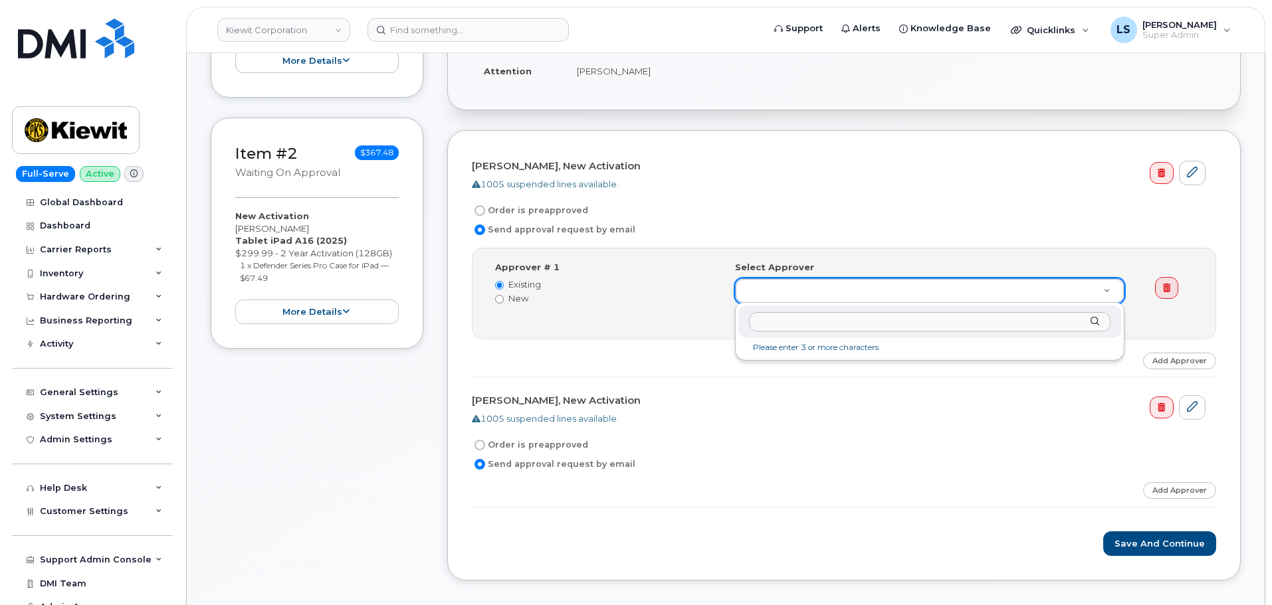
drag, startPoint x: 964, startPoint y: 300, endPoint x: 953, endPoint y: 284, distance: 19.5
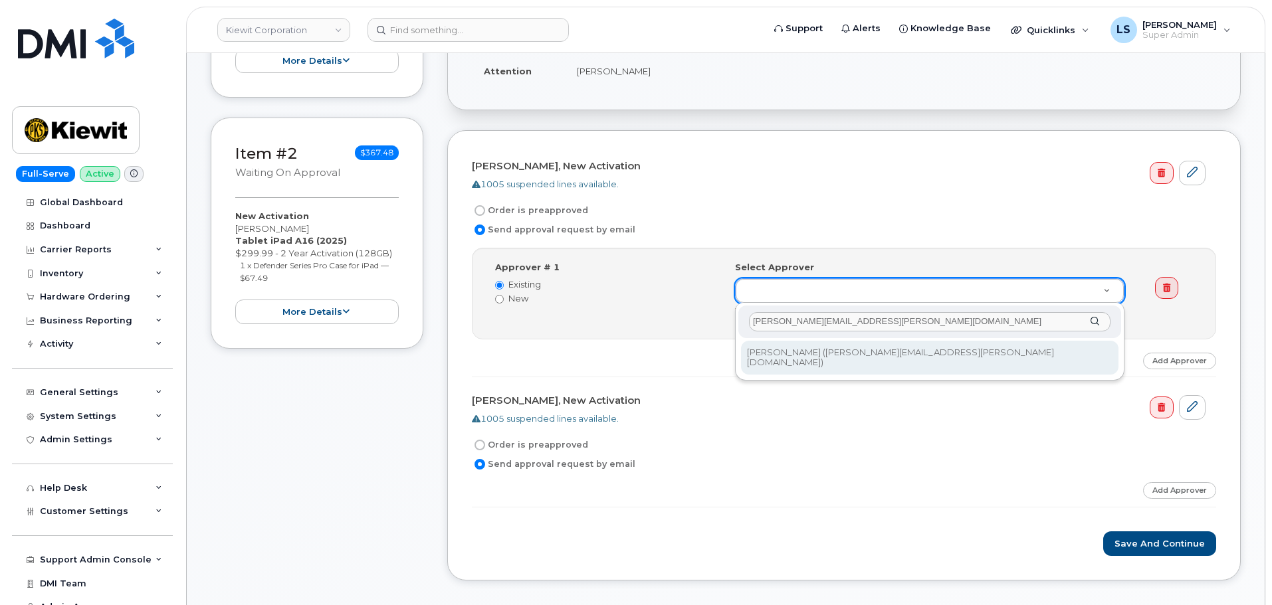
type input "[PERSON_NAME][EMAIL_ADDRESS][PERSON_NAME][DOMAIN_NAME]"
type input "2153692"
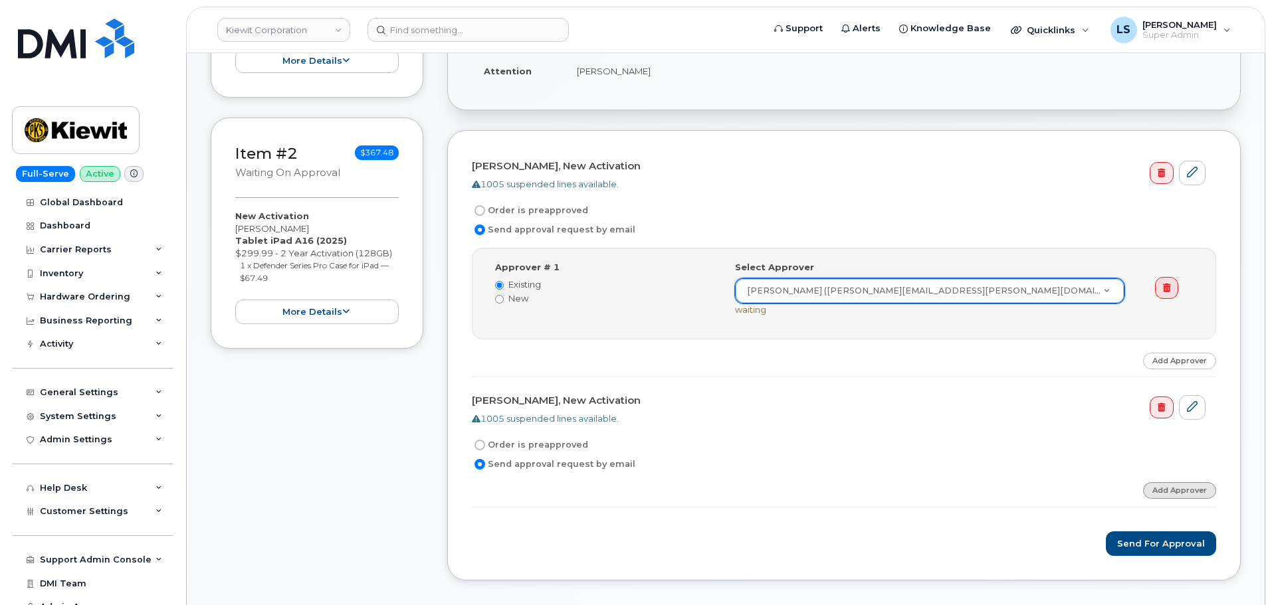
click at [1174, 490] on link "Add Approver" at bounding box center [1179, 490] width 73 height 17
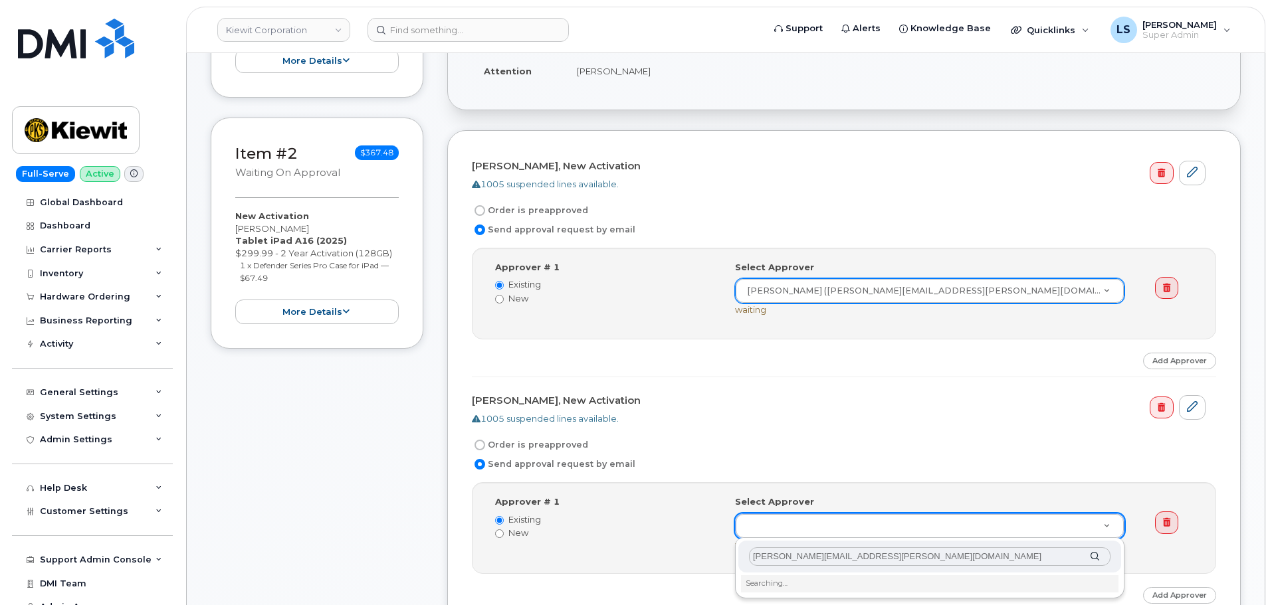
scroll to position [465, 0]
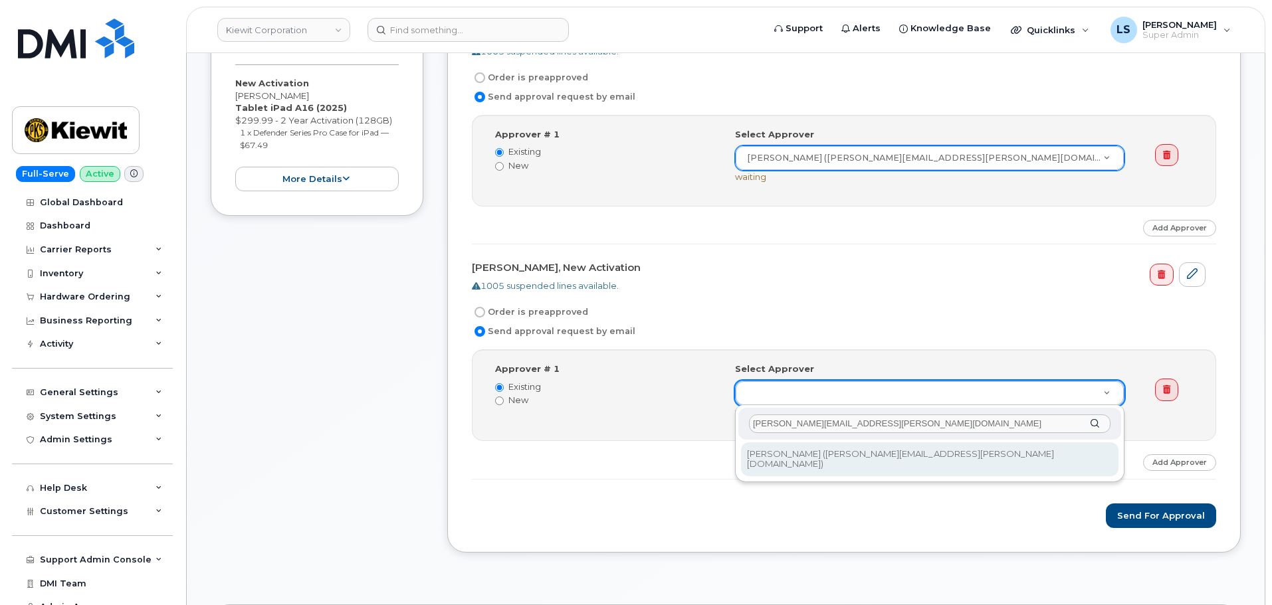
type input "[PERSON_NAME][EMAIL_ADDRESS][PERSON_NAME][DOMAIN_NAME]"
type input "2153692"
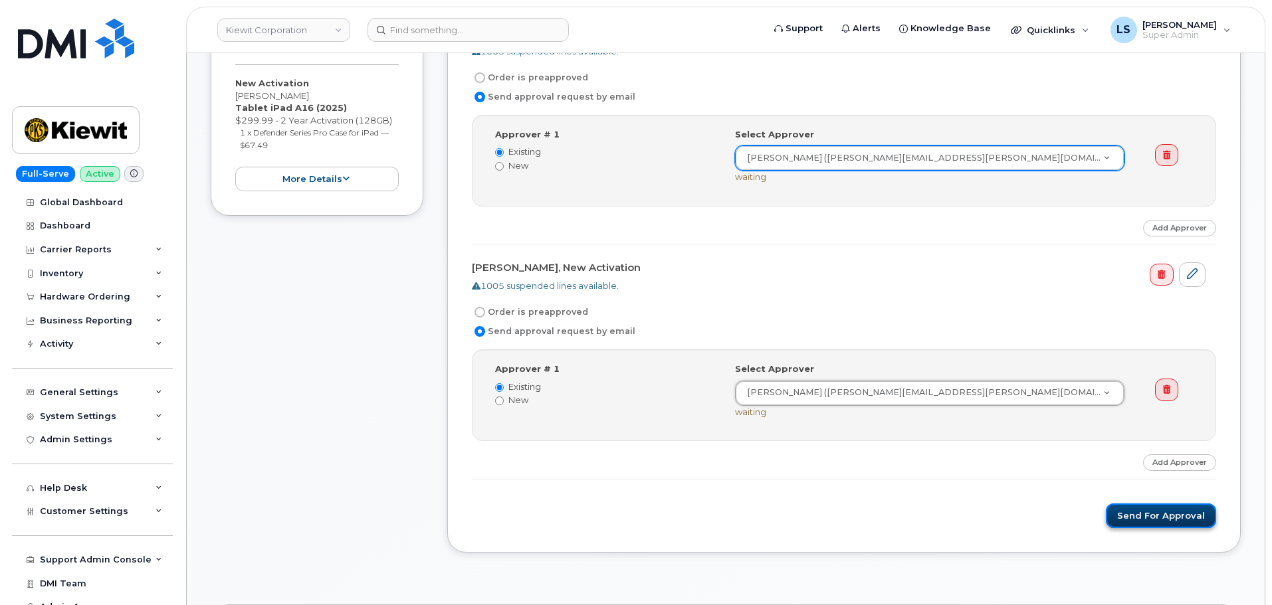
click at [1150, 509] on button "Send for Approval" at bounding box center [1161, 516] width 110 height 25
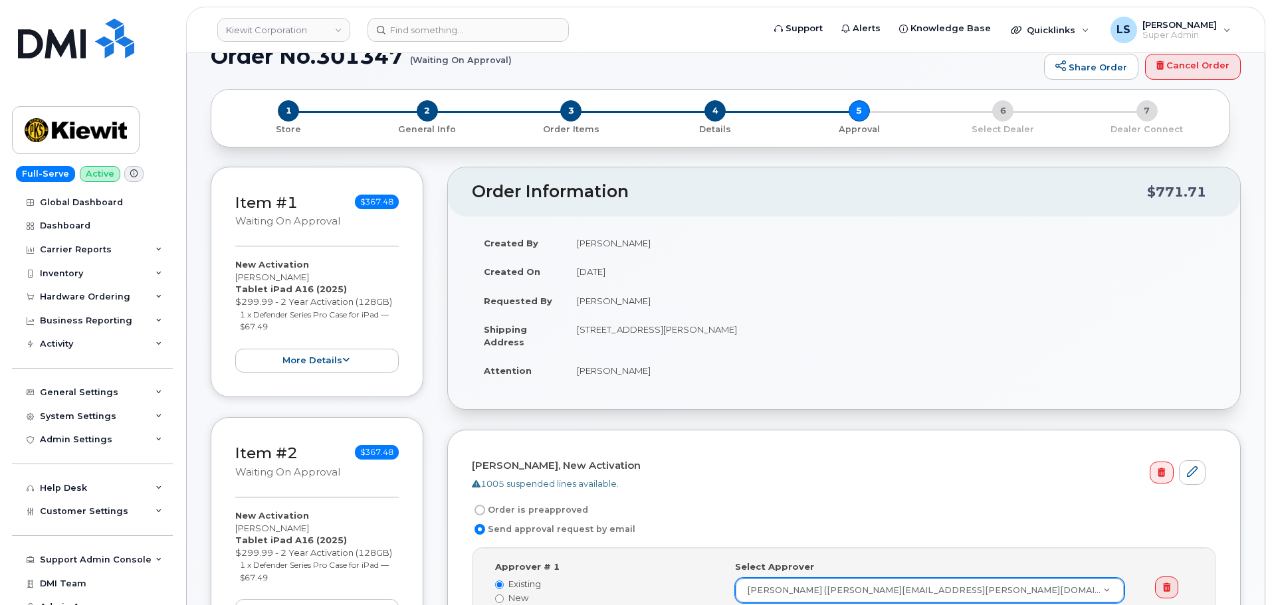
scroll to position [0, 0]
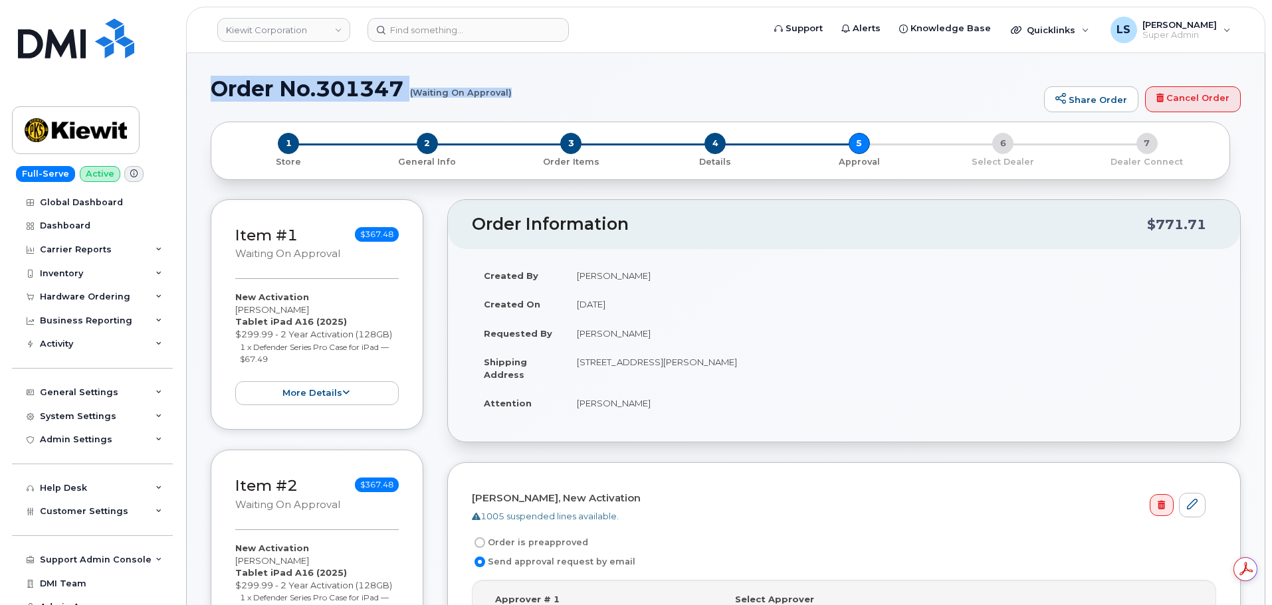
drag, startPoint x: 213, startPoint y: 86, endPoint x: 510, endPoint y: 91, distance: 296.4
click at [510, 91] on h1 "Order No.301347 (Waiting On Approval)" at bounding box center [624, 88] width 827 height 23
copy h1 "Order No.301347 (Waiting On Approval)"
drag, startPoint x: 577, startPoint y: 355, endPoint x: 522, endPoint y: 354, distance: 55.2
click at [566, 350] on td "455 Old Scott Rd, Cumberland City, TN, 37050, USA" at bounding box center [890, 368] width 651 height 41
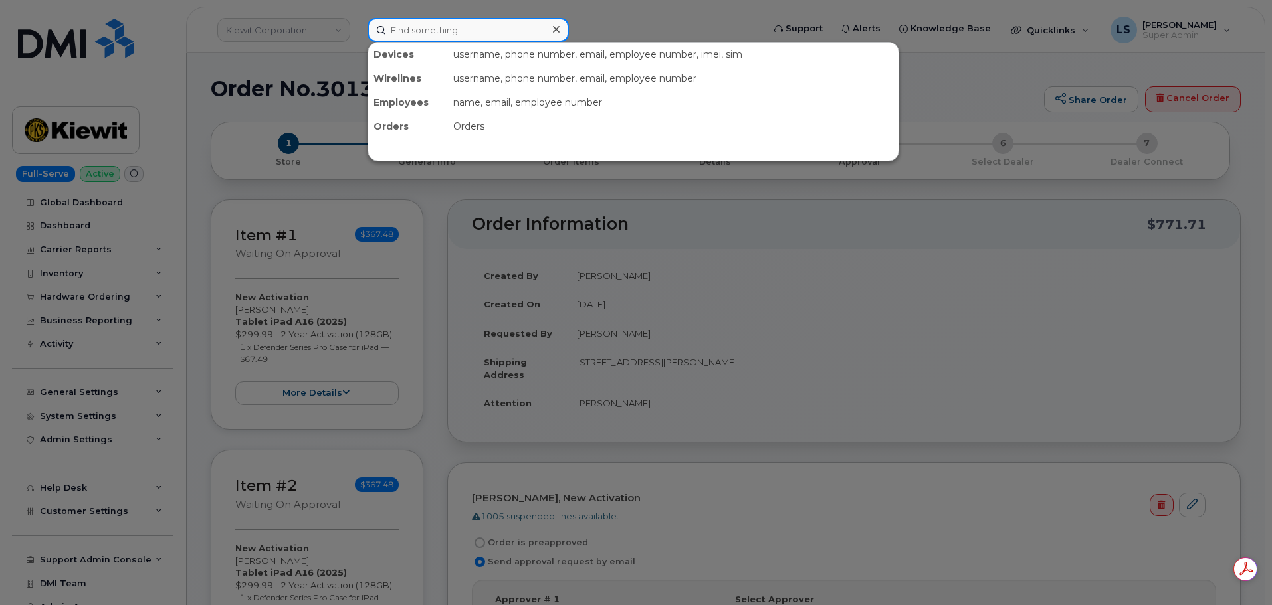
click at [449, 34] on input at bounding box center [467, 30] width 201 height 24
paste input "300198"
type input "300198"
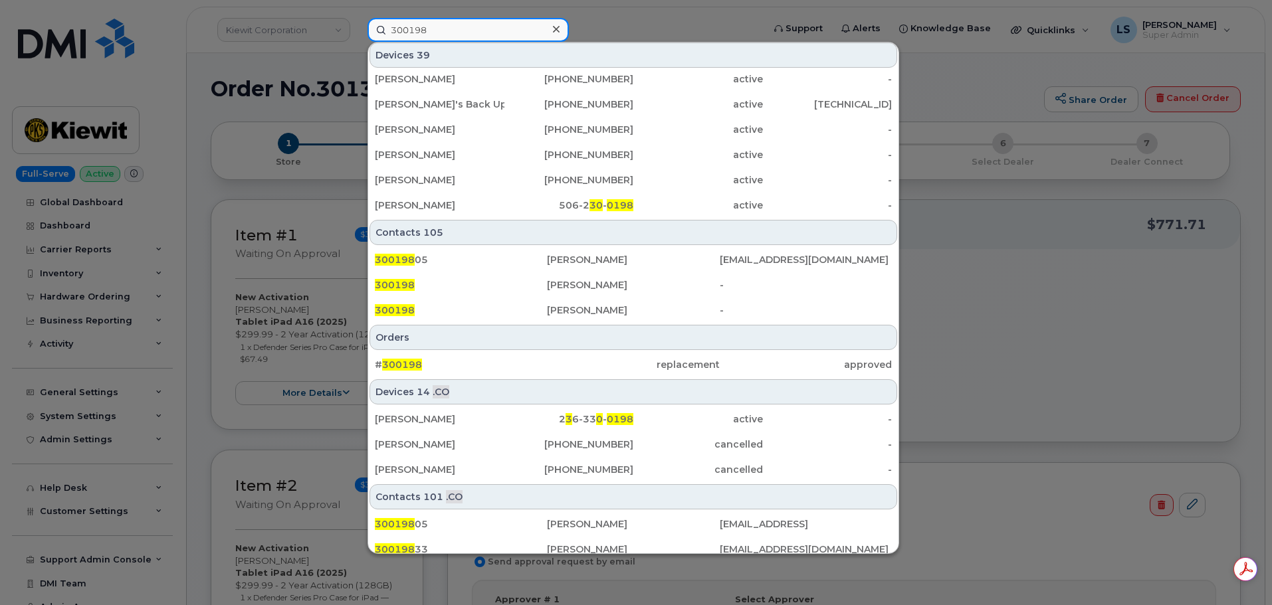
scroll to position [393, 0]
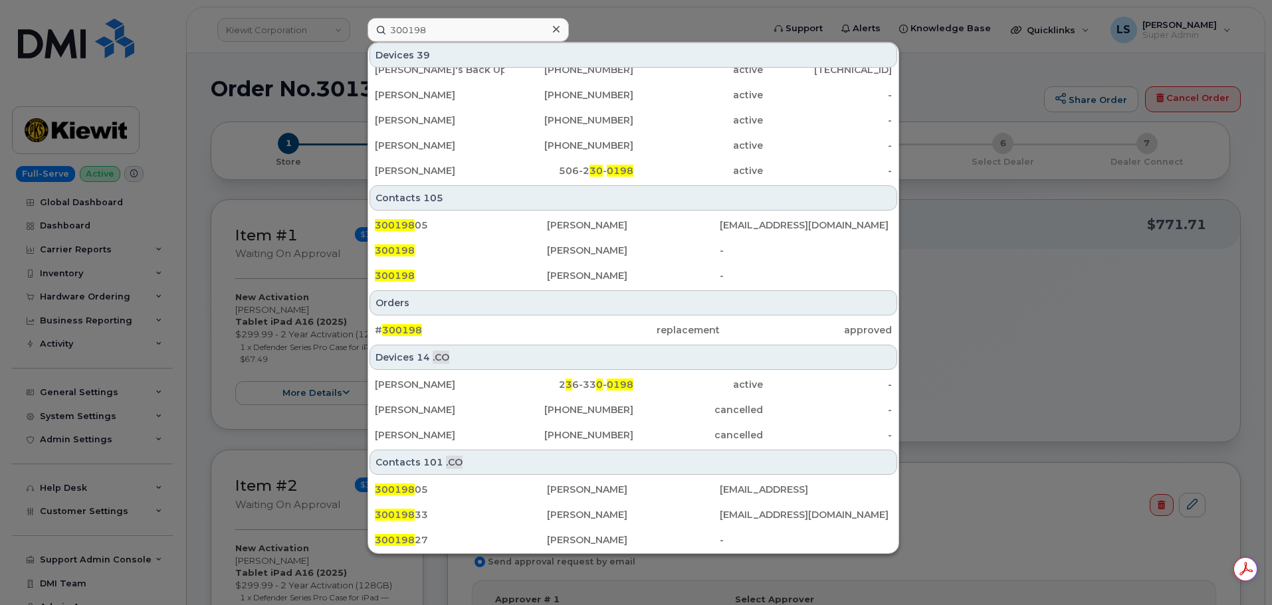
drag, startPoint x: 416, startPoint y: 332, endPoint x: 49, endPoint y: 453, distance: 386.9
click at [417, 332] on span "300198" at bounding box center [402, 330] width 40 height 12
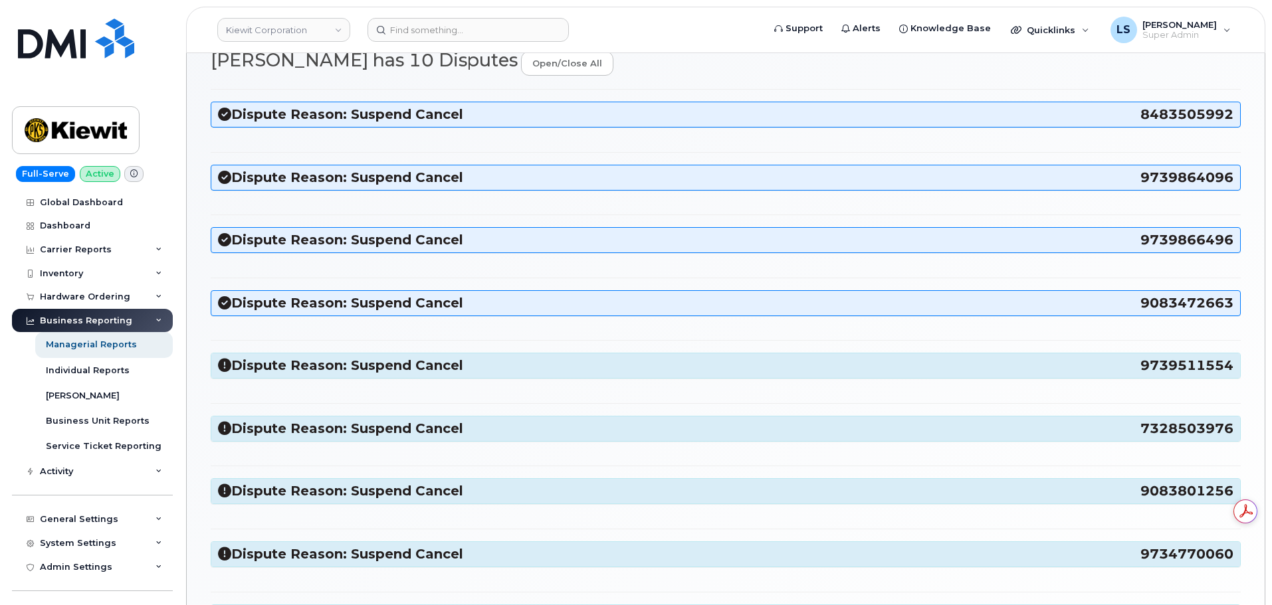
scroll to position [266, 0]
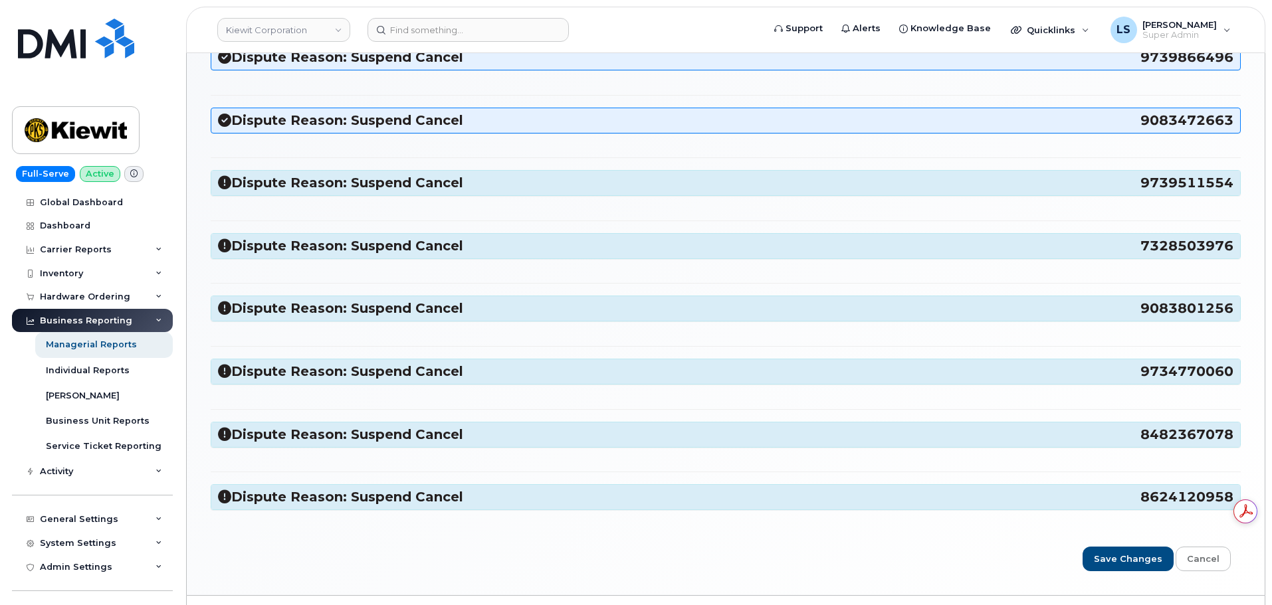
click at [324, 173] on div "Dispute Reason: Suspend Cancel 9739511554" at bounding box center [725, 183] width 1029 height 25
click at [324, 177] on h3 "Dispute Reason: Suspend Cancel 9739511554" at bounding box center [725, 183] width 1015 height 18
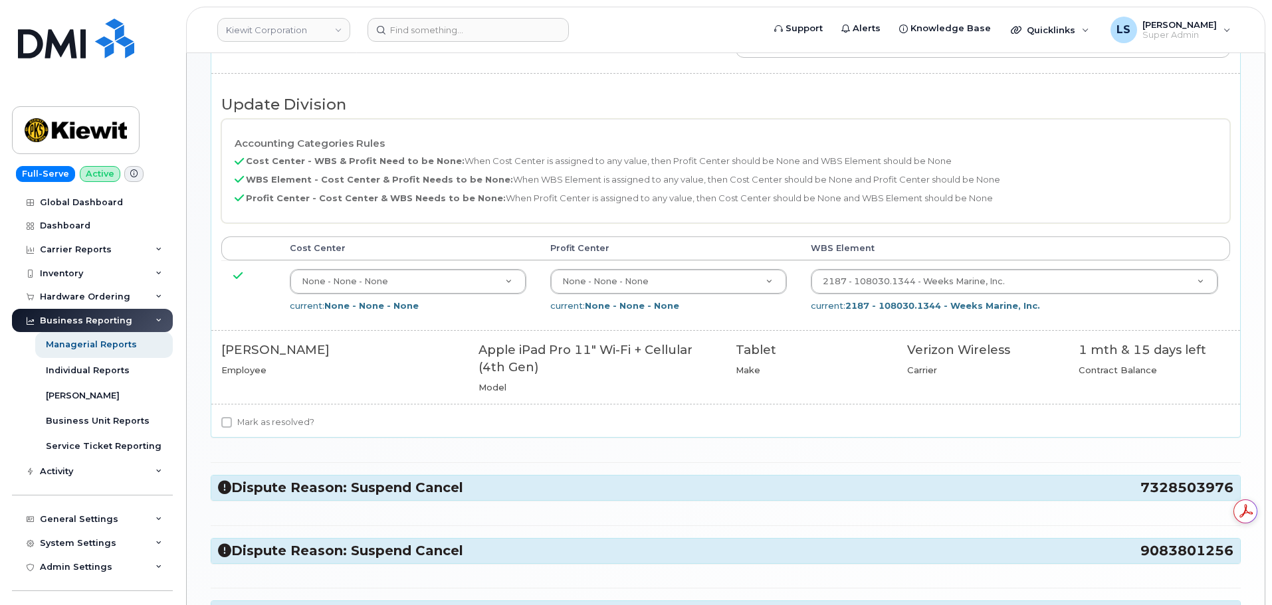
scroll to position [0, 0]
click at [282, 429] on label "Mark as resolved?" at bounding box center [267, 423] width 93 height 16
click at [232, 428] on input "Mark as resolved?" at bounding box center [226, 422] width 11 height 11
checkbox input "true"
click at [284, 473] on div "Dispute Reason: Suspend Cancel 8483505992 Pending Reactivation Update Division …" at bounding box center [726, 169] width 1030 height 1191
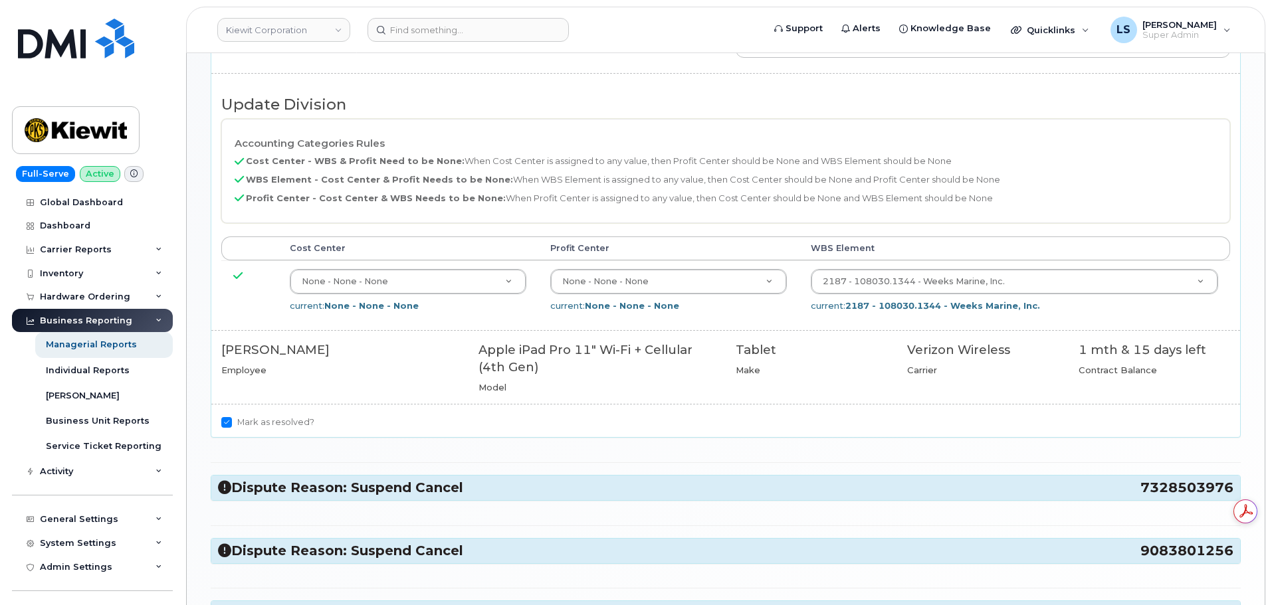
drag, startPoint x: 282, startPoint y: 484, endPoint x: 301, endPoint y: 403, distance: 82.5
click at [282, 483] on h3 "Dispute Reason: Suspend Cancel 7328503976" at bounding box center [725, 488] width 1015 height 18
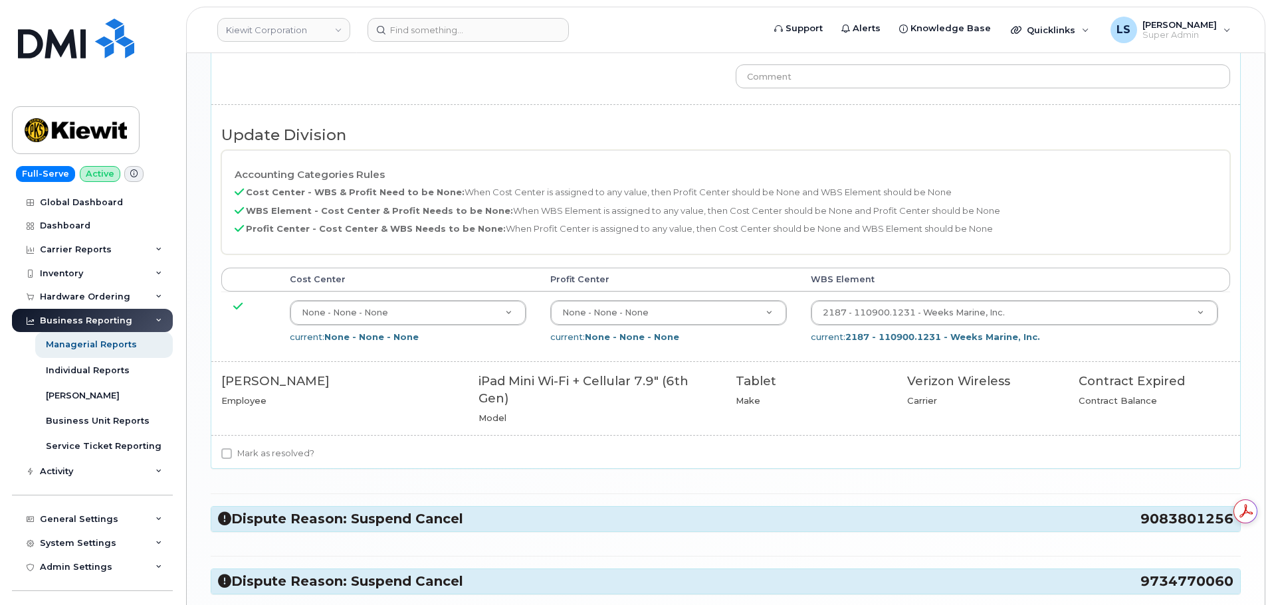
scroll to position [1263, 0]
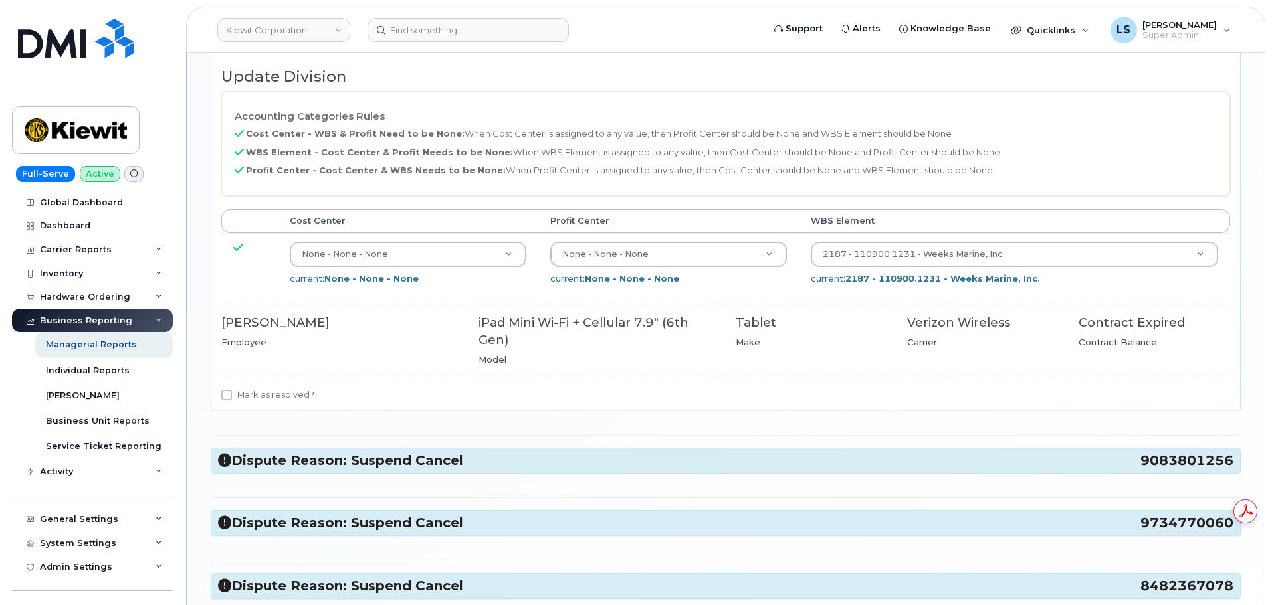
click at [266, 405] on div "Mark as resolved?" at bounding box center [725, 398] width 1029 height 23
click at [268, 398] on label "Mark as resolved?" at bounding box center [267, 395] width 93 height 16
click at [232, 398] on input "Mark as resolved?" at bounding box center [226, 395] width 11 height 11
checkbox input "true"
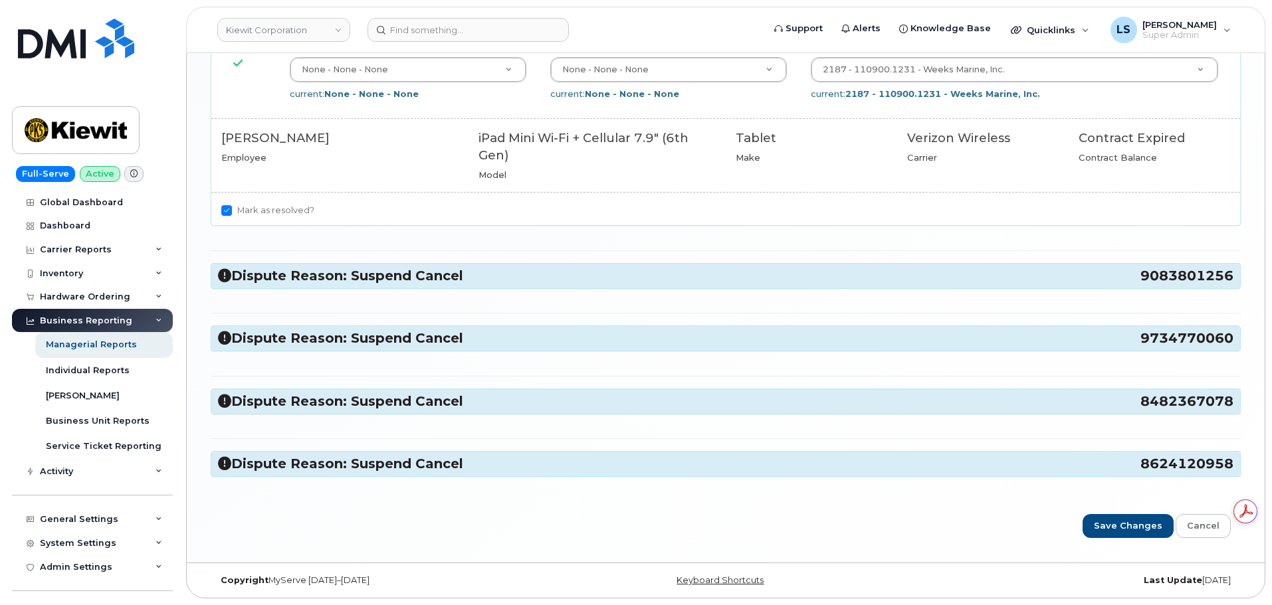
click at [311, 282] on h3 "Dispute Reason: Suspend Cancel 9083801256" at bounding box center [725, 276] width 1015 height 18
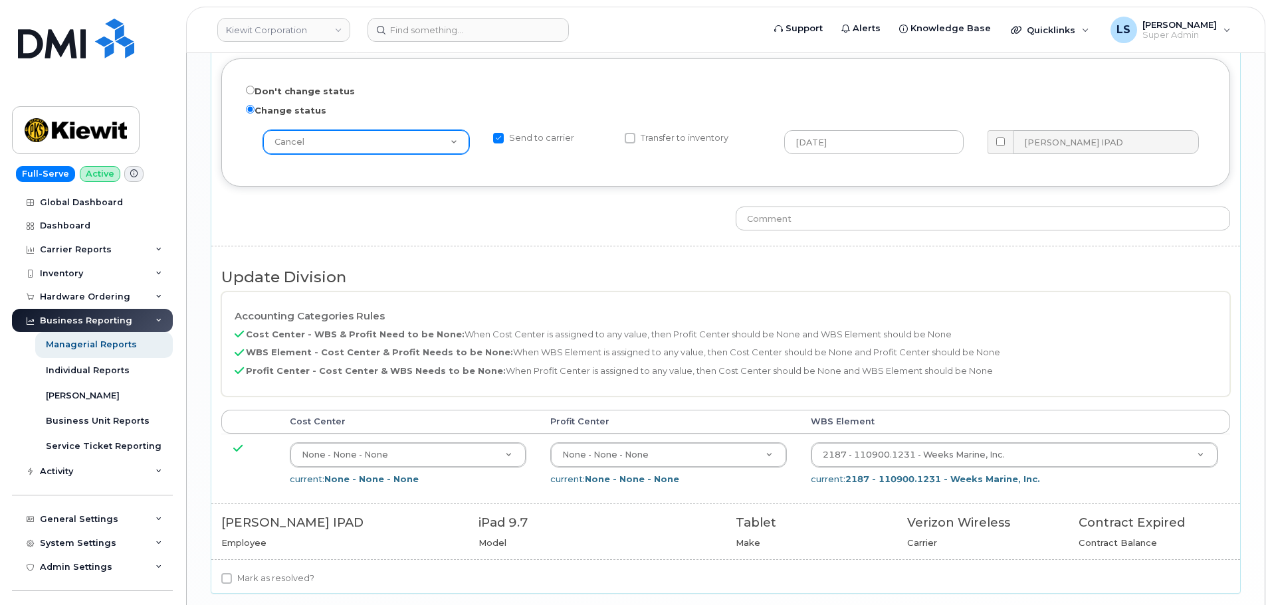
scroll to position [1846, 0]
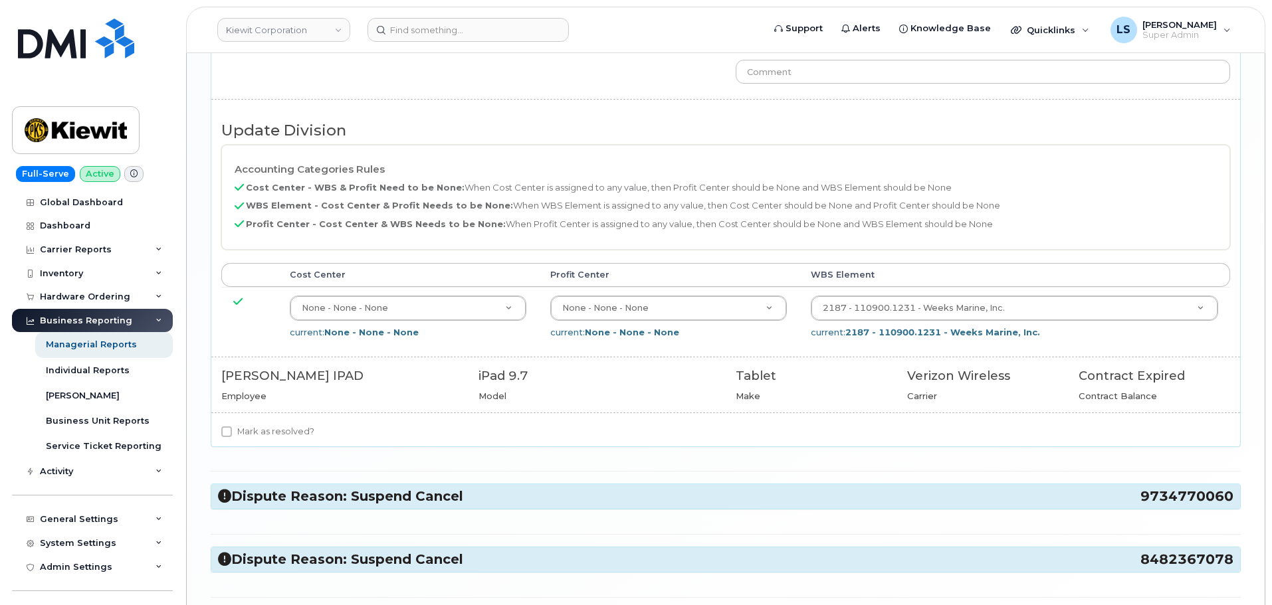
click at [247, 436] on label "Mark as resolved?" at bounding box center [267, 432] width 93 height 16
click at [232, 436] on input "Mark as resolved?" at bounding box center [226, 432] width 11 height 11
checkbox input "true"
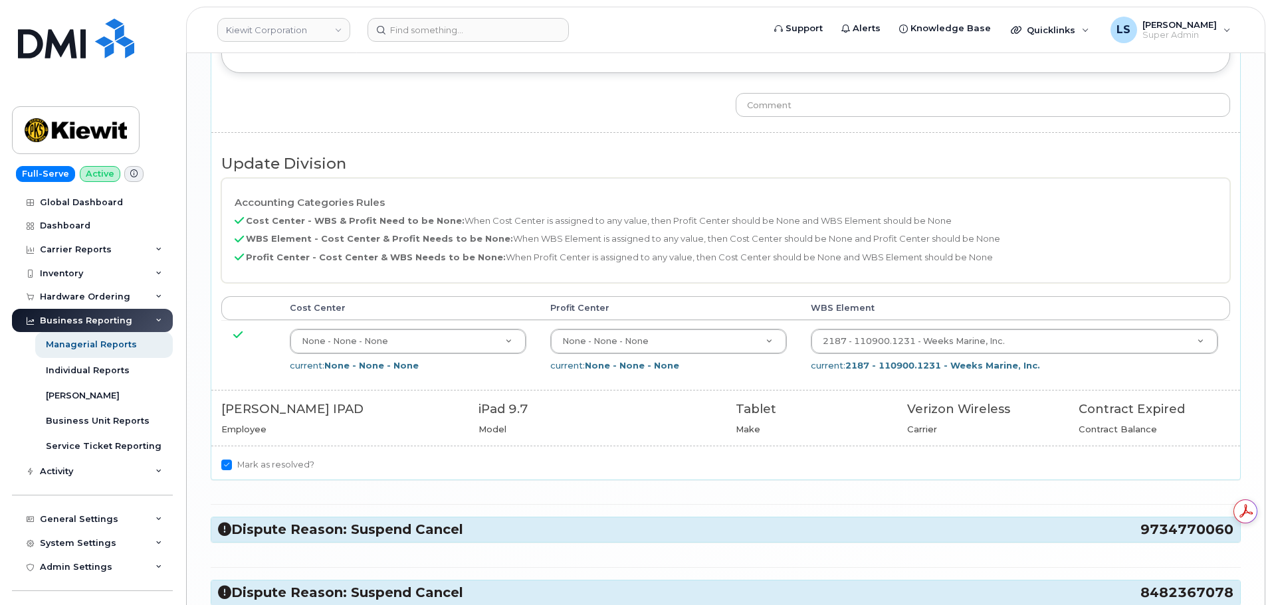
scroll to position [2004, 0]
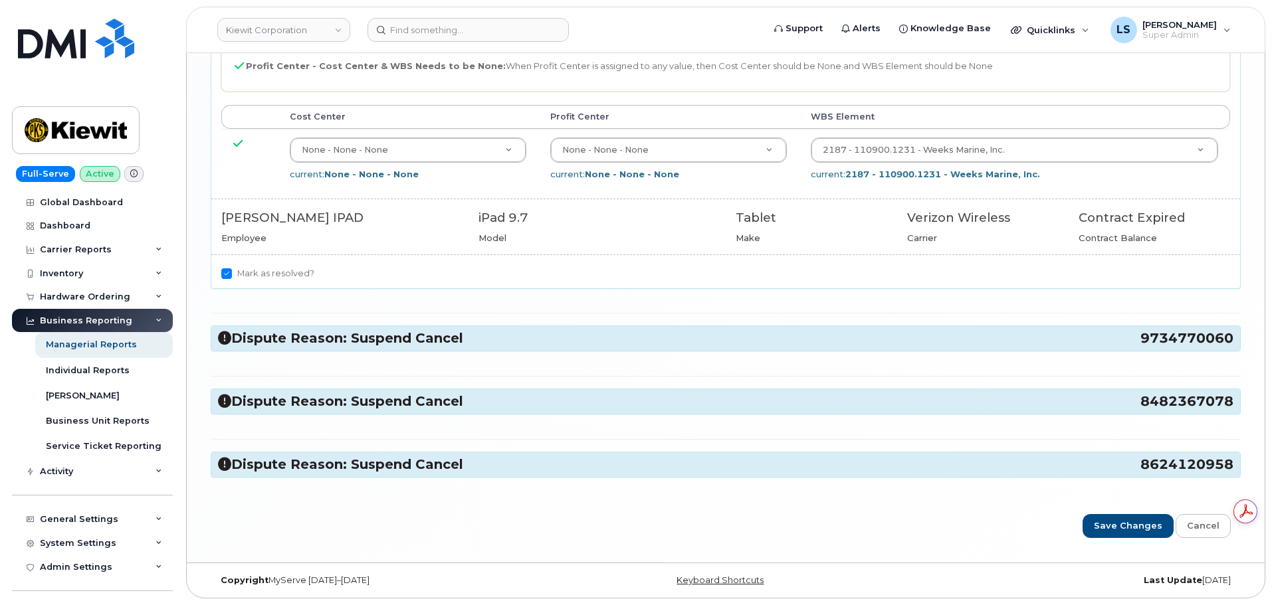
click at [334, 338] on h3 "Dispute Reason: Suspend Cancel 9734770060" at bounding box center [725, 339] width 1015 height 18
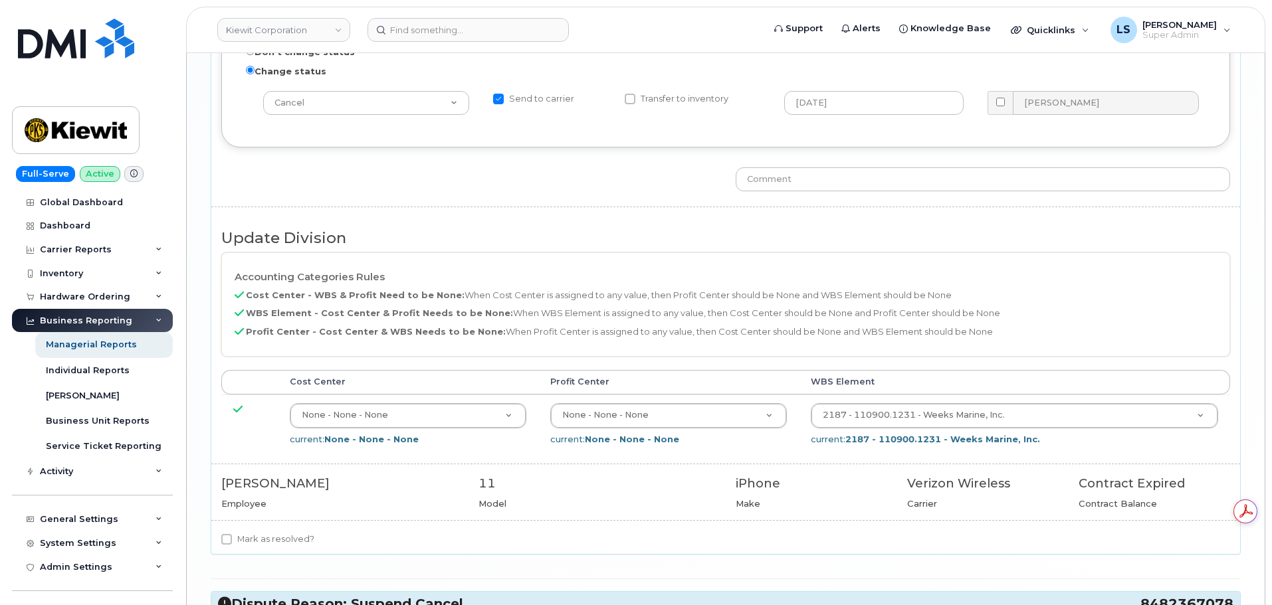
scroll to position [2469, 0]
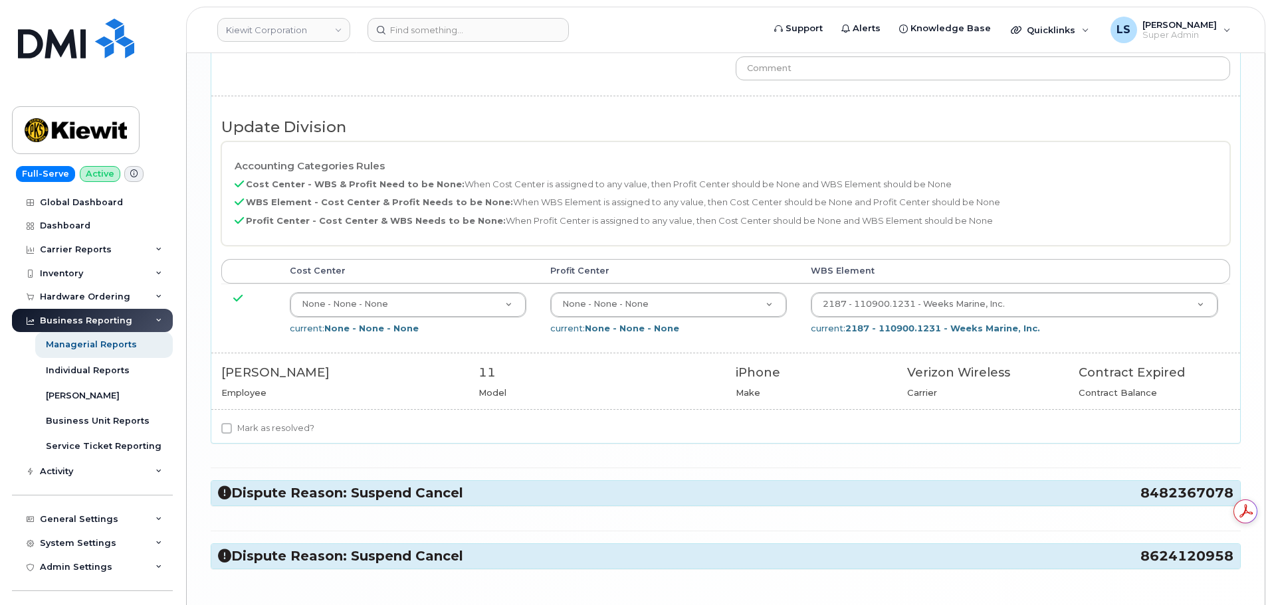
click at [275, 430] on label "Mark as resolved?" at bounding box center [267, 429] width 93 height 16
click at [232, 430] on input "Mark as resolved?" at bounding box center [226, 428] width 11 height 11
checkbox input "true"
click at [287, 484] on h3 "Dispute Reason: Suspend Cancel 8482367078" at bounding box center [725, 493] width 1015 height 18
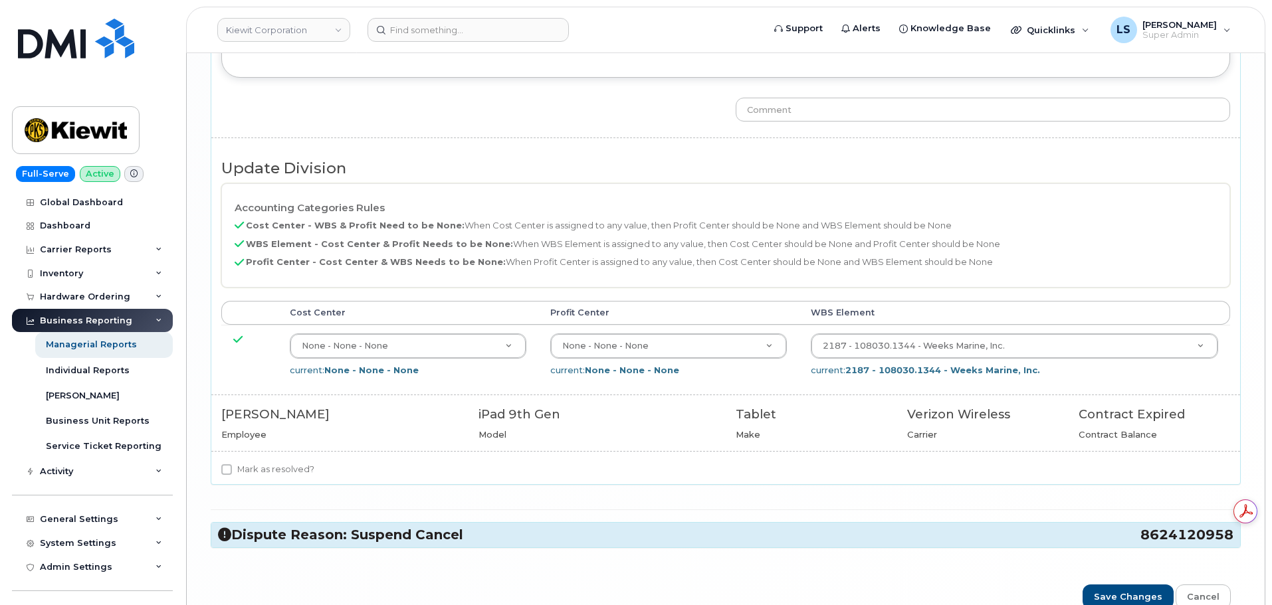
scroll to position [3118, 0]
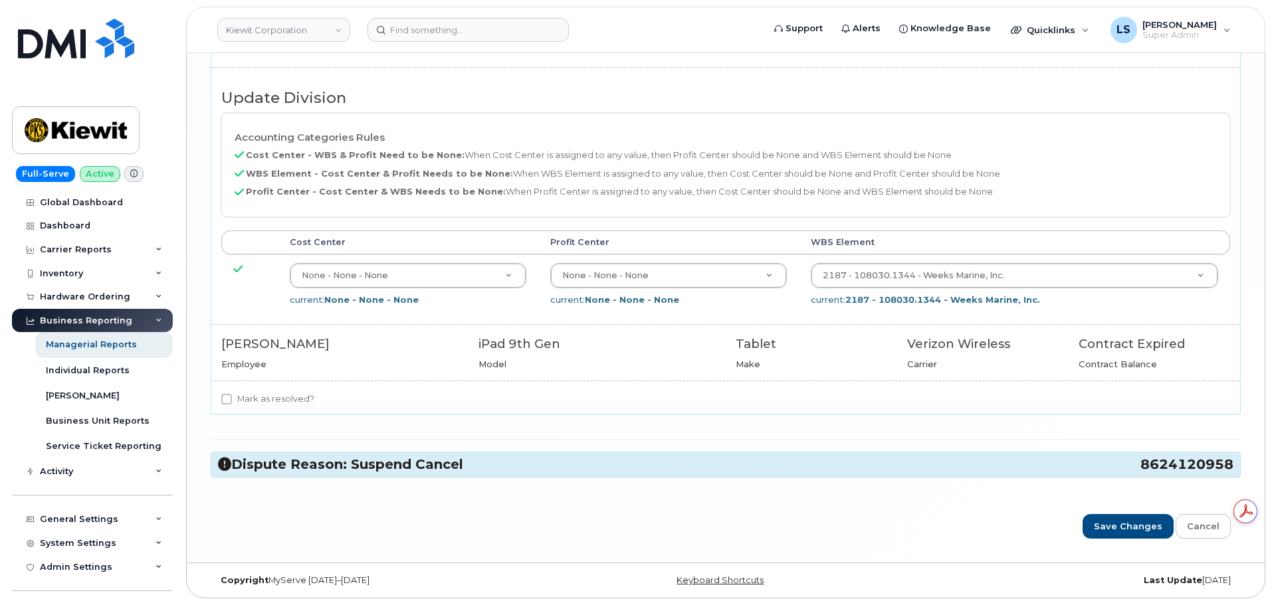
click at [247, 393] on label "Mark as resolved?" at bounding box center [267, 399] width 93 height 16
click at [232, 394] on input "Mark as resolved?" at bounding box center [226, 399] width 11 height 11
checkbox input "true"
click at [260, 466] on h3 "Dispute Reason: Suspend Cancel 8624120958" at bounding box center [725, 465] width 1015 height 18
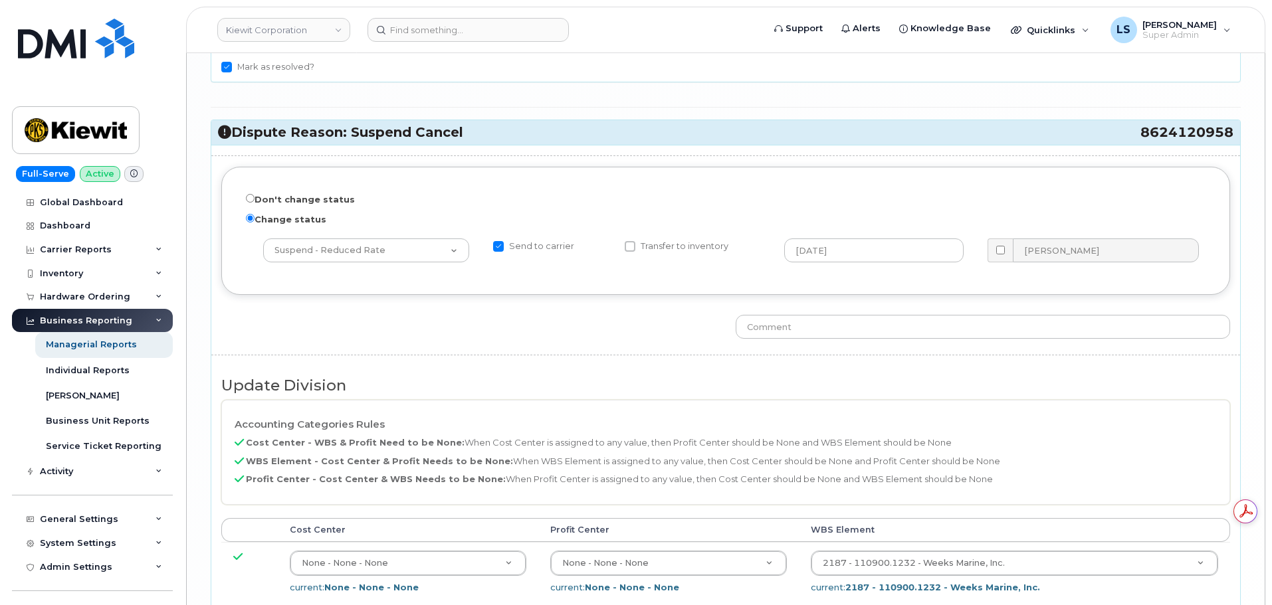
scroll to position [3692, 0]
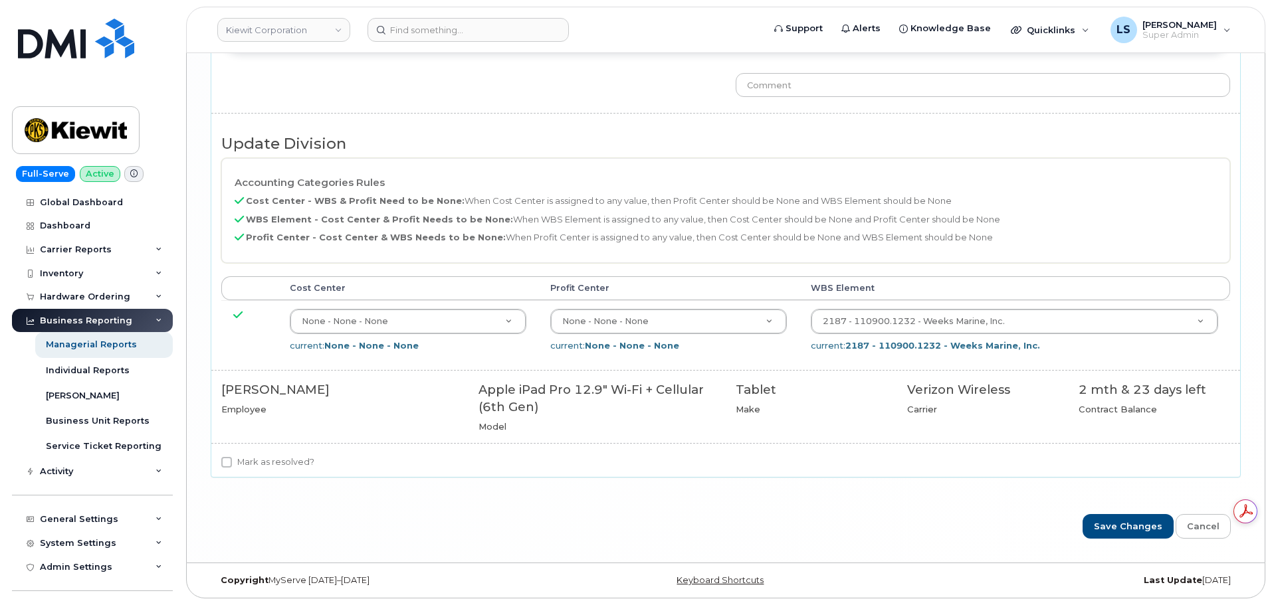
click at [282, 469] on label "Mark as resolved?" at bounding box center [267, 463] width 93 height 16
click at [232, 468] on input "Mark as resolved?" at bounding box center [226, 462] width 11 height 11
click at [281, 460] on label "Mark as resolved?" at bounding box center [267, 463] width 93 height 16
click at [232, 460] on input "Mark as resolved?" at bounding box center [226, 462] width 11 height 11
click at [262, 467] on label "Mark as resolved?" at bounding box center [267, 463] width 93 height 16
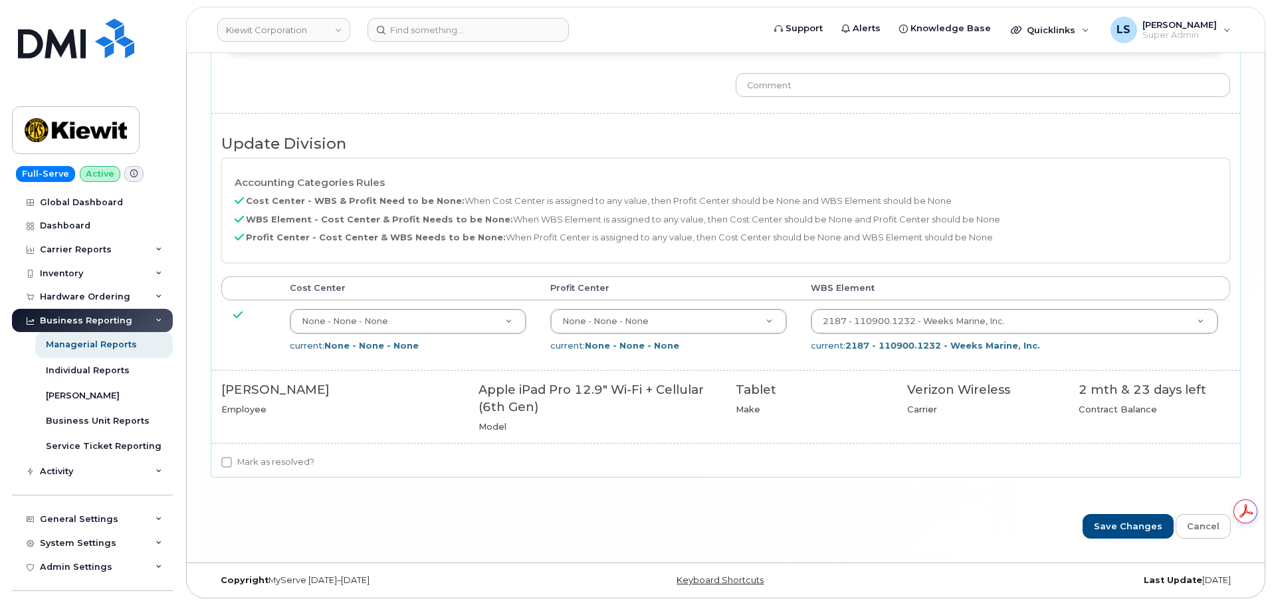
click at [232, 467] on input "Mark as resolved?" at bounding box center [226, 462] width 11 height 11
checkbox input "true"
click at [1016, 484] on input "Save Changes" at bounding box center [1127, 526] width 91 height 25
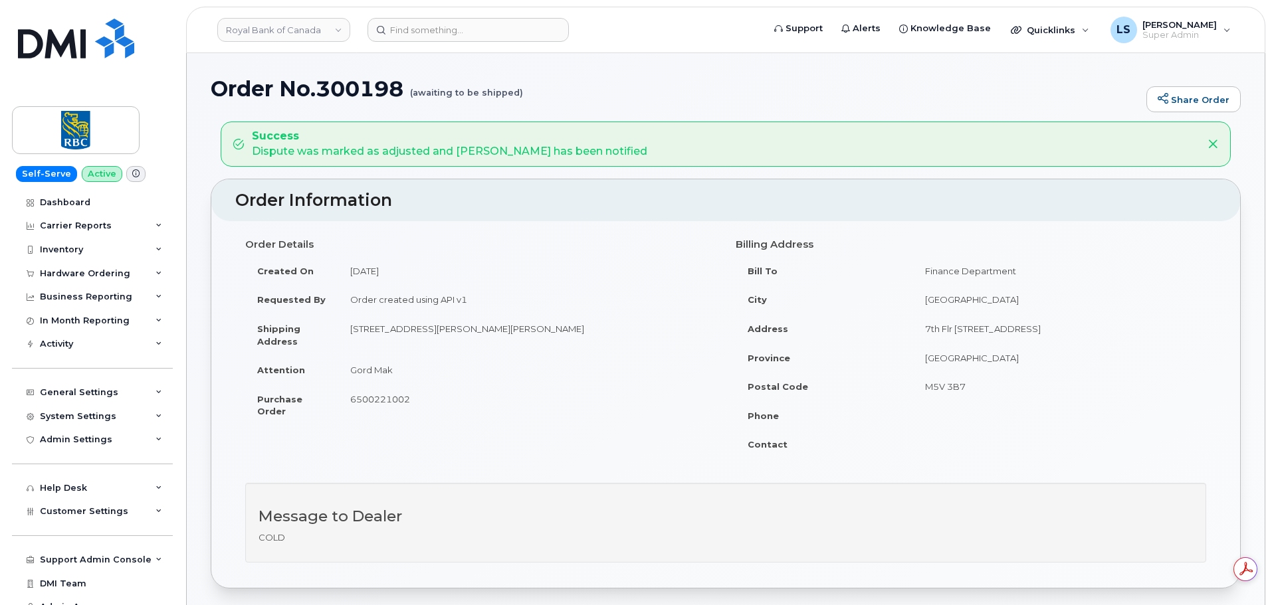
drag, startPoint x: 361, startPoint y: 302, endPoint x: 474, endPoint y: 295, distance: 113.9
click at [474, 295] on td "Order created using API v1" at bounding box center [526, 299] width 377 height 29
click at [476, 294] on td "Order created using API v1" at bounding box center [526, 299] width 377 height 29
drag, startPoint x: 415, startPoint y: 369, endPoint x: 406, endPoint y: 383, distance: 16.8
click at [415, 369] on td "Gord Mak" at bounding box center [526, 370] width 377 height 29
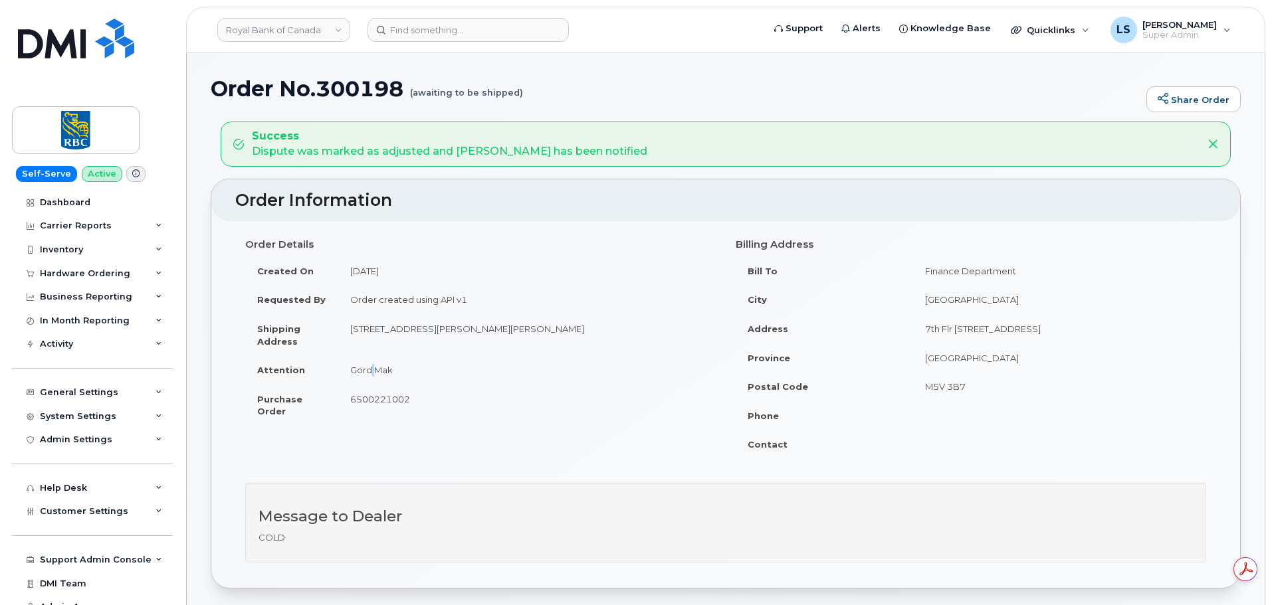
click at [371, 381] on td "Gord Mak" at bounding box center [526, 370] width 377 height 29
click at [365, 383] on td "Gord Mak" at bounding box center [526, 370] width 377 height 29
drag, startPoint x: 82, startPoint y: 272, endPoint x: 89, endPoint y: 288, distance: 16.9
click at [82, 272] on div "Hardware Ordering" at bounding box center [85, 273] width 90 height 11
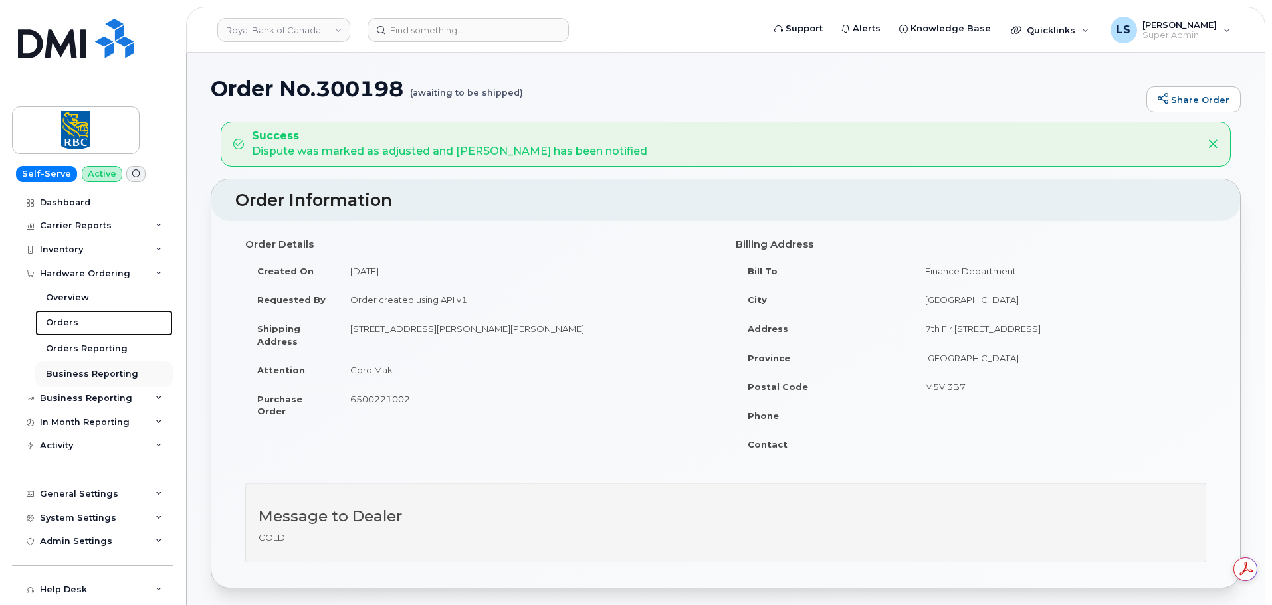
drag, startPoint x: 84, startPoint y: 324, endPoint x: 163, endPoint y: 371, distance: 92.1
click at [84, 324] on link "Orders" at bounding box center [104, 322] width 138 height 25
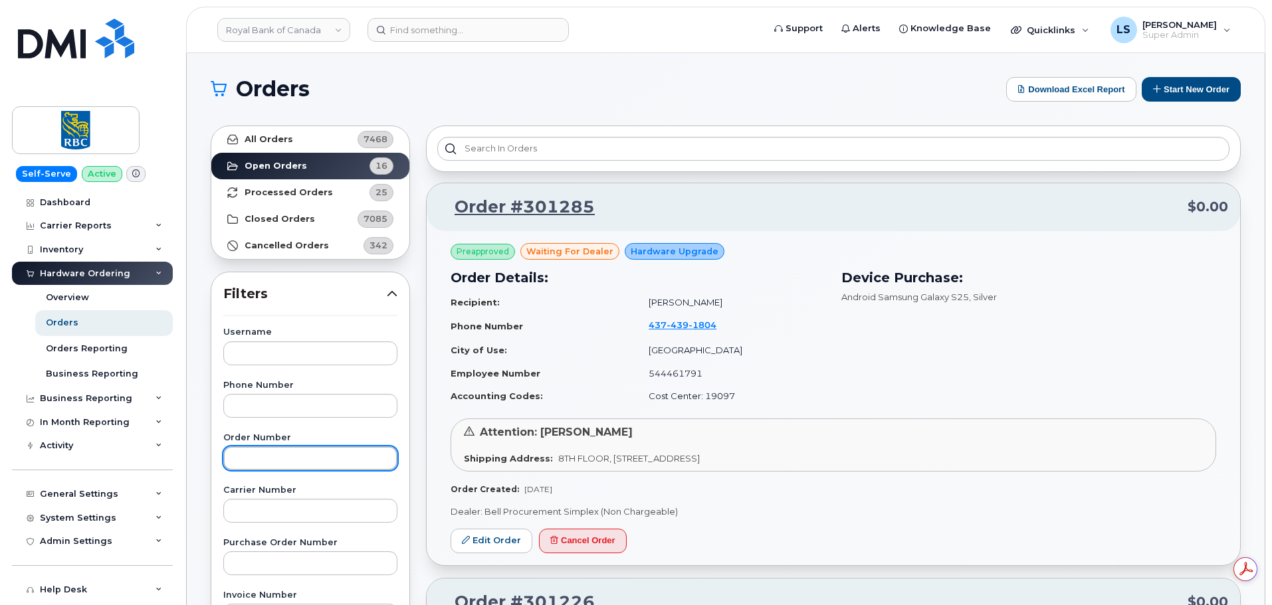
click at [253, 466] on input "text" at bounding box center [310, 459] width 174 height 24
paste input "300198"
type input "300198"
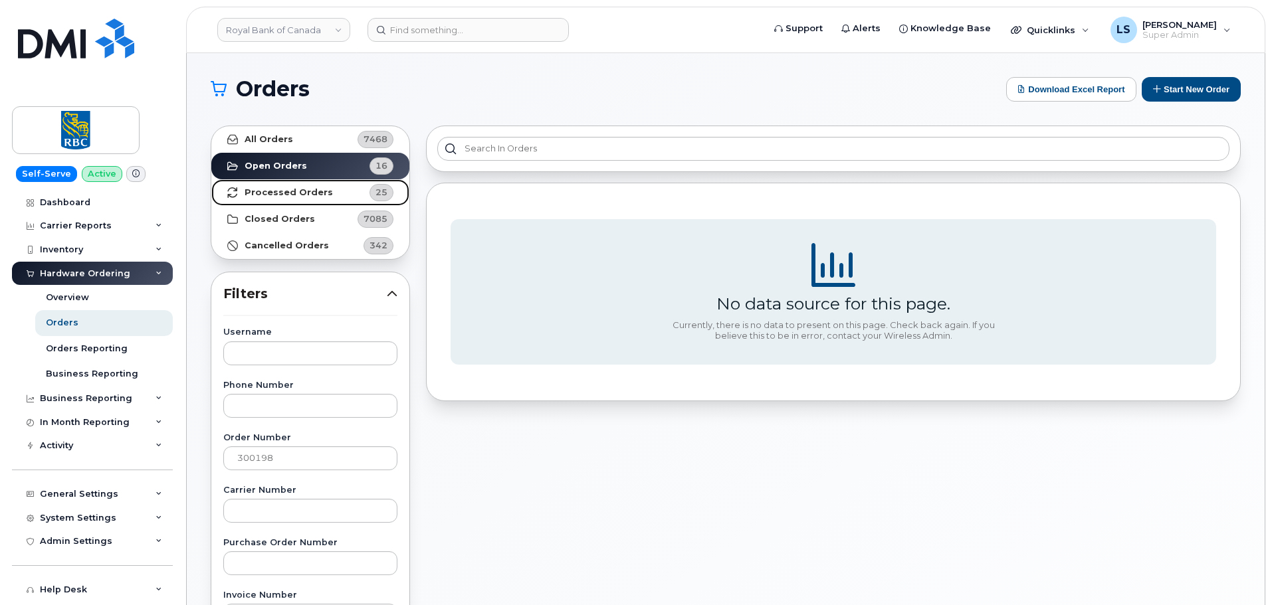
click at [291, 183] on link "Processed Orders 25" at bounding box center [310, 192] width 198 height 27
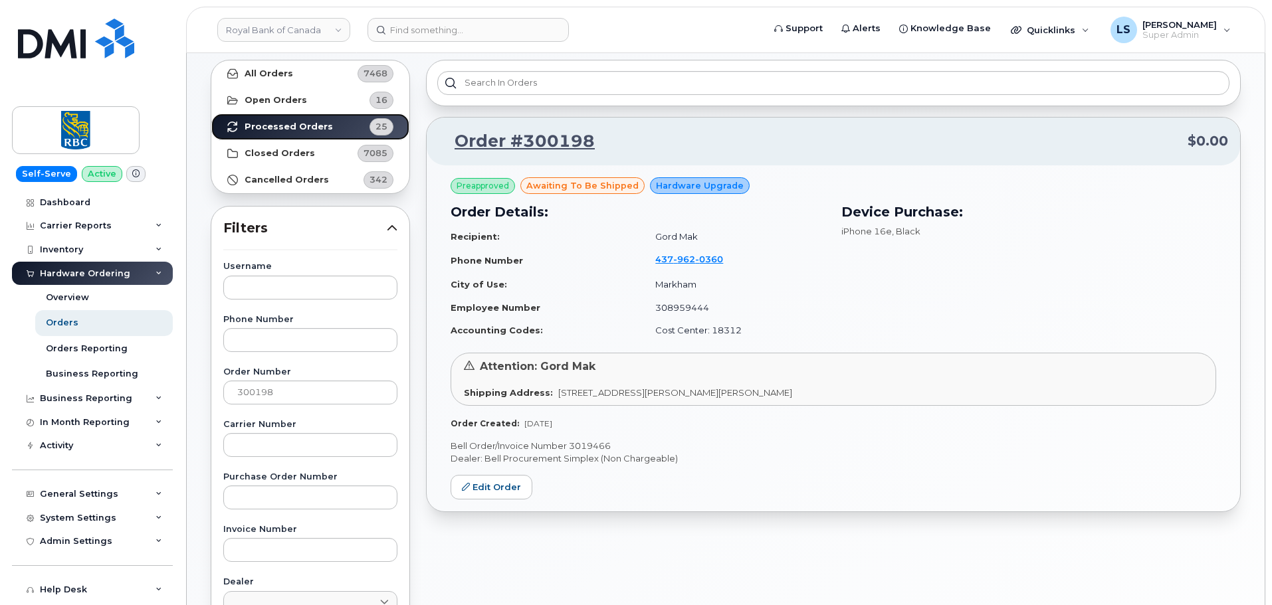
scroll to position [66, 0]
click at [502, 480] on link "Edit Order" at bounding box center [492, 486] width 82 height 25
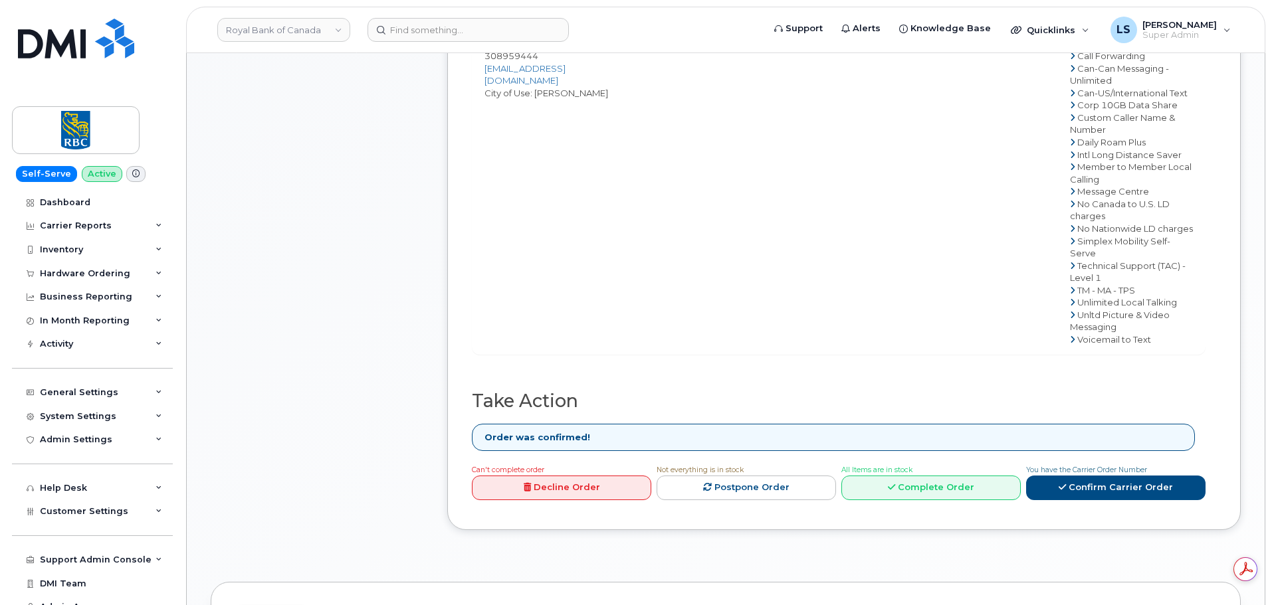
scroll to position [731, 0]
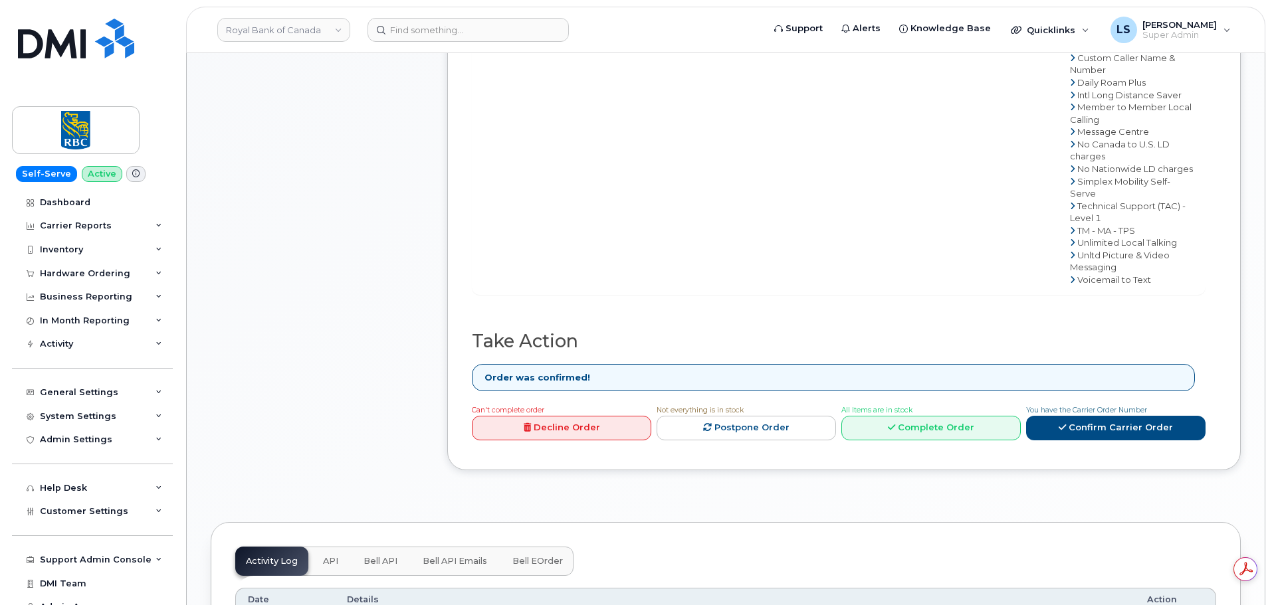
click at [560, 416] on link "Decline Order" at bounding box center [561, 428] width 179 height 25
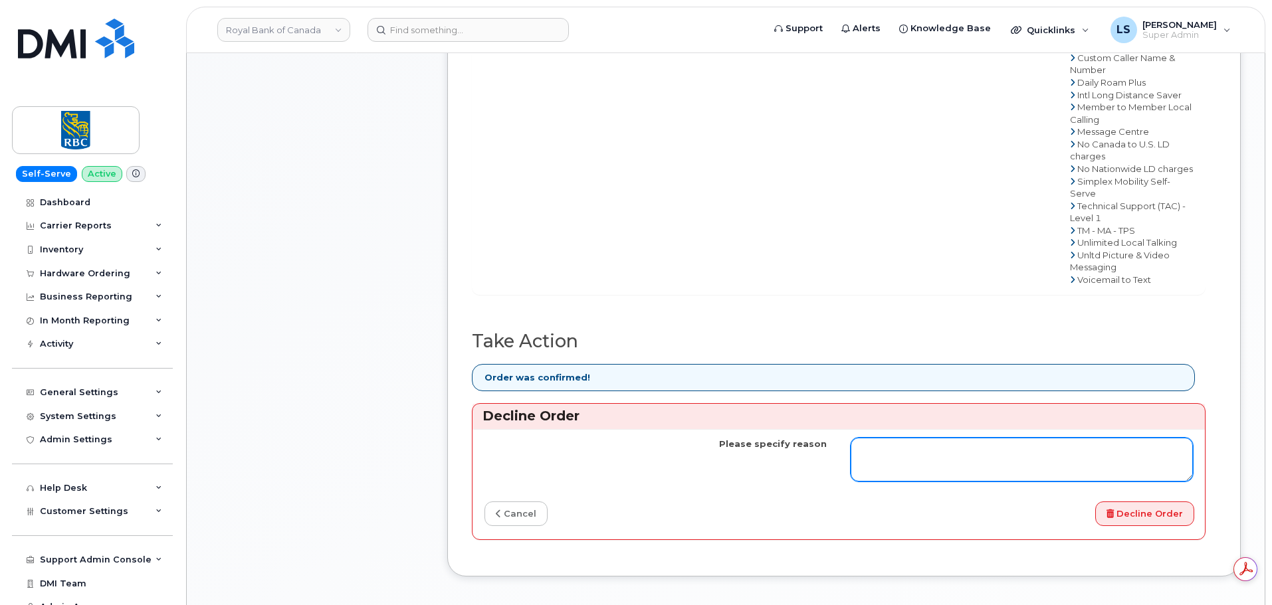
click at [878, 455] on textarea "Please specify reason" at bounding box center [1022, 460] width 342 height 44
paste textarea "[EMAIL_ADDRESS][DOMAIN_NAME] Can you change the status of your service request …"
type textarea "User requested it to be cancelled: gord.mak@rbc.com Can you change the status o…"
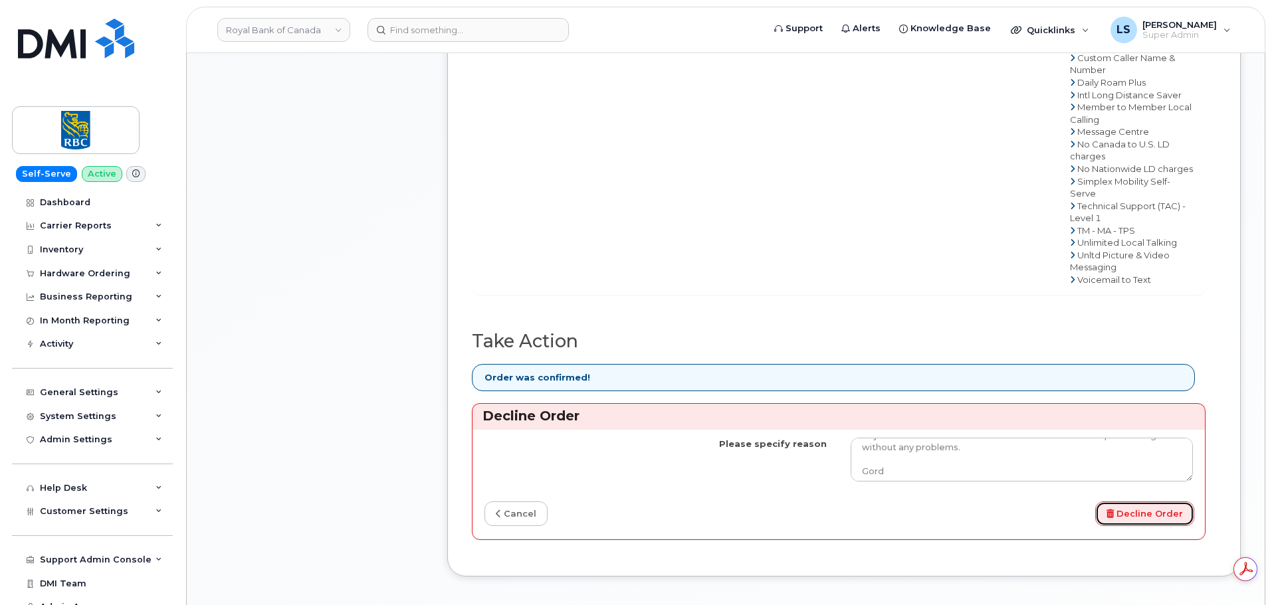
click at [1146, 505] on button "Decline Order" at bounding box center [1144, 514] width 99 height 25
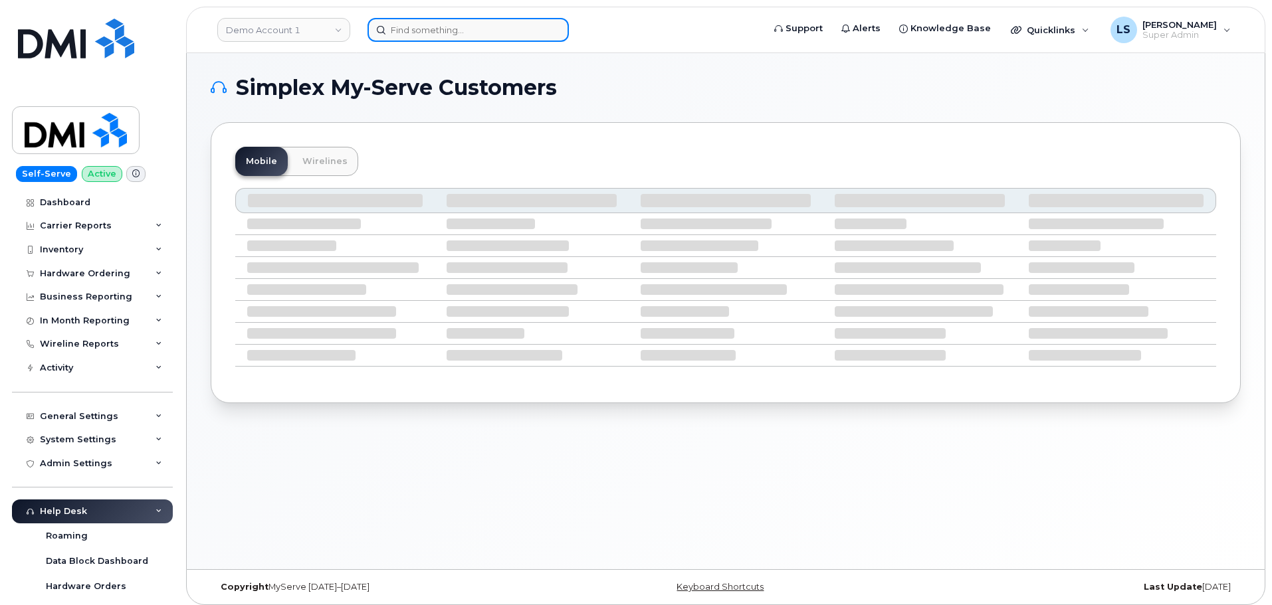
click at [500, 36] on input at bounding box center [467, 30] width 201 height 24
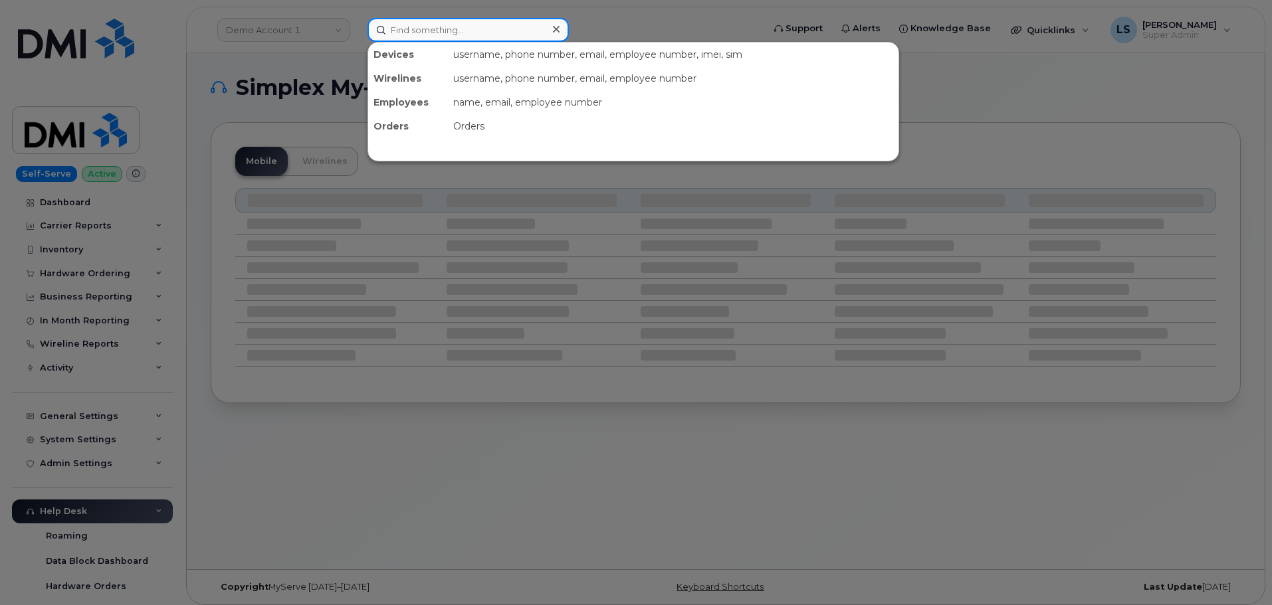
paste input "300198"
type input "300198"
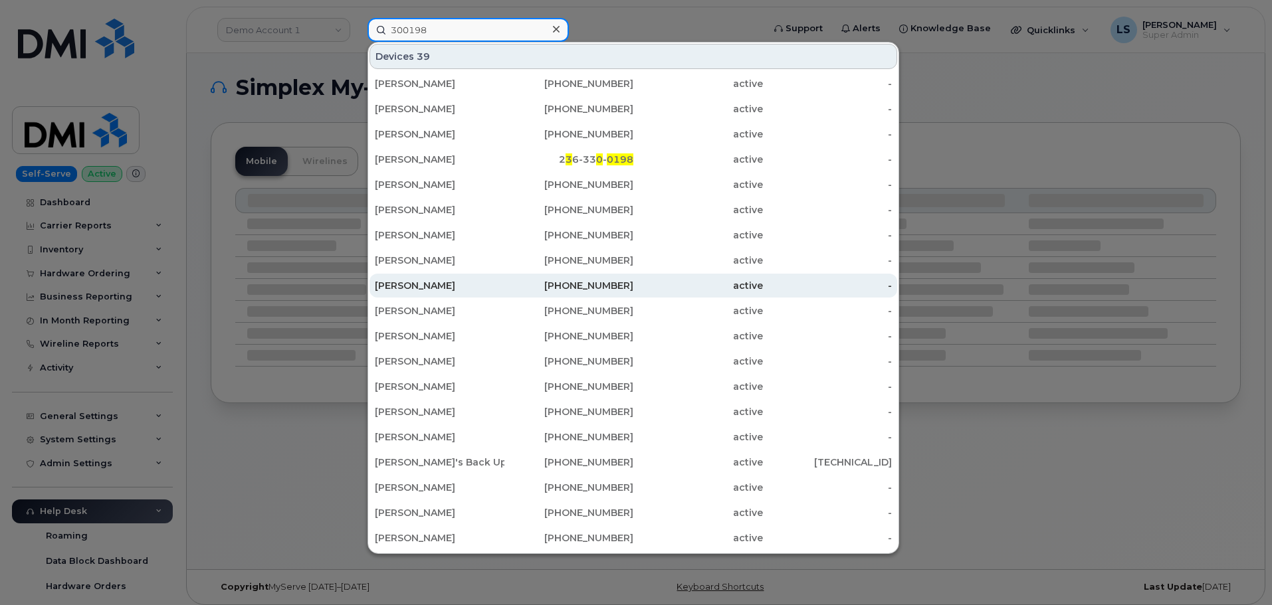
scroll to position [393, 0]
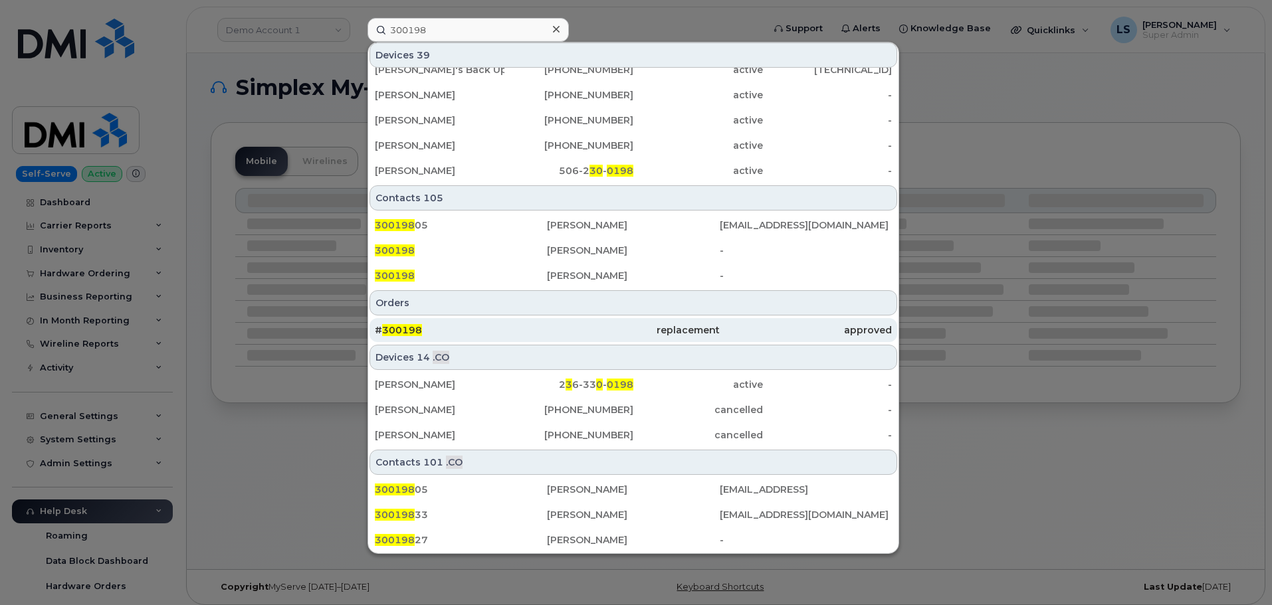
click at [419, 322] on div "# 300198" at bounding box center [461, 330] width 172 height 24
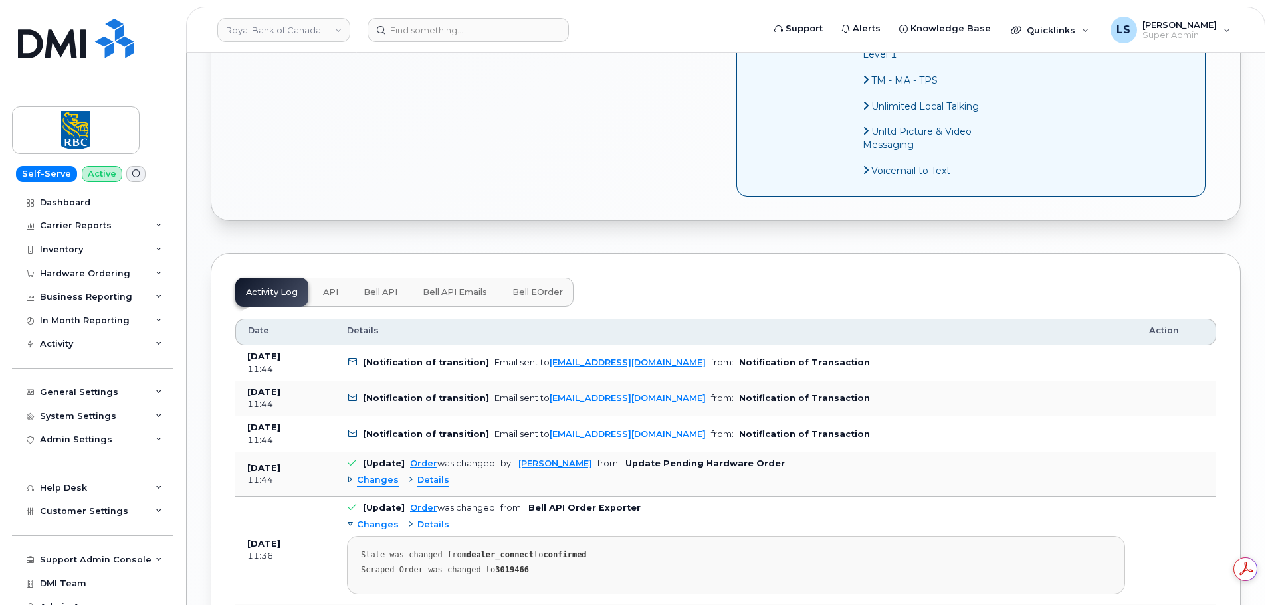
scroll to position [1196, 0]
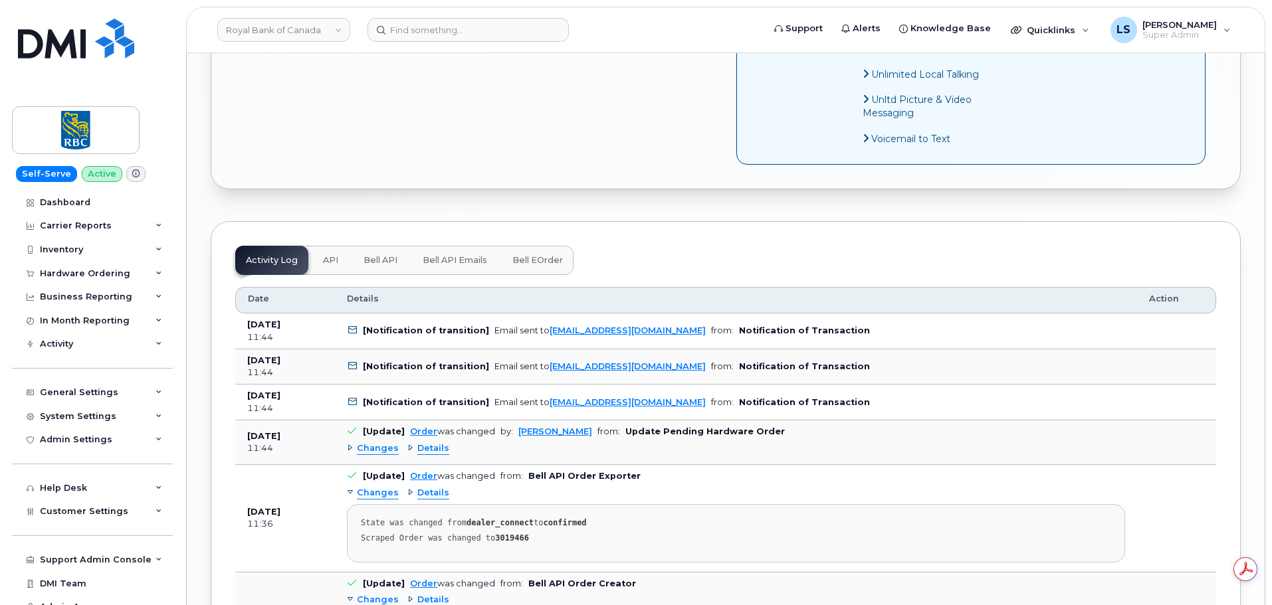
click at [377, 451] on span "Changes" at bounding box center [378, 449] width 42 height 13
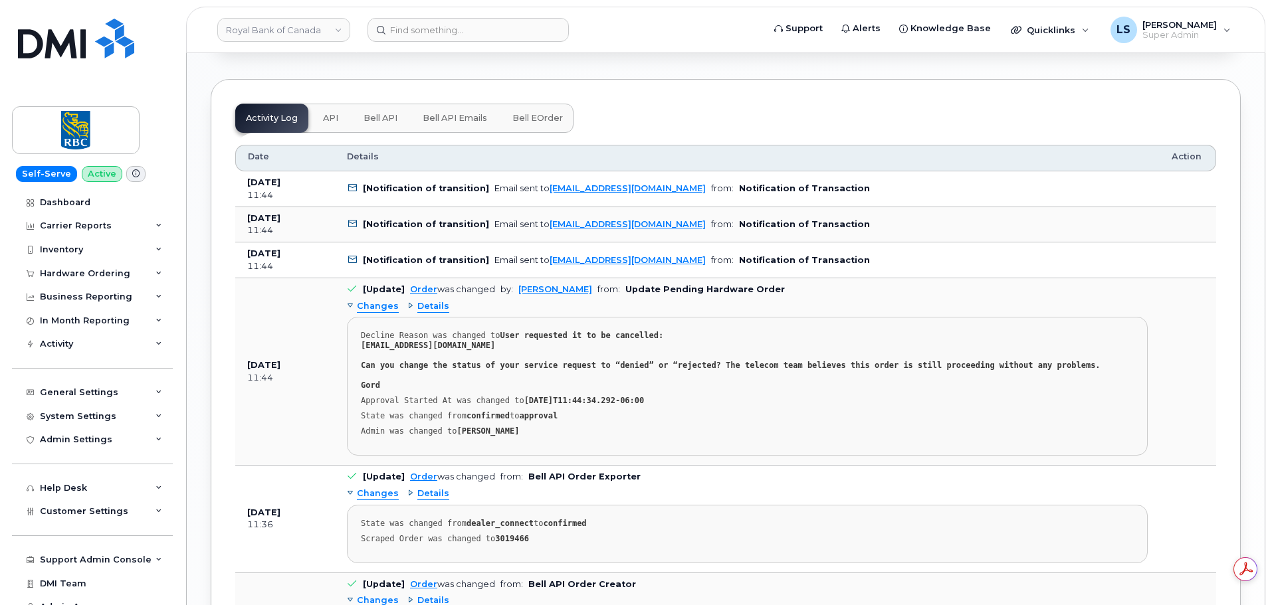
scroll to position [1329, 0]
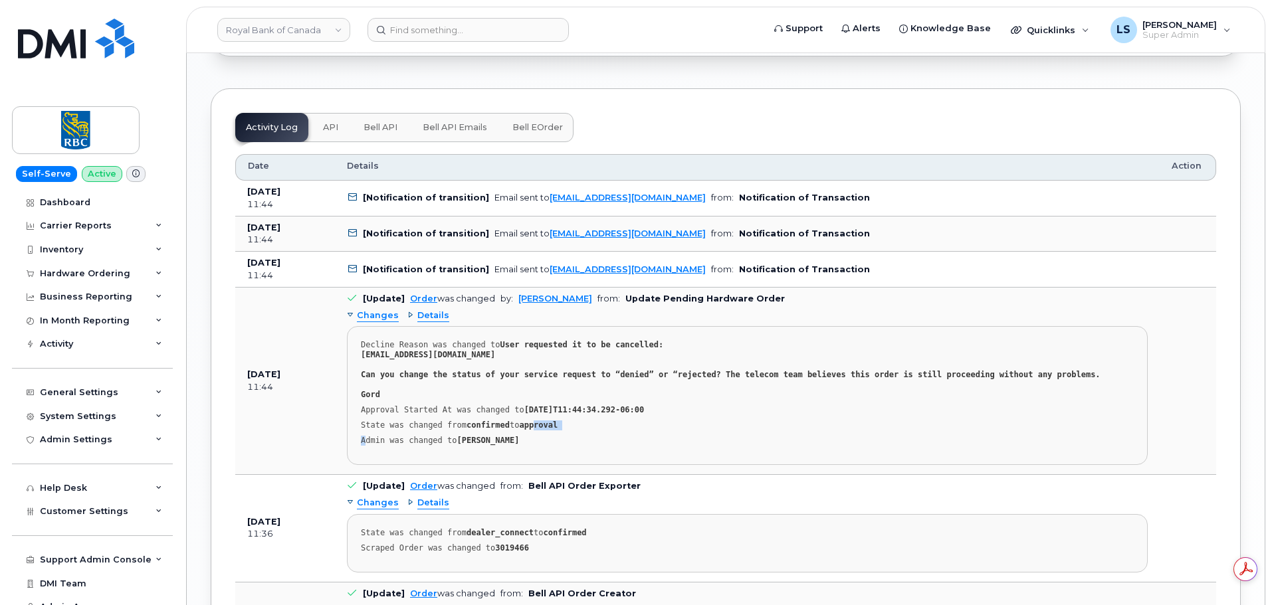
drag, startPoint x: 365, startPoint y: 431, endPoint x: 518, endPoint y: 425, distance: 153.0
click at [532, 421] on pre "Decline Reason was changed to User requested it to be cancelled: [EMAIL_ADDRESS…" at bounding box center [747, 395] width 801 height 139
click at [516, 425] on div "State was changed from confirmed to approval" at bounding box center [747, 426] width 773 height 10
click at [483, 423] on strong "confirmed" at bounding box center [487, 425] width 43 height 9
drag, startPoint x: 393, startPoint y: 347, endPoint x: 445, endPoint y: 342, distance: 52.1
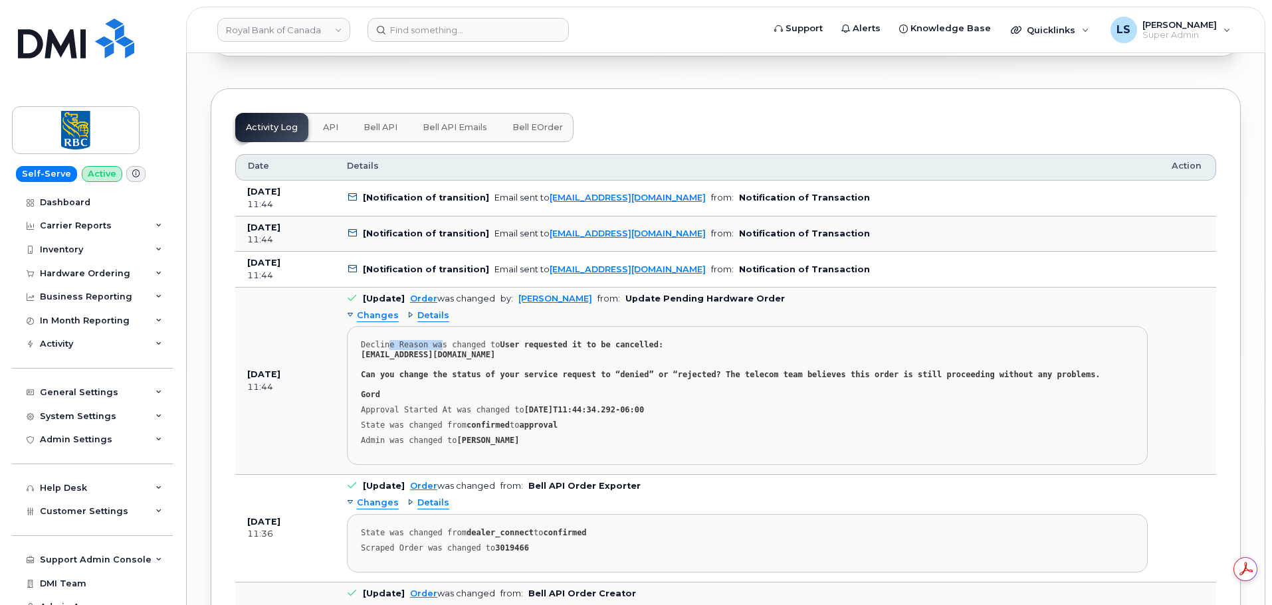
click at [441, 342] on div "Decline Reason was changed to User requested it to be cancelled: gord.mak@rbc.c…" at bounding box center [747, 370] width 773 height 60
click at [448, 342] on div "Decline Reason was changed to User requested it to be cancelled: gord.mak@rbc.c…" at bounding box center [747, 370] width 773 height 60
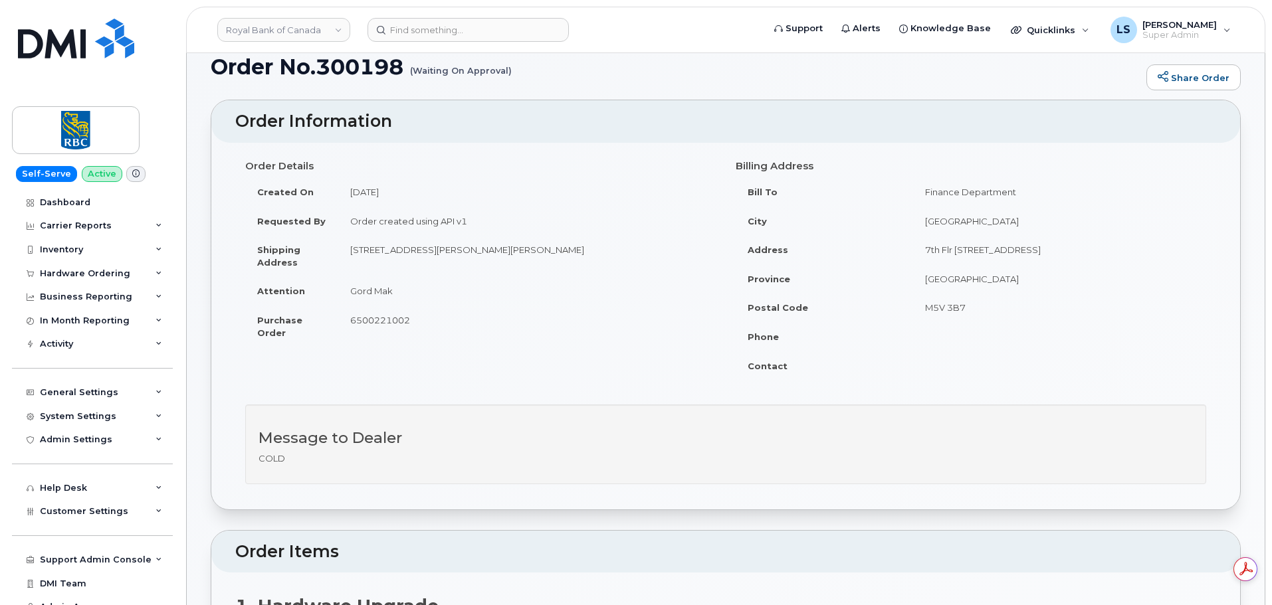
scroll to position [0, 0]
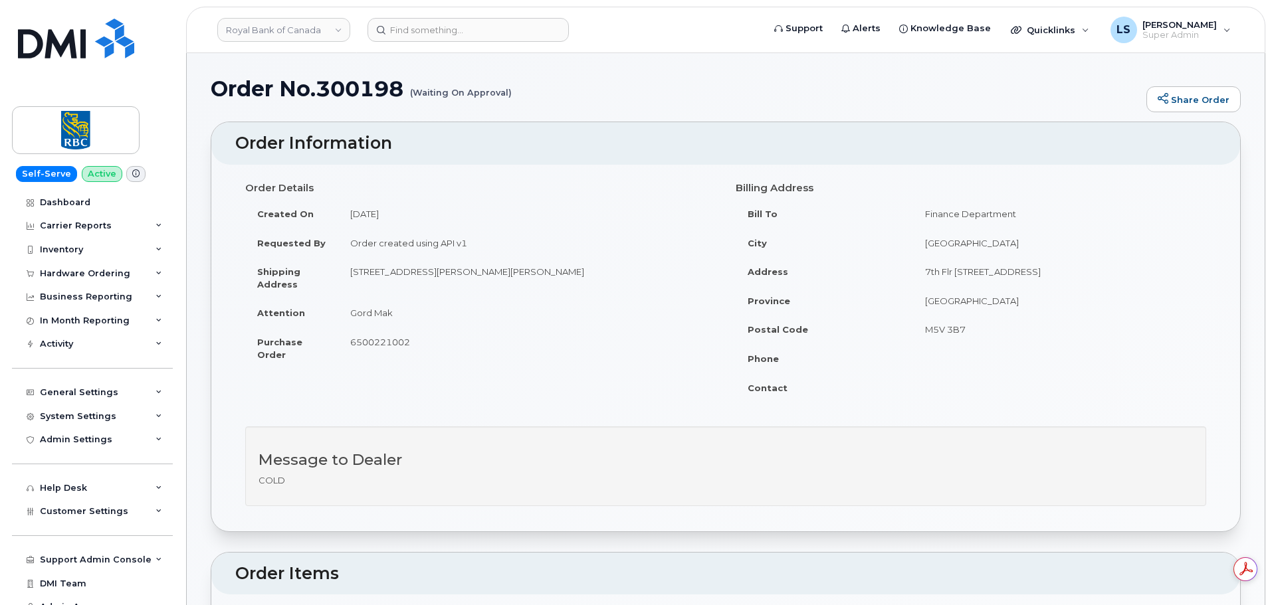
click at [505, 11] on header "Royal Bank of Canada Support Alerts Knowledge Base Quicklinks Suspend / Cancel …" at bounding box center [725, 30] width 1079 height 47
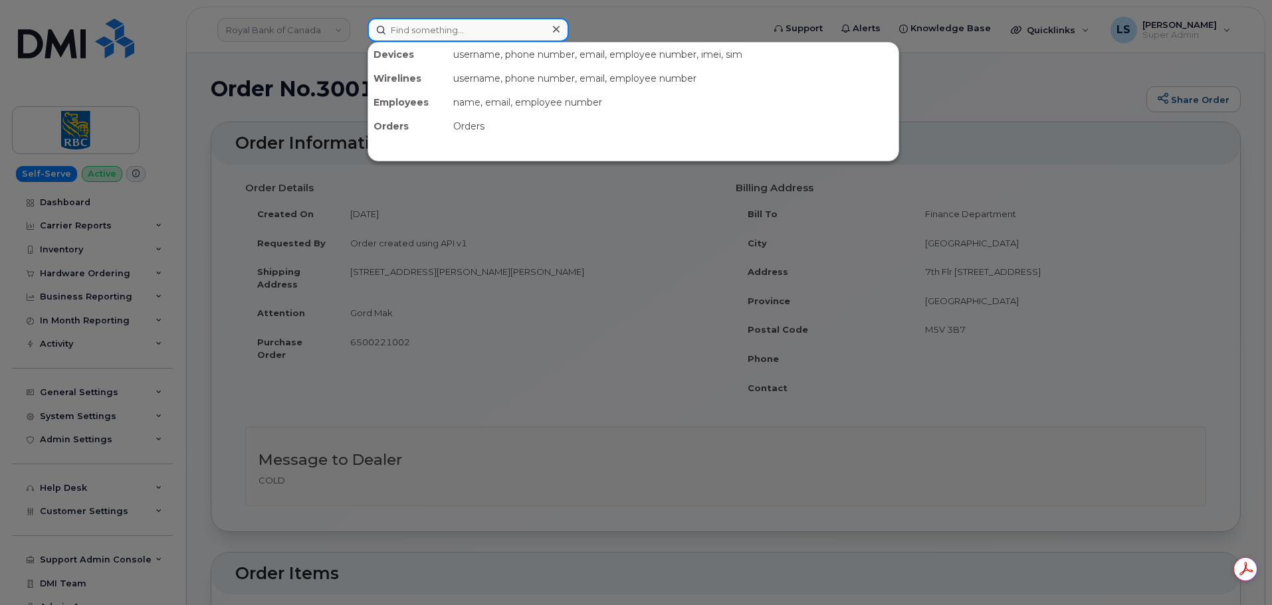
click at [496, 20] on input at bounding box center [467, 30] width 201 height 24
paste input "301018"
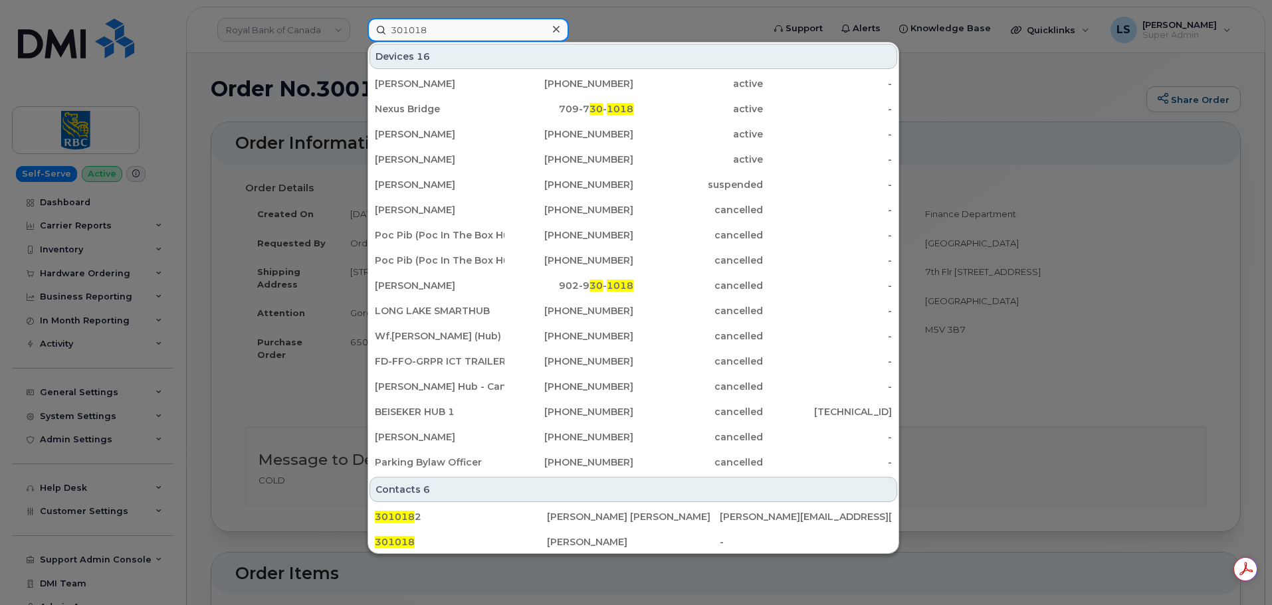
scroll to position [241, 0]
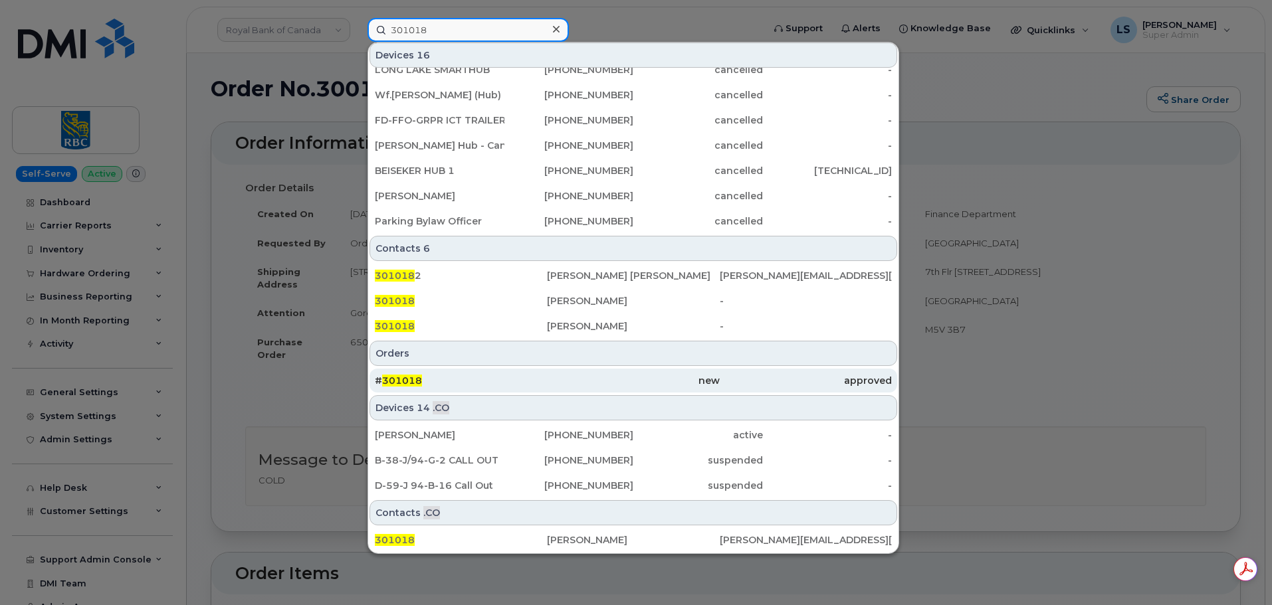
type input "301018"
click at [411, 383] on span "301018" at bounding box center [402, 381] width 40 height 12
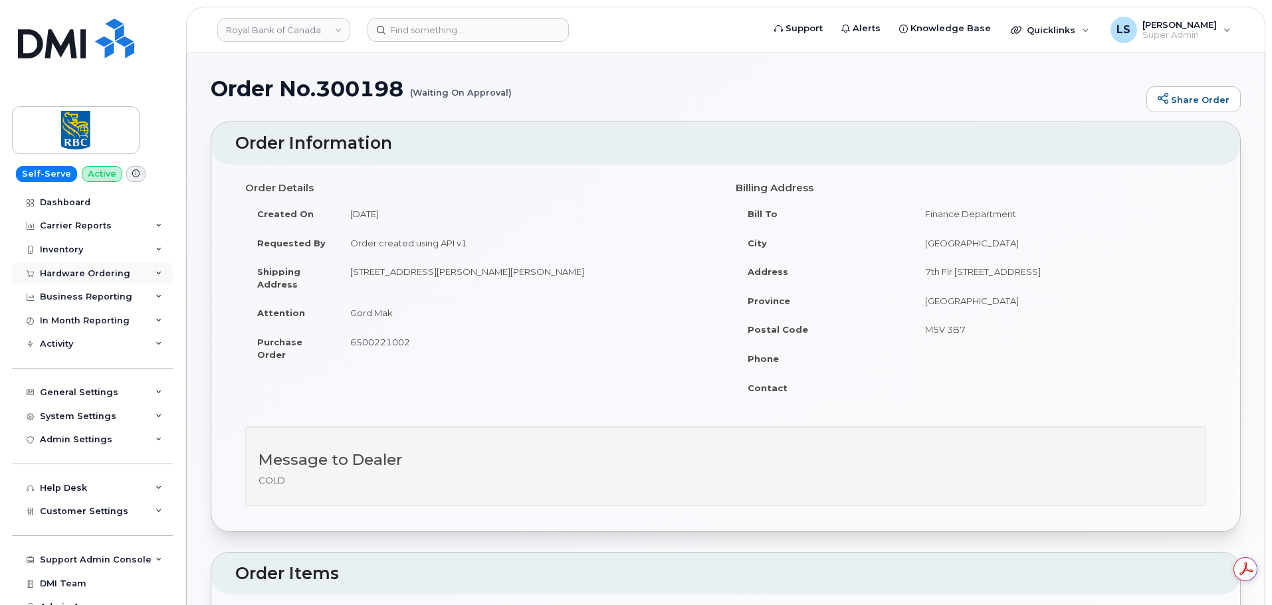
click at [119, 284] on div "Hardware Ordering" at bounding box center [92, 274] width 161 height 24
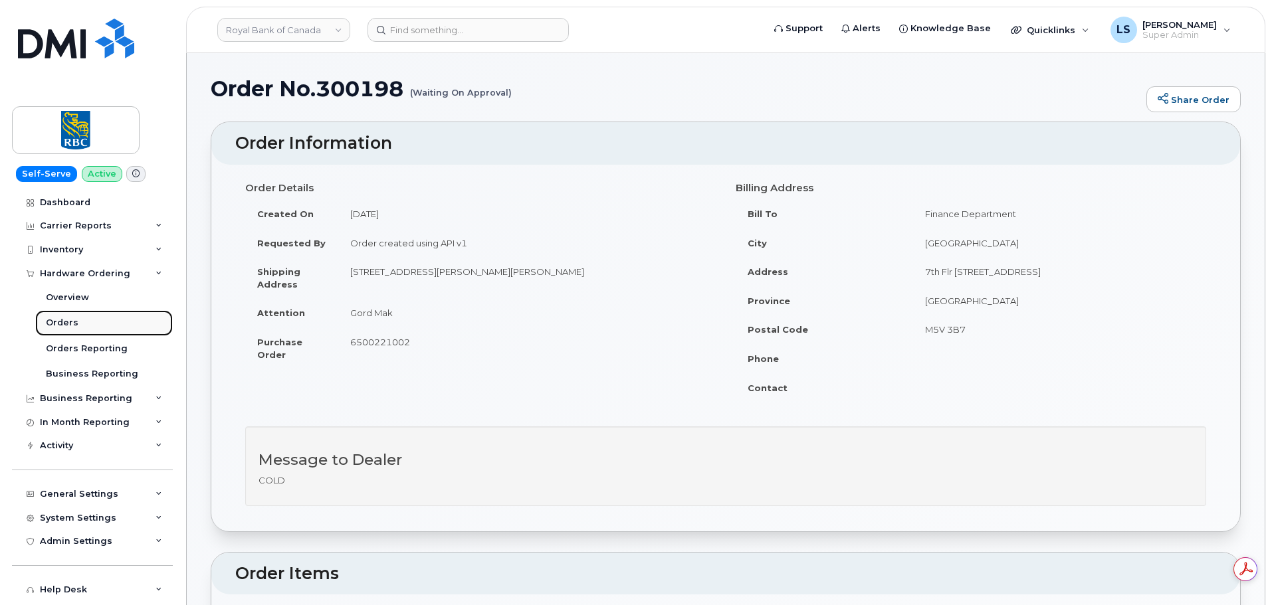
click at [96, 318] on link "Orders" at bounding box center [104, 322] width 138 height 25
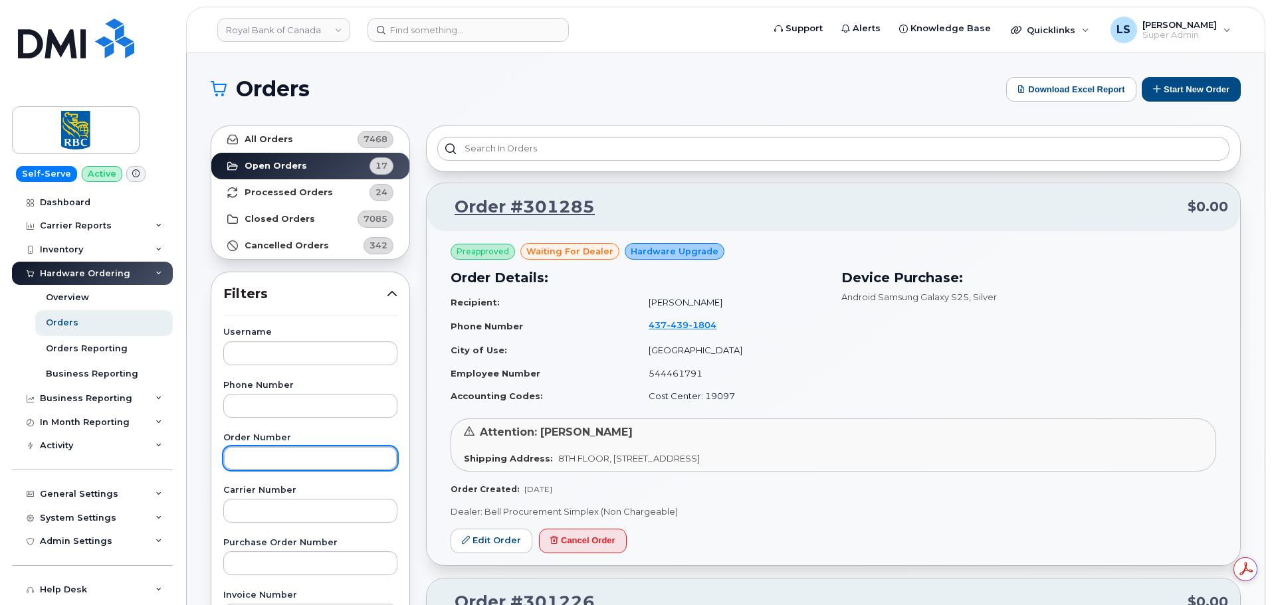
click at [263, 449] on input "text" at bounding box center [310, 459] width 174 height 24
paste input "300198"
type input "300198"
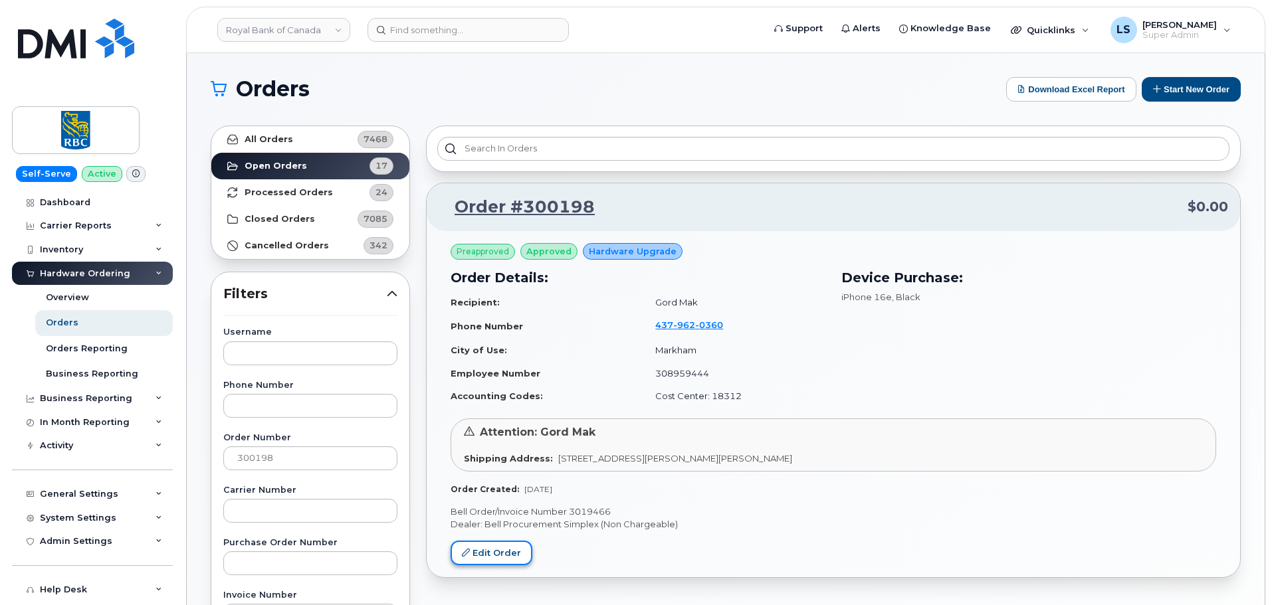
click at [496, 554] on link "Edit Order" at bounding box center [492, 553] width 82 height 25
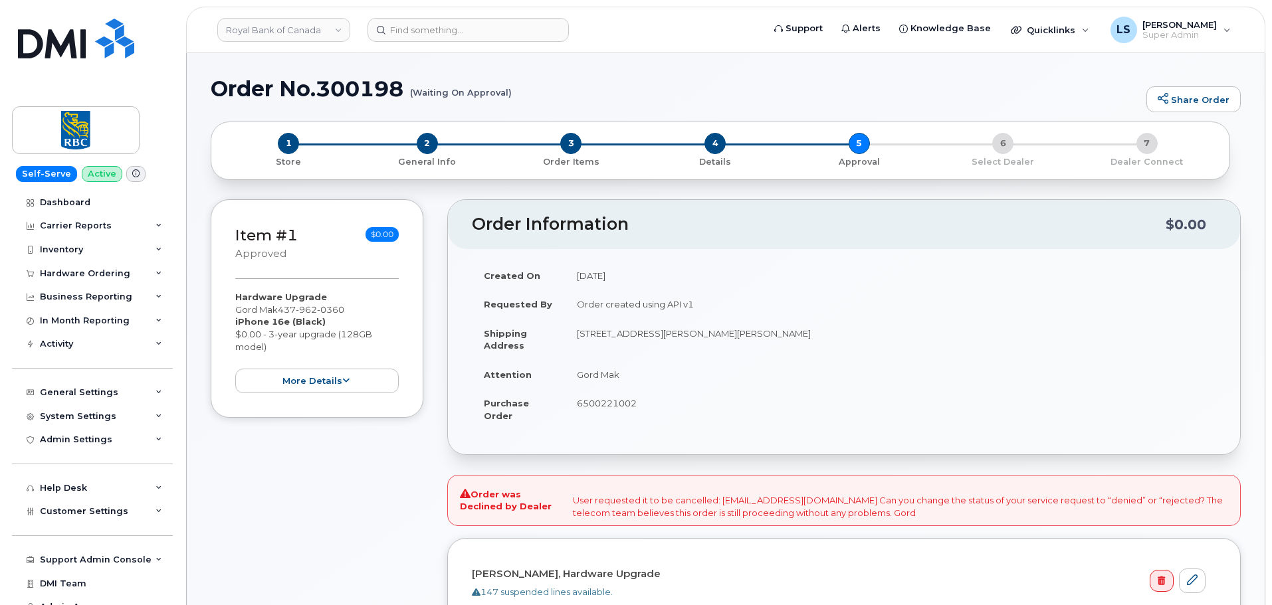
scroll to position [66, 0]
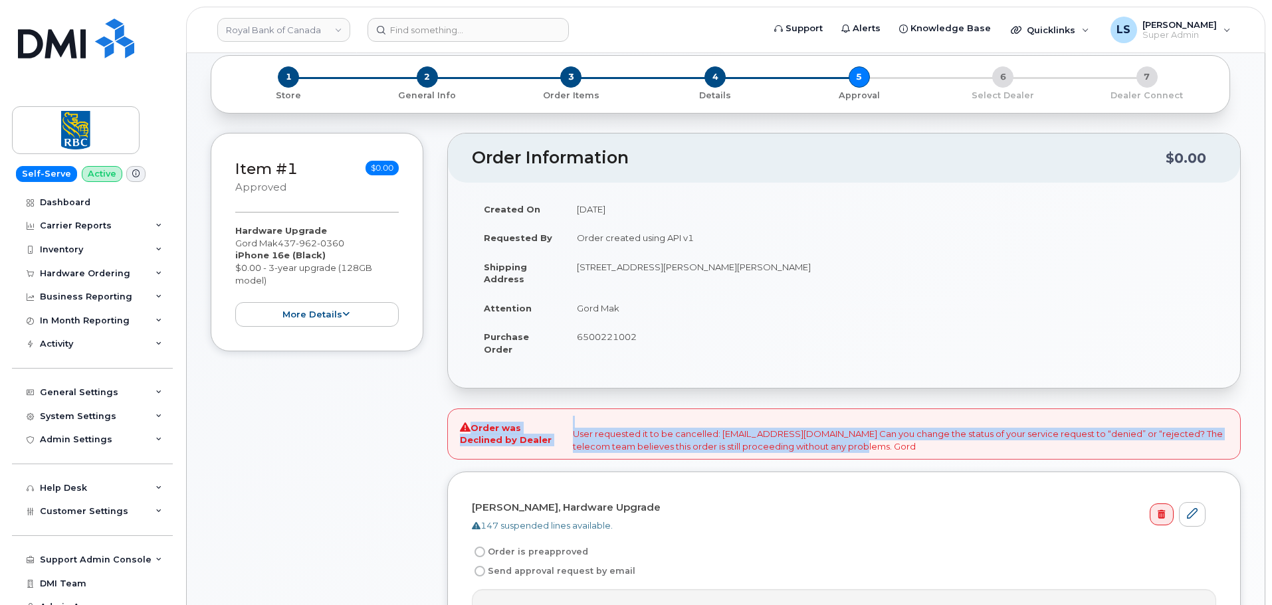
drag, startPoint x: 457, startPoint y: 426, endPoint x: 892, endPoint y: 441, distance: 434.9
click at [892, 441] on div "Order was Declined by Dealer User requested it to be cancelled: [EMAIL_ADDRESS]…" at bounding box center [843, 435] width 793 height 52
copy div "Order was Declined by Dealer User requested it to be cancelled: [EMAIL_ADDRESS]…"
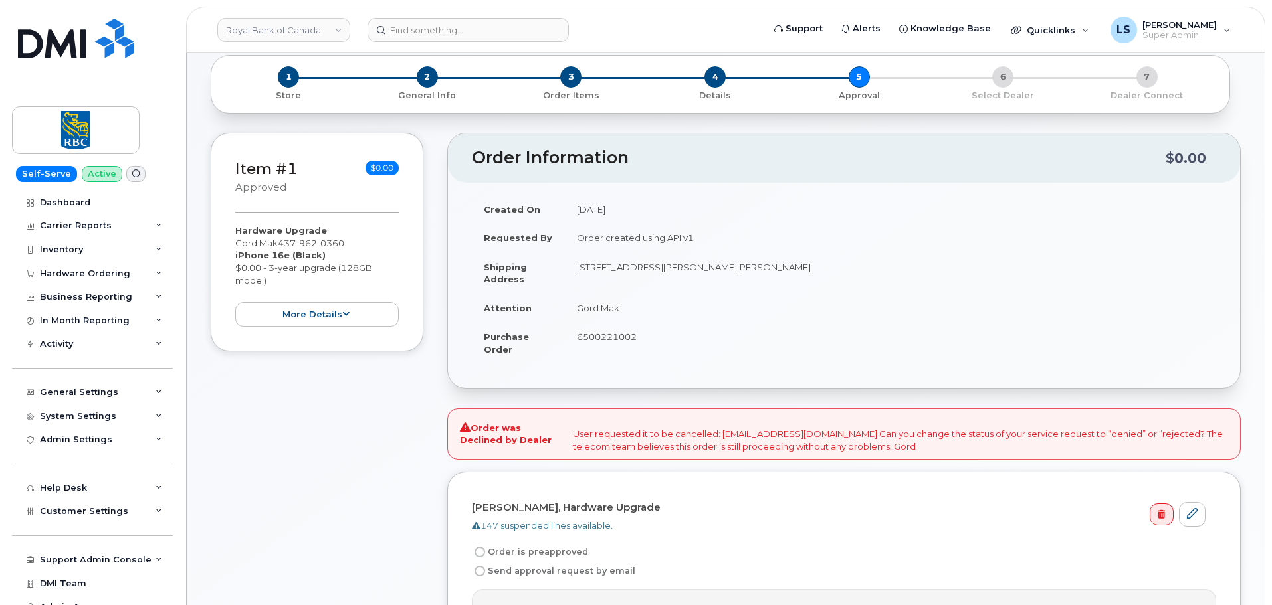
click at [297, 453] on div "Item #1 approved $0.00 Hardware Upgrade Gord Mak 437 962 0360 iPhone 16e (Black…" at bounding box center [317, 474] width 213 height 682
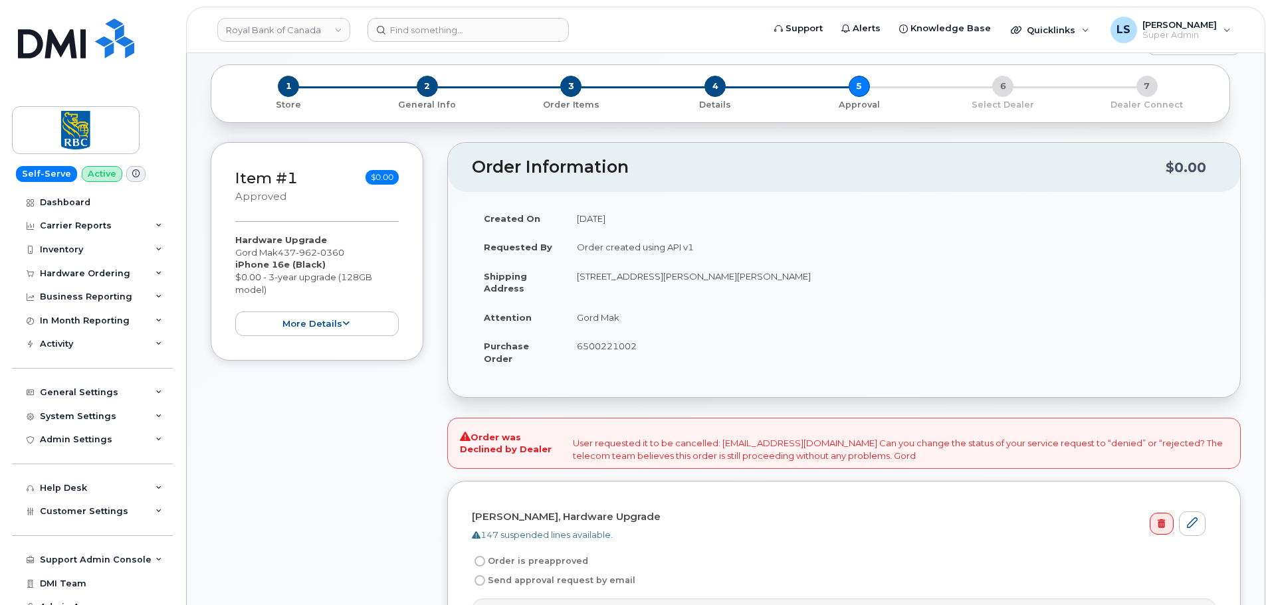
scroll to position [0, 0]
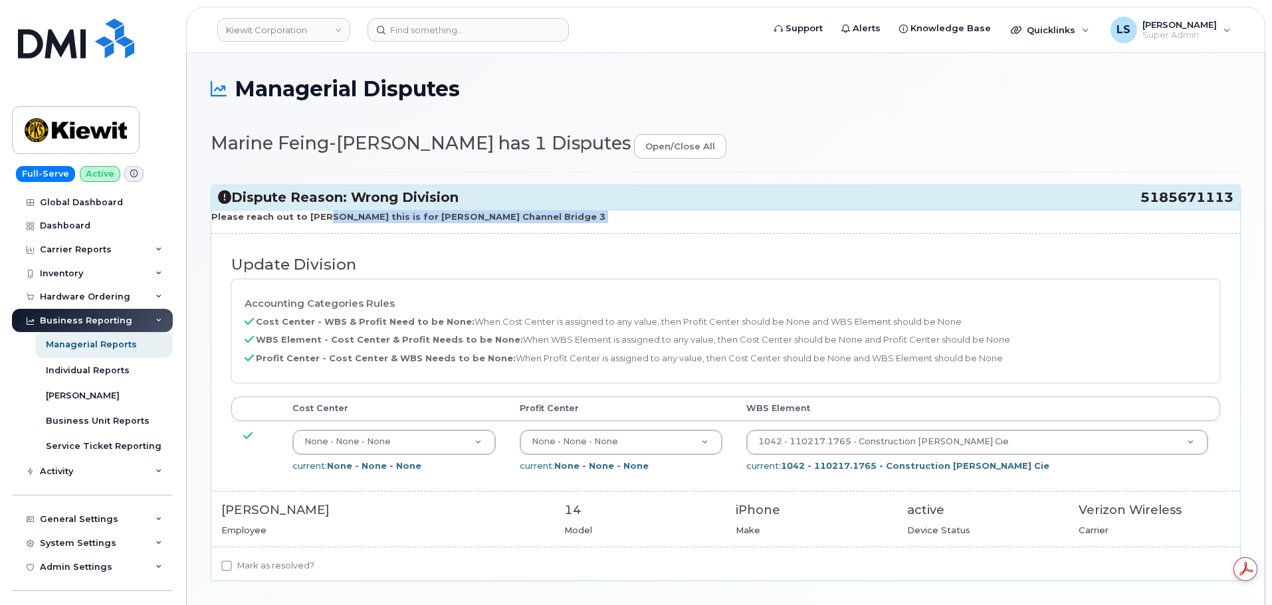
drag, startPoint x: 362, startPoint y: 227, endPoint x: 318, endPoint y: 216, distance: 45.8
click at [318, 216] on div "Please reach out to [PERSON_NAME] this is for [PERSON_NAME] Channel Bridge 3 Up…" at bounding box center [725, 395] width 1029 height 371
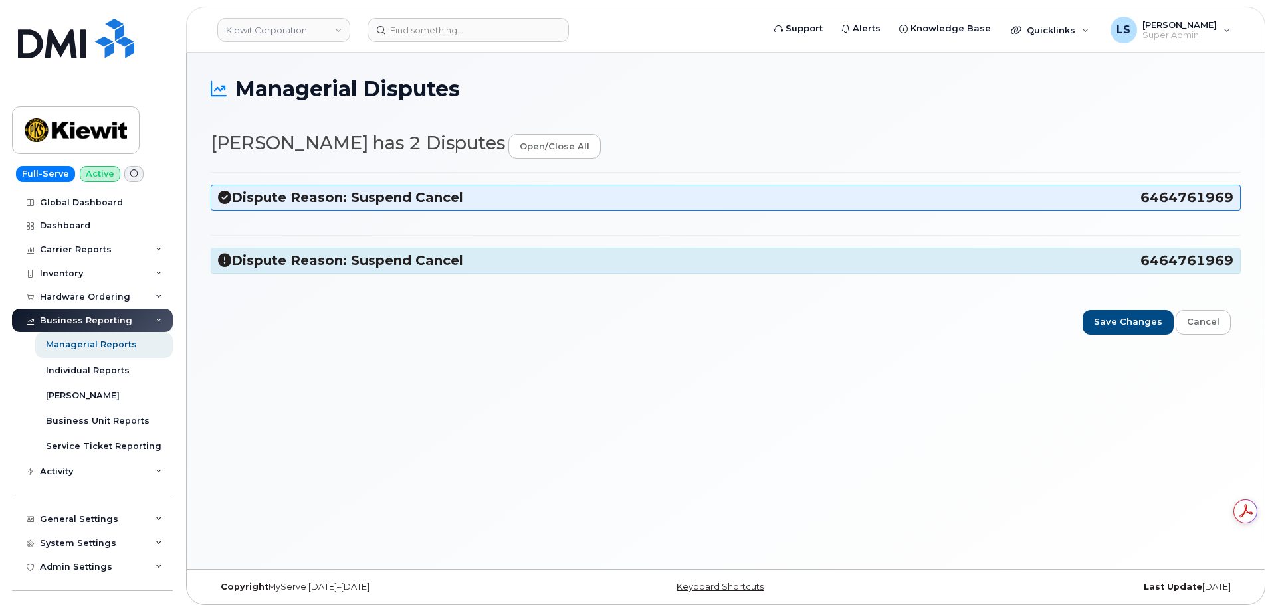
click at [362, 198] on h3 "Dispute Reason: Suspend Cancel 6464761969" at bounding box center [725, 198] width 1015 height 18
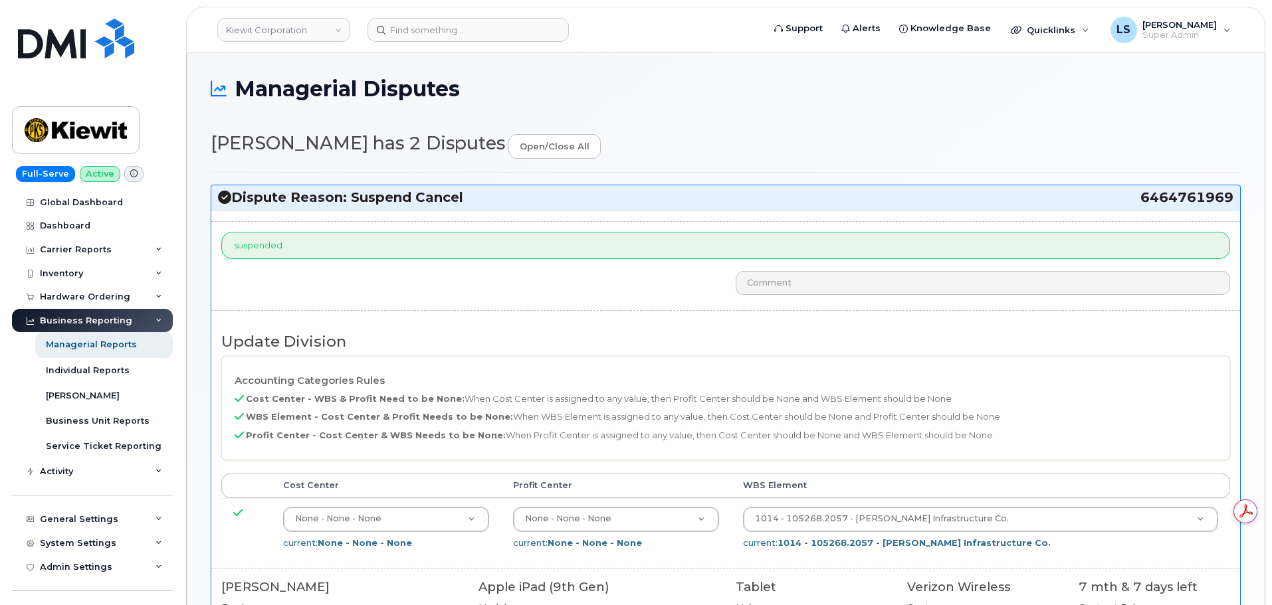
click at [382, 202] on h3 "Dispute Reason: Suspend Cancel 6464761969" at bounding box center [725, 198] width 1015 height 18
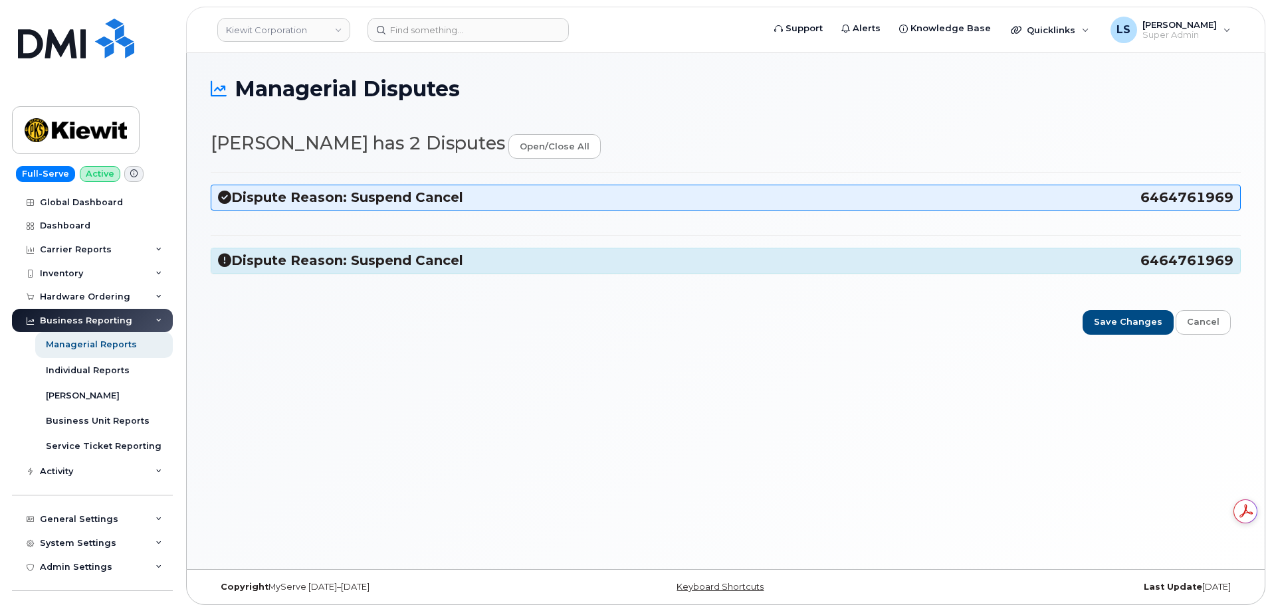
click at [338, 265] on h3 "Dispute Reason: Suspend Cancel 6464761969" at bounding box center [725, 261] width 1015 height 18
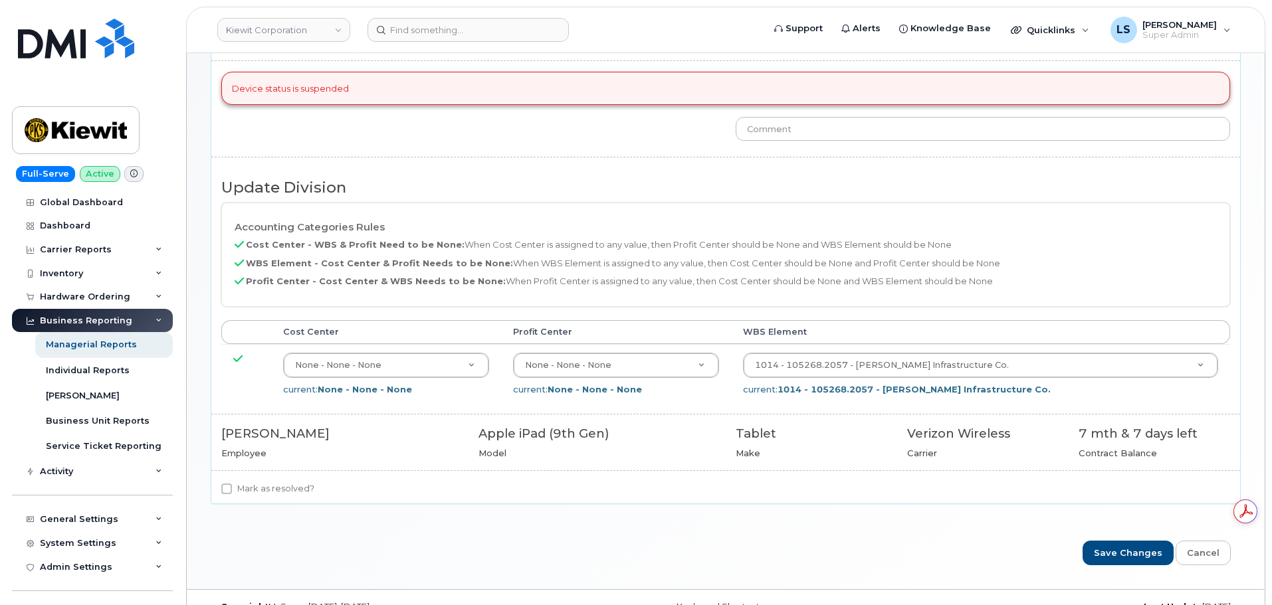
click at [245, 496] on label "Mark as resolved?" at bounding box center [267, 489] width 93 height 16
click at [232, 494] on input "Mark as resolved?" at bounding box center [226, 489] width 11 height 11
checkbox input "true"
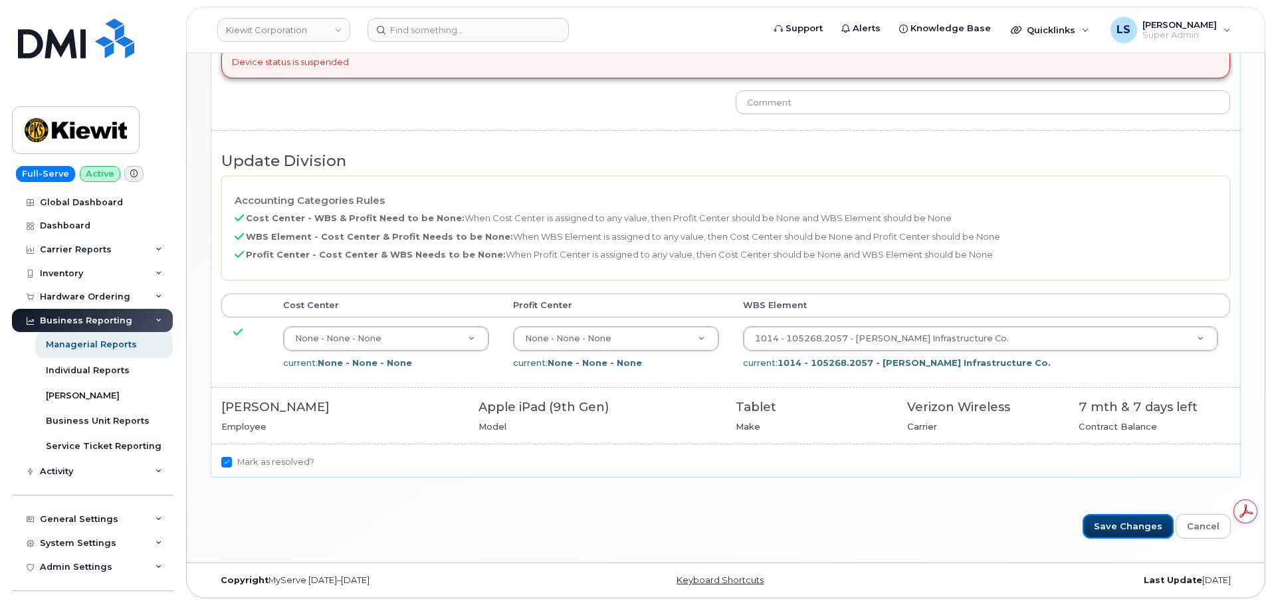
drag, startPoint x: 1128, startPoint y: 520, endPoint x: 676, endPoint y: 495, distance: 451.9
click at [1128, 518] on input "Save Changes" at bounding box center [1127, 526] width 91 height 25
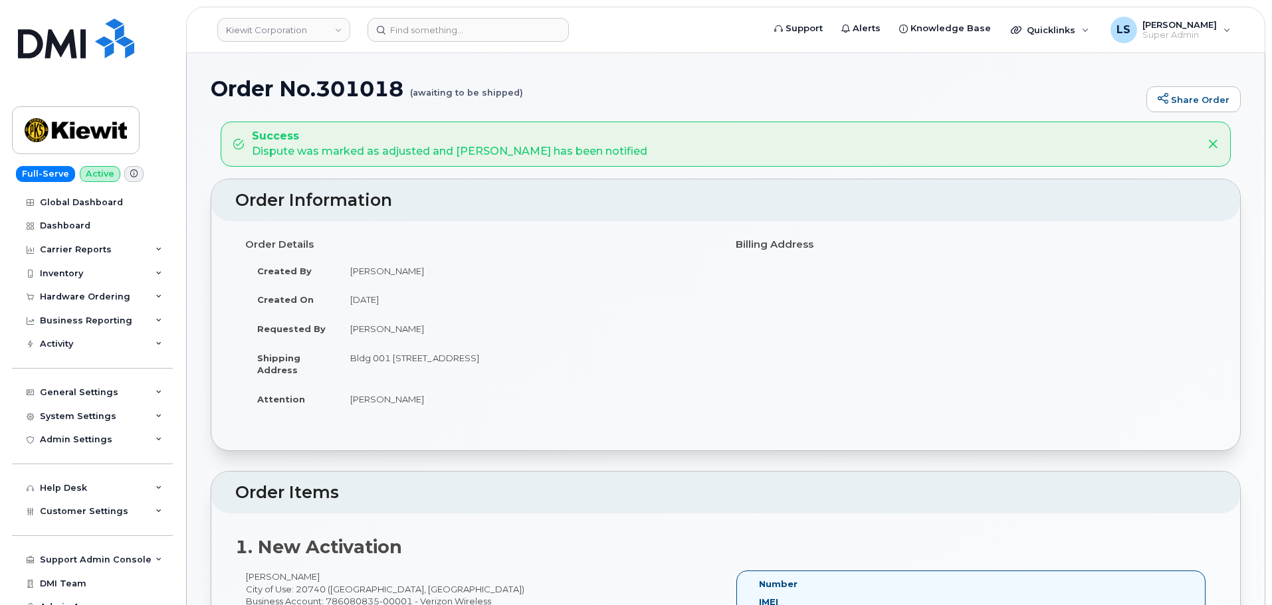
click at [370, 96] on h1 "Order No.301018 (awaiting to be shipped)" at bounding box center [675, 88] width 929 height 23
click at [371, 96] on h1 "Order No.301018 (awaiting to be shipped)" at bounding box center [675, 88] width 929 height 23
copy h1 "301018"
click at [488, 409] on td "[PERSON_NAME]" at bounding box center [526, 399] width 377 height 29
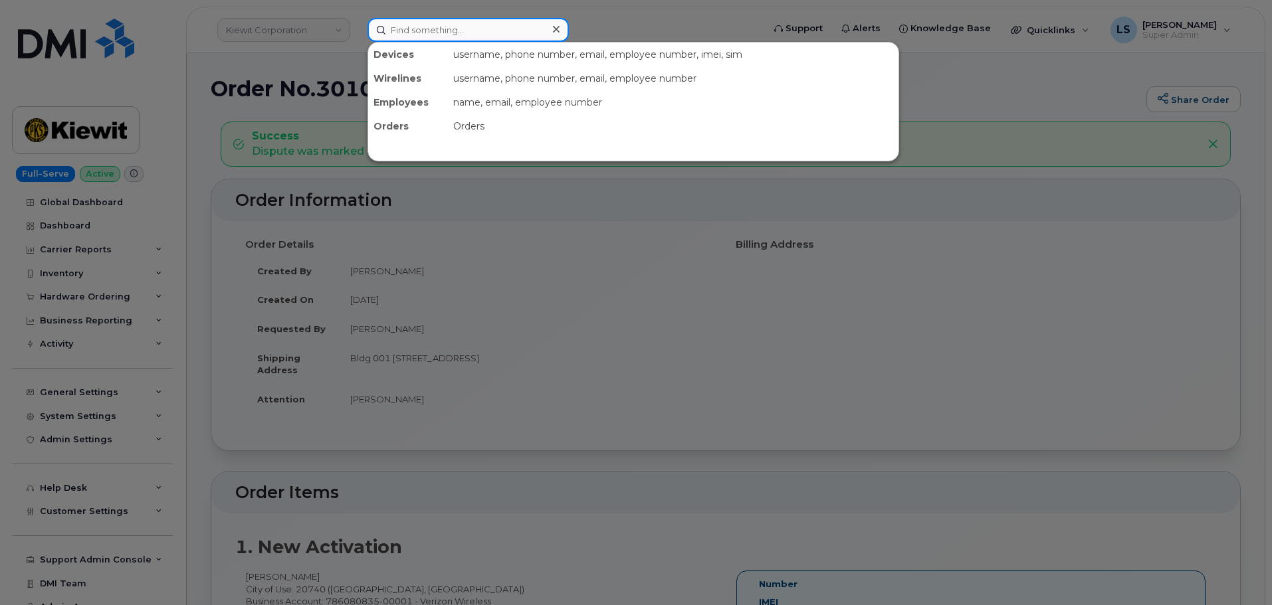
click at [512, 21] on input at bounding box center [467, 30] width 201 height 24
paste input "[PERSON_NAME]"
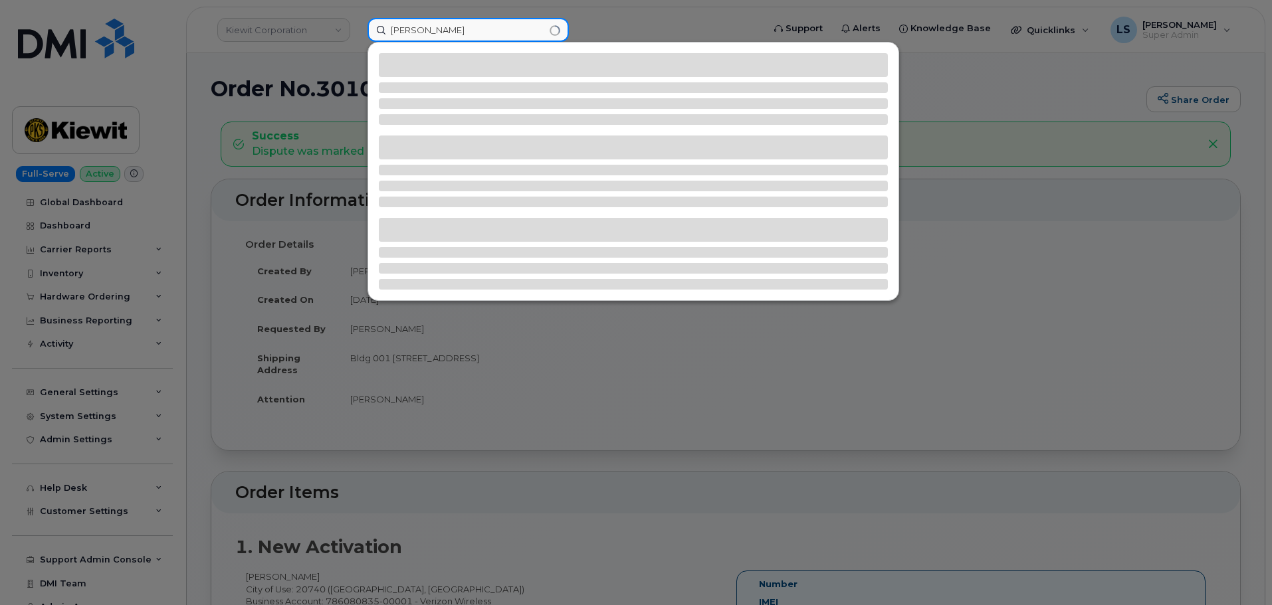
type input "[PERSON_NAME]"
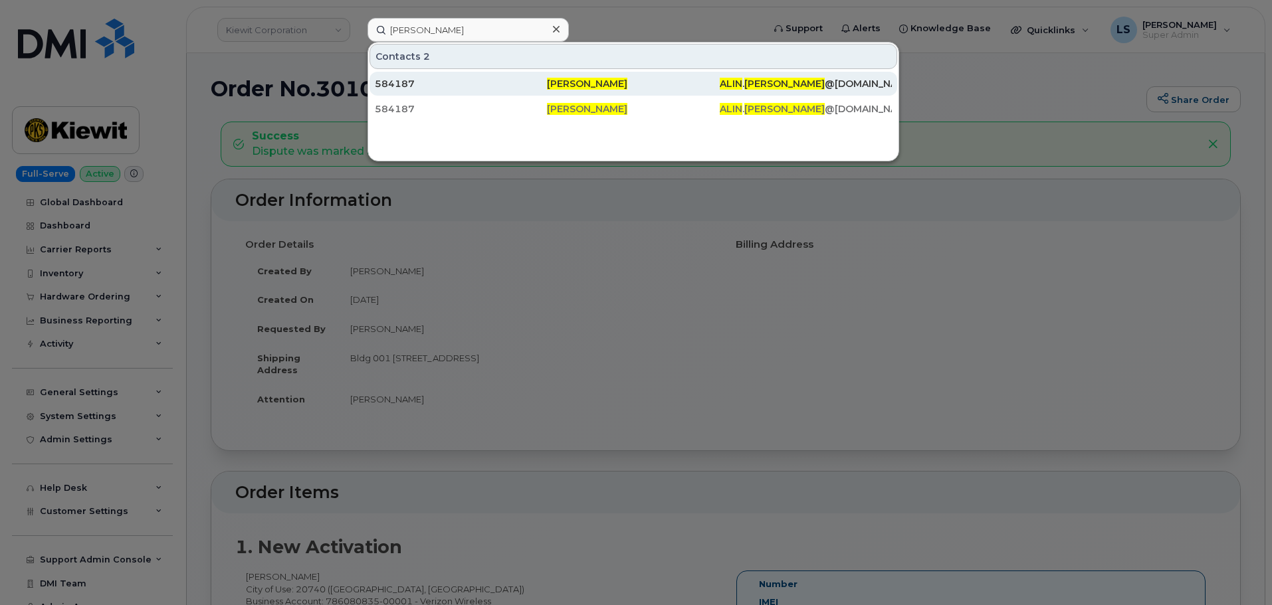
click at [784, 76] on div "ALIN . [PERSON_NAME] @[DOMAIN_NAME]" at bounding box center [806, 84] width 172 height 24
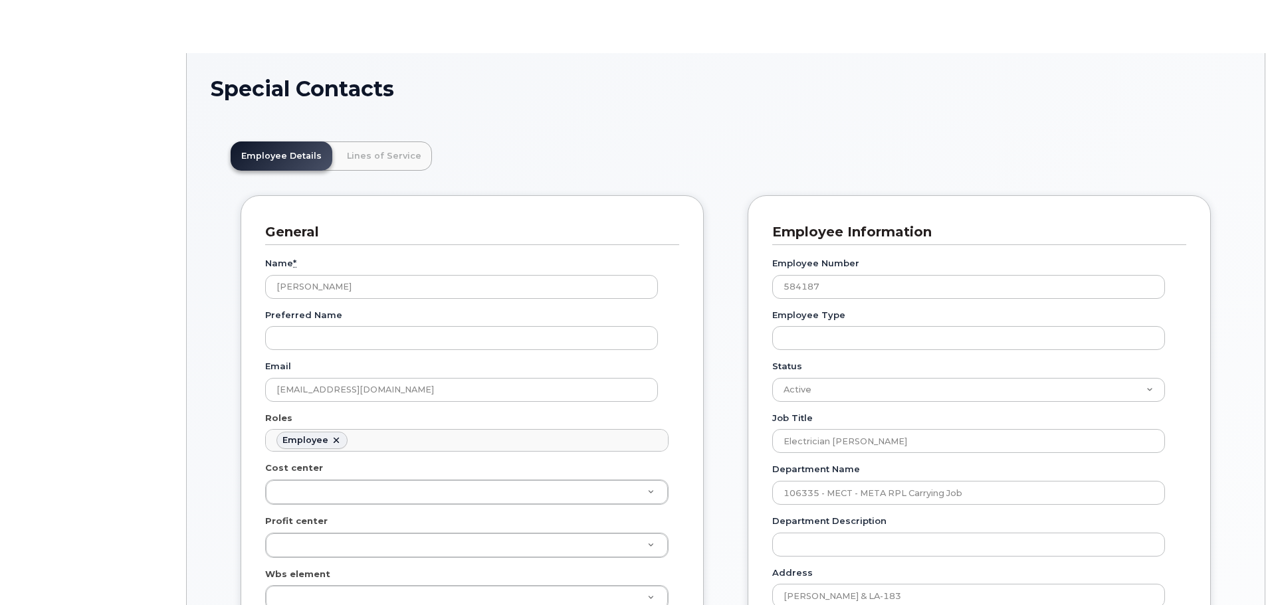
scroll to position [39, 0]
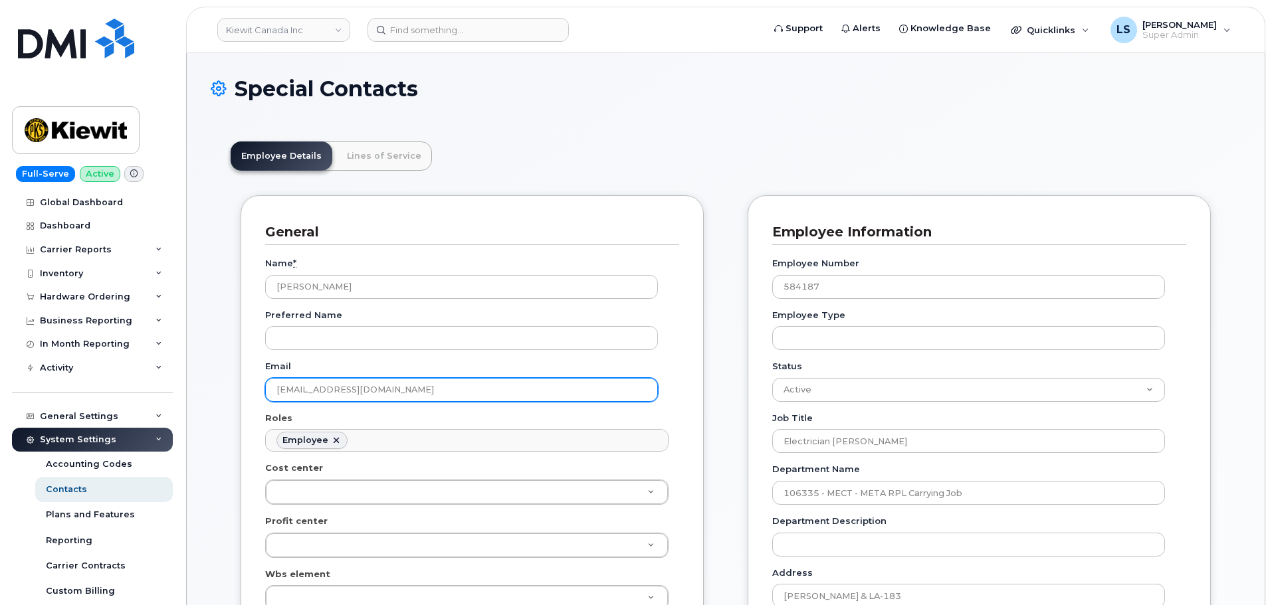
click at [401, 387] on input "ALIN.PETRUESCU@MASSELEC.COM" at bounding box center [461, 390] width 393 height 24
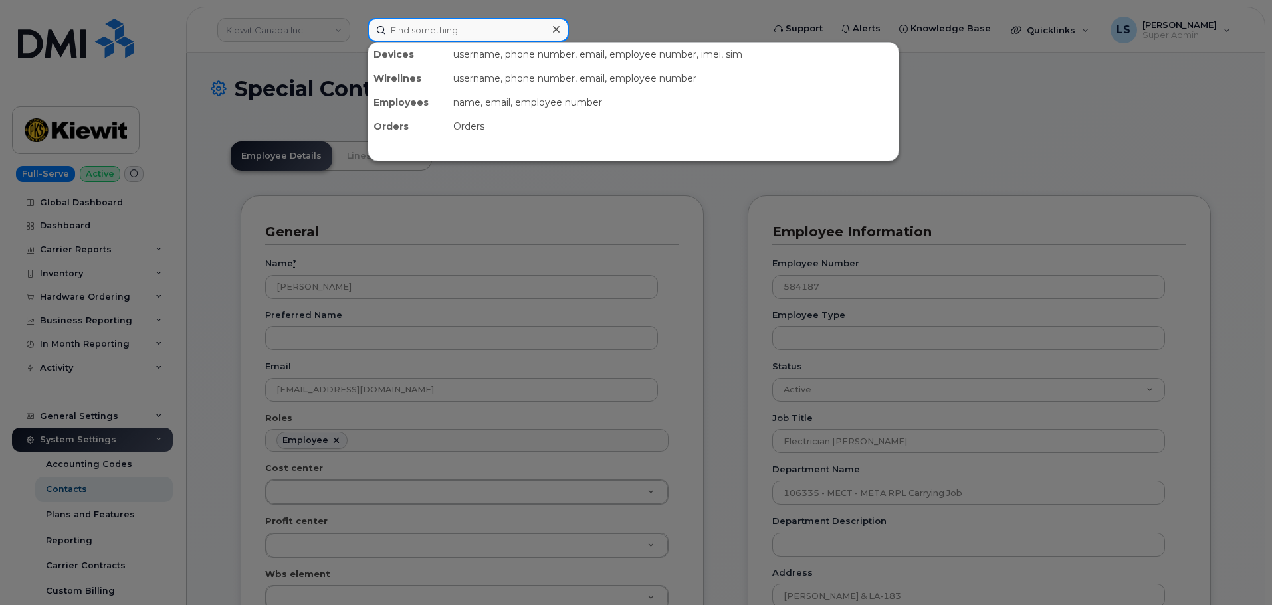
click at [494, 29] on input at bounding box center [467, 30] width 201 height 24
paste input "ALIN.PETRUESCU@MASSELEC.COM"
type input "ALIN.PETRUESCU@MASSELEC.COM"
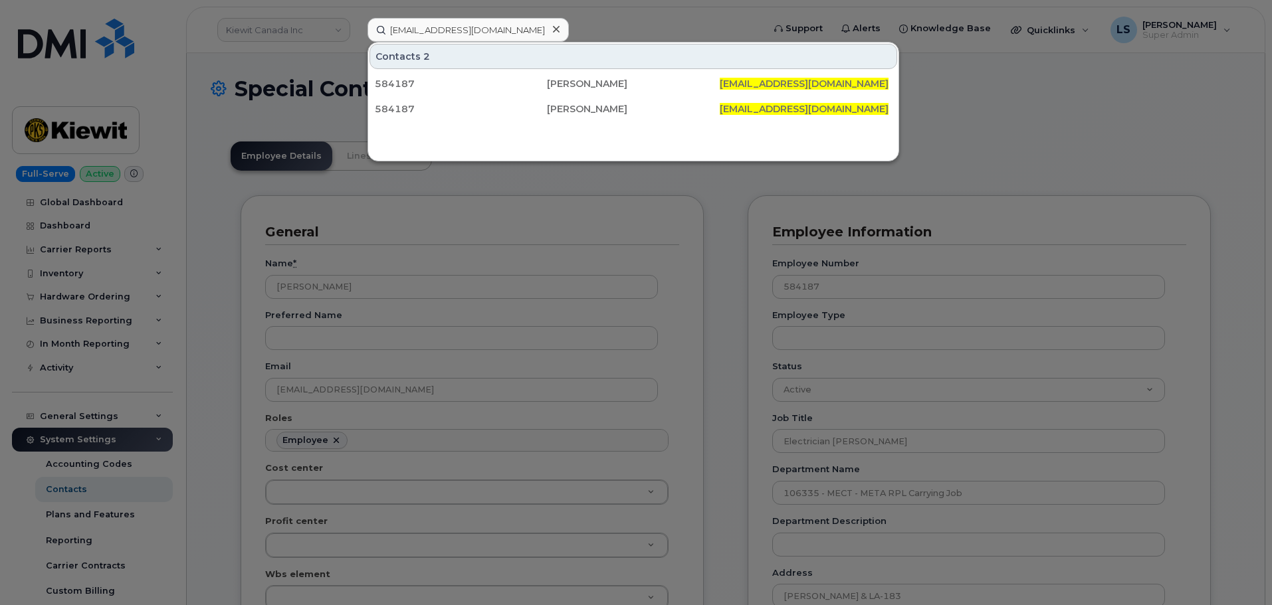
click at [552, 31] on div at bounding box center [555, 29] width 19 height 19
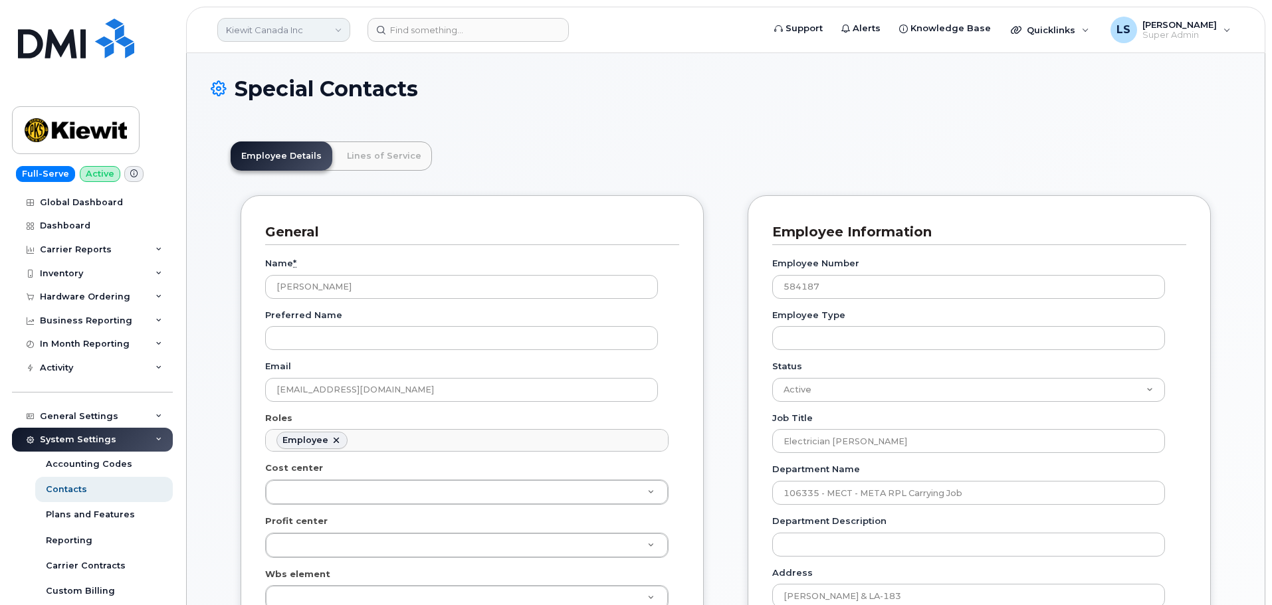
click at [349, 31] on link "Kiewit Canada Inc" at bounding box center [283, 30] width 133 height 24
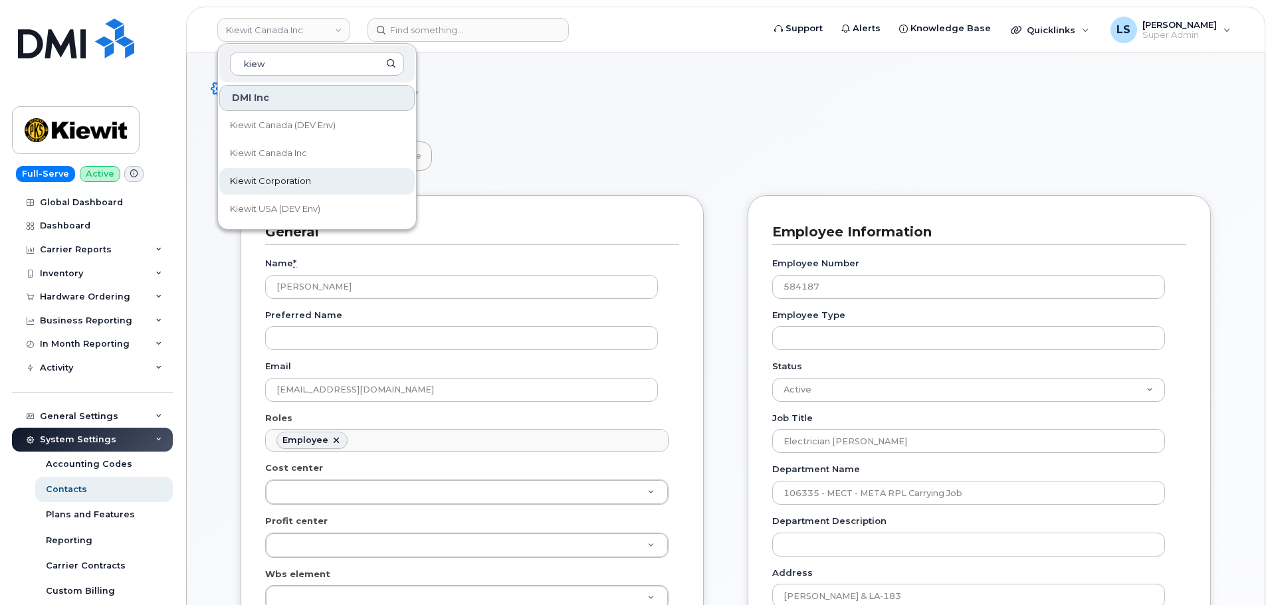
type input "kiew"
click at [280, 174] on link "Kiewit Corporation" at bounding box center [316, 181] width 195 height 27
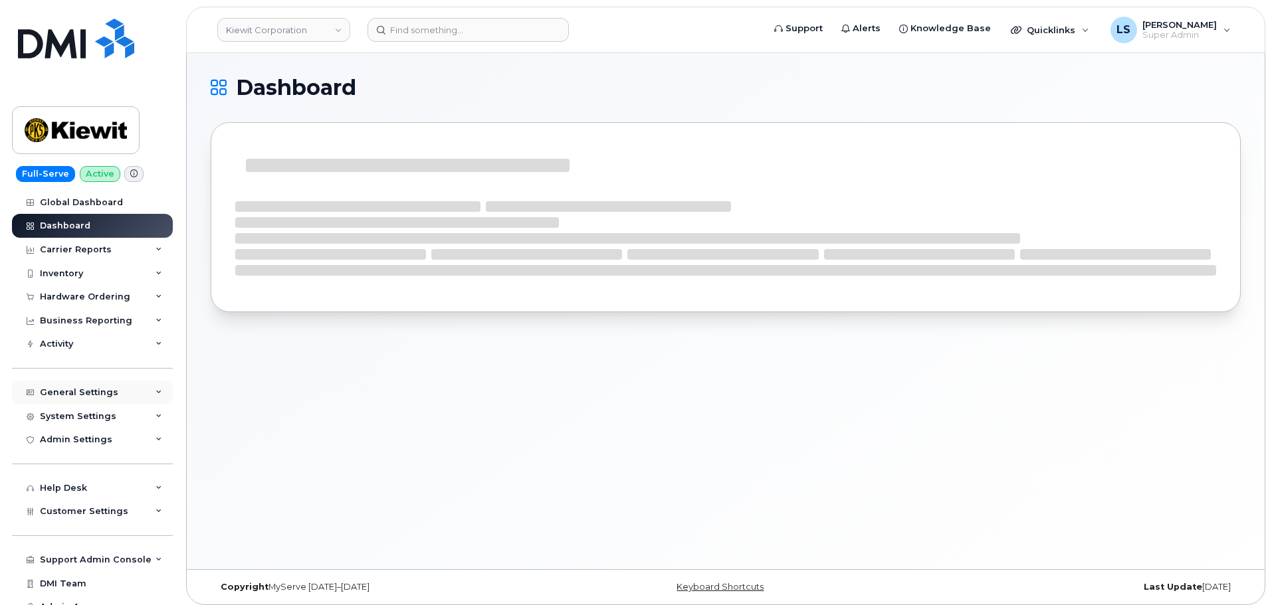
click at [108, 381] on div "General Settings" at bounding box center [92, 393] width 161 height 24
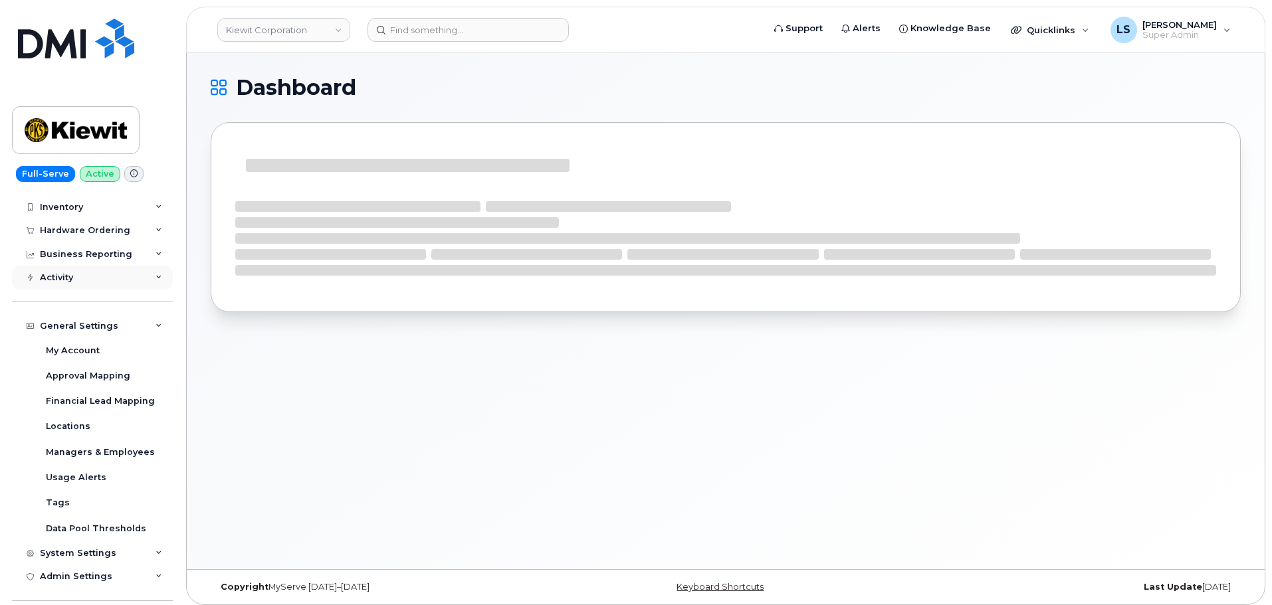
click at [126, 319] on div "General Settings" at bounding box center [92, 326] width 161 height 24
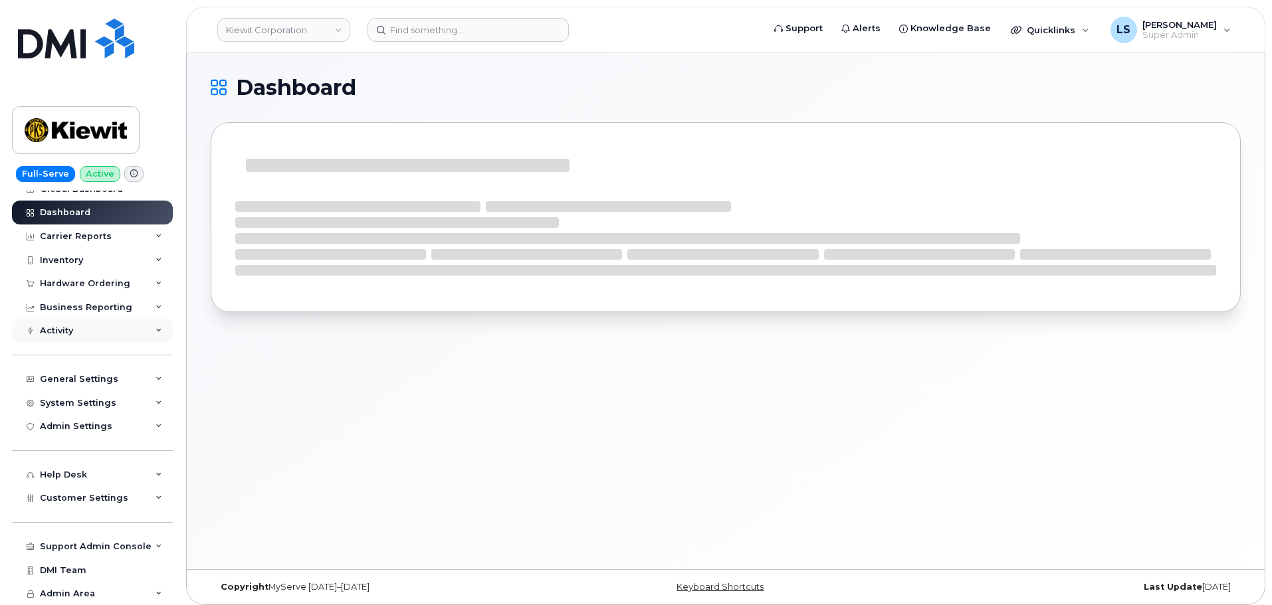
scroll to position [13, 0]
click at [112, 296] on div "Business Reporting" at bounding box center [92, 308] width 161 height 24
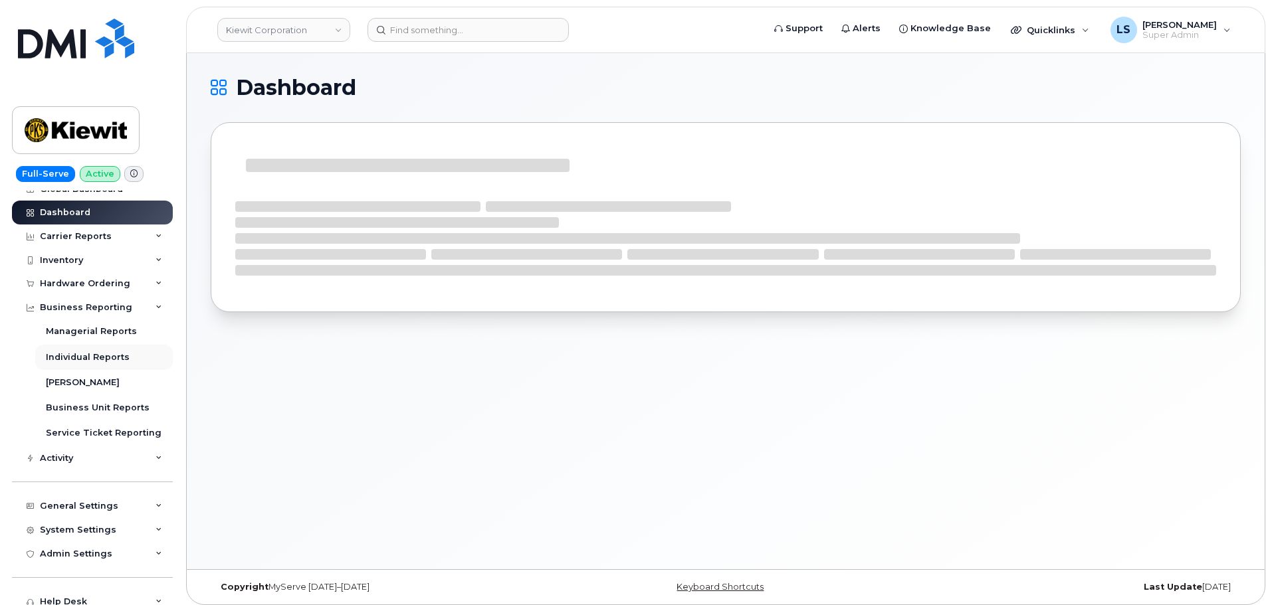
scroll to position [66, 0]
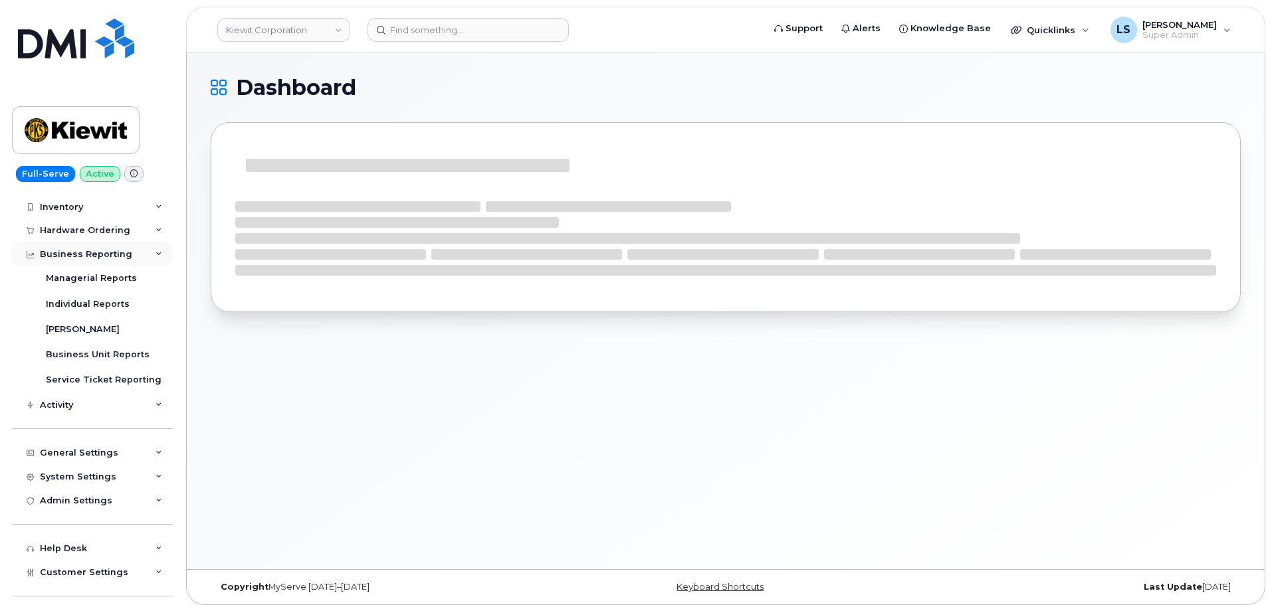
click at [107, 255] on div "Business Reporting" at bounding box center [86, 254] width 92 height 11
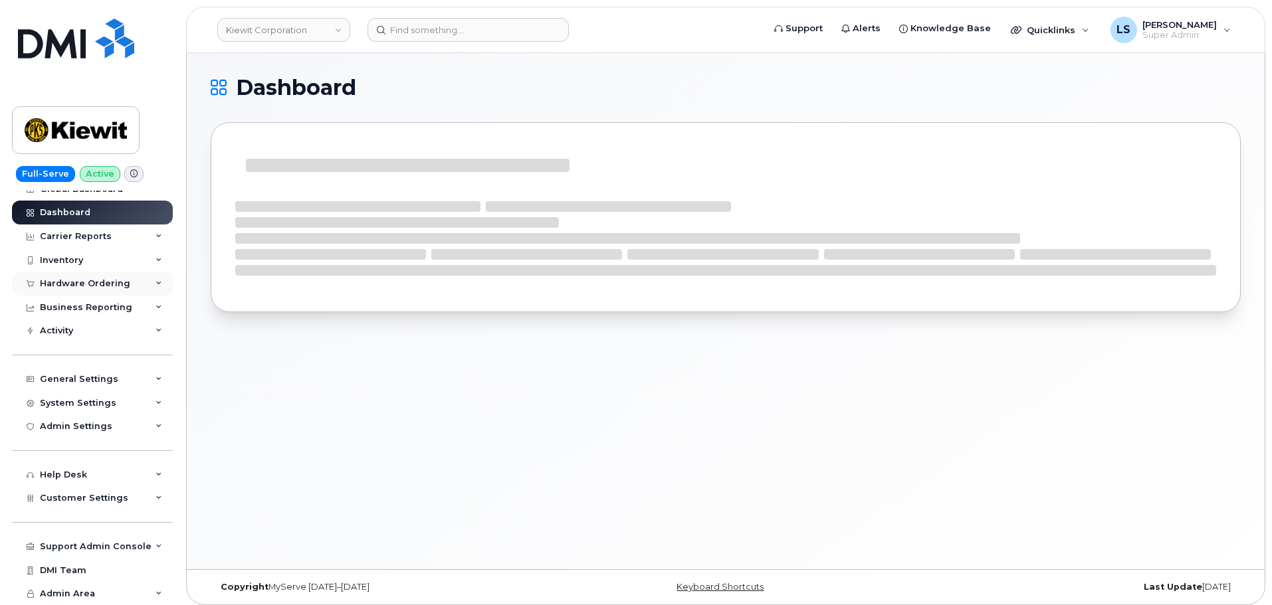
click at [100, 274] on div "Hardware Ordering" at bounding box center [92, 284] width 161 height 24
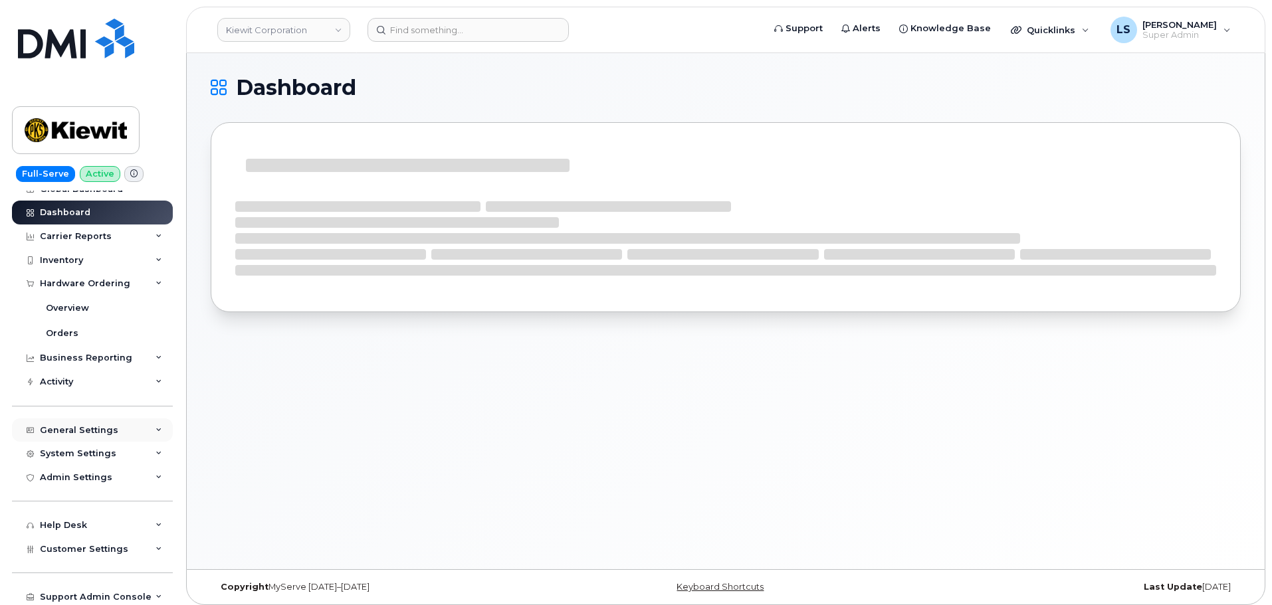
scroll to position [64, 0]
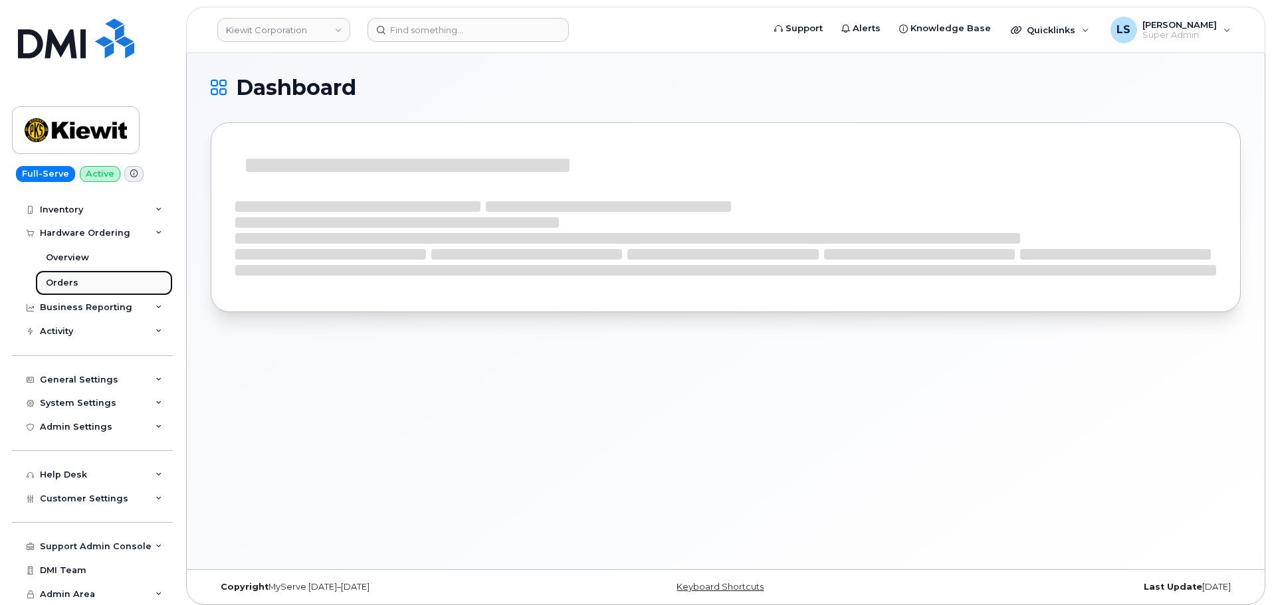
click at [84, 276] on link "Orders" at bounding box center [104, 282] width 138 height 25
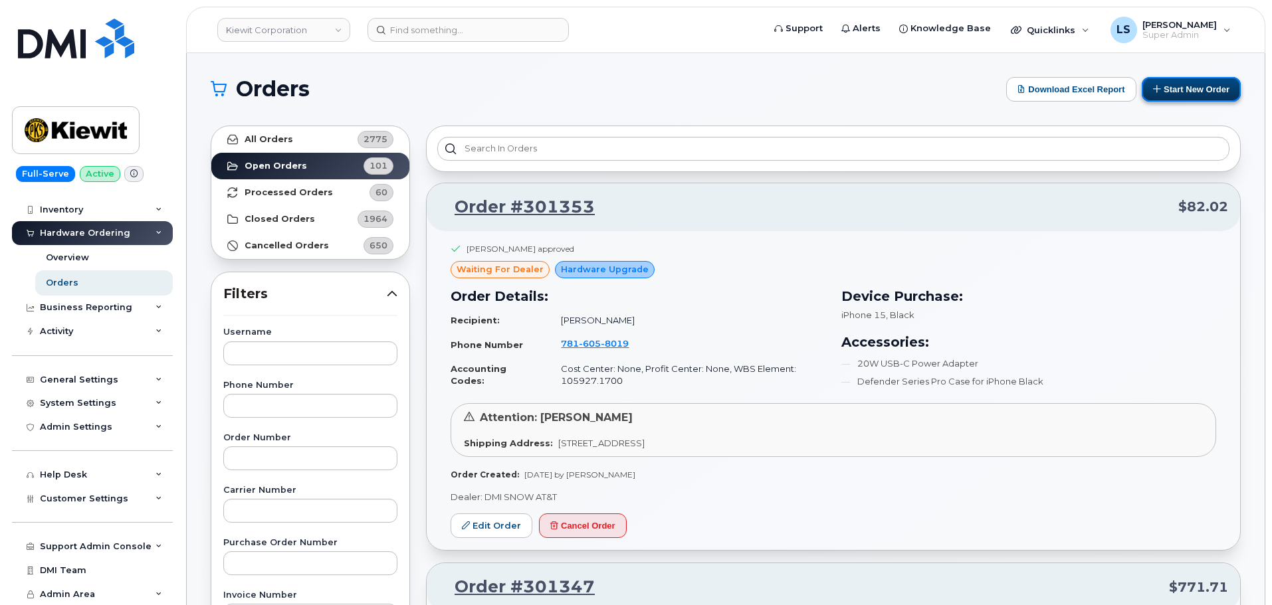
click at [1157, 96] on button "Start New Order" at bounding box center [1191, 89] width 99 height 25
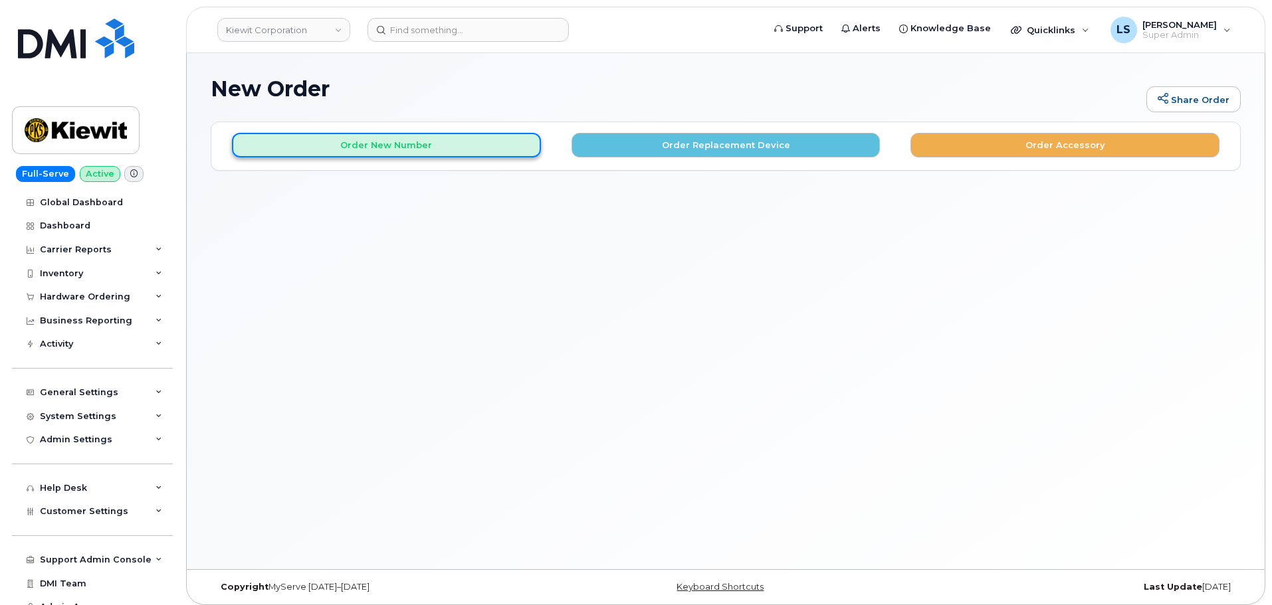
click at [455, 150] on button "Order New Number" at bounding box center [386, 145] width 309 height 25
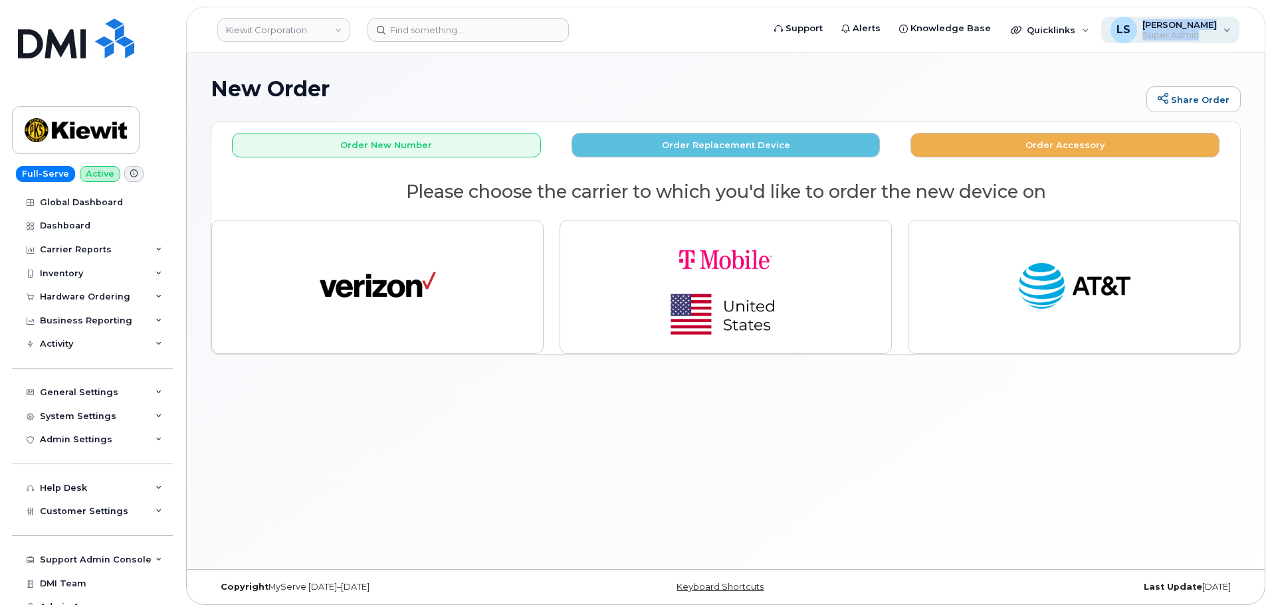
drag, startPoint x: 1211, startPoint y: 37, endPoint x: 1142, endPoint y: 41, distance: 69.2
click at [1142, 41] on div "LS [PERSON_NAME] Super Admin" at bounding box center [1170, 30] width 139 height 27
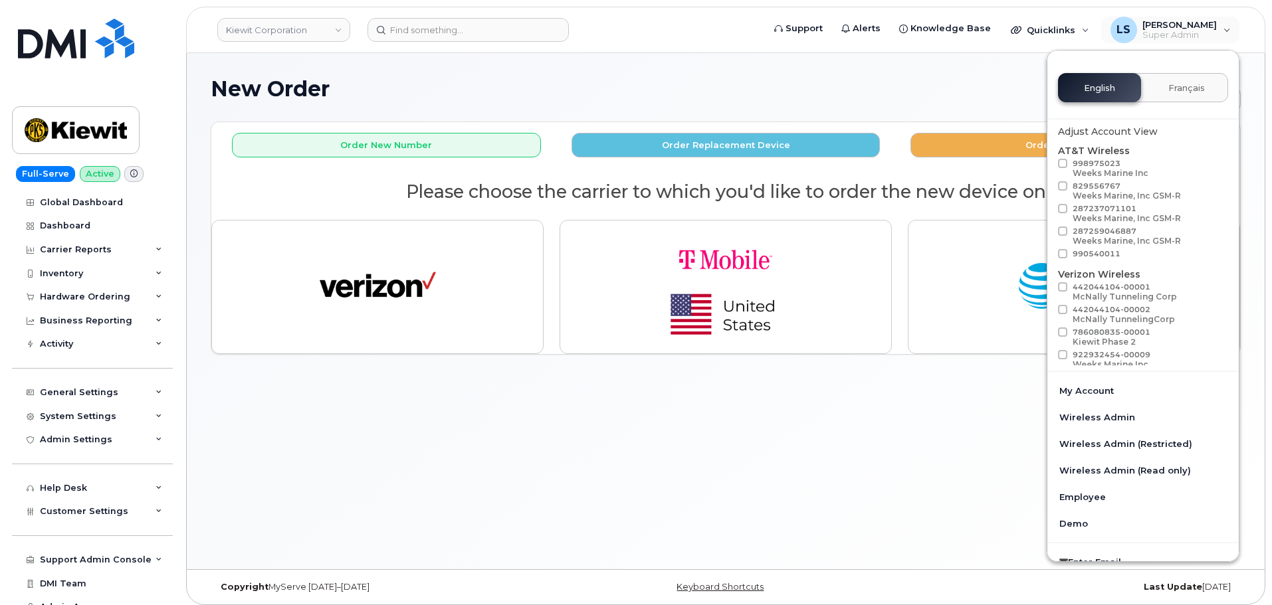
click at [928, 100] on h1 "New Order" at bounding box center [675, 88] width 929 height 23
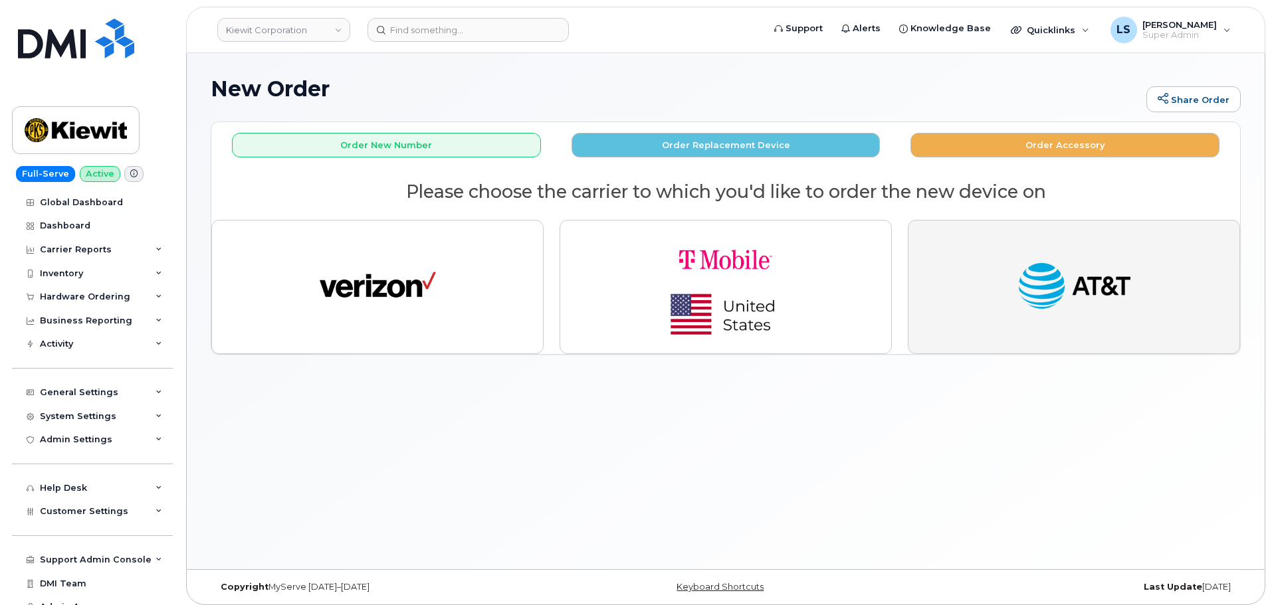
click at [1023, 286] on img "button" at bounding box center [1074, 287] width 116 height 60
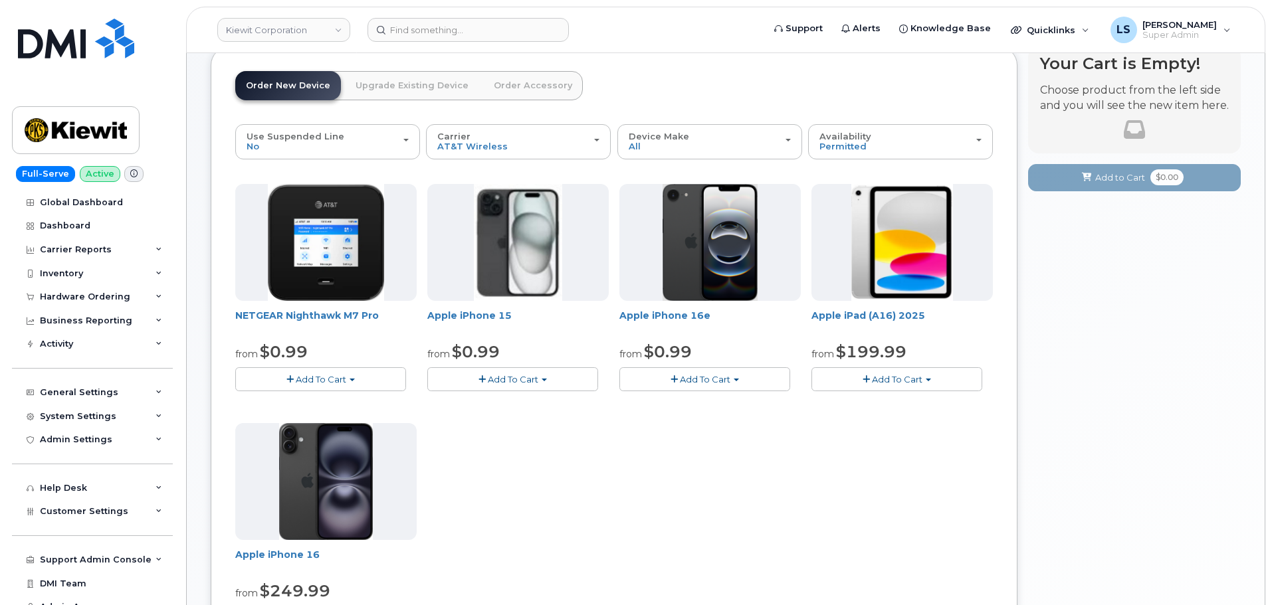
scroll to position [133, 0]
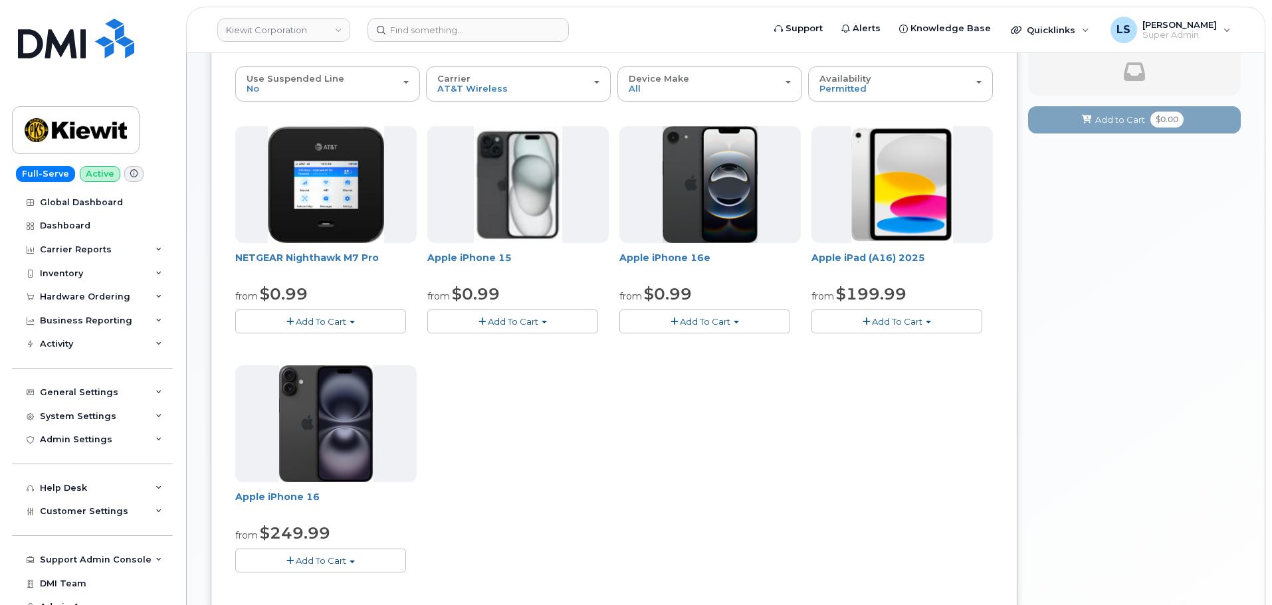
click at [518, 317] on span "Add To Cart" at bounding box center [513, 321] width 51 height 11
click at [512, 344] on link "$0.99 - 2 Year Activation (128GB)" at bounding box center [516, 346] width 171 height 17
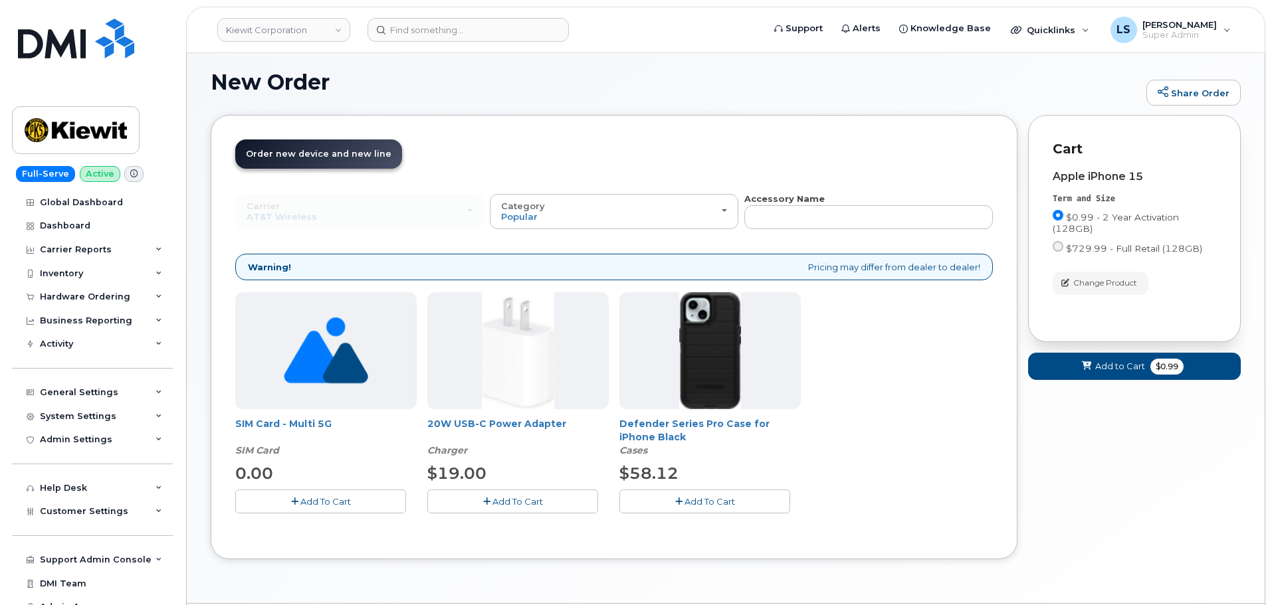
scroll to position [47, 0]
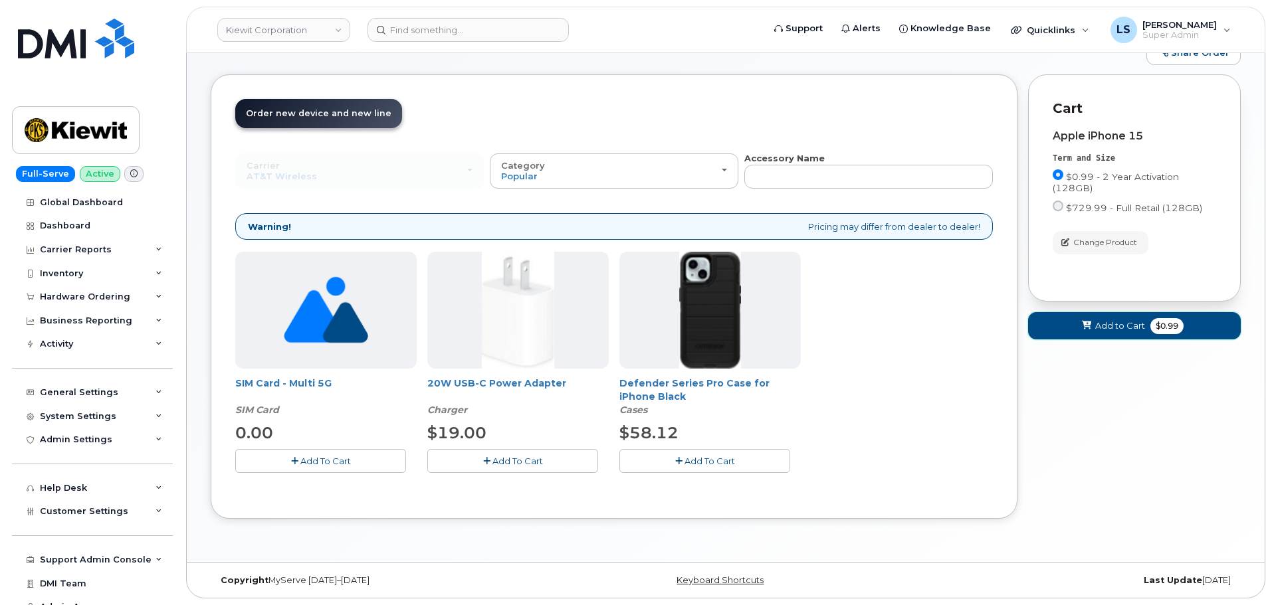
click at [1112, 329] on span "Add to Cart" at bounding box center [1120, 326] width 50 height 13
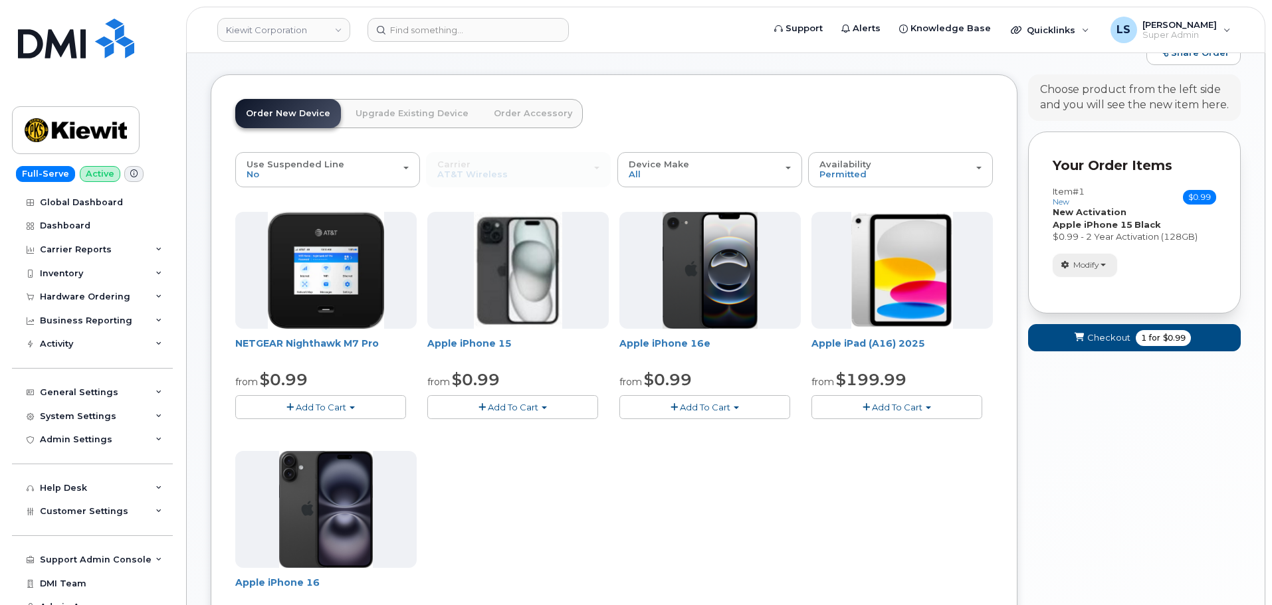
click at [1102, 264] on span "button" at bounding box center [1102, 265] width 5 height 3
click at [1146, 251] on div "Item #1 new $0.99 Accessories Only SIM Only Activation New Activation Hardware …" at bounding box center [1134, 232] width 163 height 90
click at [1085, 274] on button "Modify" at bounding box center [1085, 265] width 64 height 23
click at [1100, 287] on link "change" at bounding box center [1116, 286] width 126 height 16
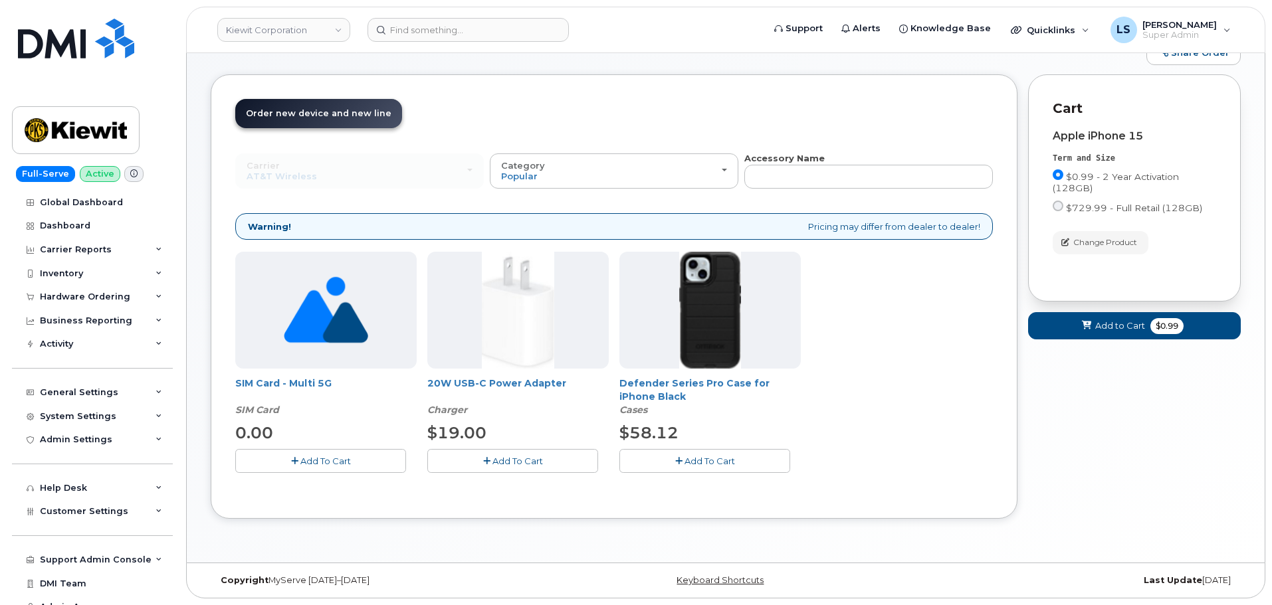
click at [695, 459] on span "Add To Cart" at bounding box center [709, 461] width 51 height 11
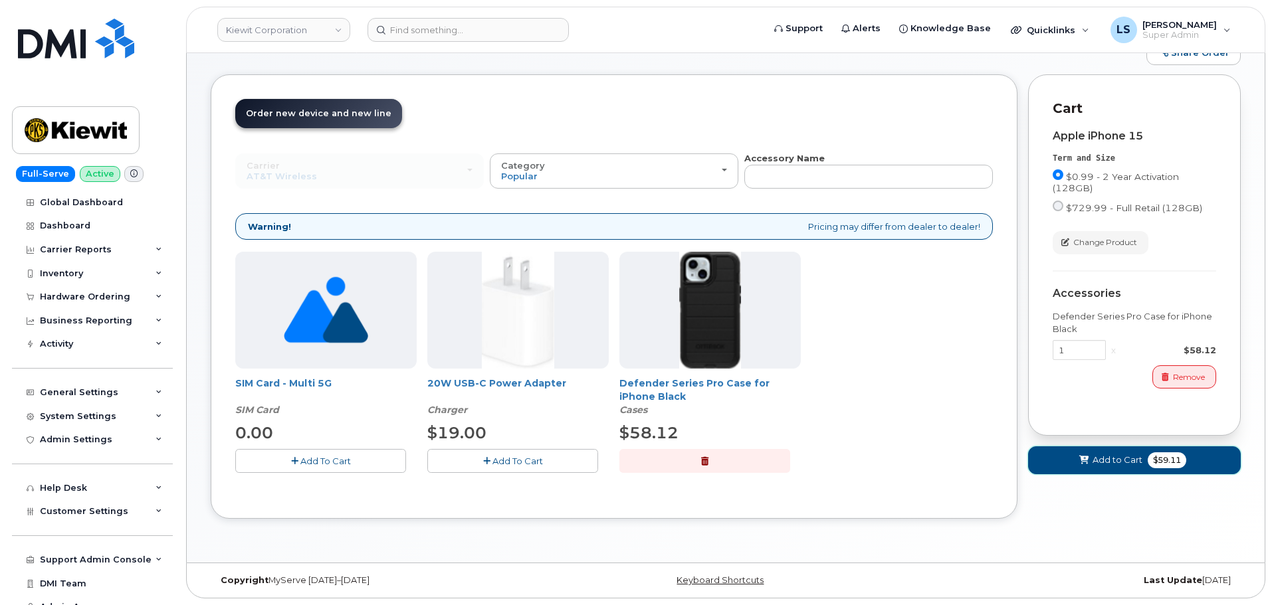
click at [1095, 464] on span "Add to Cart" at bounding box center [1117, 460] width 50 height 13
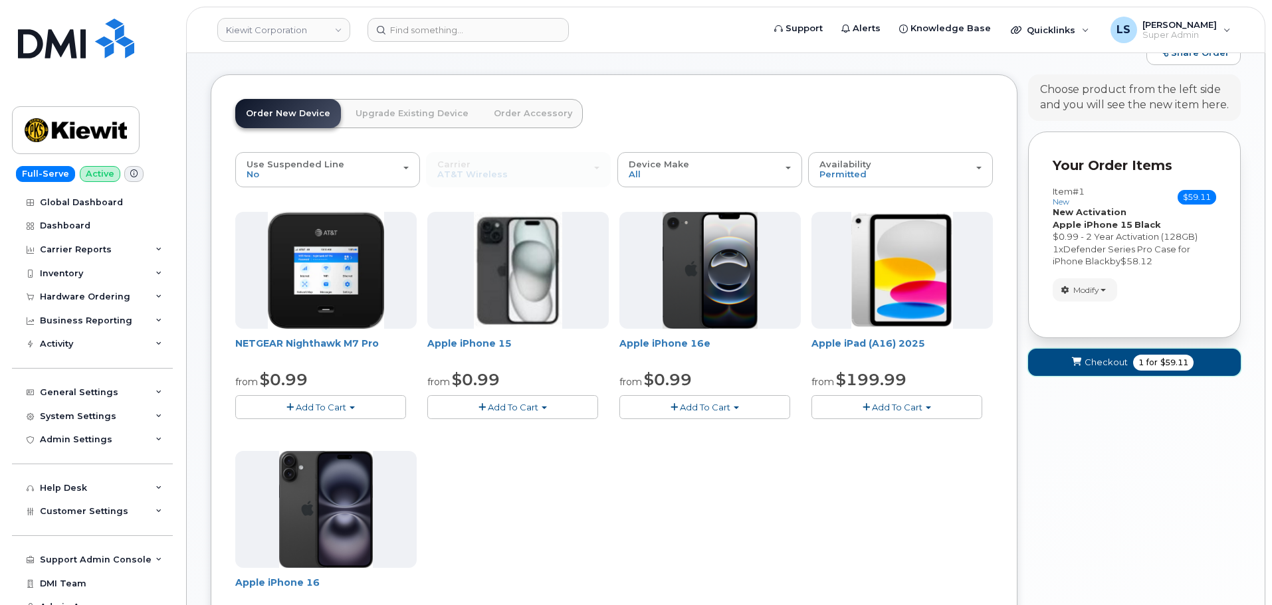
click at [1134, 359] on span "1 for $59.11" at bounding box center [1163, 363] width 60 height 16
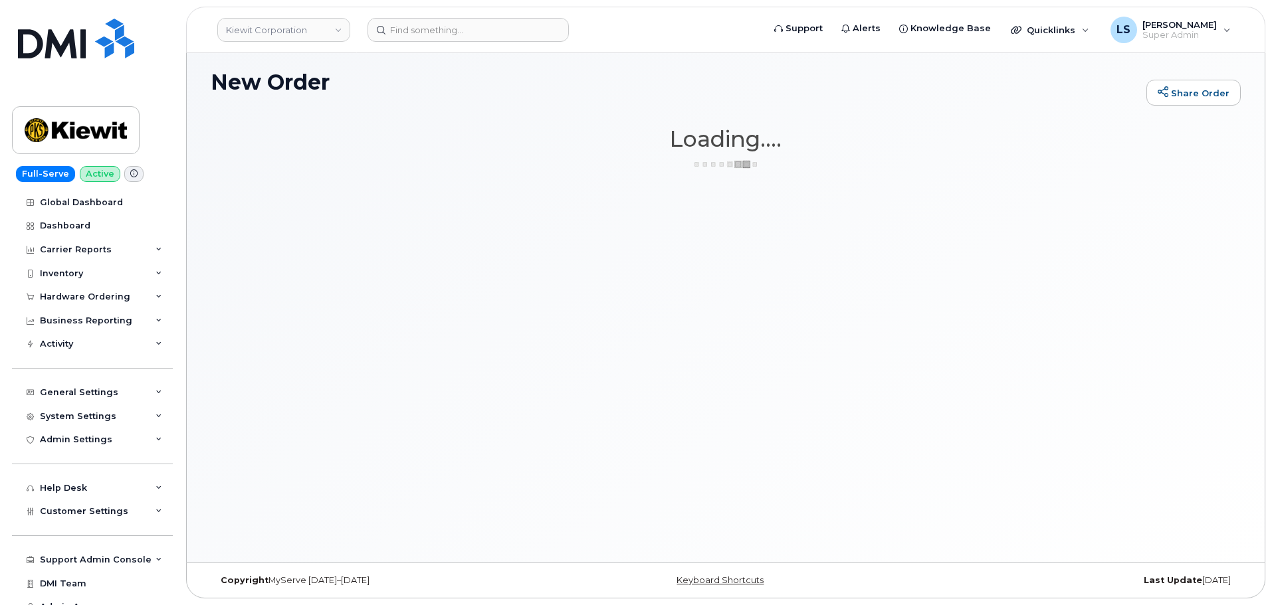
scroll to position [7, 0]
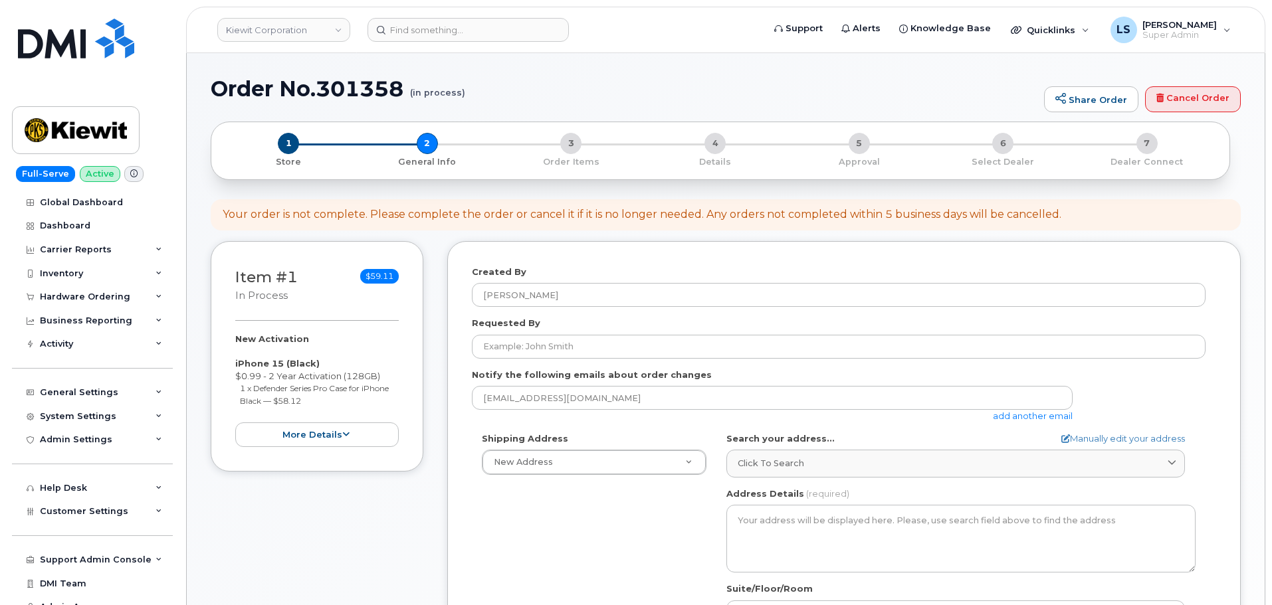
select select
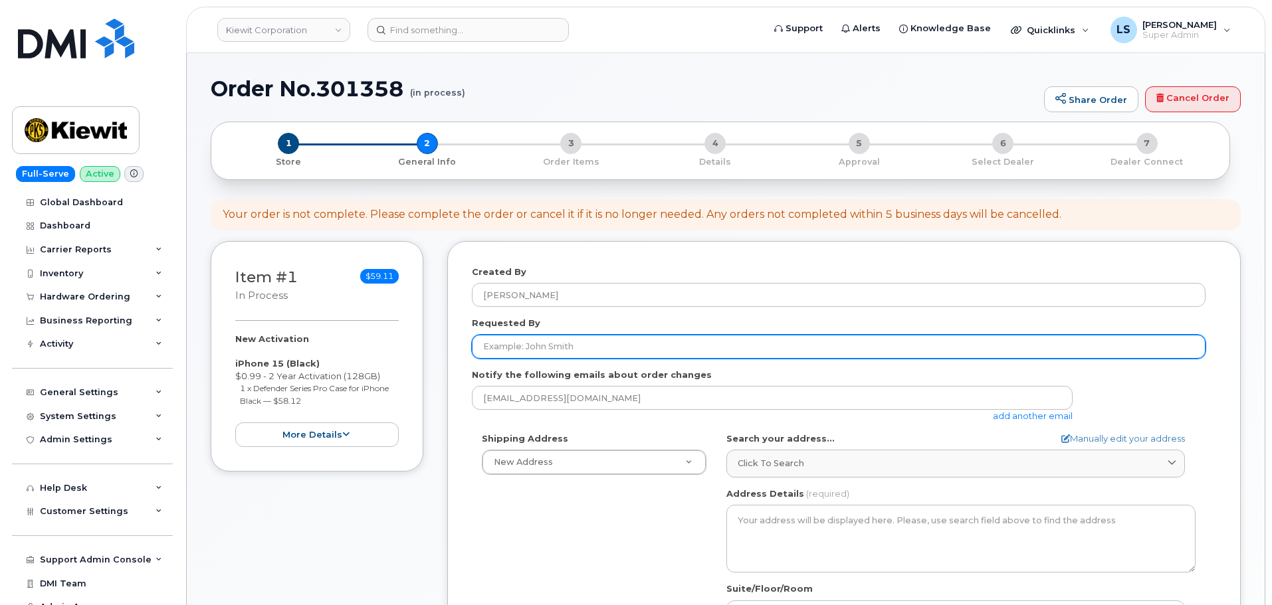
click at [509, 347] on input "Requested By" at bounding box center [839, 347] width 734 height 24
paste input "[PERSON_NAME]"
type input "[PERSON_NAME]"
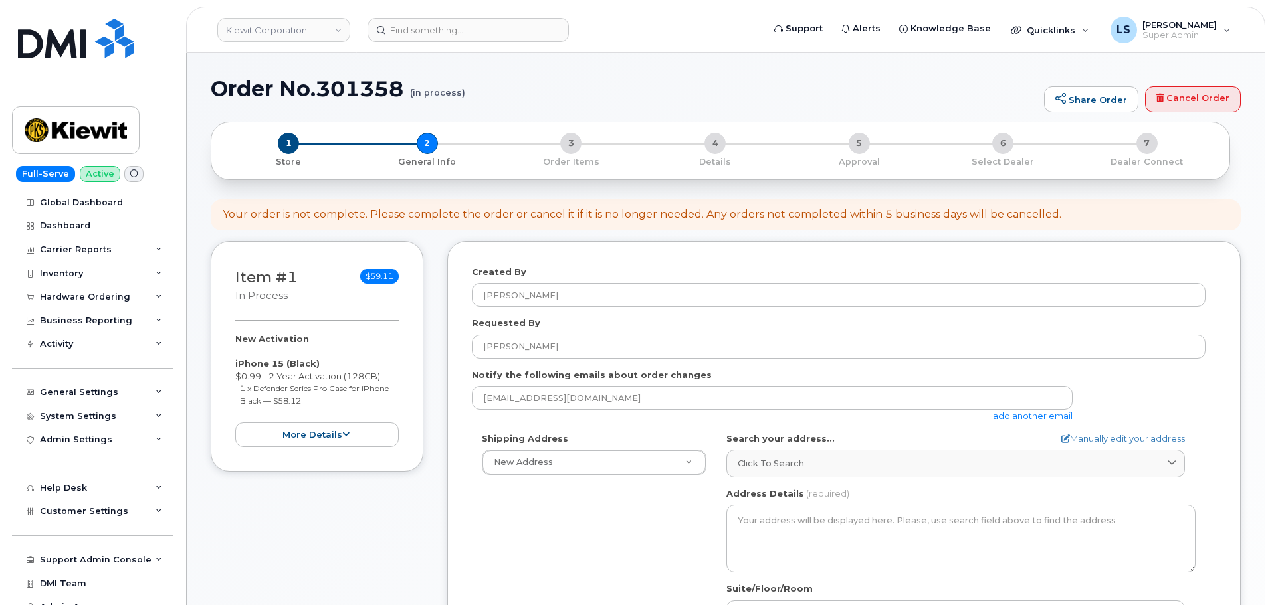
click at [490, 502] on div "Shipping Address New Address New Address 8900 Renner Blvd 8900 Renner Blvd. 155…" at bounding box center [839, 585] width 734 height 305
click at [1003, 415] on link "add another email" at bounding box center [1033, 416] width 80 height 11
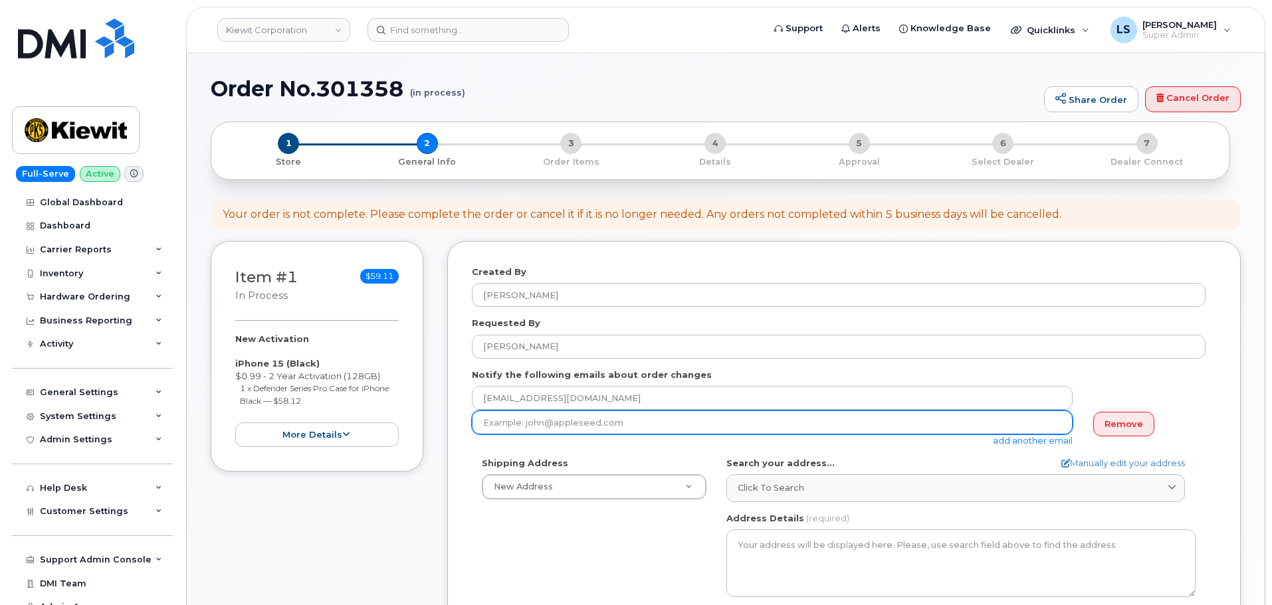
click at [596, 414] on input "email" at bounding box center [772, 423] width 601 height 24
paste input "PEYTON.BROOKS@KIEWIT.COM"
type input "PEYTON.BROOKS@KIEWIT.COM"
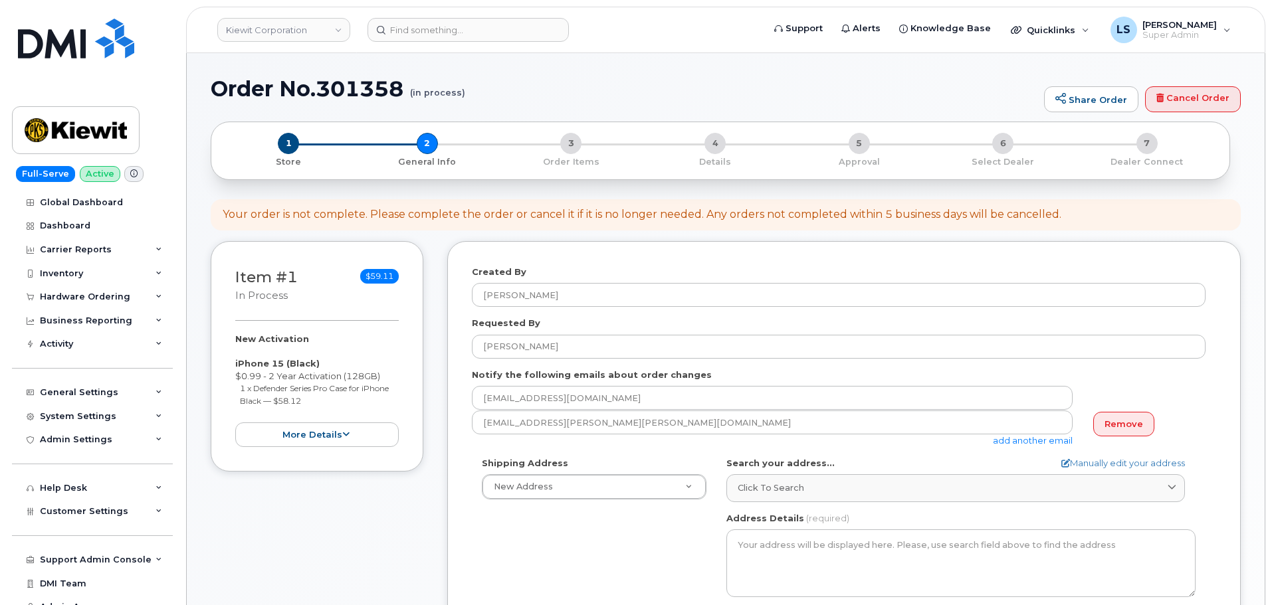
click at [452, 457] on div "Created By Luke Shomaker Requested By Peyton Brooks Notify the following emails…" at bounding box center [843, 531] width 793 height 580
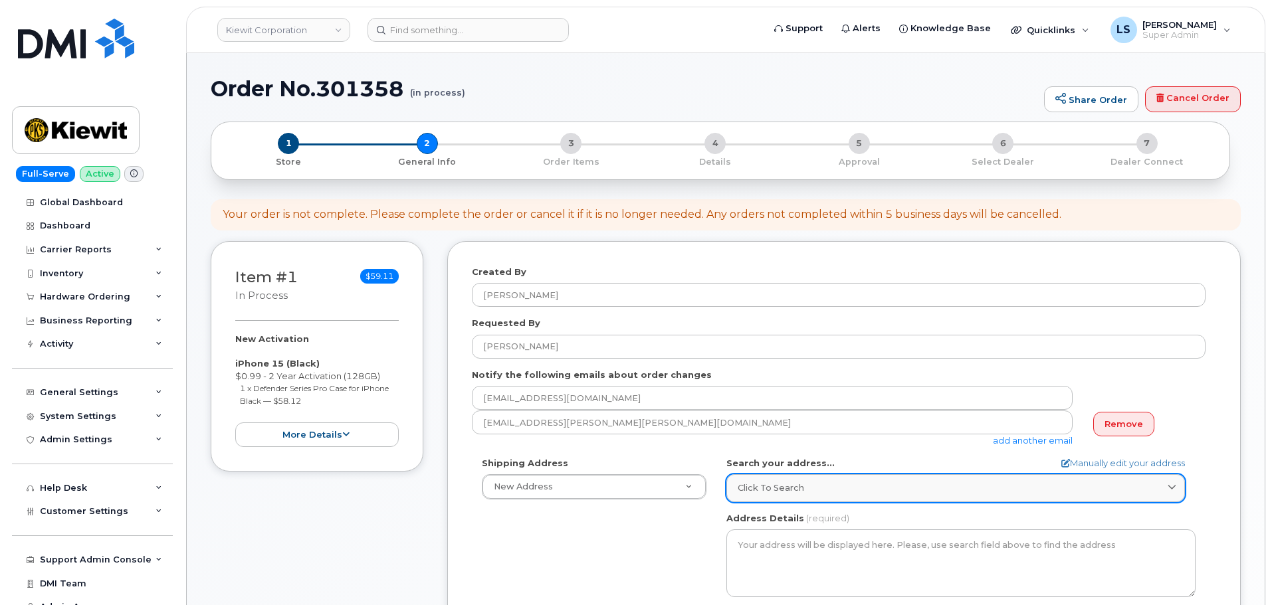
click at [883, 477] on link "Click to search" at bounding box center [955, 487] width 459 height 27
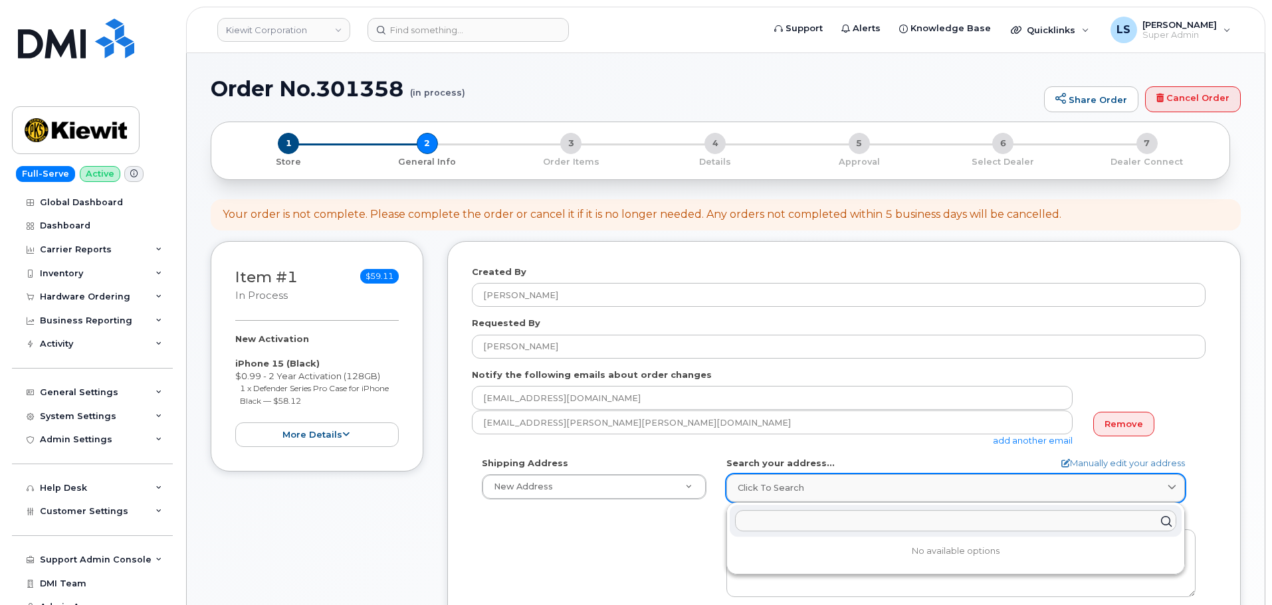
paste input "113 Lynnhaven St Monroe, LA 71203"
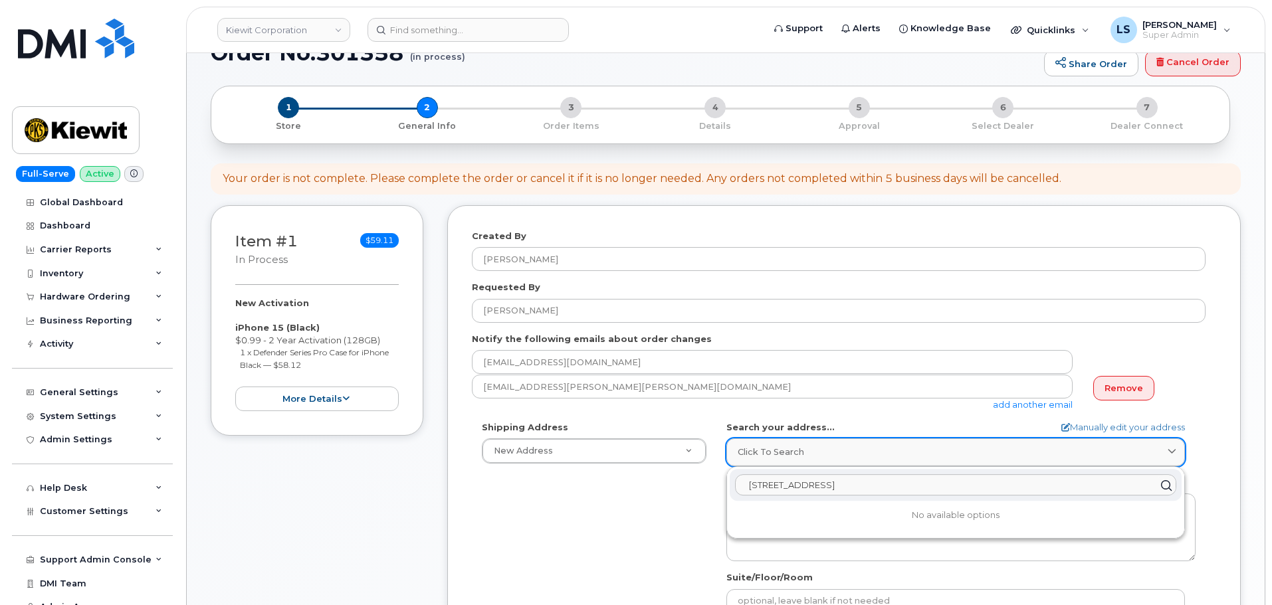
scroll to position [66, 0]
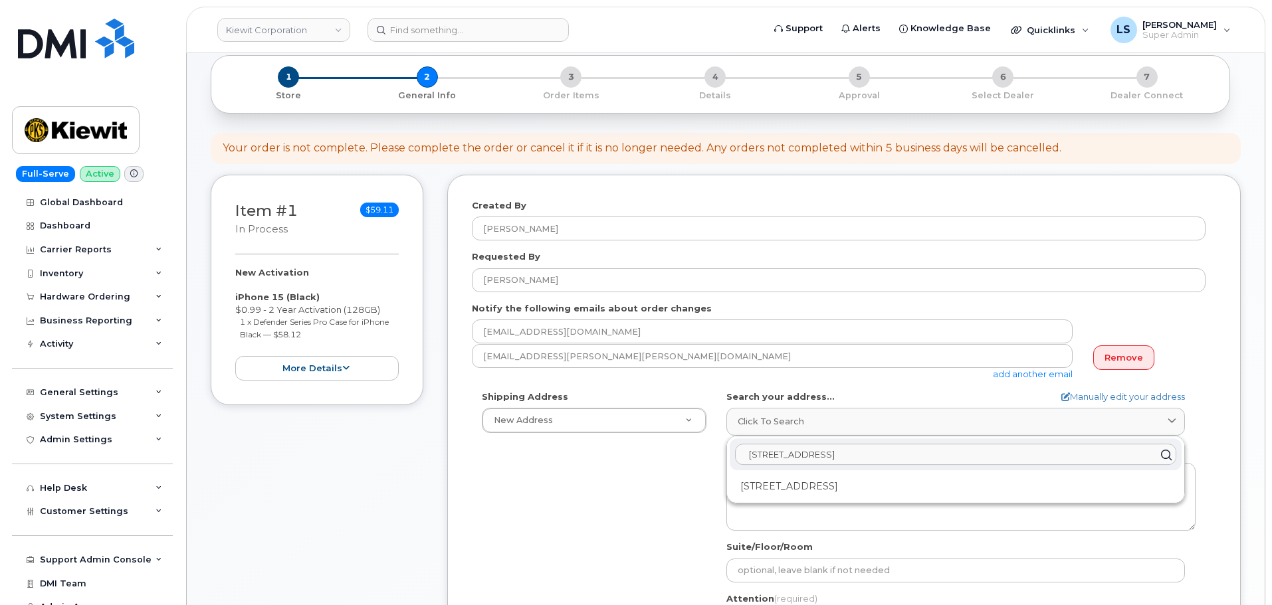
type input "113 Lynnhaven St Monroe, LA 71203"
click at [821, 488] on div "113 Lynnhaven St Monroe LA 71203-6911" at bounding box center [956, 487] width 452 height 22
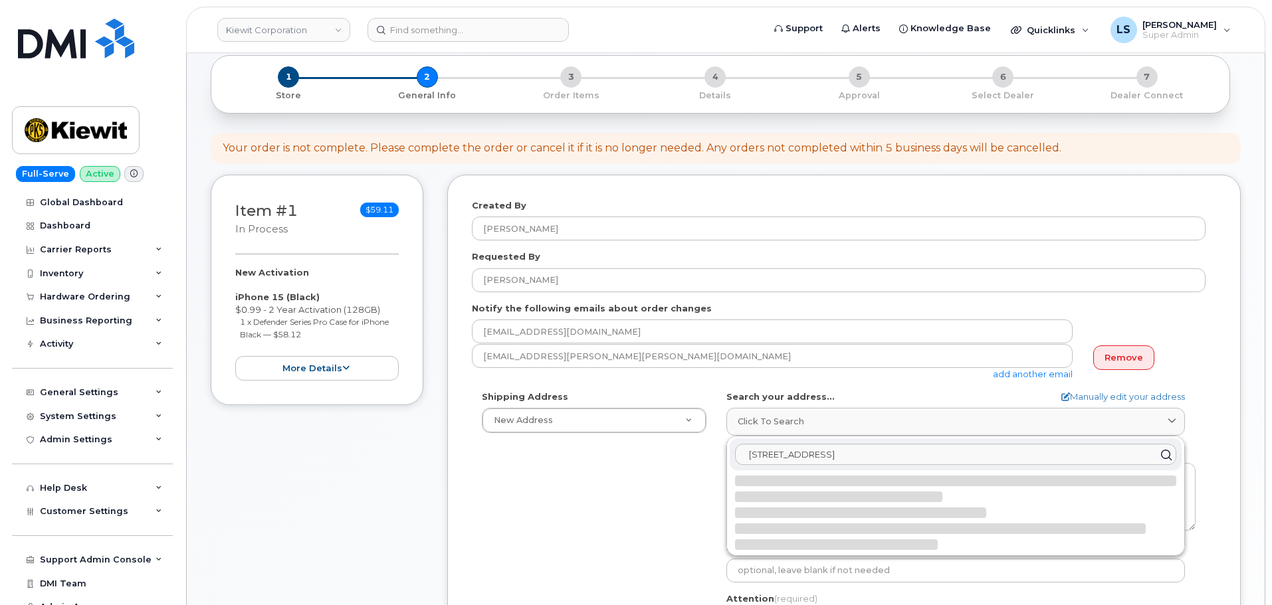
select select
type textarea "113 Lynnhaven St MONROE LA 71203-6911 UNITED STATES"
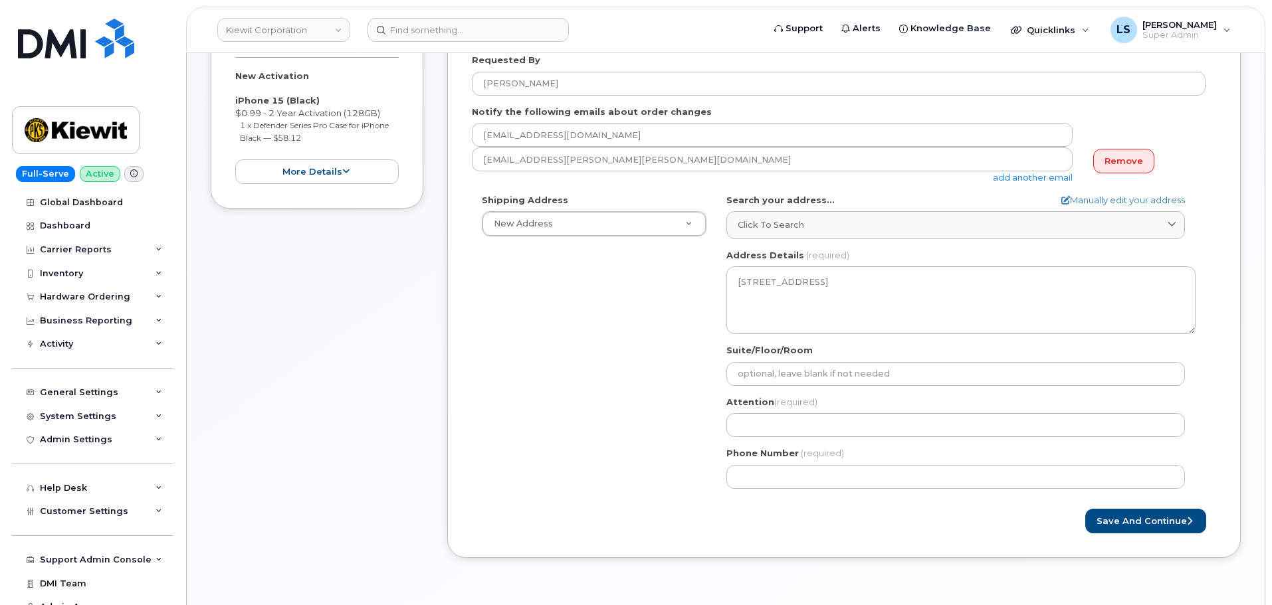
scroll to position [266, 0]
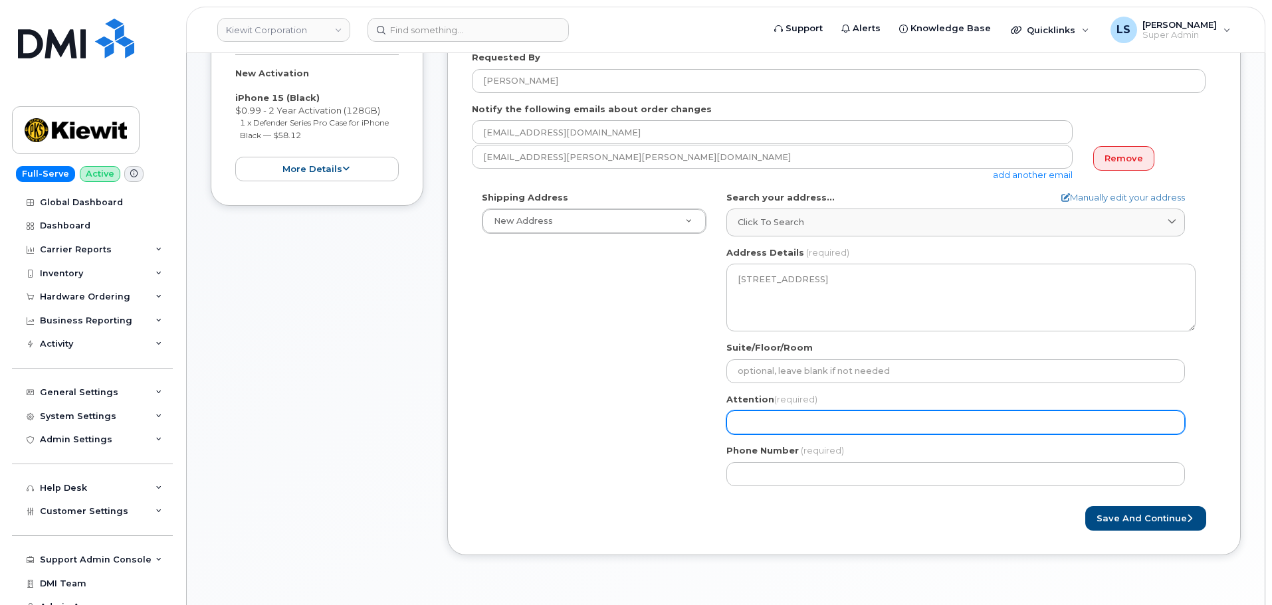
click at [770, 421] on input "Attention (required)" at bounding box center [955, 423] width 459 height 24
paste input "Elco Garcia"
select select
type input "Elco Garcia"
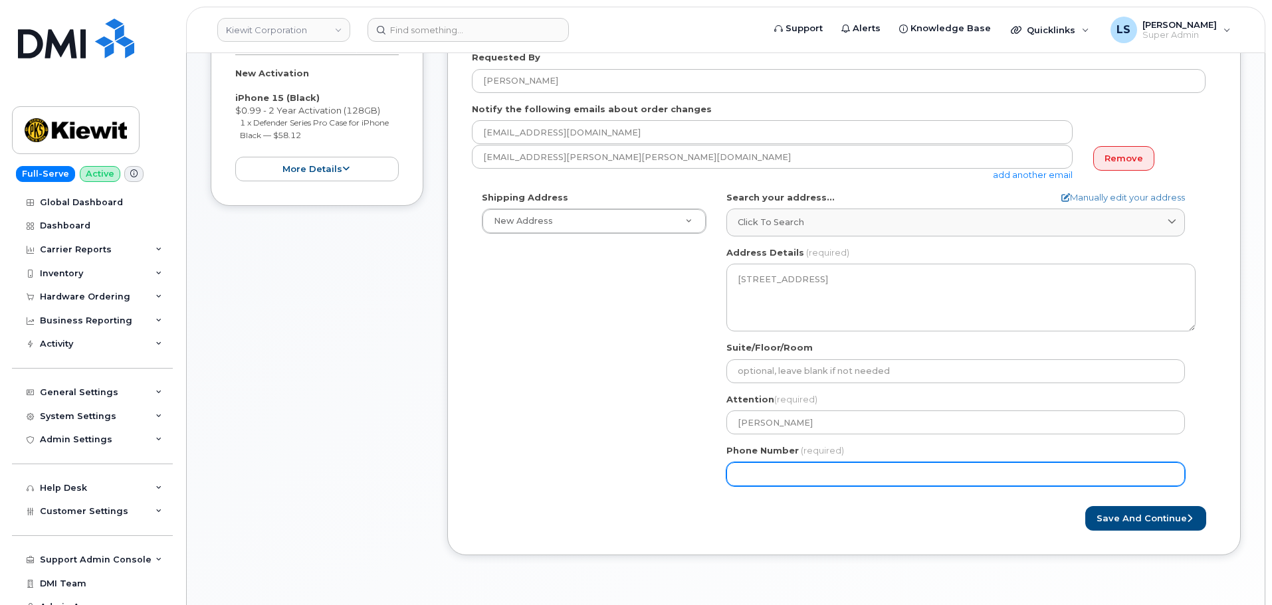
click at [751, 469] on input "Phone Number" at bounding box center [955, 474] width 459 height 24
paste input "6266299389"
click at [736, 474] on input "Phone Number" at bounding box center [955, 474] width 459 height 24
click at [777, 472] on input "Phone Number" at bounding box center [955, 474] width 459 height 24
select select
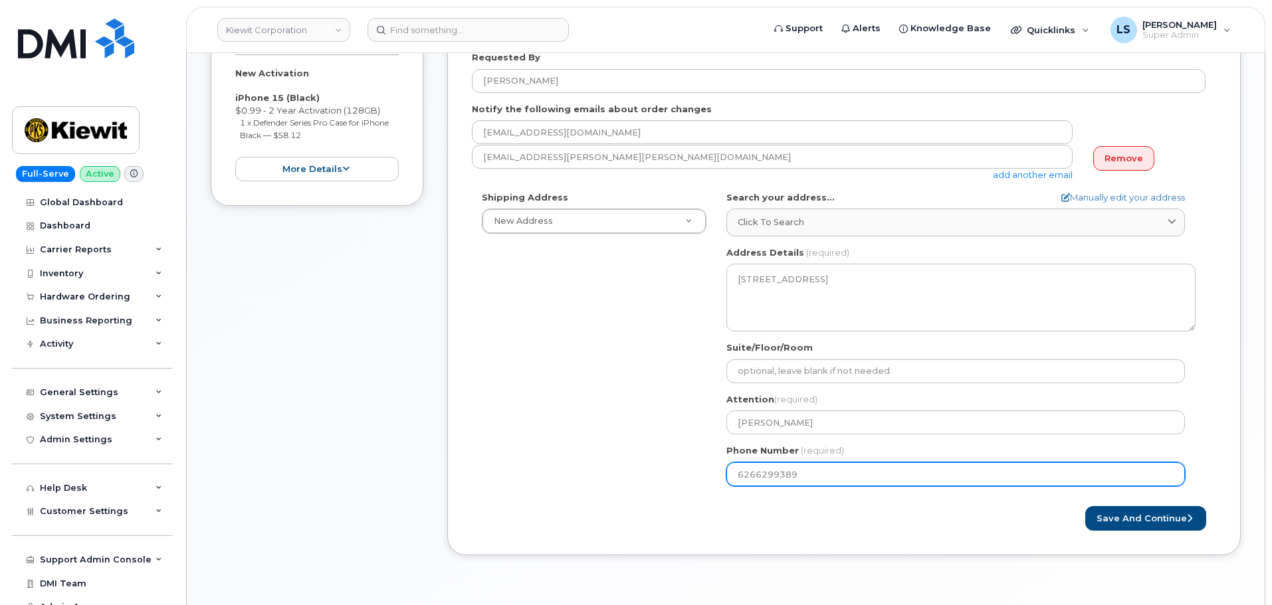
type input "6266299389"
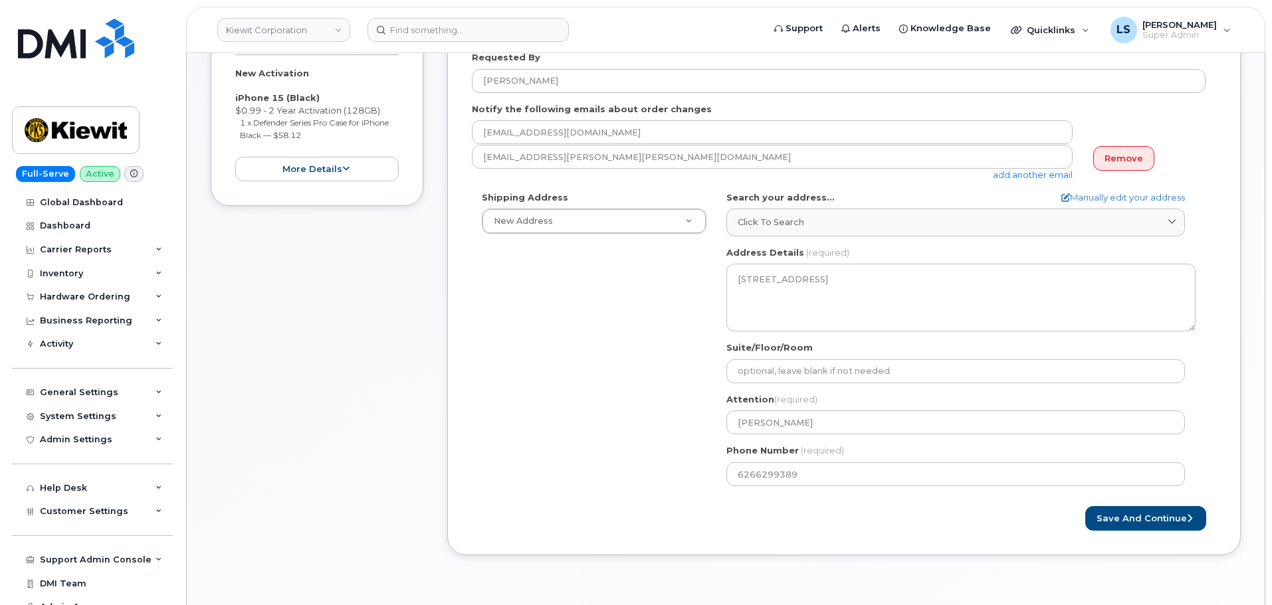
drag, startPoint x: 745, startPoint y: 506, endPoint x: 1100, endPoint y: 479, distance: 355.8
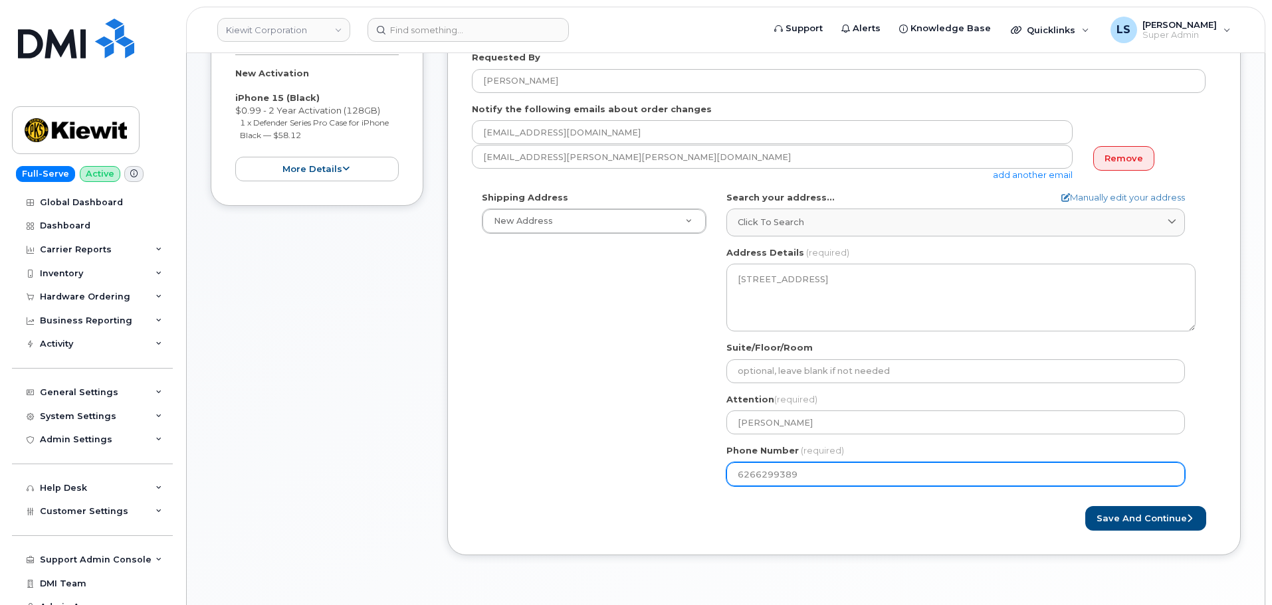
click at [746, 506] on form "Created By Luke Shomaker Requested By Peyton Brooks Notify the following emails…" at bounding box center [844, 265] width 744 height 531
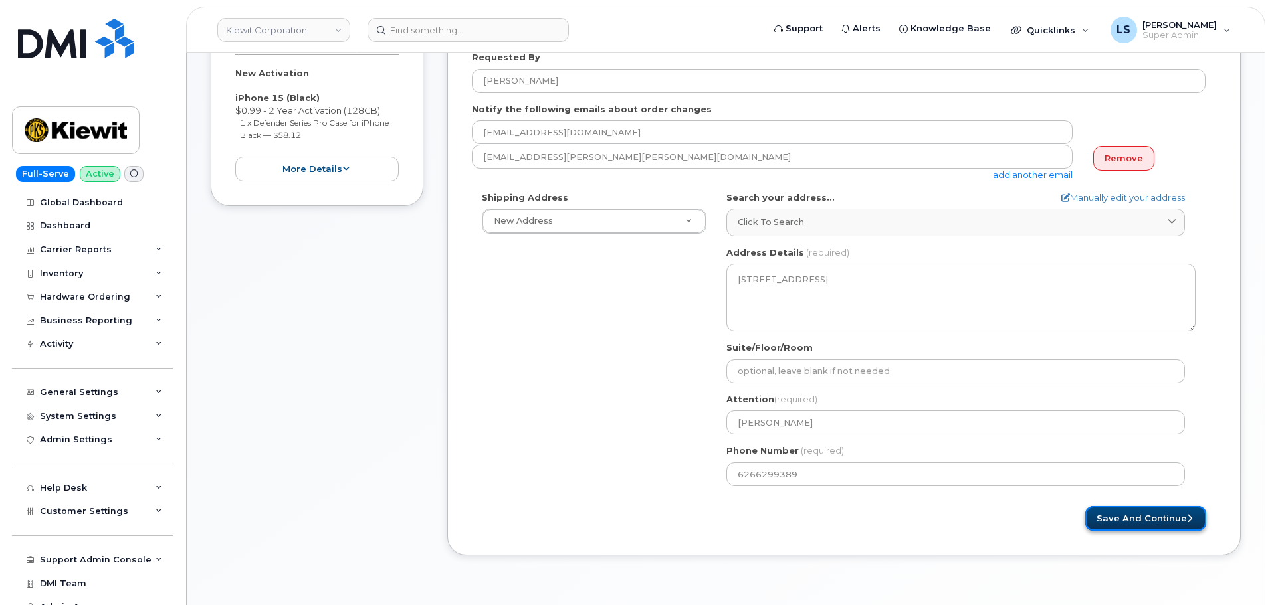
click at [1170, 513] on button "Save and Continue" at bounding box center [1145, 518] width 121 height 25
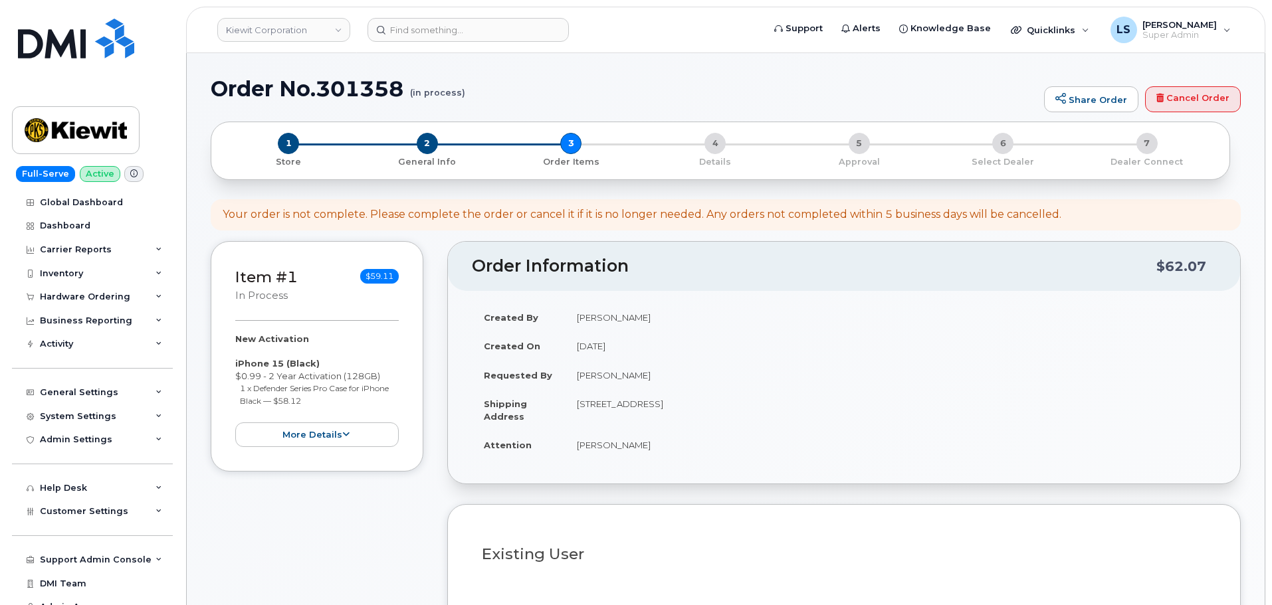
select select
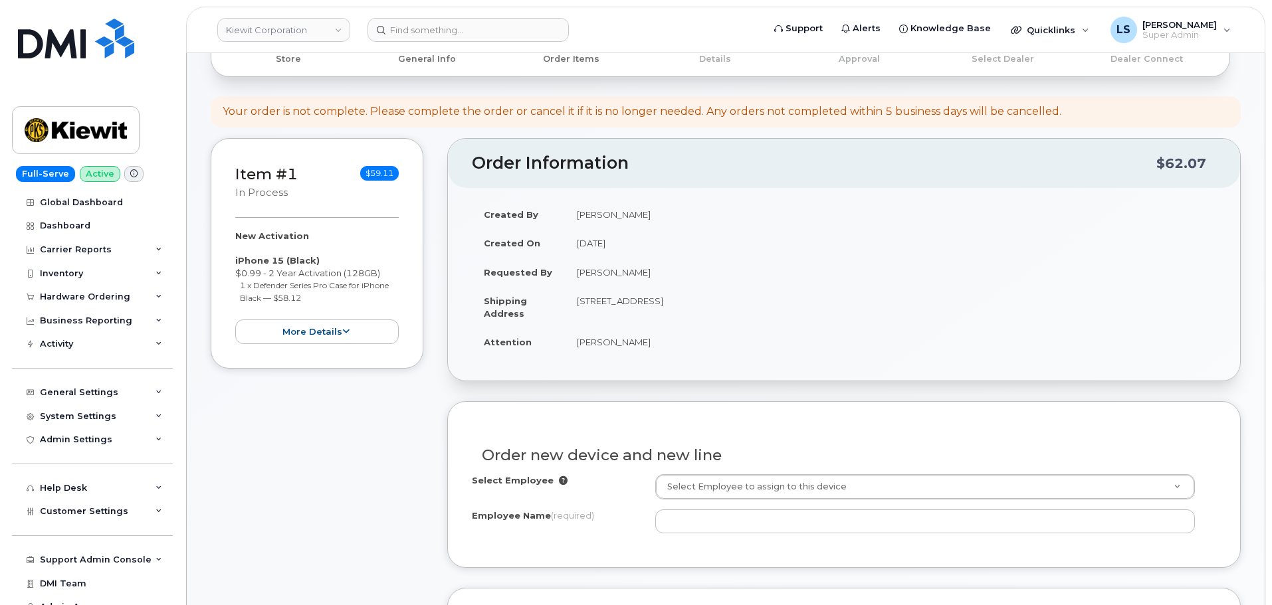
scroll to position [199, 0]
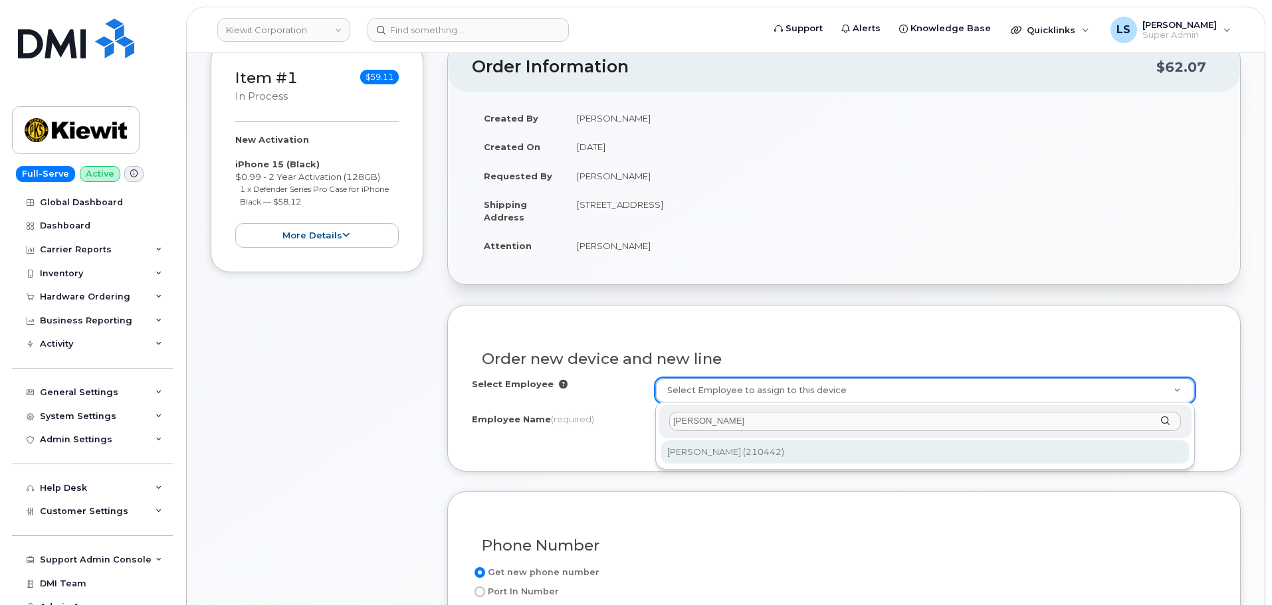
type input "[PERSON_NAME]"
type input "2196050"
type input "[PERSON_NAME]"
type input "[PERSON_NAME] & LA-183"
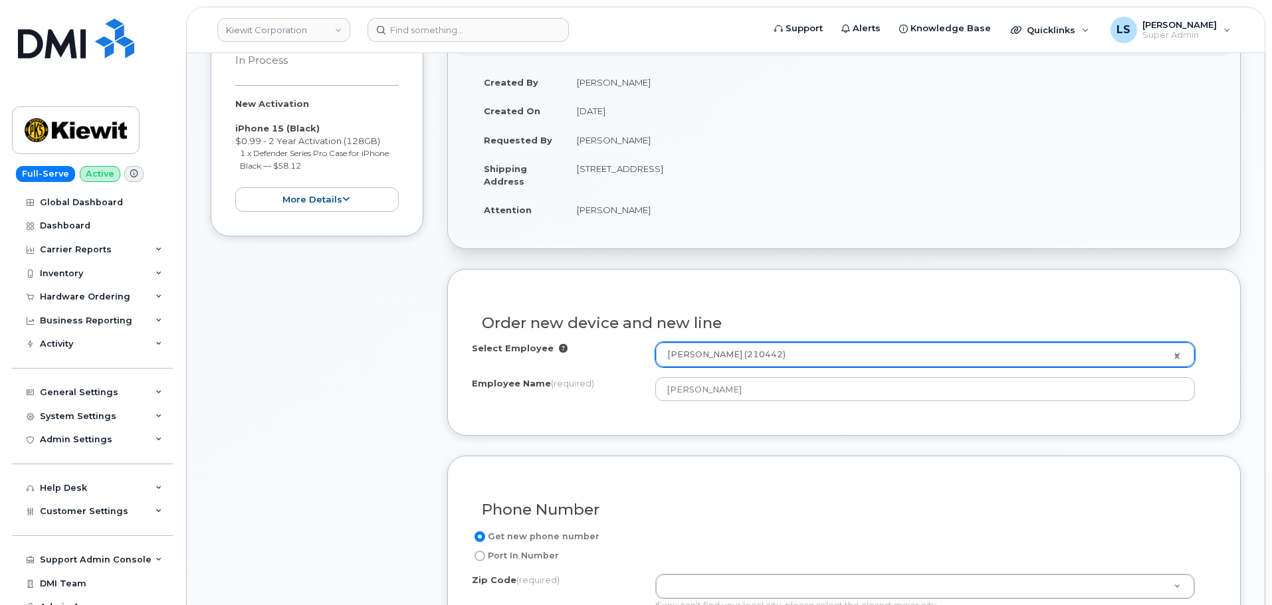
scroll to position [0, 0]
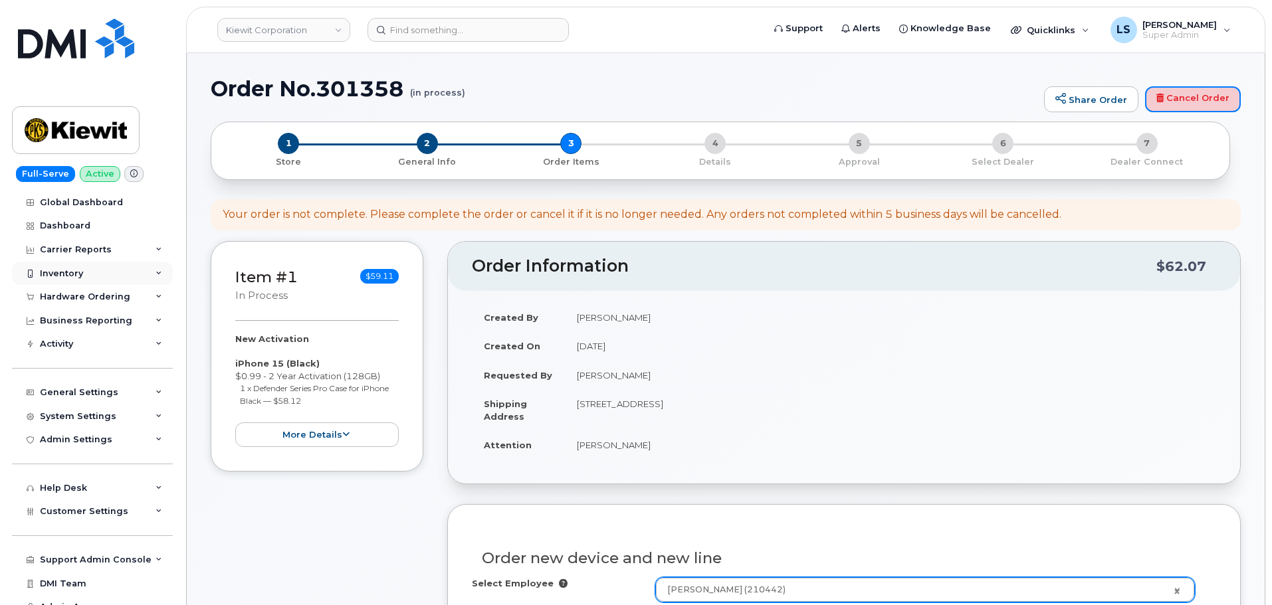
drag, startPoint x: 1195, startPoint y: 94, endPoint x: 31, endPoint y: 276, distance: 1177.6
click at [1195, 94] on link "Cancel Order" at bounding box center [1193, 99] width 96 height 27
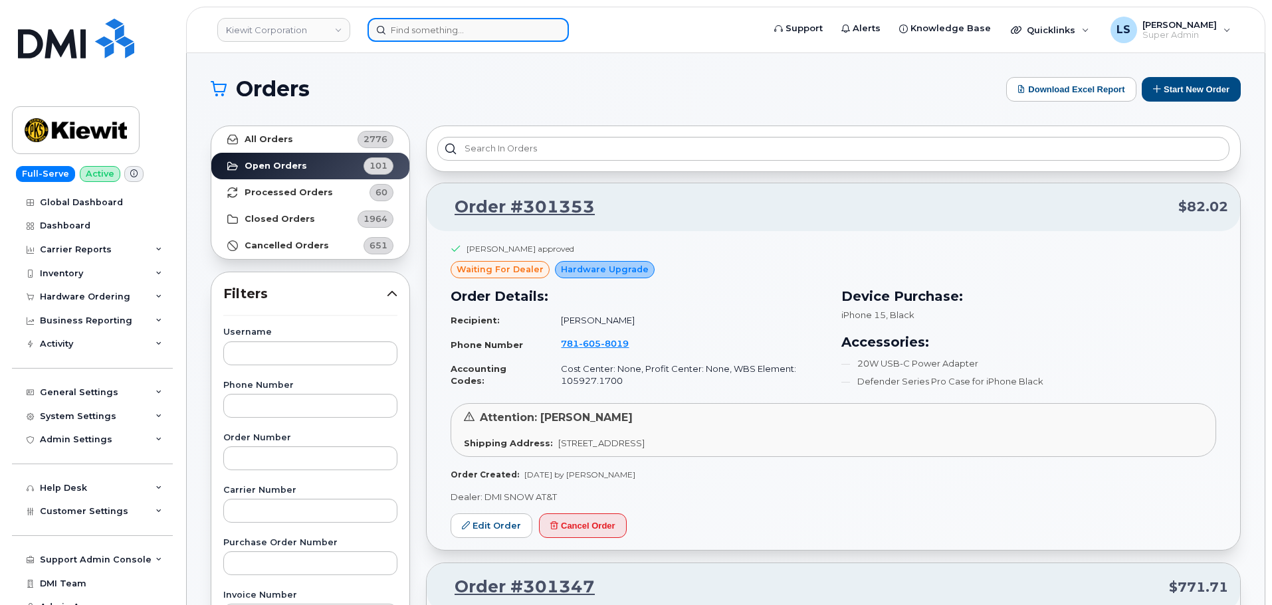
click at [399, 32] on input at bounding box center [467, 30] width 201 height 24
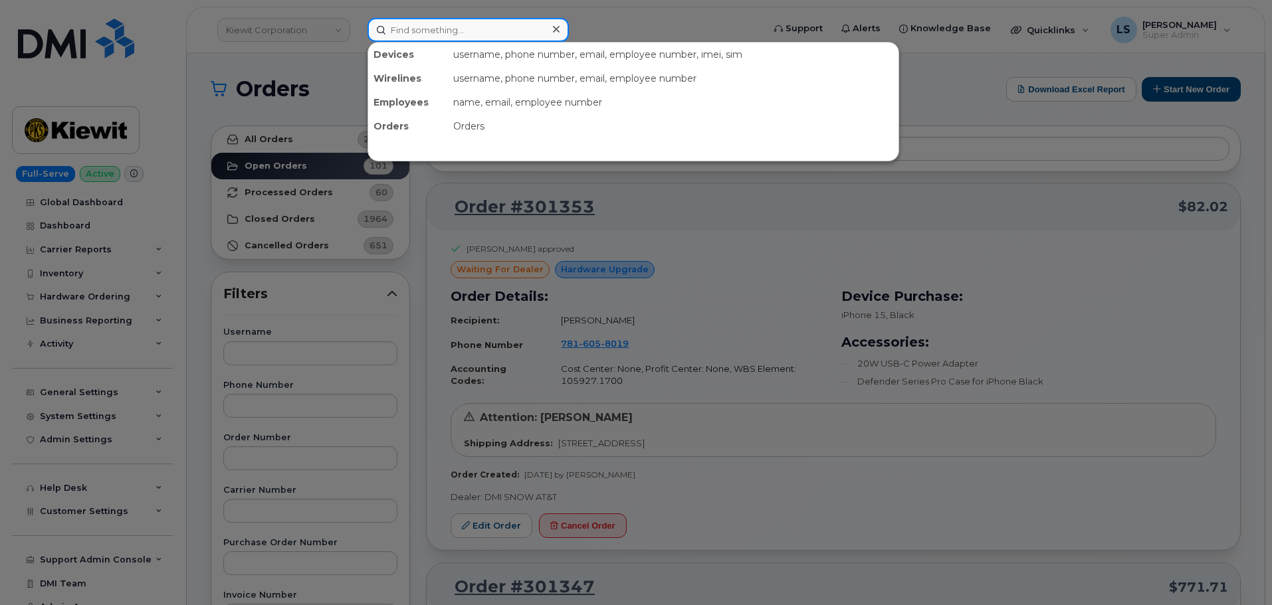
paste input "[PERSON_NAME]"
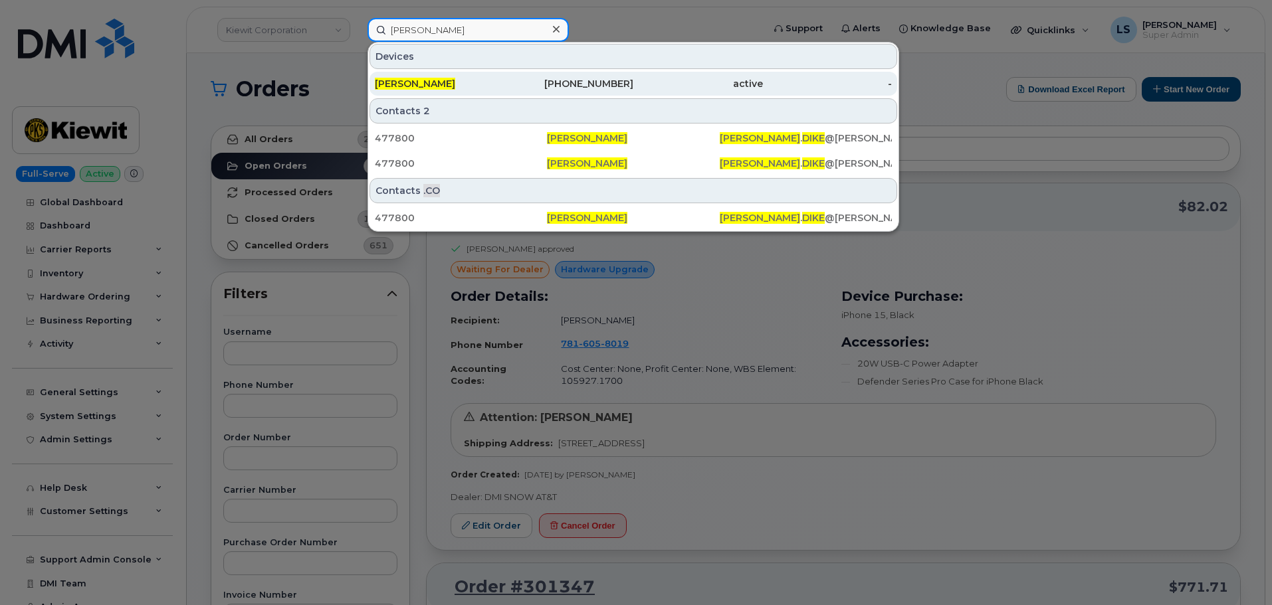
type input "[PERSON_NAME]"
click at [415, 82] on span "[PERSON_NAME]" at bounding box center [415, 84] width 80 height 12
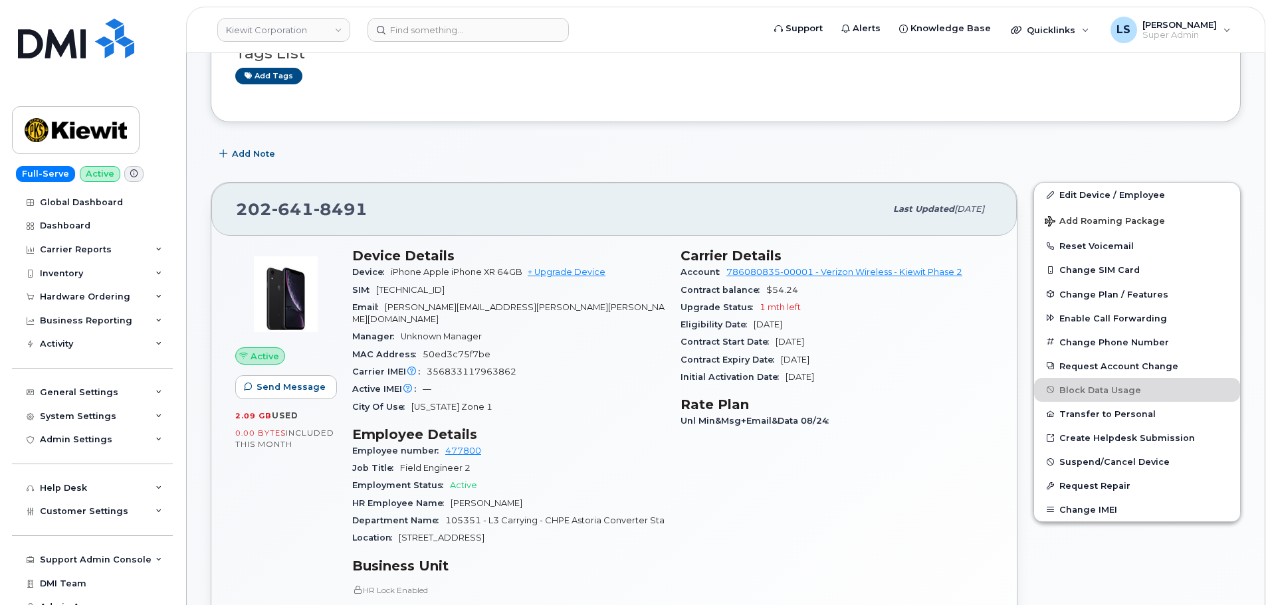
scroll to position [133, 0]
drag, startPoint x: 528, startPoint y: 305, endPoint x: 389, endPoint y: 310, distance: 139.6
click at [389, 310] on div "Email [PERSON_NAME][EMAIL_ADDRESS][PERSON_NAME][PERSON_NAME][DOMAIN_NAME]" at bounding box center [508, 313] width 312 height 30
copy span "[PERSON_NAME][EMAIL_ADDRESS][PERSON_NAME][PERSON_NAME][DOMAIN_NAME]"
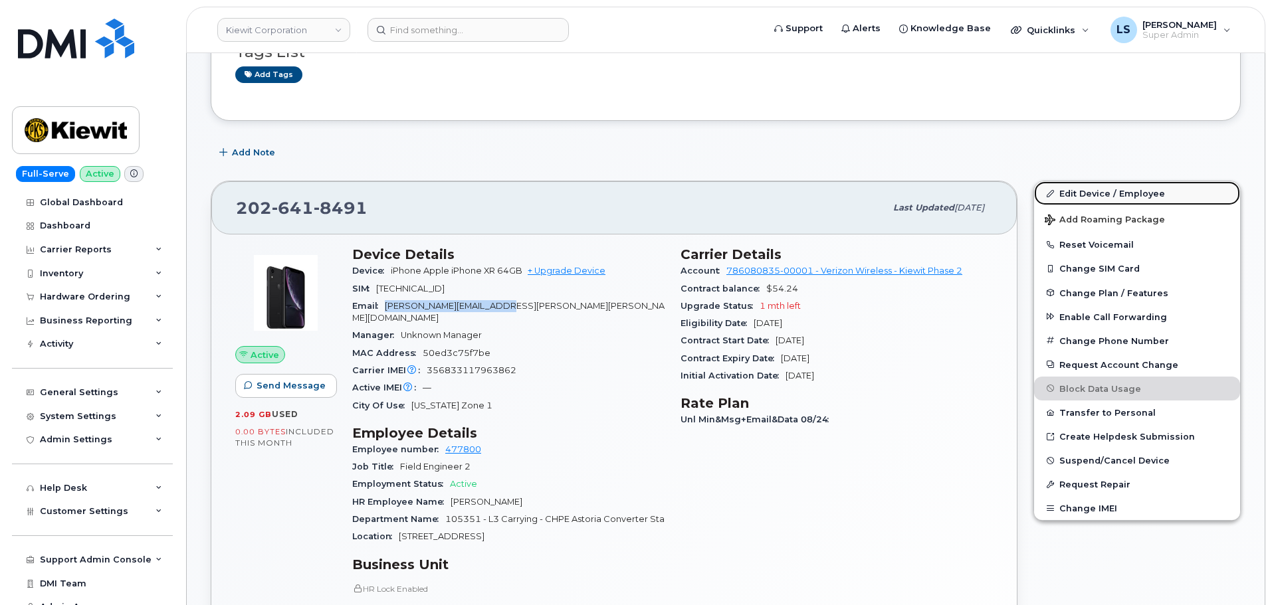
click at [1081, 199] on link "Edit Device / Employee" at bounding box center [1137, 193] width 206 height 24
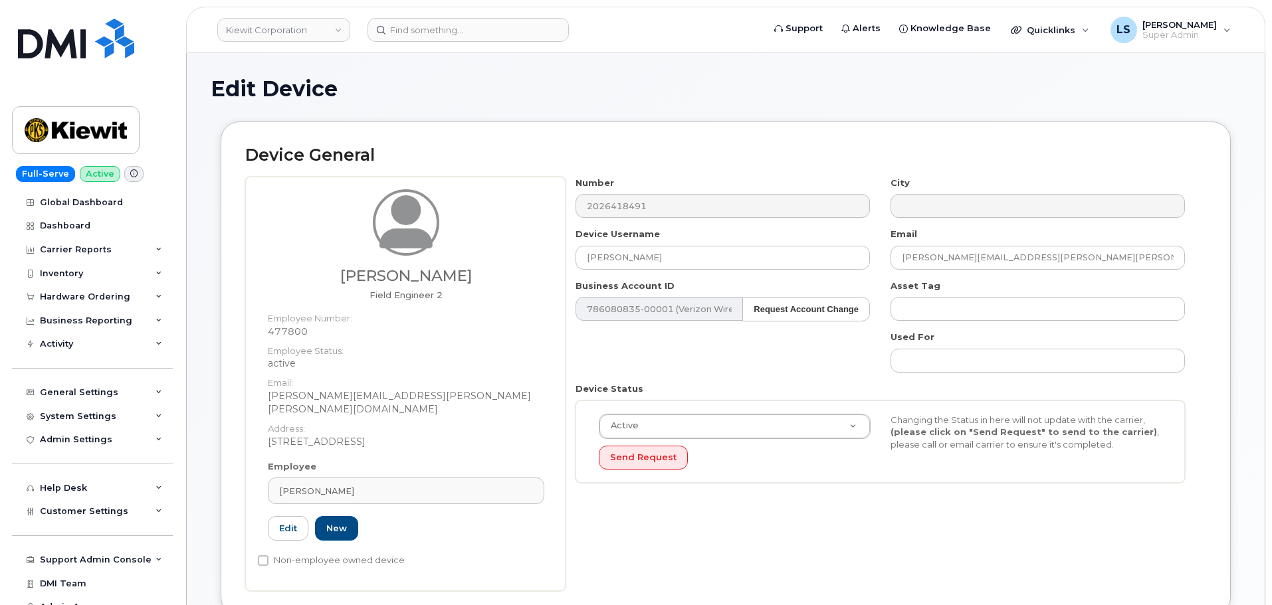
click at [567, 361] on div "Number 2026418491 City Device Username [PERSON_NAME] Email [PERSON_NAME][EMAIL_…" at bounding box center [880, 335] width 630 height 317
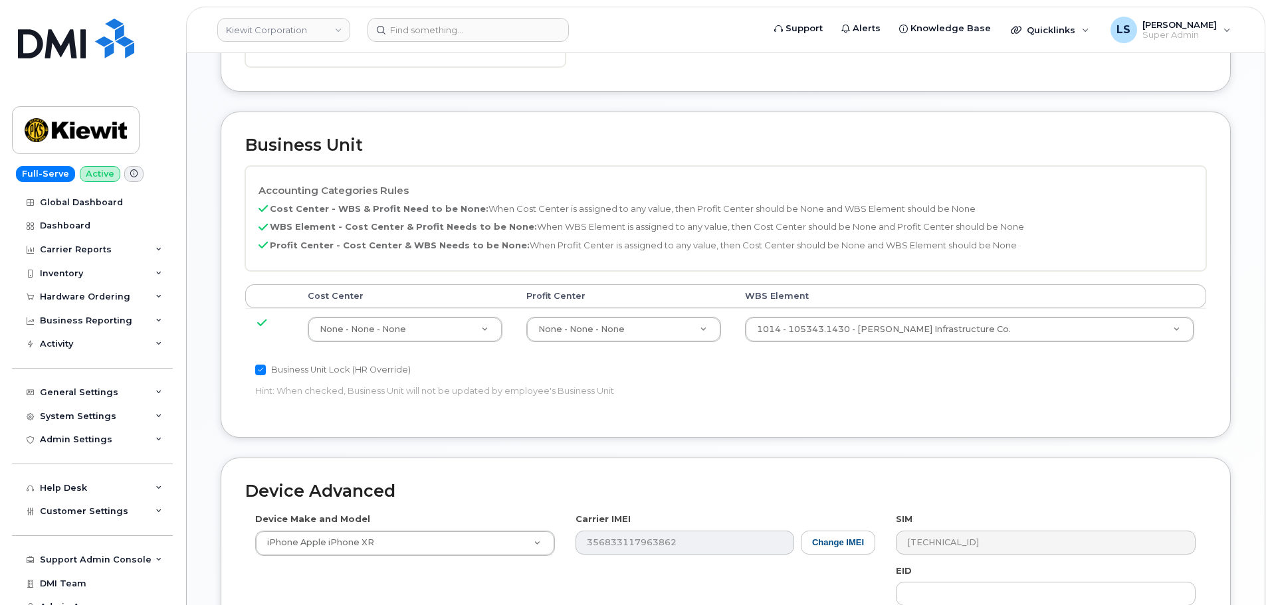
scroll to position [494, 0]
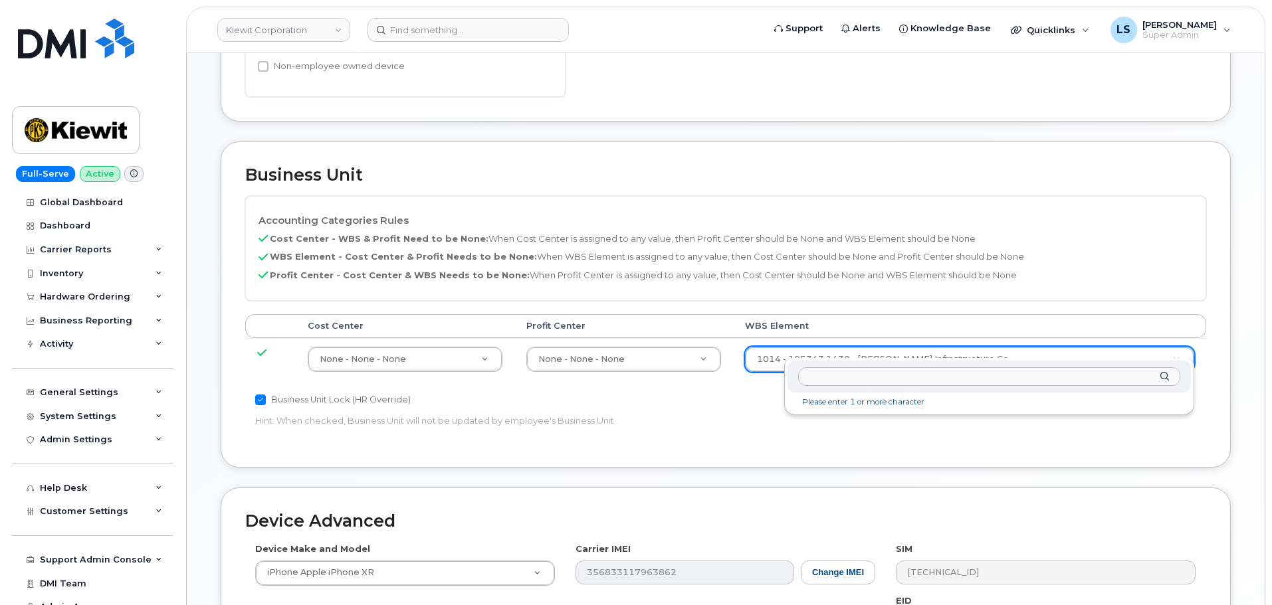
click at [870, 374] on input "text" at bounding box center [989, 376] width 382 height 19
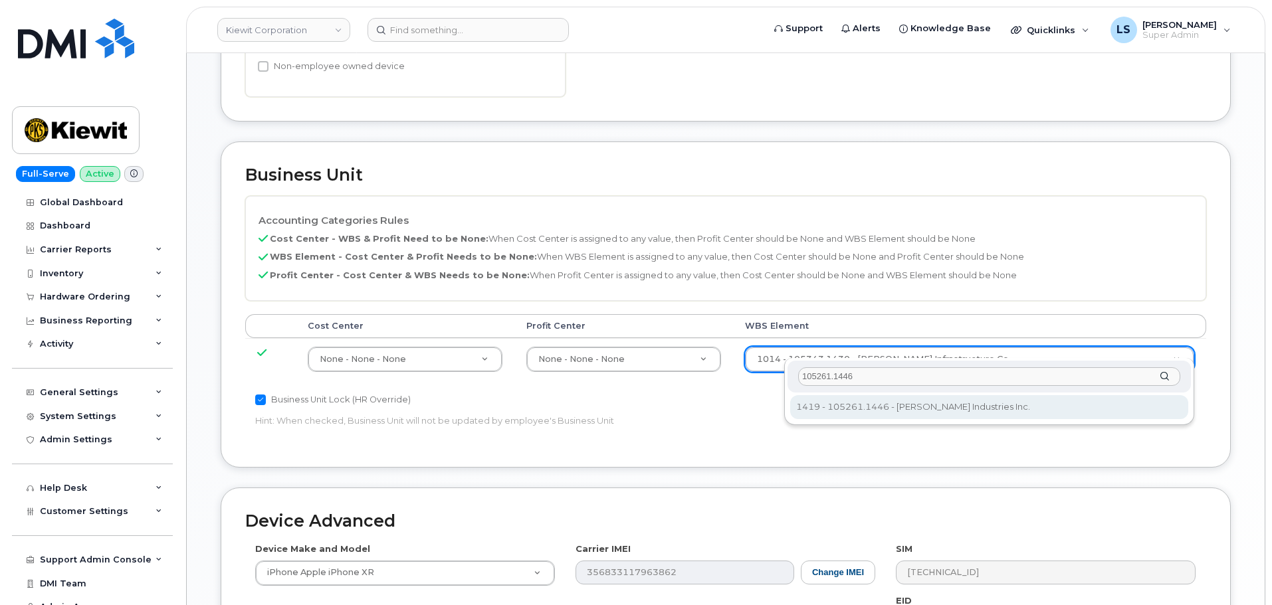
type input "105261.1446"
type input "30091308"
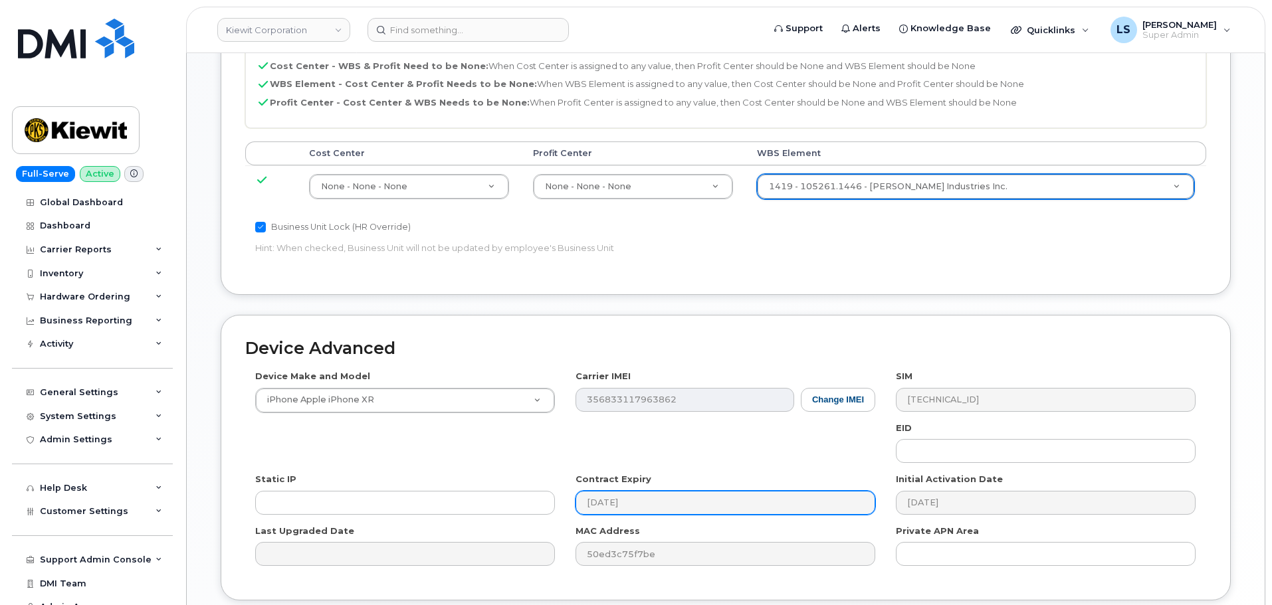
scroll to position [760, 0]
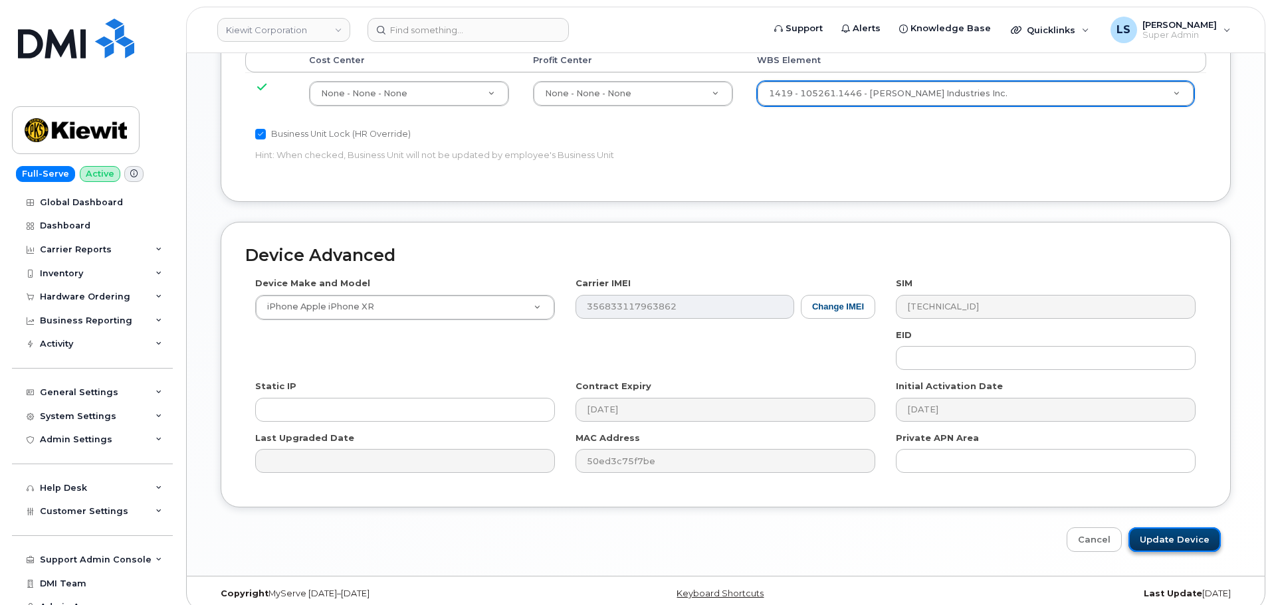
click at [1151, 533] on input "Update Device" at bounding box center [1174, 540] width 92 height 25
type input "Saving..."
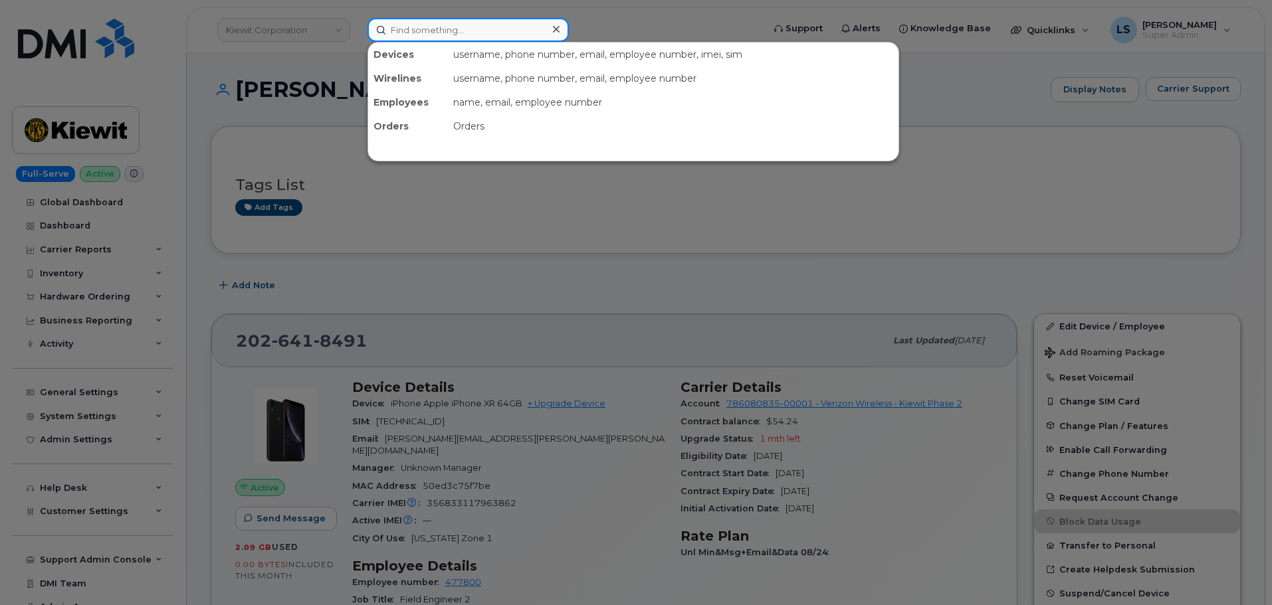
click at [466, 29] on input at bounding box center [467, 30] width 201 height 24
paste input "[DOMAIN_NAME][EMAIL_ADDRESS][PERSON_NAME][DOMAIN_NAME]"
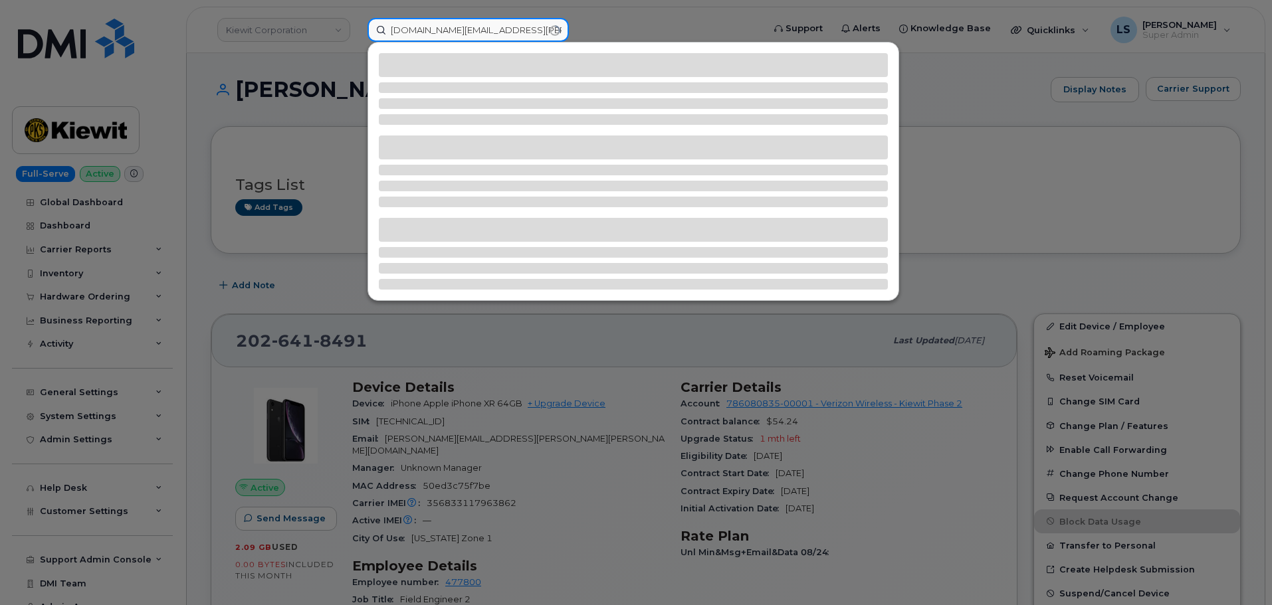
type input "[DOMAIN_NAME][EMAIL_ADDRESS][PERSON_NAME][DOMAIN_NAME]"
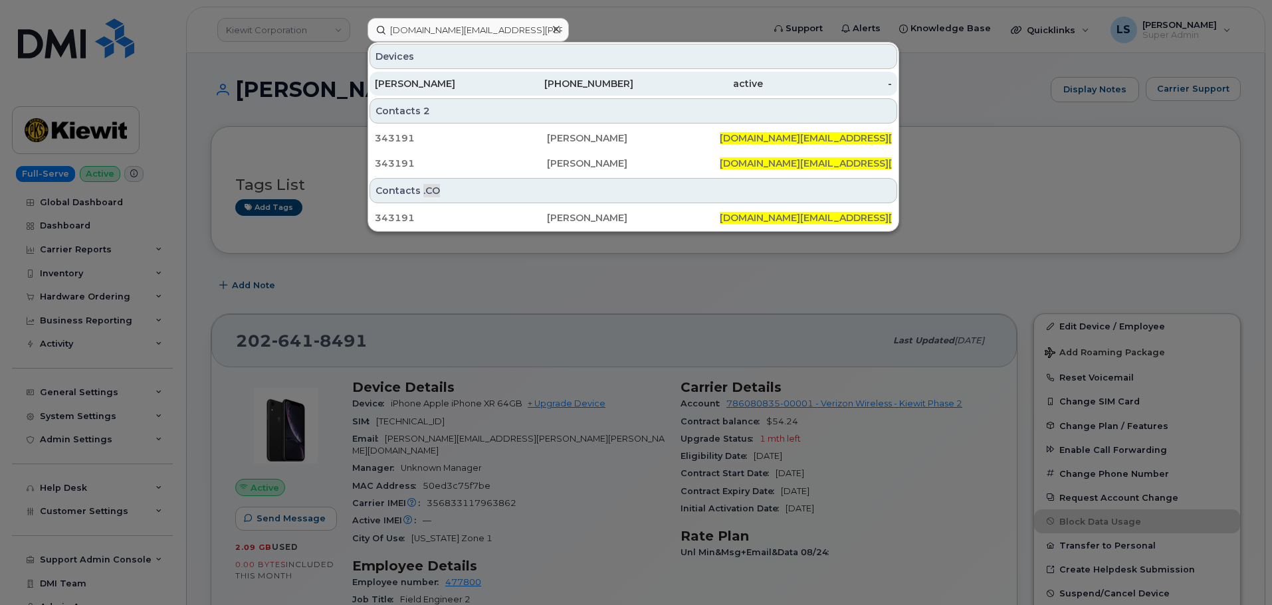
click at [484, 86] on div "[PERSON_NAME]" at bounding box center [440, 83] width 130 height 13
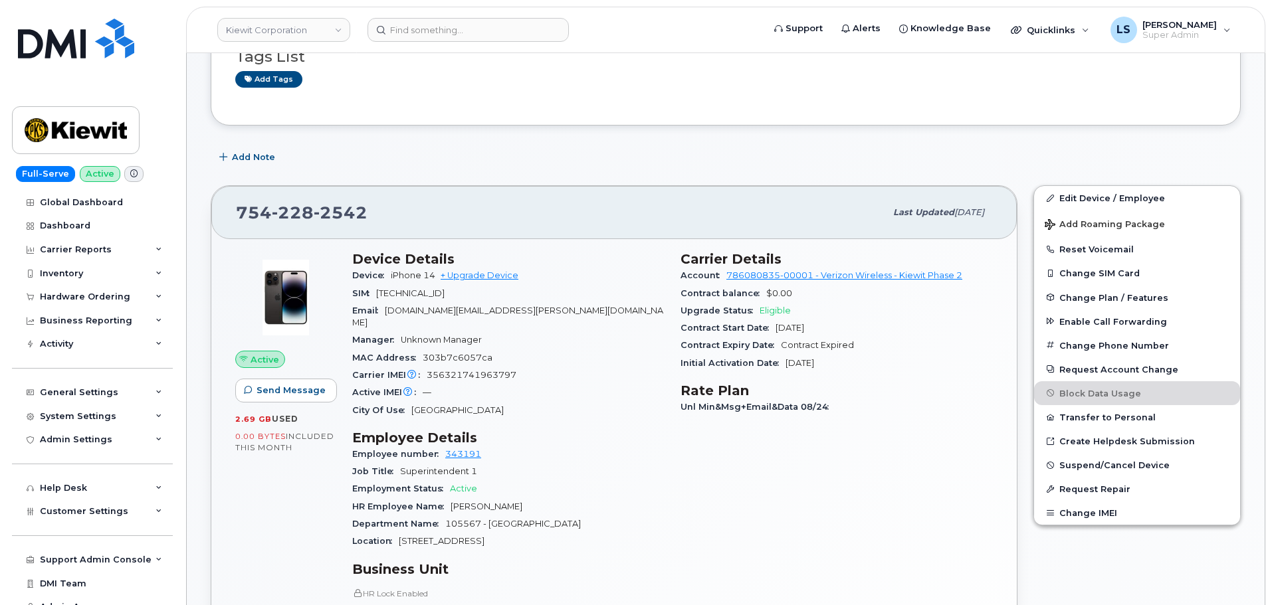
scroll to position [133, 0]
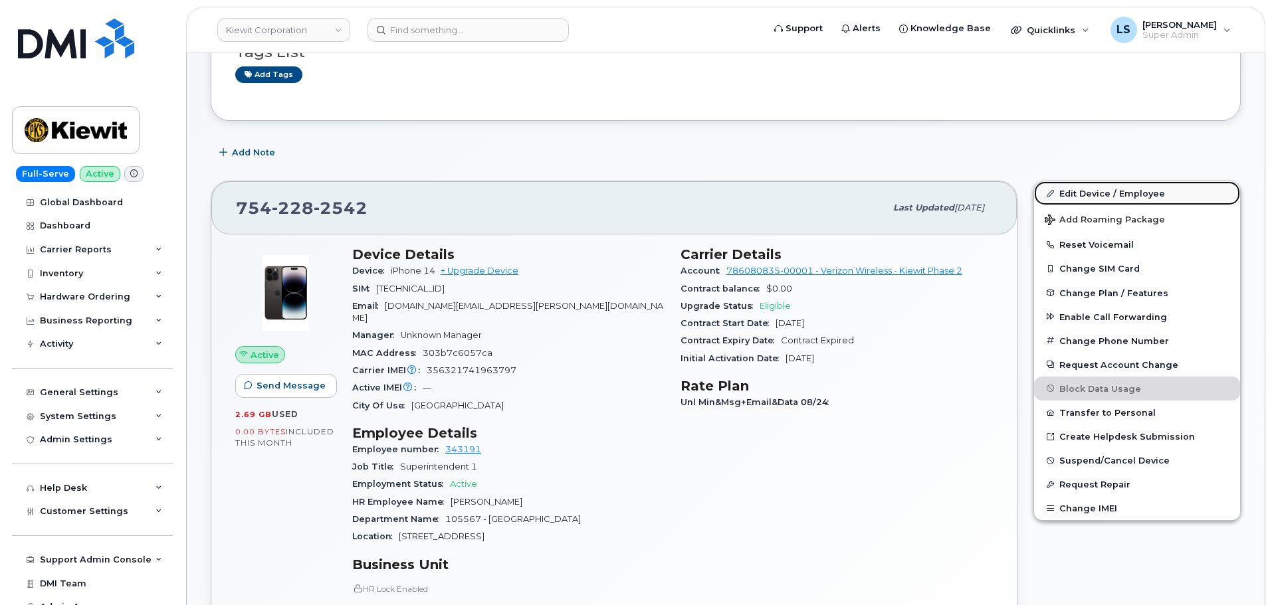
click at [1106, 197] on link "Edit Device / Employee" at bounding box center [1137, 193] width 206 height 24
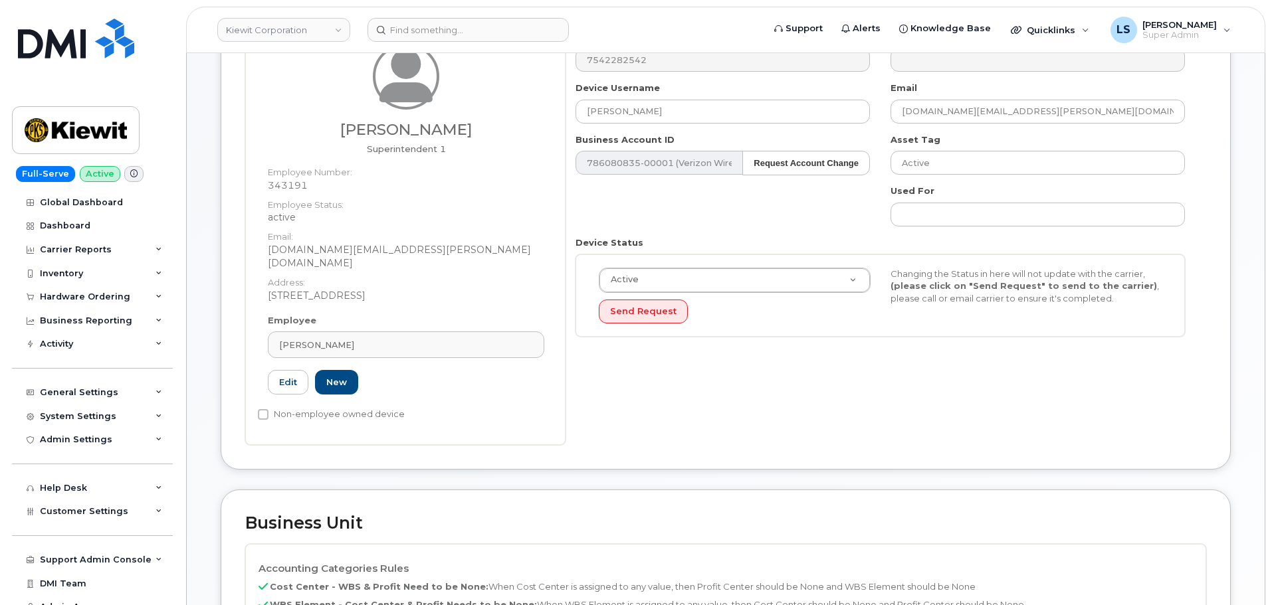
scroll to position [465, 0]
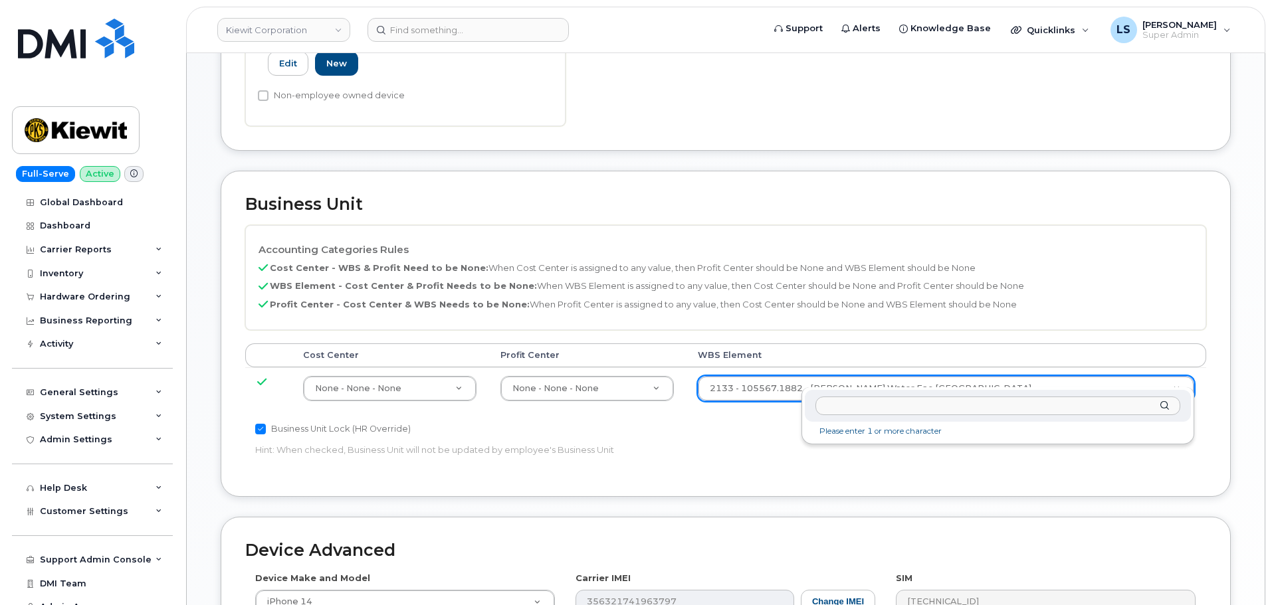
click at [850, 401] on input "text" at bounding box center [997, 406] width 365 height 19
type input "106373.1081"
type input "35050978"
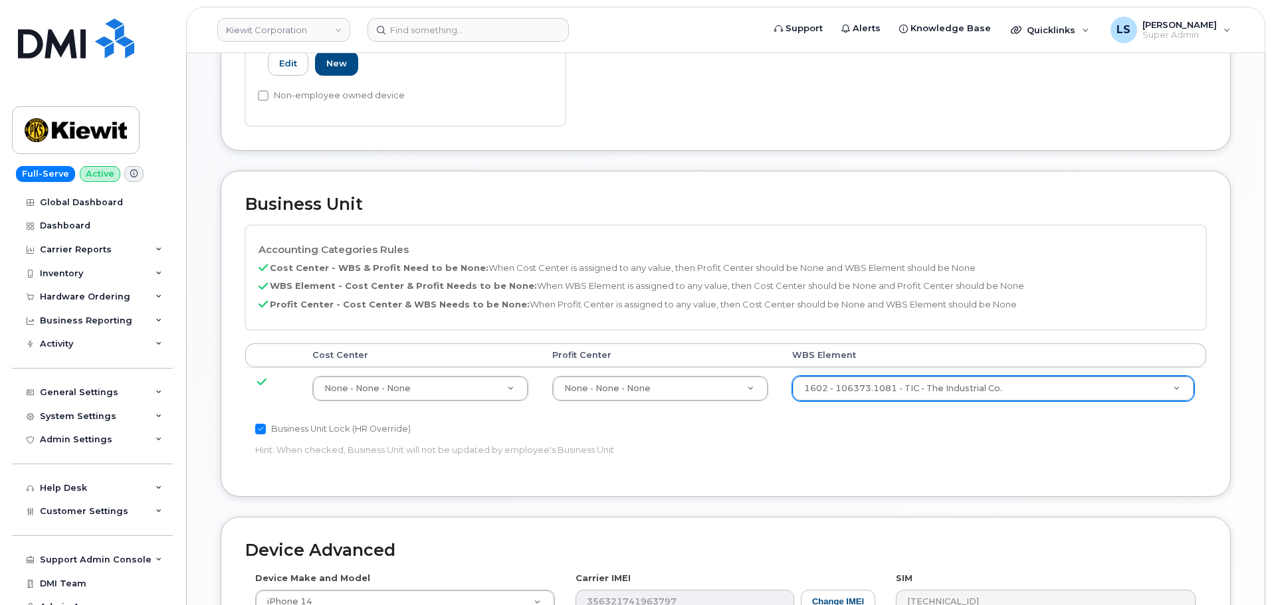
click at [788, 421] on div "Business Unit Lock (HR Override)" at bounding box center [565, 429] width 620 height 16
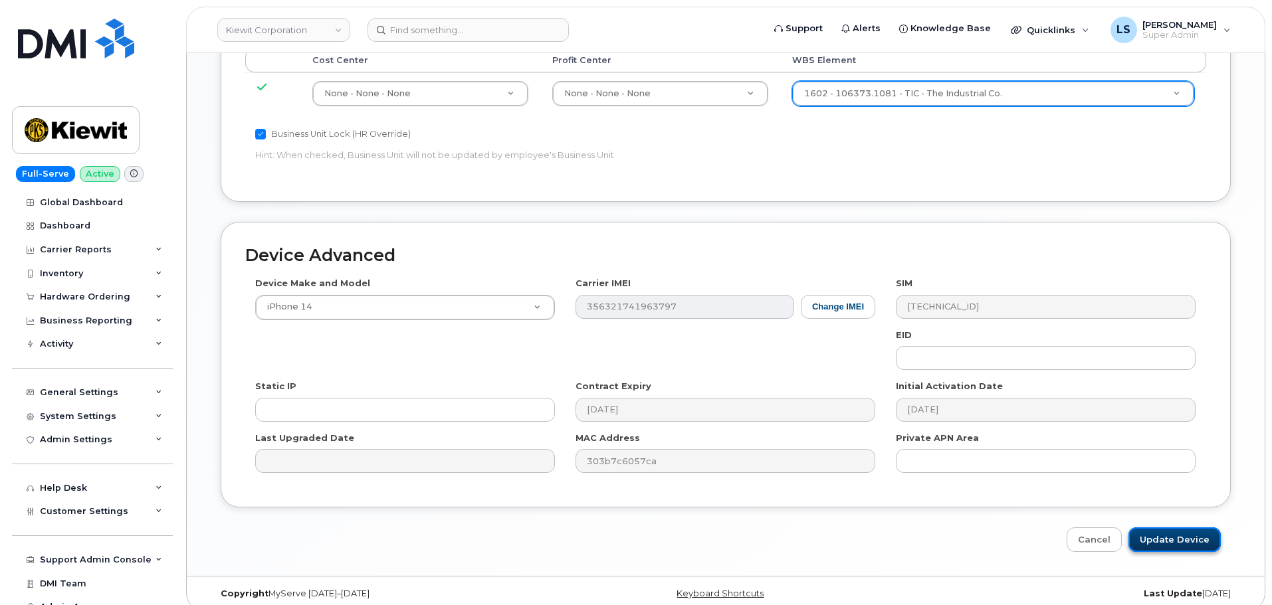
click at [1164, 534] on input "Update Device" at bounding box center [1174, 540] width 92 height 25
type input "Saving..."
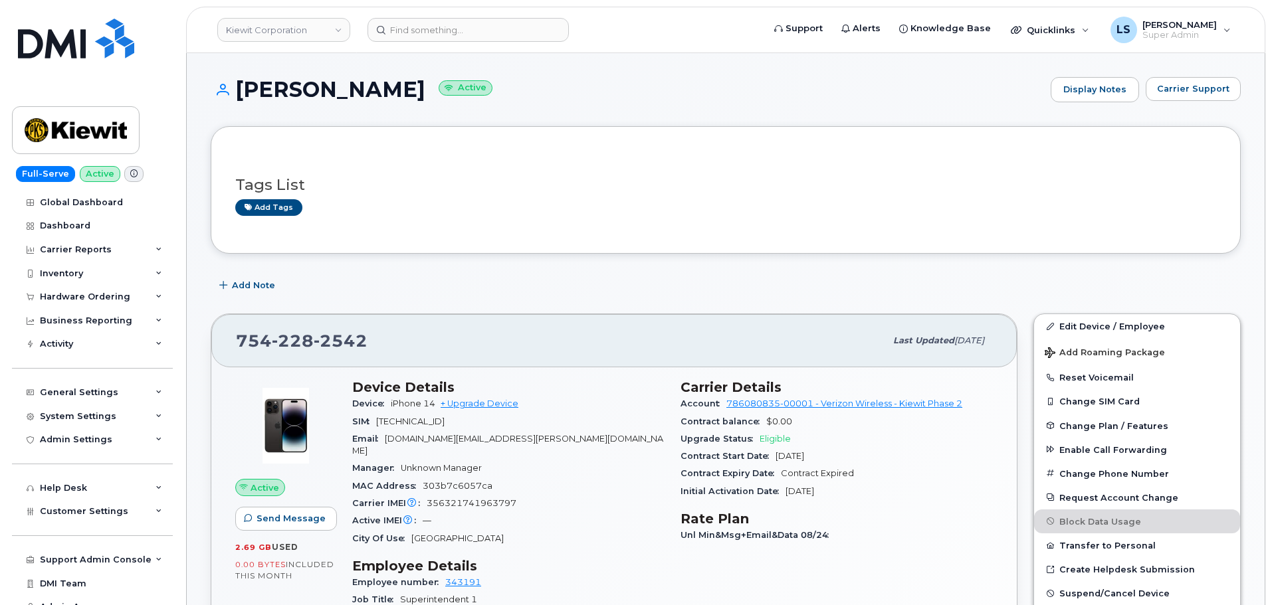
click at [411, 286] on div "Add Note" at bounding box center [726, 286] width 1030 height 24
click at [443, 36] on input at bounding box center [467, 30] width 201 height 24
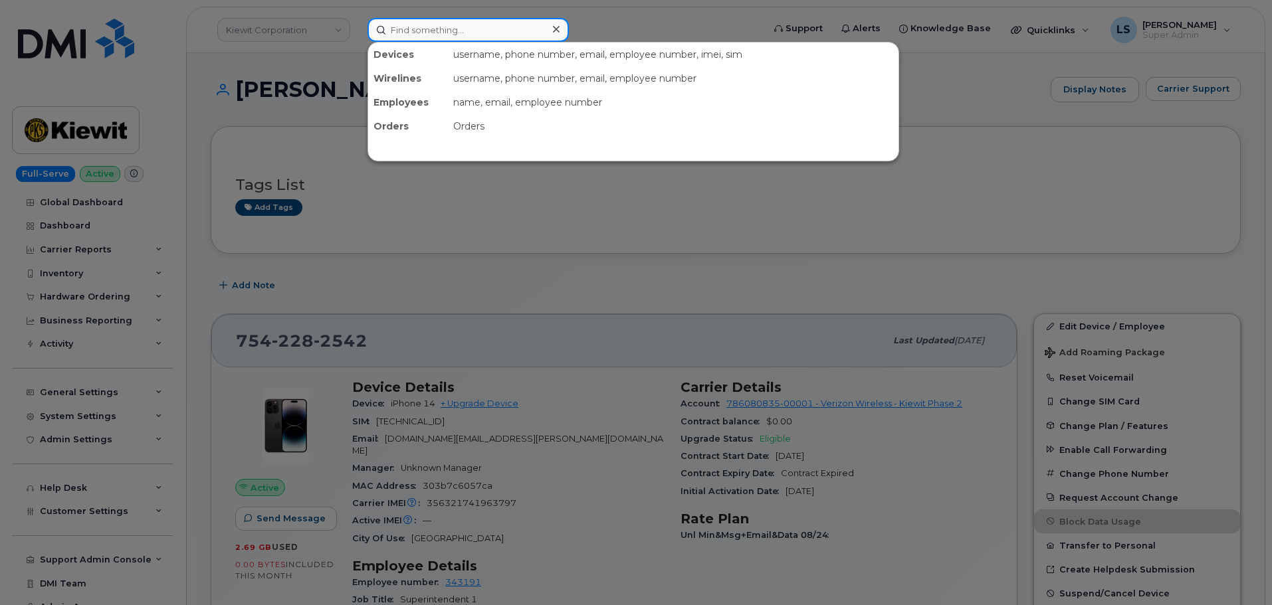
paste input "[PERSON_NAME]"
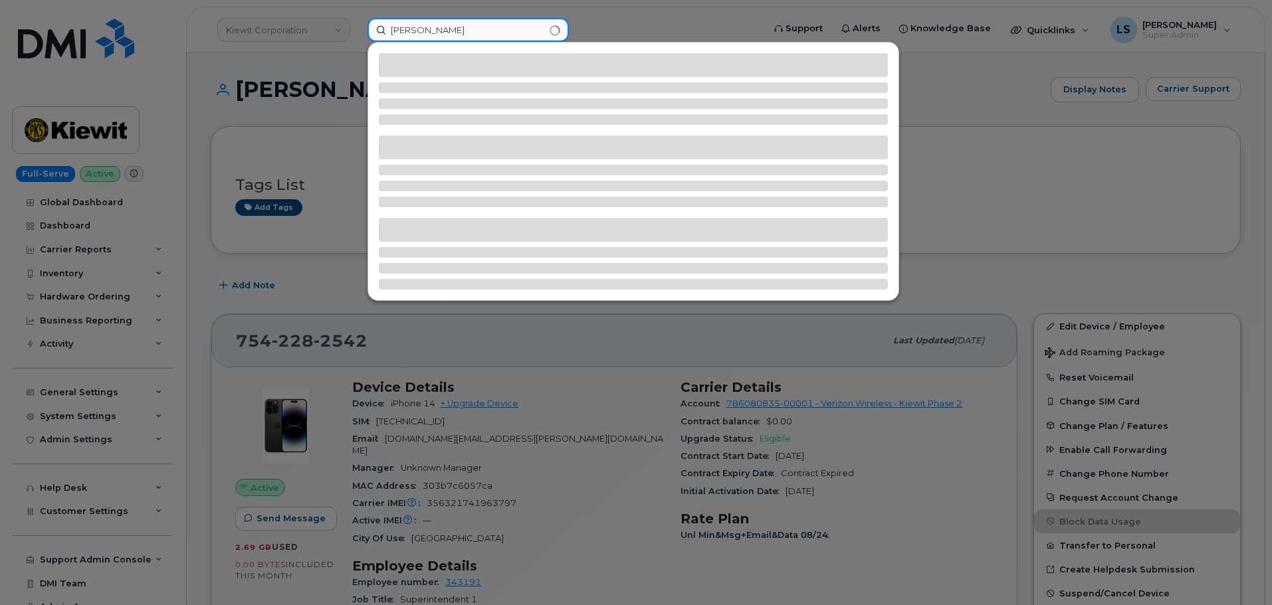
type input "[PERSON_NAME]"
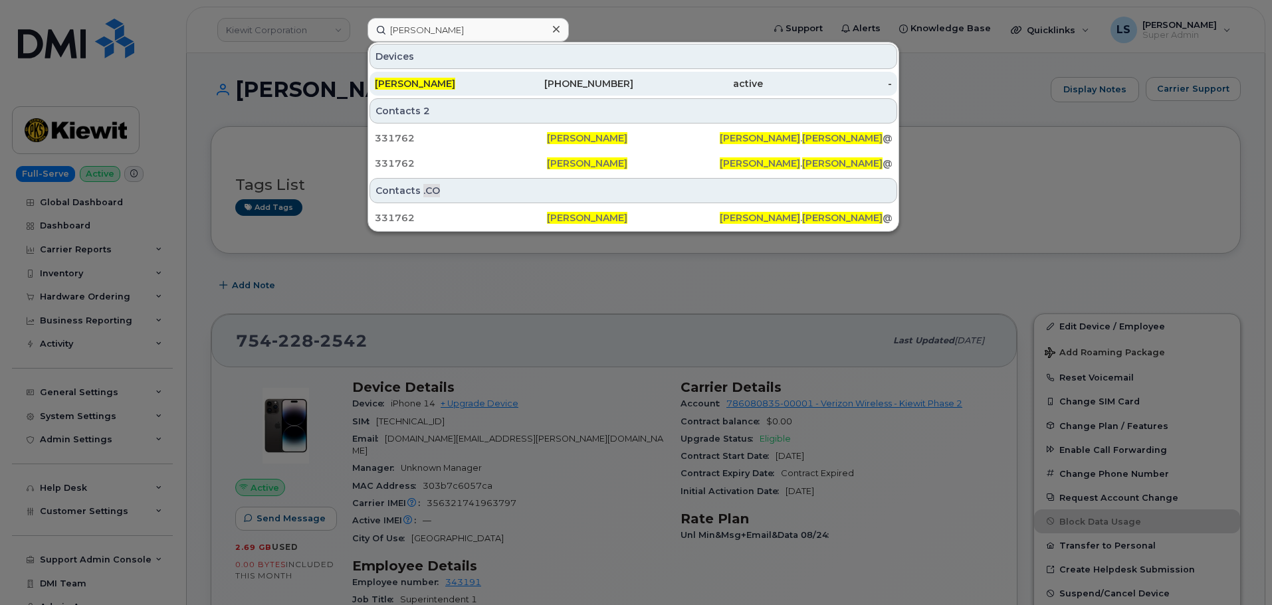
click at [428, 88] on div "[PERSON_NAME]" at bounding box center [440, 83] width 130 height 13
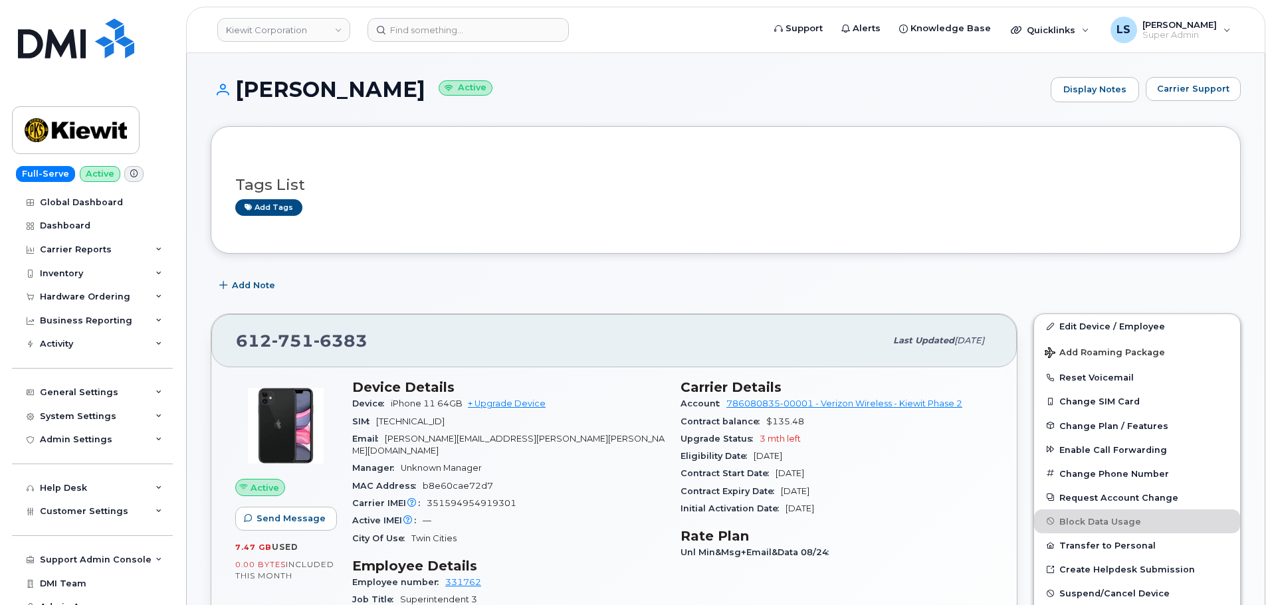
click at [330, 284] on div "Add Note" at bounding box center [726, 286] width 1030 height 24
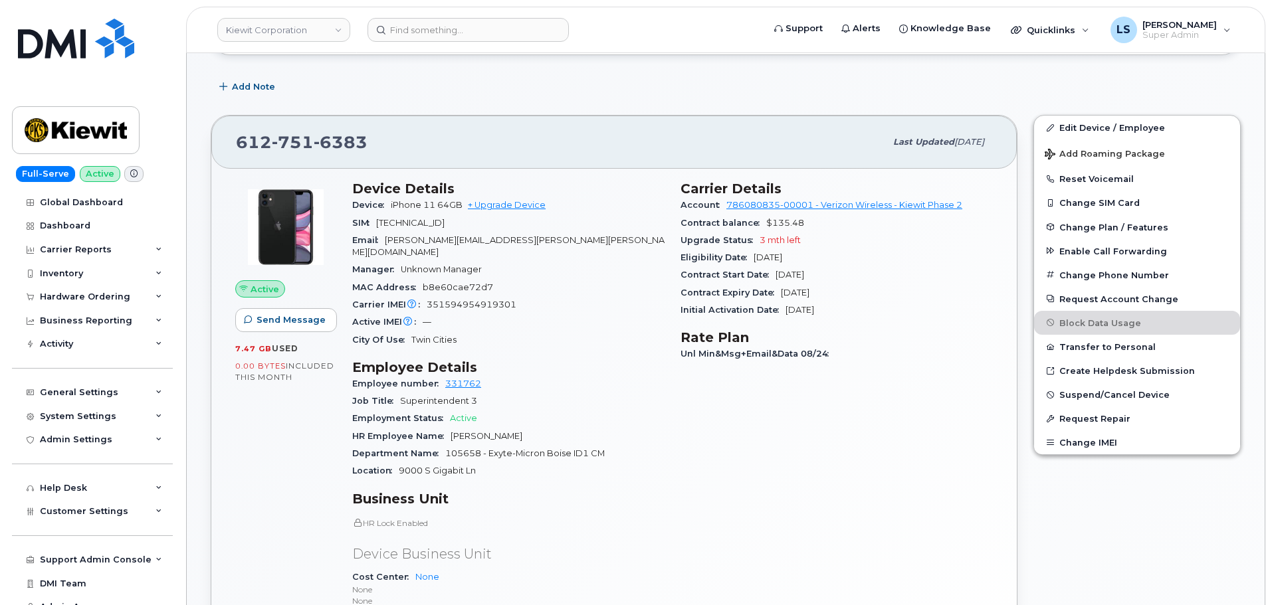
scroll to position [199, 0]
click at [1109, 125] on link "Edit Device / Employee" at bounding box center [1137, 127] width 206 height 24
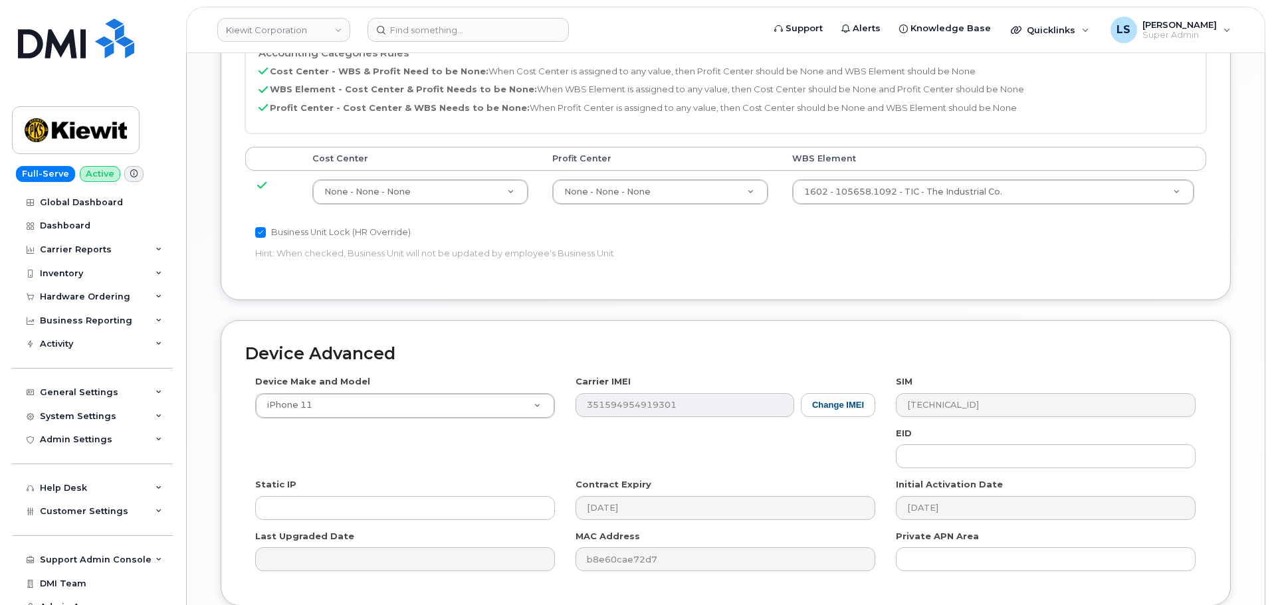
scroll to position [561, 0]
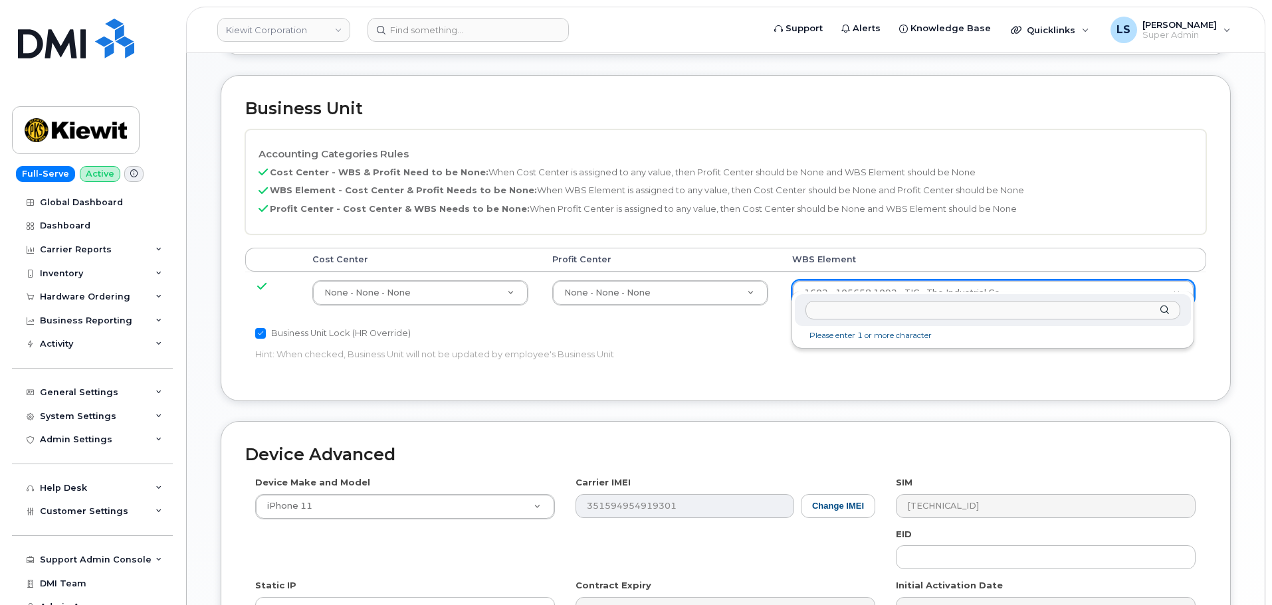
click at [825, 307] on input "text" at bounding box center [992, 310] width 375 height 19
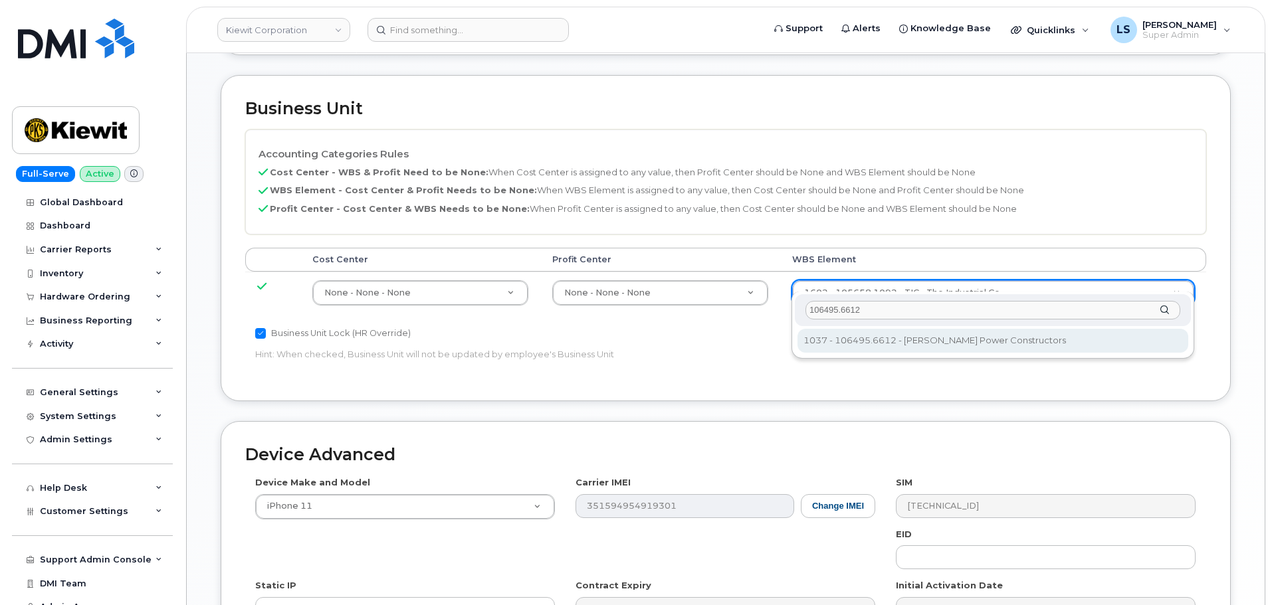
type input "106495.6612"
type input "35834206"
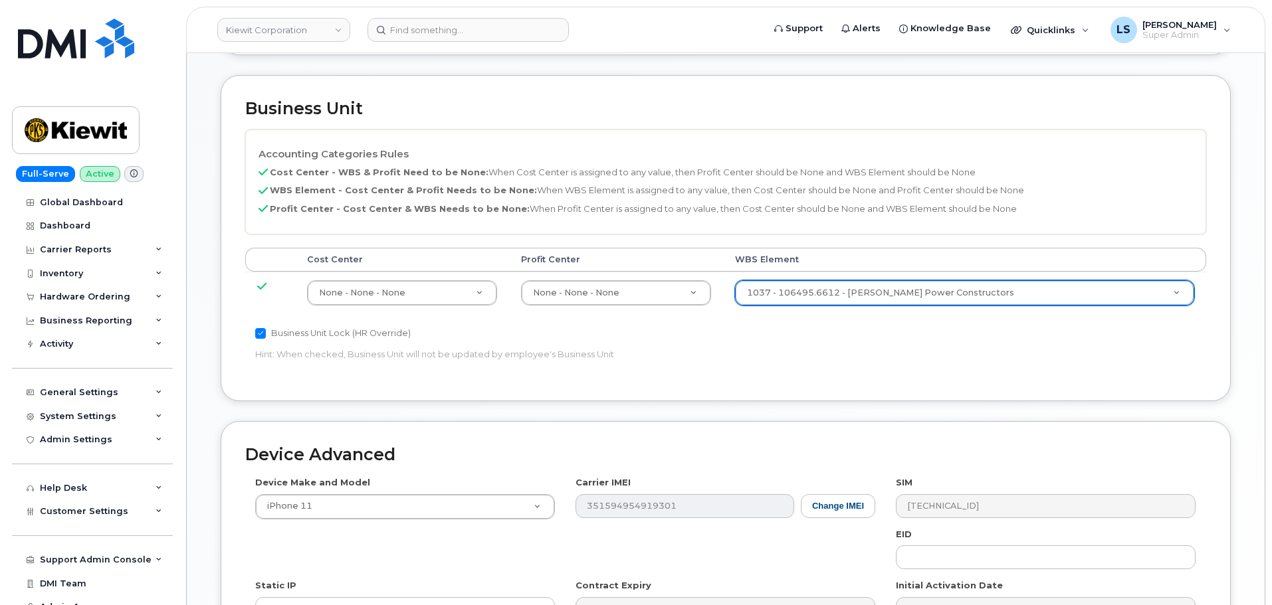
click at [723, 298] on td "None - None - None None - None - None Unknown - Unknown - Unknown" at bounding box center [616, 293] width 214 height 42
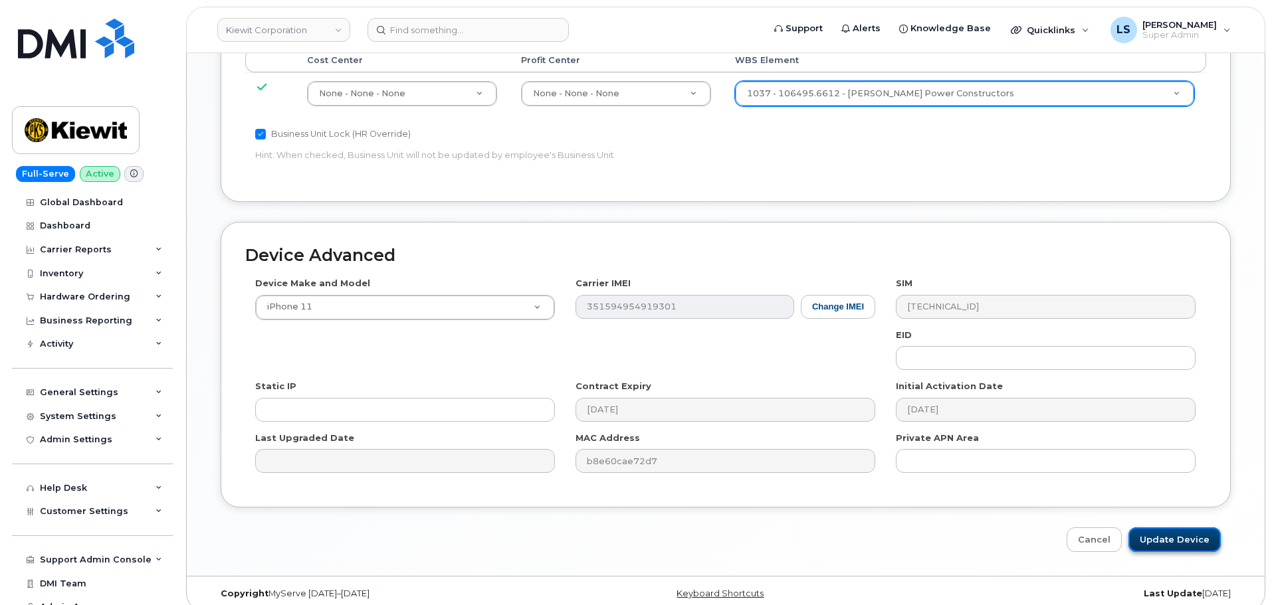
click at [1142, 528] on input "Update Device" at bounding box center [1174, 540] width 92 height 25
type input "Saving..."
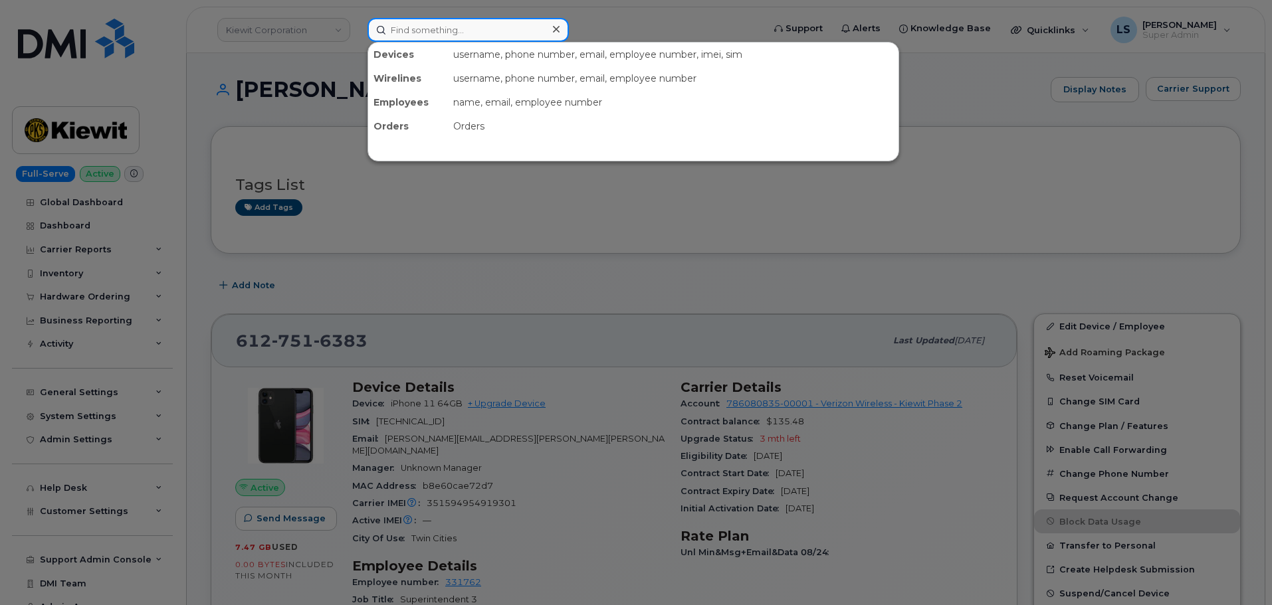
click at [466, 26] on input at bounding box center [467, 30] width 201 height 24
paste input "913-908-4693"
type input "913-908-4693"
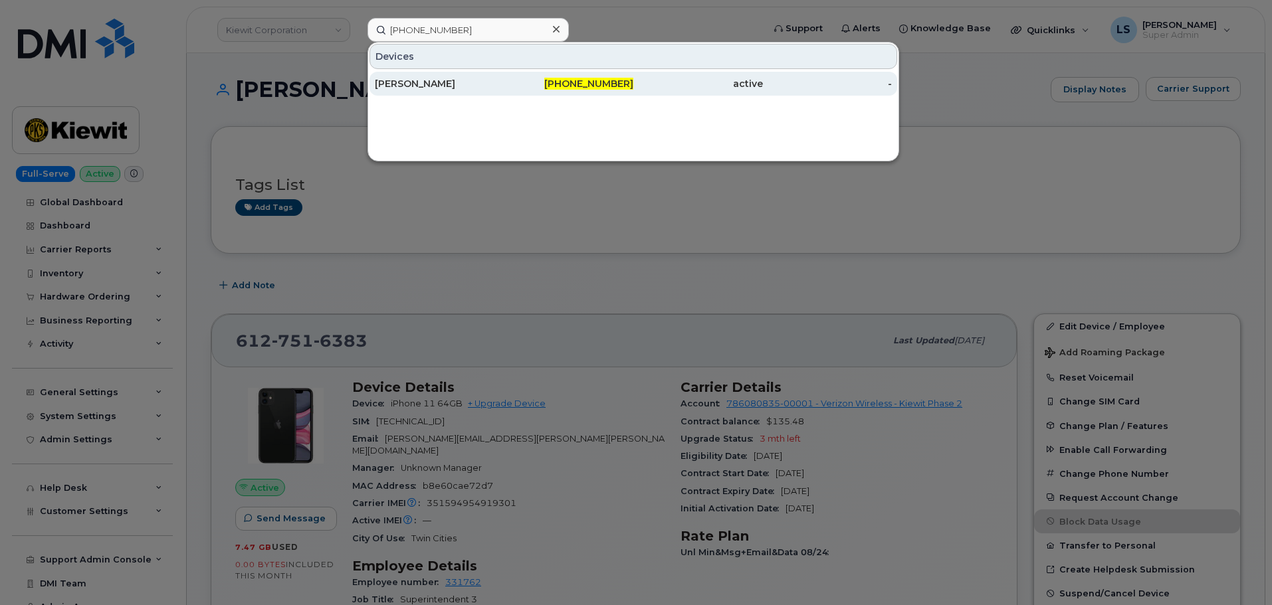
click at [454, 81] on div "[PERSON_NAME]" at bounding box center [440, 83] width 130 height 13
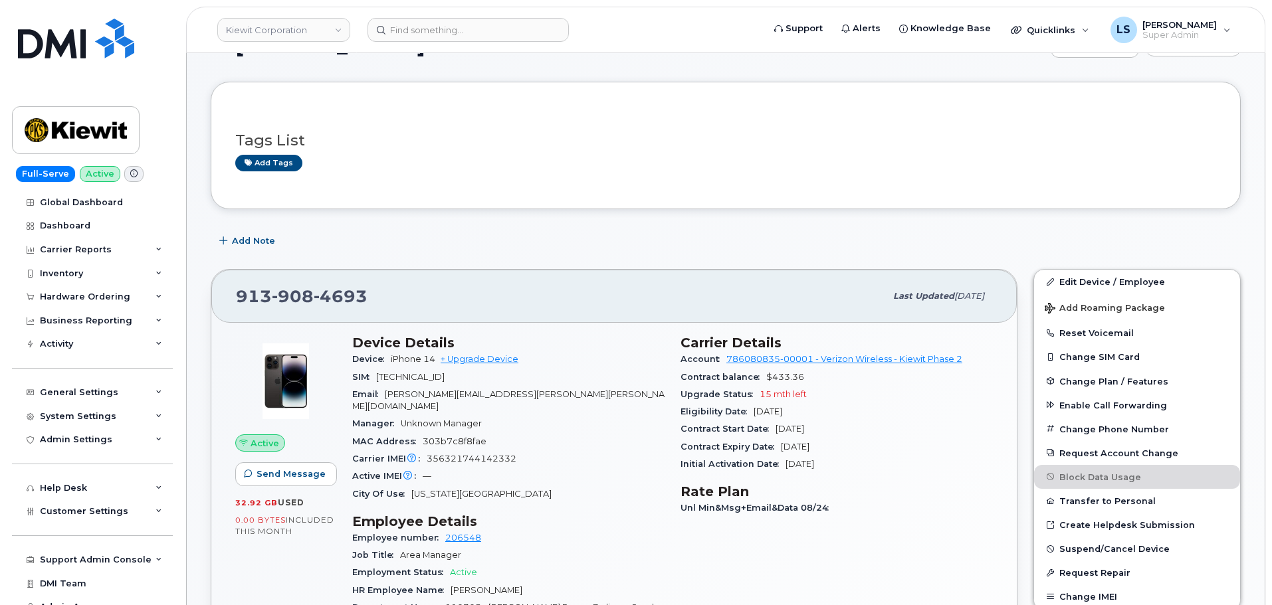
scroll to position [66, 0]
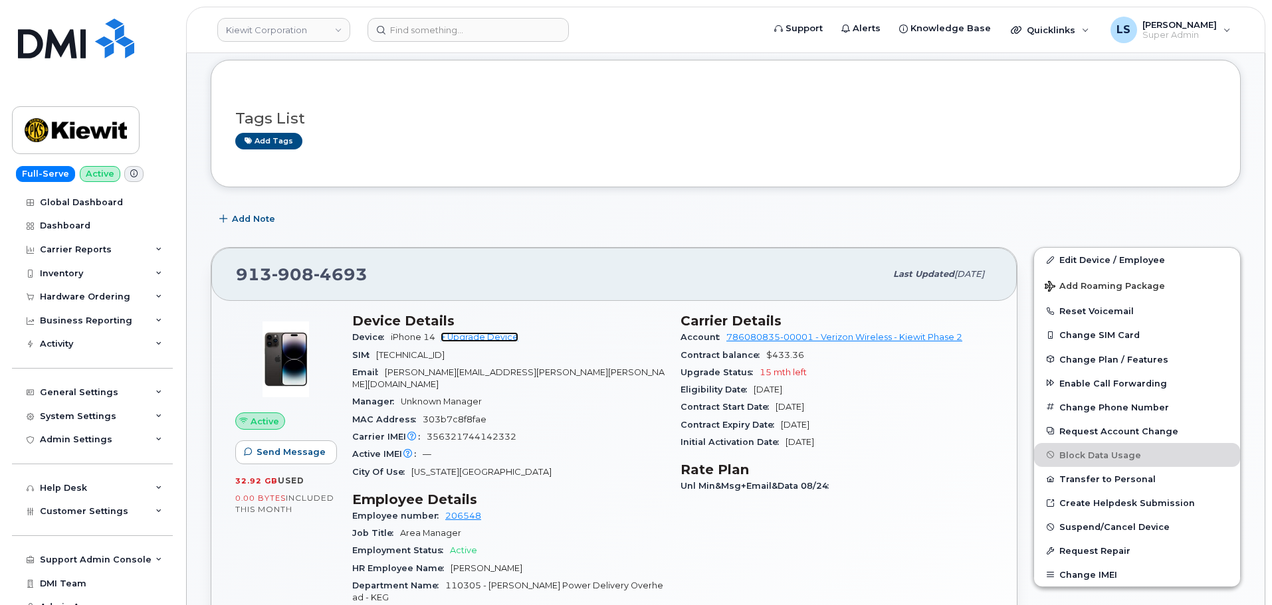
click at [486, 335] on link "+ Upgrade Device" at bounding box center [480, 337] width 78 height 10
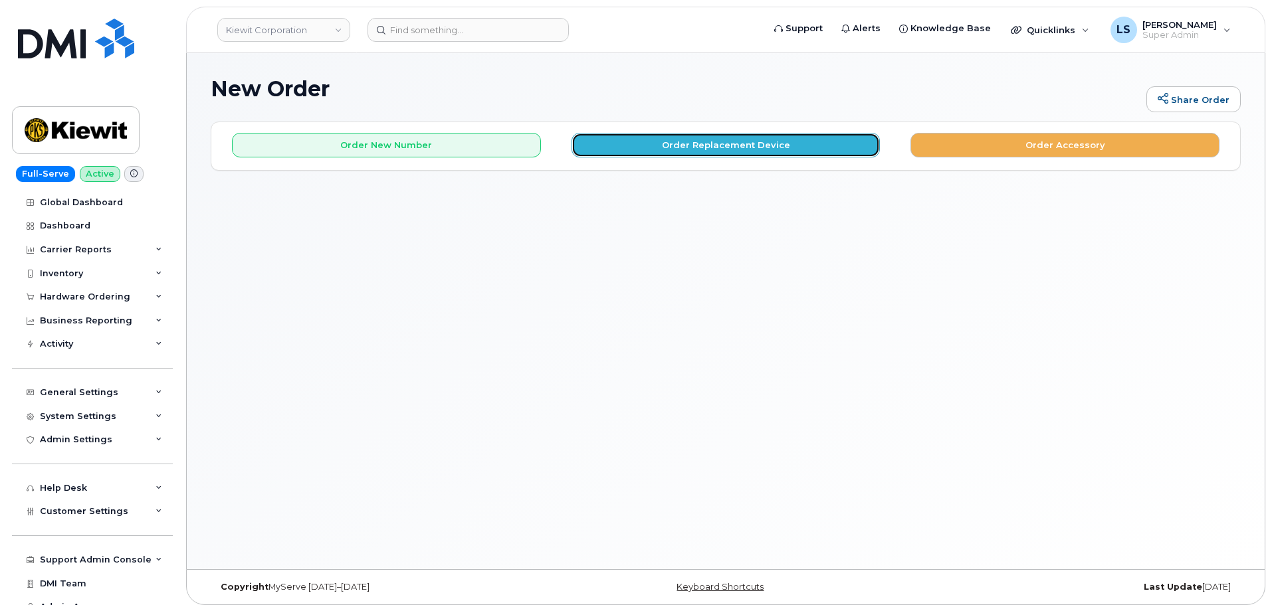
click at [672, 153] on button "Order Replacement Device" at bounding box center [725, 145] width 309 height 25
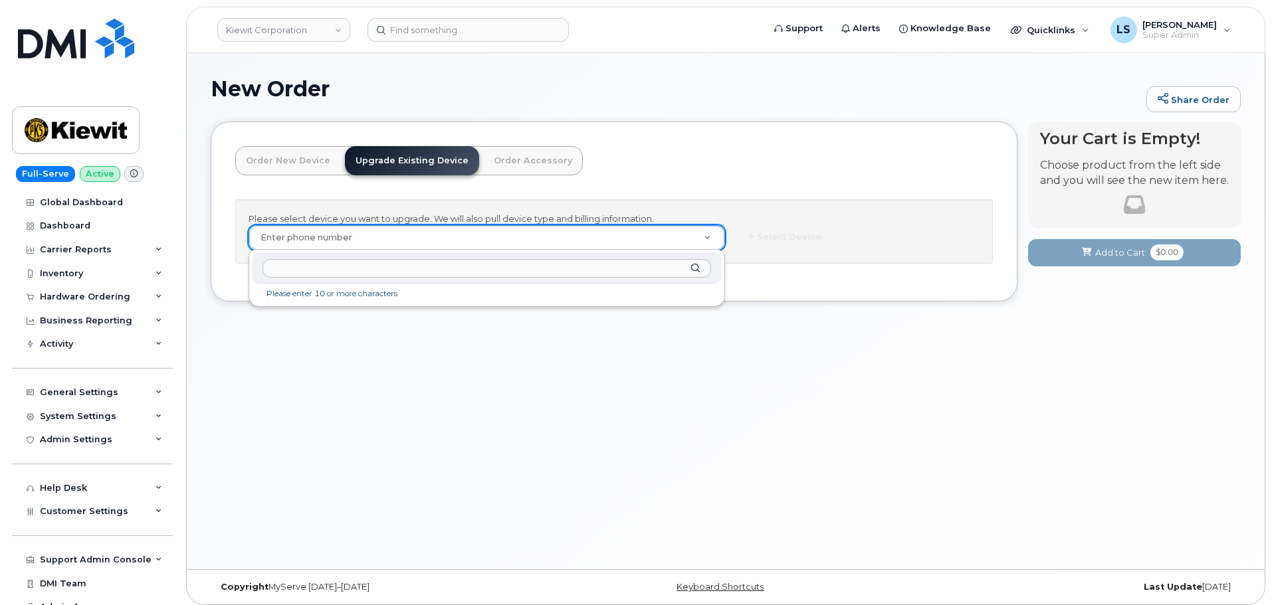
click at [300, 267] on input "text" at bounding box center [486, 268] width 449 height 19
paste input "[PHONE_NUMBER]"
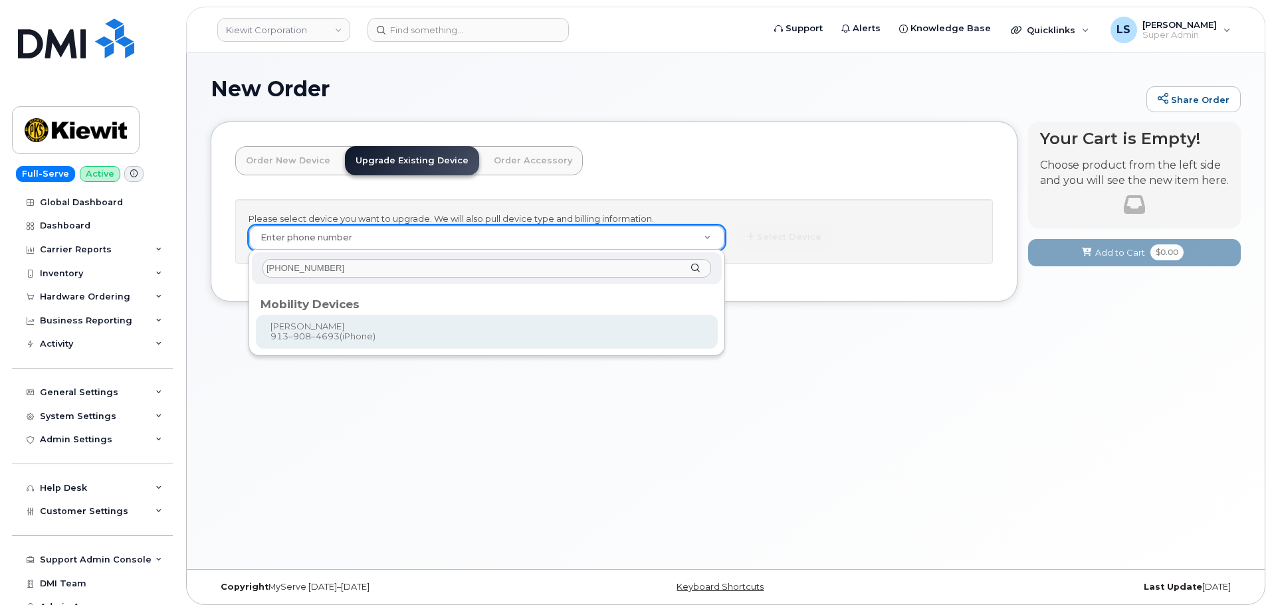
type input "[PHONE_NUMBER]"
type input "1174301"
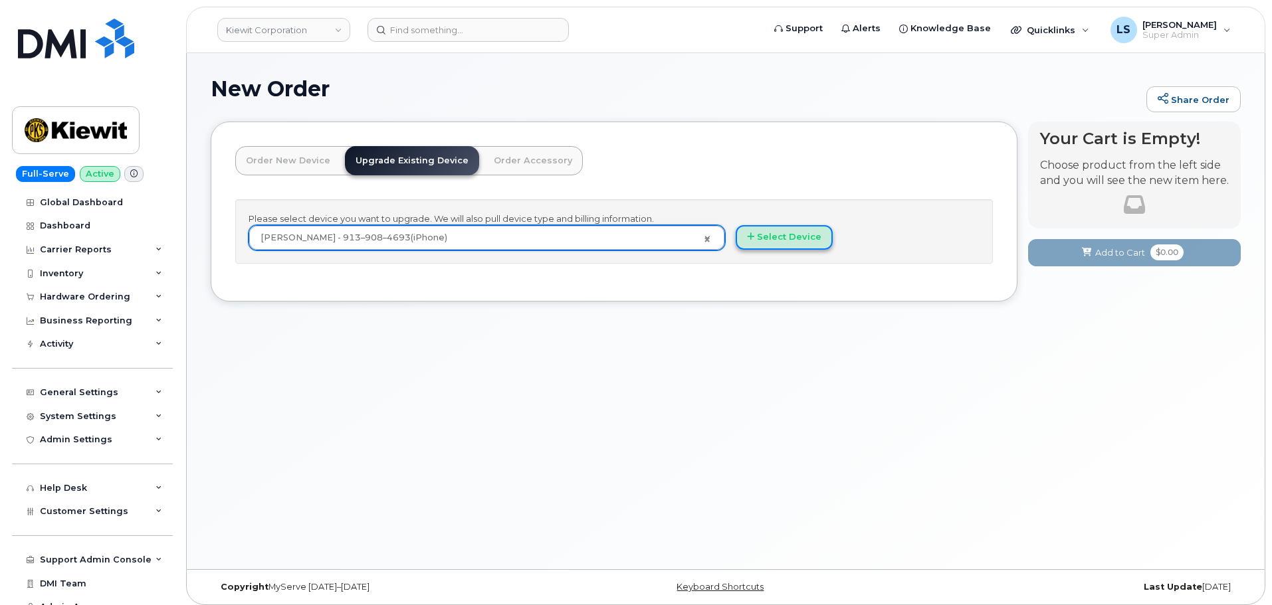
click at [781, 244] on button "Select Device" at bounding box center [784, 237] width 97 height 25
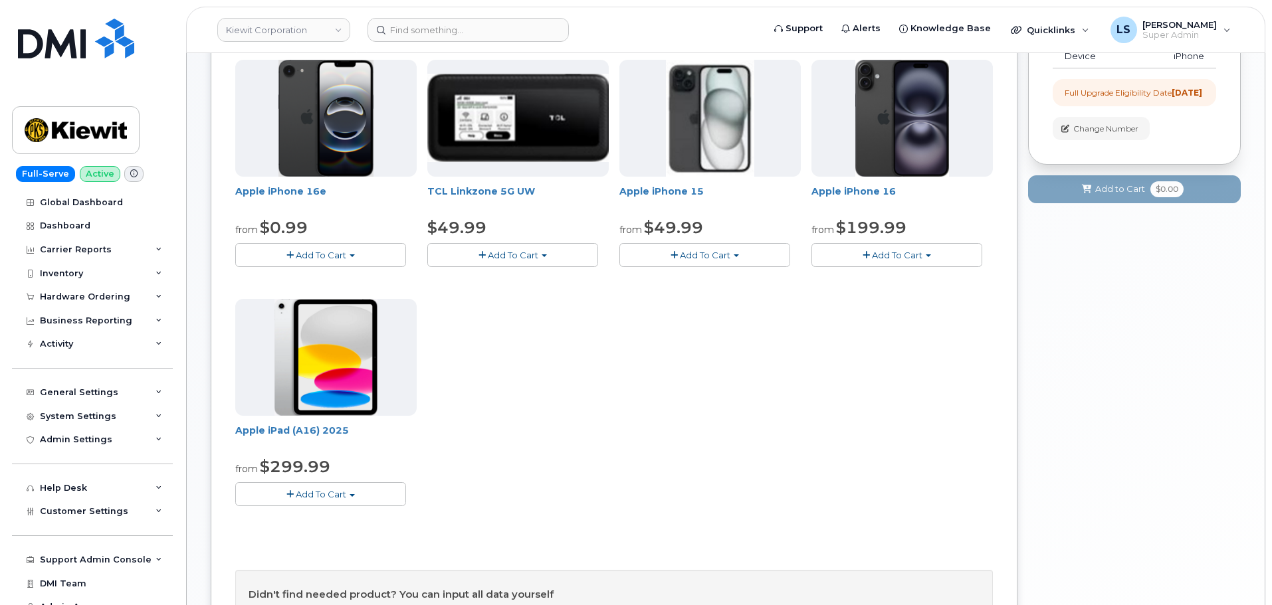
scroll to position [66, 0]
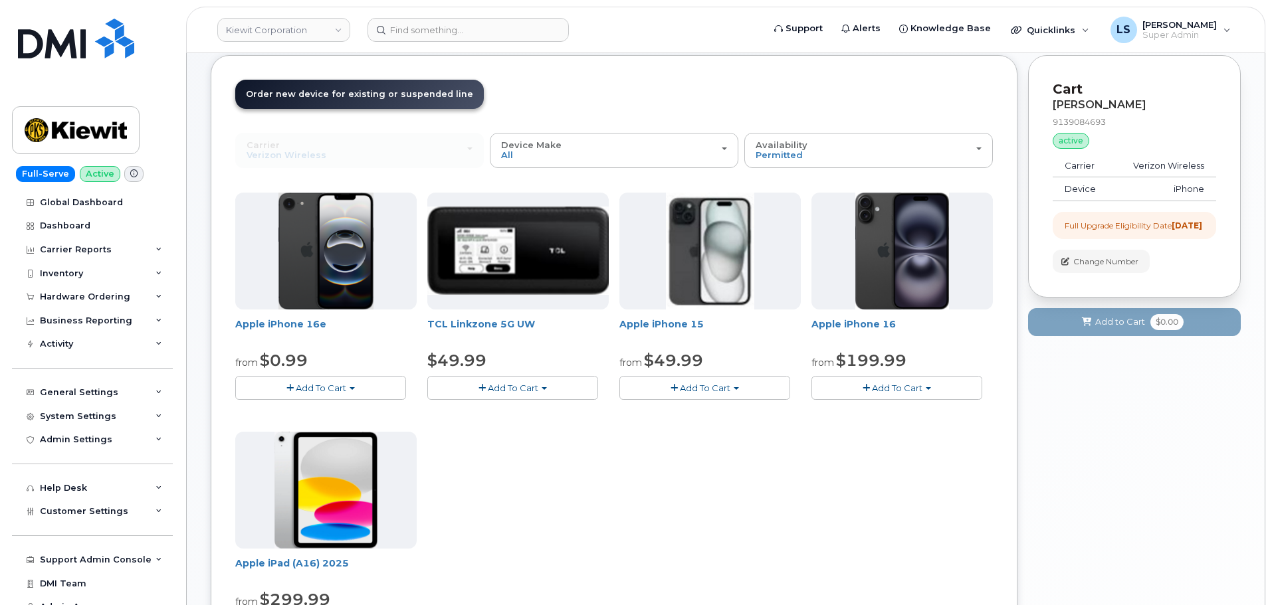
click at [696, 384] on span "Add To Cart" at bounding box center [705, 388] width 51 height 11
click at [705, 413] on link "$49.99 - 2 Year Upgrade (128GB)" at bounding box center [709, 413] width 173 height 17
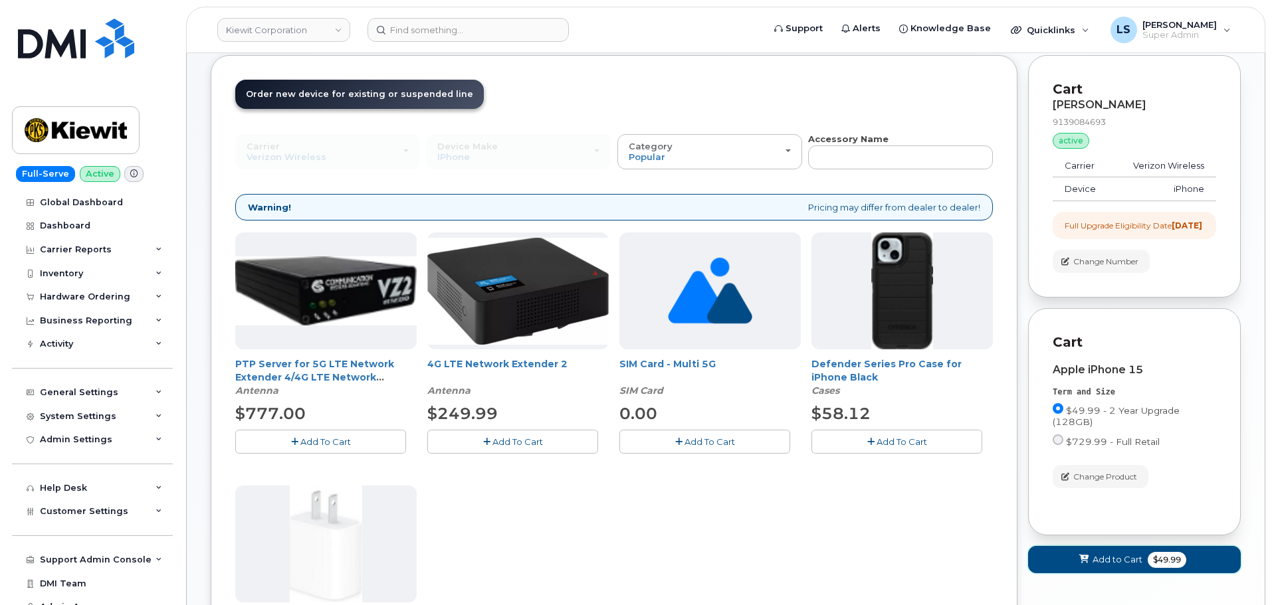
click at [1087, 564] on icon at bounding box center [1083, 560] width 9 height 9
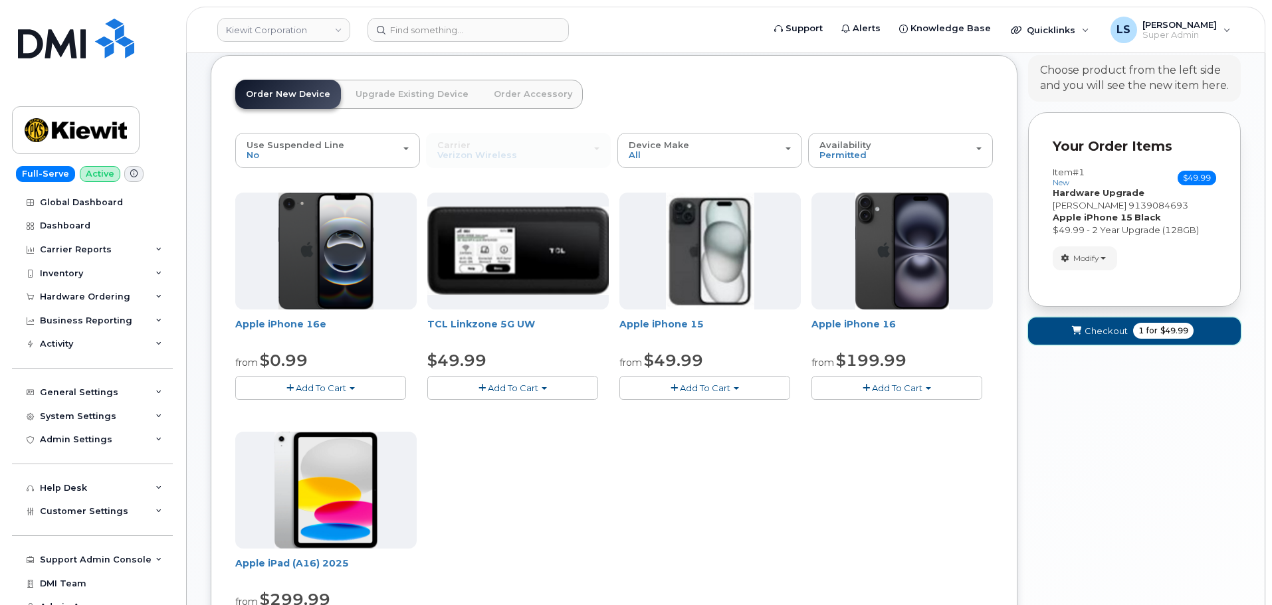
click at [1106, 335] on span "Checkout" at bounding box center [1105, 331] width 43 height 13
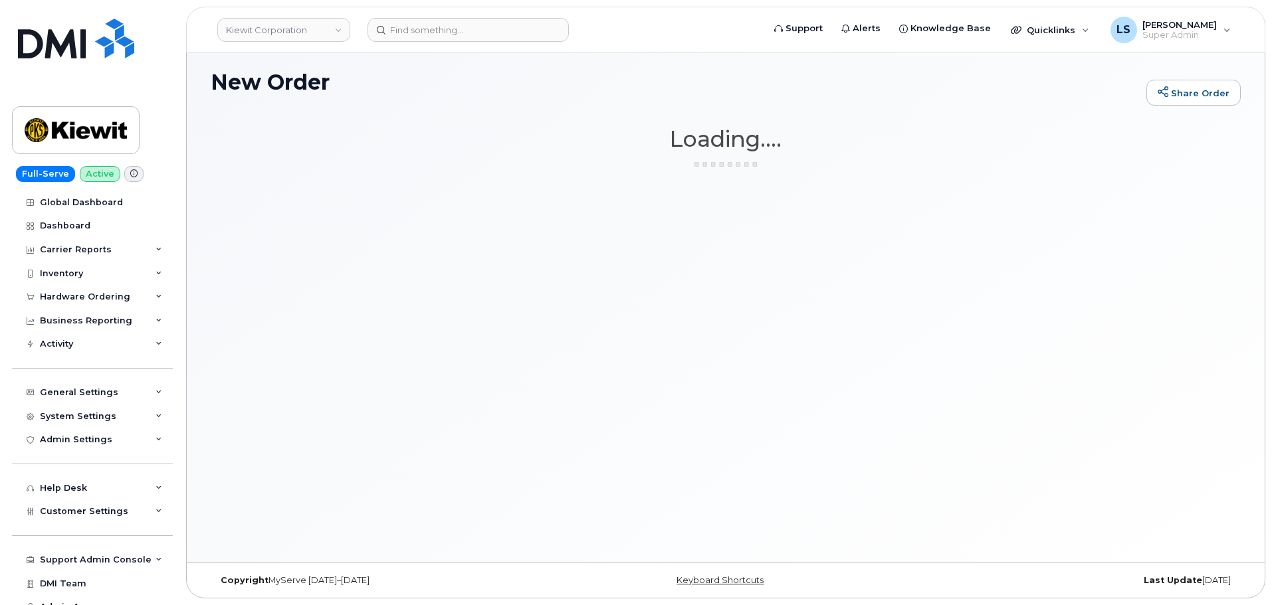
scroll to position [7, 0]
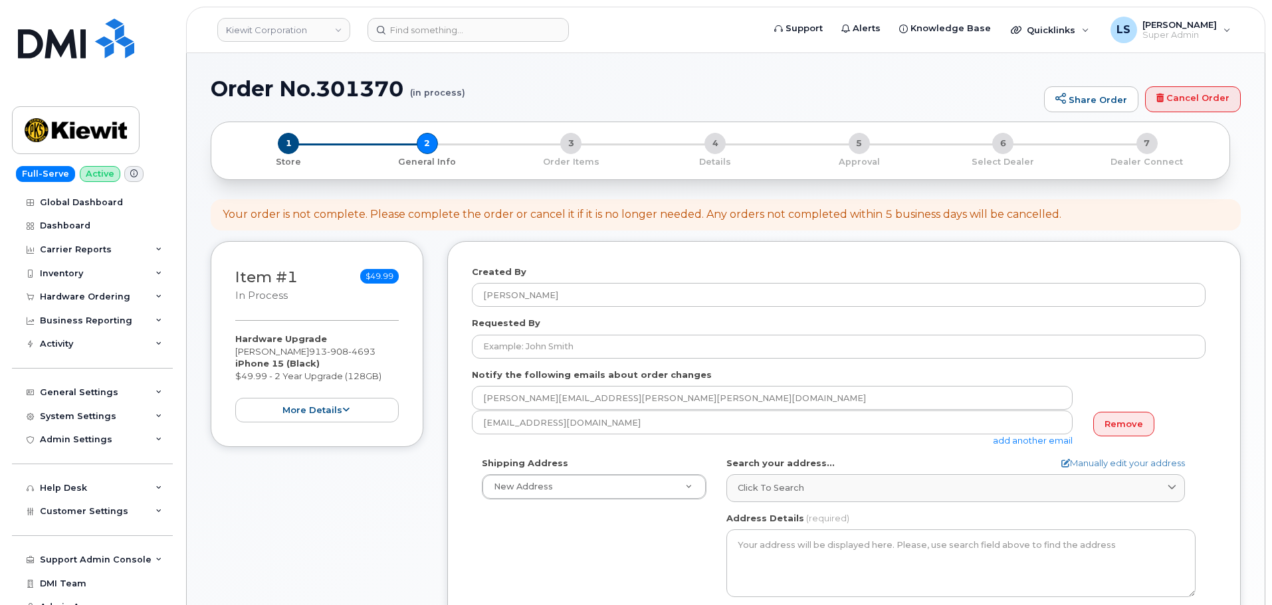
select select
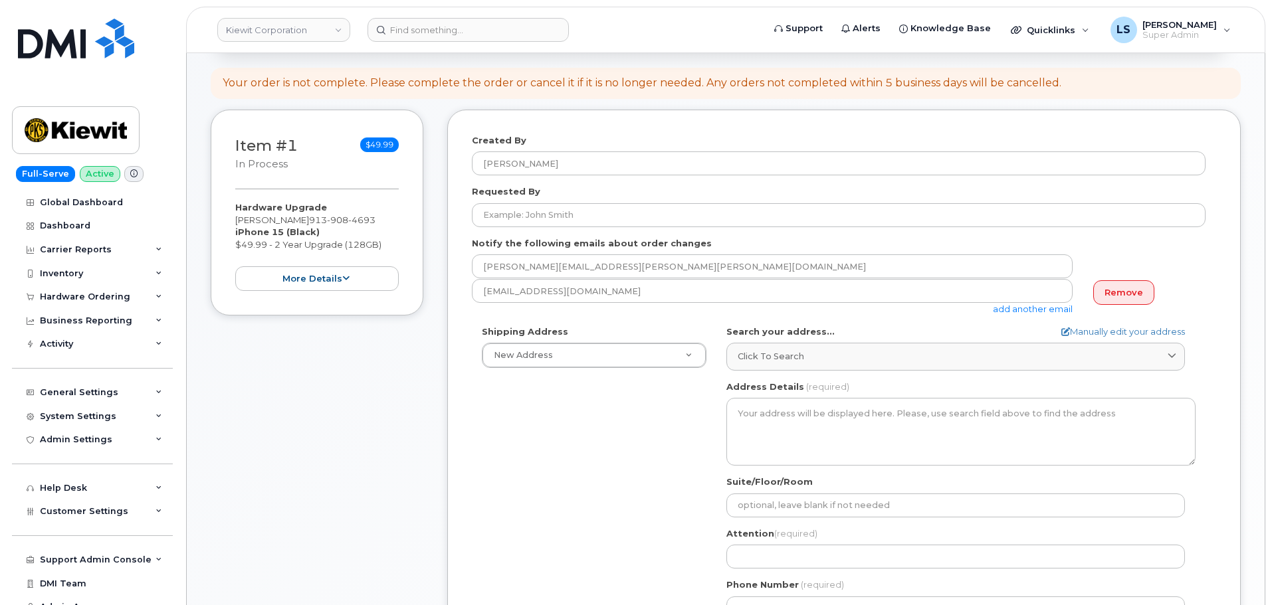
scroll to position [133, 0]
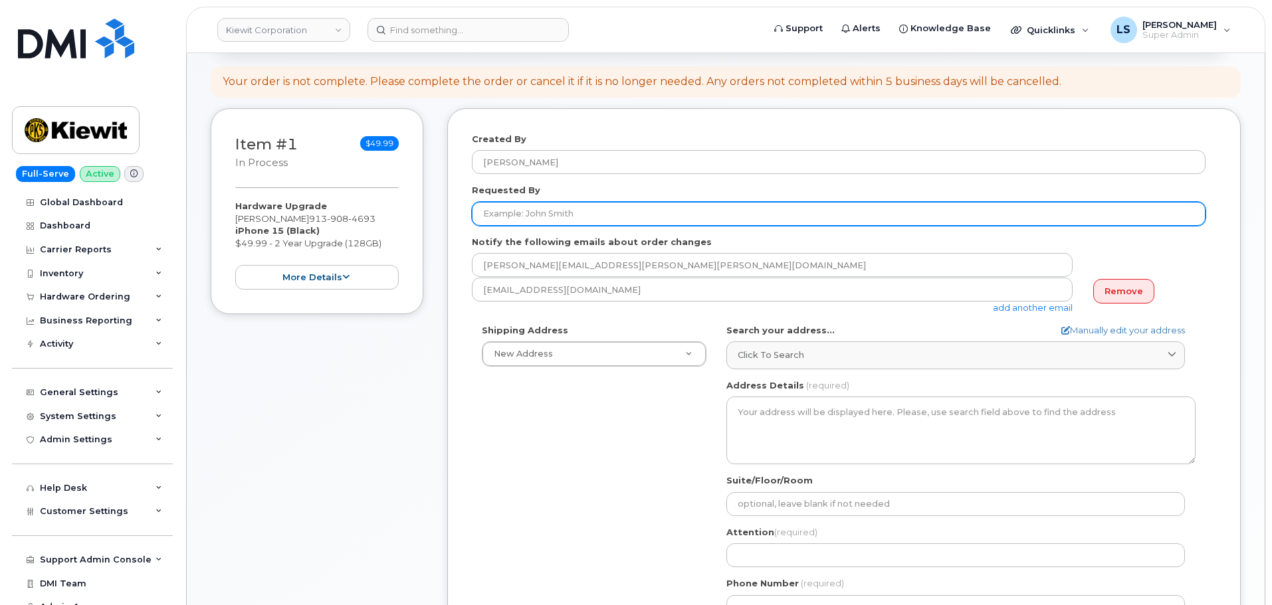
click at [592, 225] on input "Requested By" at bounding box center [839, 214] width 734 height 24
paste input "[PERSON_NAME]"
type input "[PERSON_NAME]"
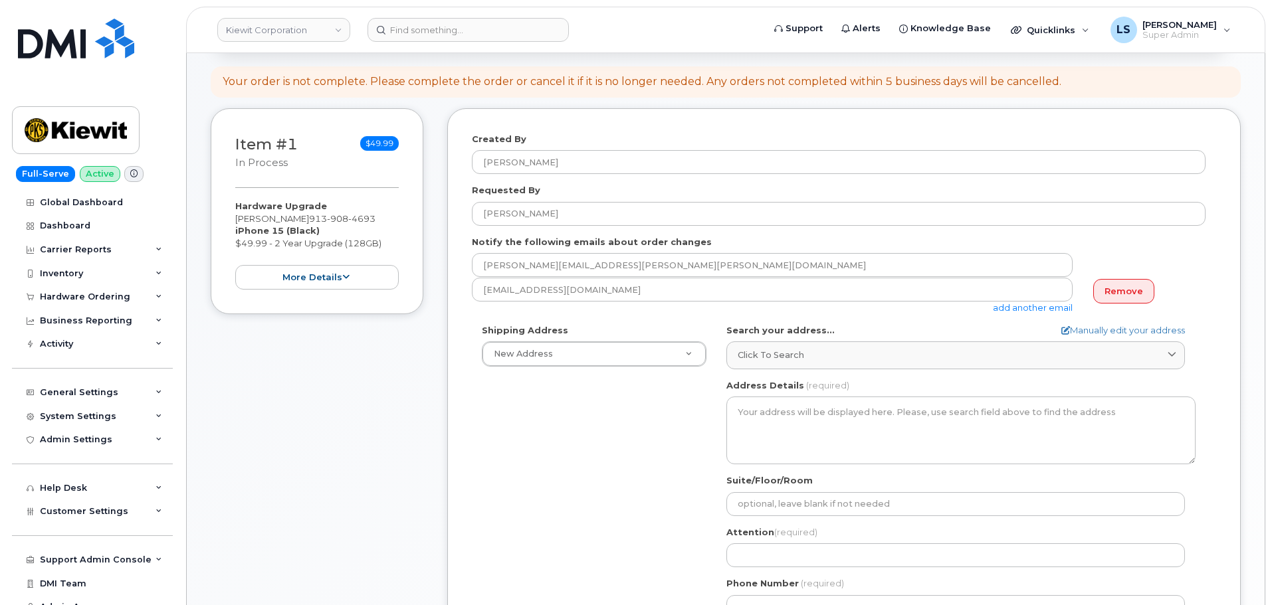
click at [559, 429] on div "Shipping Address New Address New Address [STREET_ADDRESS][GEOGRAPHIC_DATA][PERS…" at bounding box center [839, 476] width 734 height 305
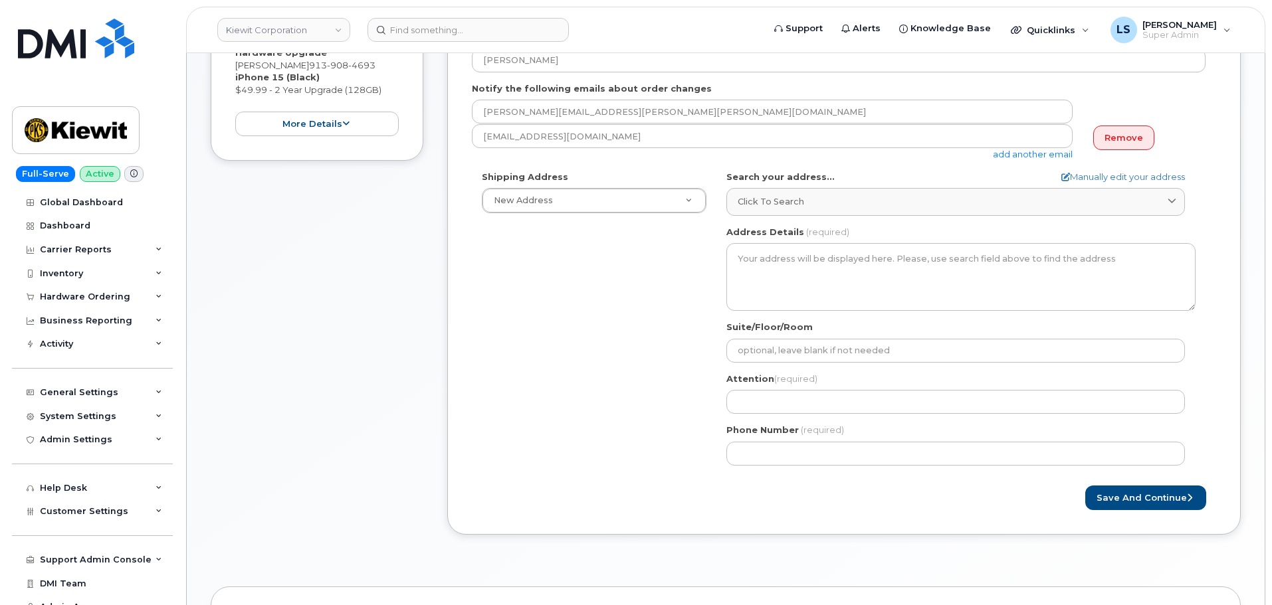
scroll to position [266, 0]
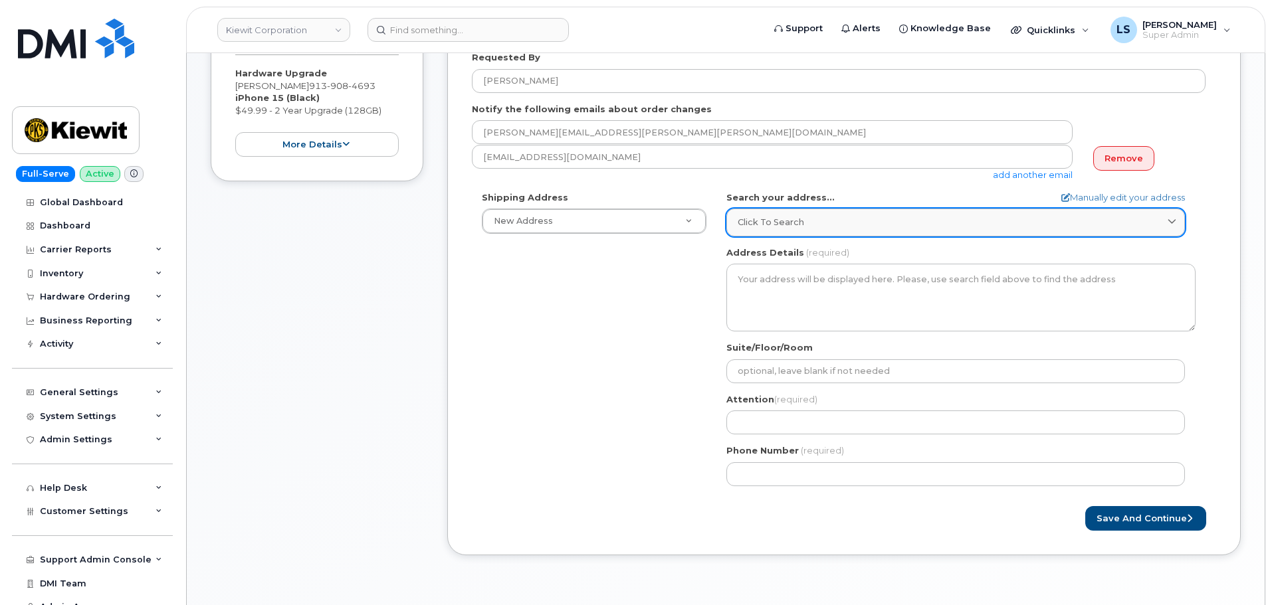
click at [775, 219] on span "Click to search" at bounding box center [771, 222] width 66 height 13
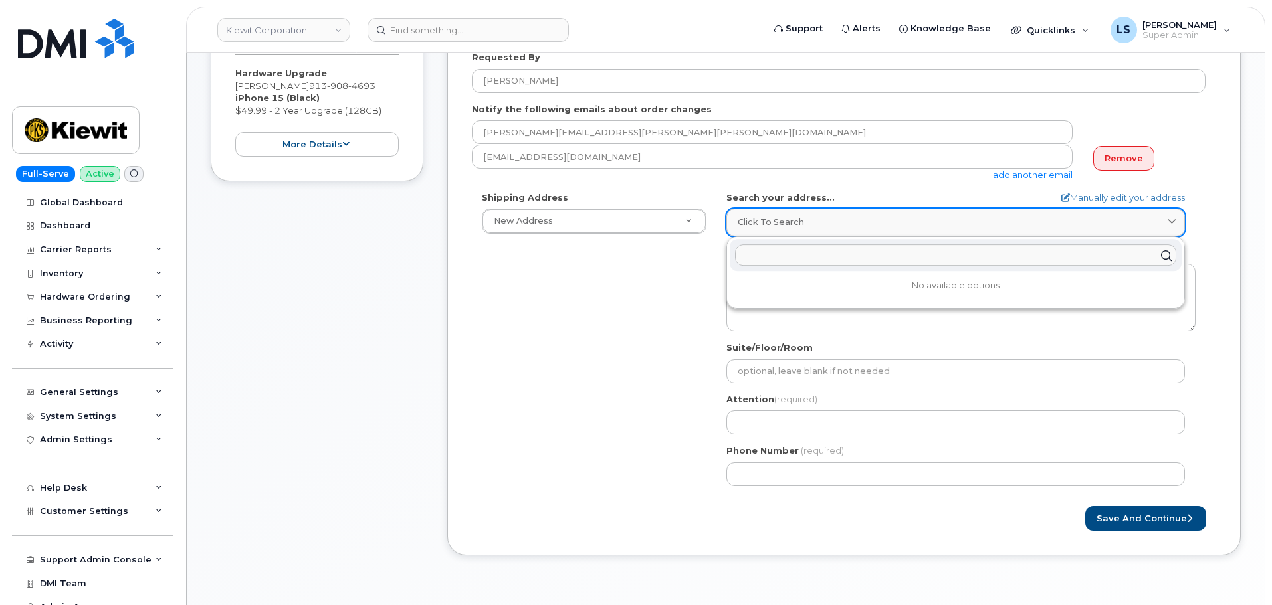
paste input "[STREET_ADDRESS][PERSON_NAME] Lenexa, KS 66219"
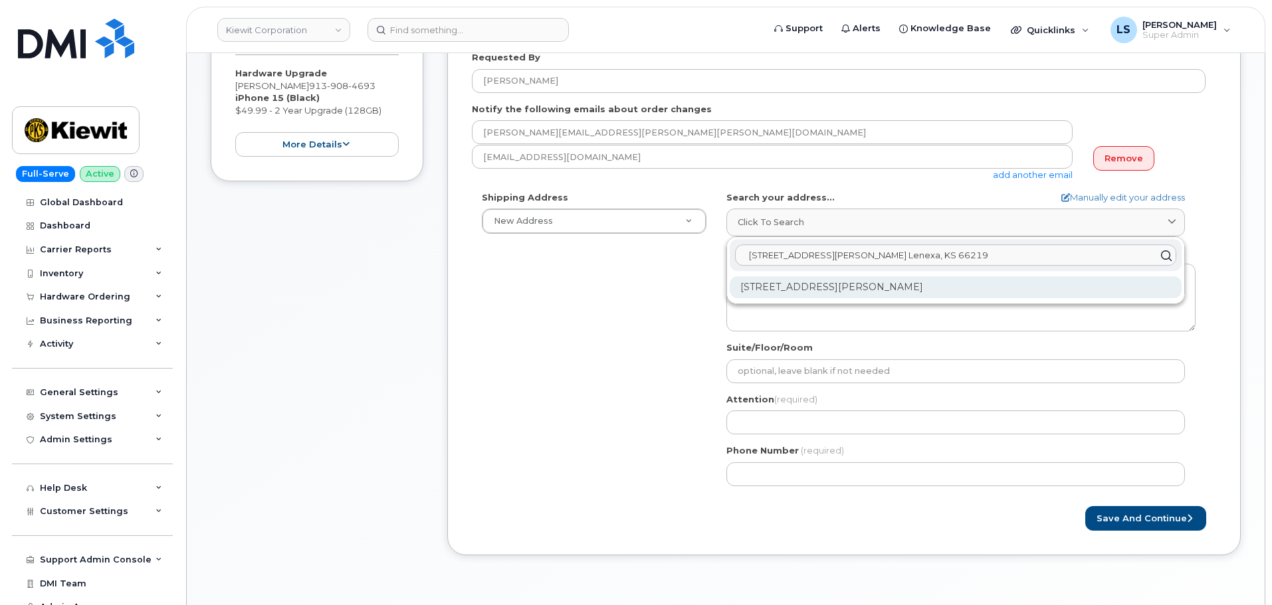
type input "[STREET_ADDRESS][PERSON_NAME] Lenexa, KS 66219"
click at [807, 290] on div "[STREET_ADDRESS][PERSON_NAME]" at bounding box center [956, 287] width 452 height 22
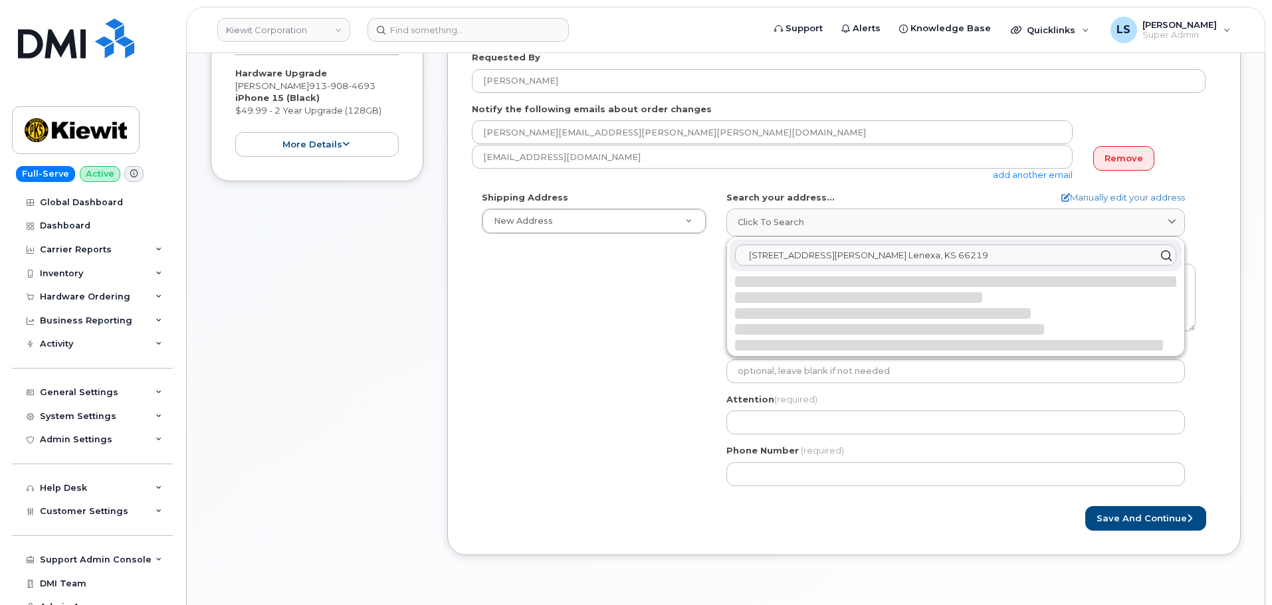
select select
type textarea "[STREET_ADDRESS][PERSON_NAME]"
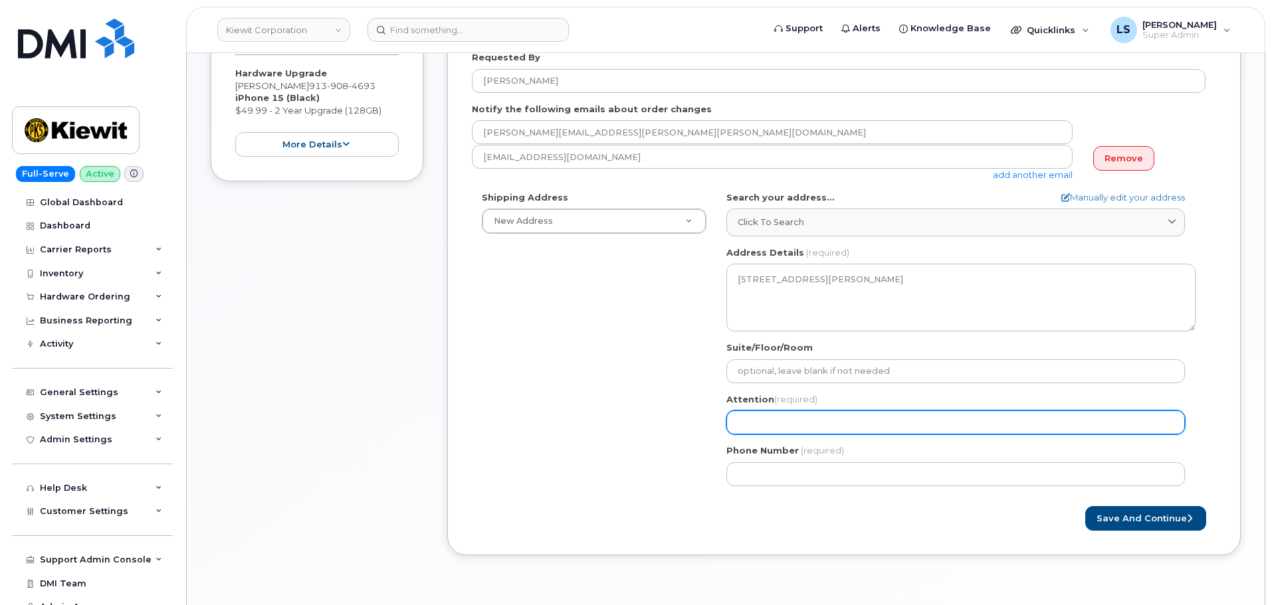
click at [792, 426] on input "Attention (required)" at bounding box center [955, 423] width 459 height 24
paste input "[PERSON_NAME] / [PERSON_NAME]"
select select
type input "[PERSON_NAME] / [PERSON_NAME]"
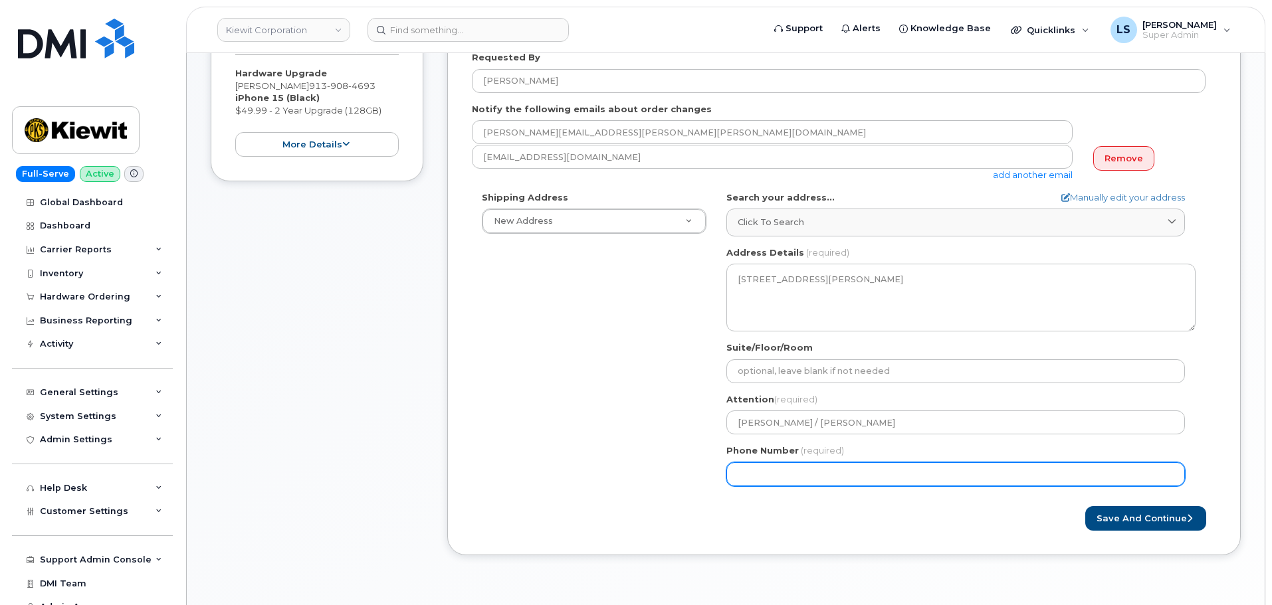
click at [795, 476] on input "Phone Number" at bounding box center [955, 474] width 459 height 24
click at [779, 474] on input "Phone Number" at bounding box center [955, 474] width 459 height 24
select select
type input "9136603969"
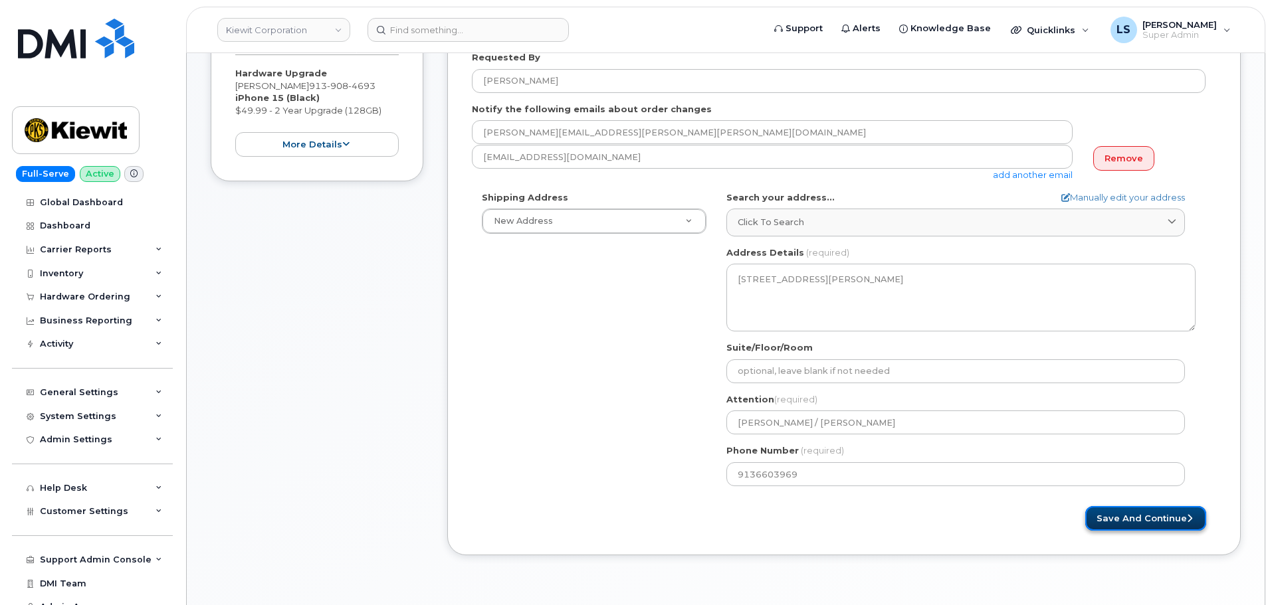
click at [1149, 516] on button "Save and Continue" at bounding box center [1145, 518] width 121 height 25
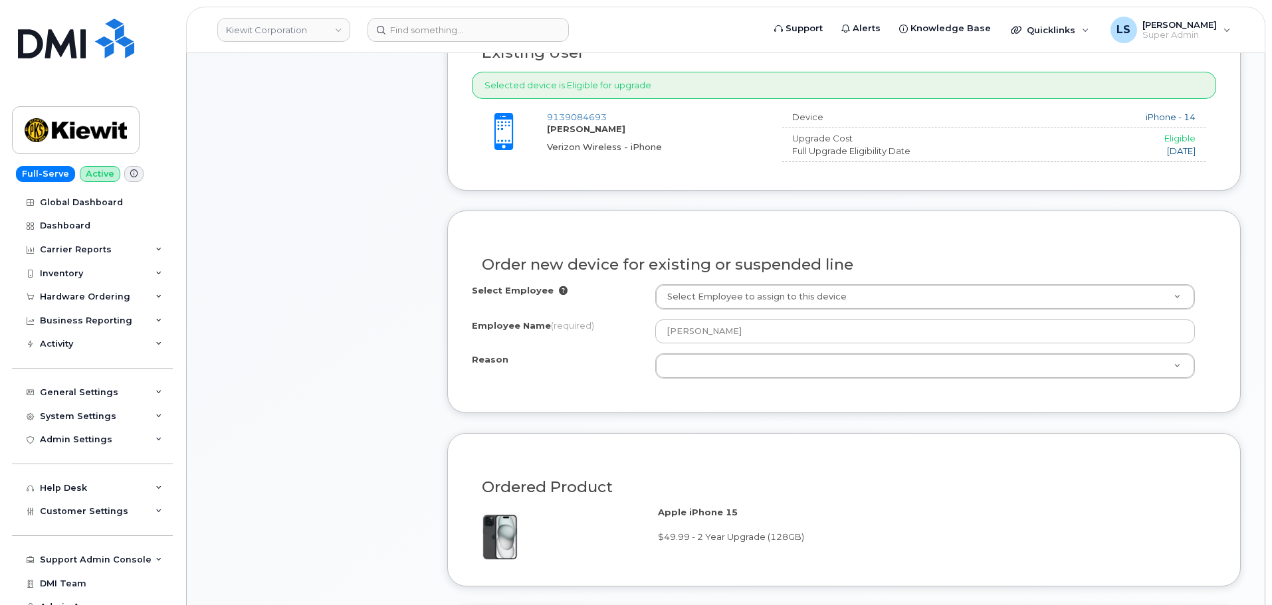
scroll to position [532, 0]
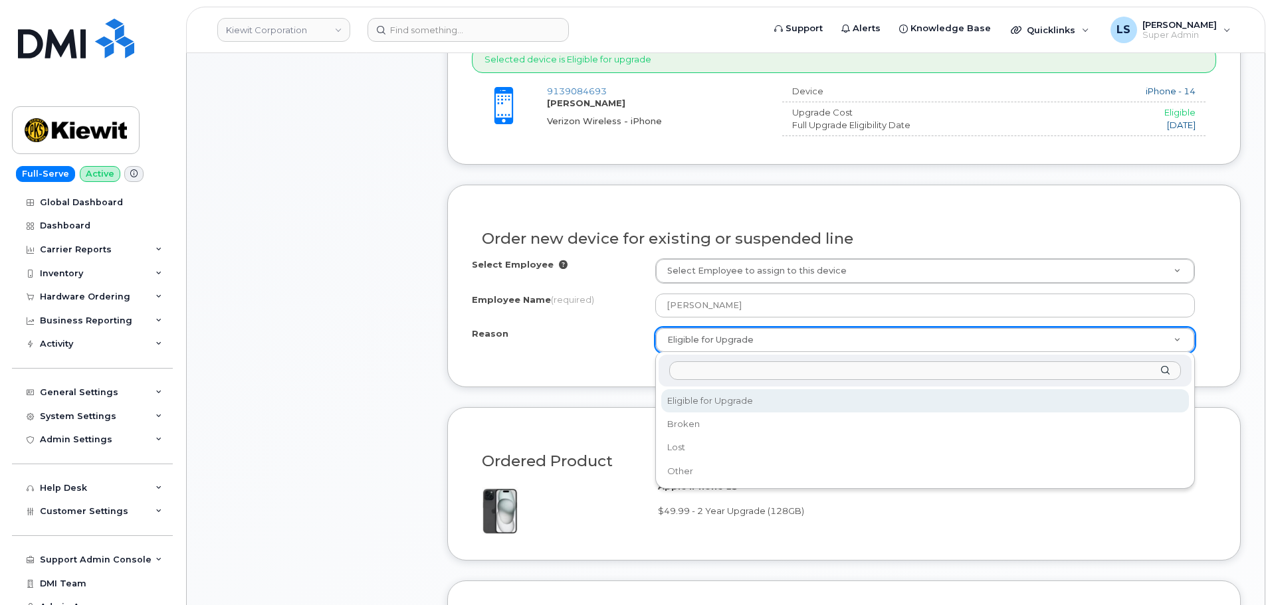
drag, startPoint x: 781, startPoint y: 338, endPoint x: 727, endPoint y: 387, distance: 73.0
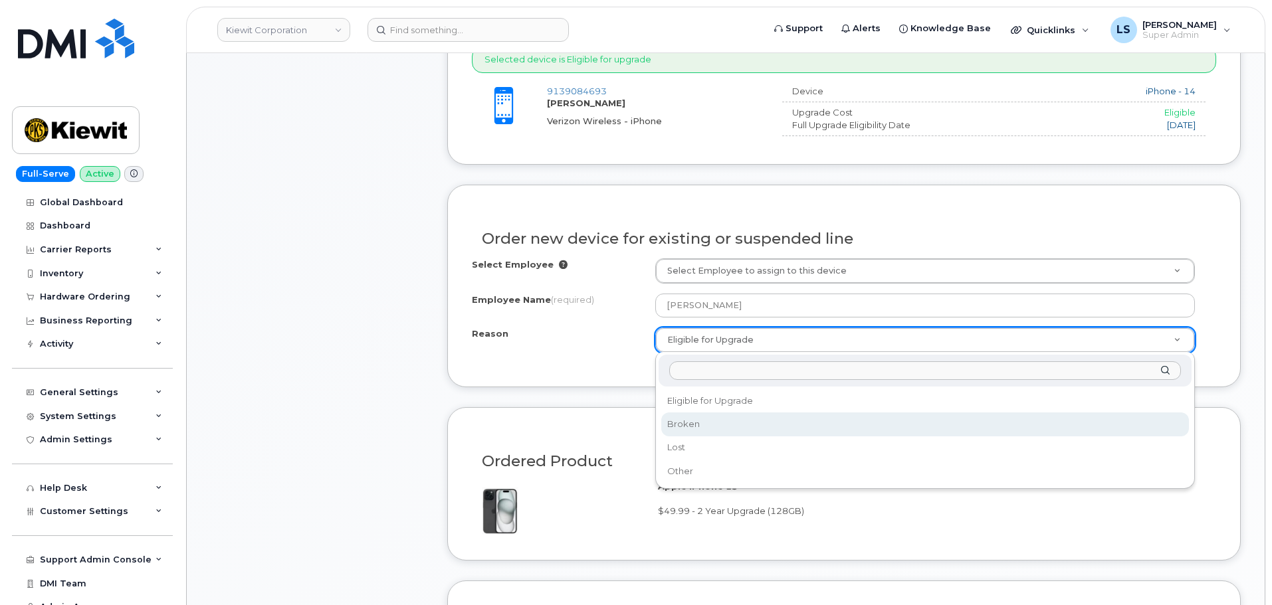
select select "broken"
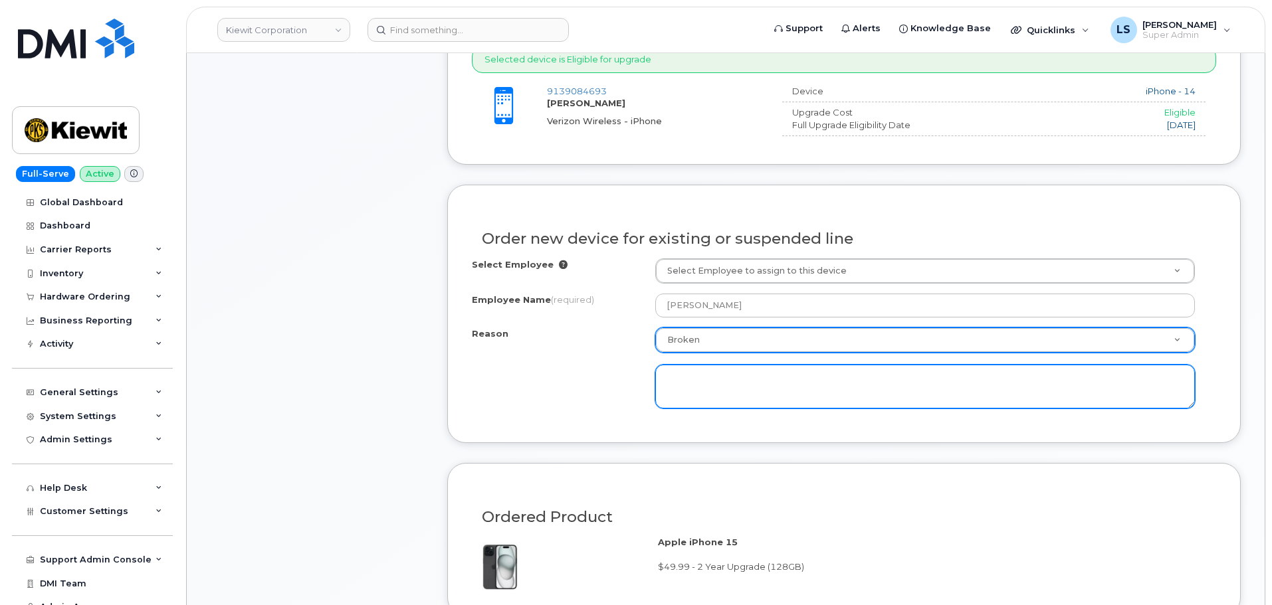
click at [740, 373] on textarea at bounding box center [925, 387] width 540 height 44
paste textarea "Current is cracked and not holding a charge. I need to order a replacement iPho…"
type textarea "Current is cracked and not holding a charge. I need to order a replacement iPho…"
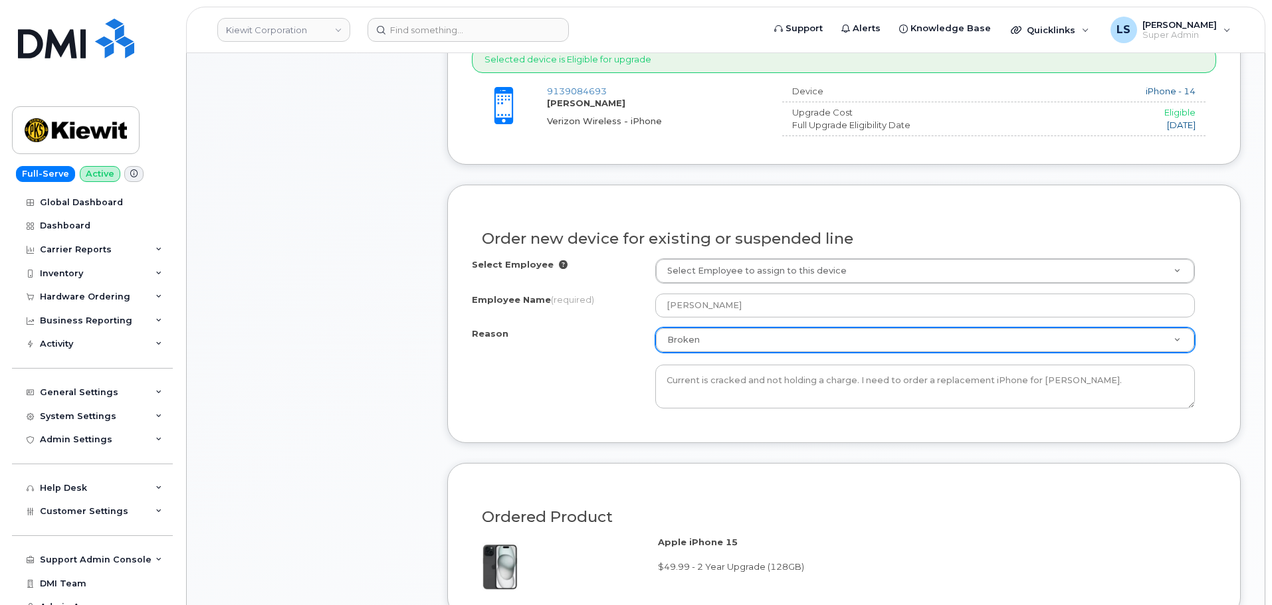
click at [432, 434] on div "Item #1 in process $49.99 Hardware Upgrade [PERSON_NAME] [PHONE_NUMBER] iPhone …" at bounding box center [726, 362] width 1030 height 1304
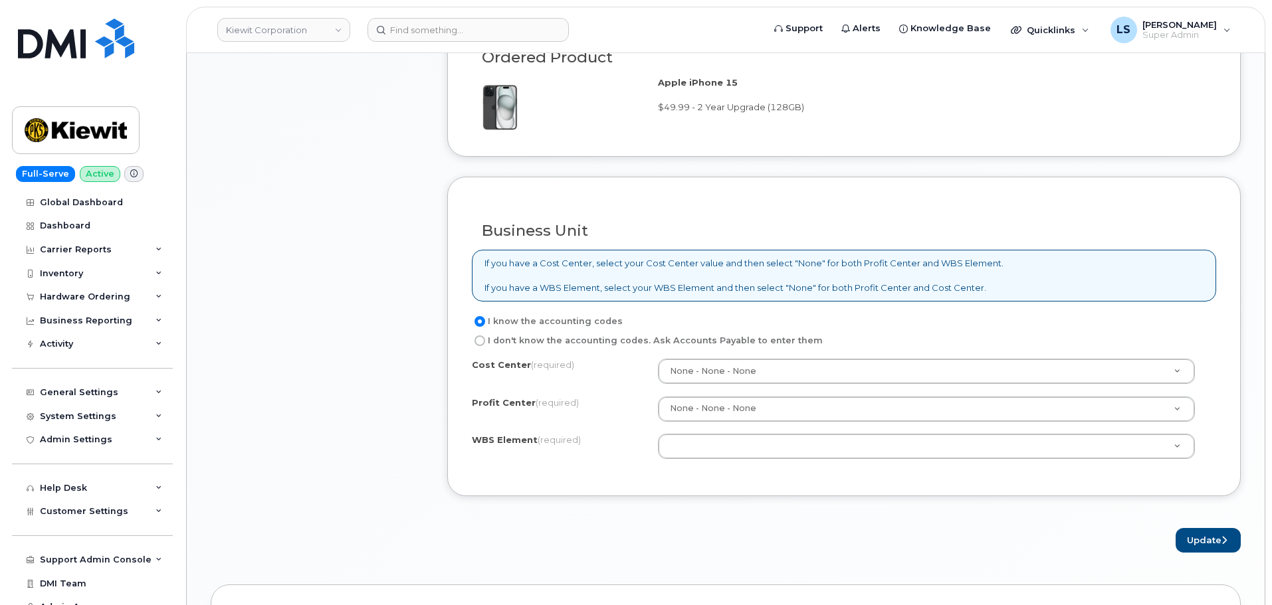
scroll to position [997, 0]
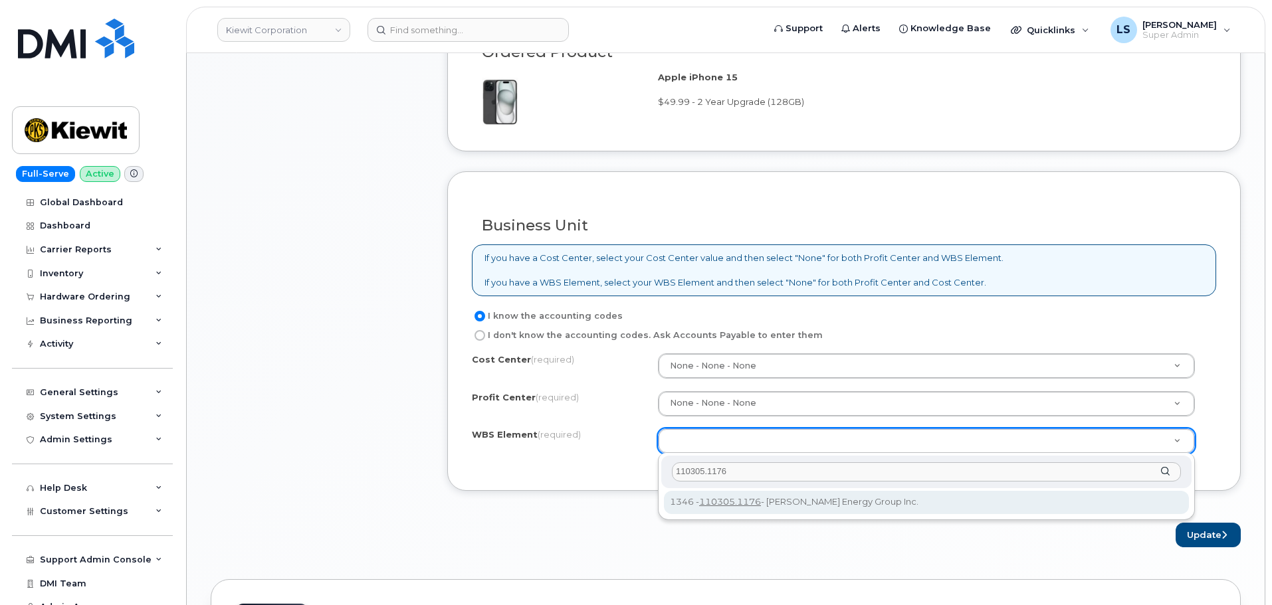
type input "110305.1176"
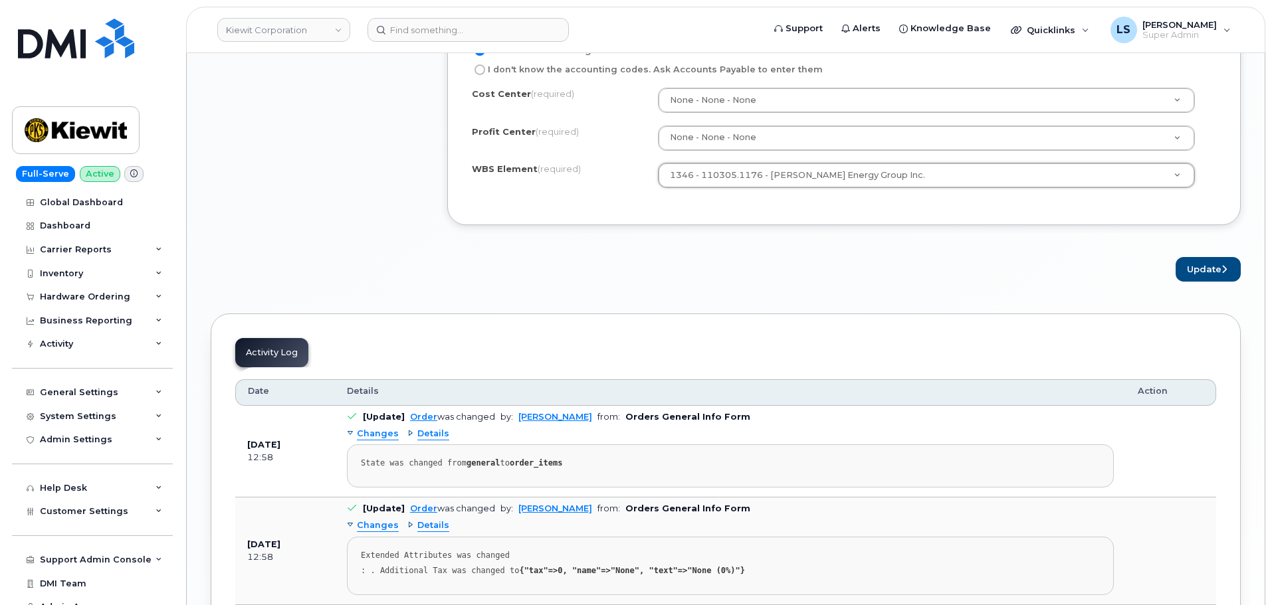
scroll to position [1196, 0]
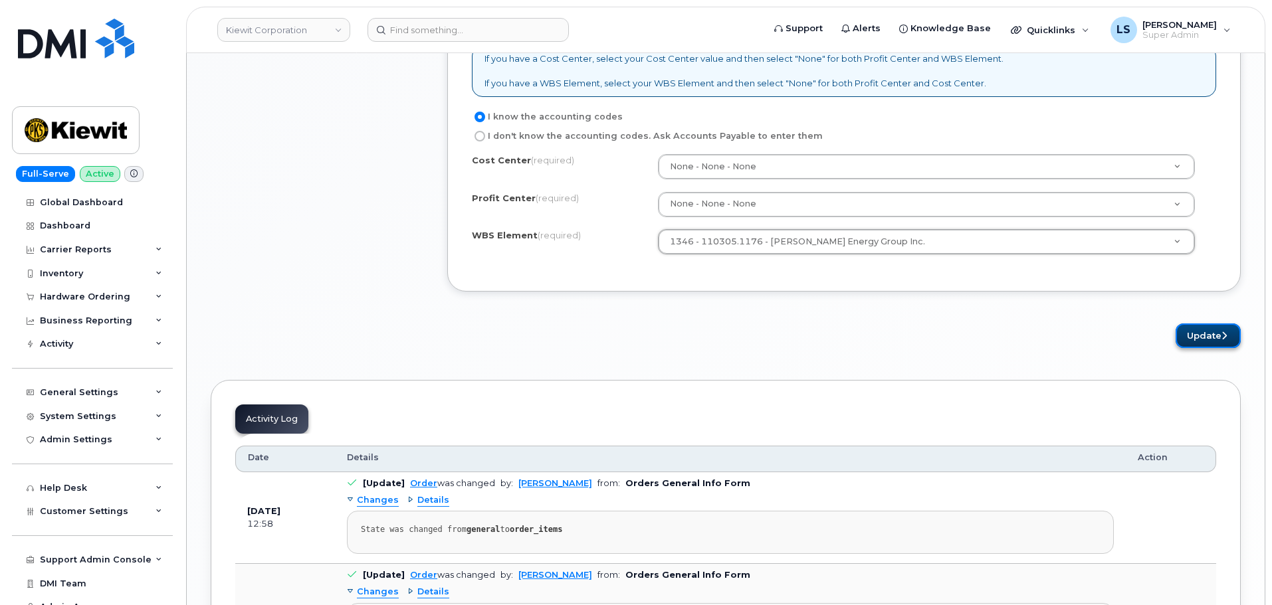
click at [1203, 332] on button "Update" at bounding box center [1207, 336] width 65 height 25
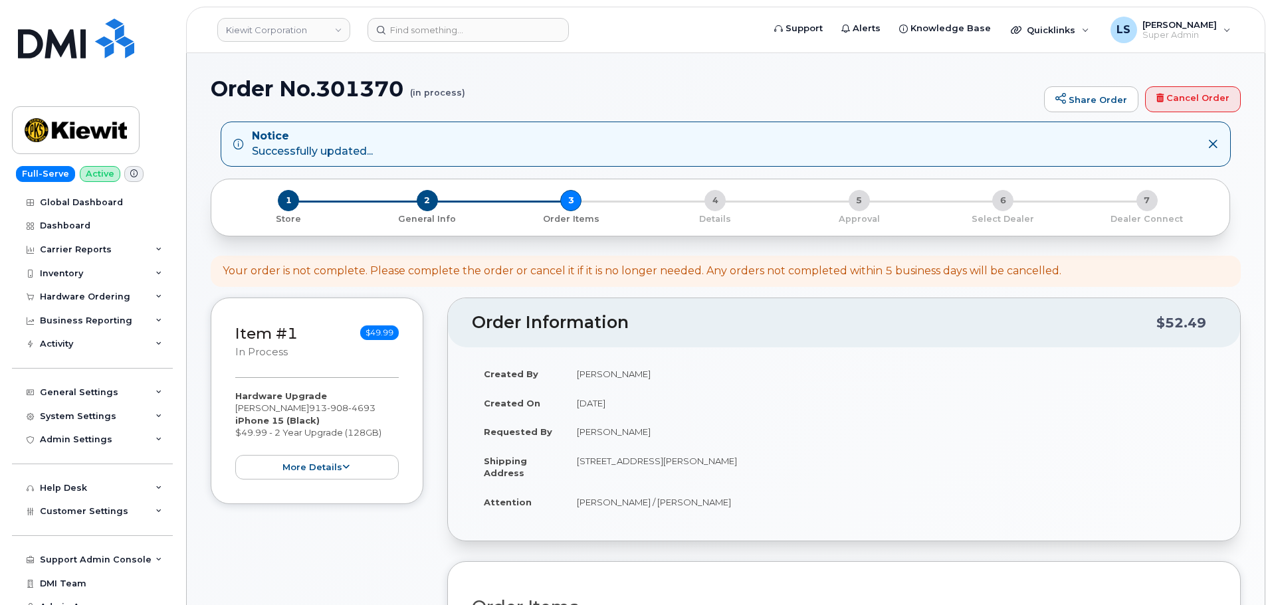
click at [439, 368] on div "Item #1 in process $49.99 Hardware Upgrade Chris Holub 913 908 4693 iPhone 15 (…" at bounding box center [726, 569] width 1030 height 542
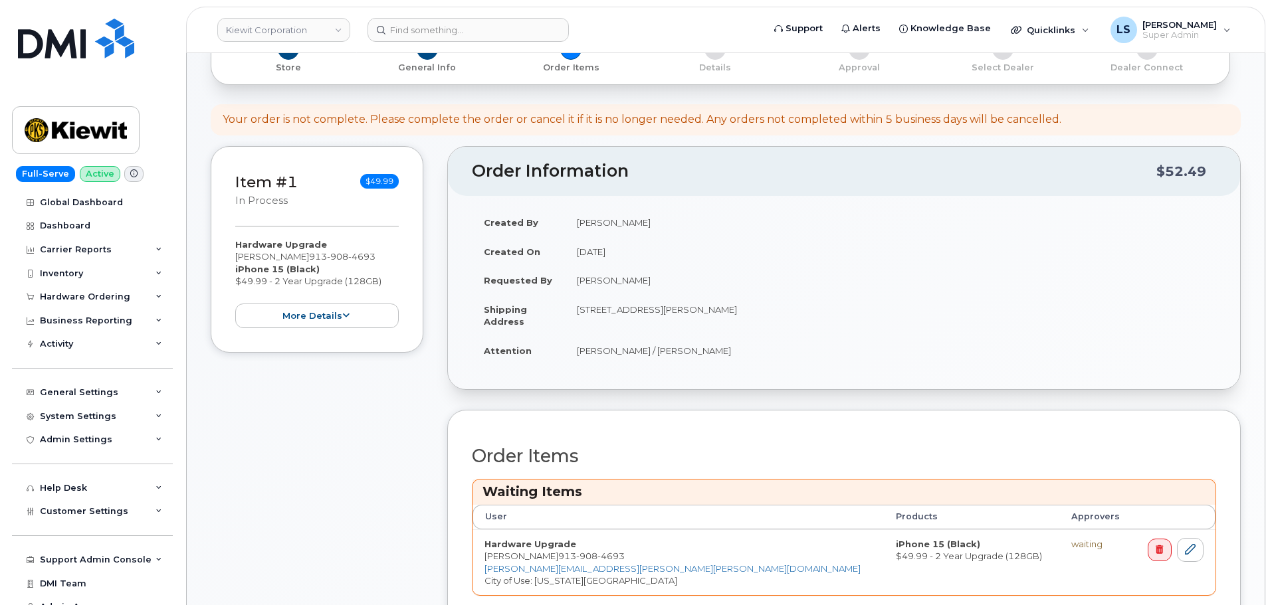
scroll to position [332, 0]
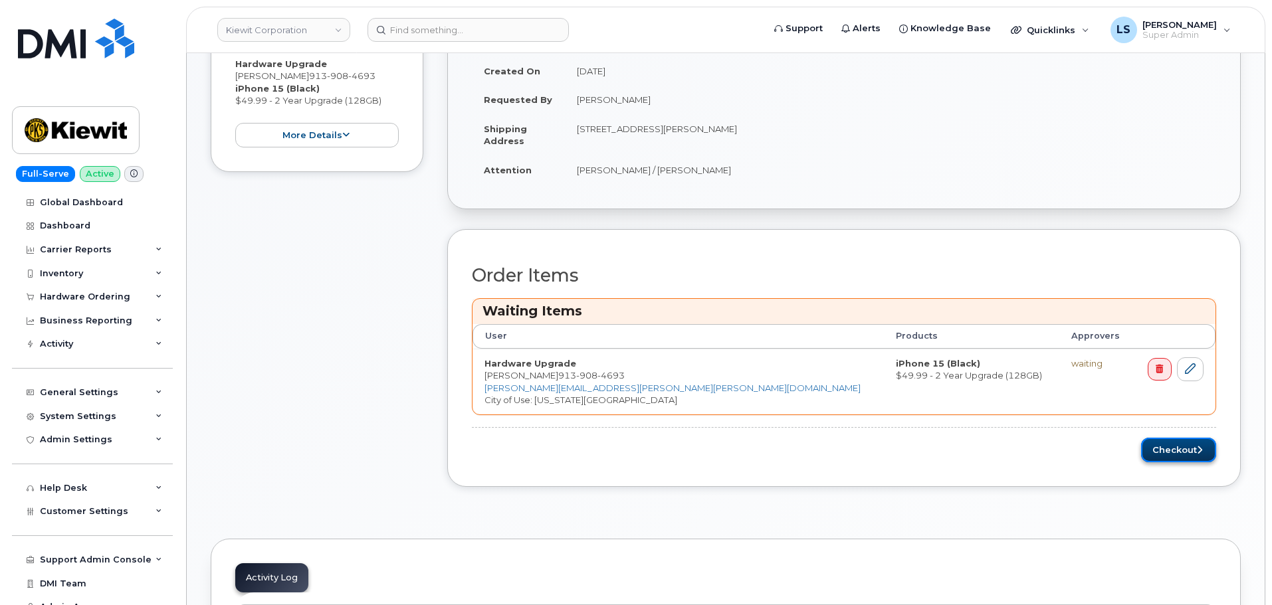
click at [1180, 454] on button "Checkout" at bounding box center [1178, 450] width 75 height 25
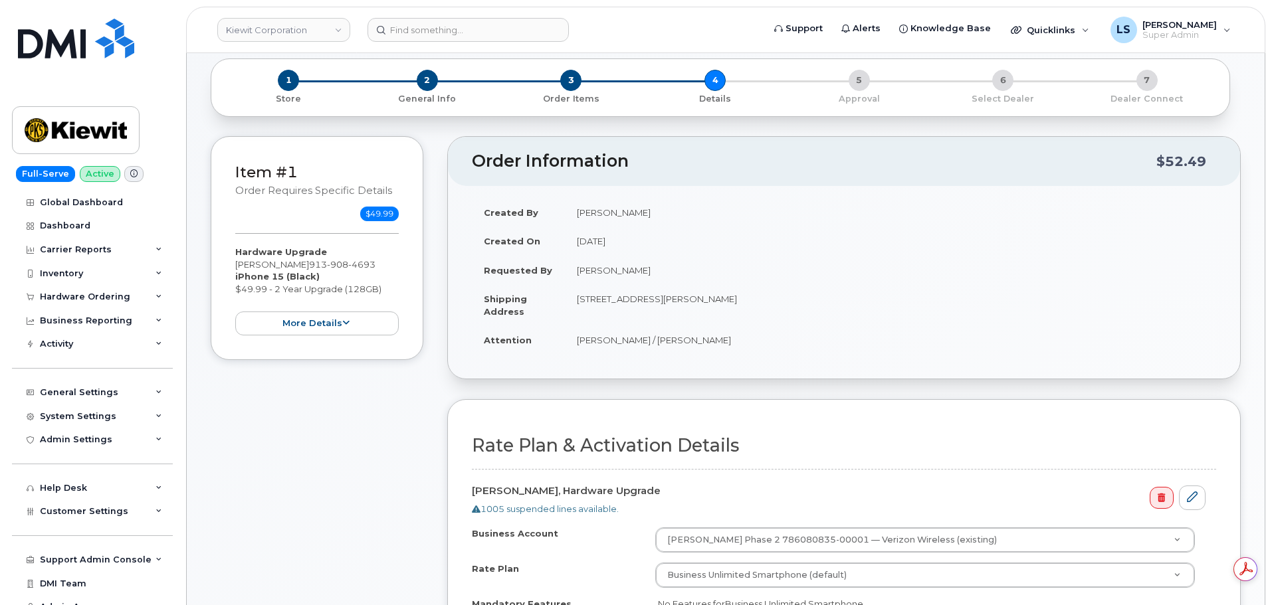
scroll to position [266, 0]
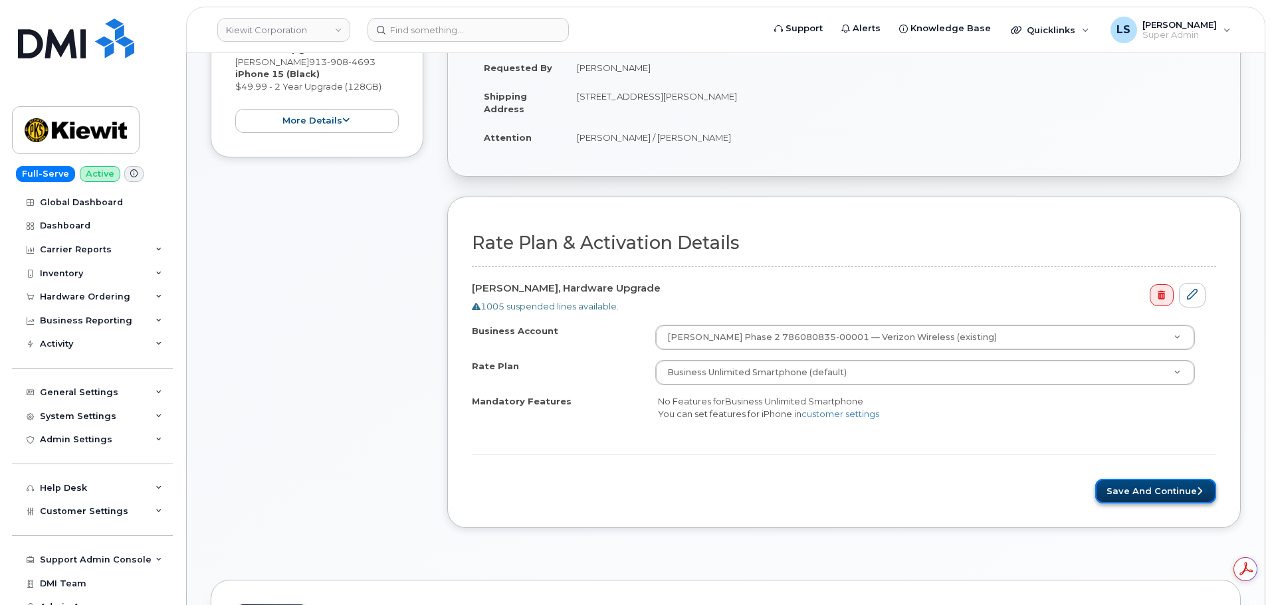
click at [1108, 488] on button "Save and Continue" at bounding box center [1155, 491] width 121 height 25
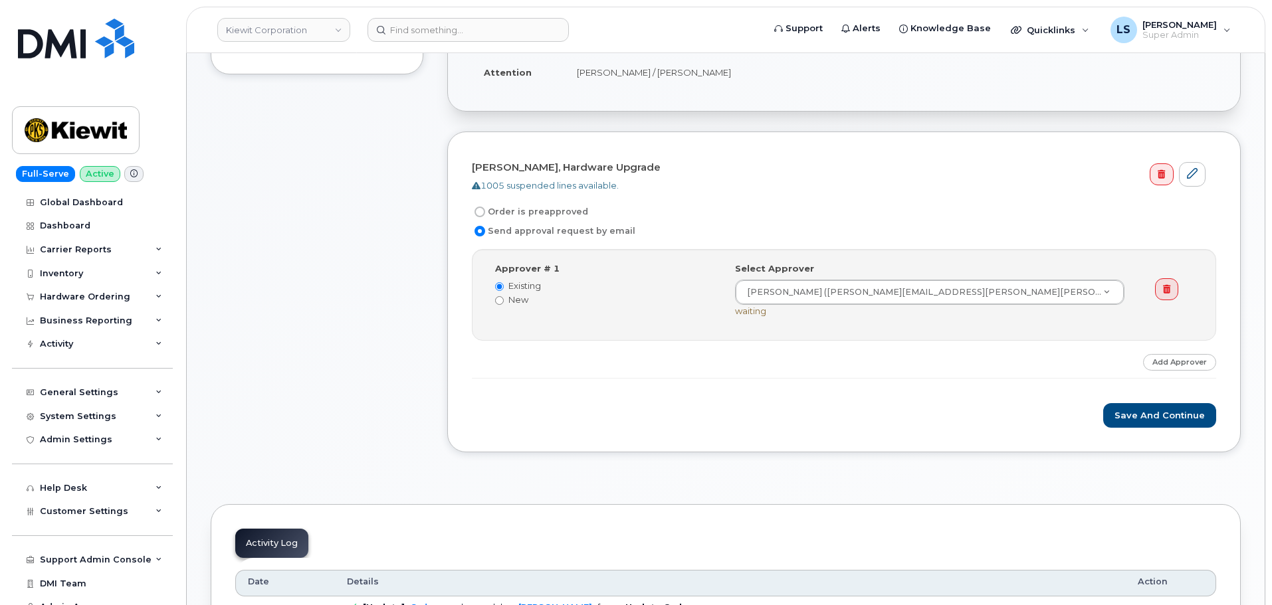
scroll to position [332, 0]
click at [1162, 418] on button "Save and Continue" at bounding box center [1159, 414] width 113 height 25
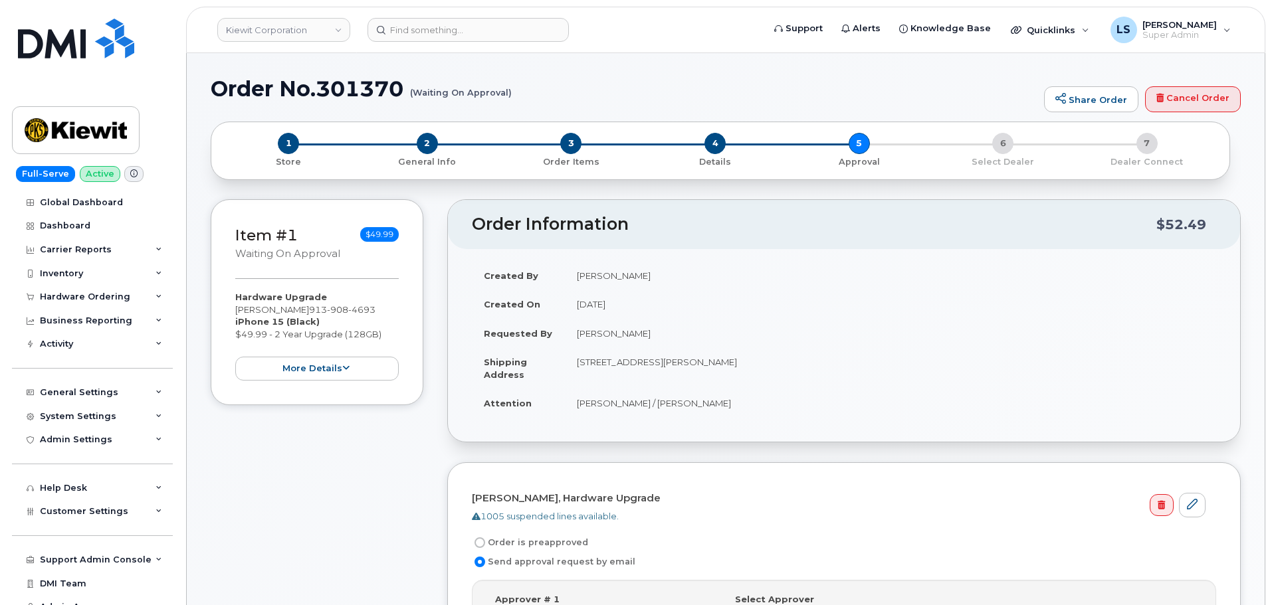
drag, startPoint x: 520, startPoint y: 96, endPoint x: 525, endPoint y: 85, distance: 12.5
click at [413, 88] on h1 "Order No.301370 (Waiting On Approval)" at bounding box center [624, 88] width 827 height 23
drag, startPoint x: 217, startPoint y: 89, endPoint x: 510, endPoint y: 95, distance: 293.1
click at [510, 95] on h1 "Order No.301370 (Waiting On Approval)" at bounding box center [624, 88] width 827 height 23
copy h1 "Order No.301370 (Waiting On Approval)"
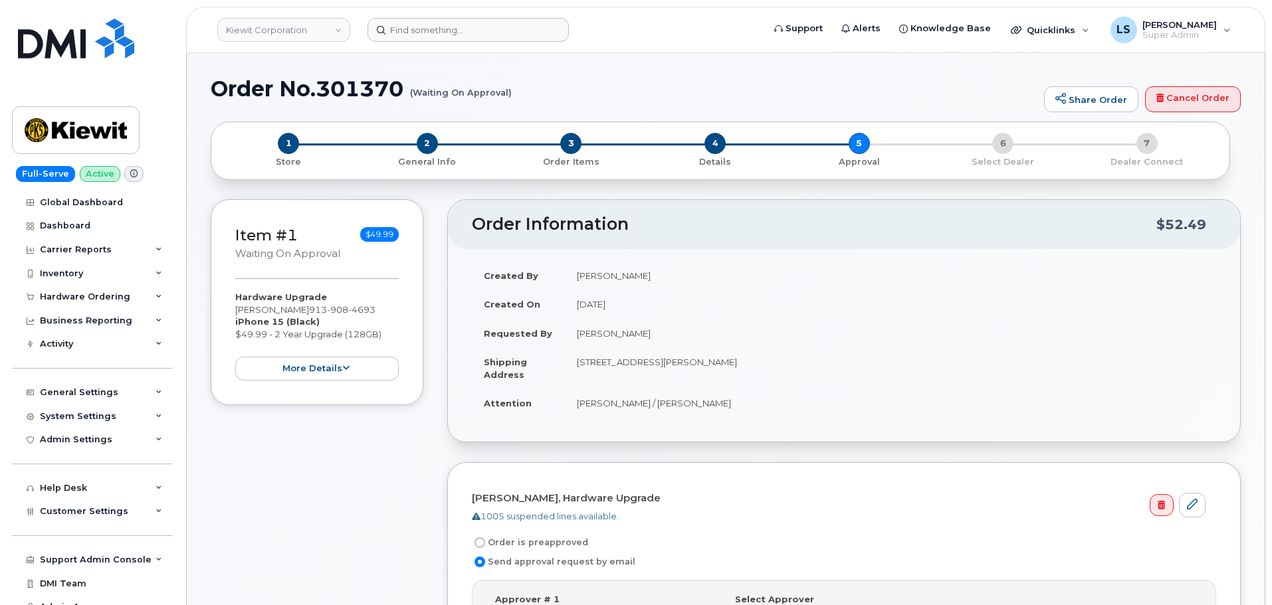
drag, startPoint x: 440, startPoint y: 17, endPoint x: 437, endPoint y: 26, distance: 9.9
click at [437, 25] on header "Kiewit Corporation Support Alerts Knowledge Base Quicklinks Suspend / Cancel De…" at bounding box center [725, 30] width 1079 height 47
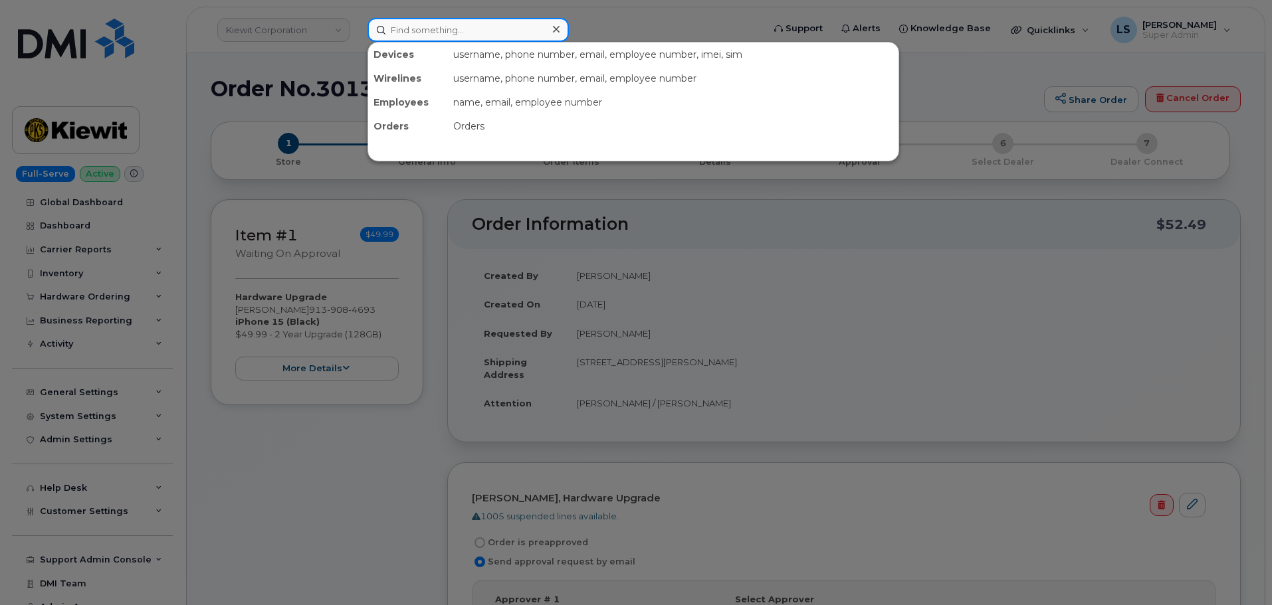
click at [437, 26] on input at bounding box center [467, 30] width 201 height 24
paste input "2184616774"
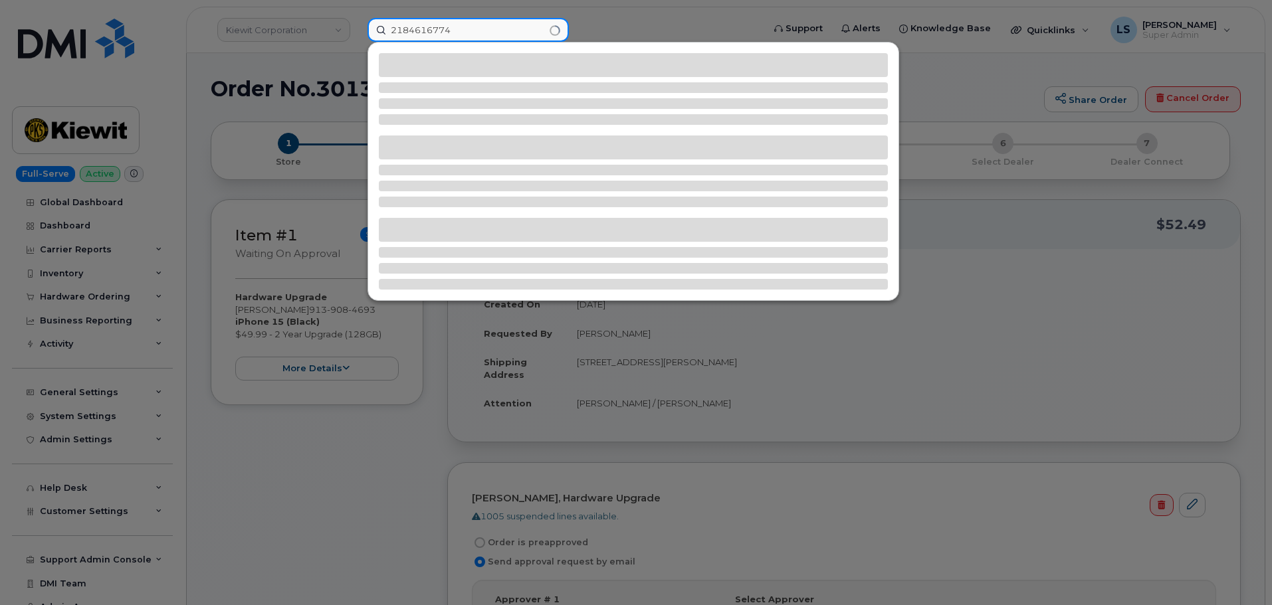
type input "2184616774"
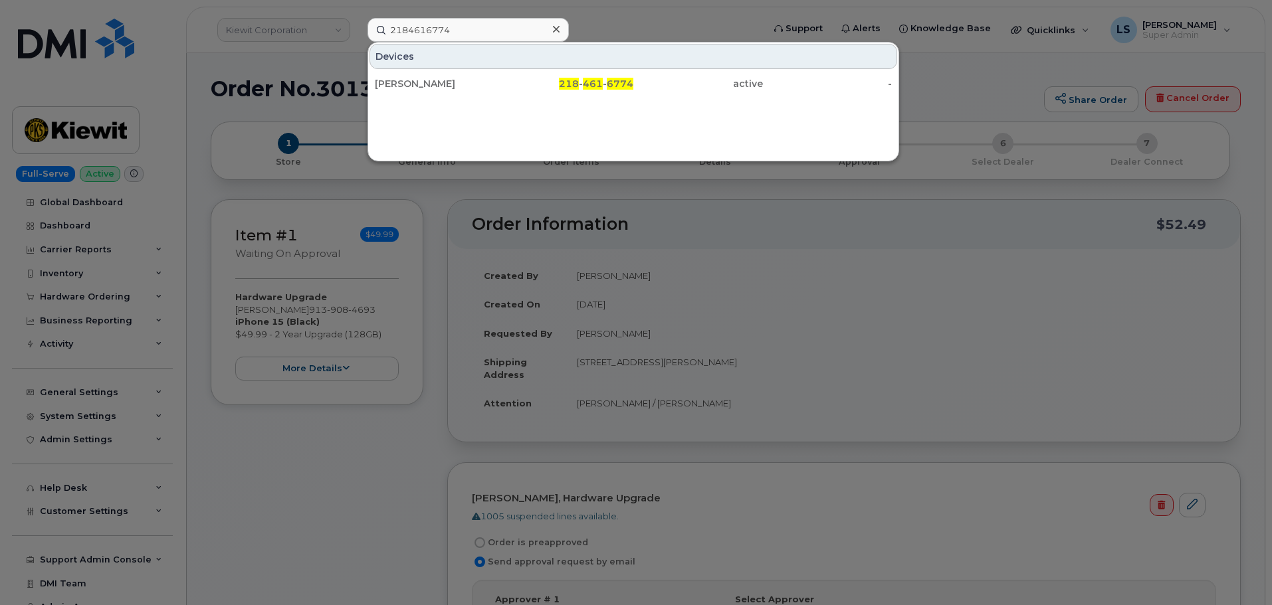
click at [508, 98] on div "Devices TRACE SKOGLUND 218 - 461 - 6774 active -" at bounding box center [633, 102] width 532 height 120
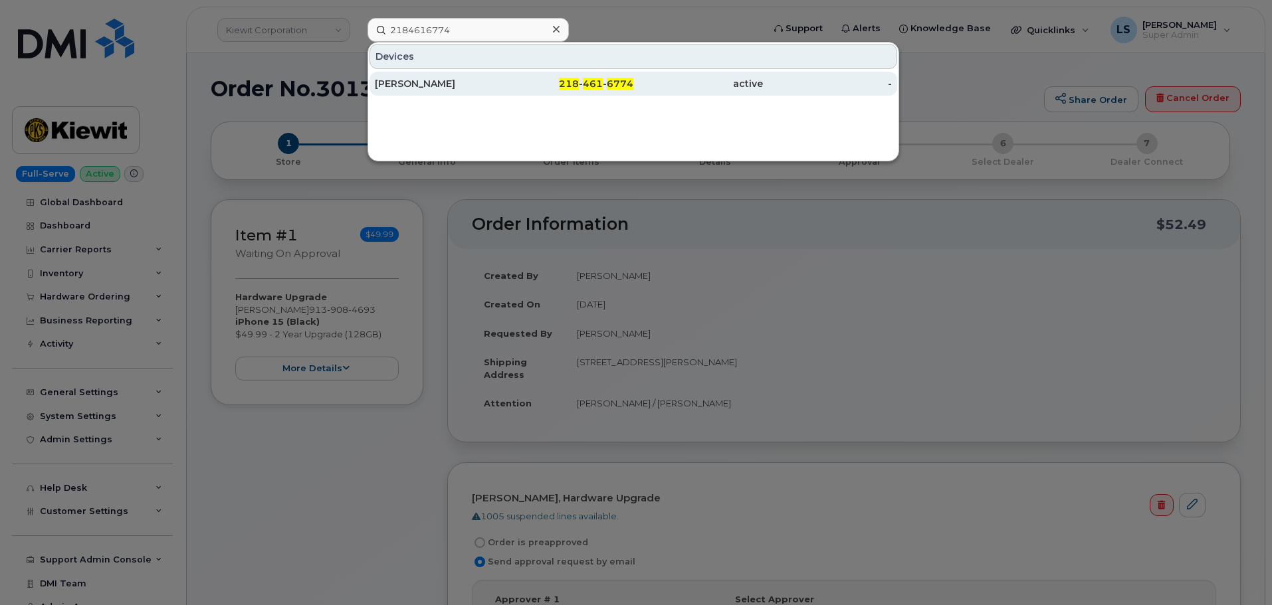
click at [518, 88] on div "218 - 461 - 6774" at bounding box center [569, 83] width 130 height 13
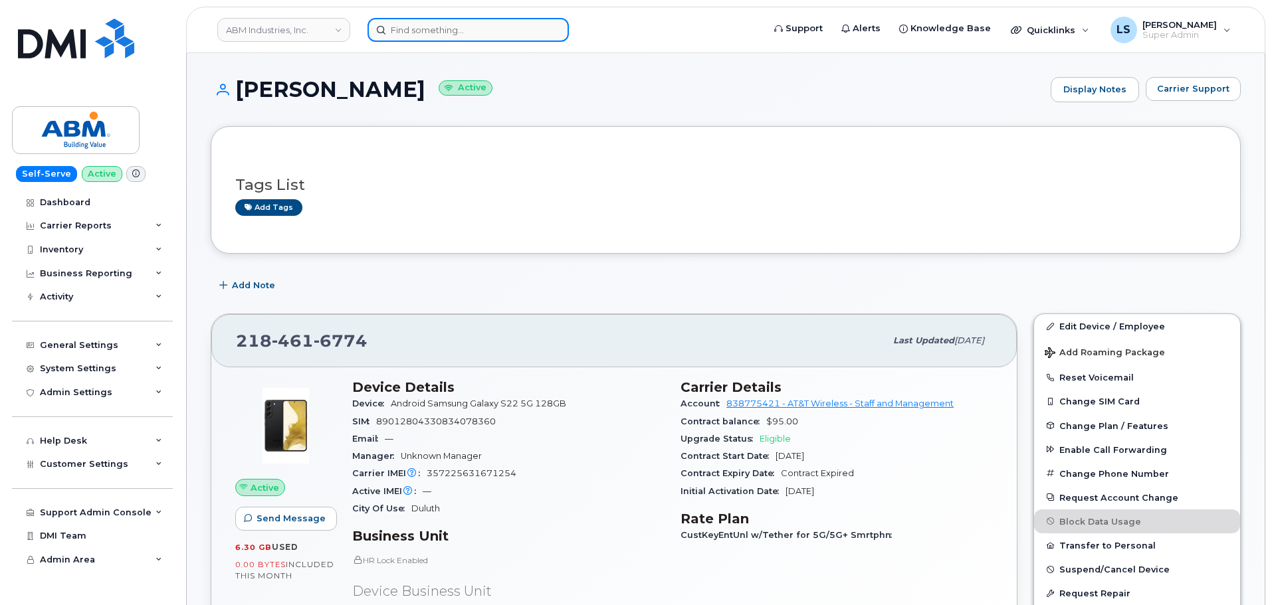
click at [429, 30] on input at bounding box center [467, 30] width 201 height 24
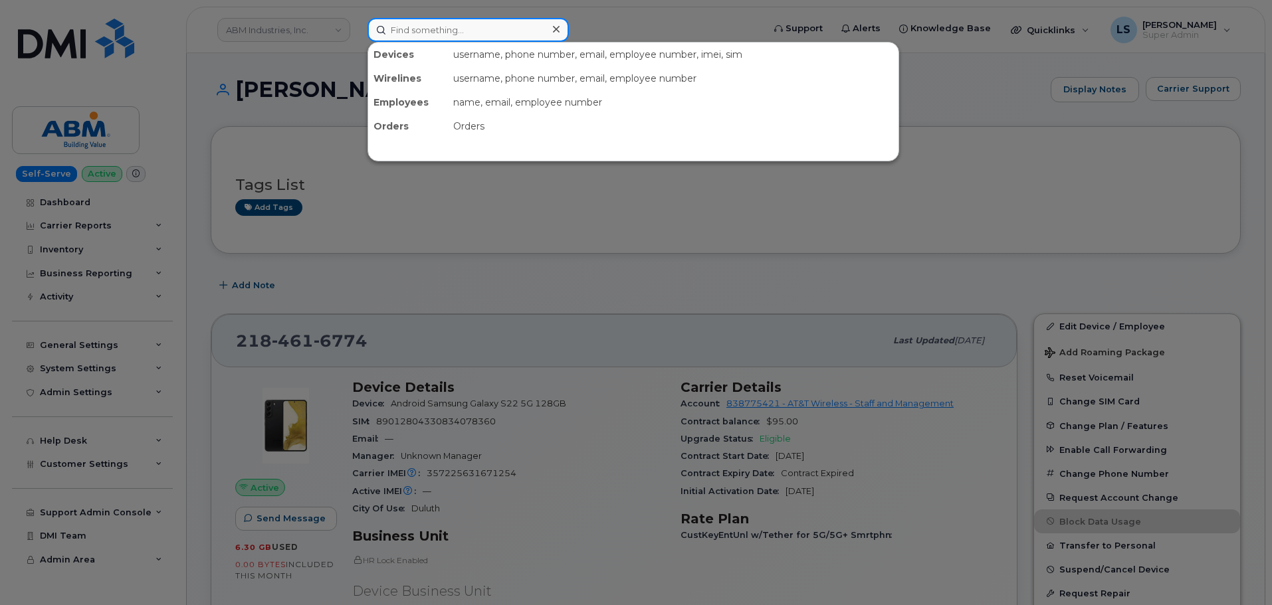
paste input "[PHONE_NUMBER]"
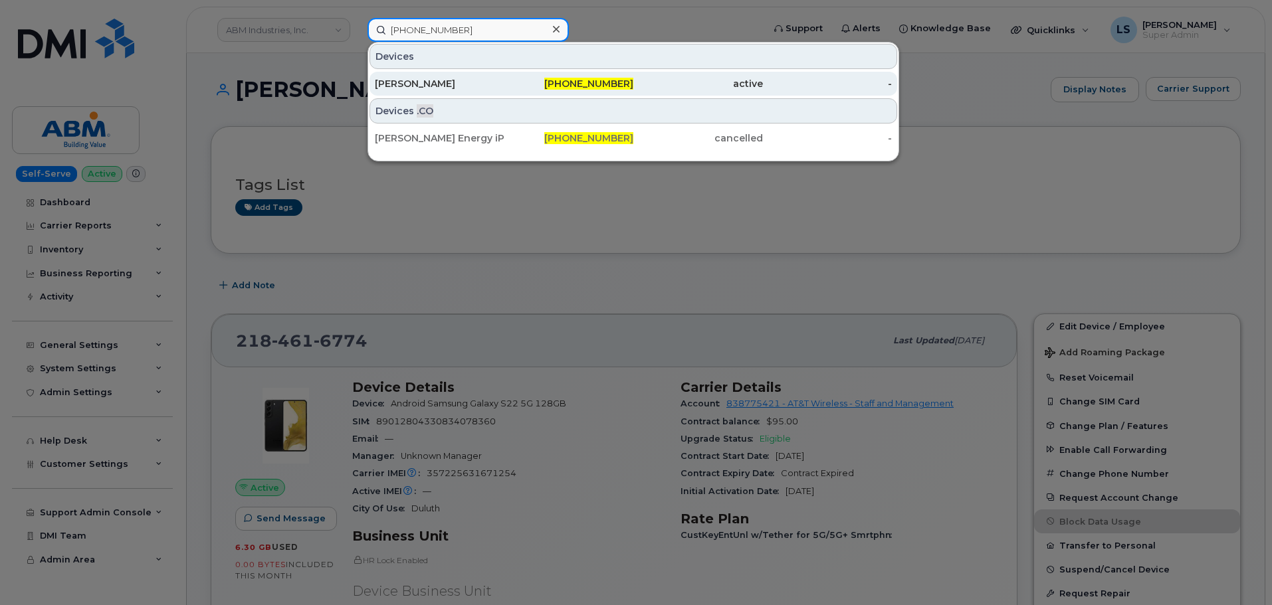
type input "604-353-9928"
click at [434, 85] on div "[PERSON_NAME]" at bounding box center [440, 83] width 130 height 13
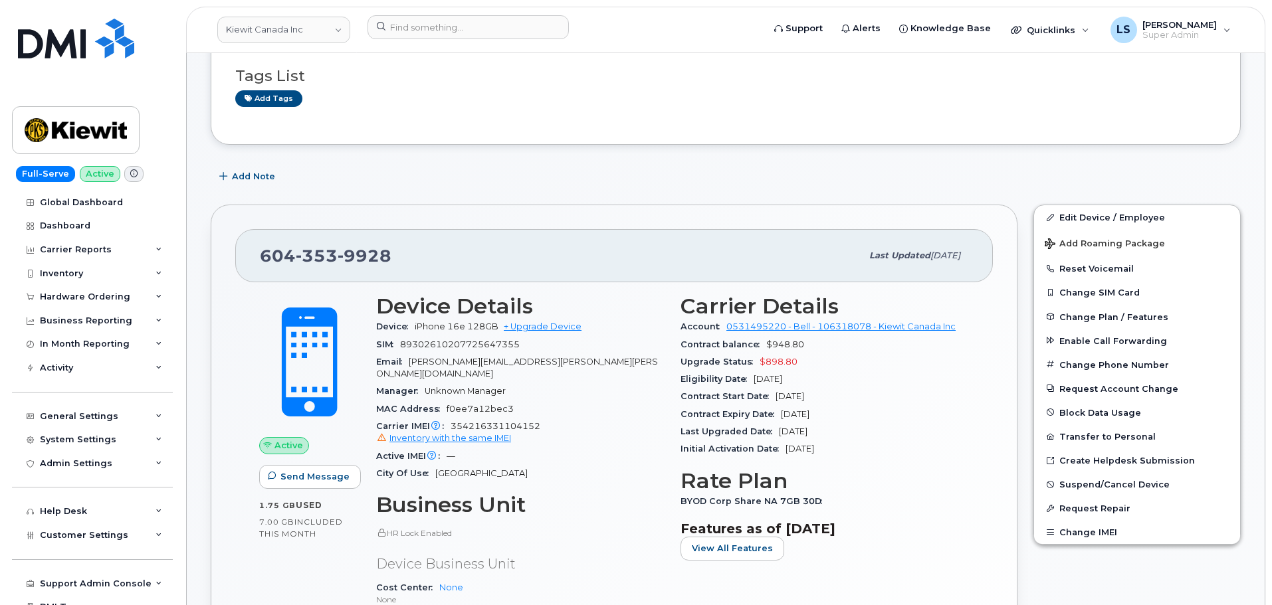
scroll to position [133, 0]
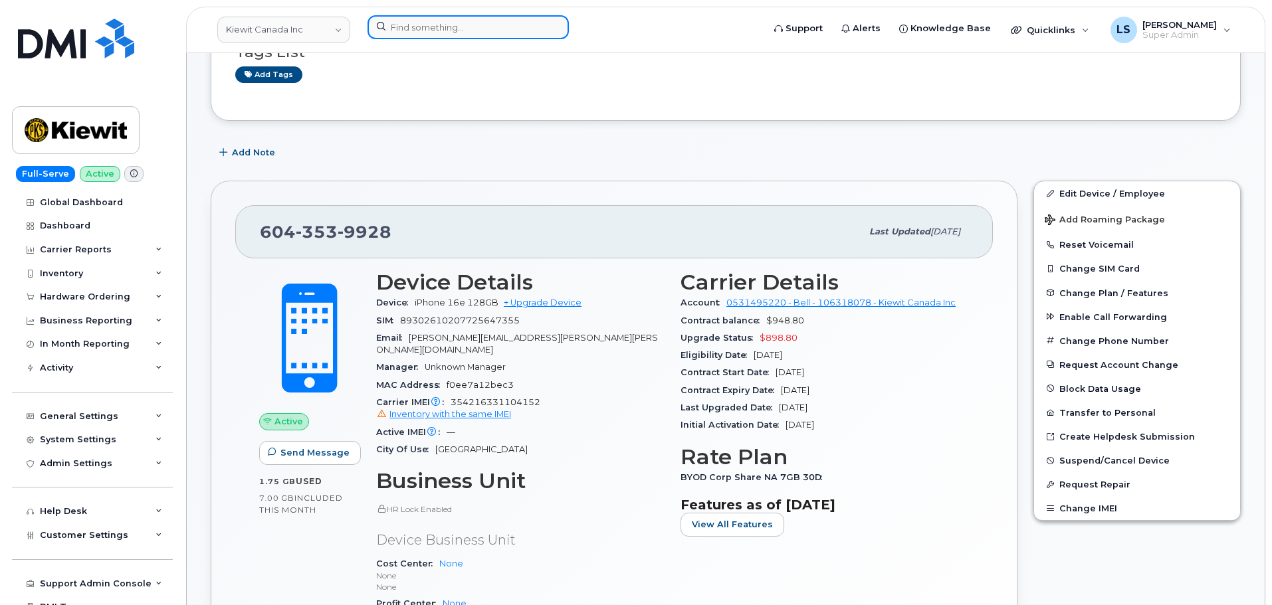
click at [414, 33] on input at bounding box center [467, 27] width 201 height 24
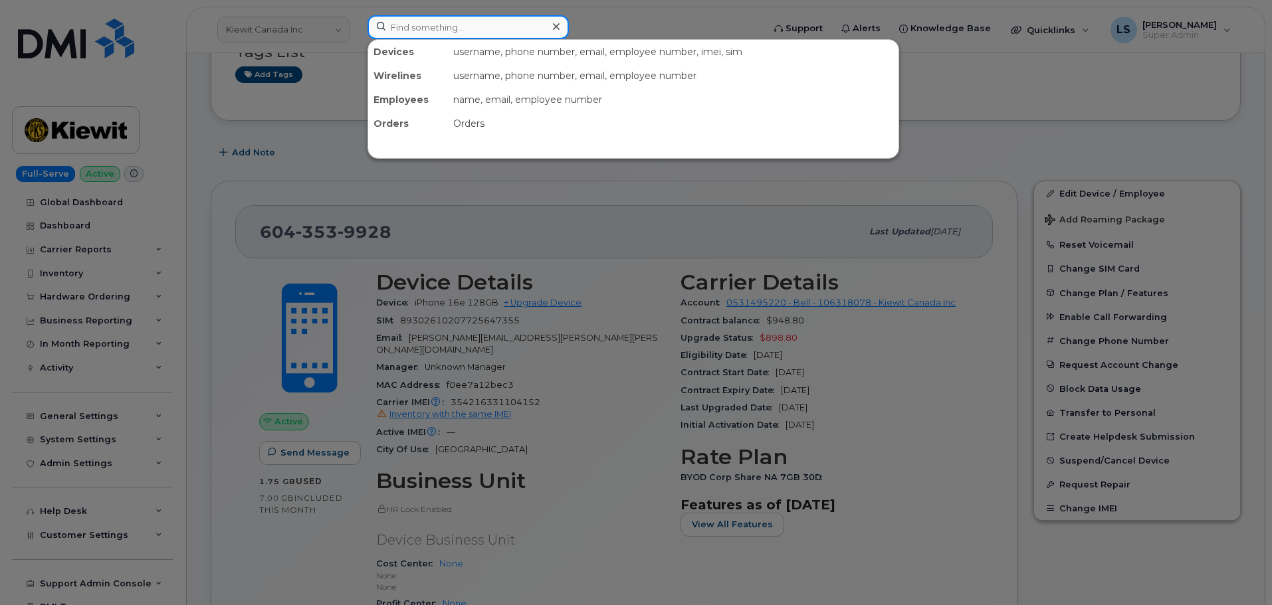
paste input "[PHONE_NUMBER]"
type input "330-604-3475"
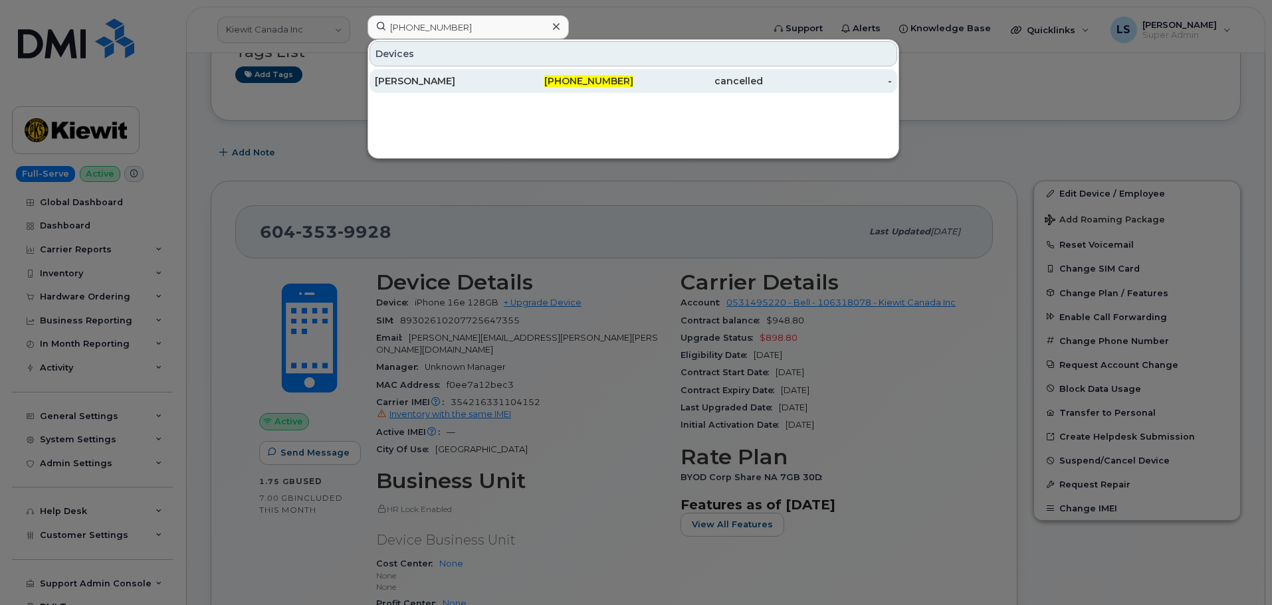
click at [590, 82] on span "330-604-3475" at bounding box center [588, 81] width 89 height 12
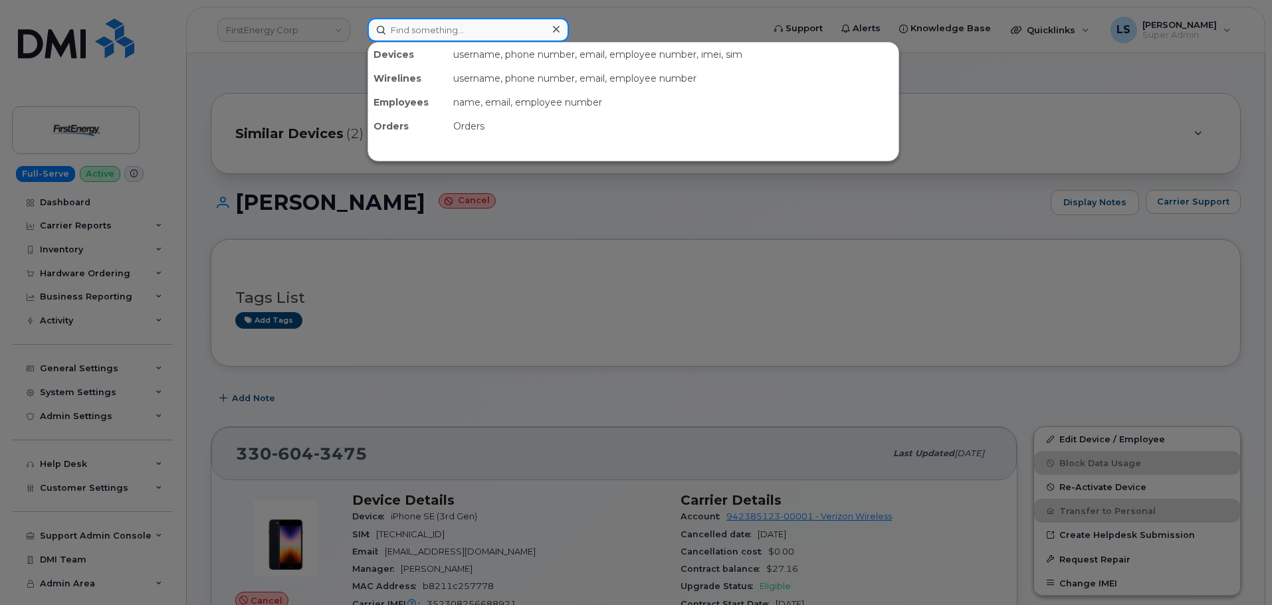
click at [486, 29] on input at bounding box center [467, 30] width 201 height 24
paste input "300775"
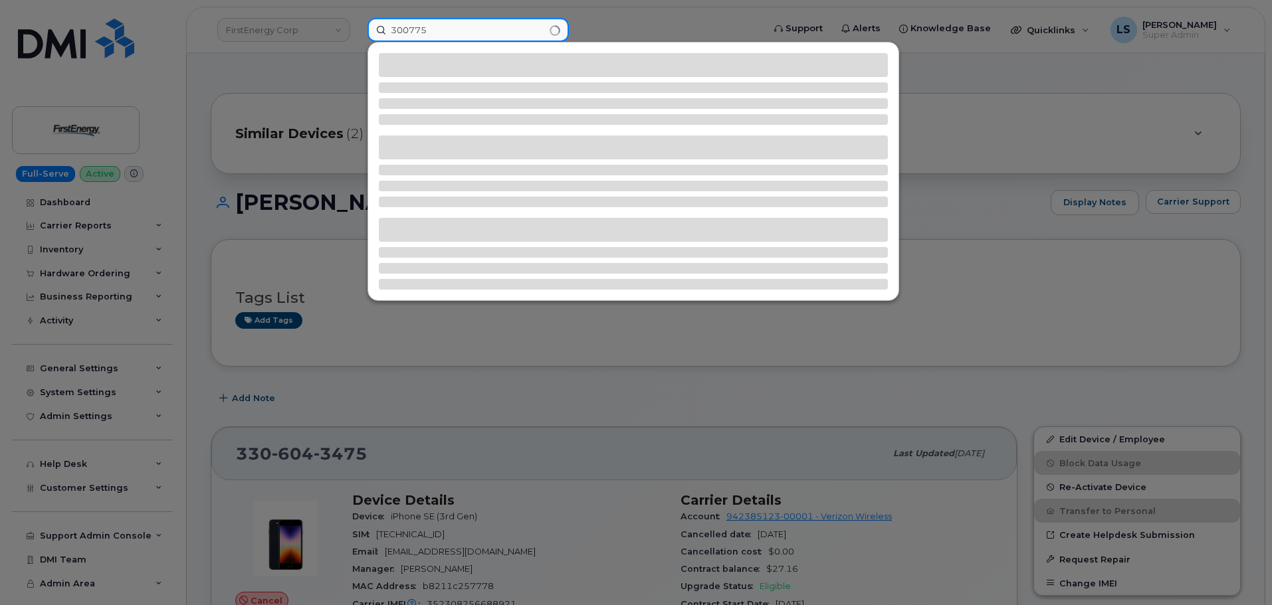
type input "300775"
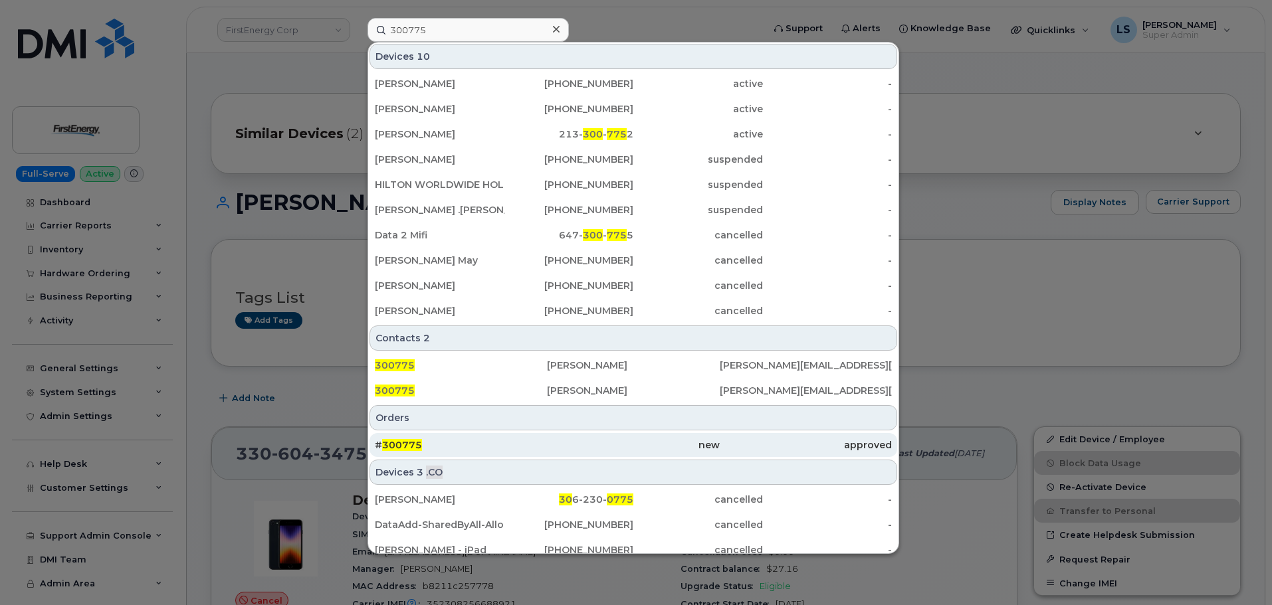
click at [404, 451] on div "# 300775" at bounding box center [461, 445] width 172 height 13
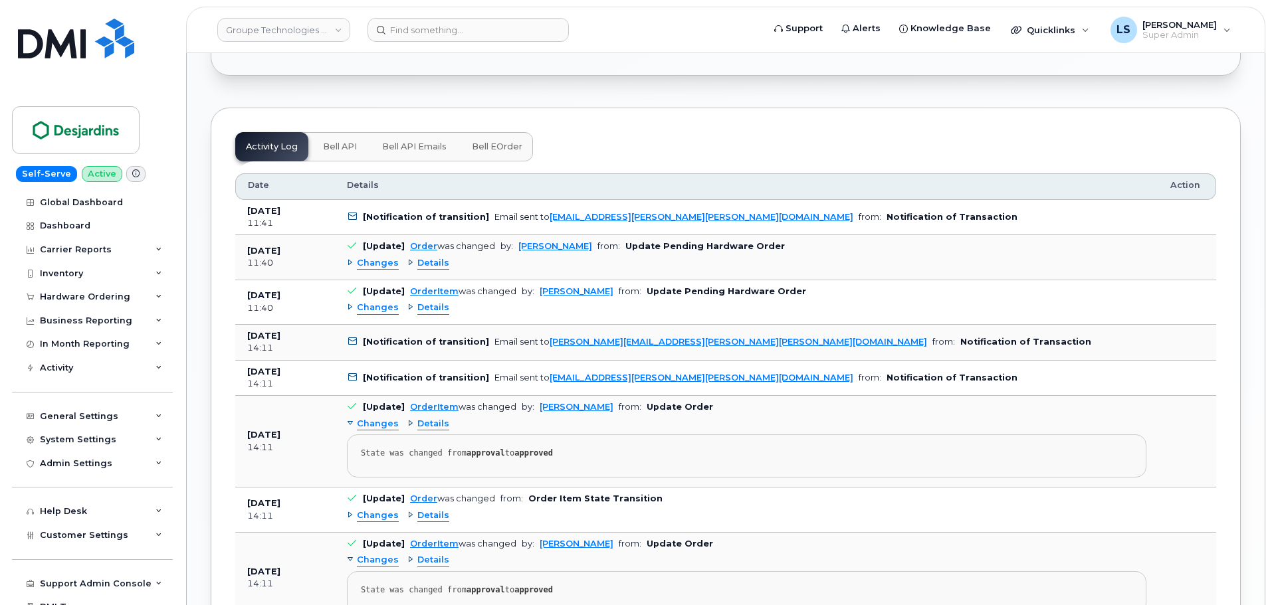
scroll to position [1130, 0]
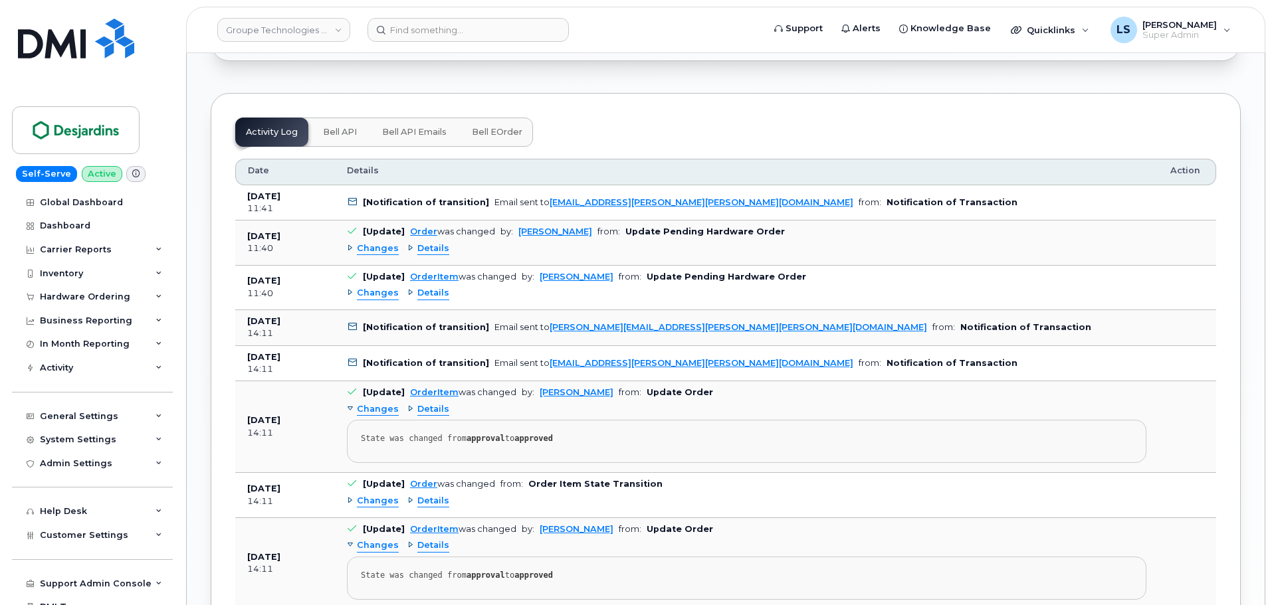
click at [424, 253] on span "Details" at bounding box center [433, 249] width 32 height 13
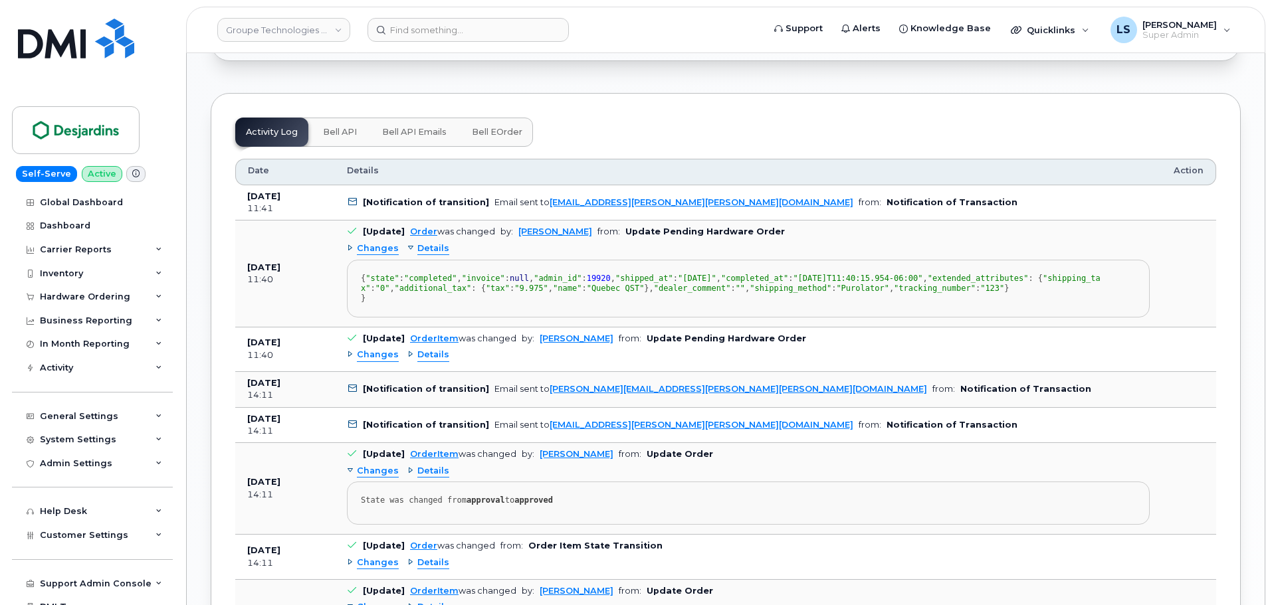
click at [424, 253] on span "Details" at bounding box center [433, 249] width 32 height 13
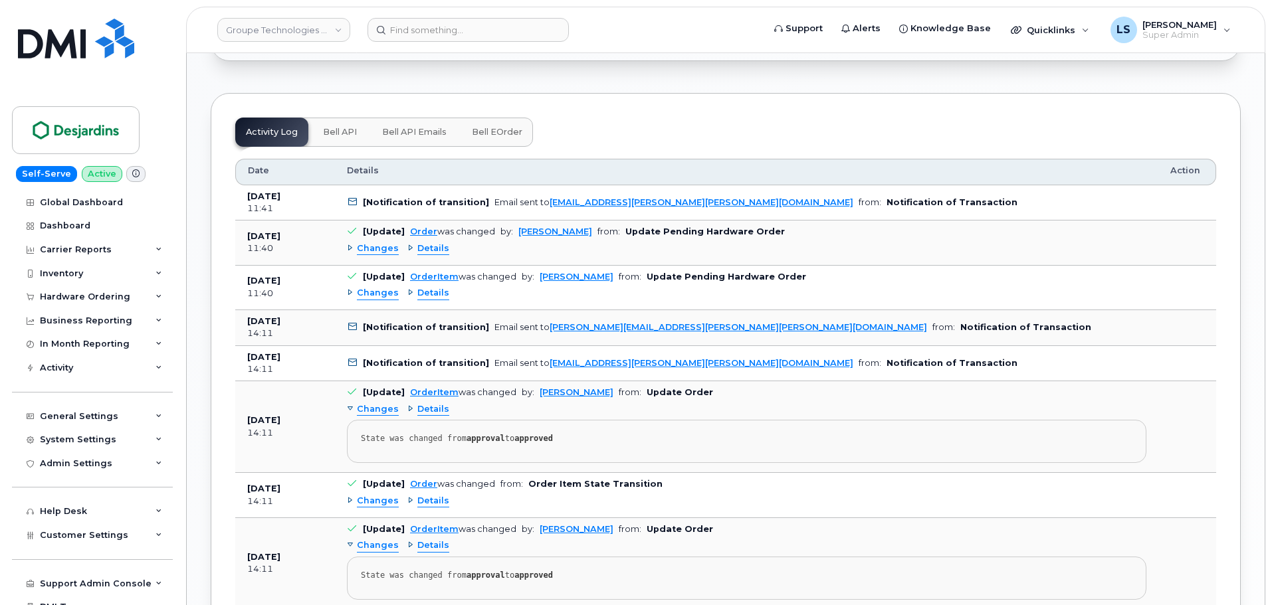
click at [437, 296] on span "Details" at bounding box center [433, 293] width 32 height 13
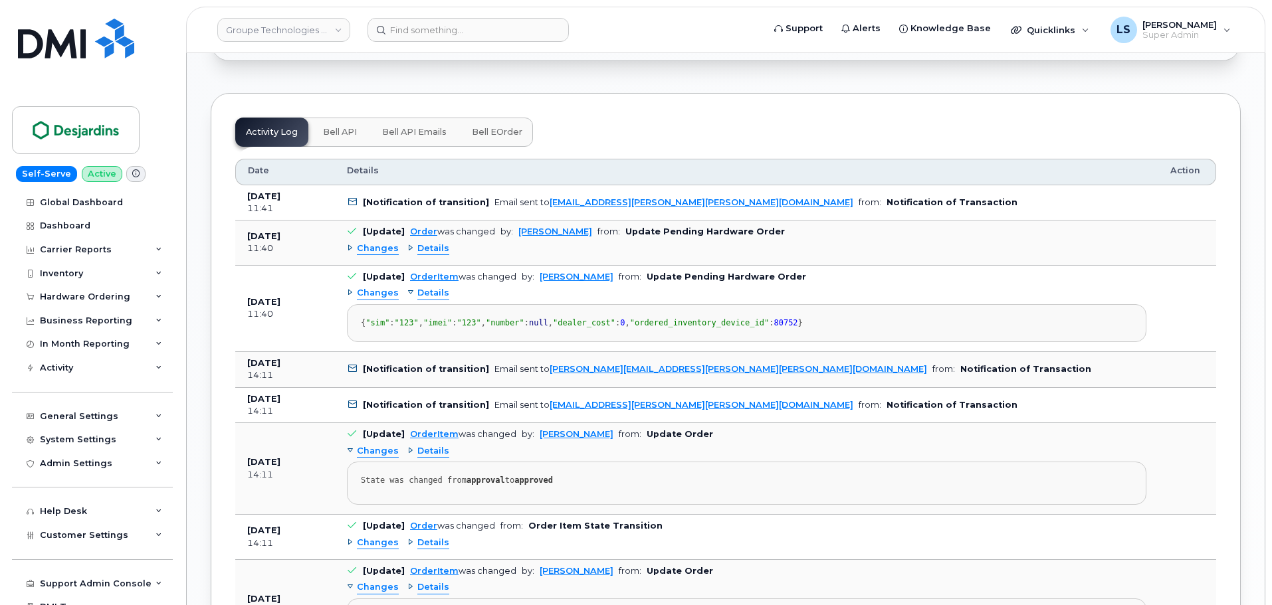
click at [437, 296] on span "Details" at bounding box center [433, 293] width 32 height 13
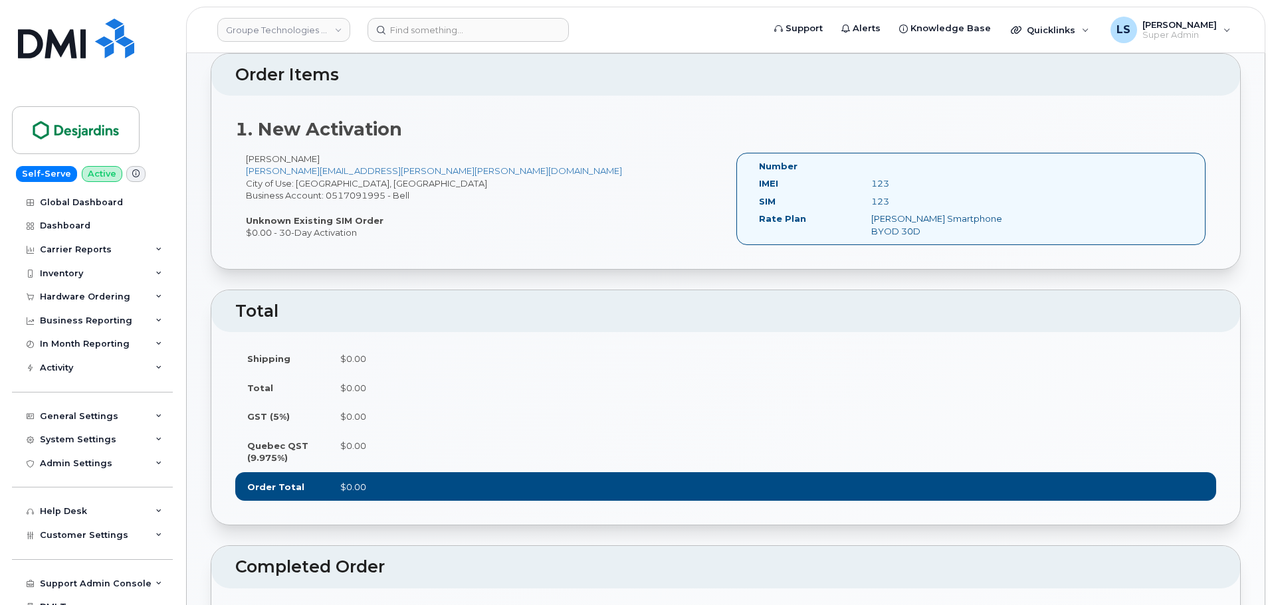
scroll to position [0, 0]
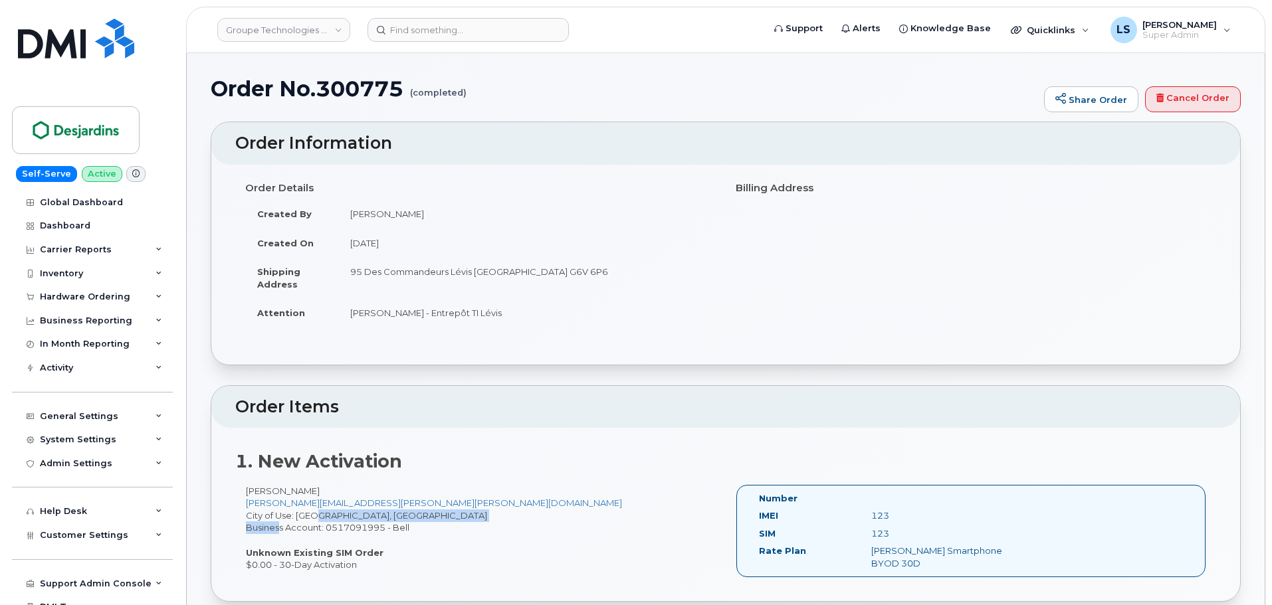
drag, startPoint x: 317, startPoint y: 515, endPoint x: 268, endPoint y: 529, distance: 51.1
click at [268, 529] on div "Laurence Bérubé laurence.berube@desjardins.com City of Use: Montréal, Quebec Bu…" at bounding box center [480, 528] width 490 height 86
click at [383, 508] on link "laurence.berube@desjardins.com" at bounding box center [434, 503] width 376 height 11
click at [441, 42] on header "Groupe Technologies Desjardins Support Alerts Knowledge Base Quicklinks Suspend…" at bounding box center [725, 30] width 1079 height 47
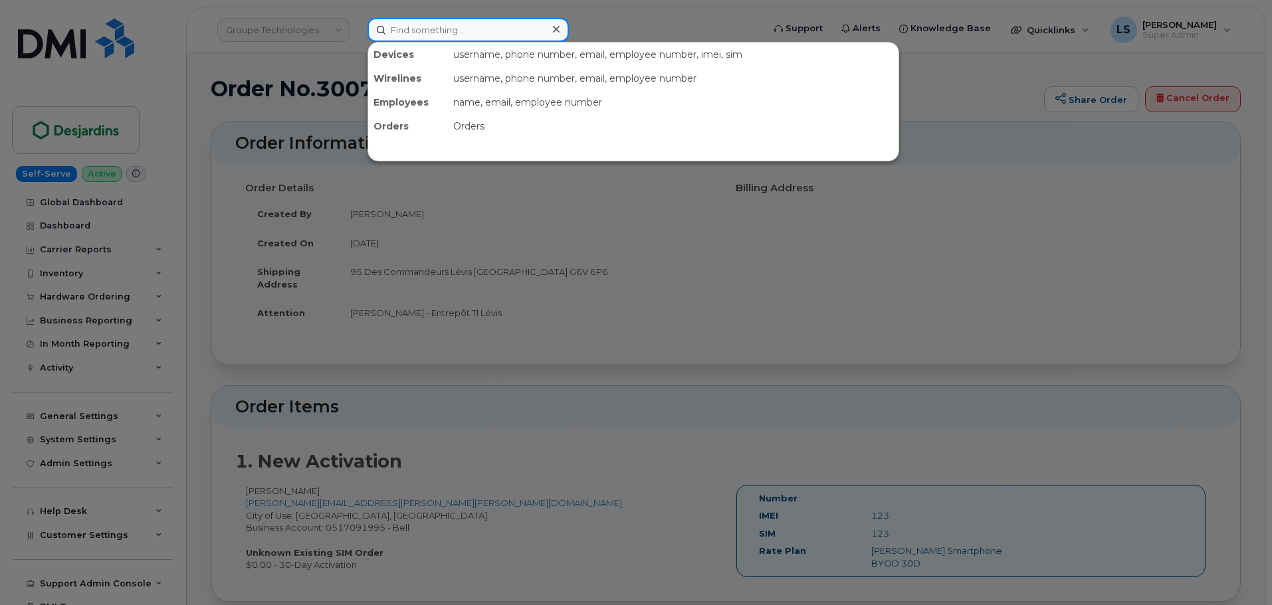
click at [442, 37] on input at bounding box center [467, 30] width 201 height 24
paste input "[PERSON_NAME][EMAIL_ADDRESS][PERSON_NAME][DOMAIN_NAME]"
type input "[PERSON_NAME][EMAIL_ADDRESS][PERSON_NAME][DOMAIN_NAME]"
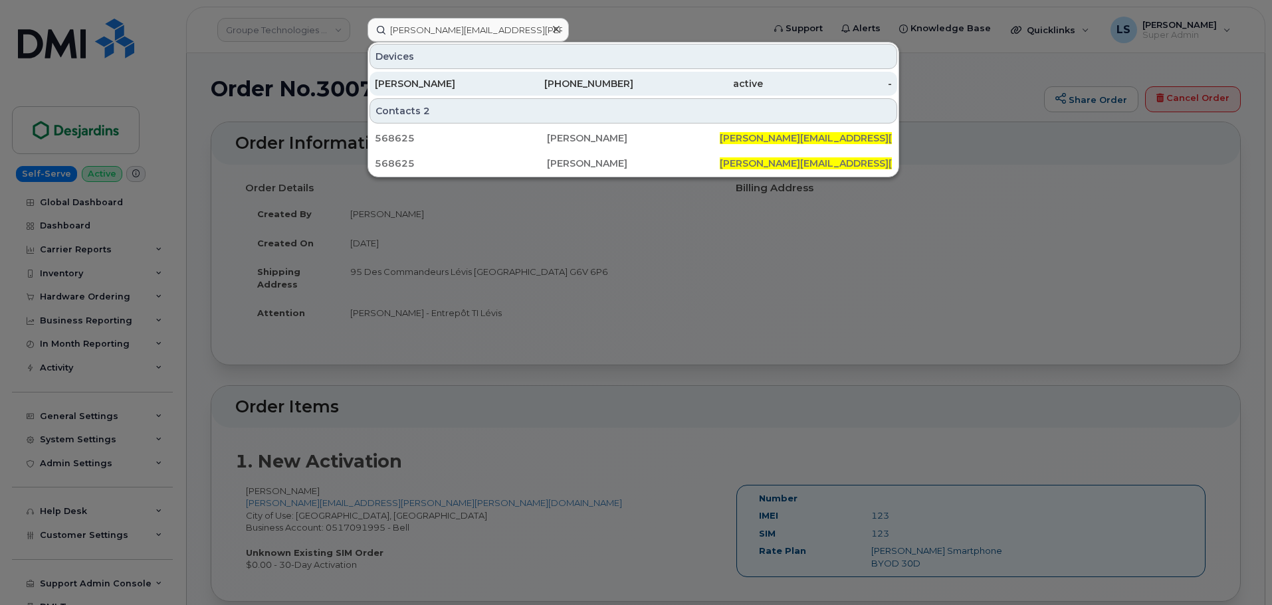
click at [491, 84] on div "JOSEPHINE LORENZ" at bounding box center [440, 83] width 130 height 13
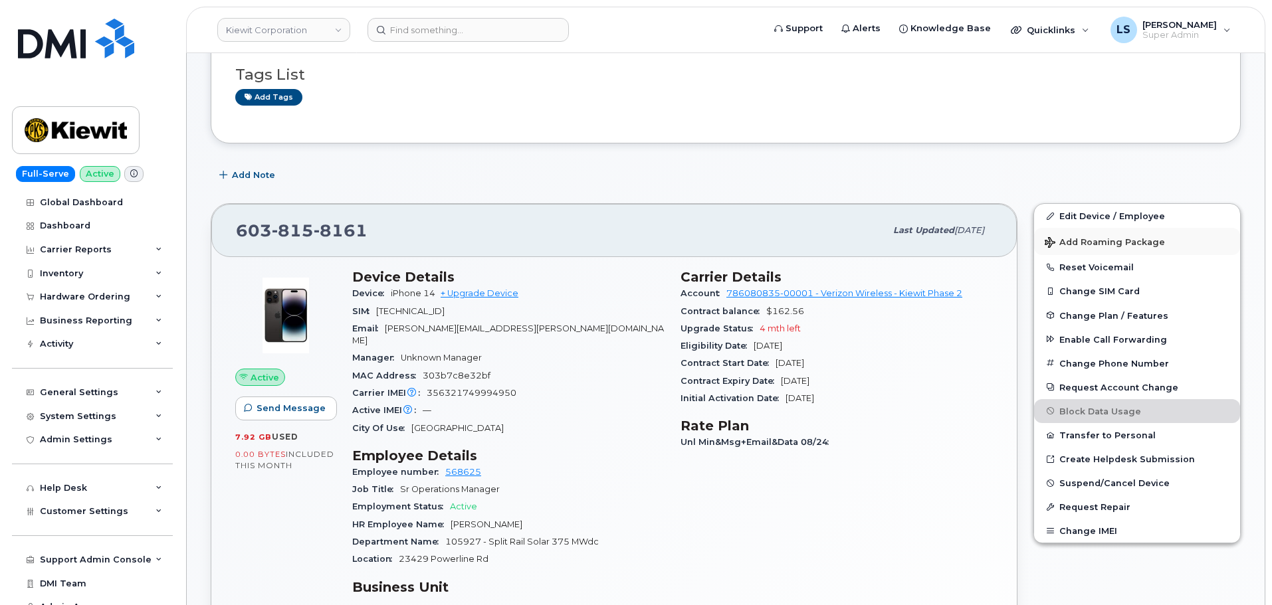
scroll to position [66, 0]
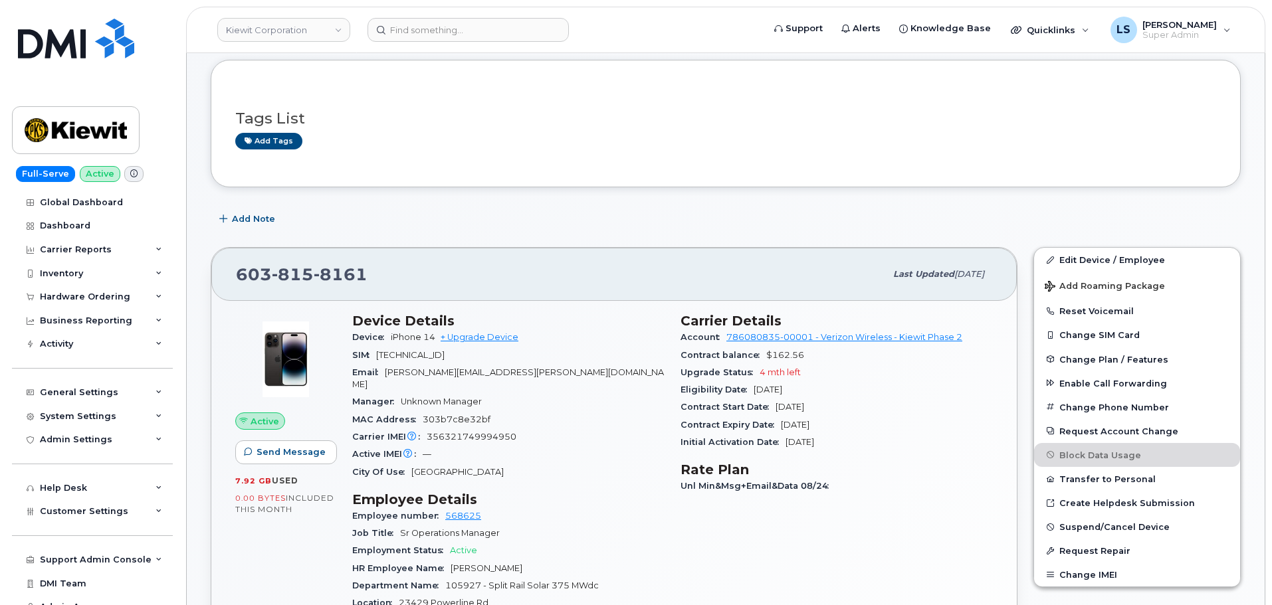
click at [1166, 247] on div "Edit Device / Employee Add Roaming Package Reset Voicemail Change SIM Card Chan…" at bounding box center [1136, 570] width 223 height 662
drag, startPoint x: 1156, startPoint y: 256, endPoint x: 807, endPoint y: 317, distance: 354.1
click at [1156, 257] on link "Edit Device / Employee" at bounding box center [1137, 260] width 206 height 24
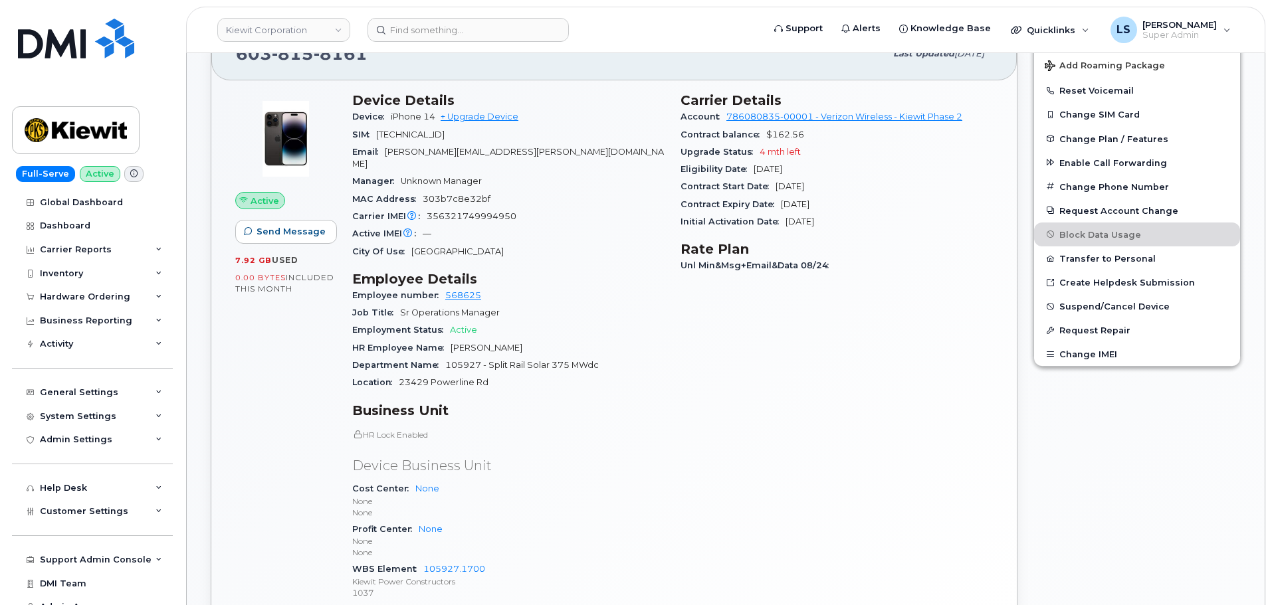
scroll to position [465, 0]
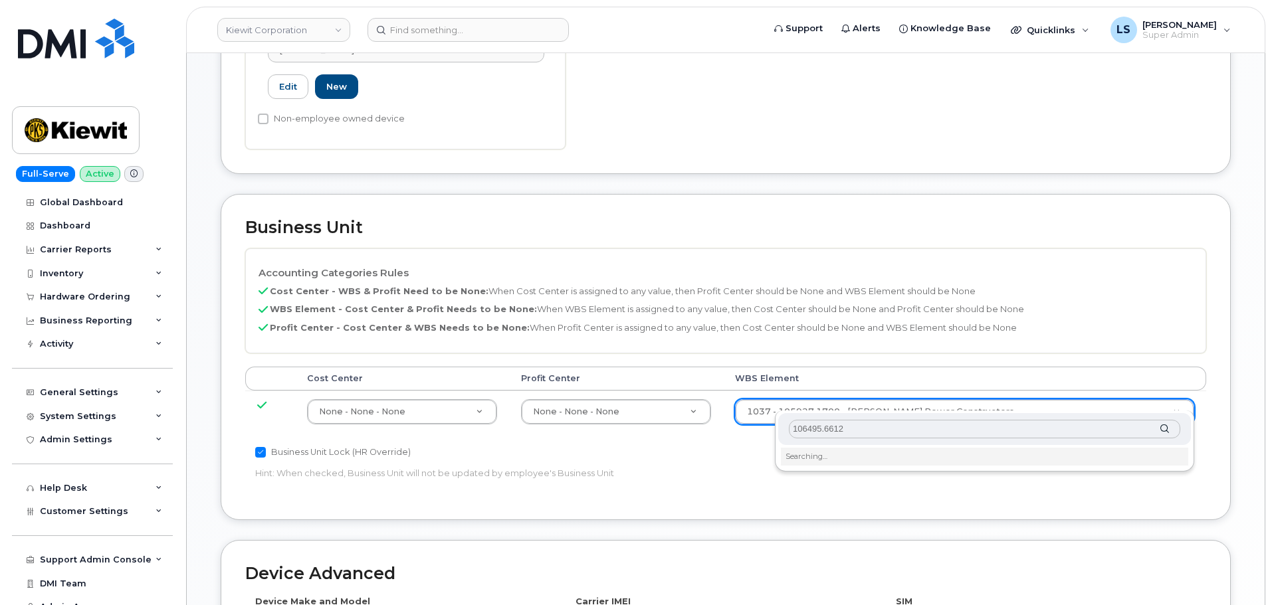
scroll to position [465, 0]
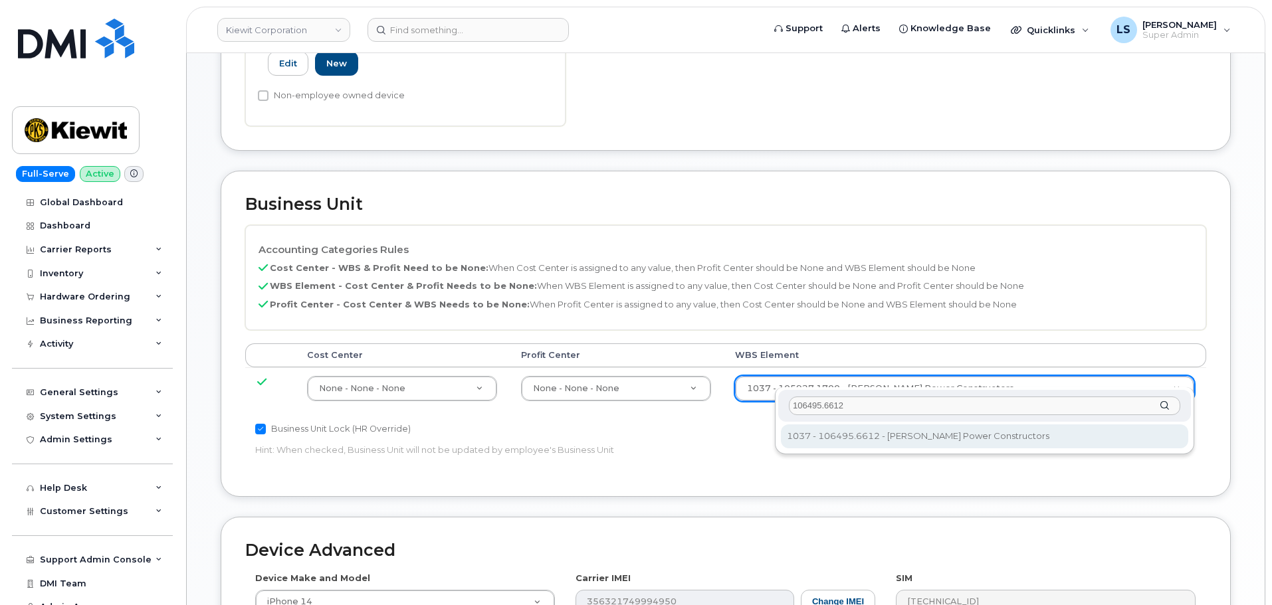
type input "106495.6612"
type input "35834206"
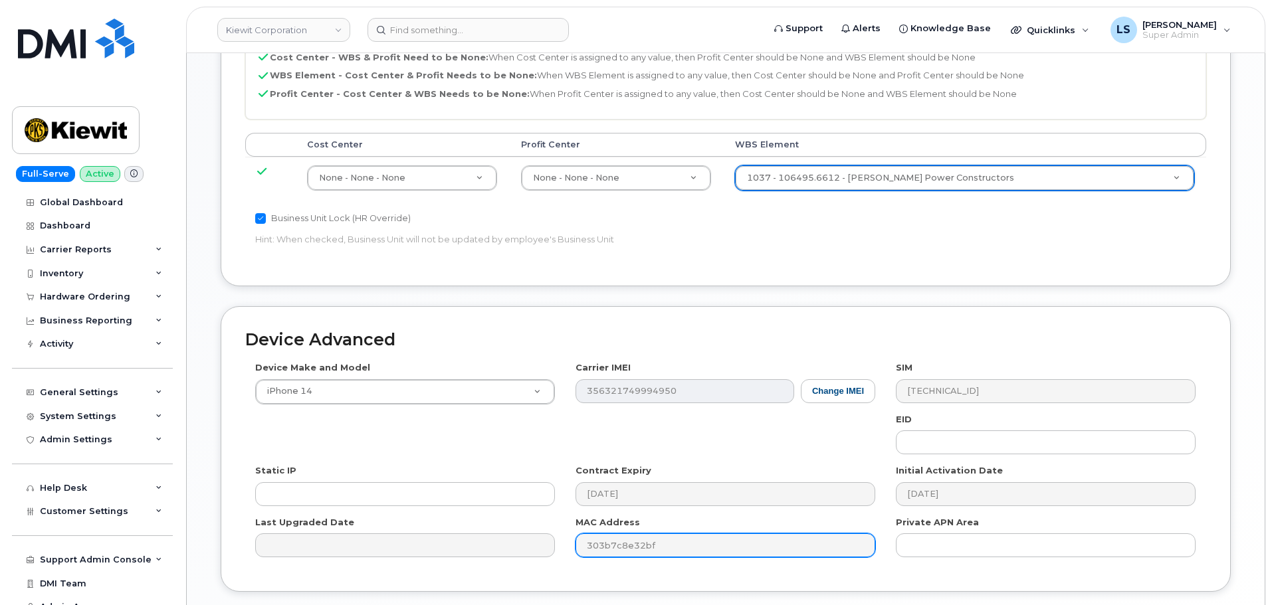
scroll to position [760, 0]
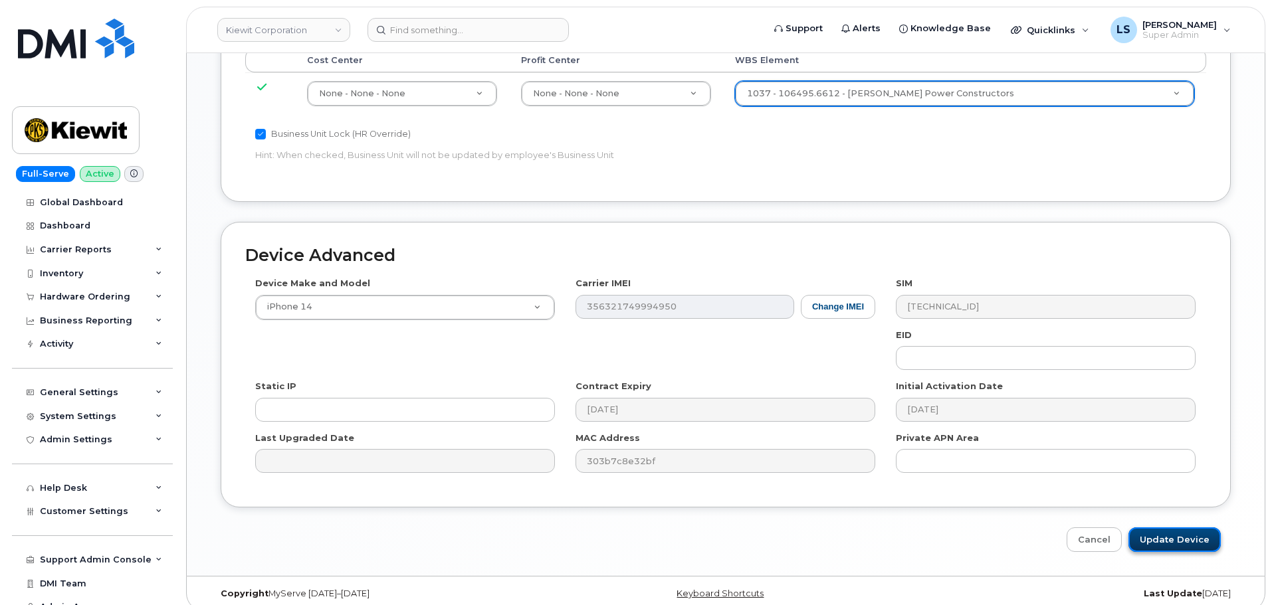
click at [1167, 528] on input "Update Device" at bounding box center [1174, 540] width 92 height 25
type input "Saving..."
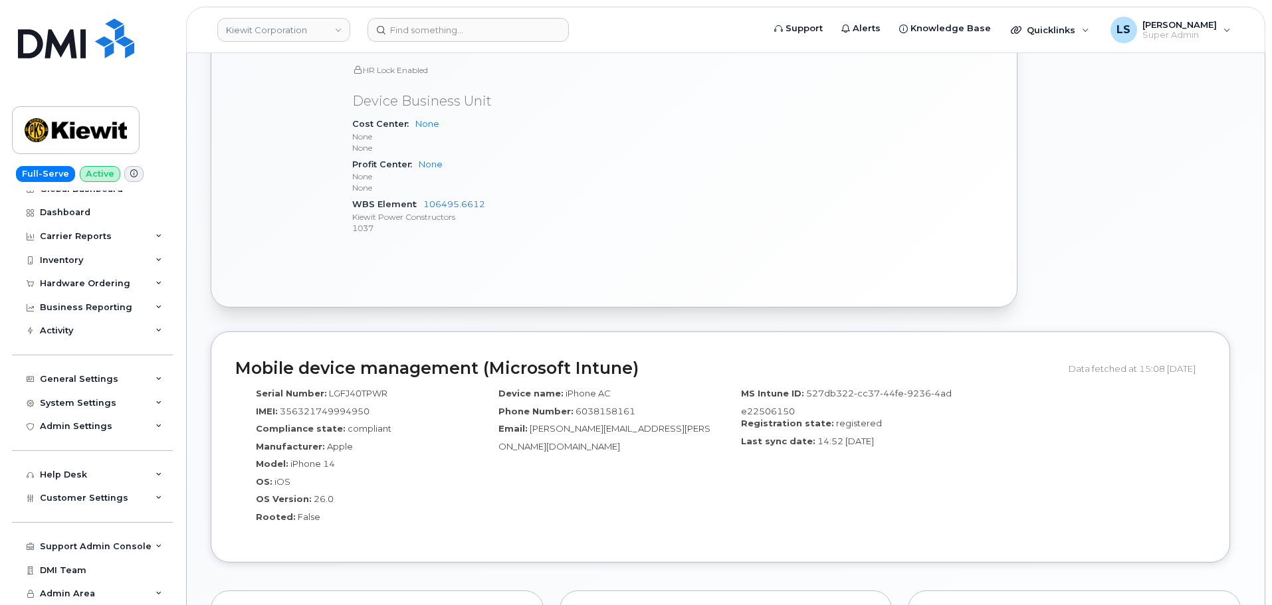
scroll to position [731, 0]
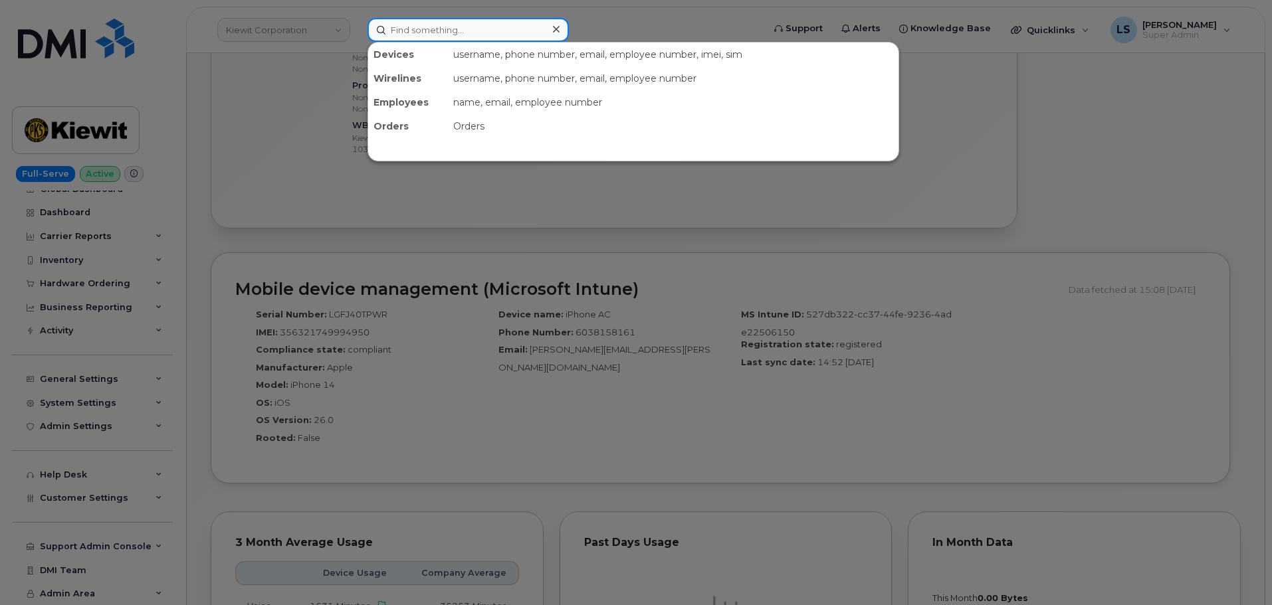
click at [452, 35] on input at bounding box center [467, 30] width 201 height 24
paste input "9299192492"
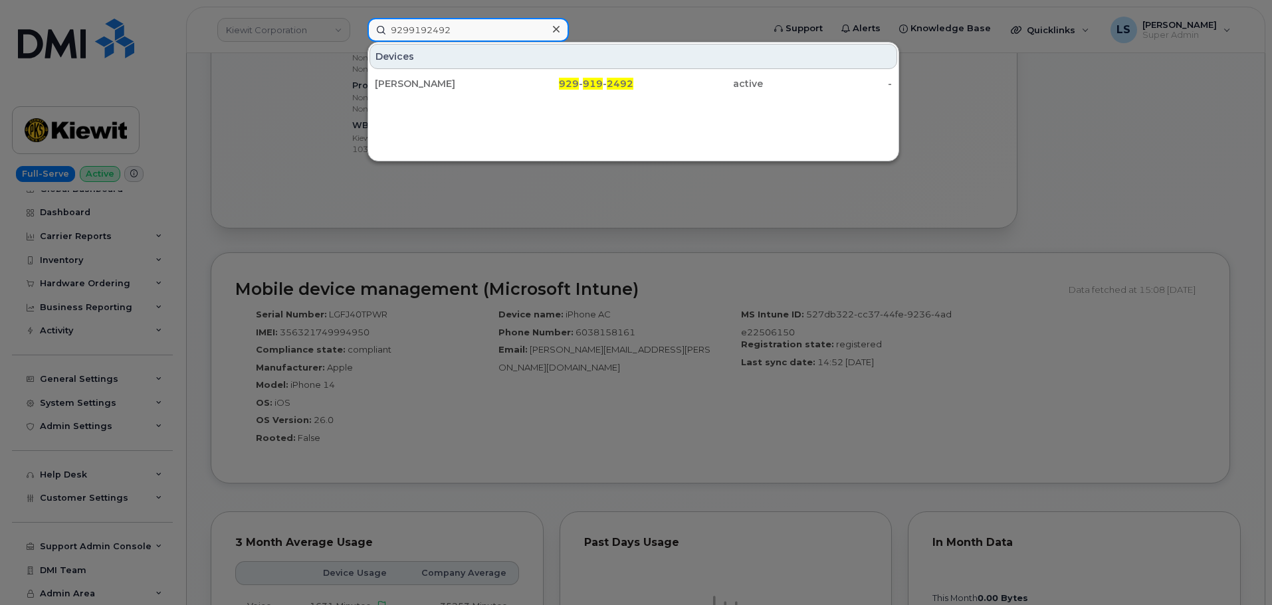
type input "9299192492"
click at [556, 107] on div "Devices [PERSON_NAME] 929 - 919 - 2492 active -" at bounding box center [633, 102] width 532 height 120
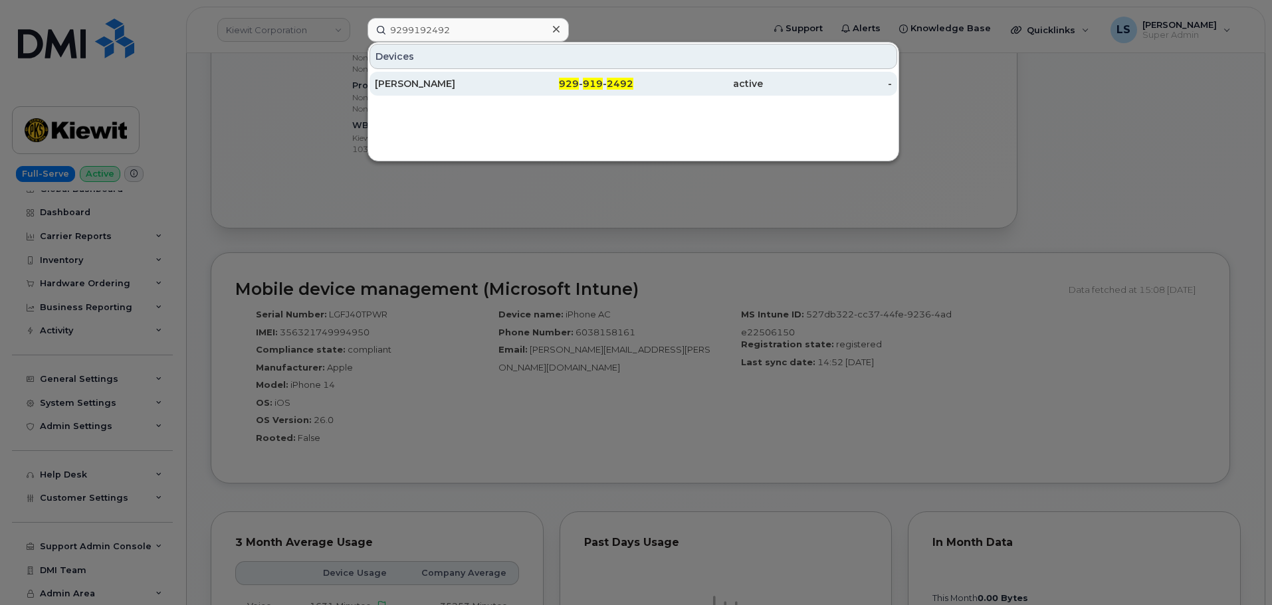
click at [561, 95] on div "929 - 919 - 2492" at bounding box center [569, 84] width 130 height 24
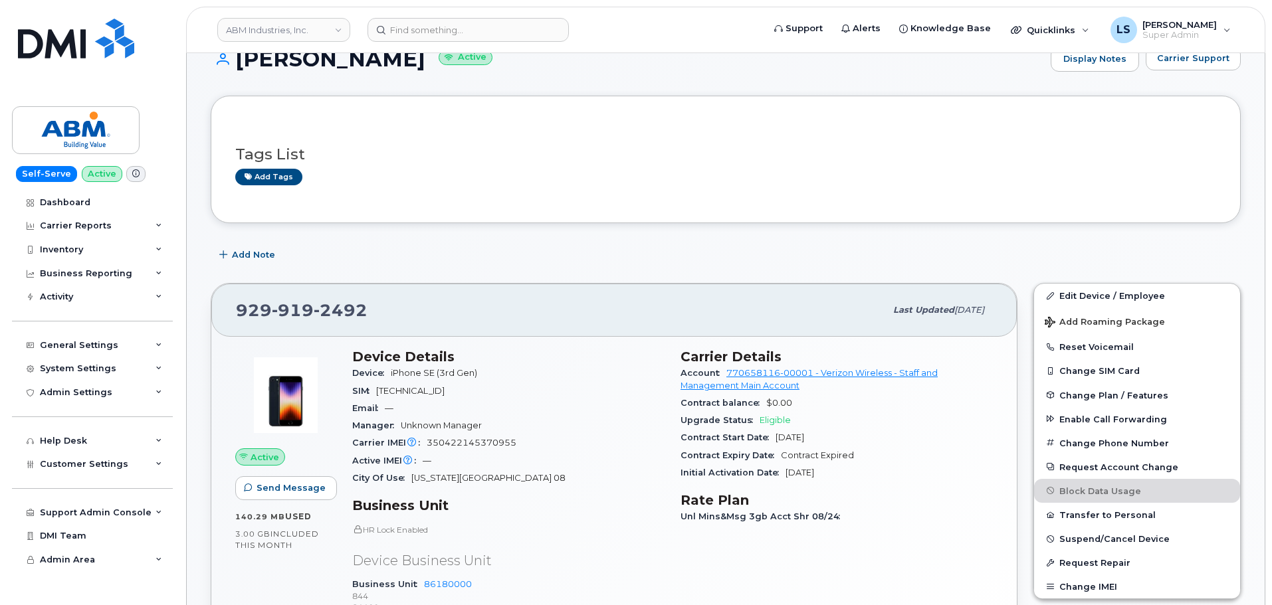
scroll to position [266, 0]
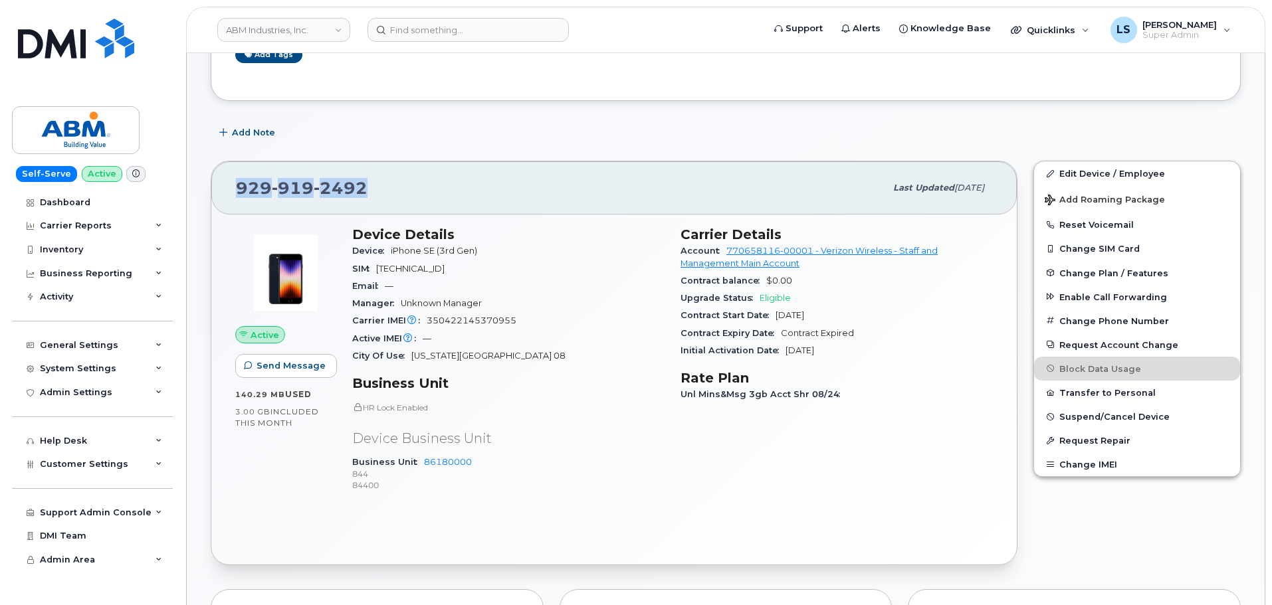
drag, startPoint x: 332, startPoint y: 198, endPoint x: 240, endPoint y: 194, distance: 91.8
click at [240, 194] on div "[PHONE_NUMBER]" at bounding box center [560, 188] width 649 height 28
click at [416, 179] on div "[PHONE_NUMBER]" at bounding box center [560, 188] width 649 height 28
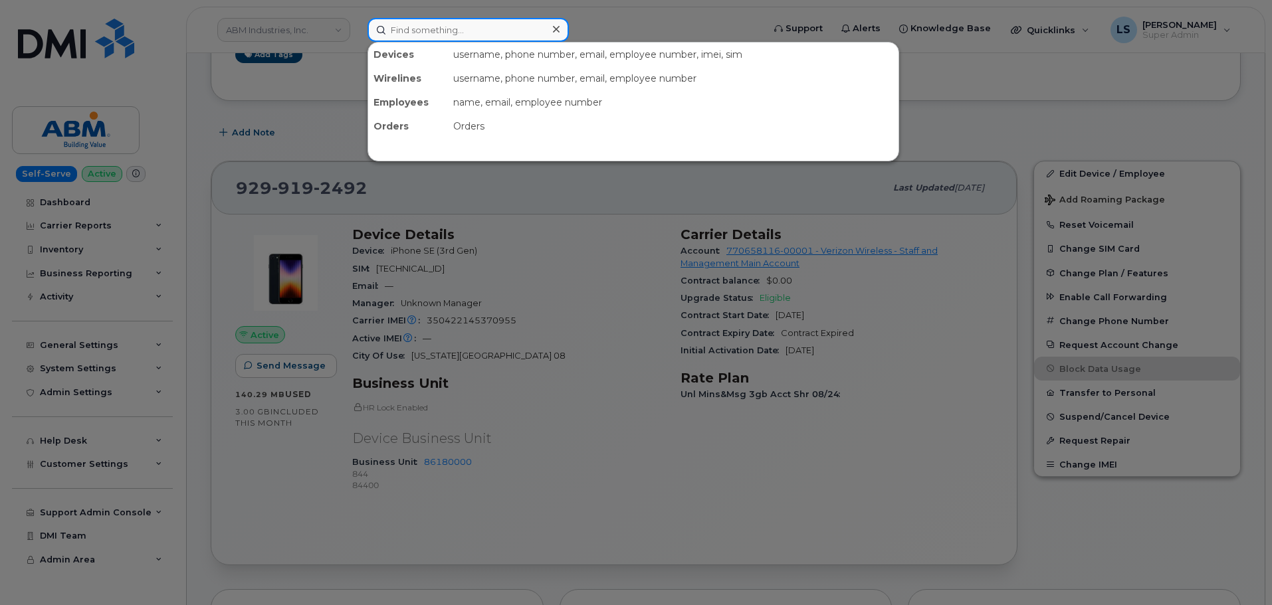
click at [395, 23] on input at bounding box center [467, 30] width 201 height 24
paste input "[PERSON_NAME][EMAIL_ADDRESS][PERSON_NAME][PERSON_NAME][DOMAIN_NAME]"
type input "[PERSON_NAME][EMAIL_ADDRESS][PERSON_NAME][PERSON_NAME][DOMAIN_NAME]"
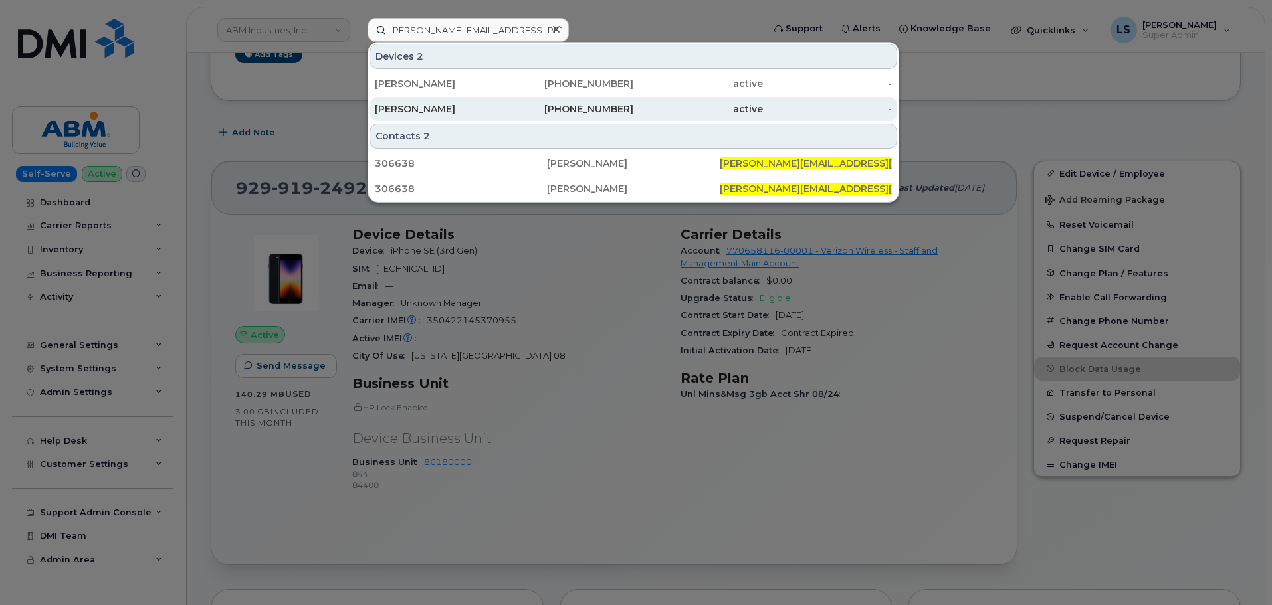
click at [445, 104] on div "[PERSON_NAME]" at bounding box center [440, 108] width 130 height 13
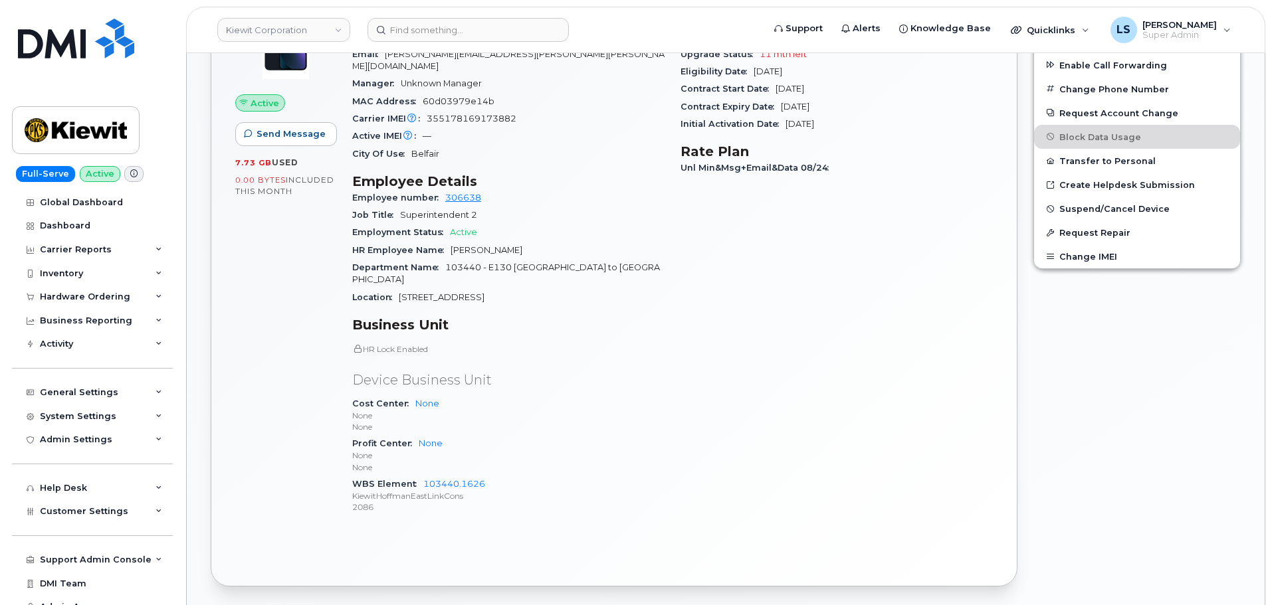
scroll to position [199, 0]
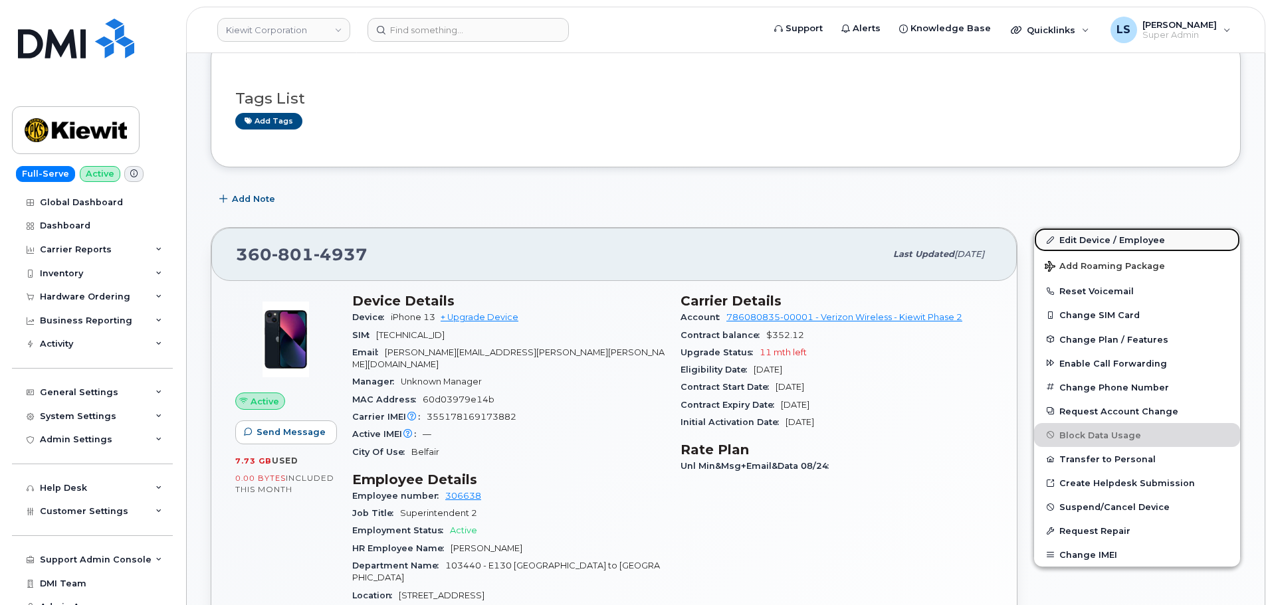
click at [1057, 238] on link "Edit Device / Employee" at bounding box center [1137, 240] width 206 height 24
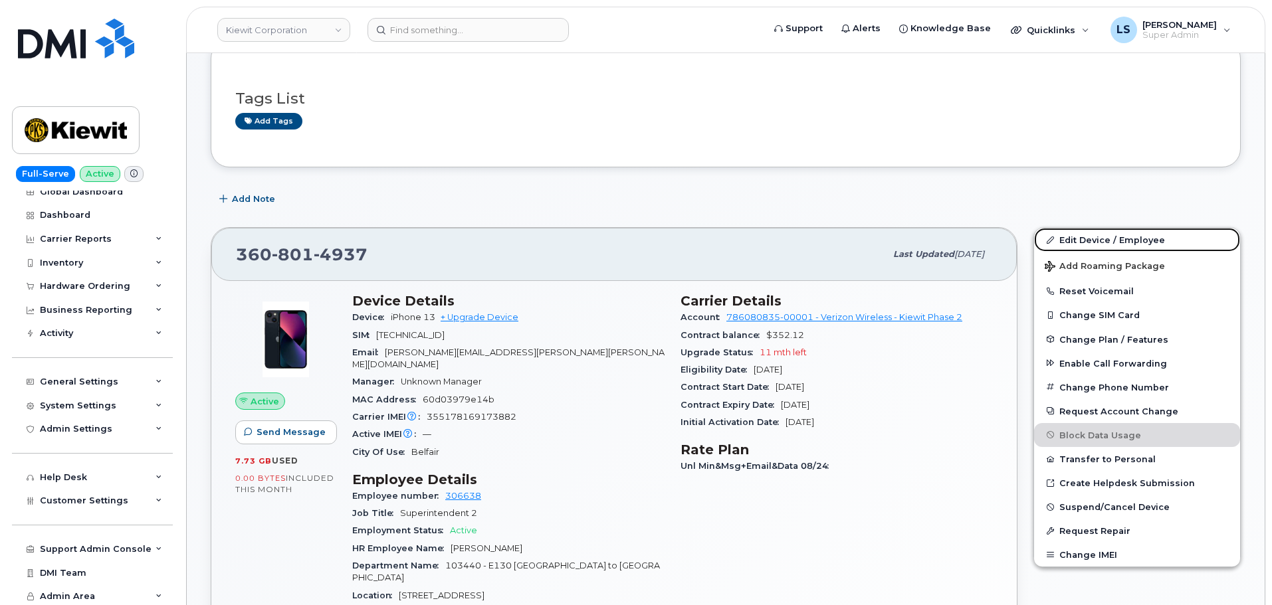
scroll to position [13, 0]
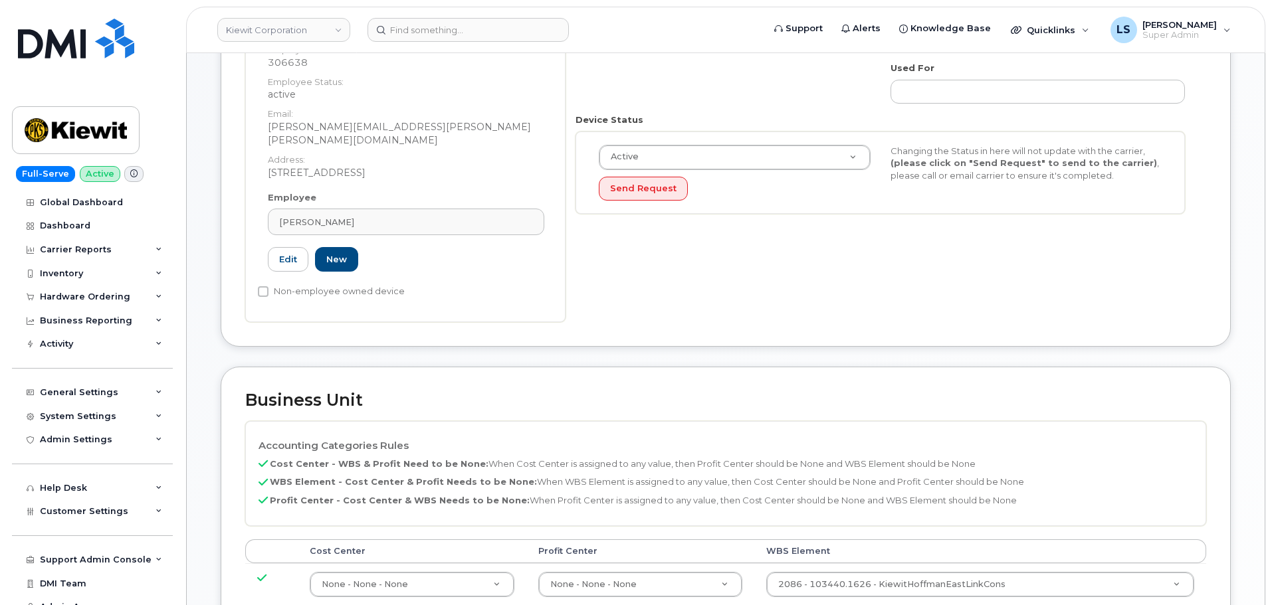
scroll to position [399, 0]
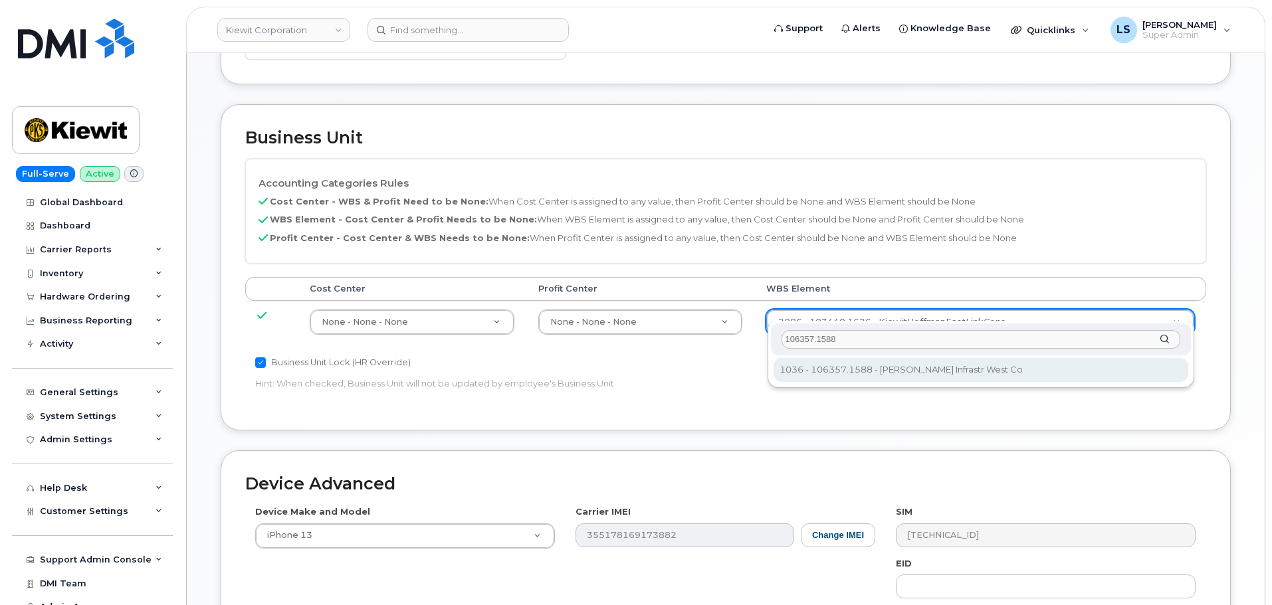
type input "106357.1588"
type input "34885238"
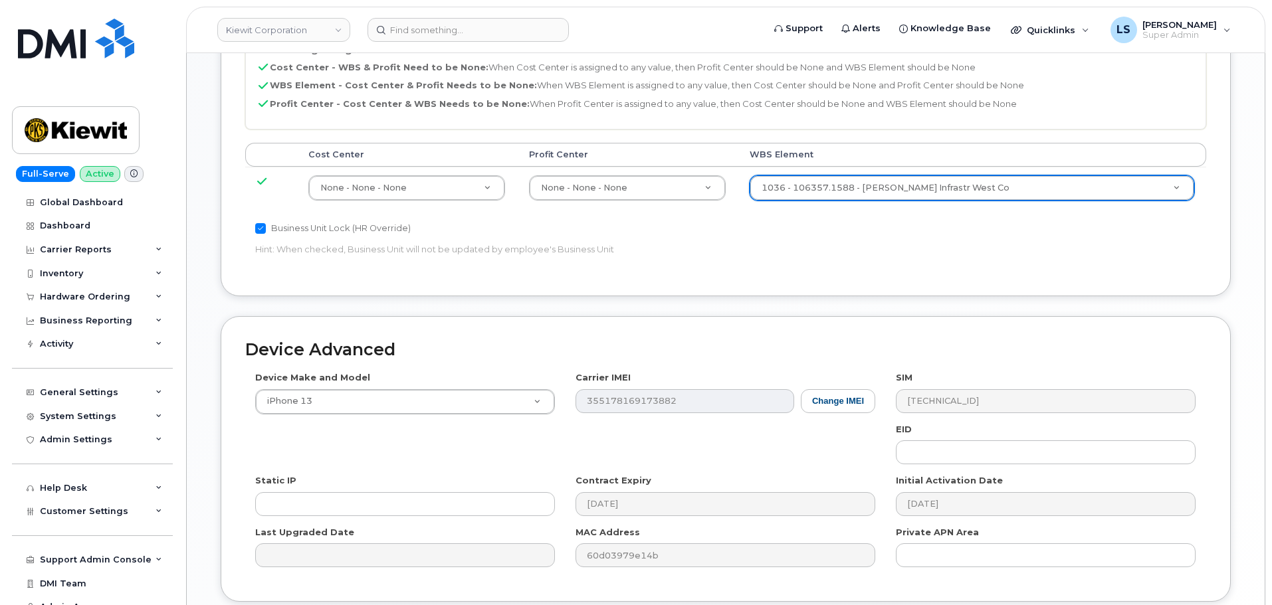
scroll to position [760, 0]
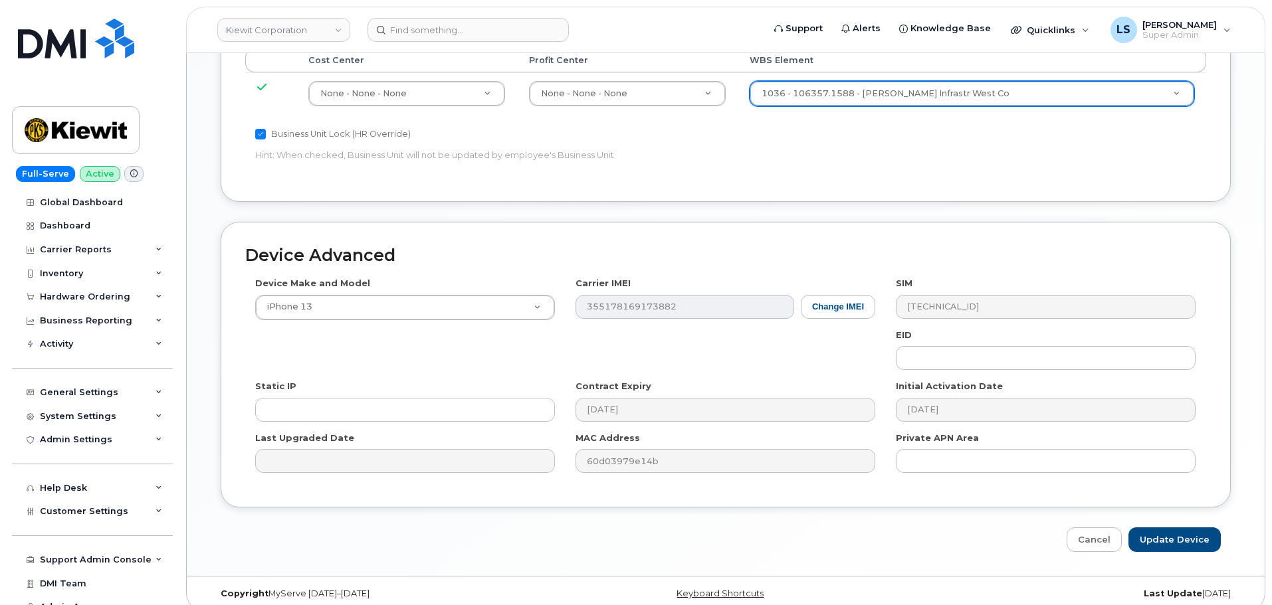
click at [1154, 510] on div "Device Advanced Device Make and Model iPhone 13 Android TCL 502 Watch Apple Wat…" at bounding box center [726, 387] width 1030 height 330
click at [1148, 528] on input "Update Device" at bounding box center [1174, 540] width 92 height 25
type input "Saving..."
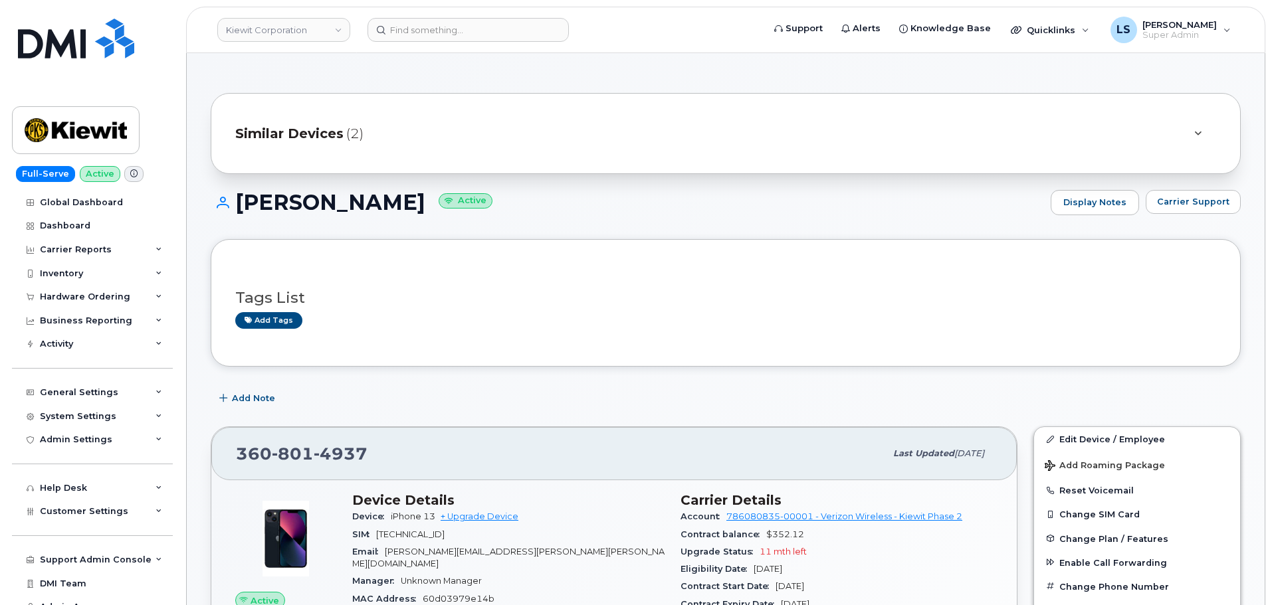
click at [483, 14] on header "[PERSON_NAME] Corporation Support Alerts Knowledge Base Quicklinks Suspend / Ca…" at bounding box center [725, 30] width 1079 height 47
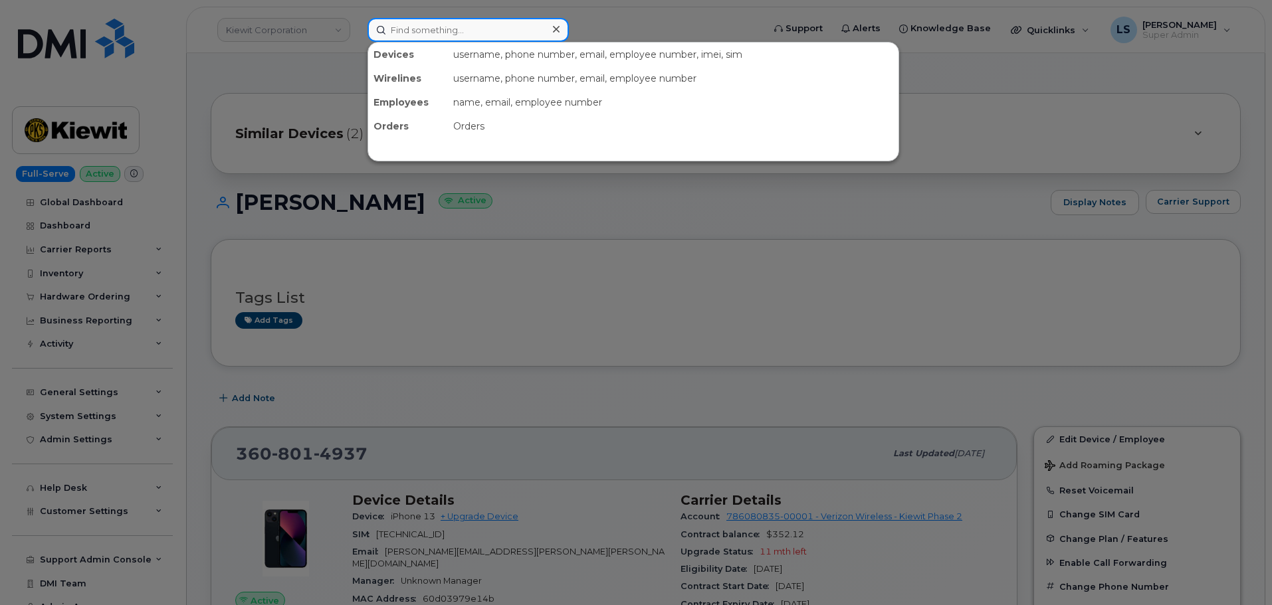
click at [477, 21] on input at bounding box center [467, 30] width 201 height 24
paste input "[PERSON_NAME][EMAIL_ADDRESS][PERSON_NAME][PERSON_NAME][DOMAIN_NAME]"
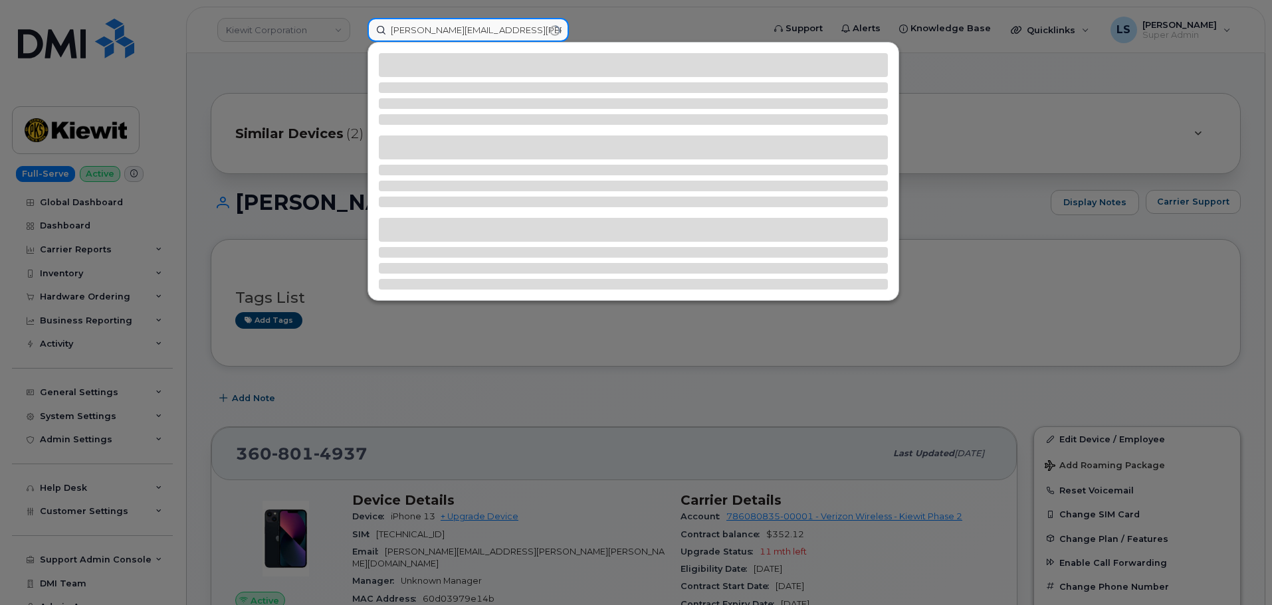
type input "[PERSON_NAME][EMAIL_ADDRESS][PERSON_NAME][PERSON_NAME][DOMAIN_NAME]"
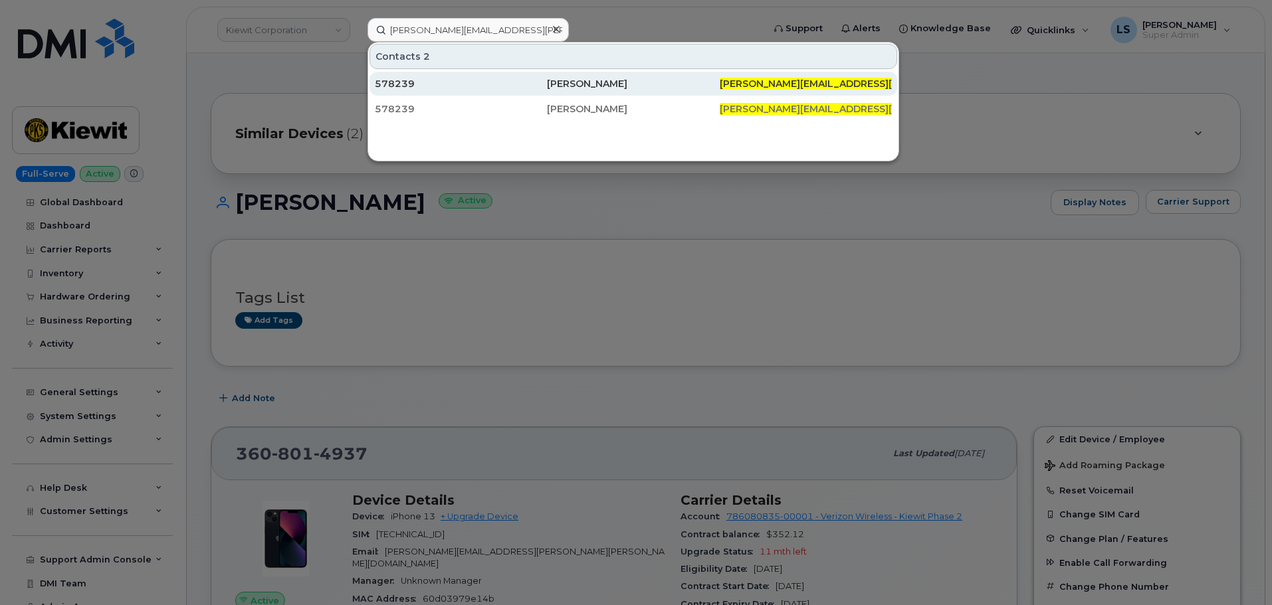
click at [496, 86] on div "578239" at bounding box center [461, 83] width 172 height 13
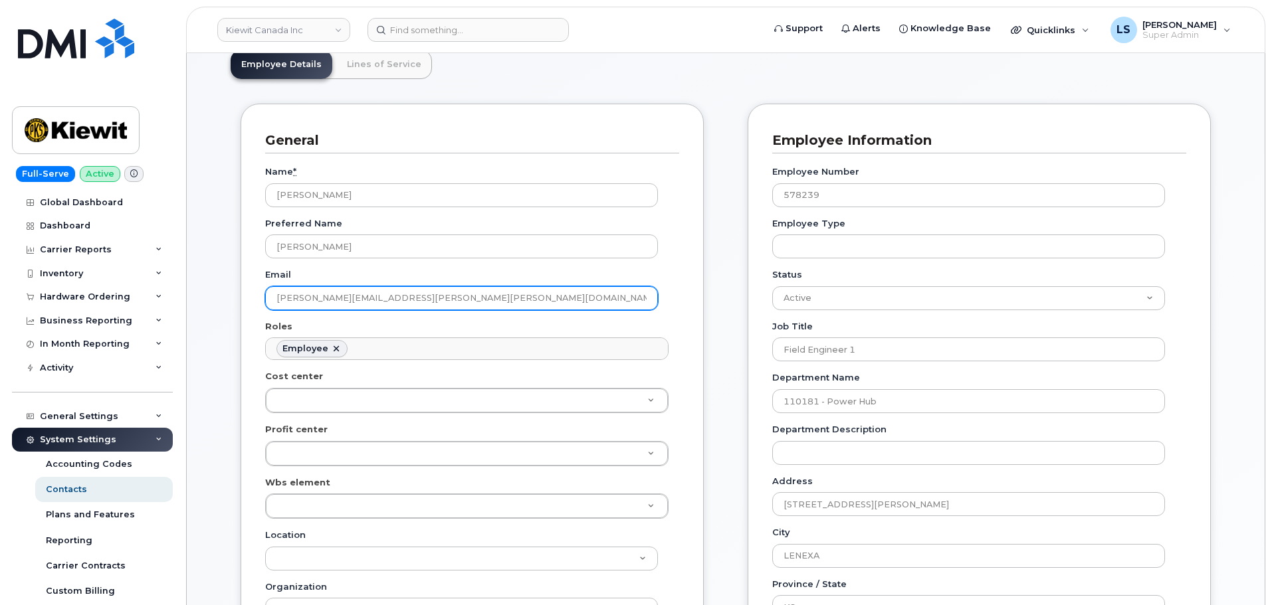
scroll to position [133, 0]
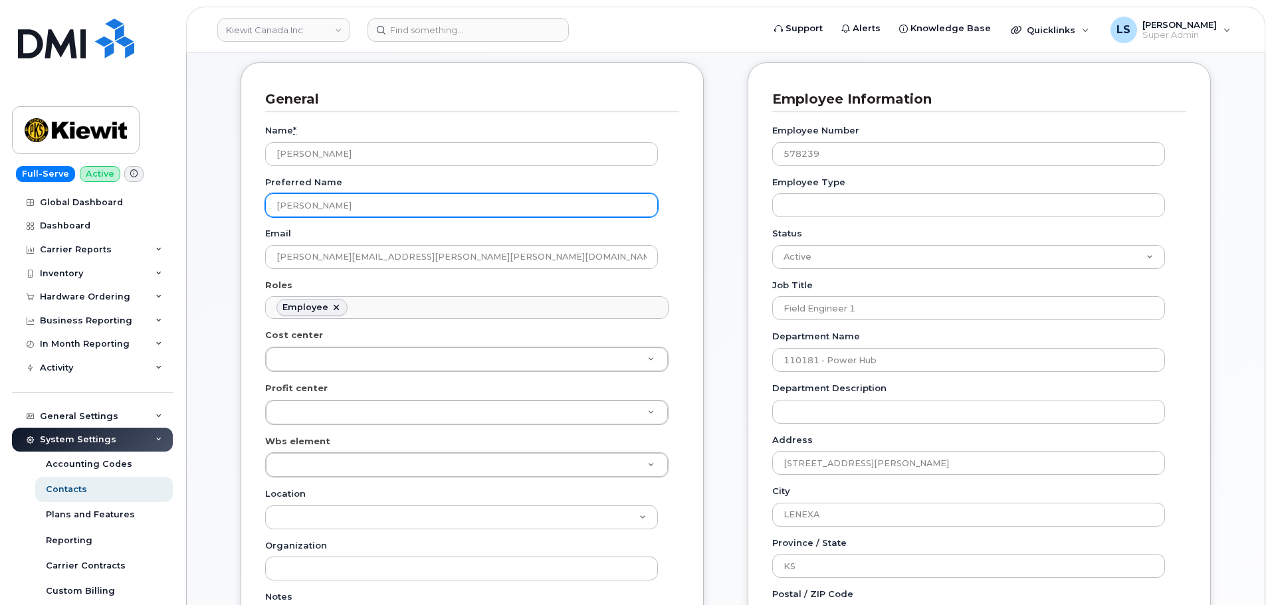
click at [373, 201] on input "[PERSON_NAME]" at bounding box center [461, 205] width 393 height 24
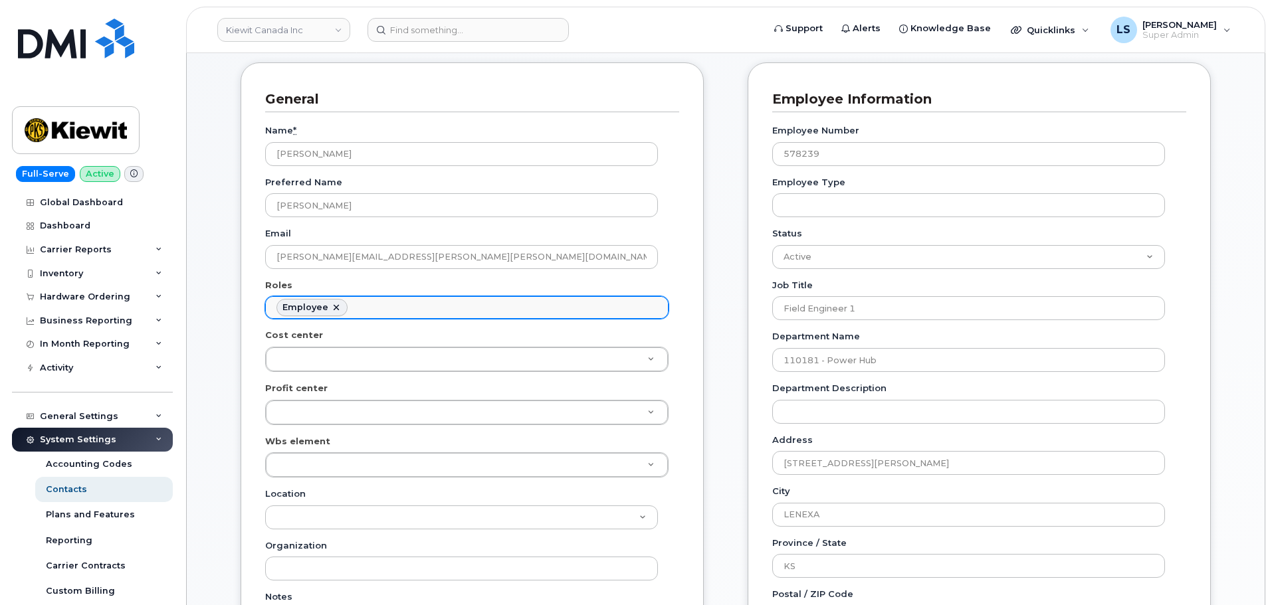
click at [595, 299] on ul "Employee" at bounding box center [467, 307] width 402 height 21
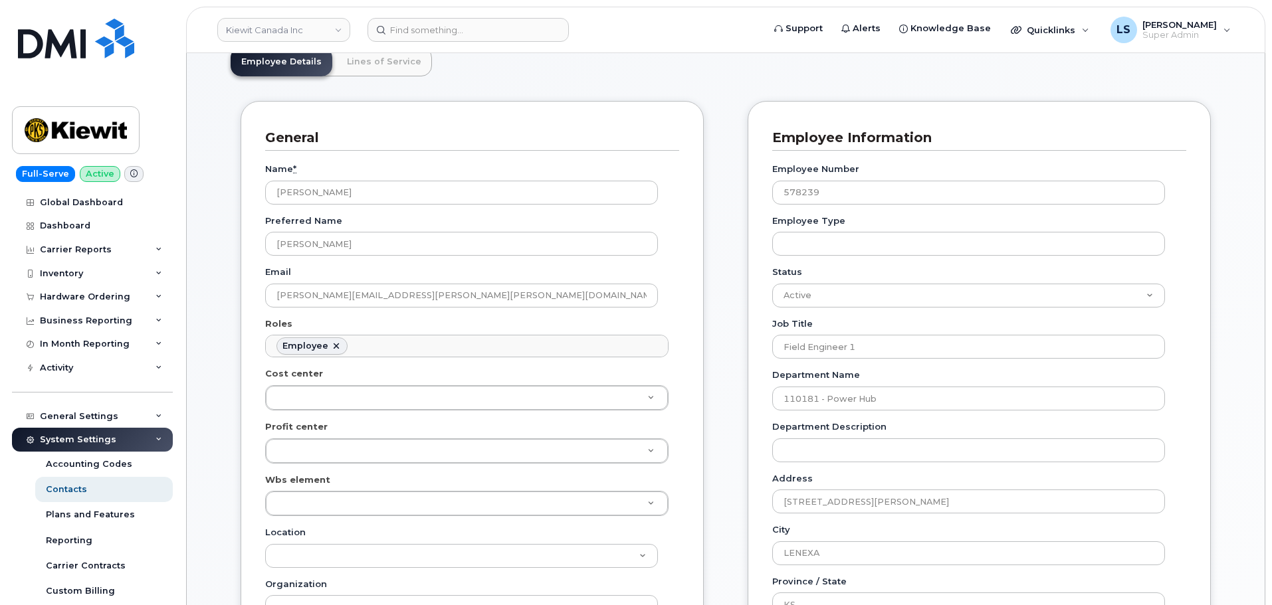
scroll to position [0, 0]
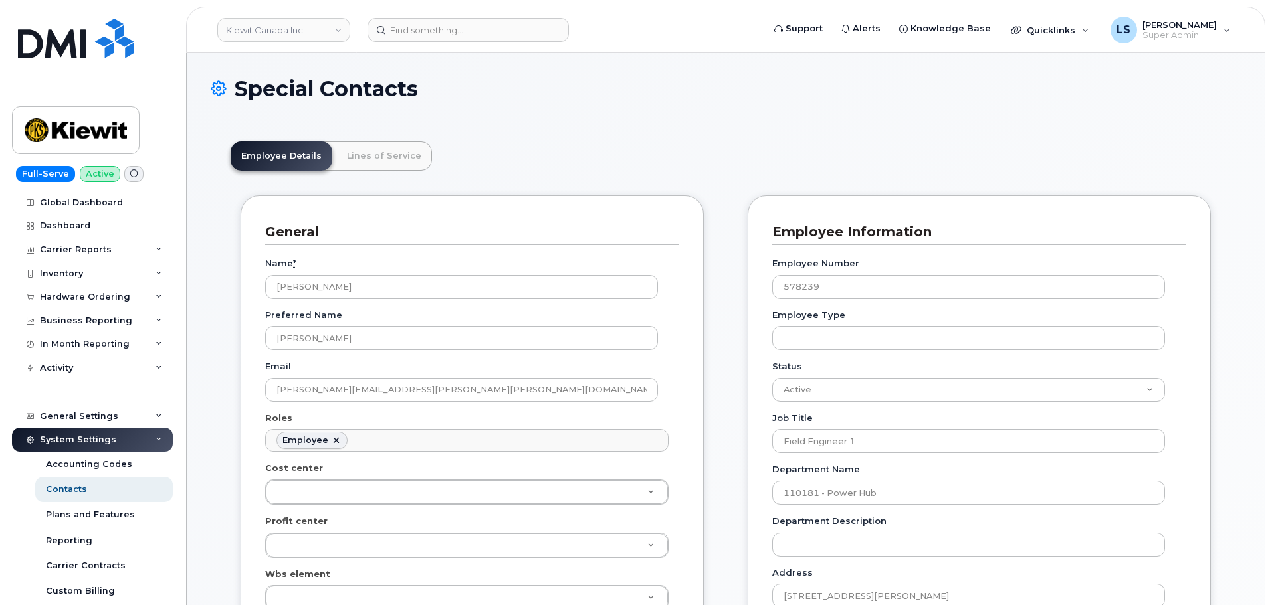
drag, startPoint x: 369, startPoint y: 179, endPoint x: 373, endPoint y: 173, distance: 7.1
click at [377, 168] on link "Lines of Service" at bounding box center [384, 156] width 96 height 29
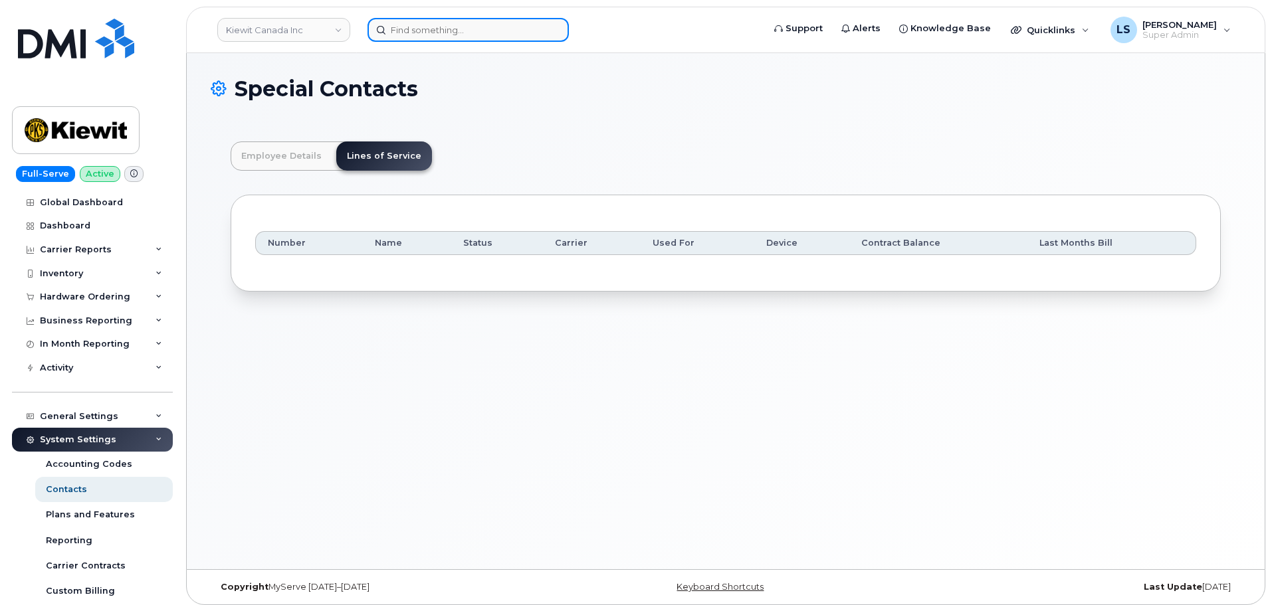
click at [439, 35] on input at bounding box center [467, 30] width 201 height 24
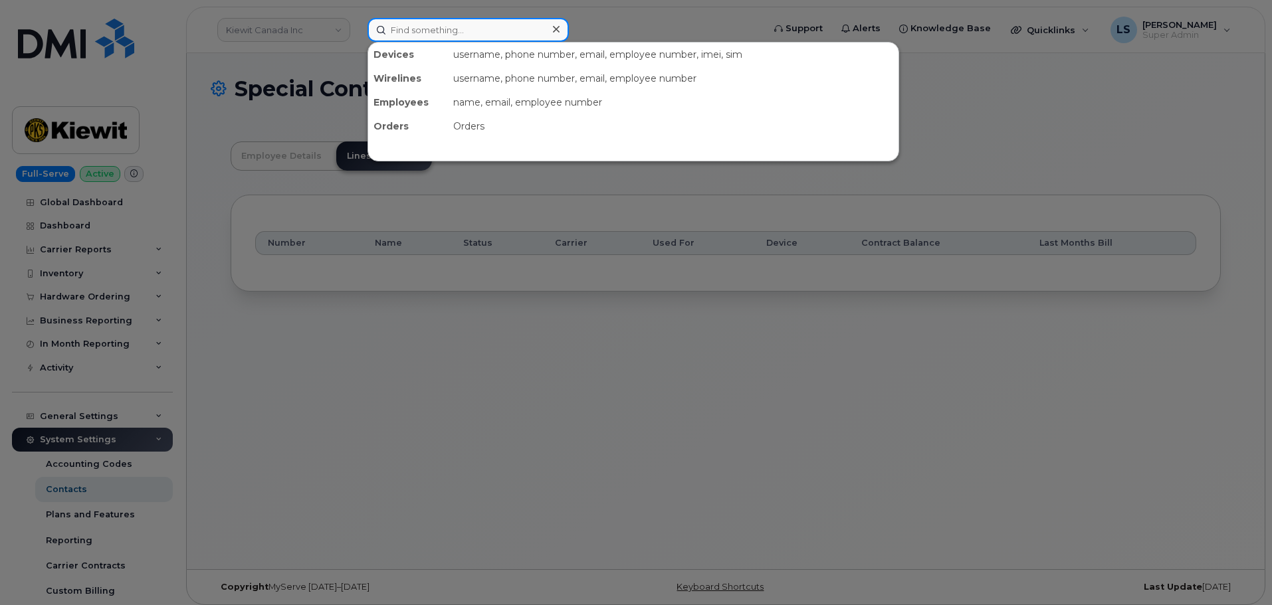
paste input "[PERSON_NAME][EMAIL_ADDRESS][PERSON_NAME][PERSON_NAME][DOMAIN_NAME]"
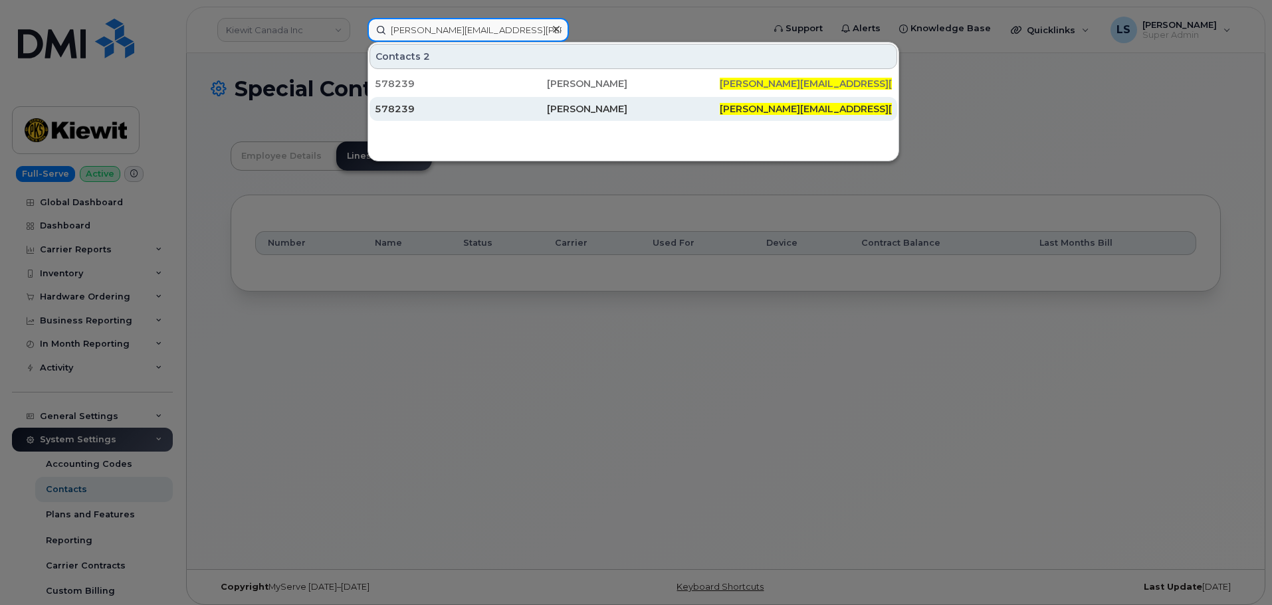
type input "[PERSON_NAME][EMAIL_ADDRESS][PERSON_NAME][PERSON_NAME][DOMAIN_NAME]"
click at [431, 114] on div "578239" at bounding box center [461, 108] width 172 height 13
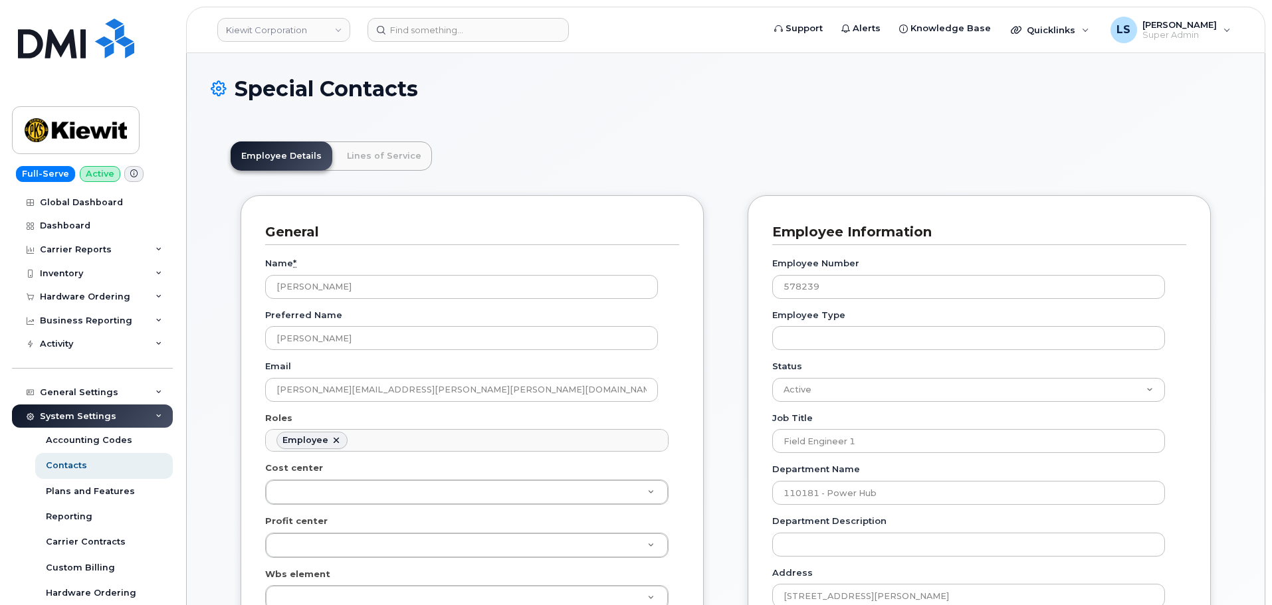
scroll to position [39, 0]
click at [378, 167] on link "Lines of Service" at bounding box center [384, 156] width 96 height 29
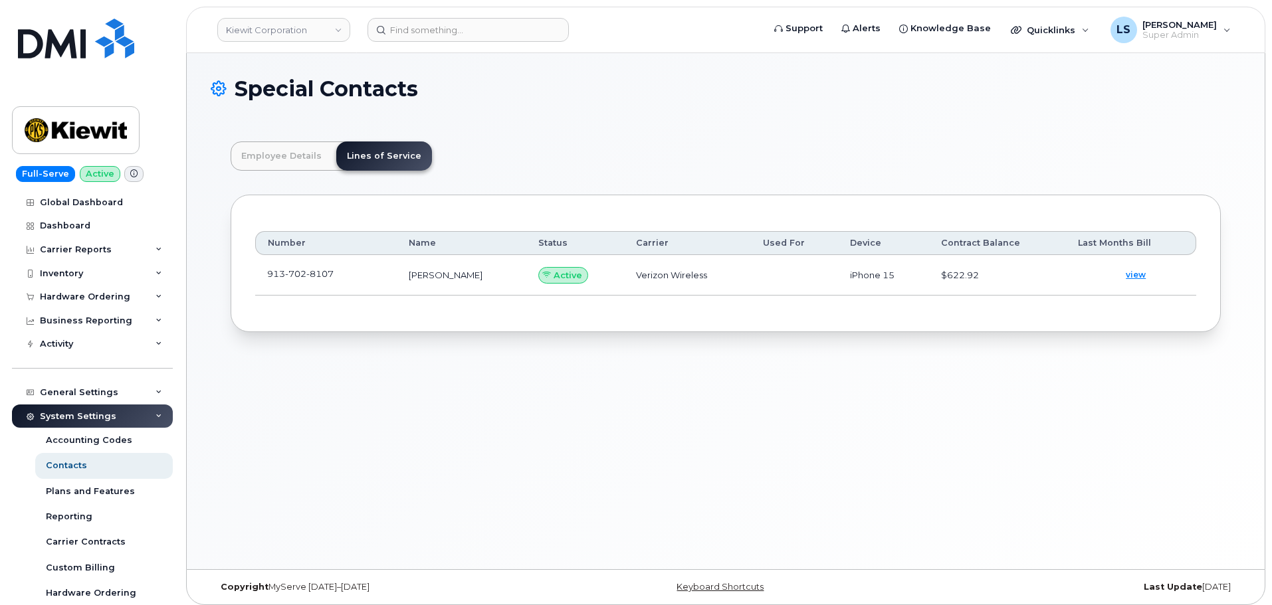
drag, startPoint x: 312, startPoint y: 267, endPoint x: 401, endPoint y: 270, distance: 88.4
click at [312, 267] on td "[PHONE_NUMBER]" at bounding box center [326, 275] width 142 height 41
click at [1144, 272] on span "view" at bounding box center [1136, 275] width 20 height 12
drag, startPoint x: 262, startPoint y: 277, endPoint x: 349, endPoint y: 268, distance: 87.5
click at [349, 268] on td "913 702 8107" at bounding box center [326, 275] width 142 height 41
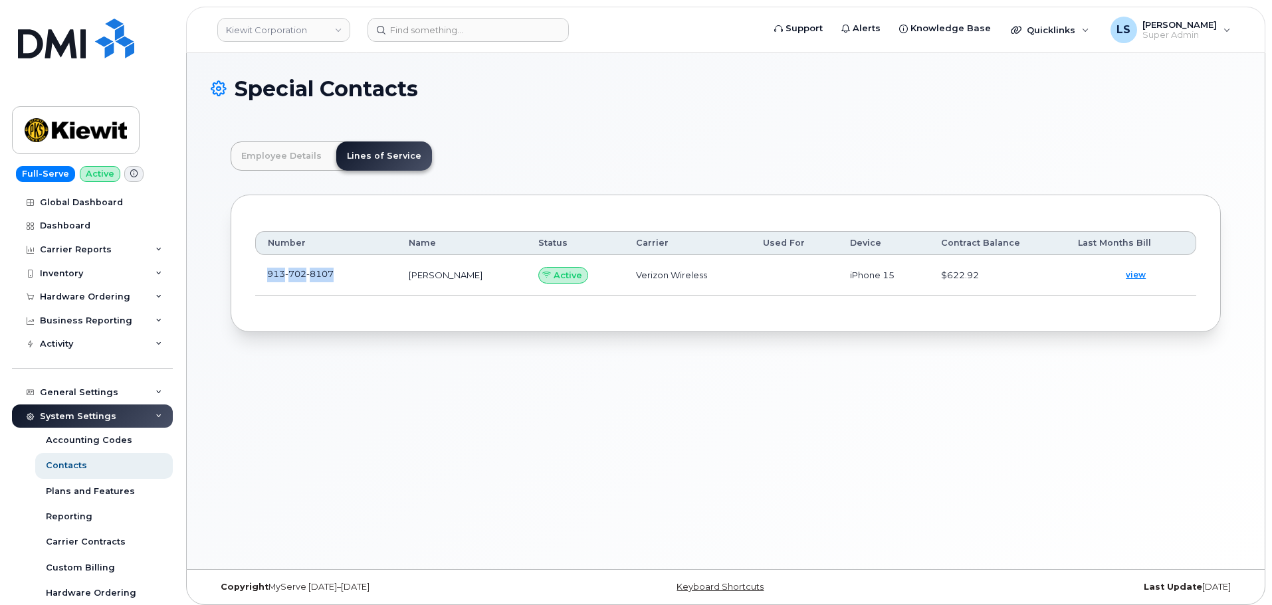
copy span "913 702 8107"
click at [479, 22] on input at bounding box center [467, 30] width 201 height 24
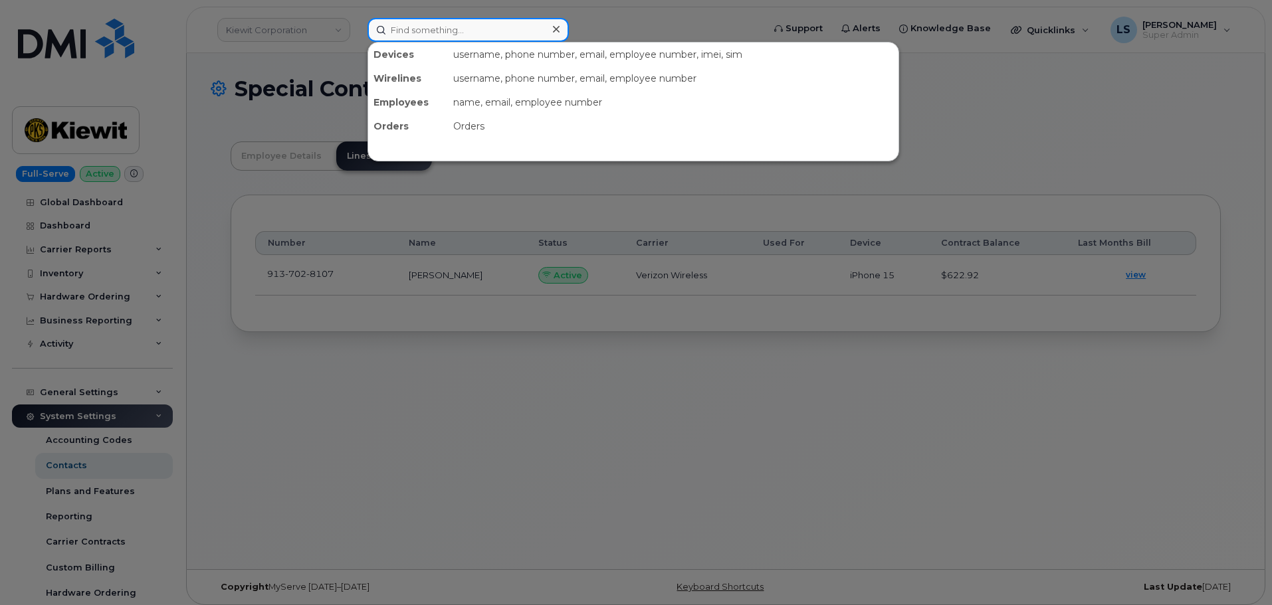
paste input "9137028107"
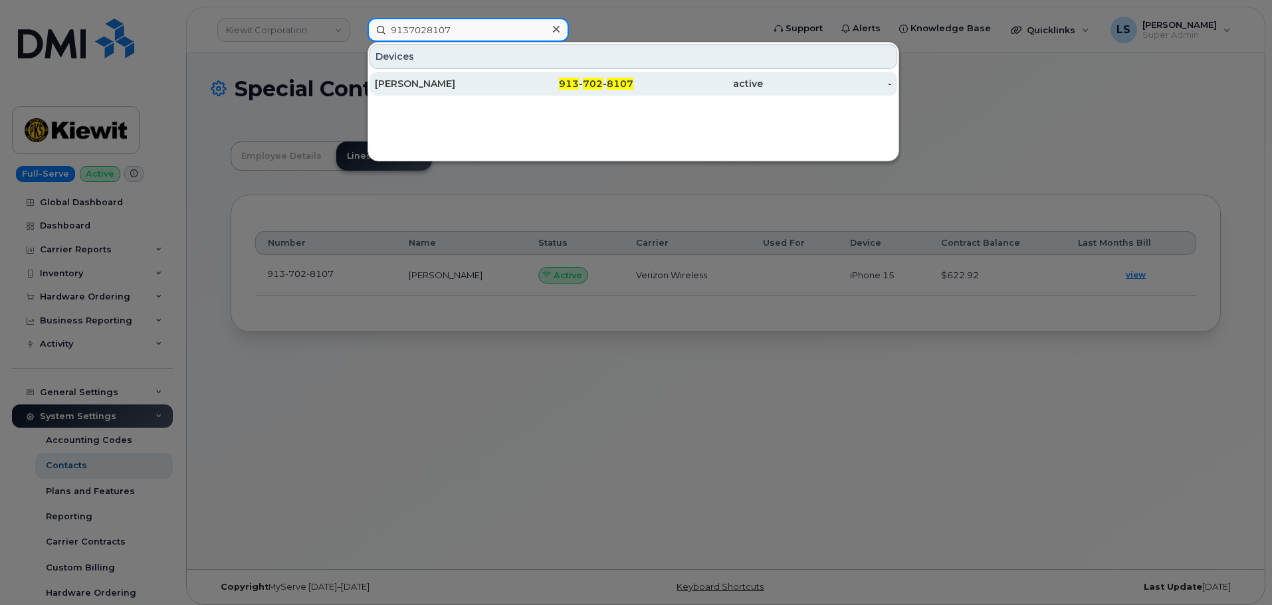
type input "9137028107"
click at [428, 80] on div "MIGUEL URBINA" at bounding box center [440, 83] width 130 height 13
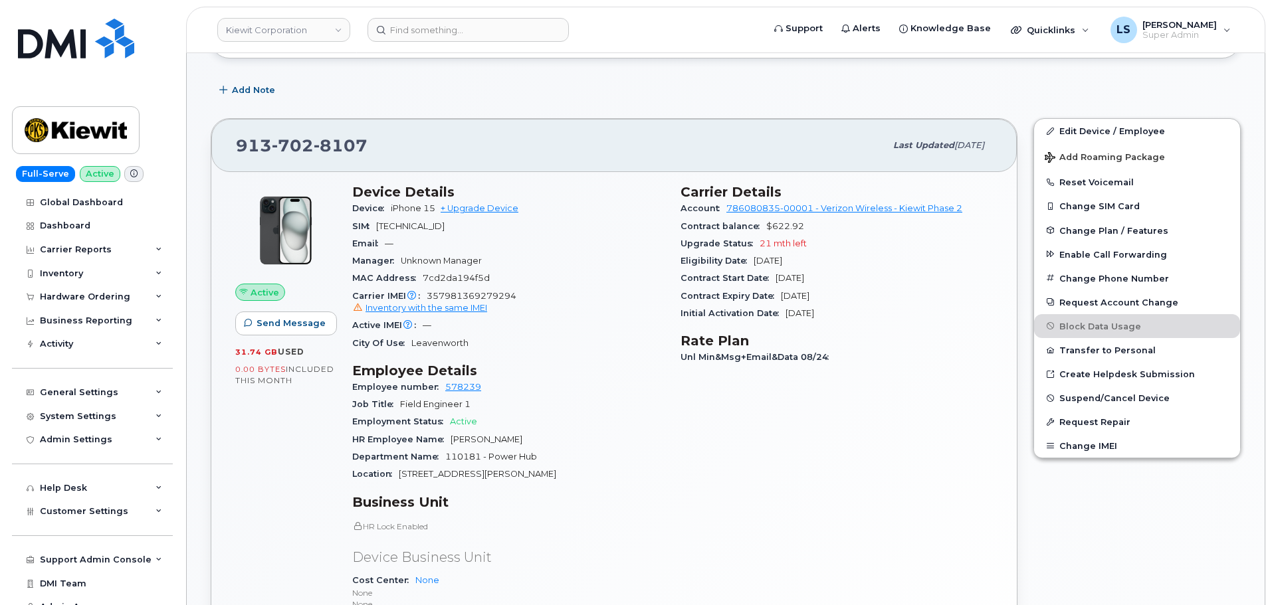
scroll to position [133, 0]
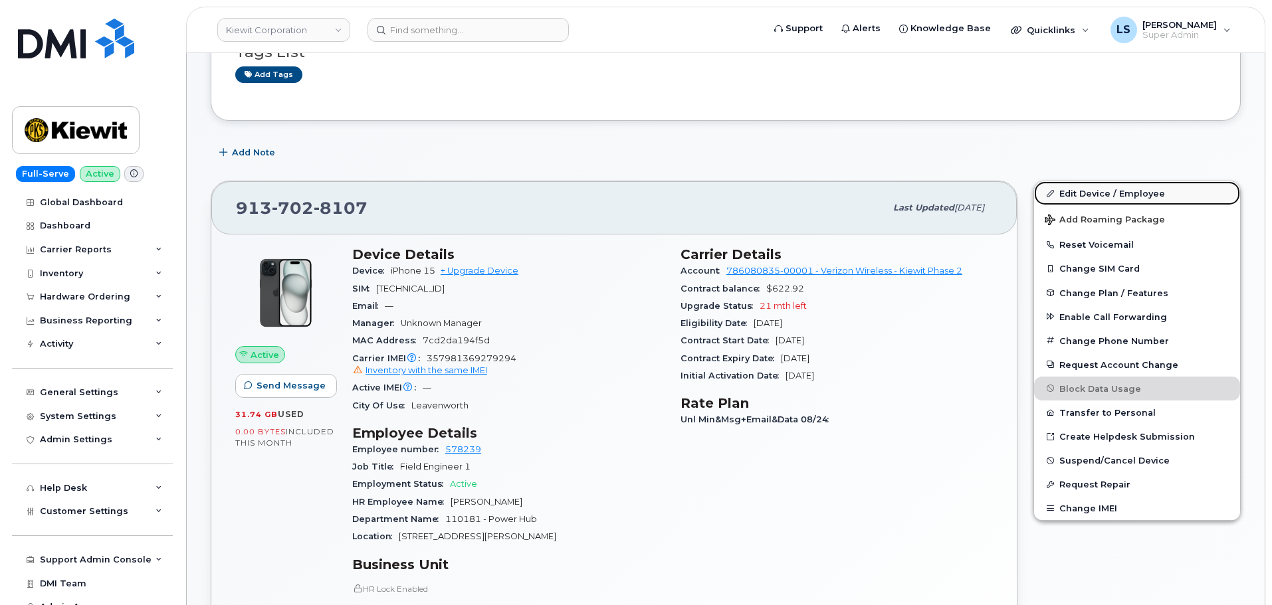
click at [1064, 193] on link "Edit Device / Employee" at bounding box center [1137, 193] width 206 height 24
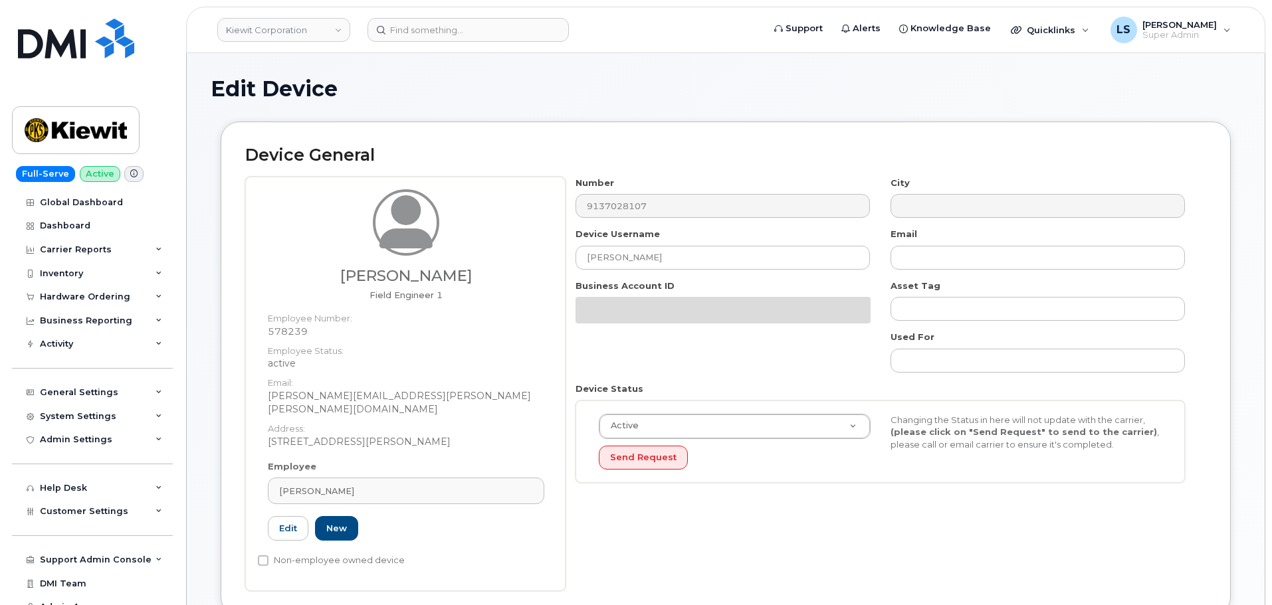
scroll to position [532, 0]
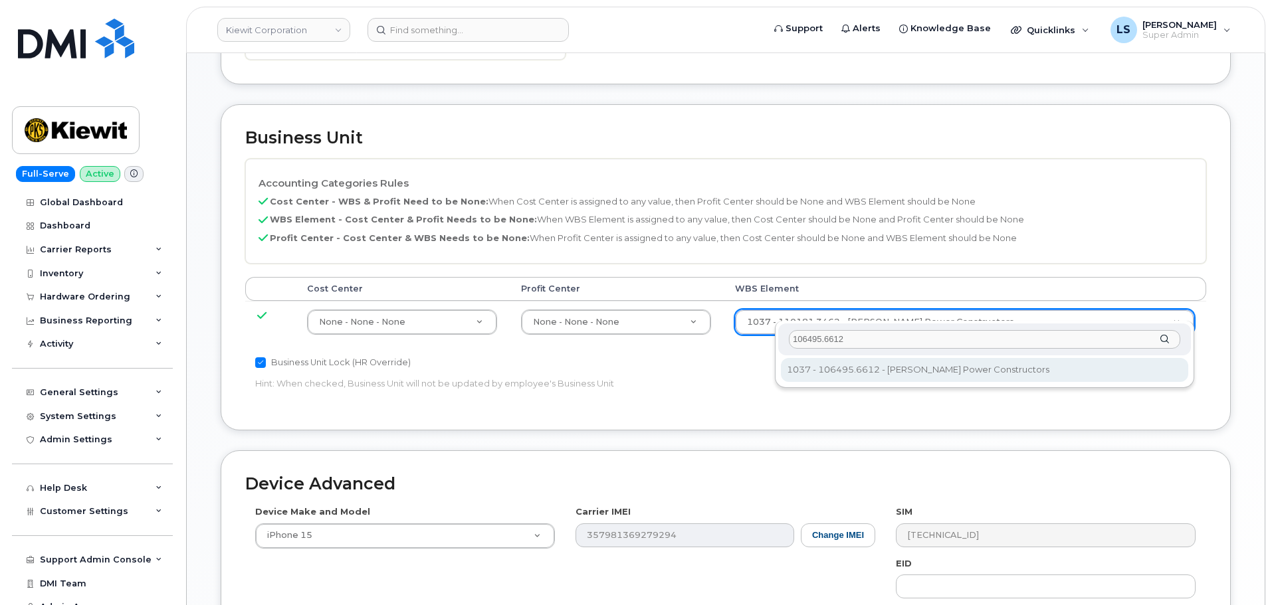
type input "106495.6612"
type input "35834206"
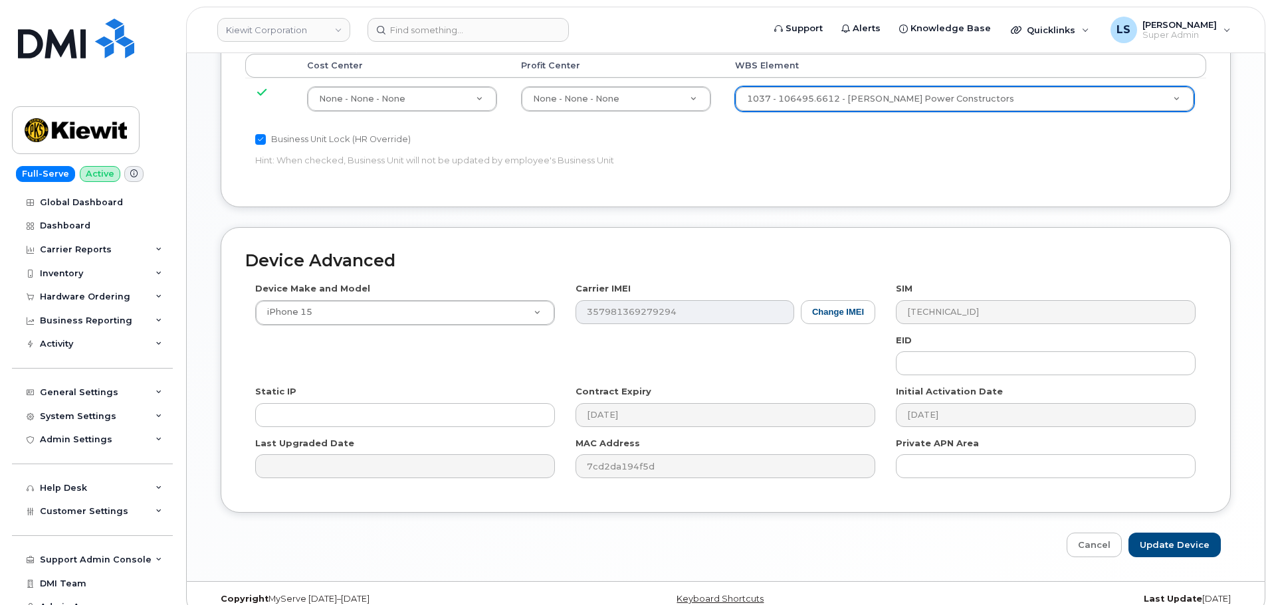
scroll to position [760, 0]
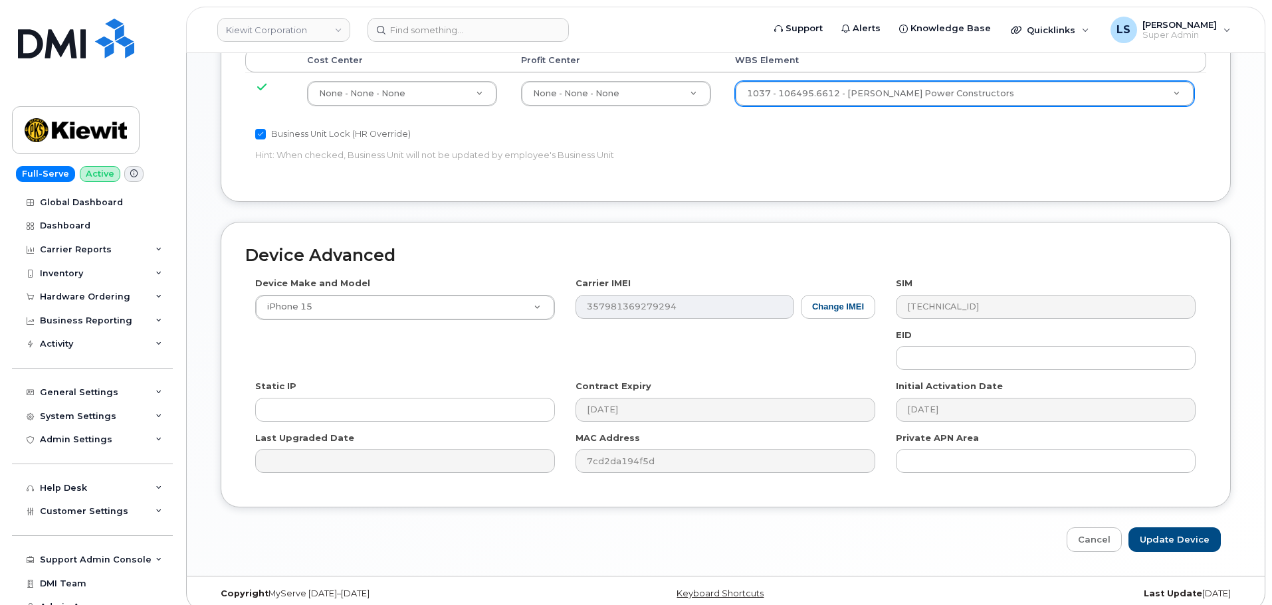
click at [1177, 513] on div "Device Advanced Device Make and Model iPhone 15 Android TCL 502 Watch Apple Wat…" at bounding box center [726, 387] width 1030 height 330
click at [1172, 528] on input "Update Device" at bounding box center [1174, 540] width 92 height 25
type input "Saving..."
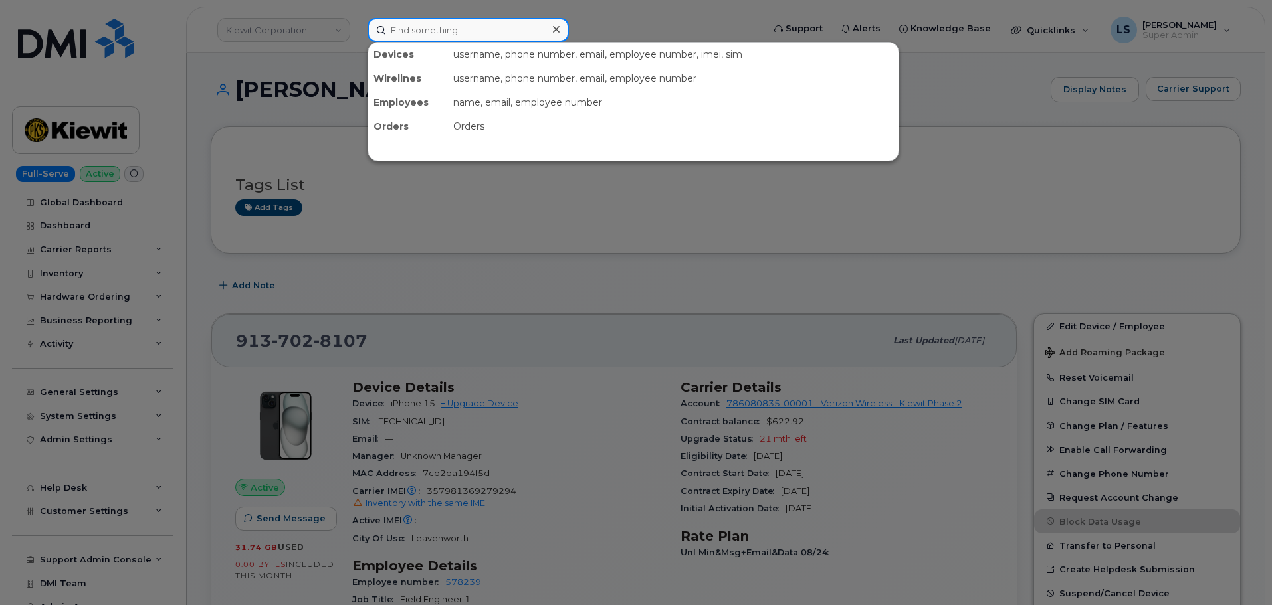
click at [520, 21] on input at bounding box center [467, 30] width 201 height 24
paste input "[PERSON_NAME][EMAIL_ADDRESS][PERSON_NAME][PERSON_NAME][DOMAIN_NAME]"
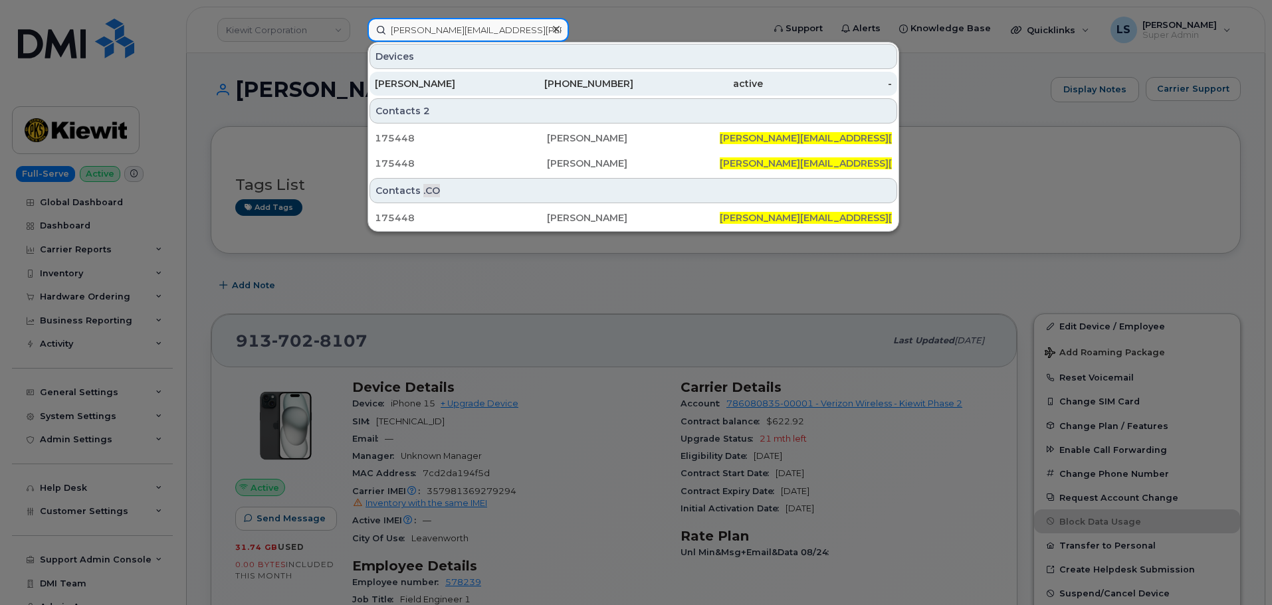
type input "[PERSON_NAME][EMAIL_ADDRESS][PERSON_NAME][PERSON_NAME][DOMAIN_NAME]"
click at [470, 79] on div "[PERSON_NAME]" at bounding box center [440, 83] width 130 height 13
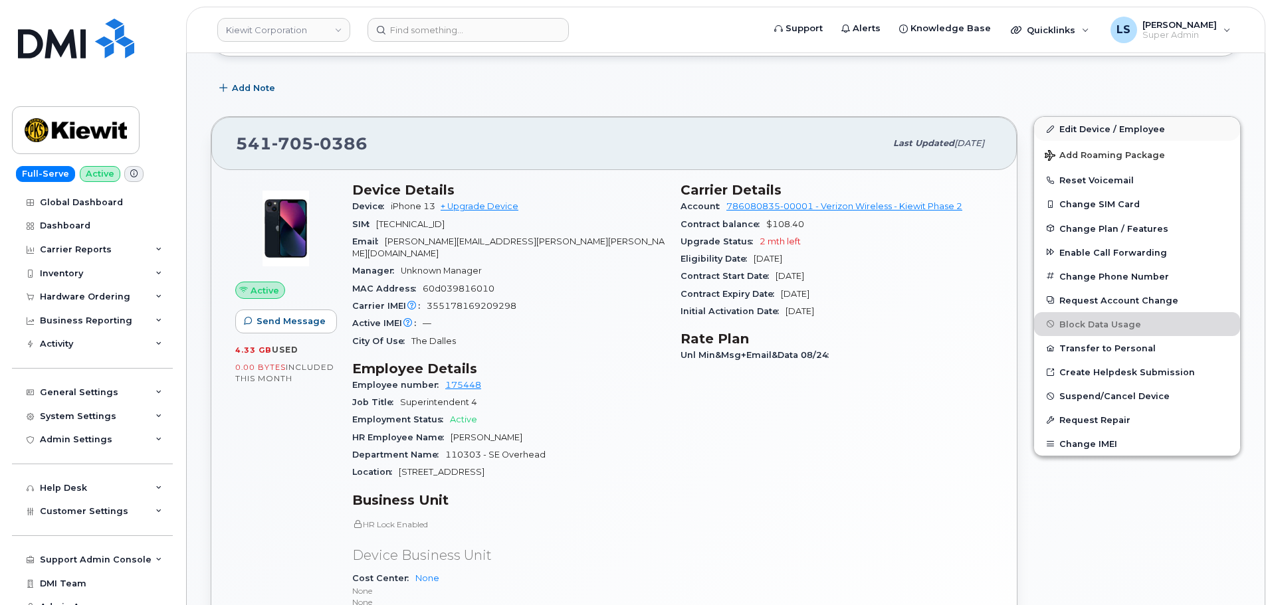
scroll to position [133, 0]
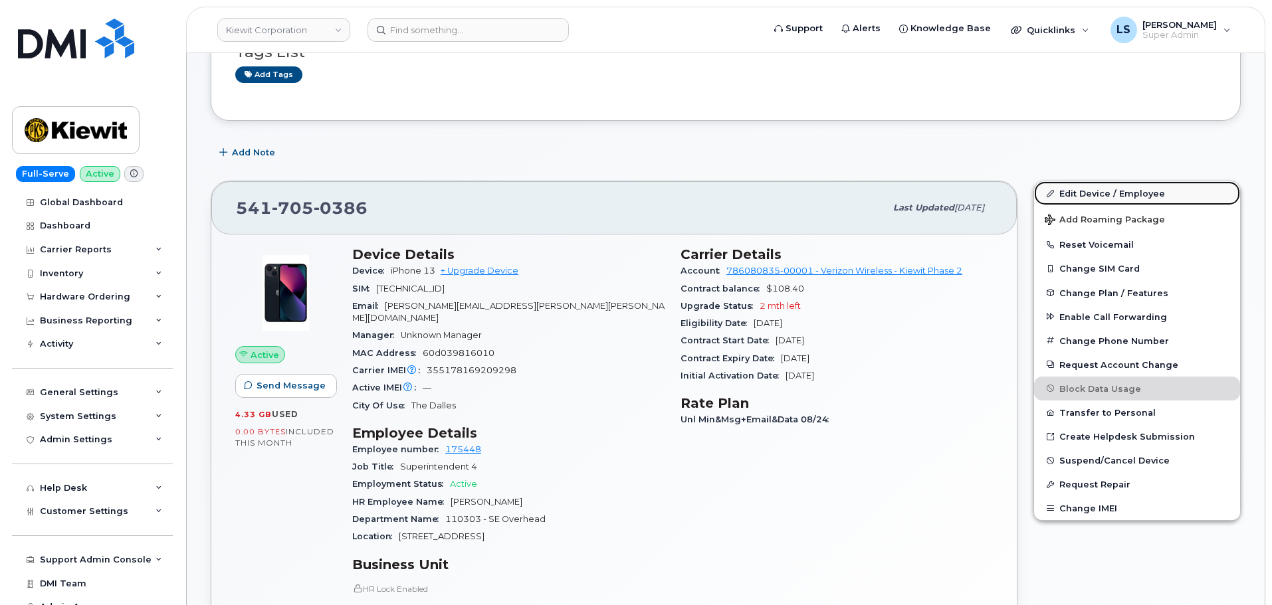
click at [1103, 187] on link "Edit Device / Employee" at bounding box center [1137, 193] width 206 height 24
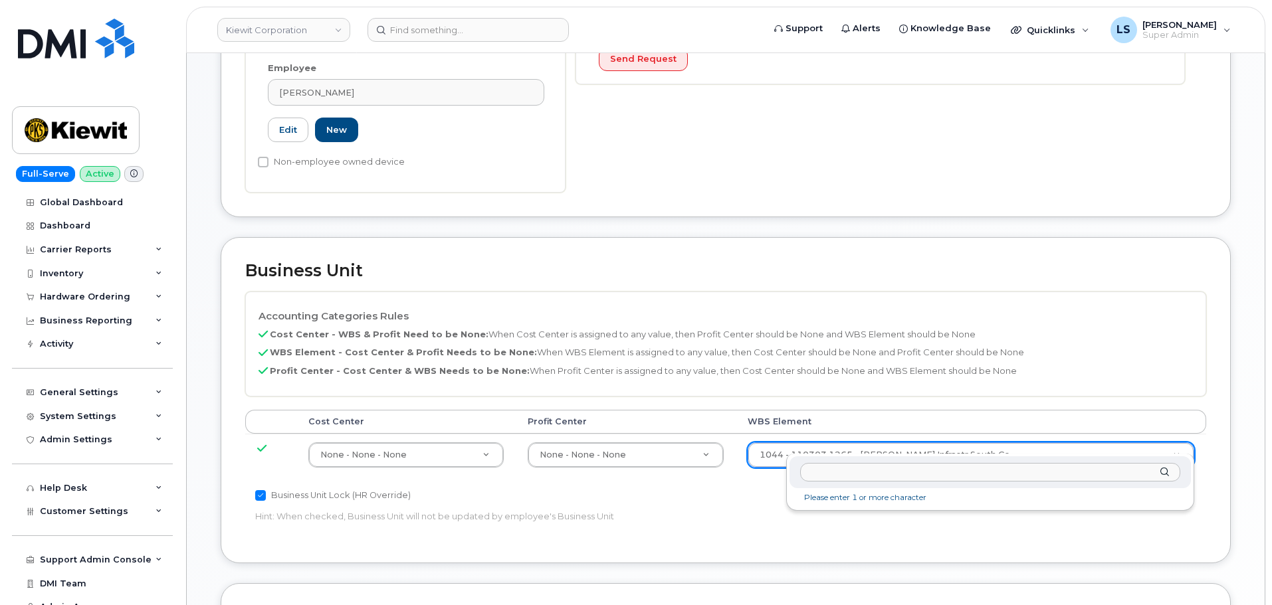
type input "106495.6612"
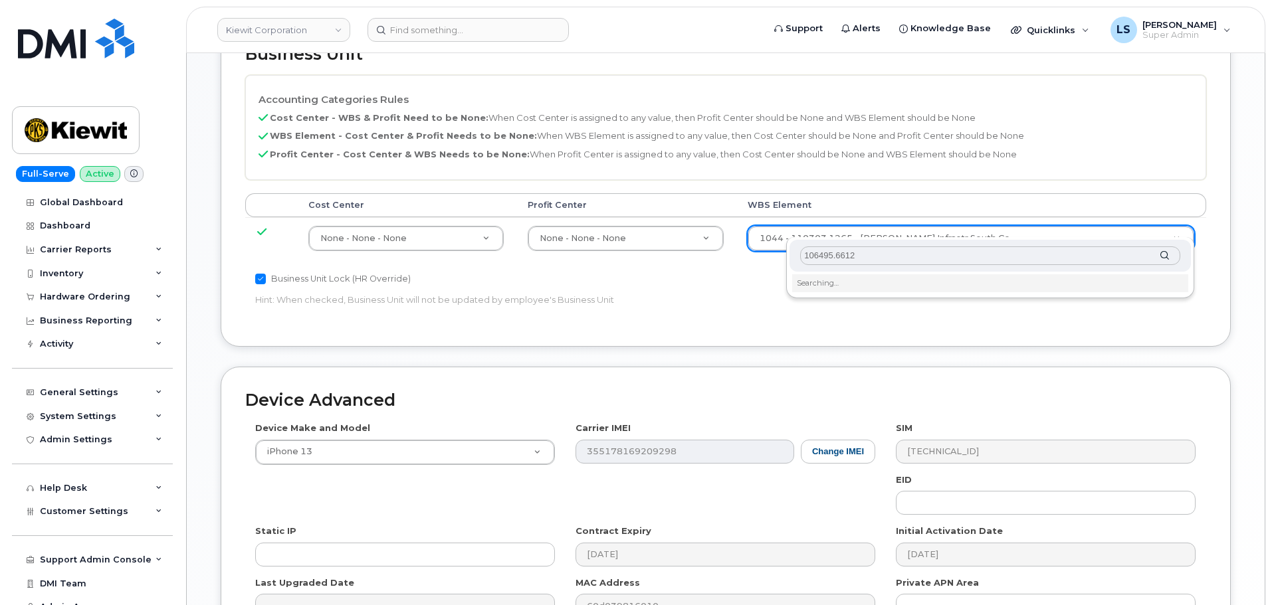
scroll to position [731, 0]
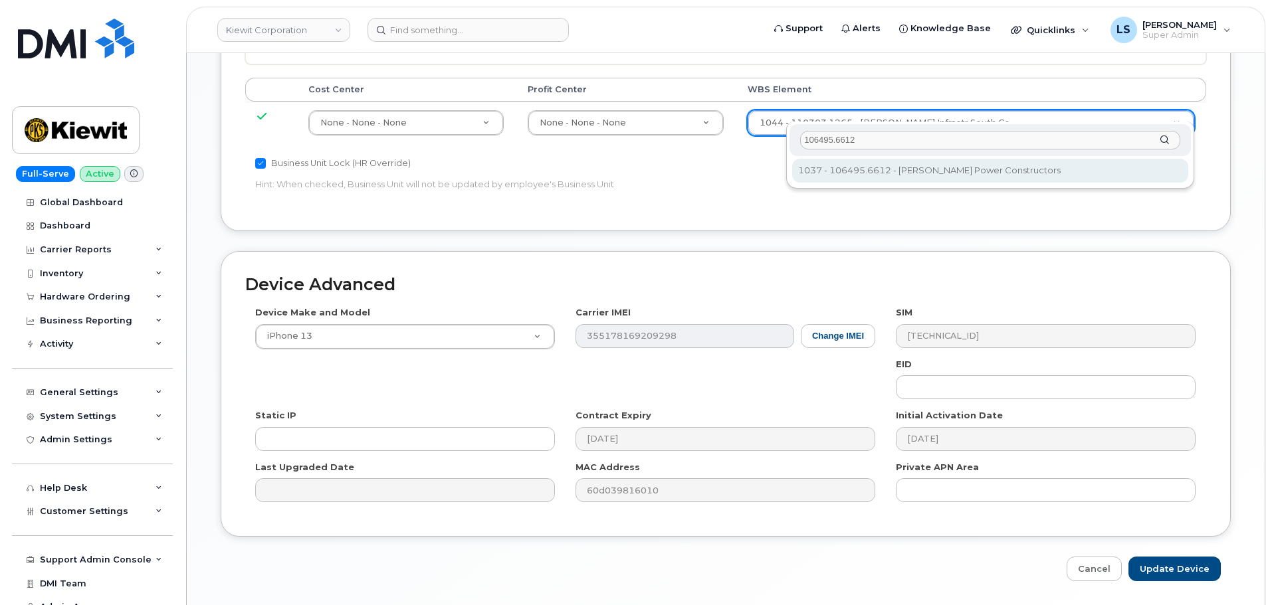
type input "35834206"
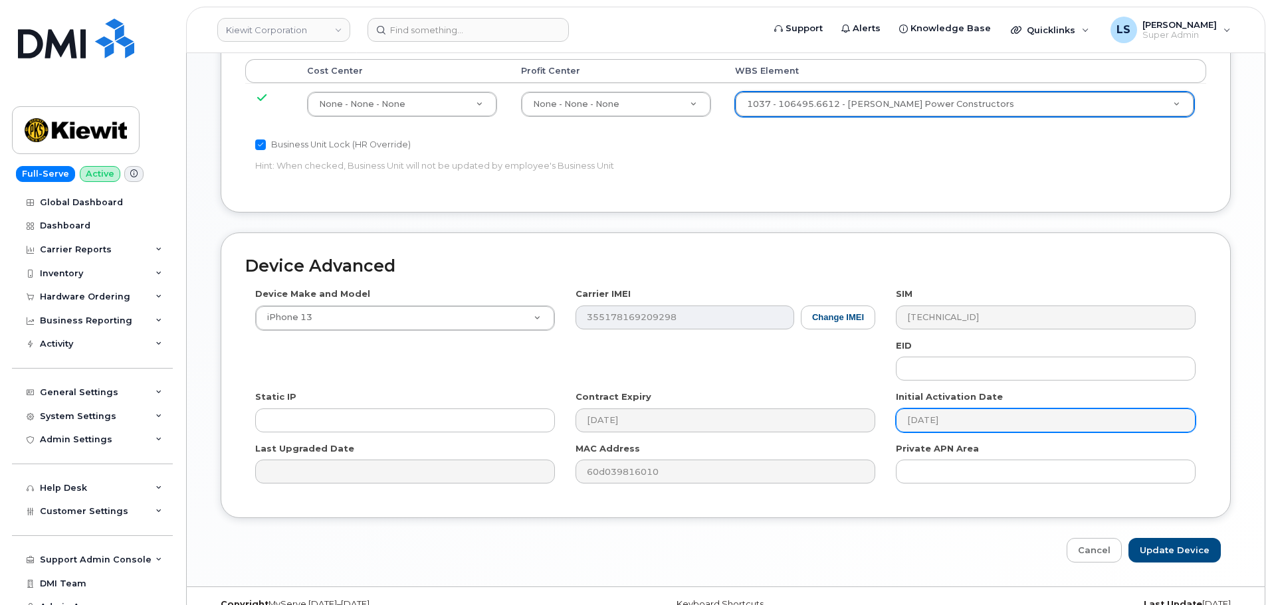
scroll to position [760, 0]
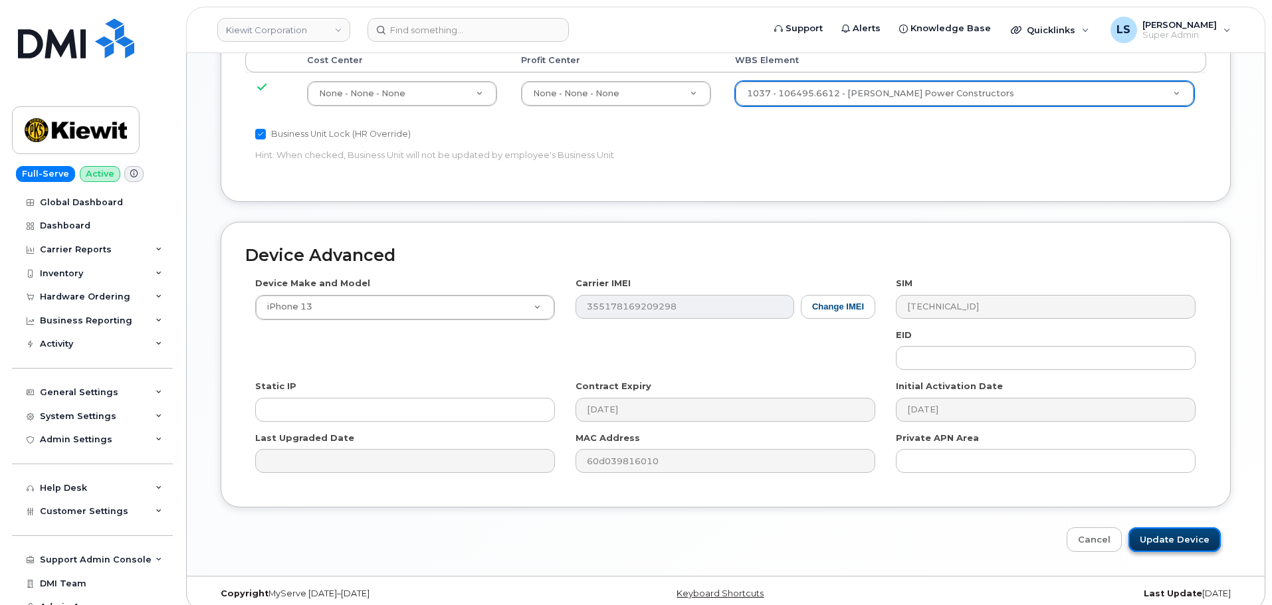
click at [1178, 528] on input "Update Device" at bounding box center [1174, 540] width 92 height 25
type input "Saving..."
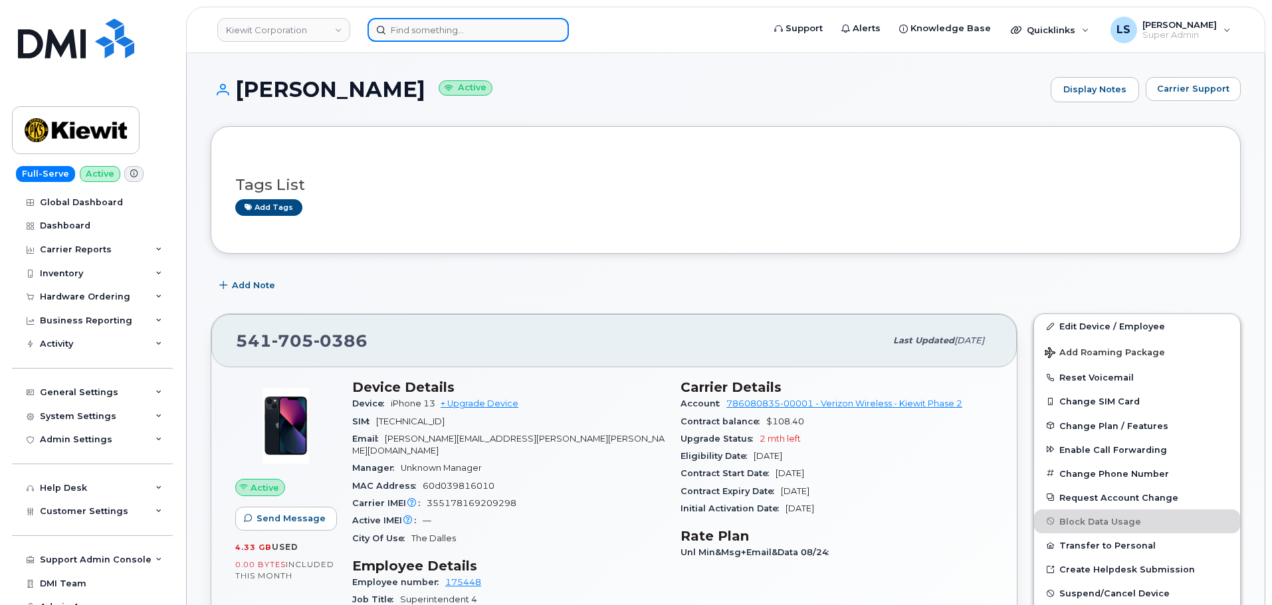
click at [429, 21] on input at bounding box center [467, 30] width 201 height 24
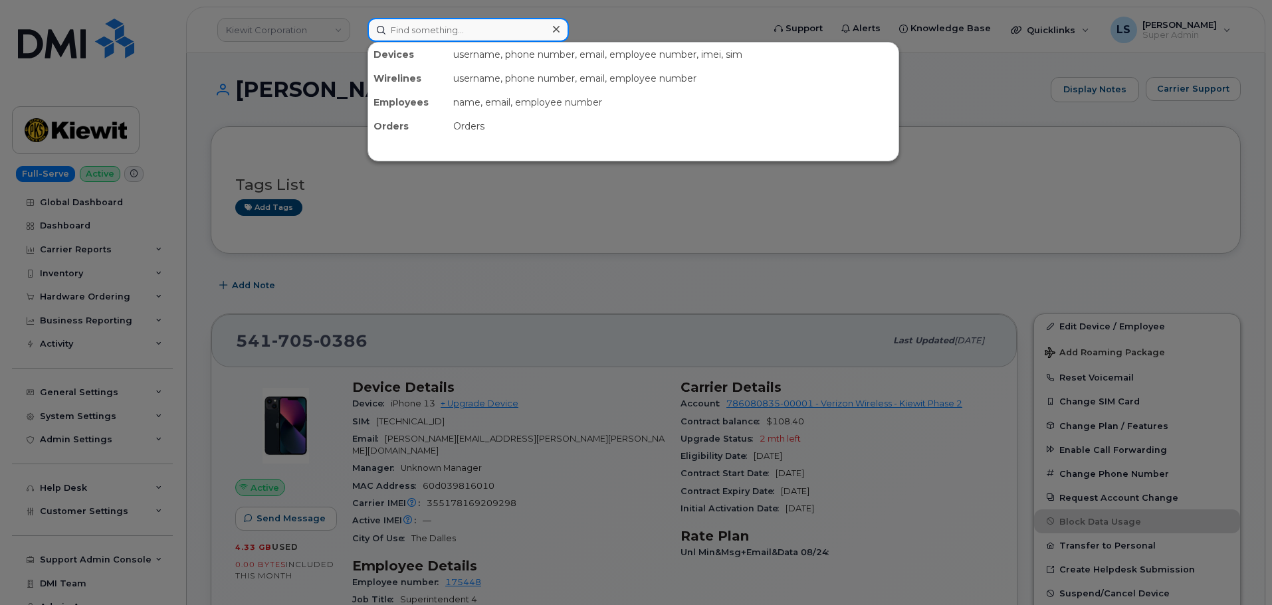
paste input "[PERSON_NAME][EMAIL_ADDRESS][PERSON_NAME][PERSON_NAME][DOMAIN_NAME]"
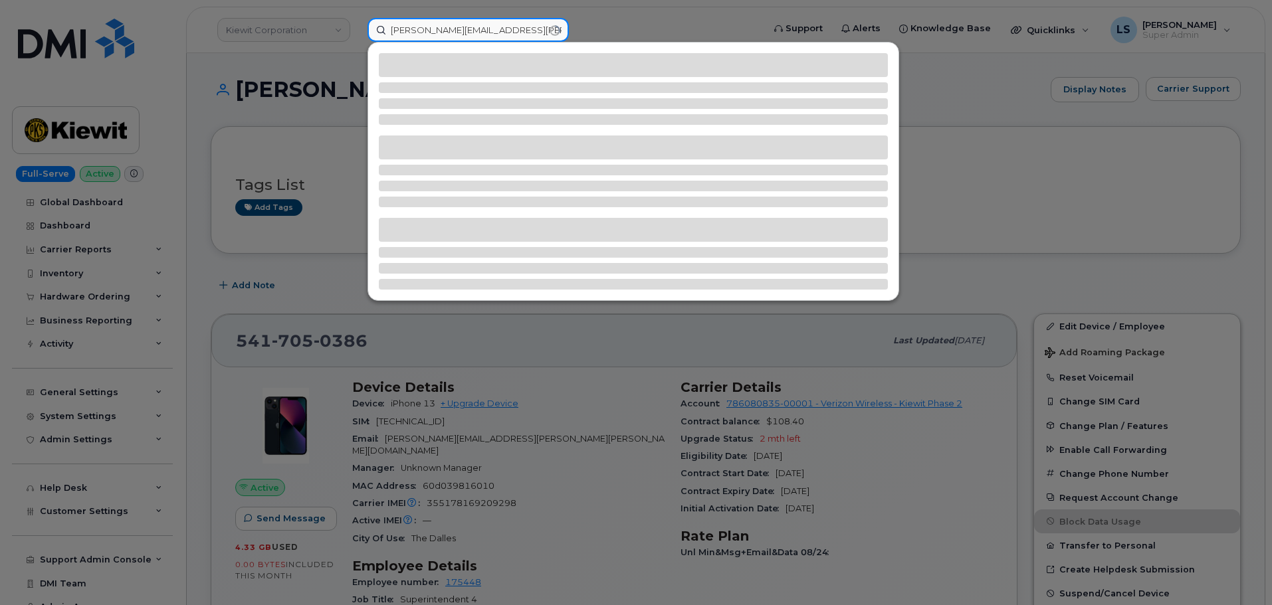
type input "[PERSON_NAME][EMAIL_ADDRESS][PERSON_NAME][PERSON_NAME][DOMAIN_NAME]"
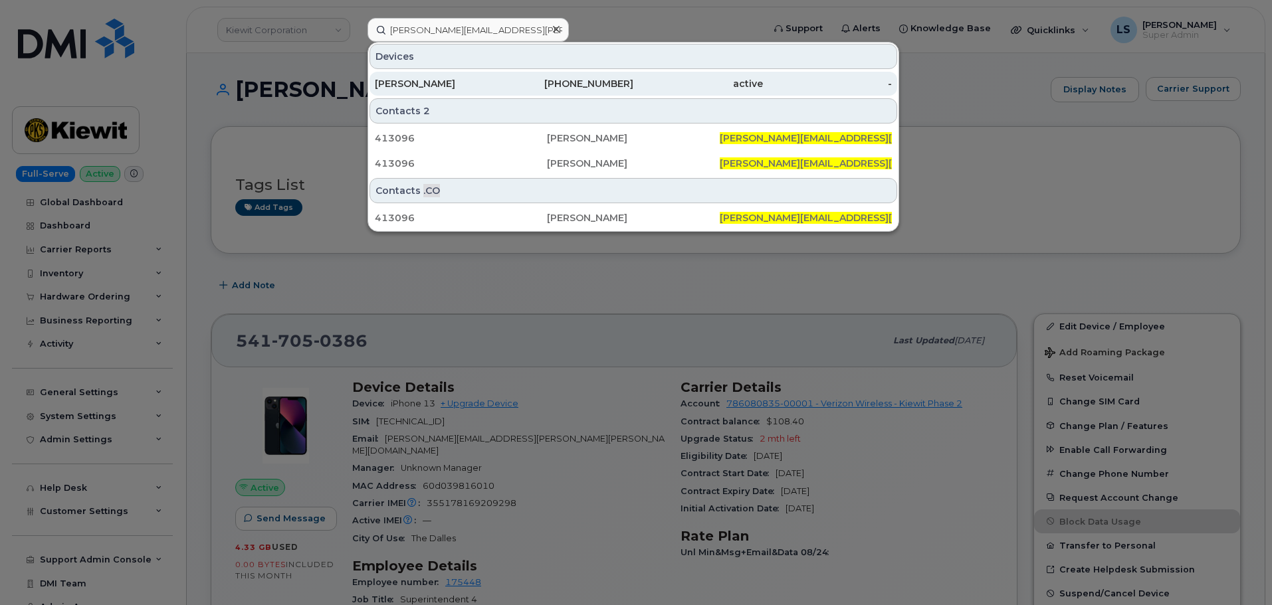
click at [609, 94] on div "206-714-6122" at bounding box center [569, 84] width 130 height 24
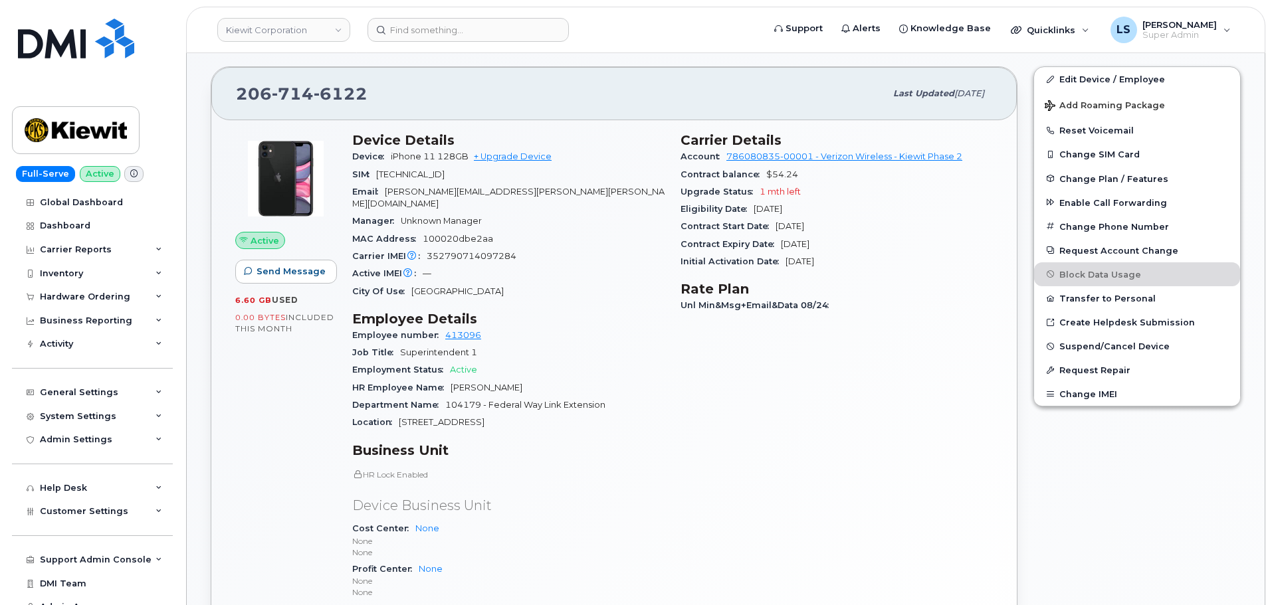
scroll to position [66, 0]
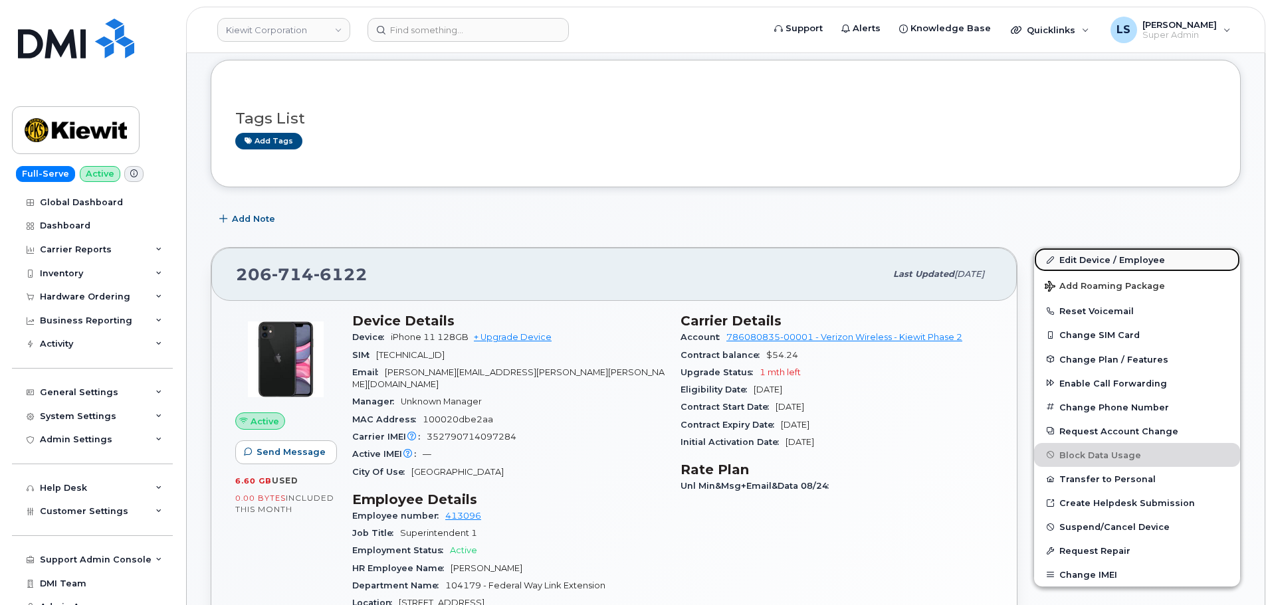
click at [1134, 259] on link "Edit Device / Employee" at bounding box center [1137, 260] width 206 height 24
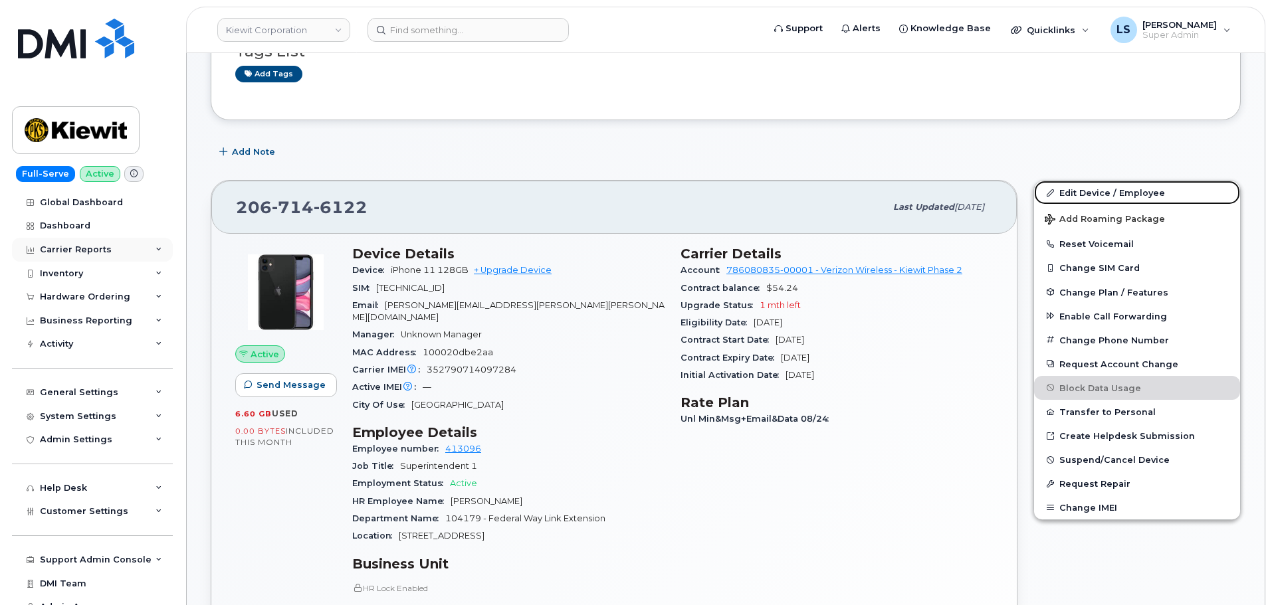
scroll to position [133, 0]
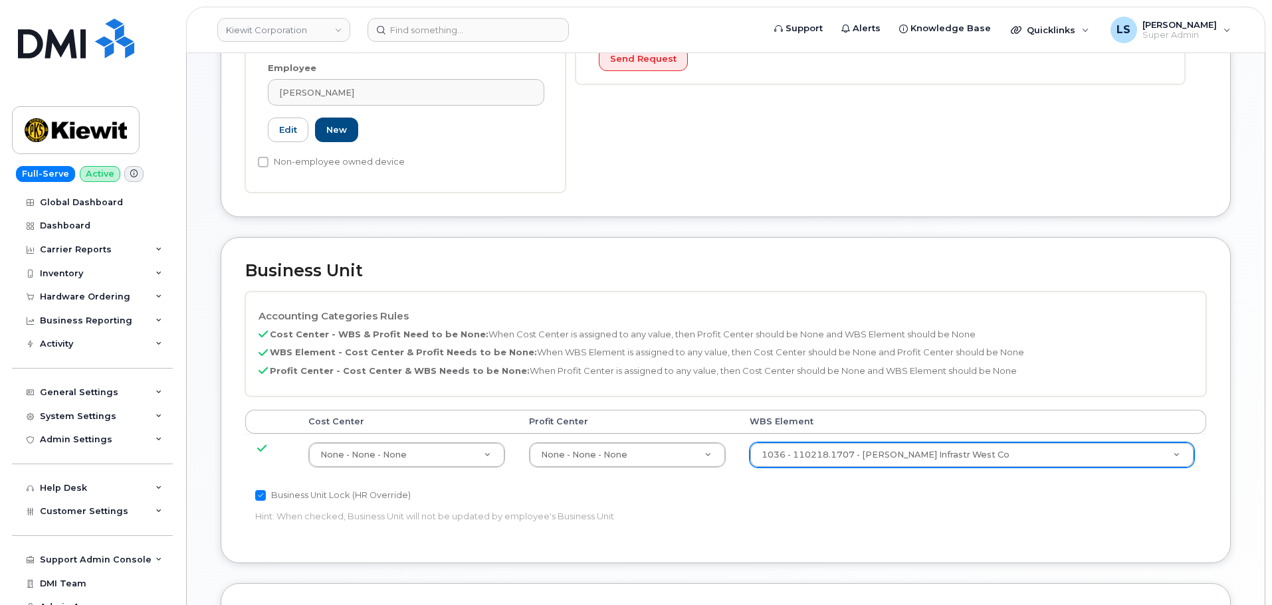
paste input "110218.1707"
type input "110218.1707"
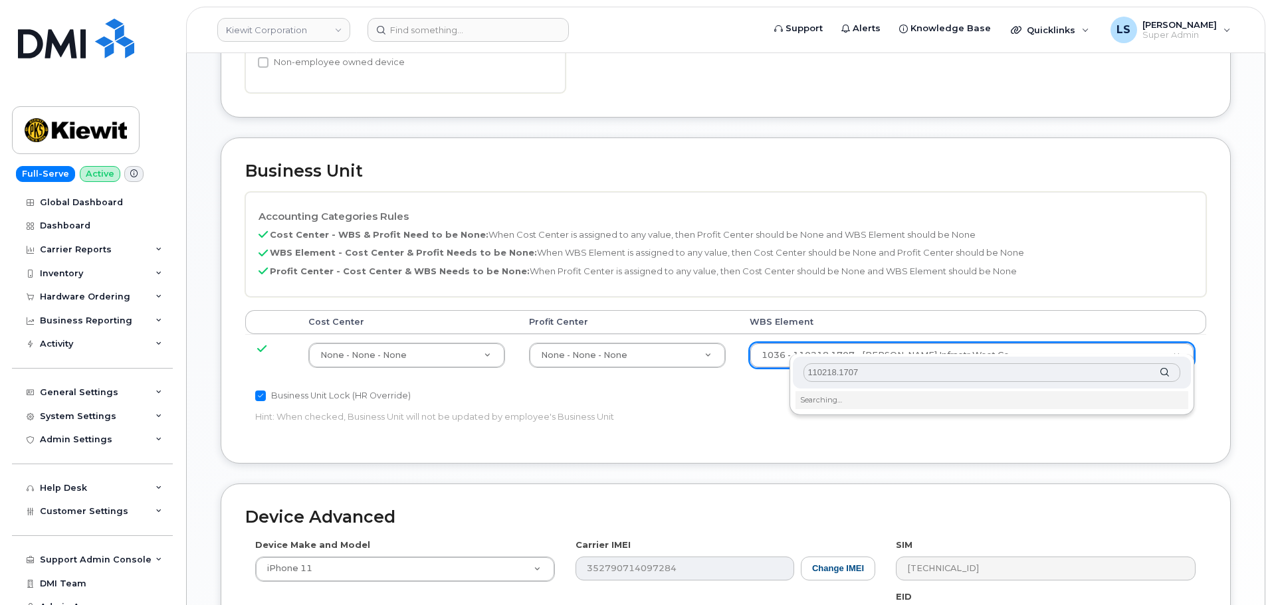
scroll to position [598, 0]
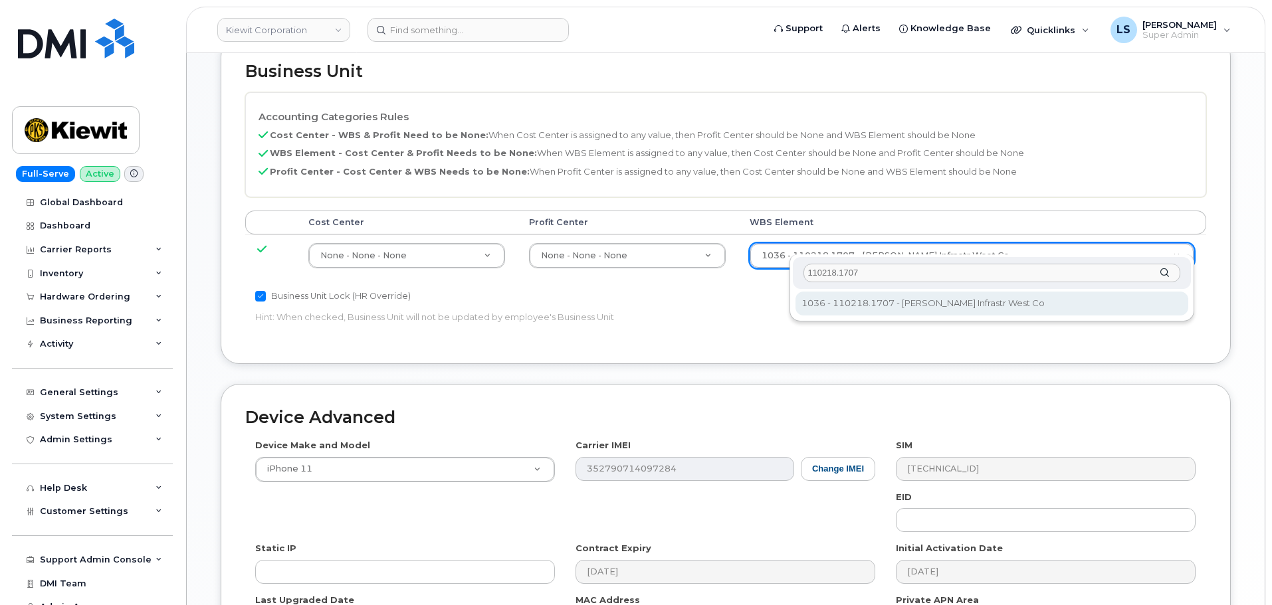
type input "110218.1707"
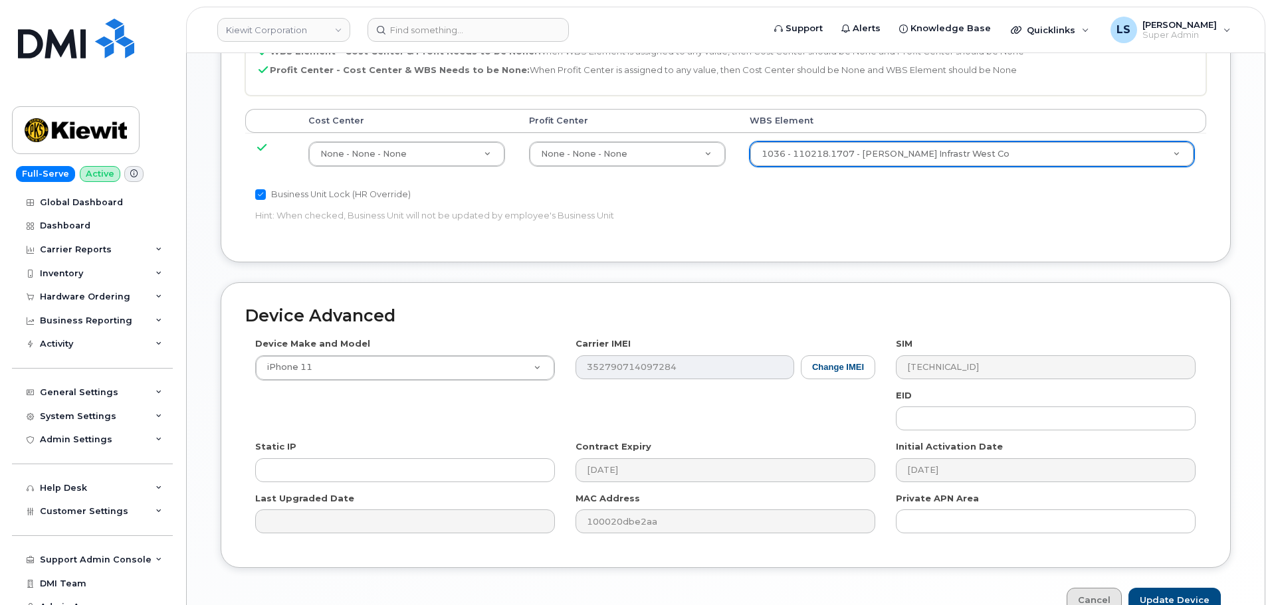
scroll to position [760, 0]
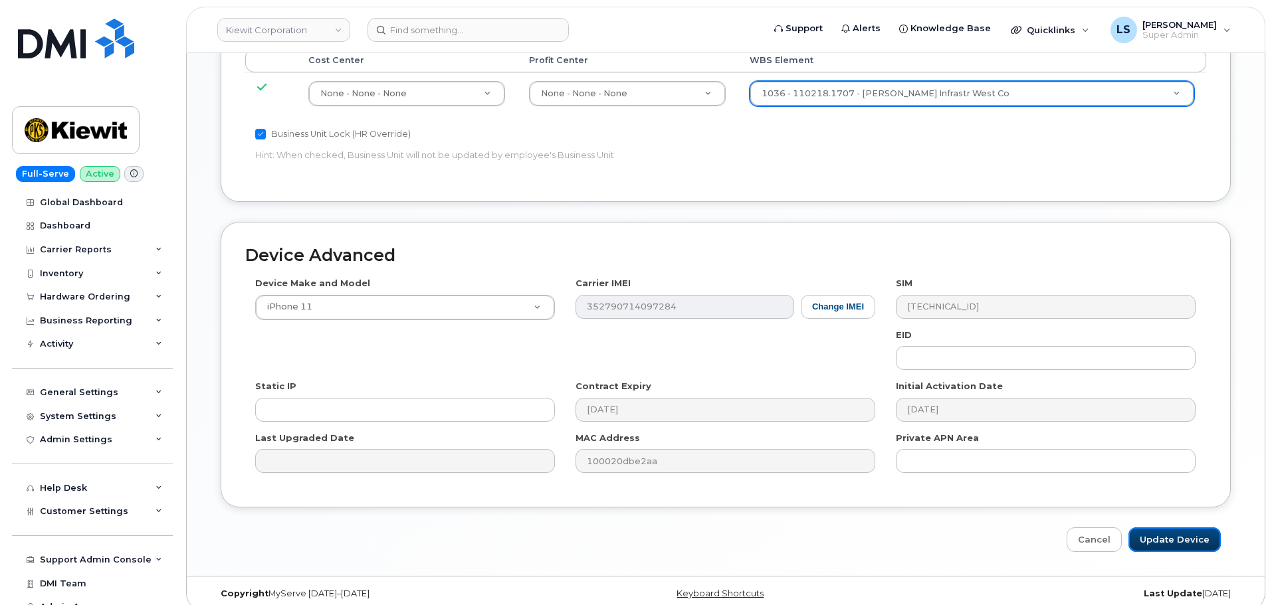
drag, startPoint x: 1172, startPoint y: 518, endPoint x: 60, endPoint y: 471, distance: 1112.7
click at [1172, 528] on input "Update Device" at bounding box center [1174, 540] width 92 height 25
type input "Saving..."
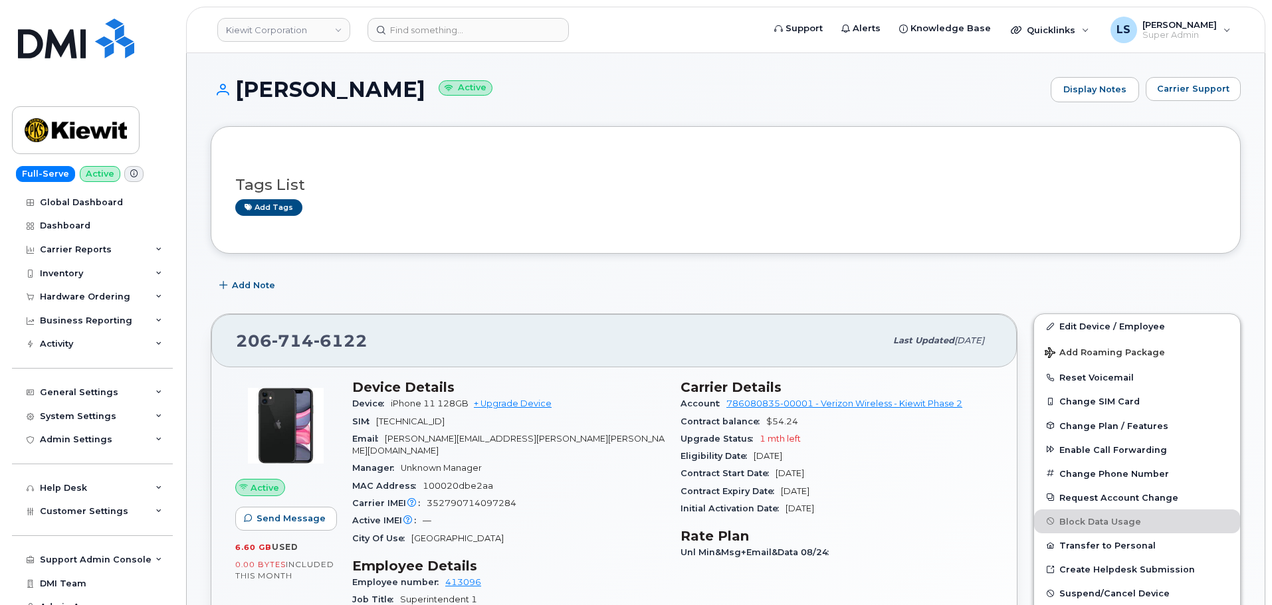
click at [442, 17] on header "Kiewit Corporation Support Alerts Knowledge Base Quicklinks Suspend / Cancel De…" at bounding box center [725, 30] width 1079 height 47
click at [437, 30] on input at bounding box center [467, 30] width 201 height 24
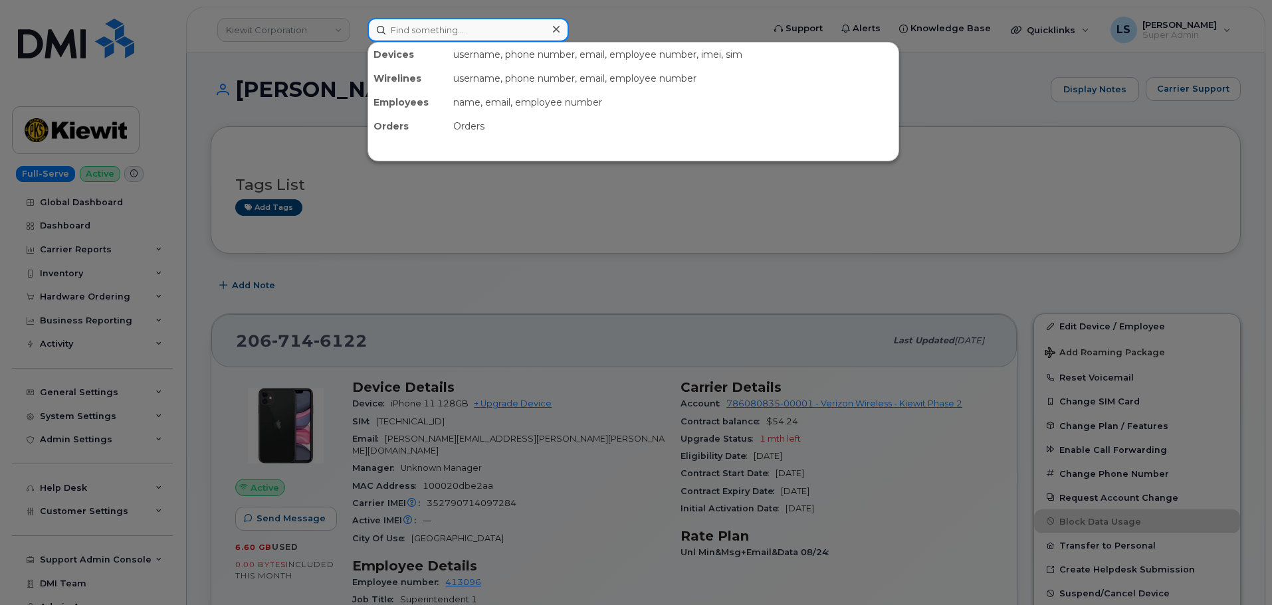
paste input "[EMAIL_ADDRESS][PERSON_NAME][PERSON_NAME][DOMAIN_NAME]"
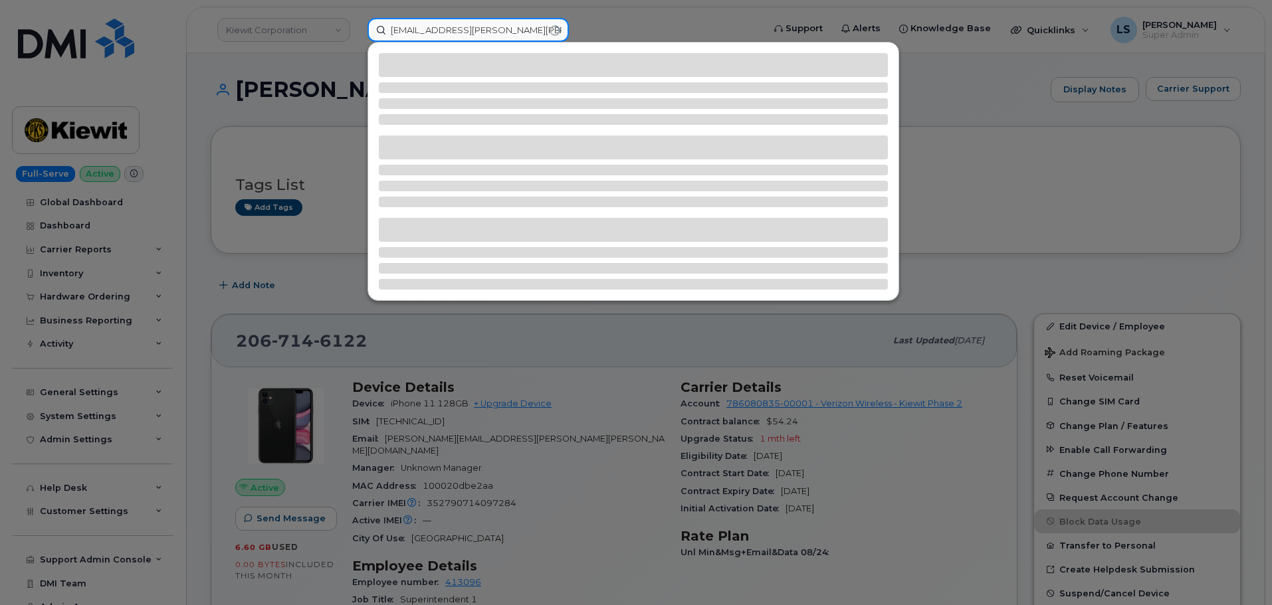
type input "[EMAIL_ADDRESS][PERSON_NAME][PERSON_NAME][DOMAIN_NAME]"
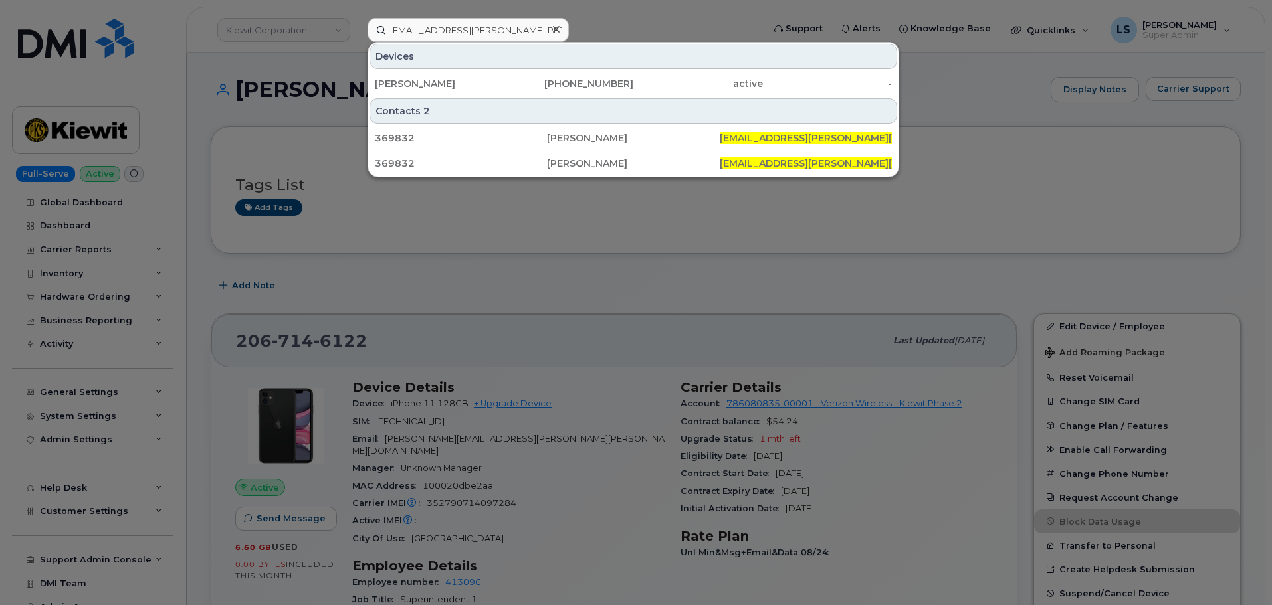
drag, startPoint x: 413, startPoint y: 82, endPoint x: 174, endPoint y: 114, distance: 241.4
click at [413, 82] on div "MARK DYKSTRA" at bounding box center [440, 83] width 130 height 13
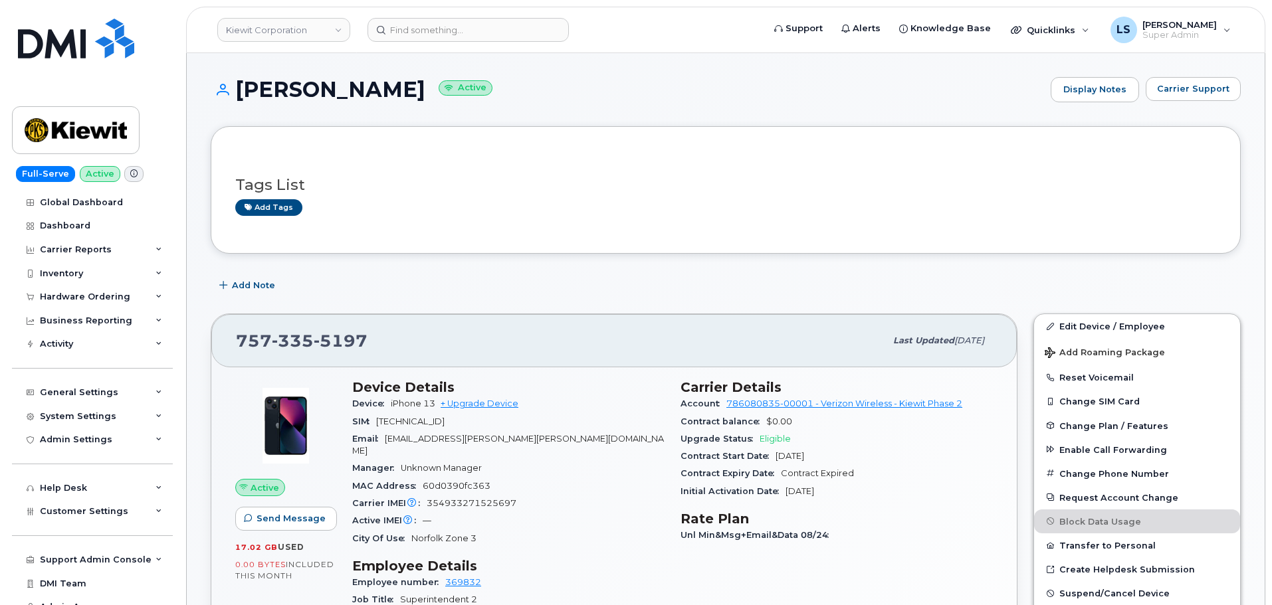
click at [1113, 316] on link "Edit Device / Employee" at bounding box center [1137, 326] width 206 height 24
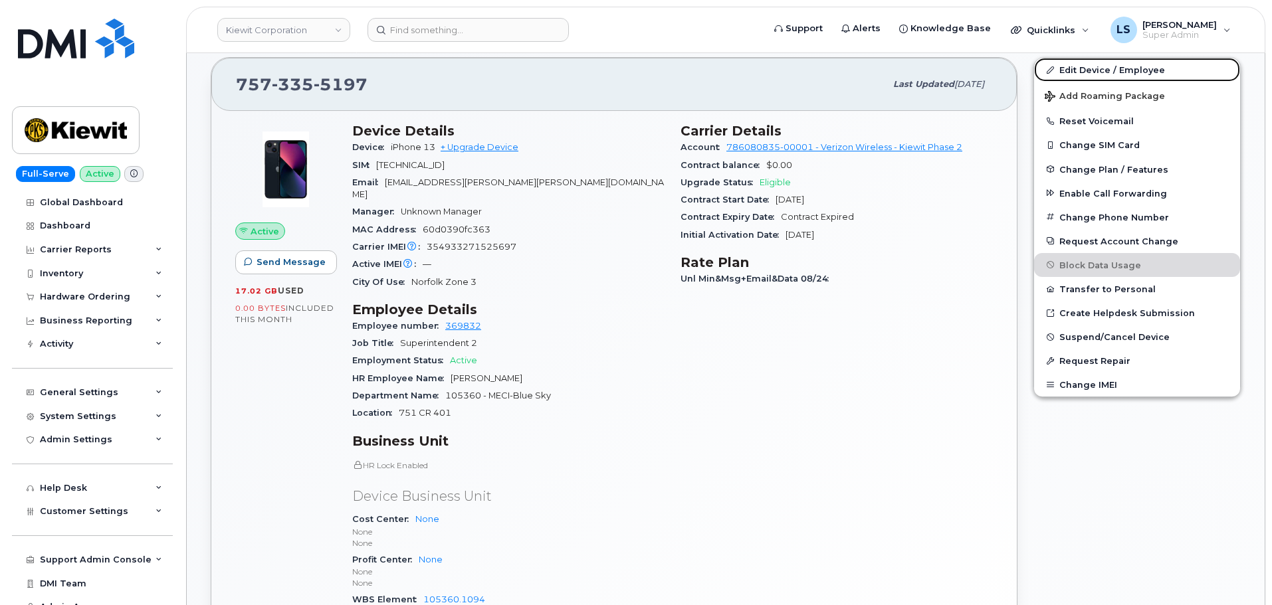
scroll to position [399, 0]
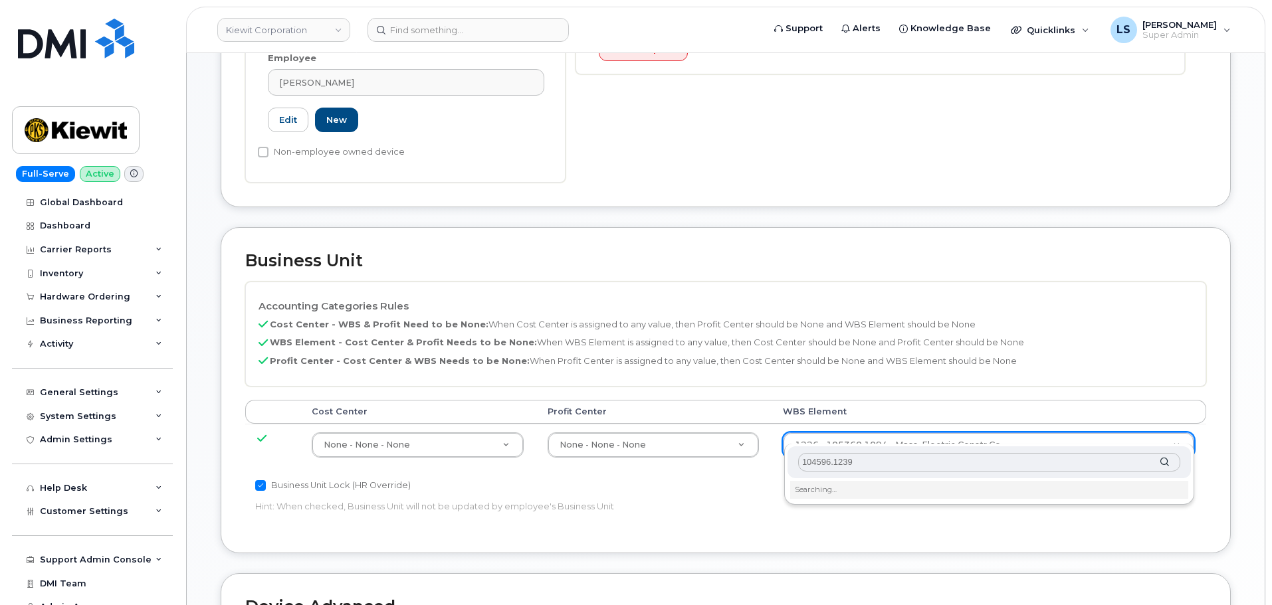
scroll to position [731, 0]
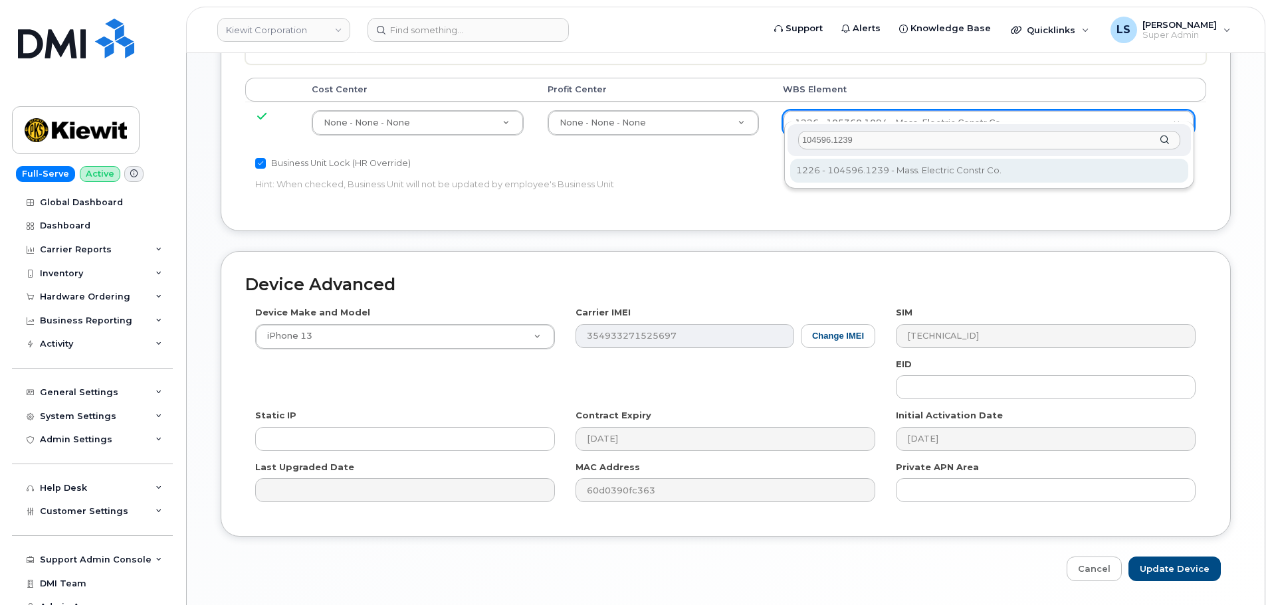
type input "104596.1239"
type input "35381357"
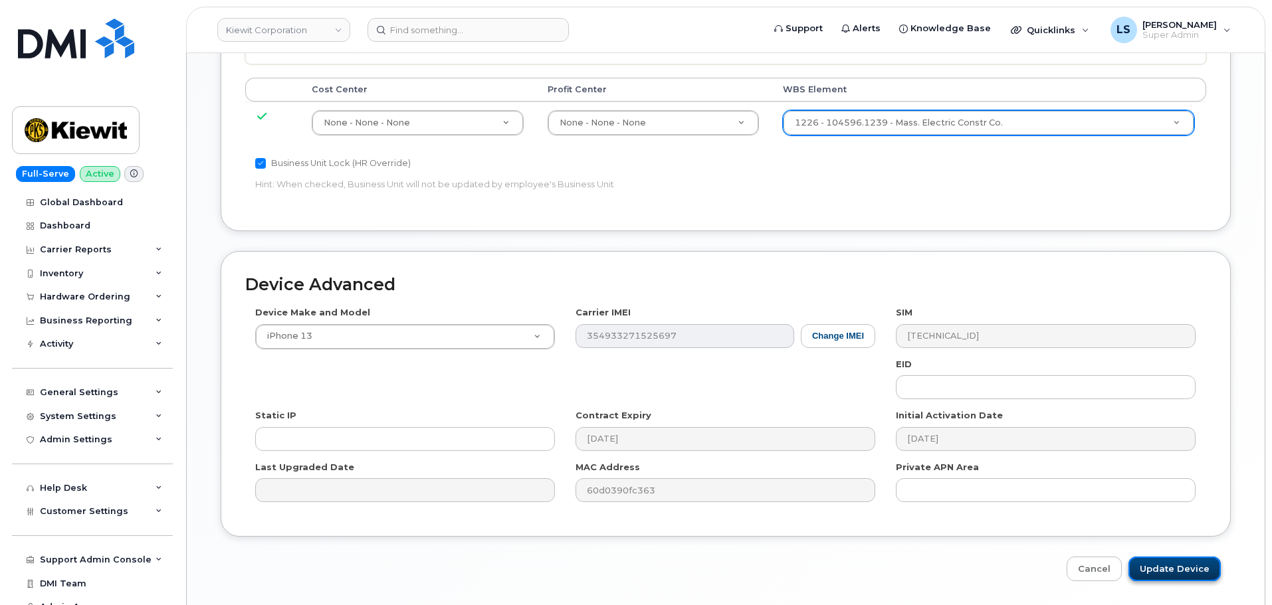
drag, startPoint x: 1151, startPoint y: 560, endPoint x: 276, endPoint y: 439, distance: 882.7
click at [1151, 559] on input "Update Device" at bounding box center [1174, 569] width 92 height 25
type input "Saving..."
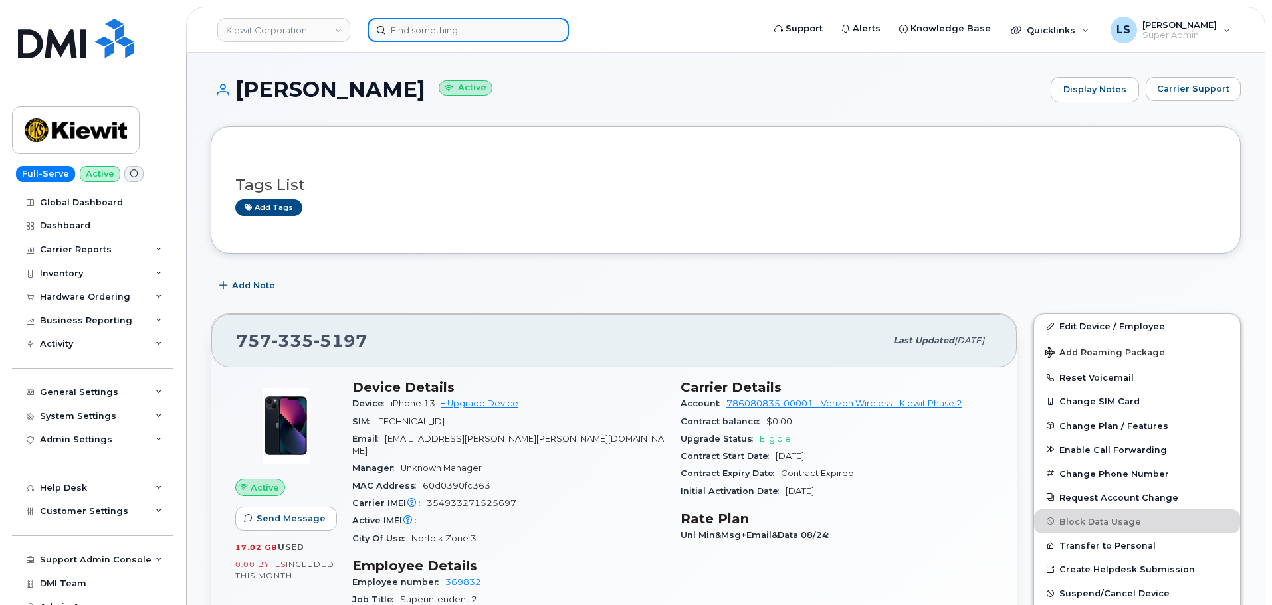
click at [385, 29] on input at bounding box center [467, 30] width 201 height 24
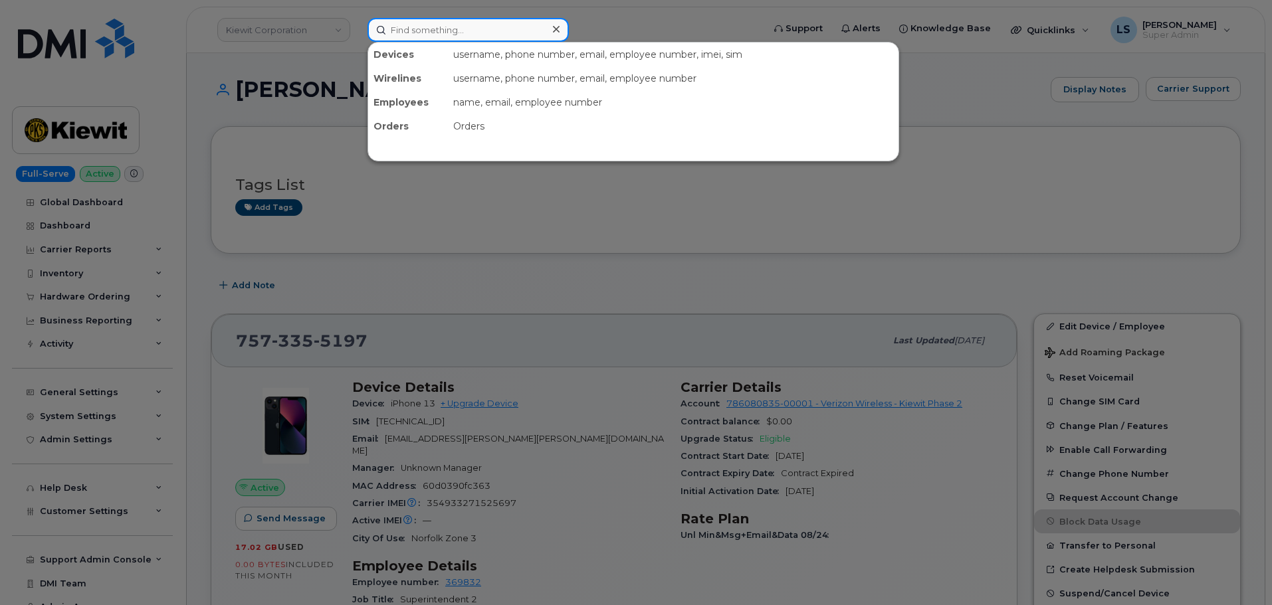
paste input "[PERSON_NAME][EMAIL_ADDRESS][PERSON_NAME][PERSON_NAME][DOMAIN_NAME]"
type input "[PERSON_NAME][EMAIL_ADDRESS][PERSON_NAME][PERSON_NAME][DOMAIN_NAME]"
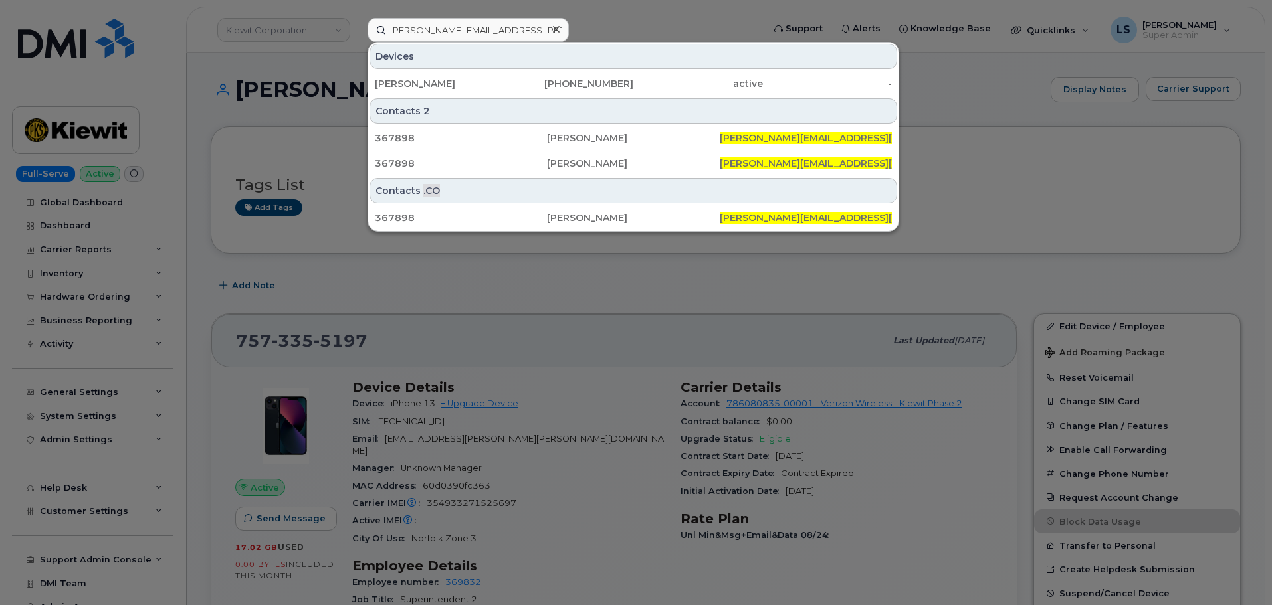
drag, startPoint x: 563, startPoint y: 74, endPoint x: 37, endPoint y: 161, distance: 532.8
click at [563, 74] on div "562-706-6608" at bounding box center [569, 84] width 130 height 24
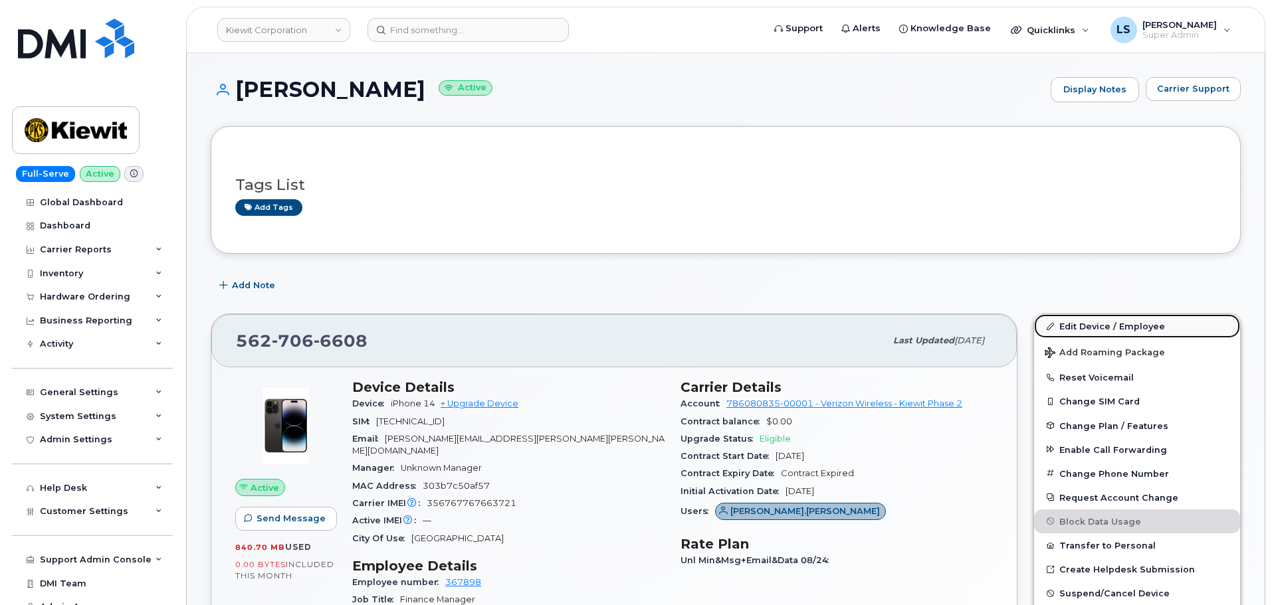
click at [1175, 317] on link "Edit Device / Employee" at bounding box center [1137, 326] width 206 height 24
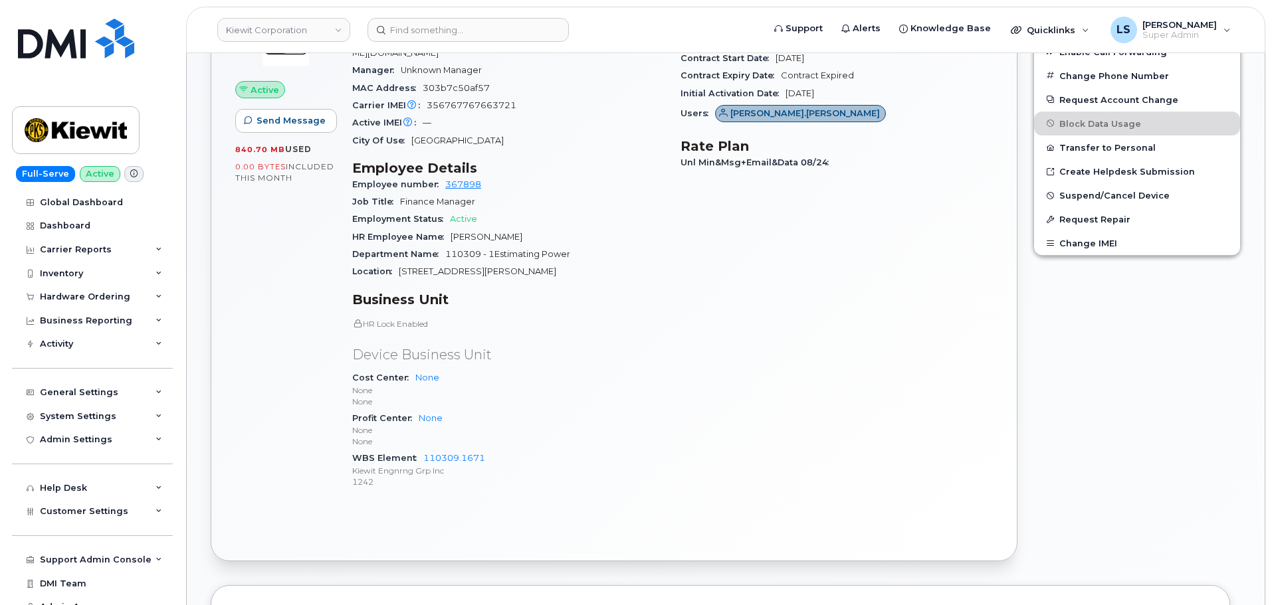
scroll to position [399, 0]
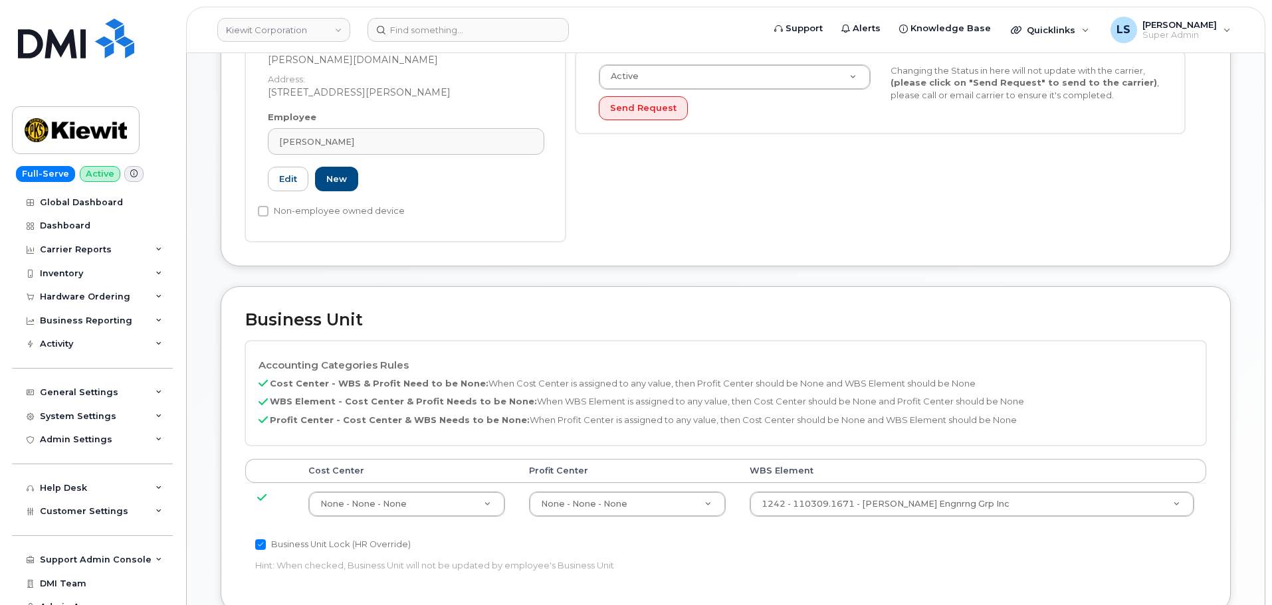
scroll to position [399, 0]
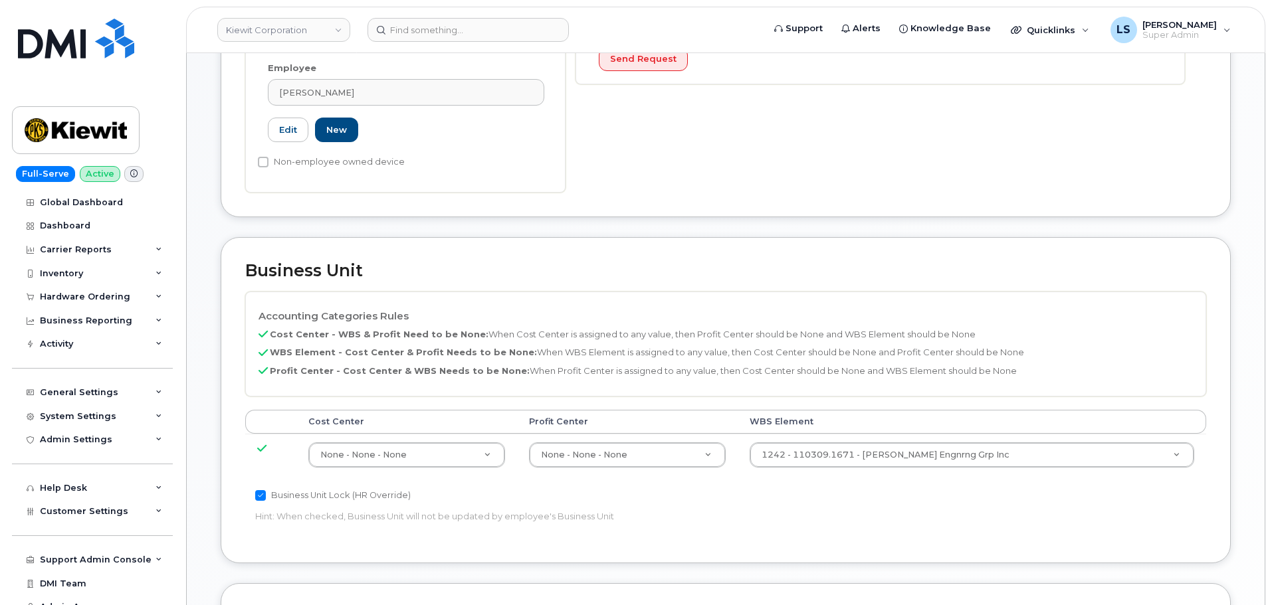
click at [877, 456] on td "1242 - 110309.1671 - Kiewit Engnrng Grp Inc 33472439" at bounding box center [972, 455] width 468 height 42
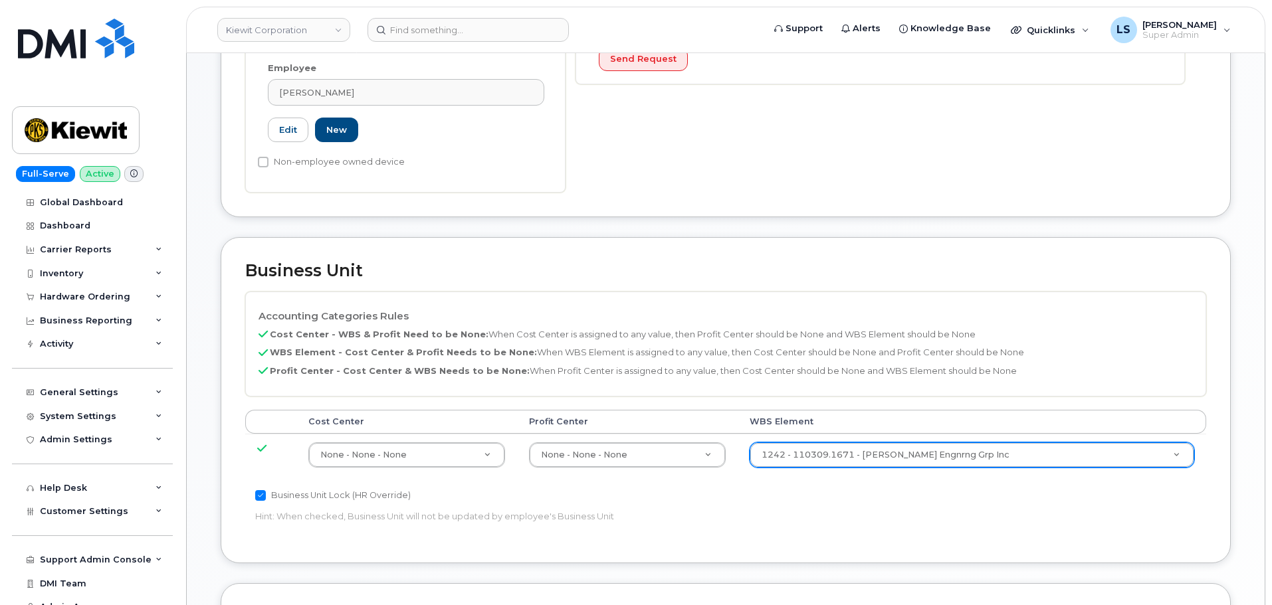
drag, startPoint x: 877, startPoint y: 455, endPoint x: 877, endPoint y: 445, distance: 10.6
click at [876, 452] on td "1242 - 110309.1671 - Kiewit Engnrng Grp Inc 33472439" at bounding box center [972, 455] width 468 height 42
paste input "106497.6612"
type input "106497.6612"
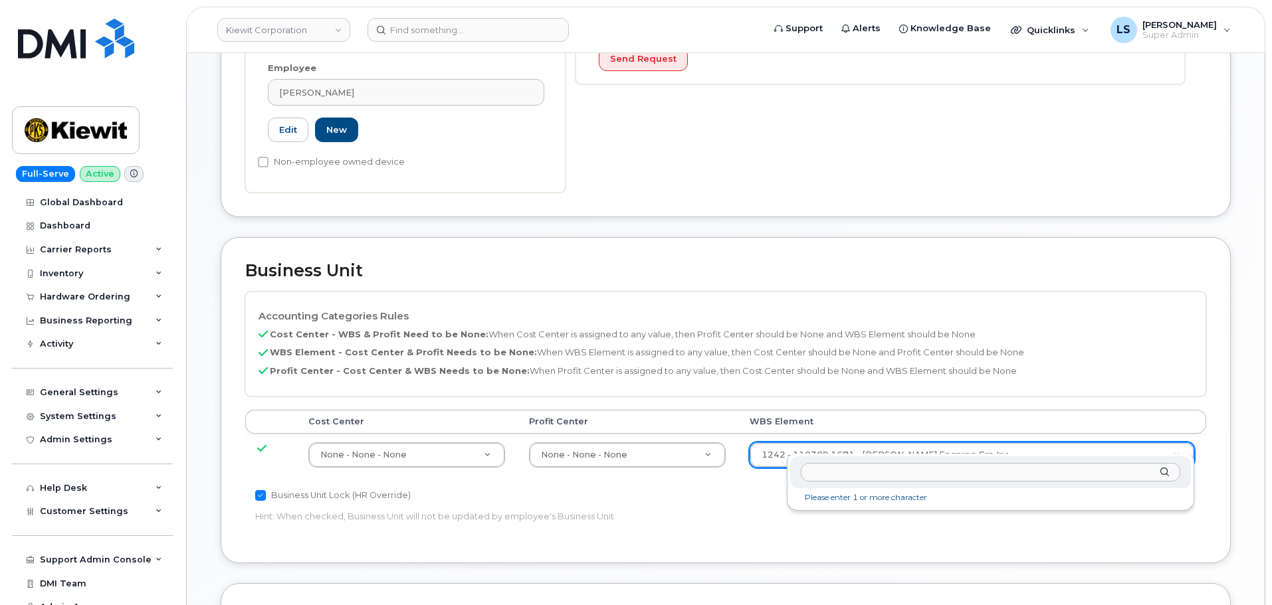
type input "106497.6612"
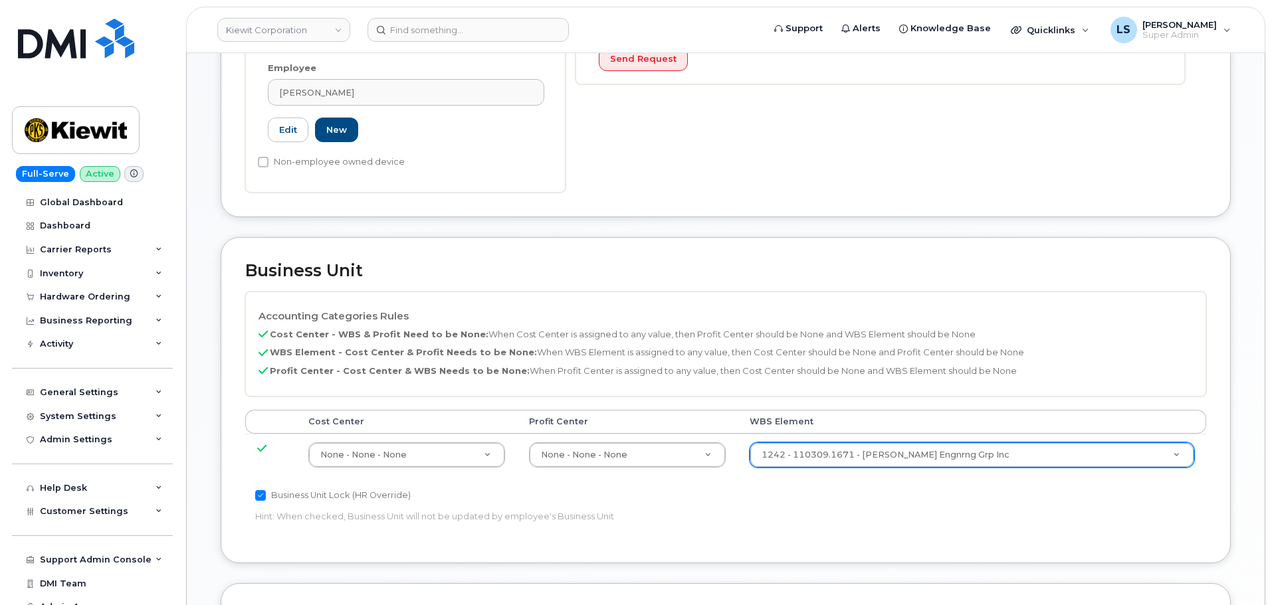
click at [530, 270] on div "Business Unit Accounting Categories Rules Cost Center - WBS & Profit Need to be…" at bounding box center [726, 400] width 1010 height 327
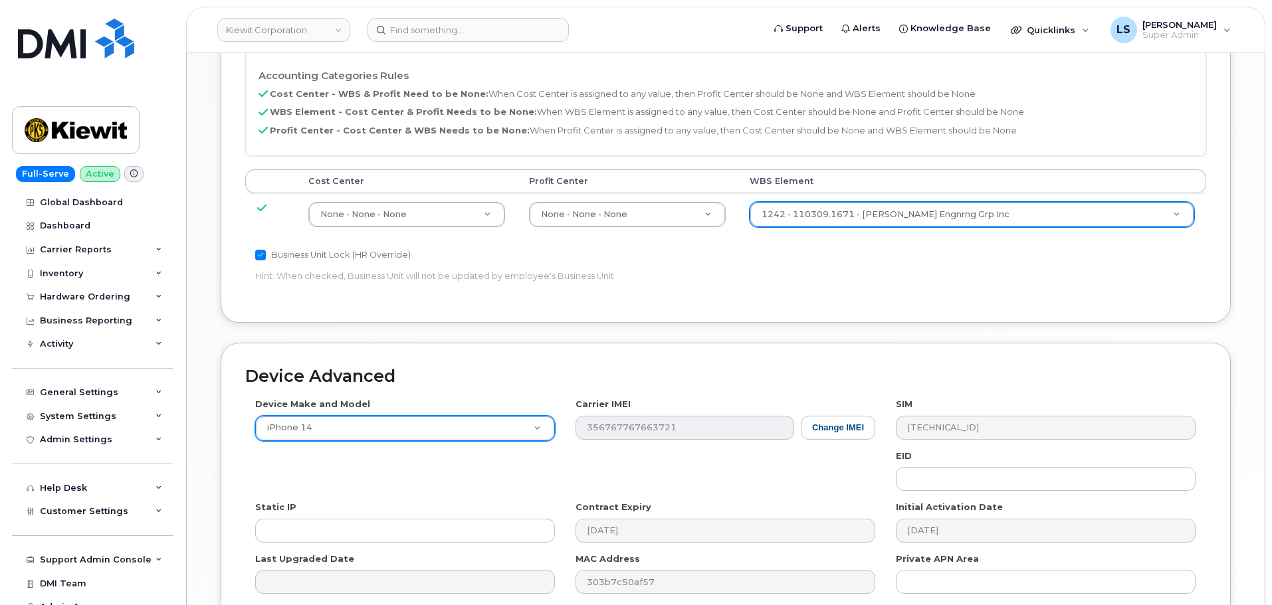
scroll to position [760, 0]
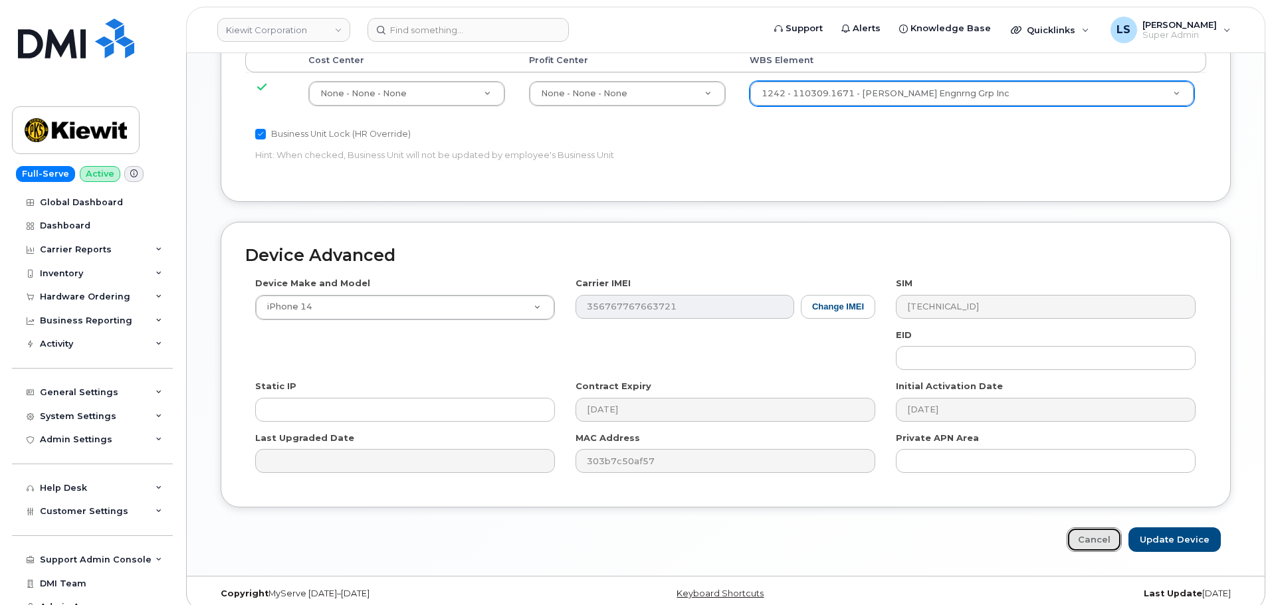
drag, startPoint x: 1102, startPoint y: 533, endPoint x: 542, endPoint y: 547, distance: 560.3
click at [1100, 532] on link "Cancel" at bounding box center [1094, 540] width 55 height 25
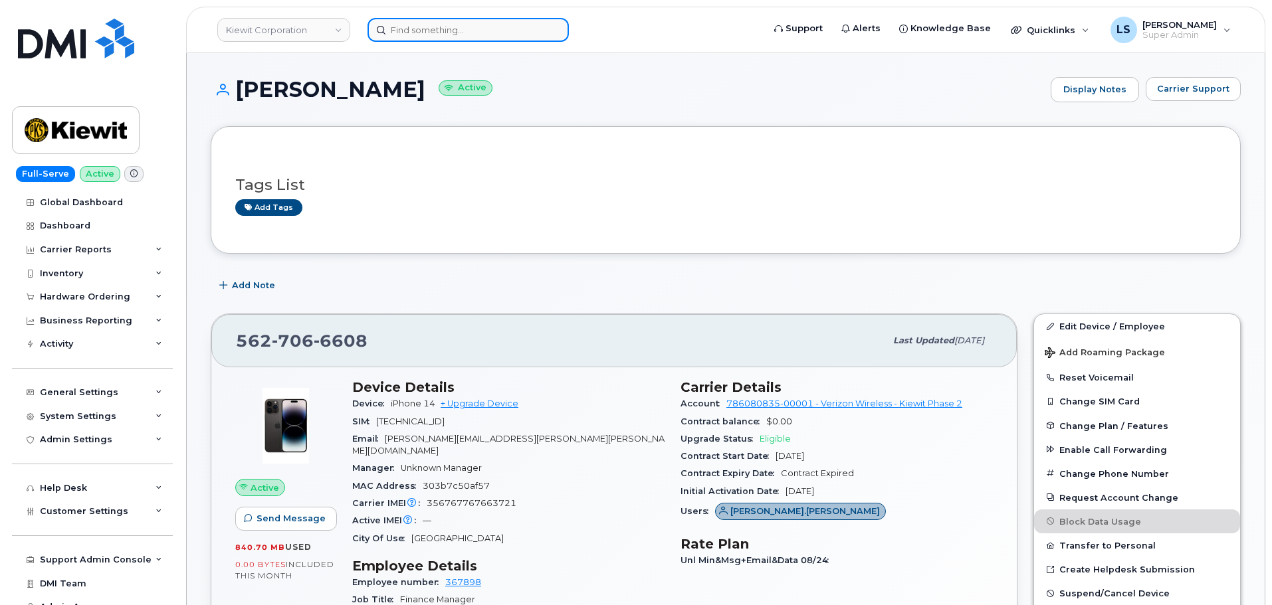
click at [435, 34] on input at bounding box center [467, 30] width 201 height 24
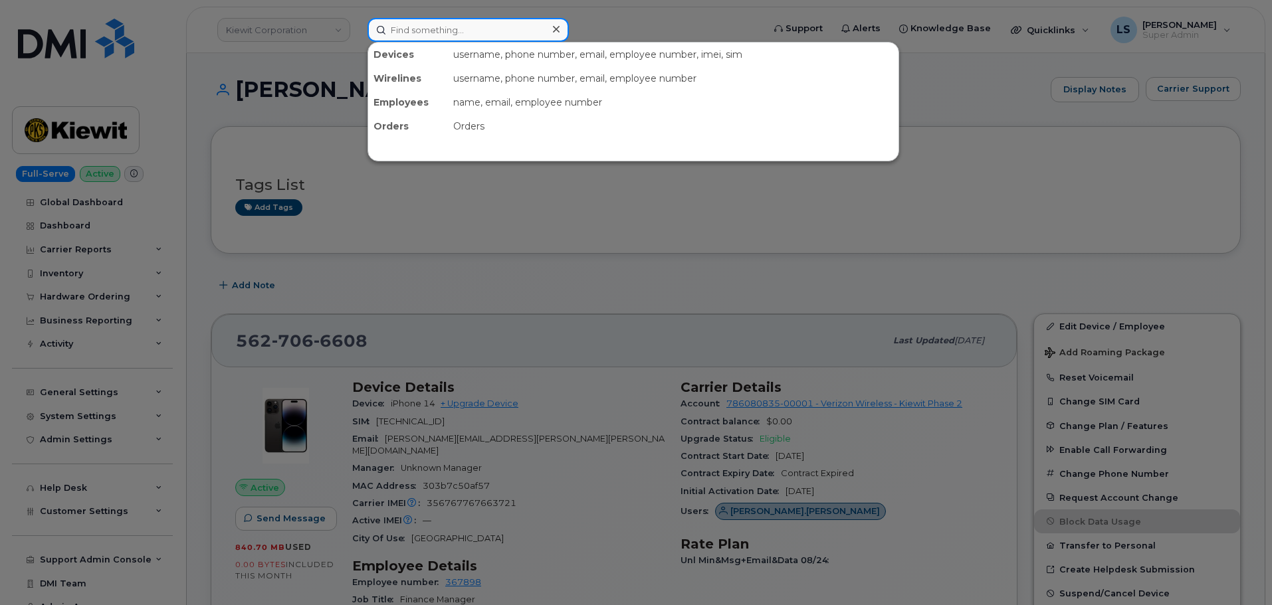
paste input "[PHONE_NUMBER]"
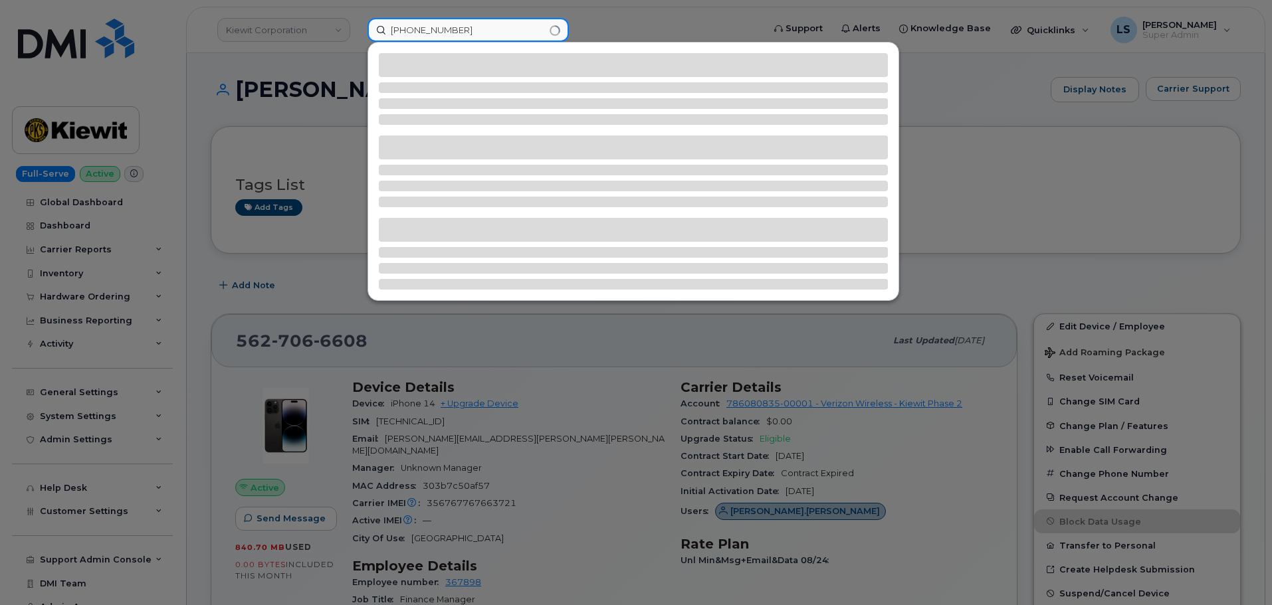
type input "[PHONE_NUMBER]"
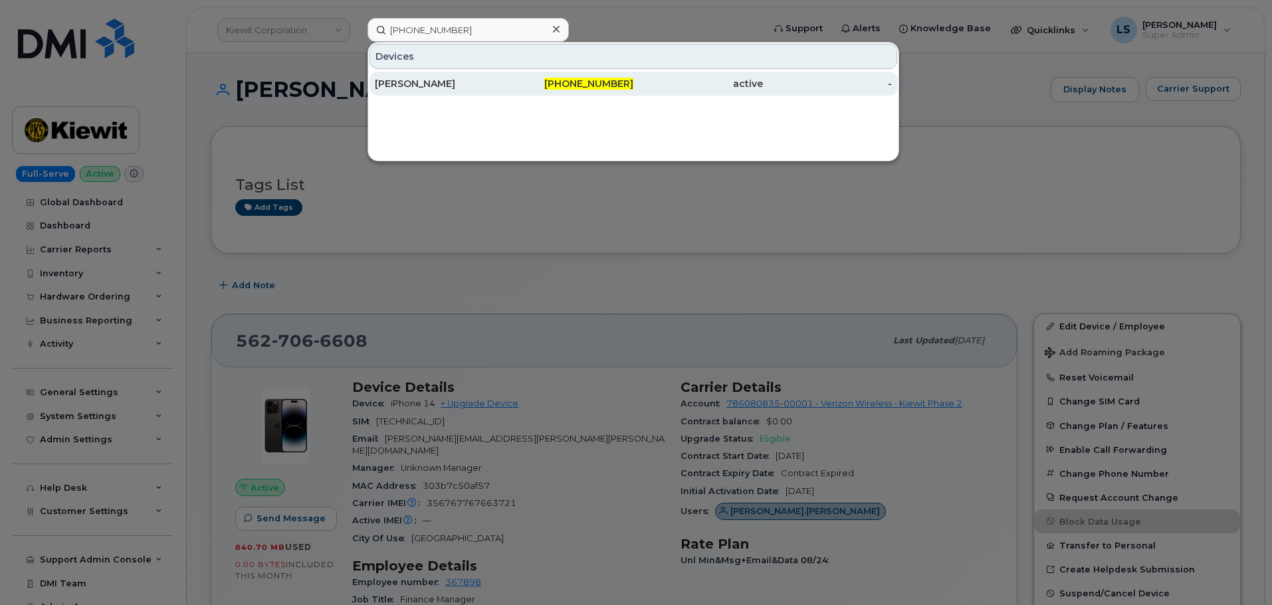
click at [453, 92] on div "[PERSON_NAME]" at bounding box center [440, 84] width 130 height 24
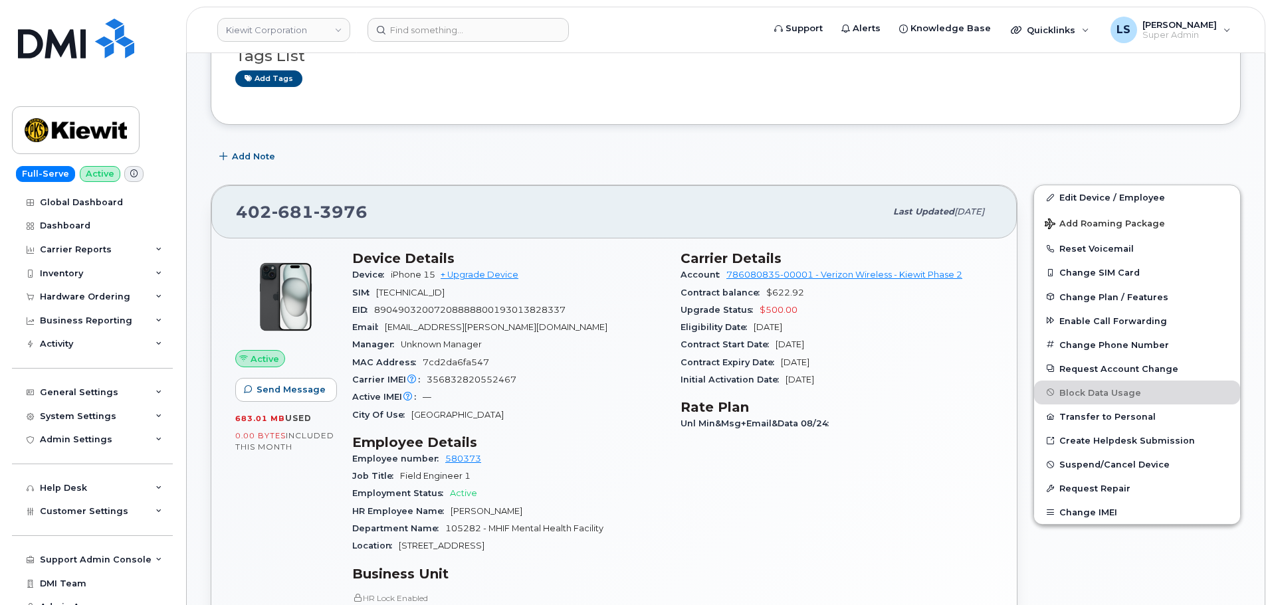
scroll to position [133, 0]
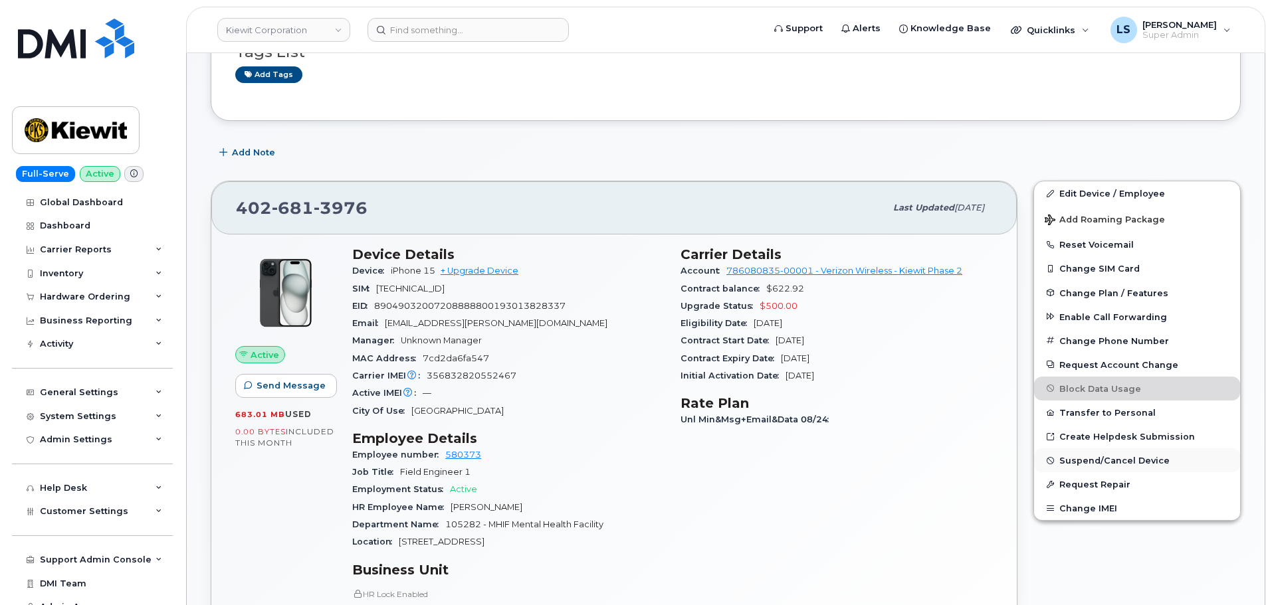
click at [1086, 462] on span "Suspend/Cancel Device" at bounding box center [1114, 461] width 110 height 10
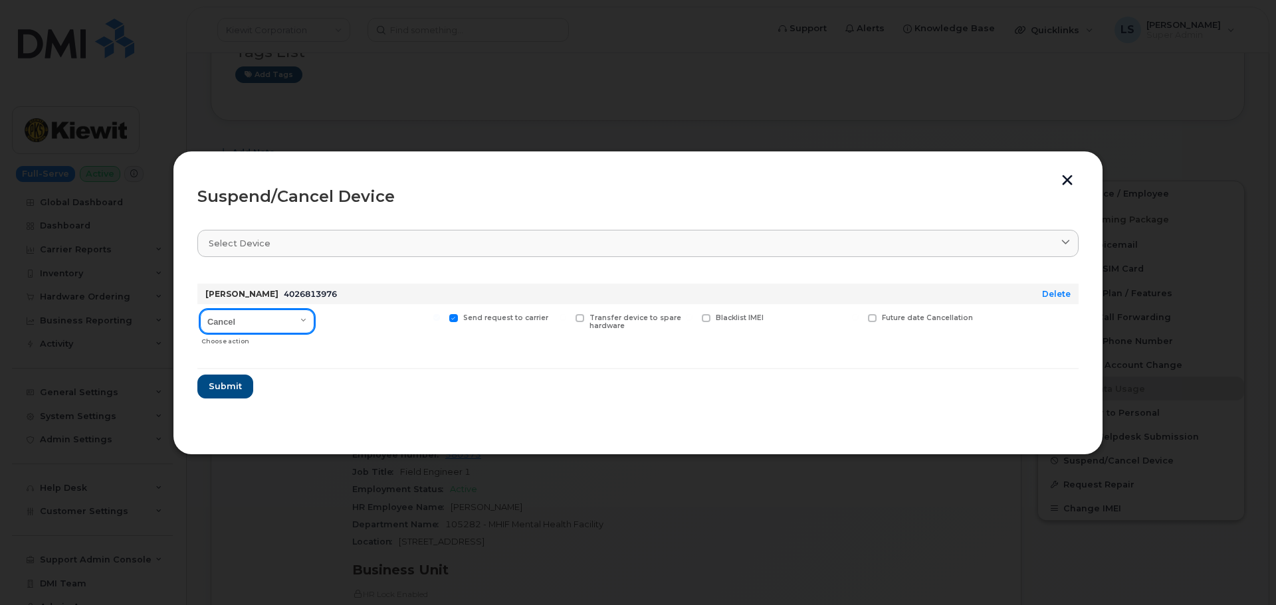
click at [232, 325] on select "Cancel Suspend - Reduced Rate Suspend - Full Rate Suspend - Lost Device/Stolen …" at bounding box center [257, 322] width 114 height 24
select select "[object Object]"
click at [200, 310] on select "Cancel Suspend - Reduced Rate Suspend - Full Rate Suspend - Lost Device/Stolen …" at bounding box center [257, 322] width 114 height 24
click at [234, 385] on span "Submit" at bounding box center [224, 386] width 33 height 13
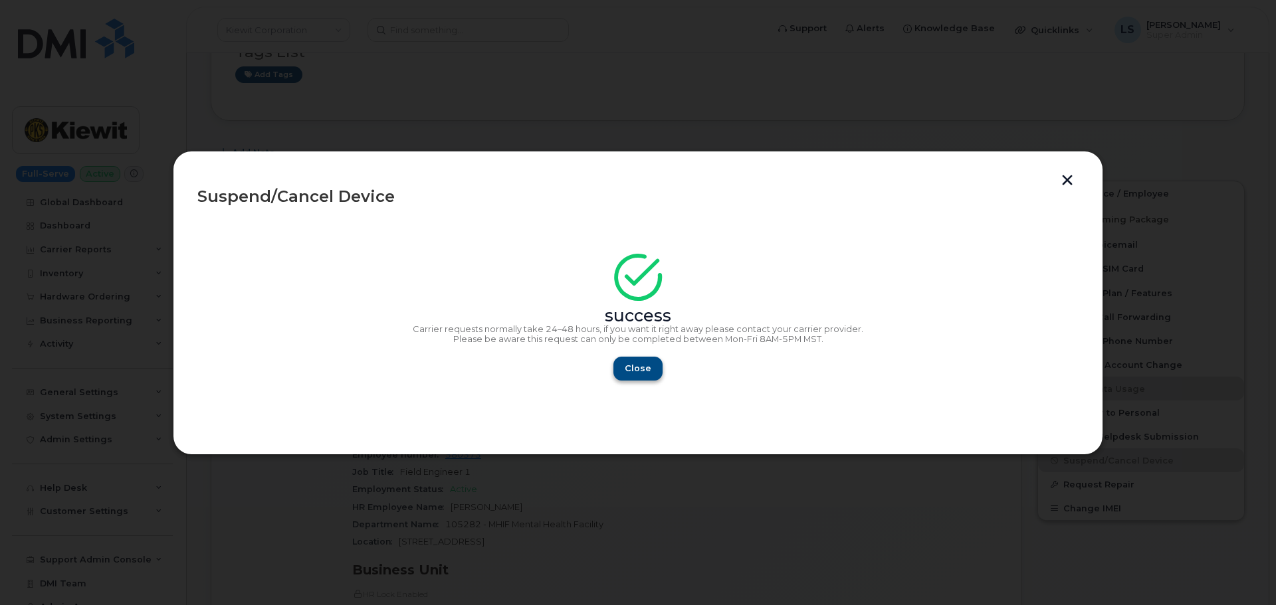
drag, startPoint x: 611, startPoint y: 371, endPoint x: 621, endPoint y: 372, distance: 10.1
click at [618, 371] on div "Close" at bounding box center [637, 369] width 881 height 24
drag, startPoint x: 629, startPoint y: 373, endPoint x: 355, endPoint y: 395, distance: 275.3
click at [629, 375] on span "Close" at bounding box center [638, 368] width 27 height 13
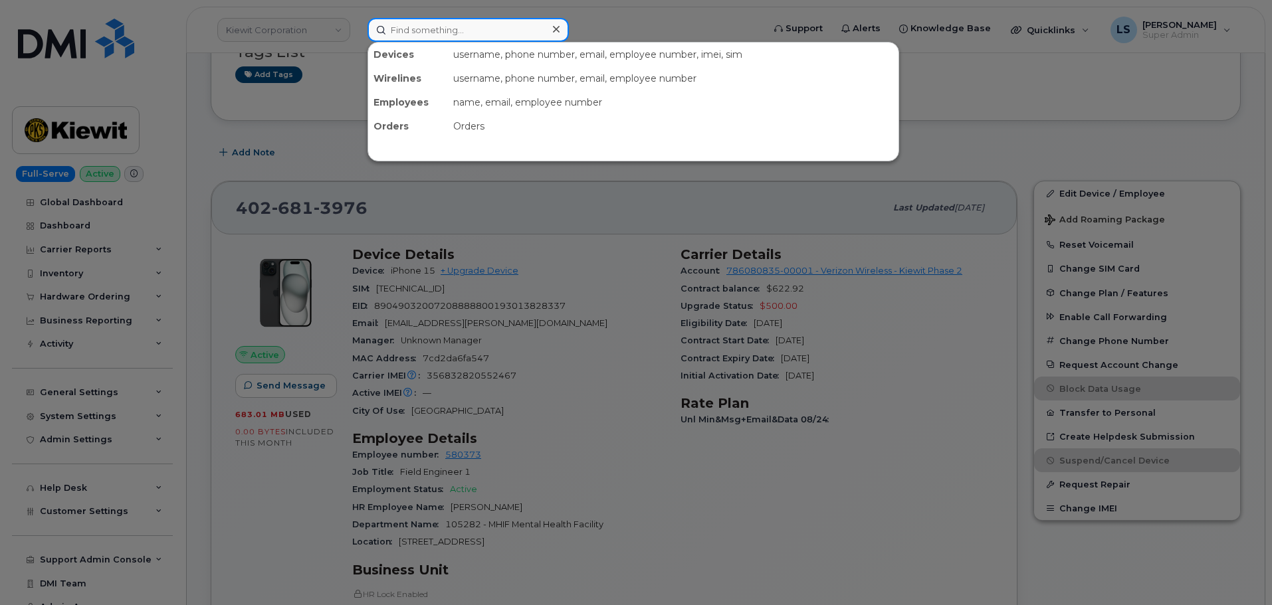
click at [445, 34] on input at bounding box center [467, 30] width 201 height 24
paste input "201-587-6854"
type input "201-587-6854"
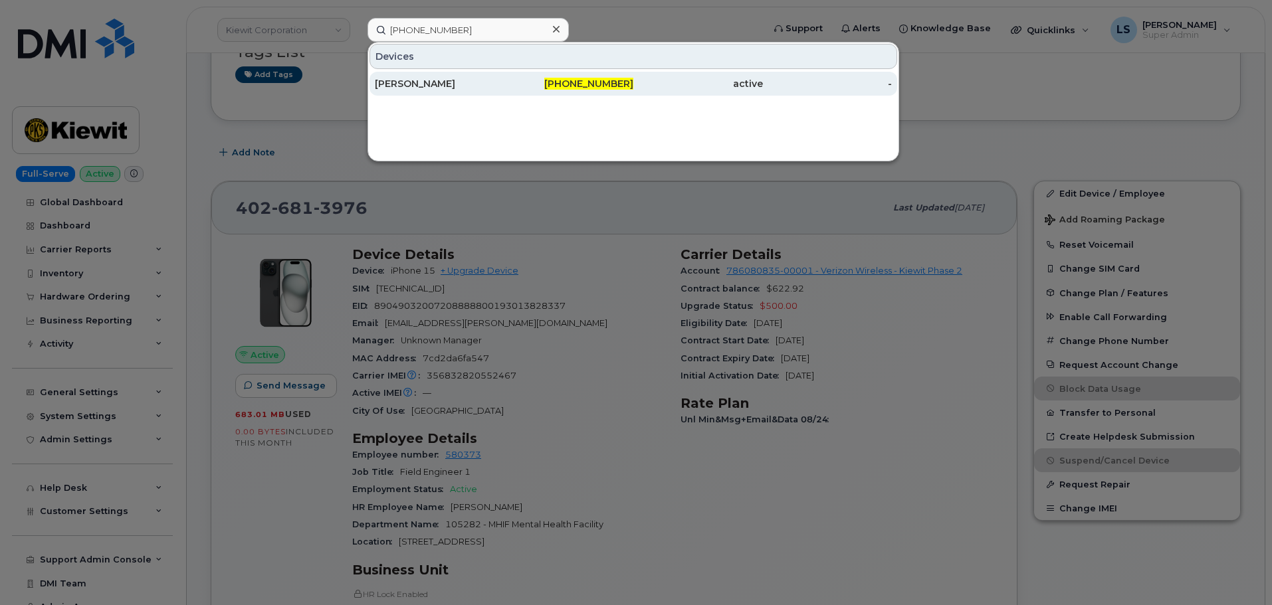
click at [481, 76] on div "BRETT DEMORE" at bounding box center [440, 84] width 130 height 24
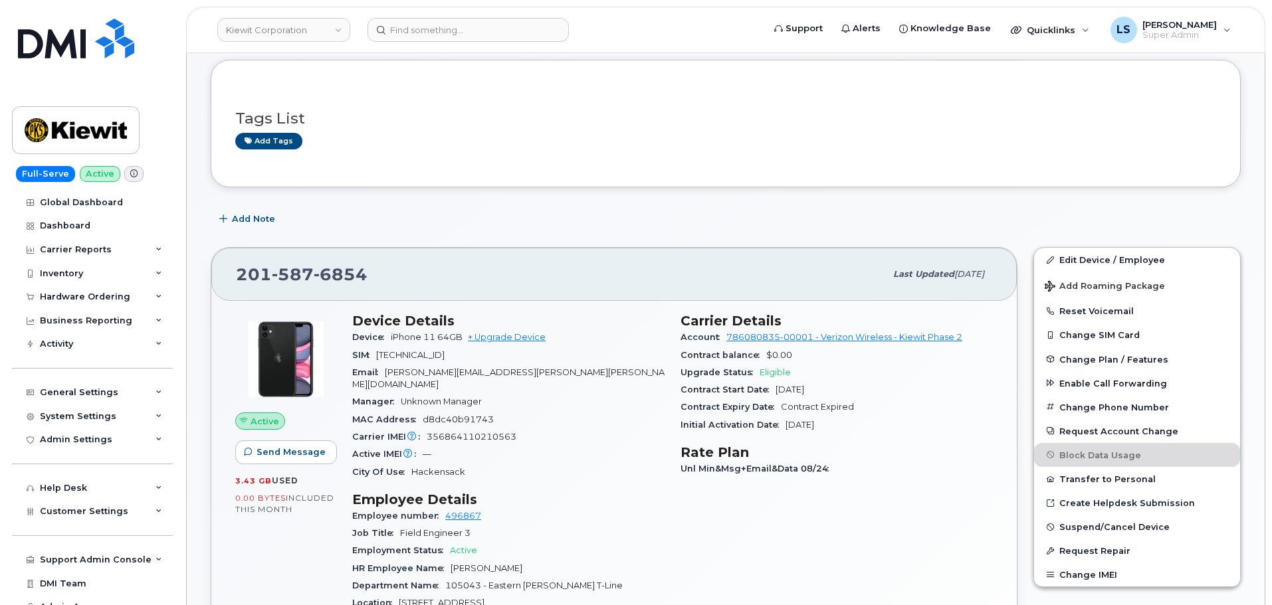
scroll to position [133, 0]
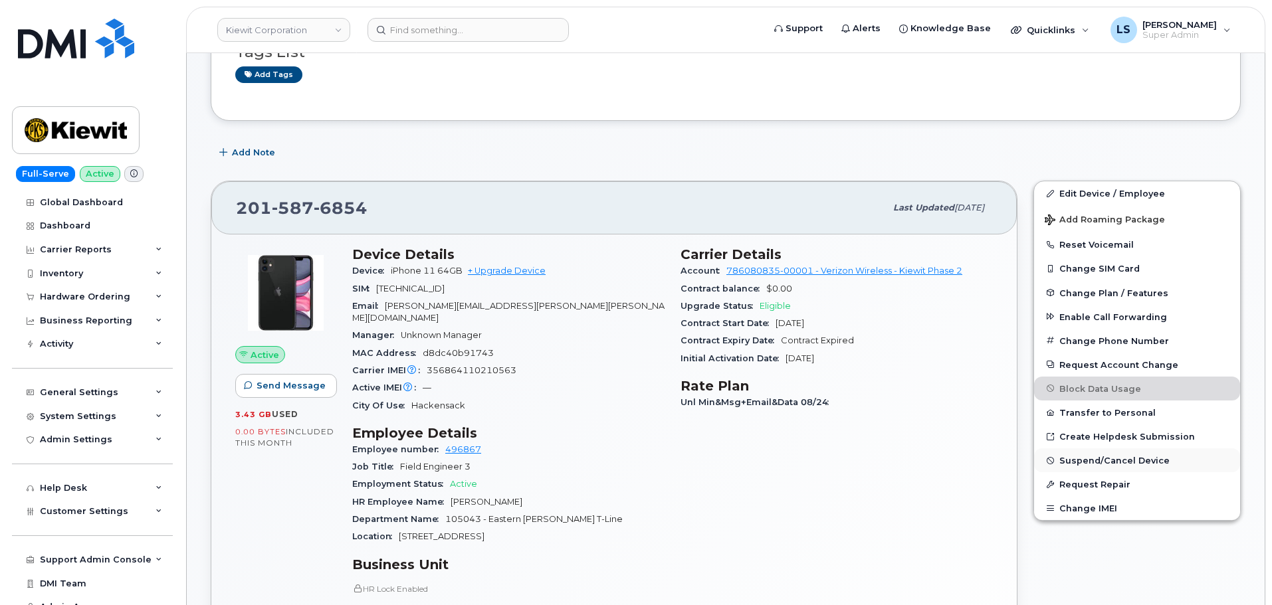
click at [1079, 464] on span "Suspend/Cancel Device" at bounding box center [1114, 461] width 110 height 10
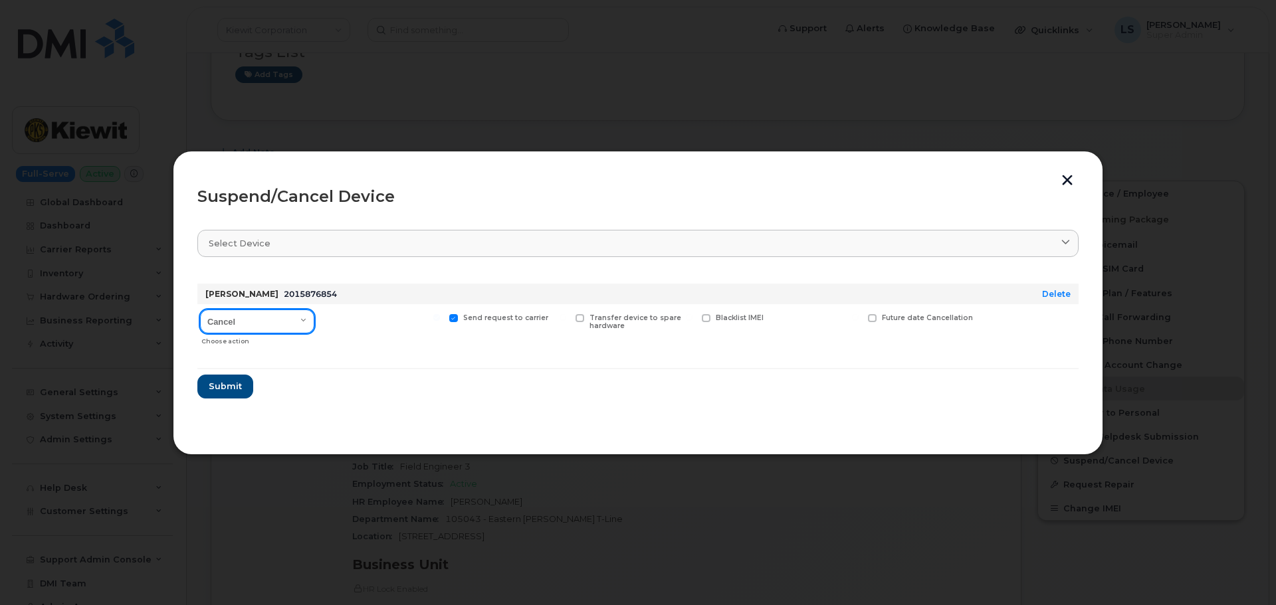
click at [285, 326] on select "Cancel Suspend - Reduced Rate Suspend - Full Rate Suspend - Lost Device/Stolen …" at bounding box center [257, 322] width 114 height 24
select select "[object Object]"
click at [200, 310] on select "Cancel Suspend - Reduced Rate Suspend - Full Rate Suspend - Lost Device/Stolen …" at bounding box center [257, 322] width 114 height 24
click at [215, 392] on span "Submit" at bounding box center [224, 386] width 33 height 13
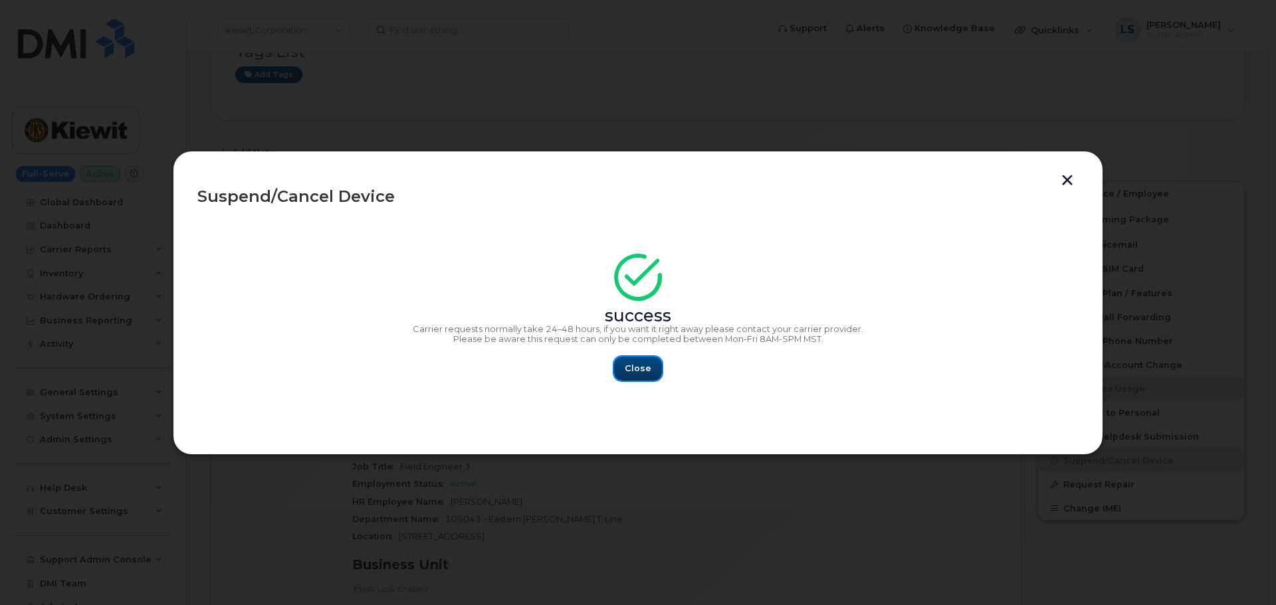
click at [650, 367] on button "Close" at bounding box center [638, 369] width 48 height 24
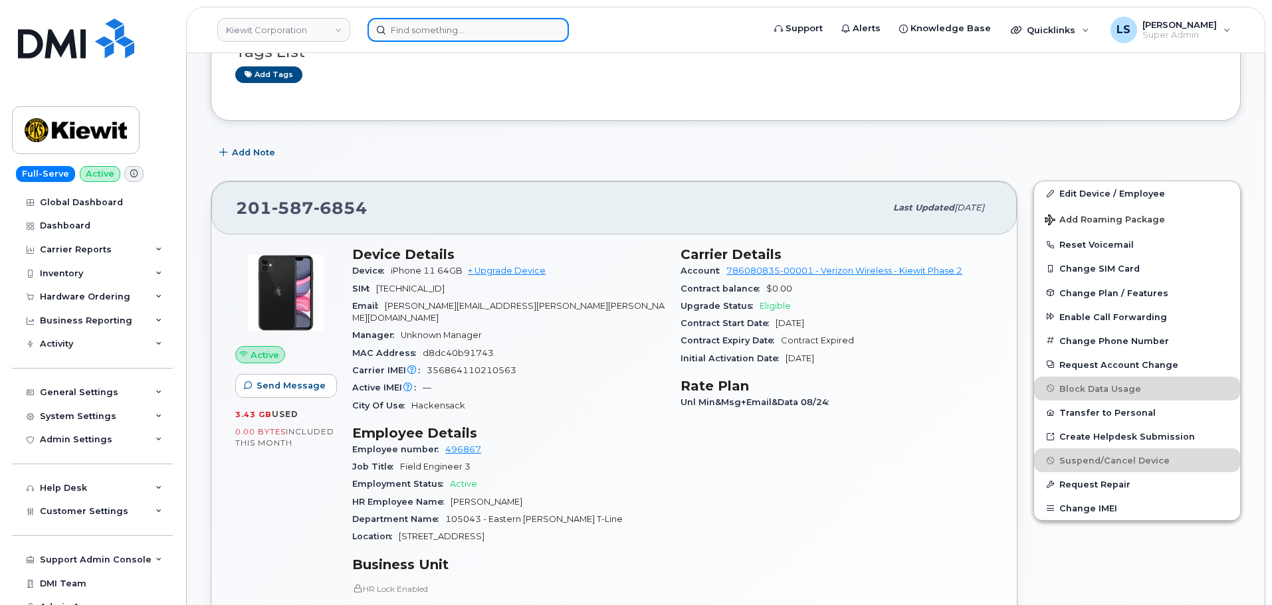
click at [419, 39] on input at bounding box center [467, 30] width 201 height 24
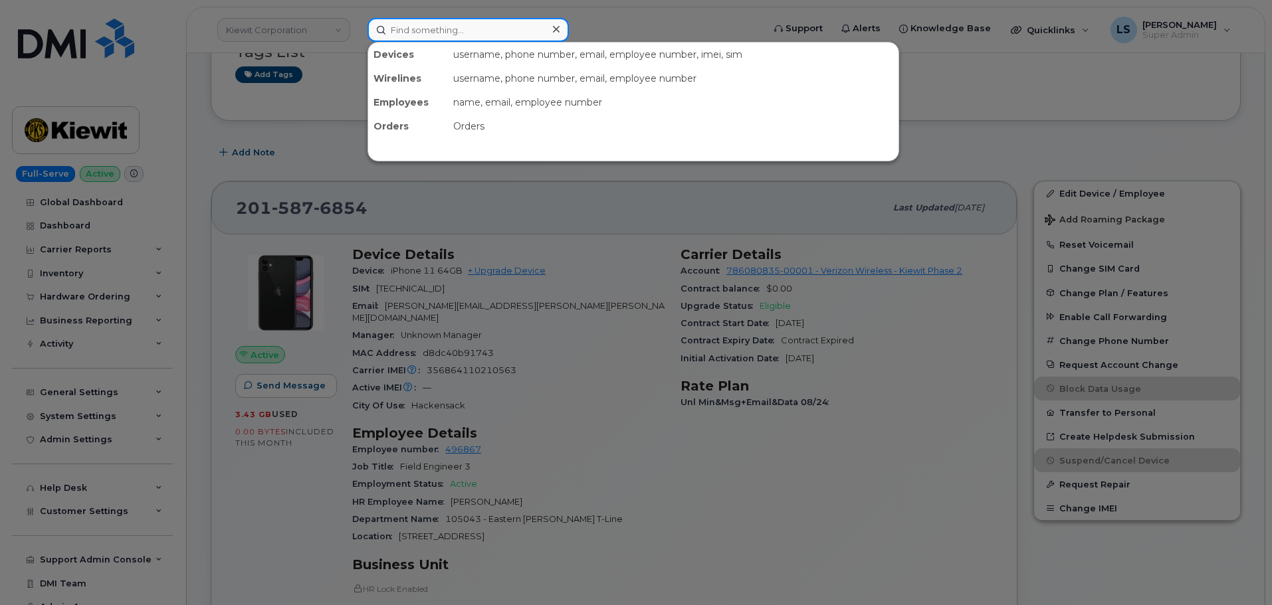
paste input "343-551-4460"
type input "343-551-4460"
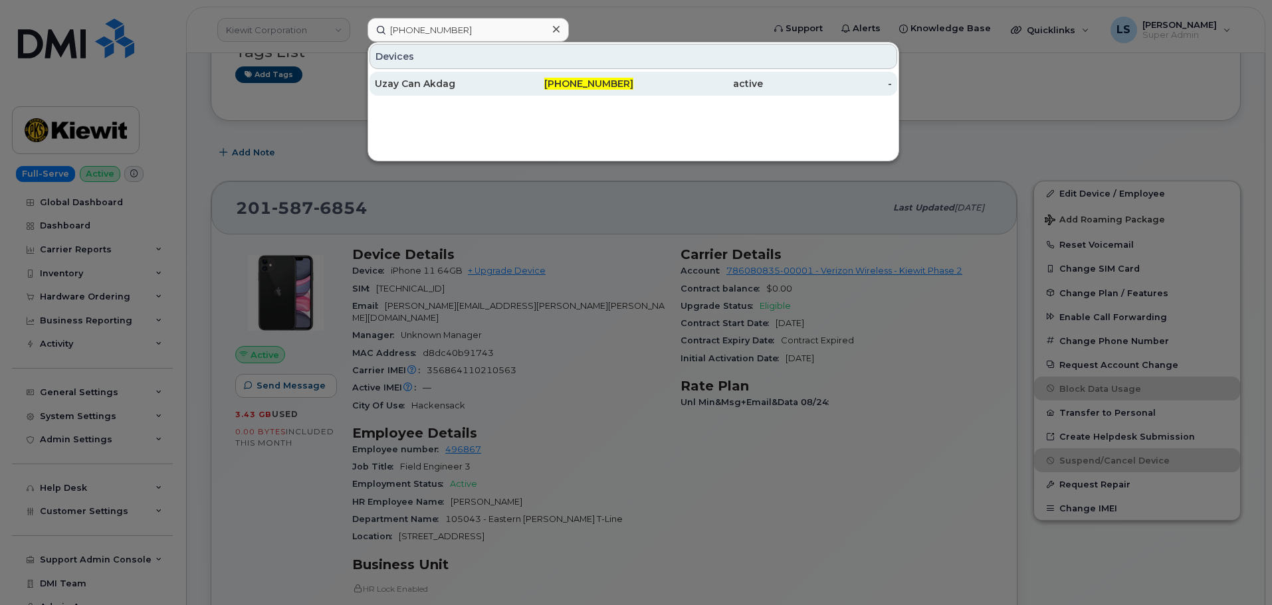
click at [454, 75] on div "Uzay Can Akdag" at bounding box center [440, 84] width 130 height 24
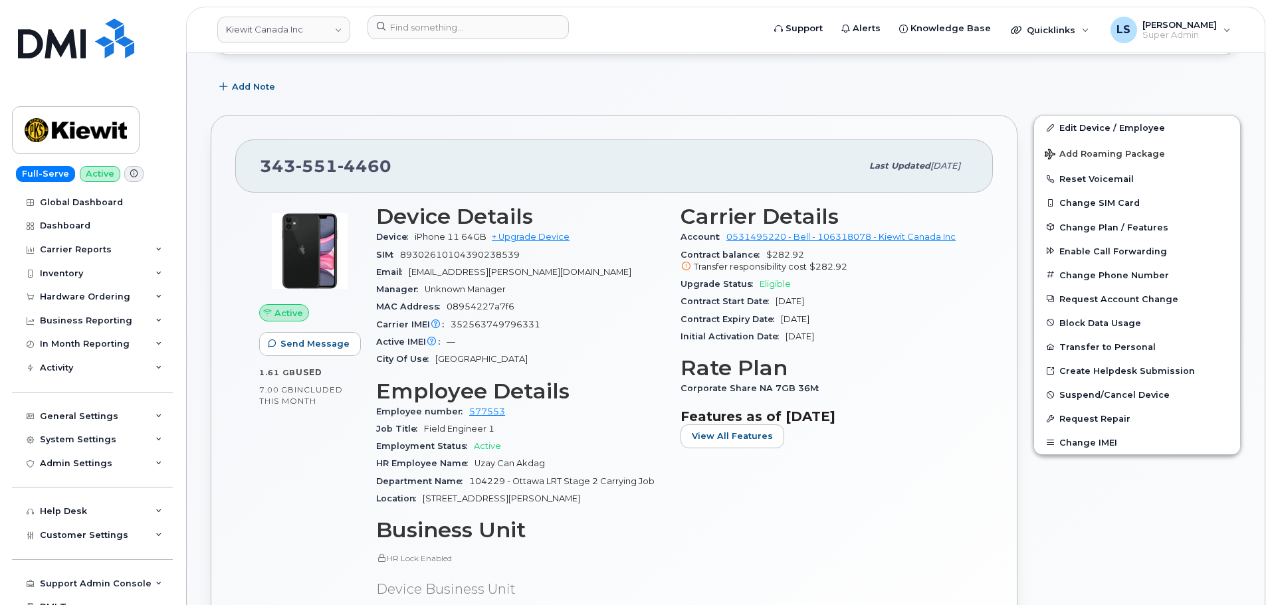
scroll to position [199, 0]
click at [1108, 399] on span "Suspend/Cancel Device" at bounding box center [1114, 394] width 110 height 10
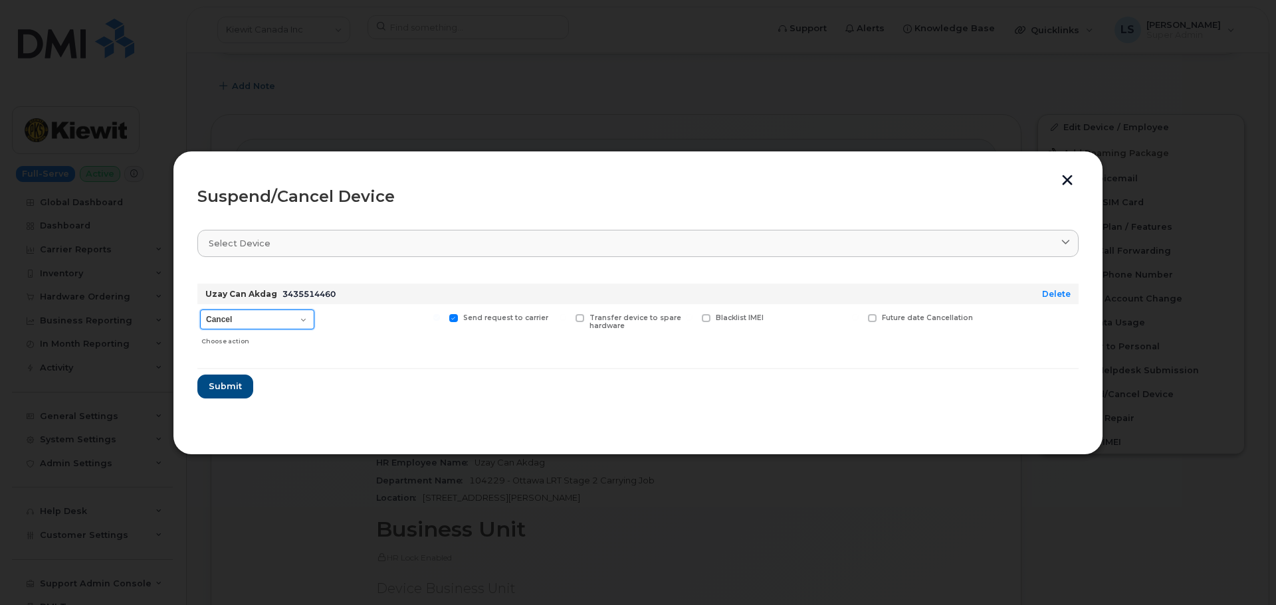
click at [280, 324] on select "Cancel Suspend - Extend Suspension Suspend - Reduced Rate Suspend - Full Rate S…" at bounding box center [257, 320] width 114 height 20
select select "[object Object]"
click at [200, 310] on select "Cancel Suspend - Extend Suspension Suspend - Reduced Rate Suspend - Full Rate S…" at bounding box center [257, 320] width 114 height 20
click at [216, 389] on span "Submit" at bounding box center [224, 386] width 33 height 13
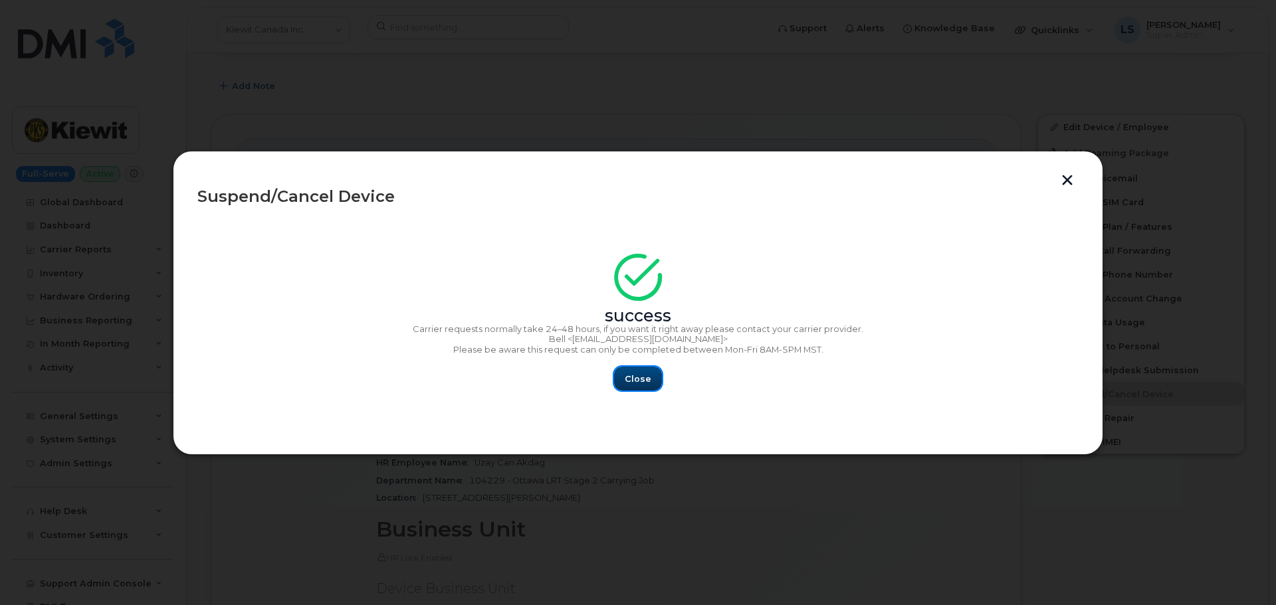
click at [656, 371] on button "Close" at bounding box center [638, 379] width 48 height 24
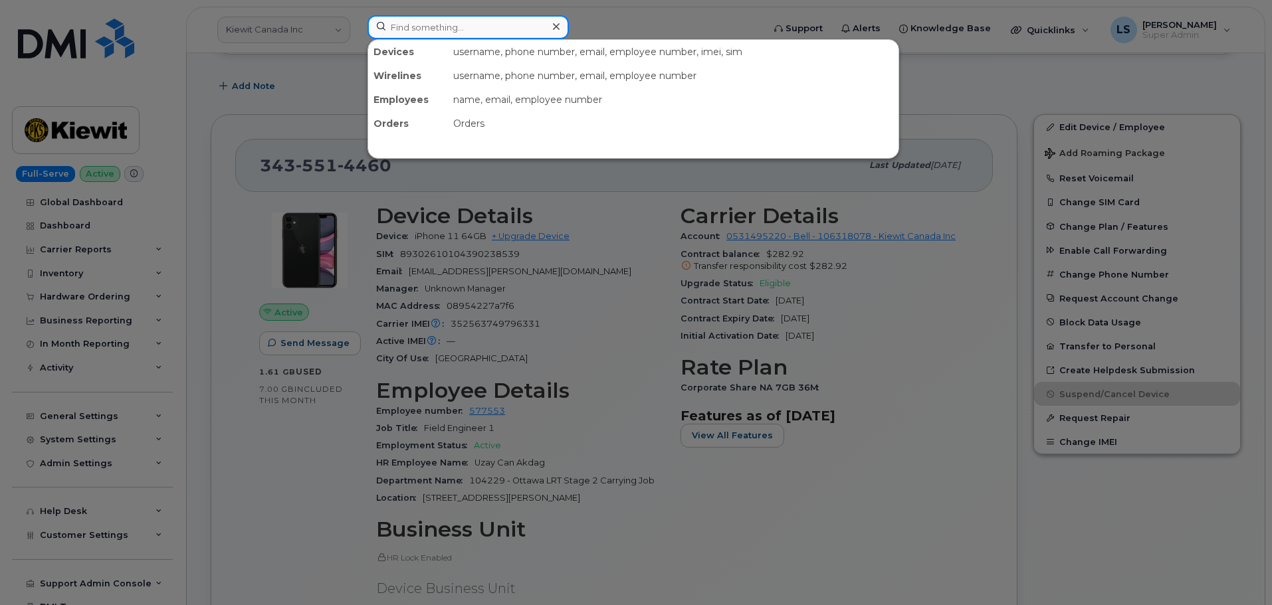
click at [435, 28] on input at bounding box center [467, 27] width 201 height 24
paste input "(613) 720-2362"
type input "(613) 720-2362"
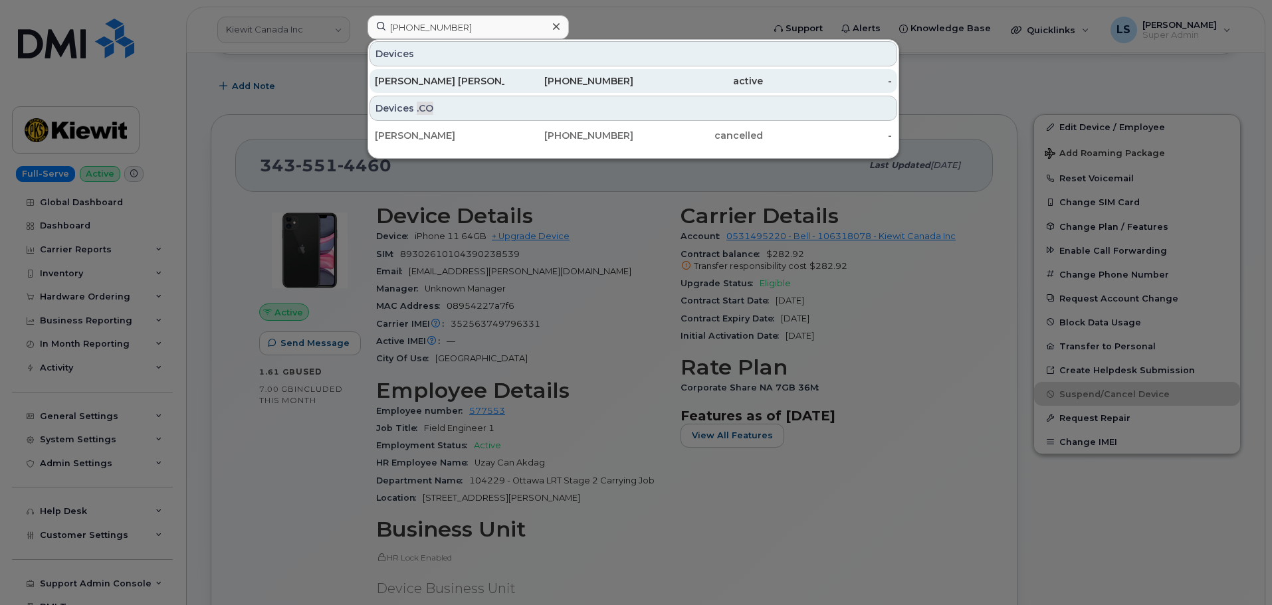
click at [492, 86] on div "[PERSON_NAME] [PERSON_NAME]" at bounding box center [440, 80] width 130 height 13
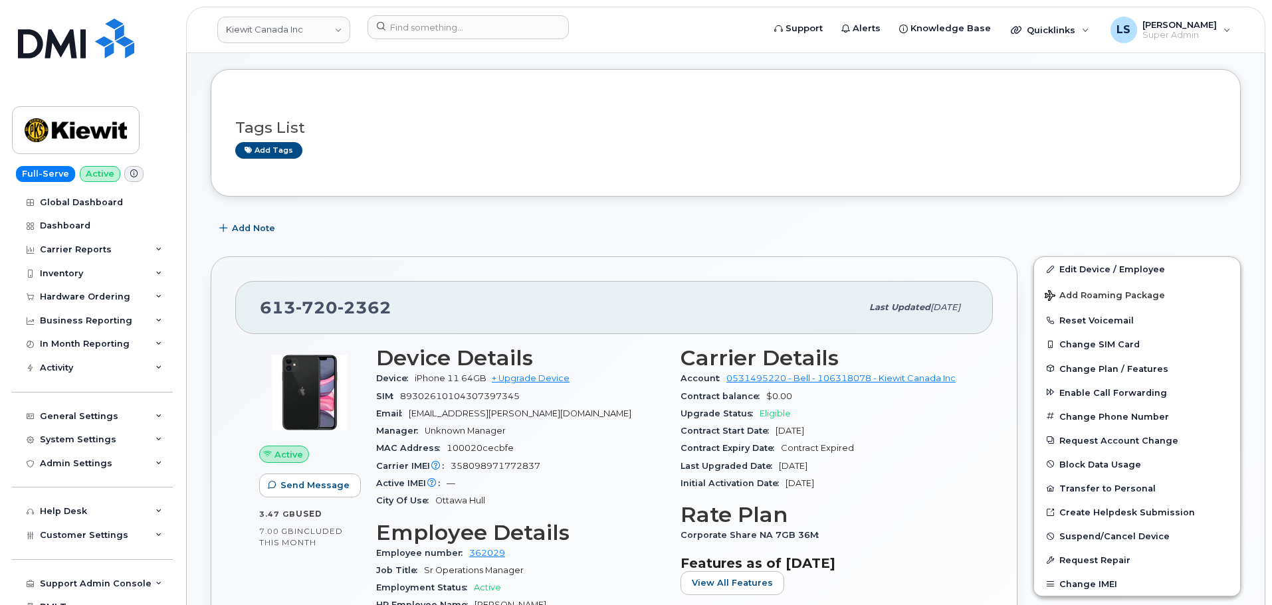
scroll to position [465, 0]
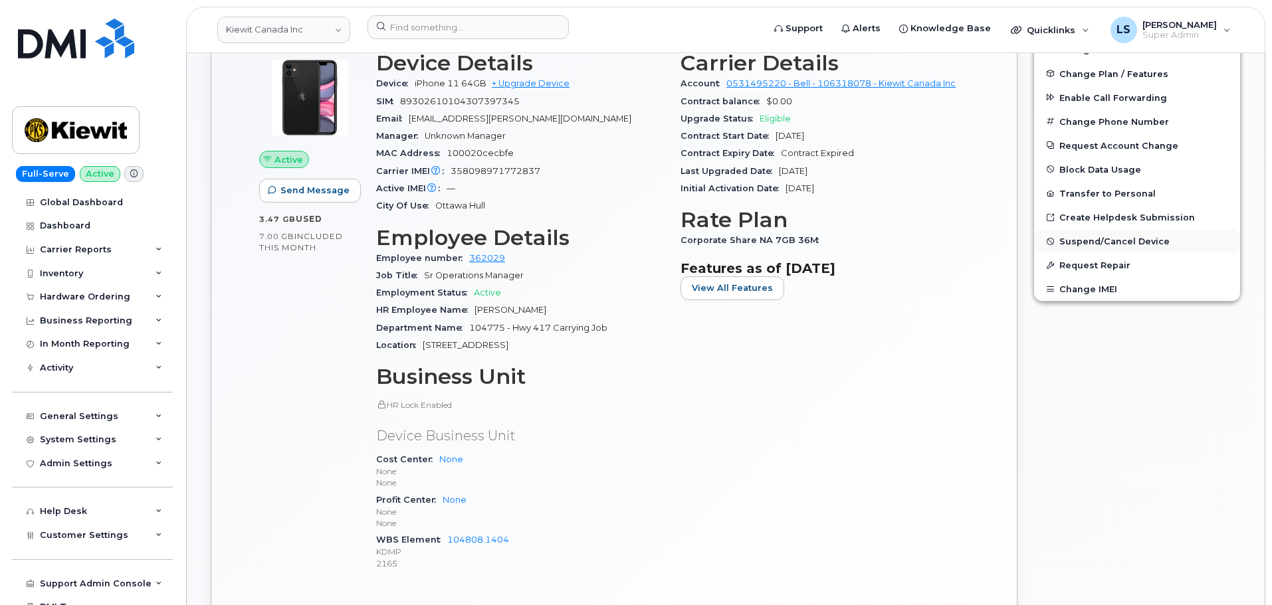
click at [1099, 239] on span "Suspend/Cancel Device" at bounding box center [1114, 242] width 110 height 10
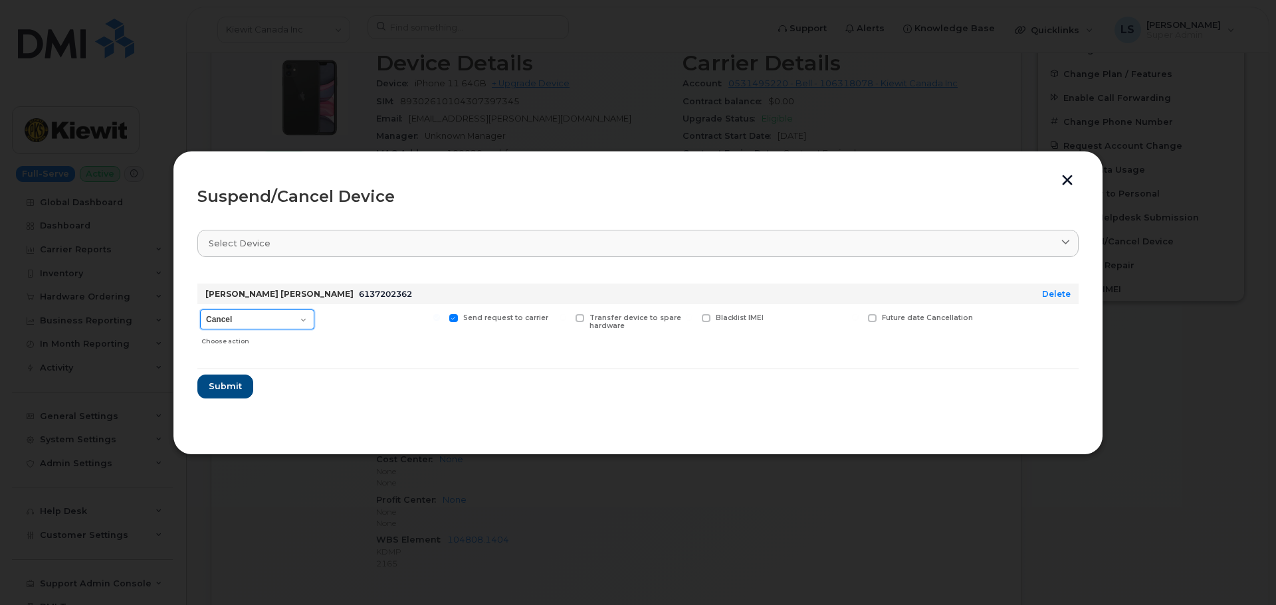
click at [308, 312] on select "Cancel Suspend - Extend Suspension Suspend - Reduced Rate Suspend - Full Rate S…" at bounding box center [257, 320] width 114 height 20
select select "[object Object]"
click at [200, 310] on select "Cancel Suspend - Extend Suspension Suspend - Reduced Rate Suspend - Full Rate S…" at bounding box center [257, 320] width 114 height 20
click at [219, 389] on span "Submit" at bounding box center [224, 386] width 33 height 13
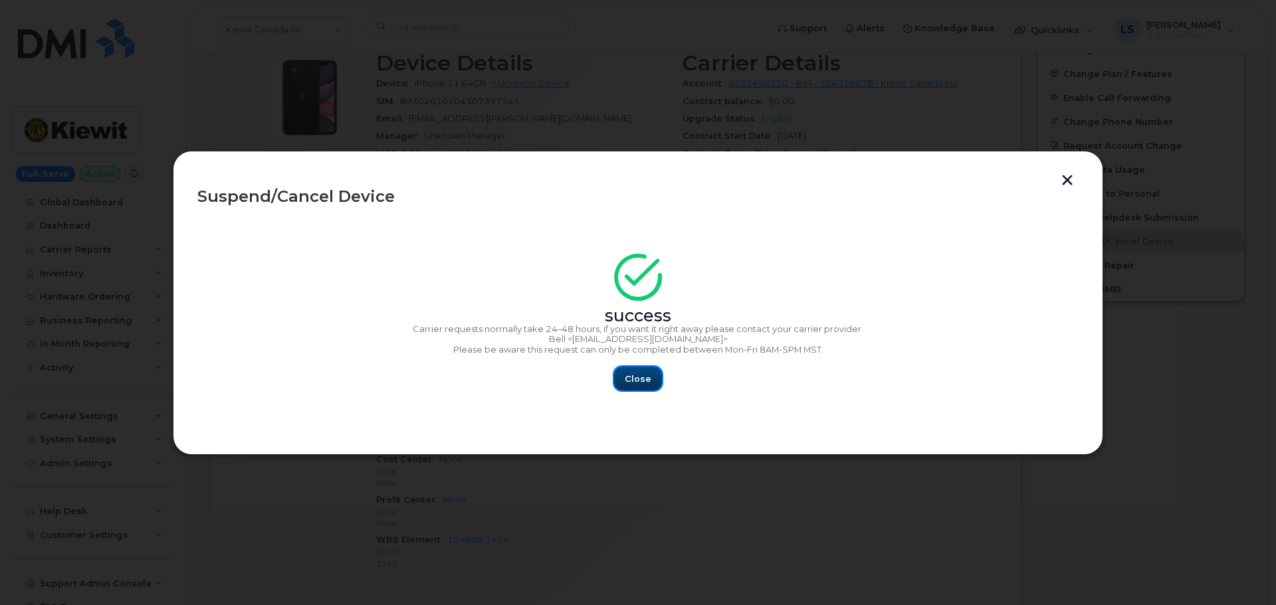
click at [630, 376] on span "Close" at bounding box center [638, 379] width 27 height 13
